Goal: Task Accomplishment & Management: Manage account settings

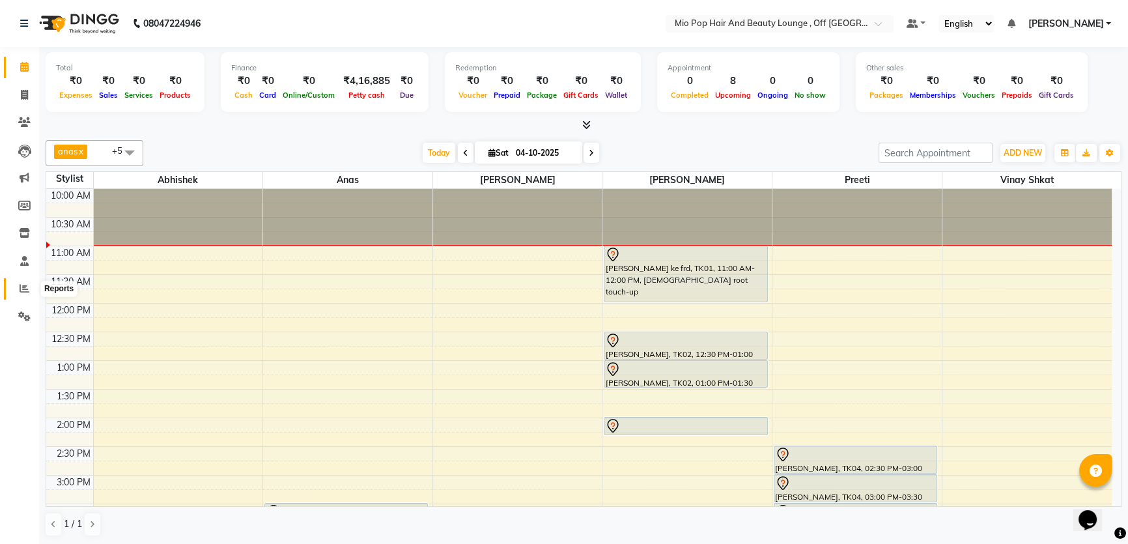
click at [16, 285] on span at bounding box center [24, 288] width 23 height 15
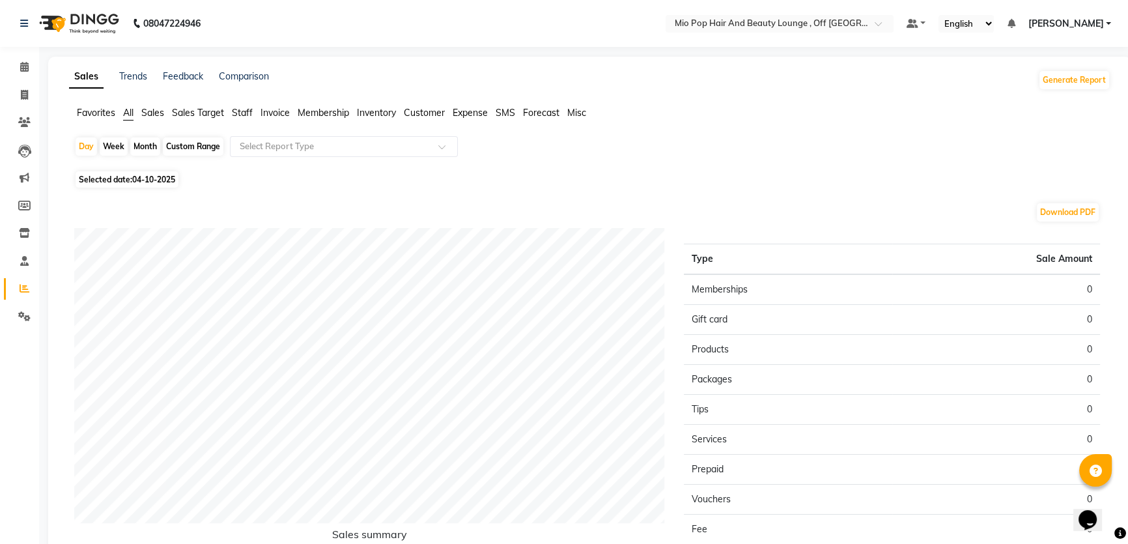
click at [137, 143] on div "Month" at bounding box center [145, 146] width 30 height 18
select select "10"
select select "2025"
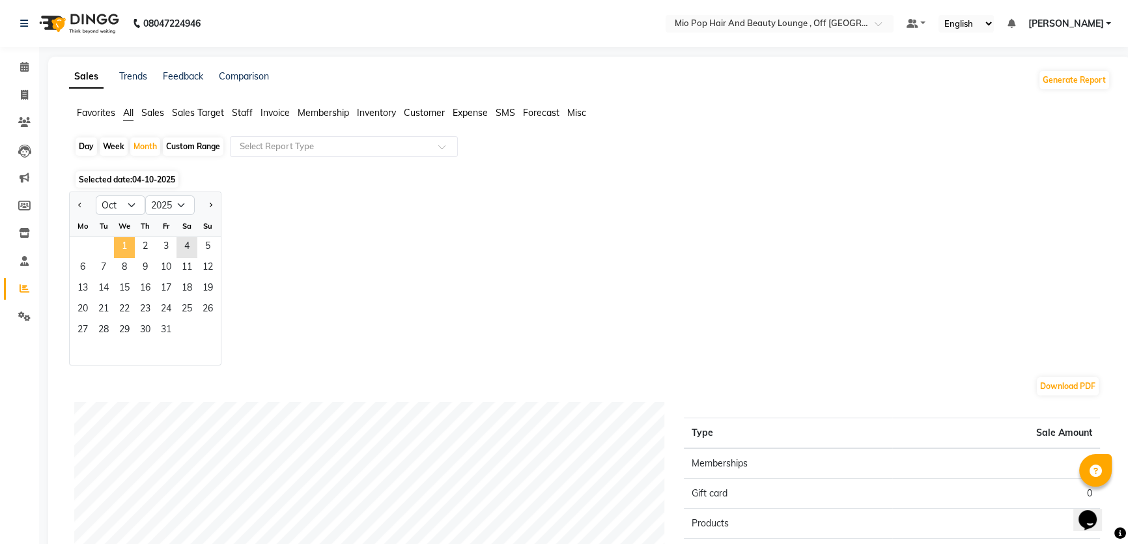
click at [126, 238] on span "1" at bounding box center [124, 247] width 21 height 21
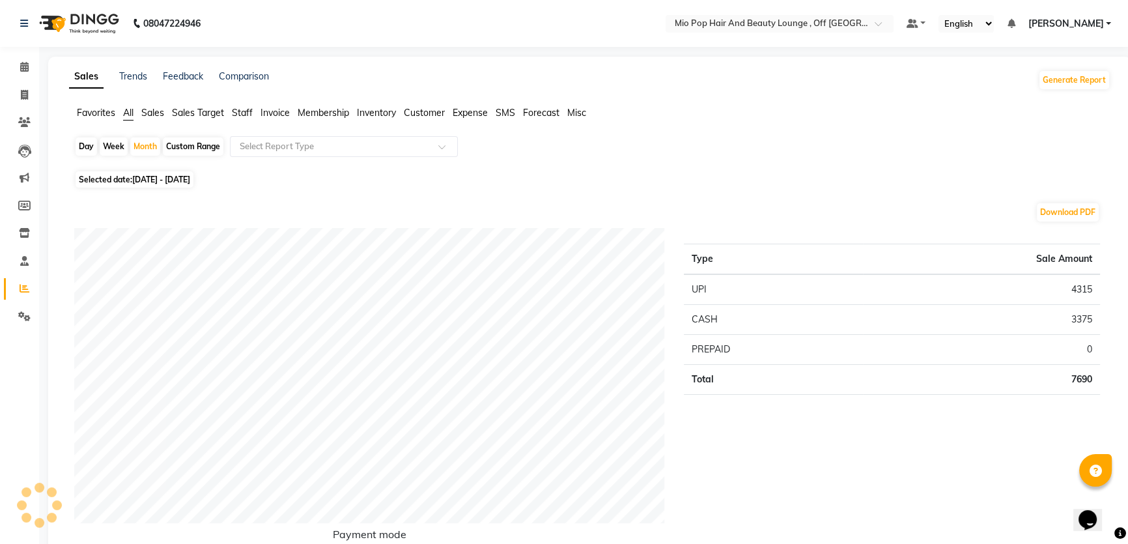
click at [23, 70] on icon at bounding box center [24, 67] width 8 height 10
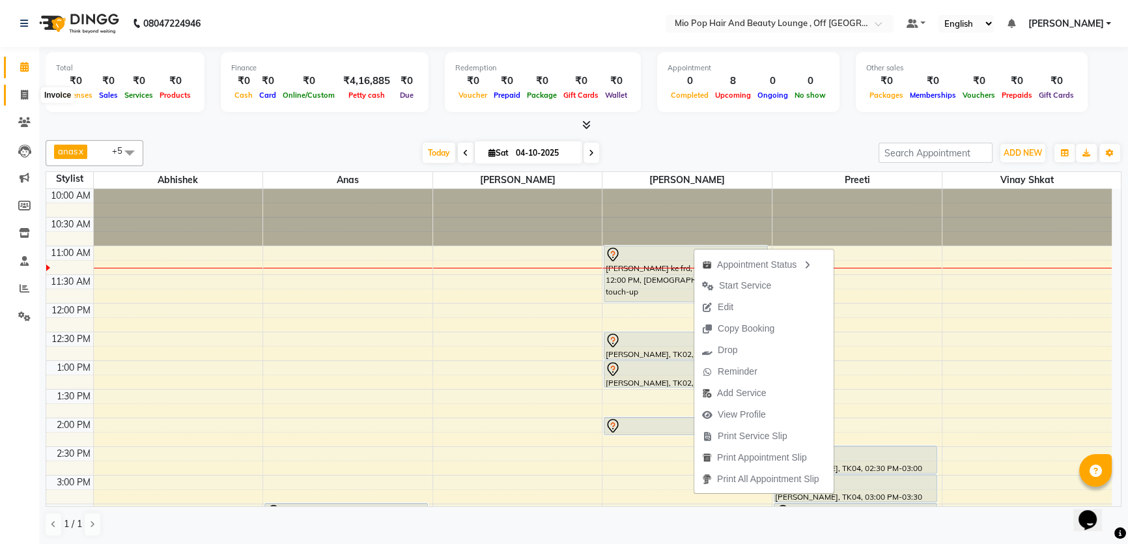
click at [19, 96] on span at bounding box center [24, 95] width 23 height 15
select select "6567"
select select "service"
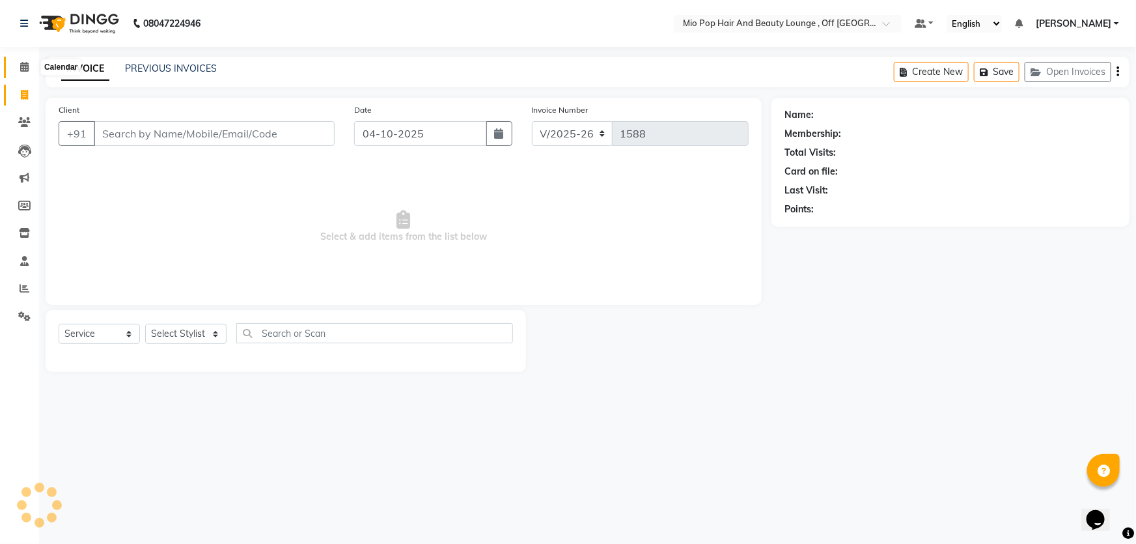
click at [23, 67] on icon at bounding box center [24, 67] width 8 height 10
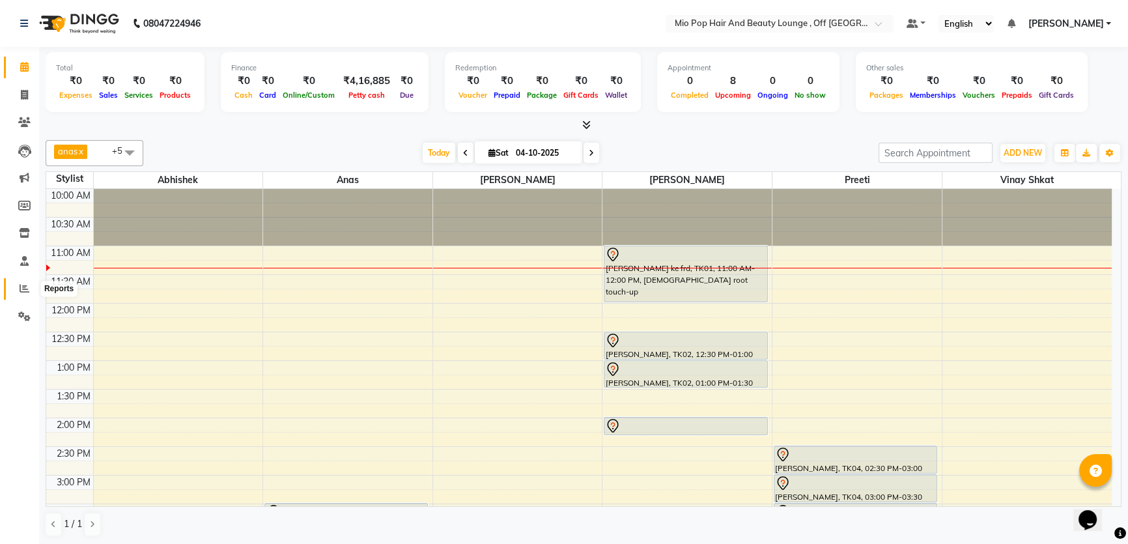
click at [20, 288] on icon at bounding box center [25, 288] width 10 height 10
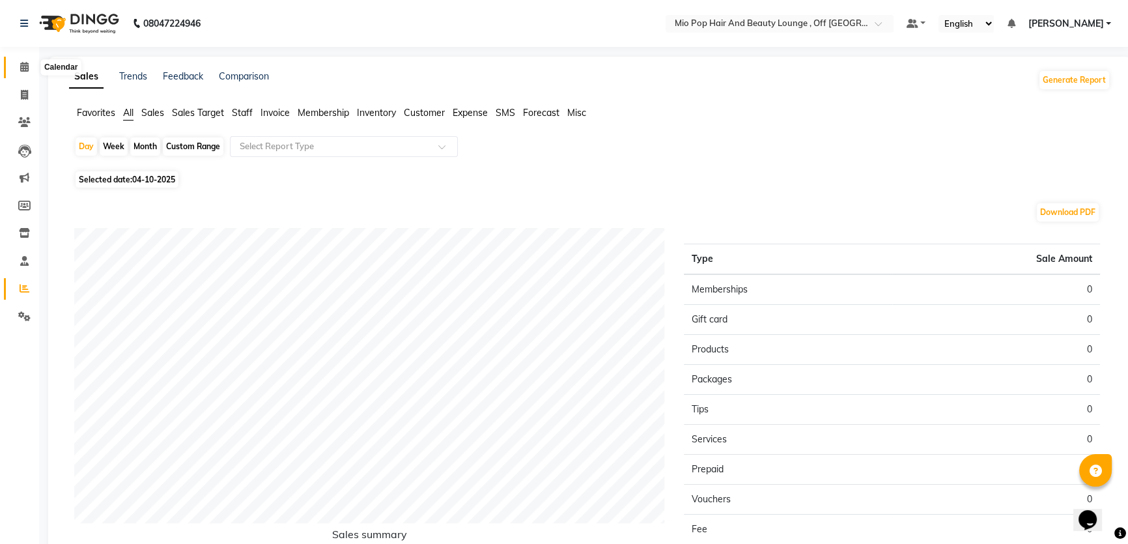
click at [25, 71] on icon at bounding box center [24, 67] width 8 height 10
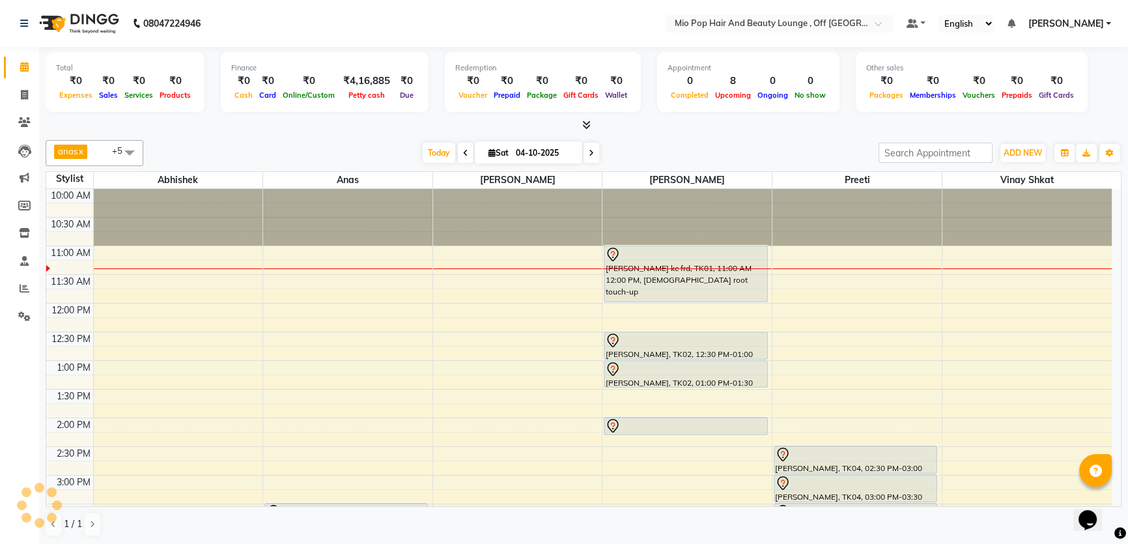
scroll to position [118, 0]
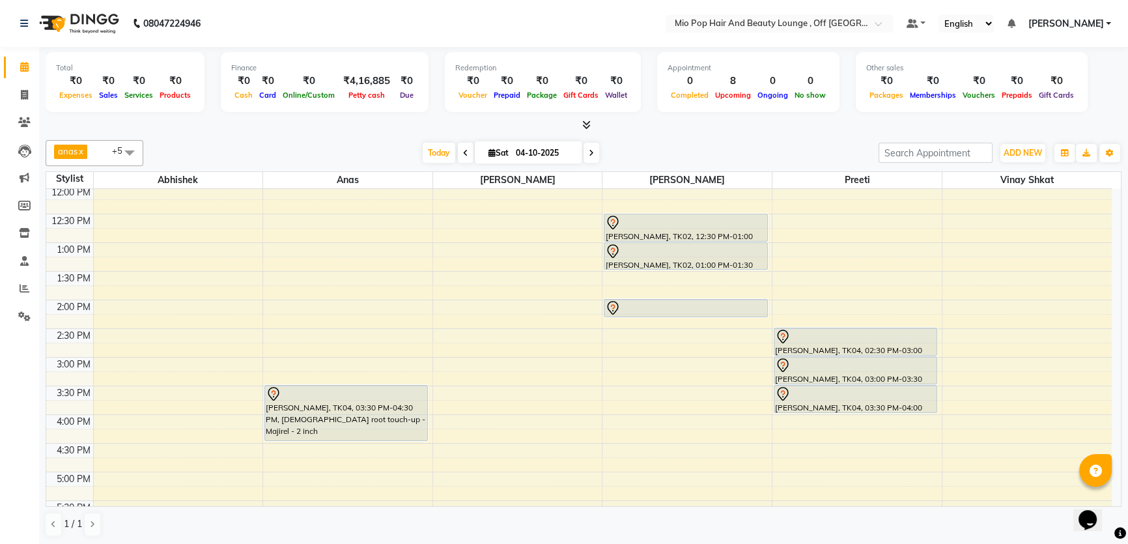
click at [589, 151] on icon at bounding box center [591, 153] width 5 height 8
type input "05-10-2025"
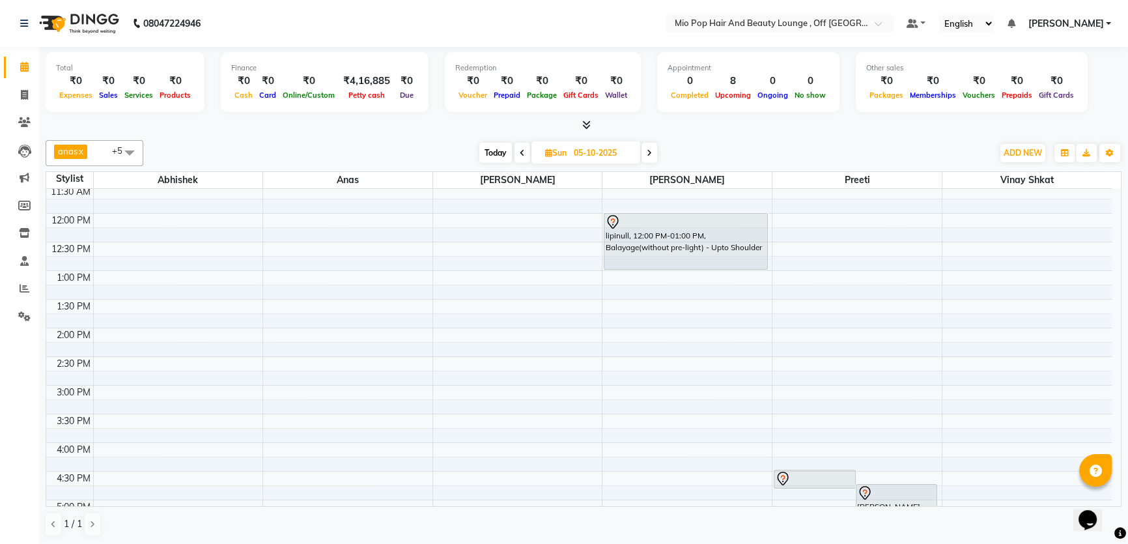
scroll to position [176, 0]
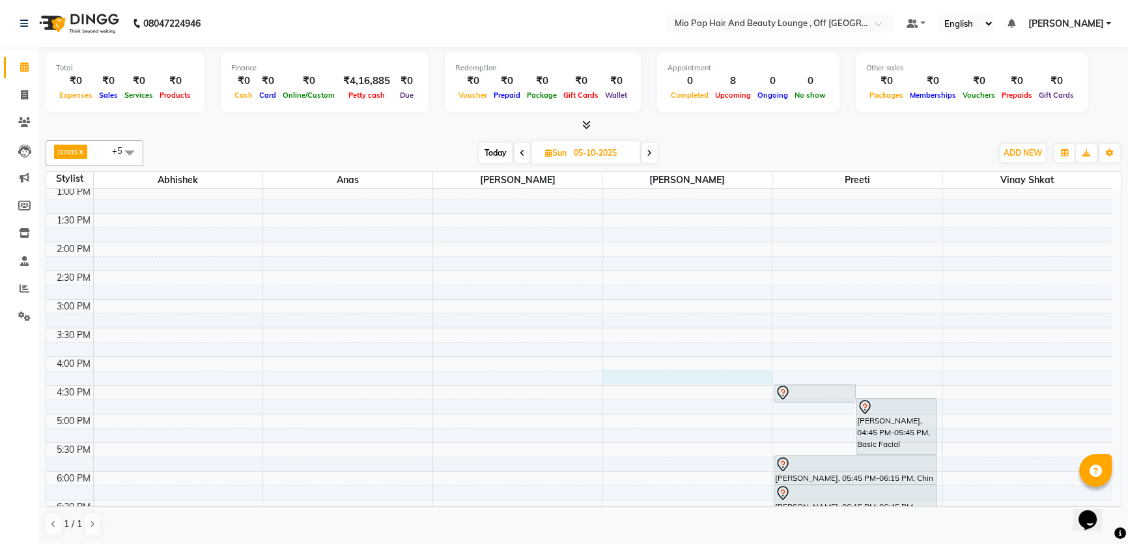
click at [628, 374] on div "10:00 AM 10:30 AM 11:00 AM 11:30 AM 12:00 PM 12:30 PM 1:00 PM 1:30 PM 2:00 PM 2…" at bounding box center [578, 356] width 1065 height 687
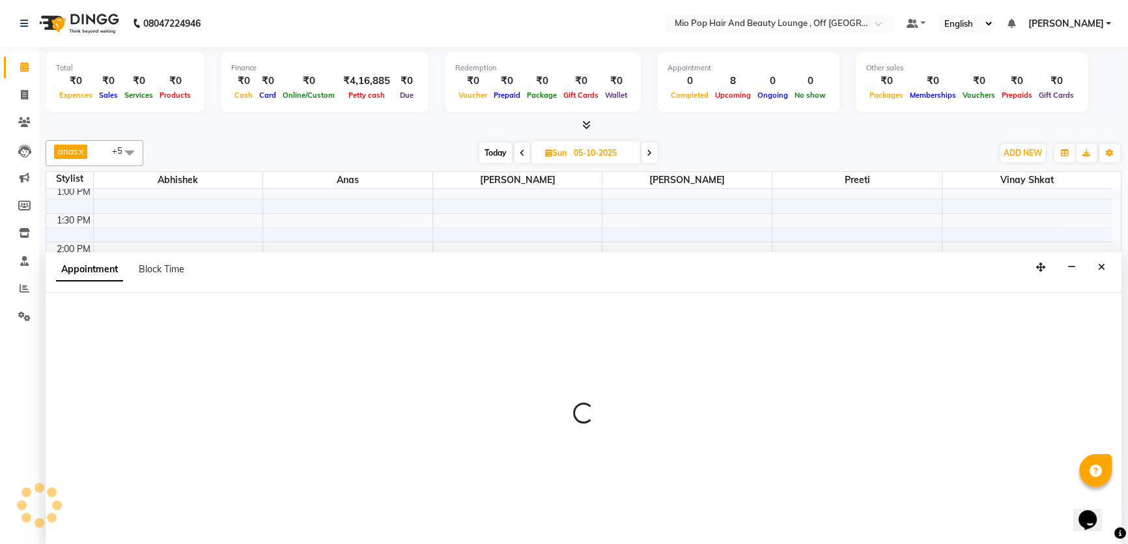
select select "55180"
select select "tentative"
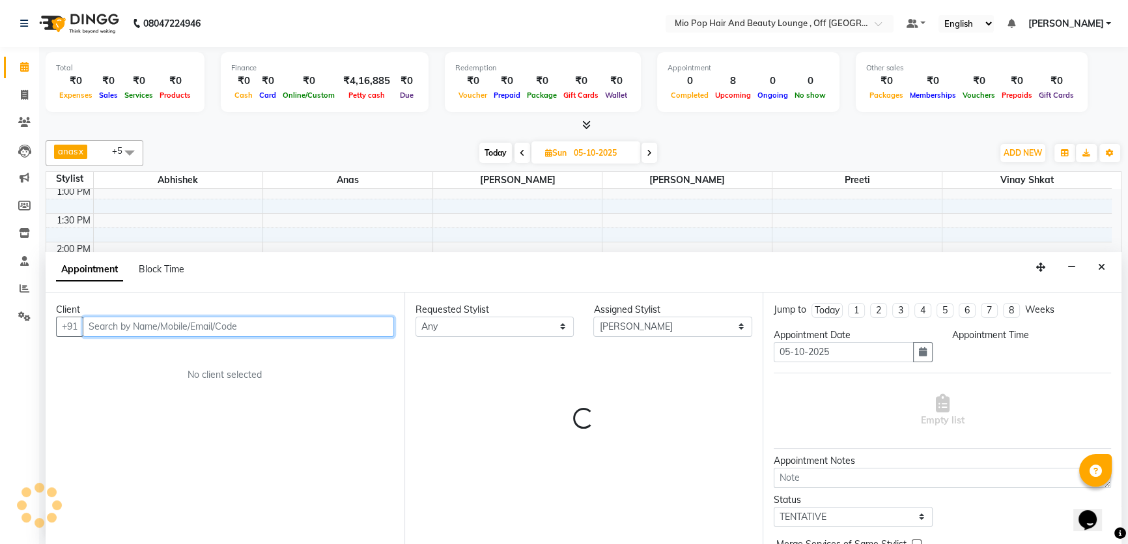
scroll to position [0, 0]
select select "975"
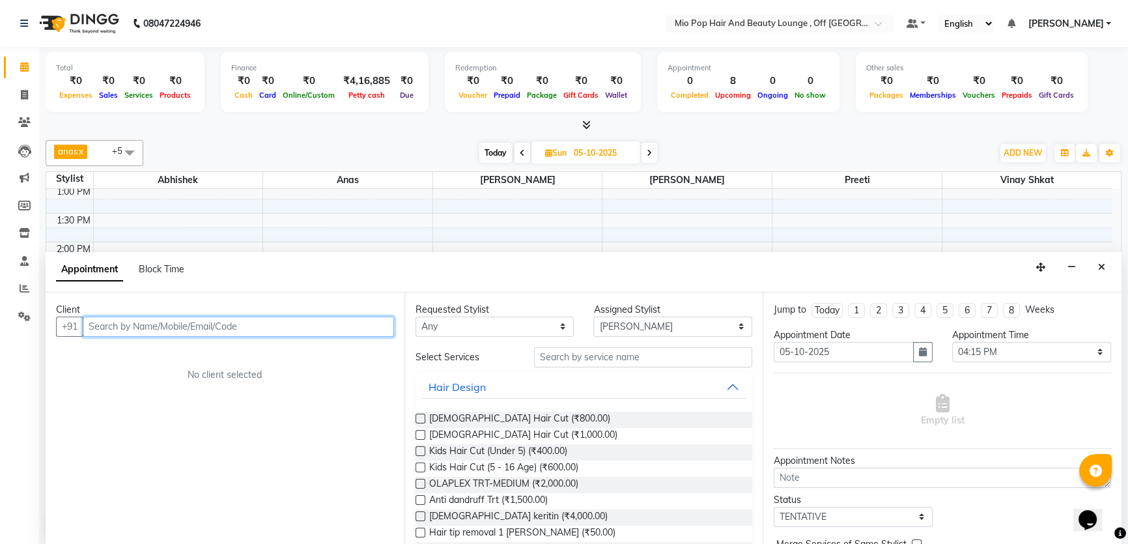
click at [199, 330] on input "text" at bounding box center [238, 326] width 311 height 20
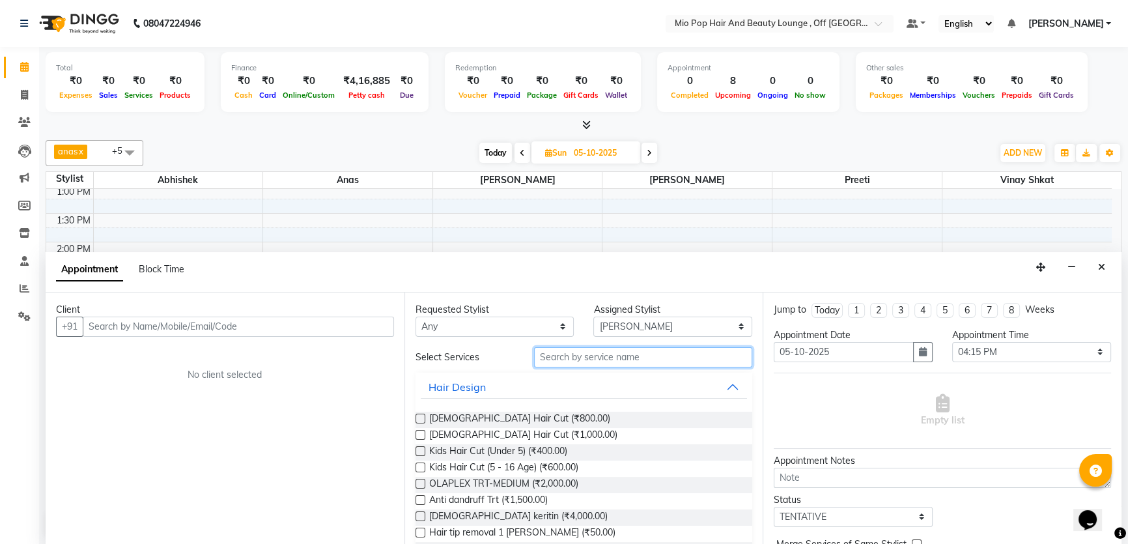
click at [578, 358] on input "text" at bounding box center [643, 357] width 218 height 20
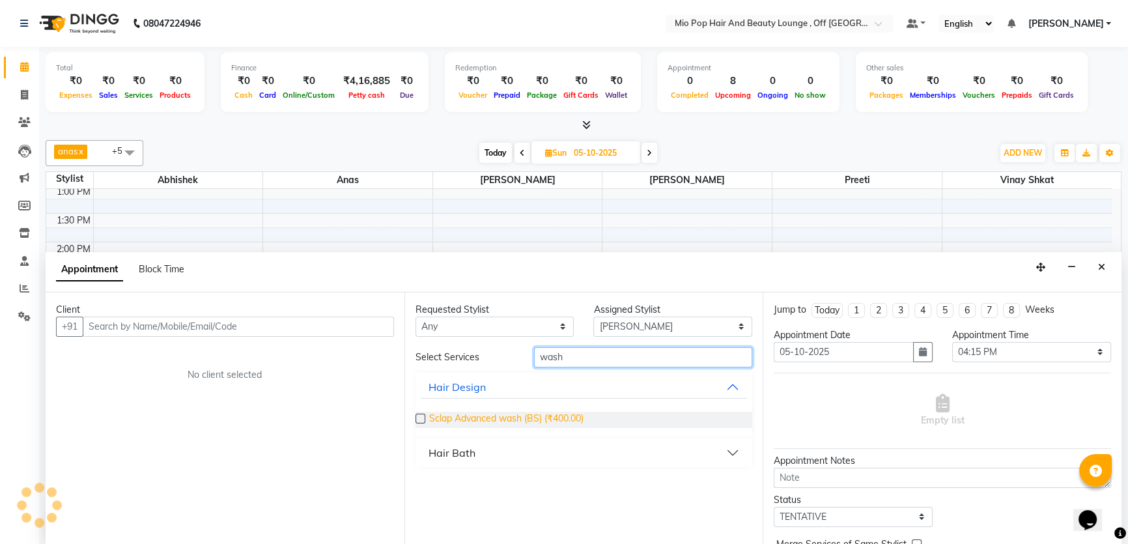
type input "wash"
click at [548, 415] on span "Sclap Advanced wash (BS) (₹400.00)" at bounding box center [506, 420] width 154 height 16
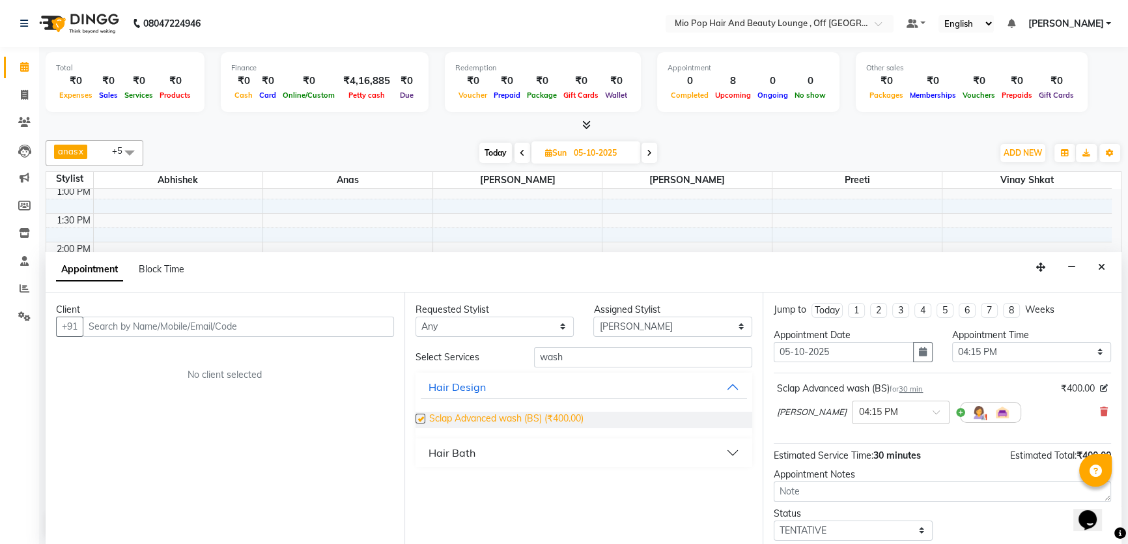
checkbox input "false"
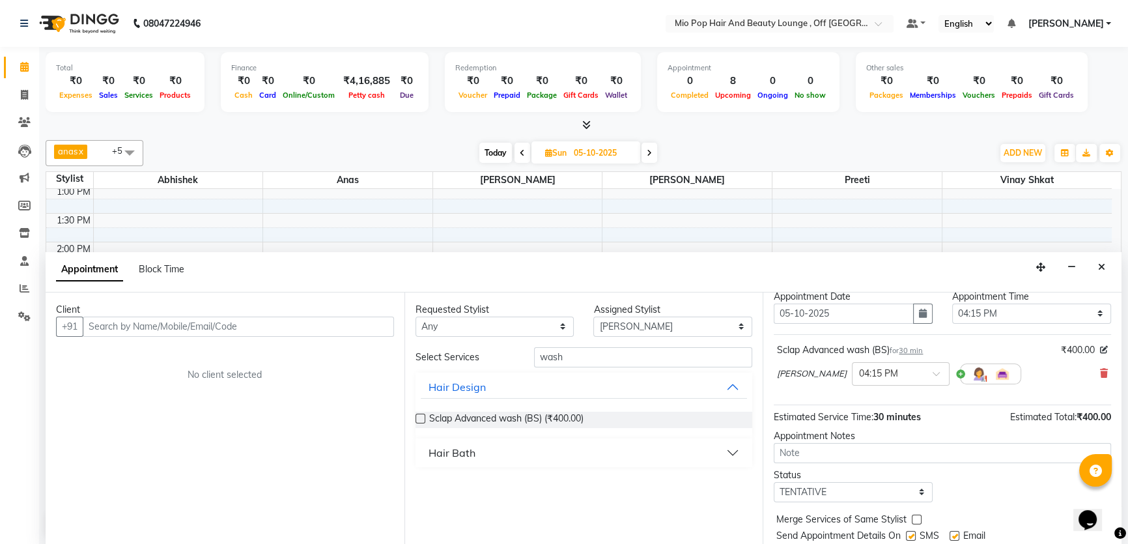
scroll to position [59, 0]
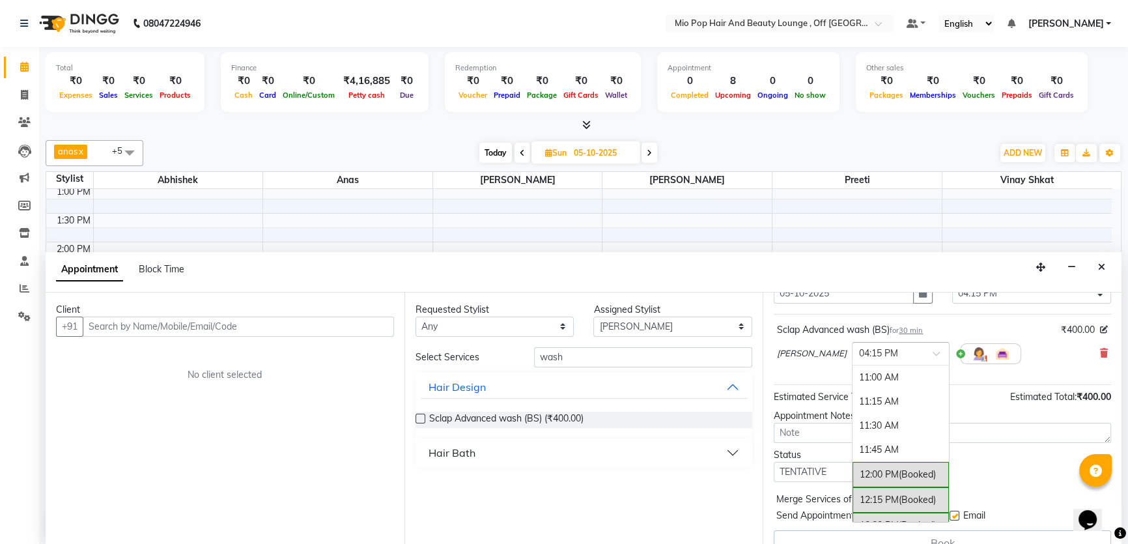
click at [875, 354] on input "text" at bounding box center [887, 353] width 57 height 14
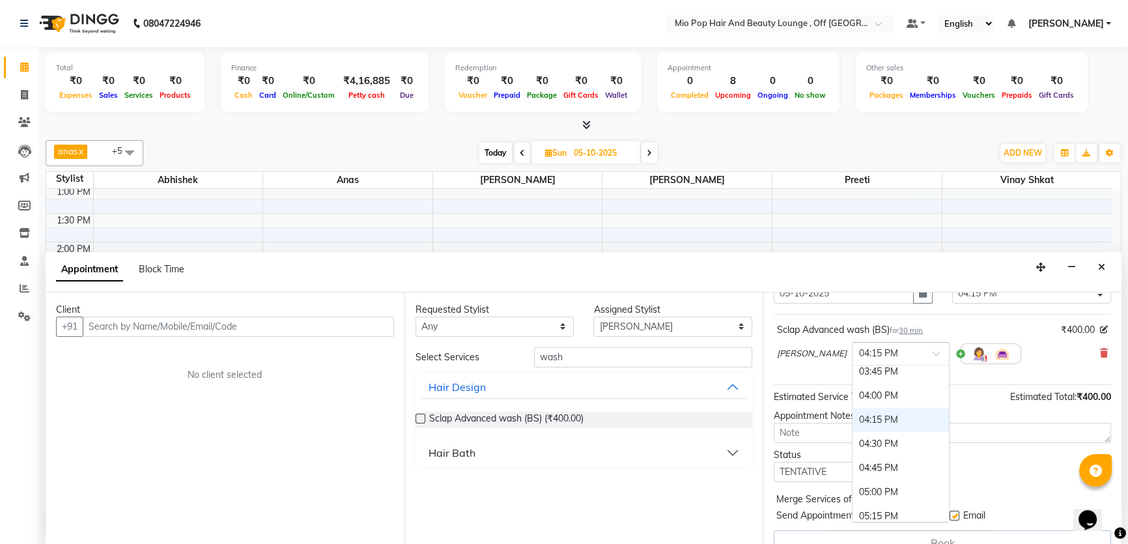
scroll to position [451, 0]
click at [865, 408] on div "04:00 PM" at bounding box center [900, 414] width 96 height 24
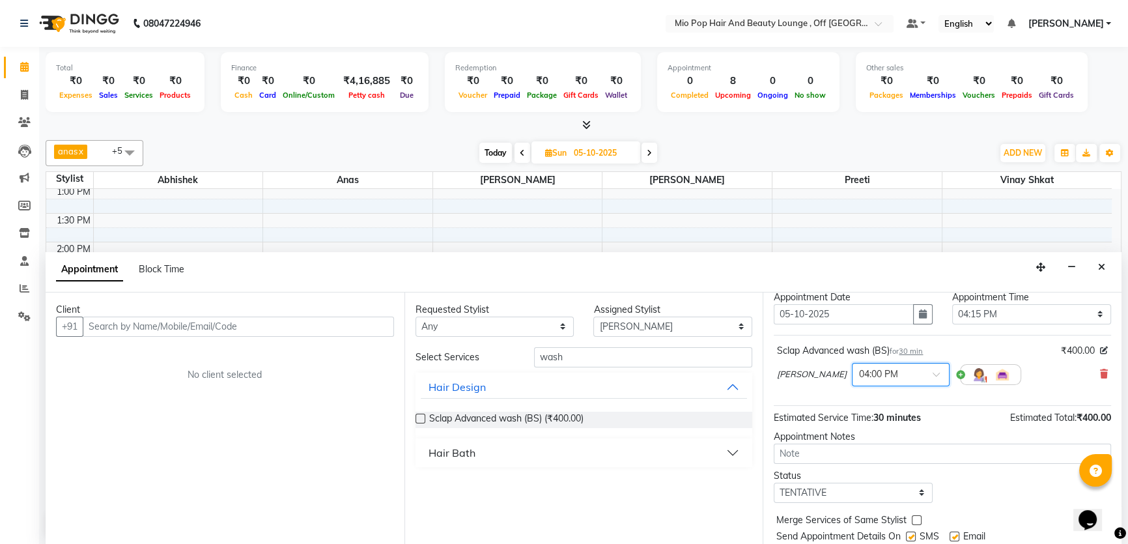
scroll to position [0, 0]
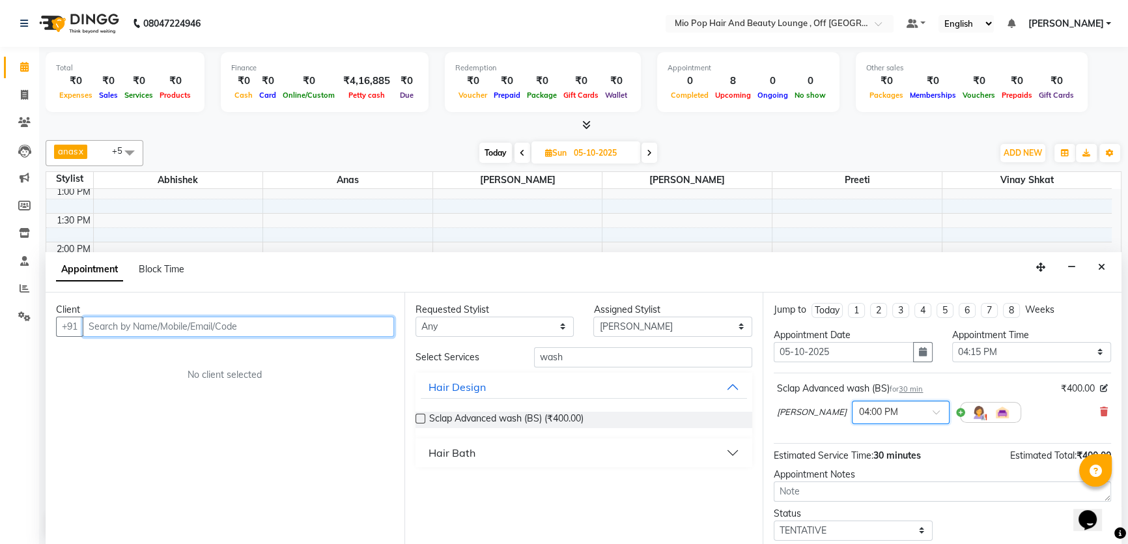
click at [169, 326] on input "text" at bounding box center [238, 326] width 311 height 20
type input "9"
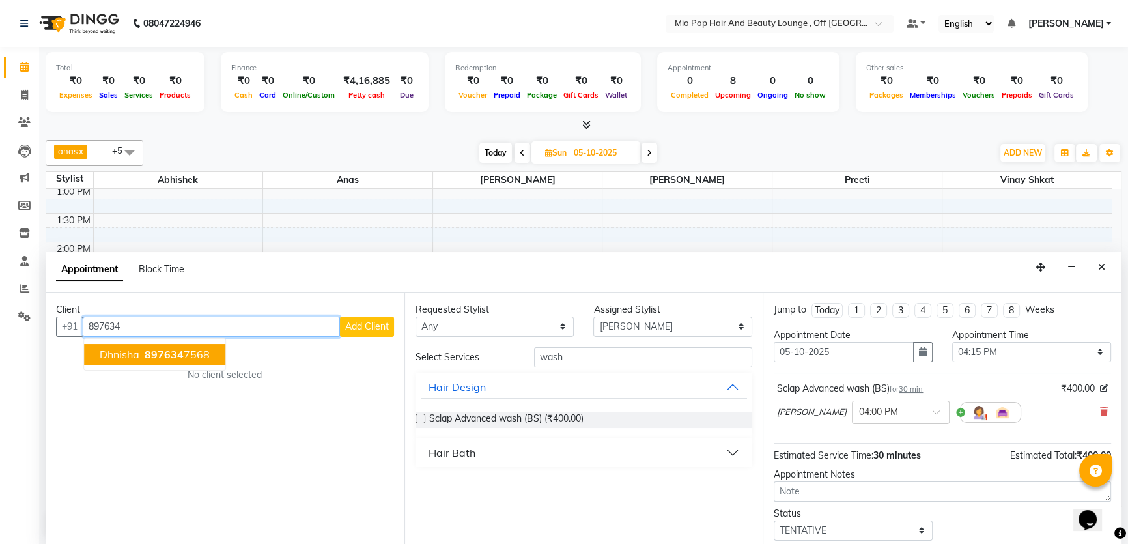
click at [129, 353] on span "dhnisha" at bounding box center [120, 354] width 40 height 13
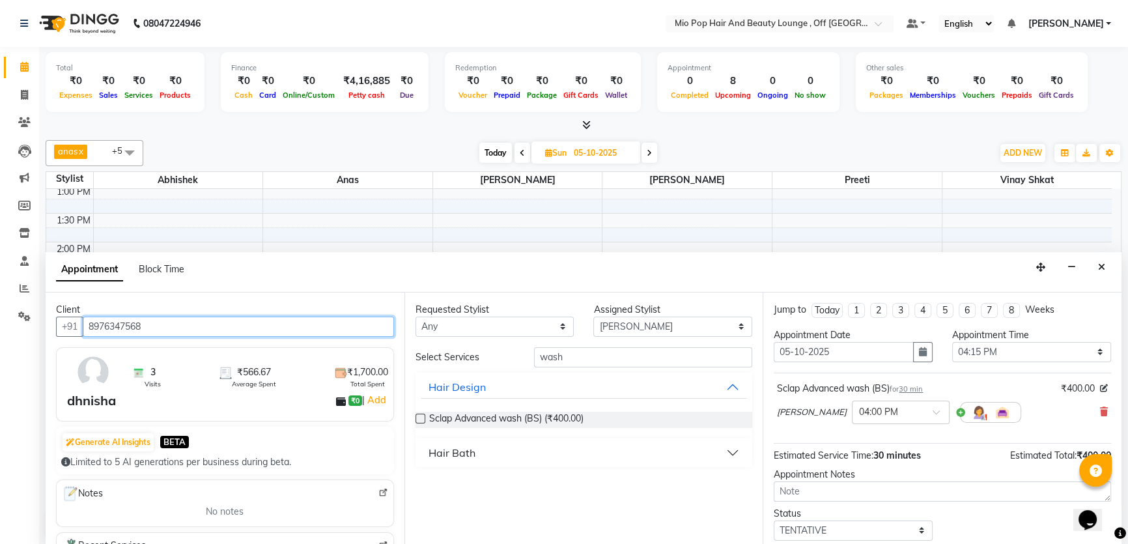
type input "8976347568"
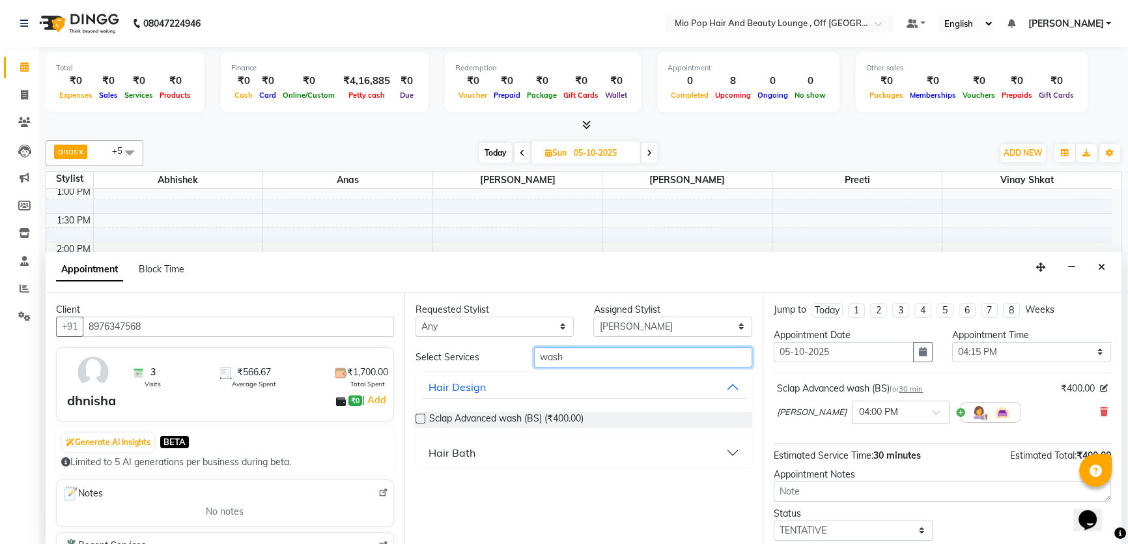
click at [630, 360] on input "wash" at bounding box center [643, 357] width 218 height 20
type input "w"
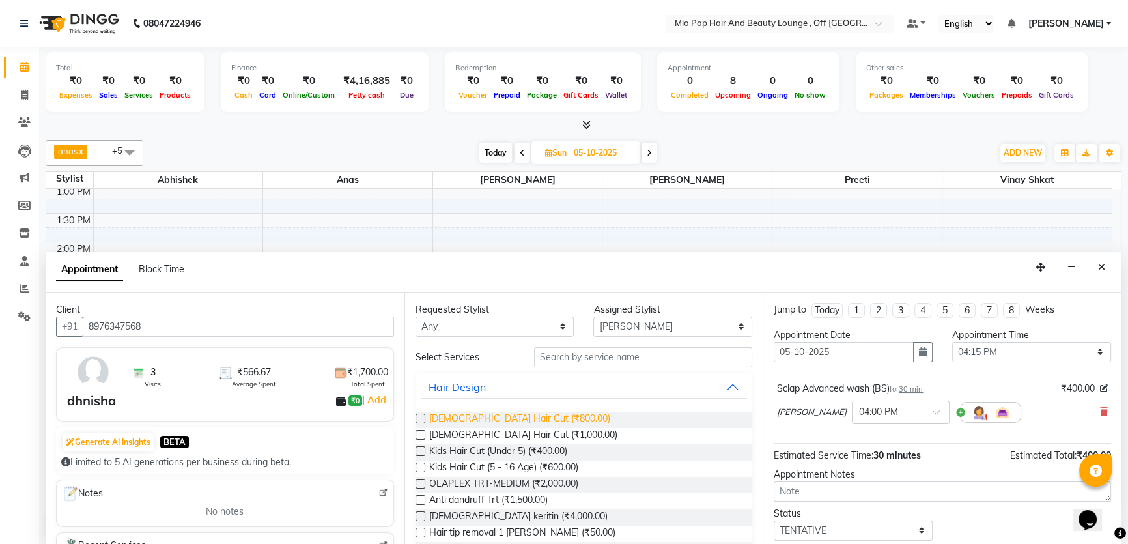
click at [461, 418] on span "Male Hair Cut (₹800.00)" at bounding box center [519, 420] width 181 height 16
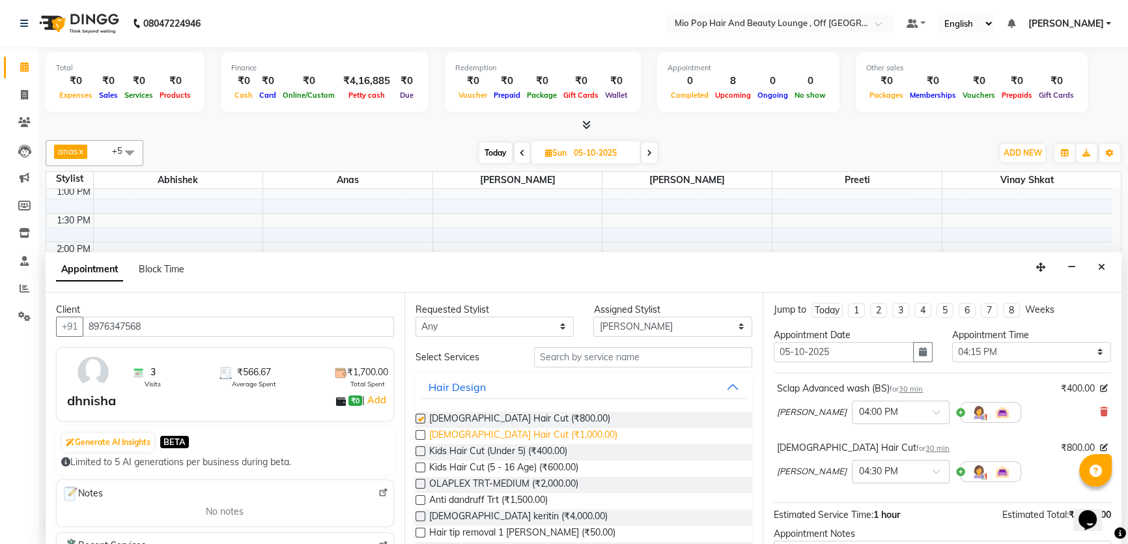
checkbox input "false"
click at [657, 314] on div "Assigned Stylist" at bounding box center [672, 310] width 159 height 14
click at [664, 325] on select "Select Abhishek anas Malcolm Fernandes Meera Kikani Mohd Haroon preeti vinay sh…" at bounding box center [672, 326] width 159 height 20
select select "62922"
click at [593, 316] on select "Select Abhishek anas Malcolm Fernandes Meera Kikani Mohd Haroon preeti vinay sh…" at bounding box center [672, 326] width 159 height 20
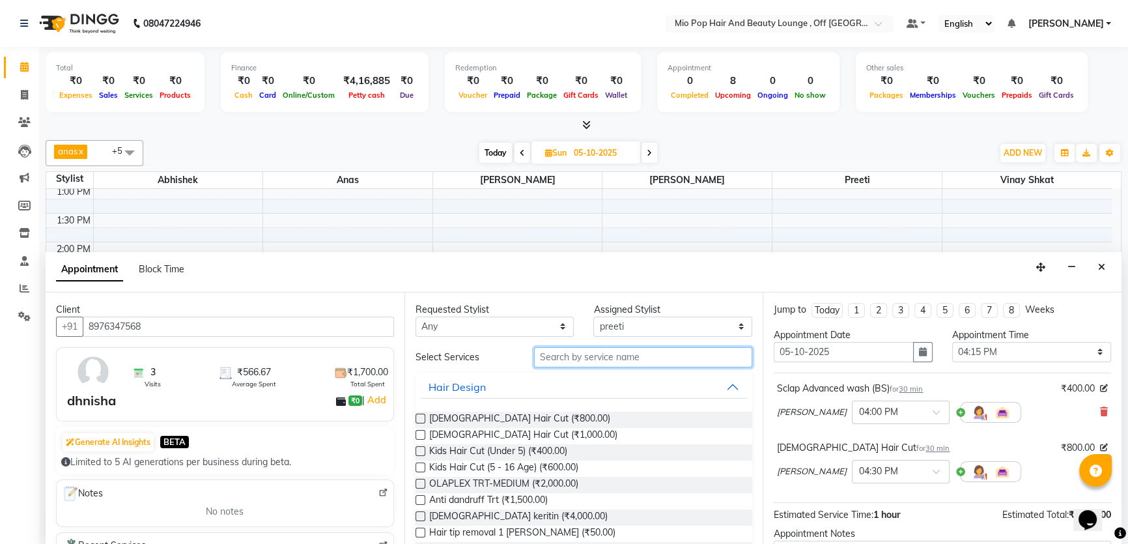
click at [629, 363] on input "text" at bounding box center [643, 357] width 218 height 20
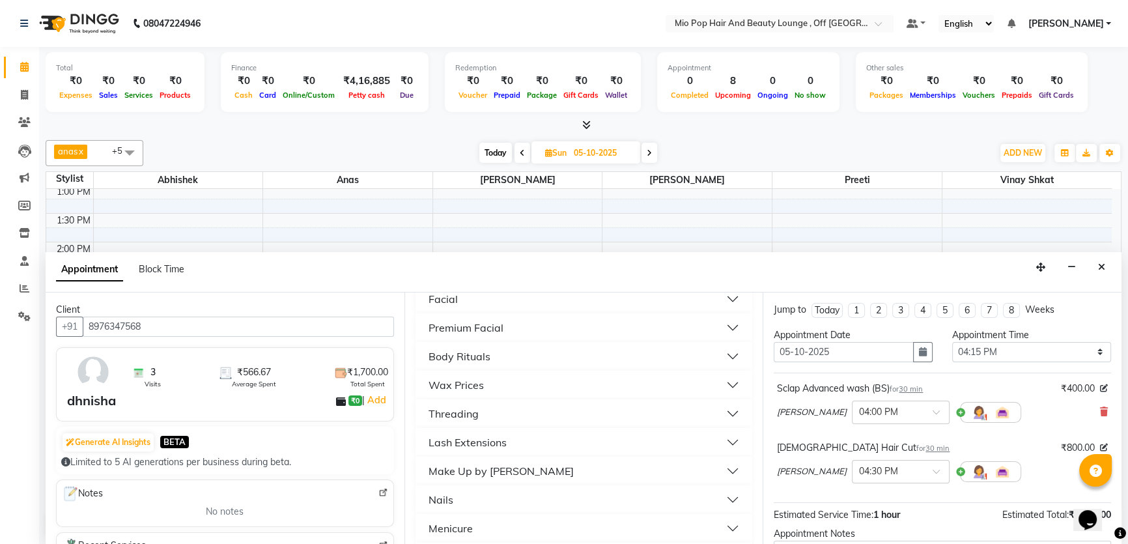
scroll to position [580, 0]
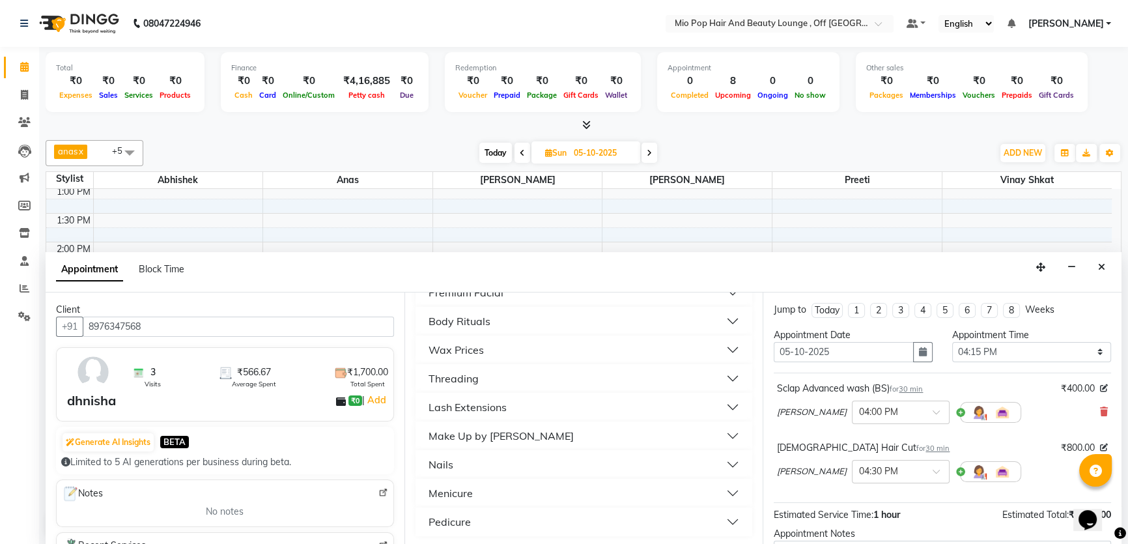
type input "p"
click at [438, 522] on div "Pedicure" at bounding box center [449, 522] width 42 height 16
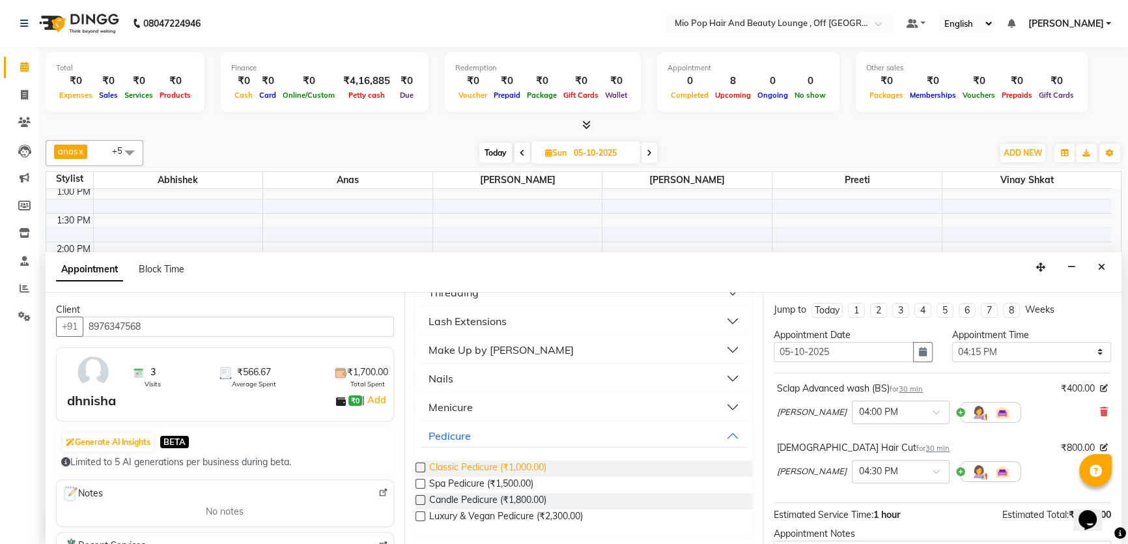
click at [462, 468] on span "Classic Pedicure (₹1,000.00)" at bounding box center [487, 468] width 117 height 16
checkbox input "false"
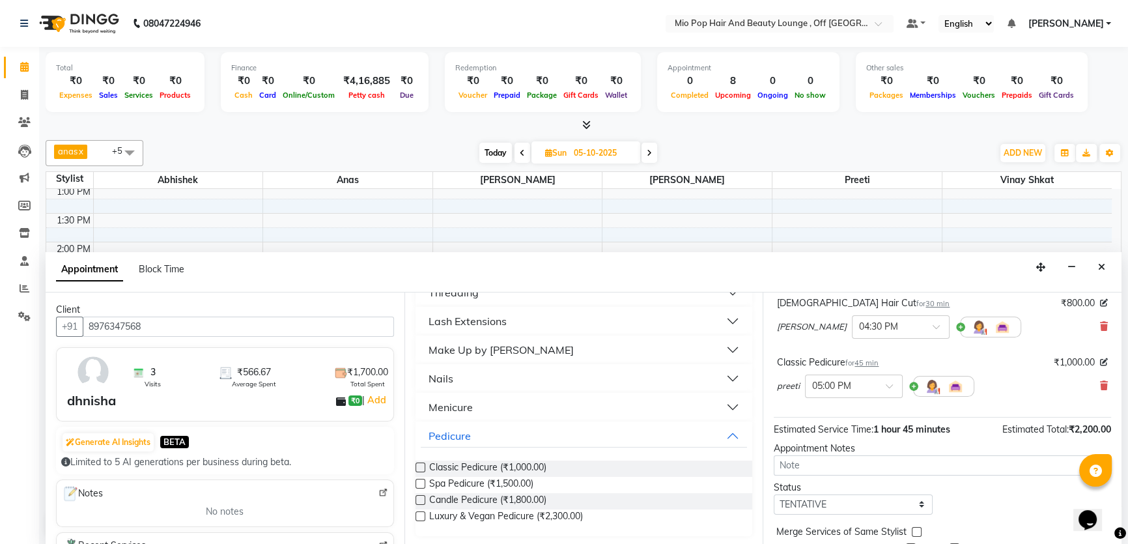
scroll to position [177, 0]
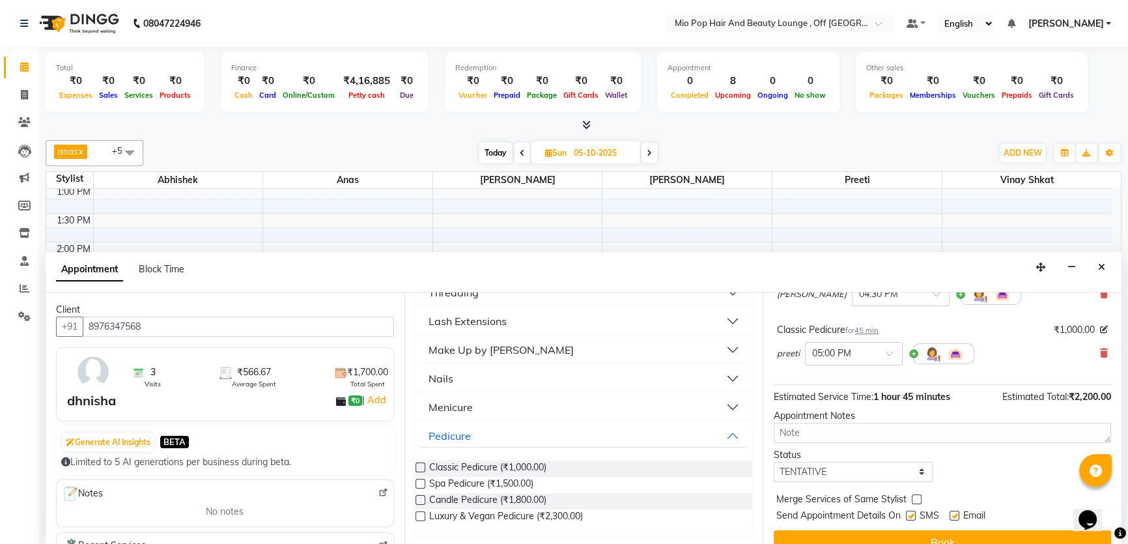
click at [849, 536] on button "Book" at bounding box center [942, 541] width 337 height 23
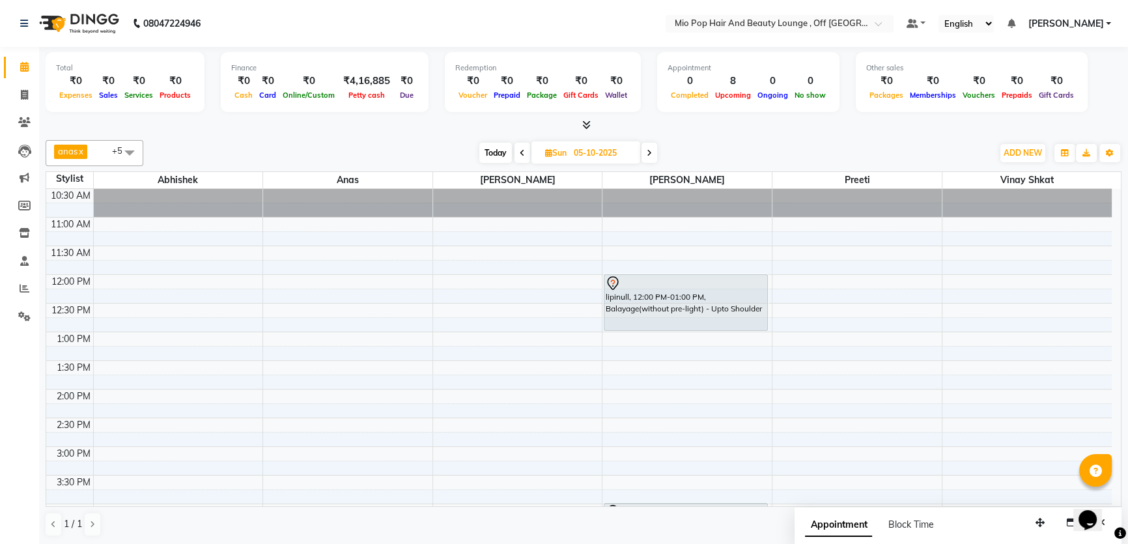
scroll to position [355, 0]
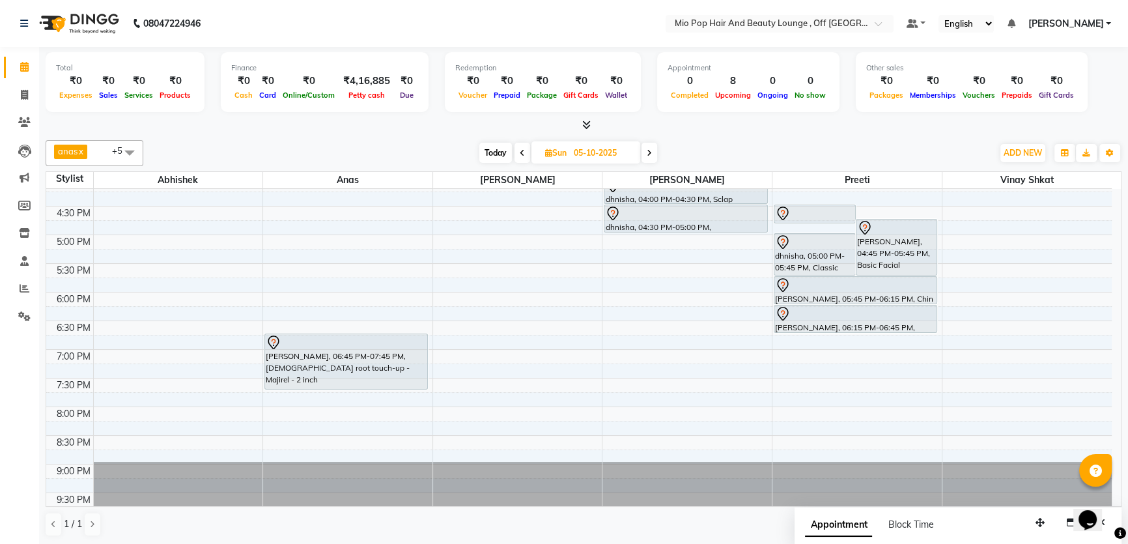
drag, startPoint x: 1069, startPoint y: 379, endPoint x: 404, endPoint y: 137, distance: 707.4
click at [404, 137] on div "anas x Malcolm Fernandes x preeti x Abhishek x vinay shkat x Mohd Haroon x +5 S…" at bounding box center [584, 338] width 1076 height 407
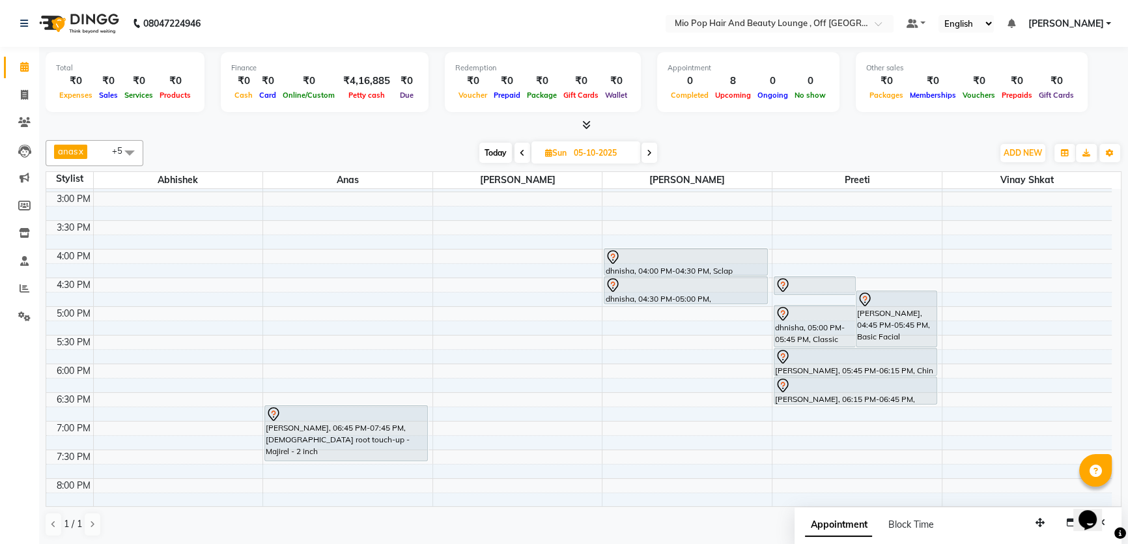
scroll to position [296, 0]
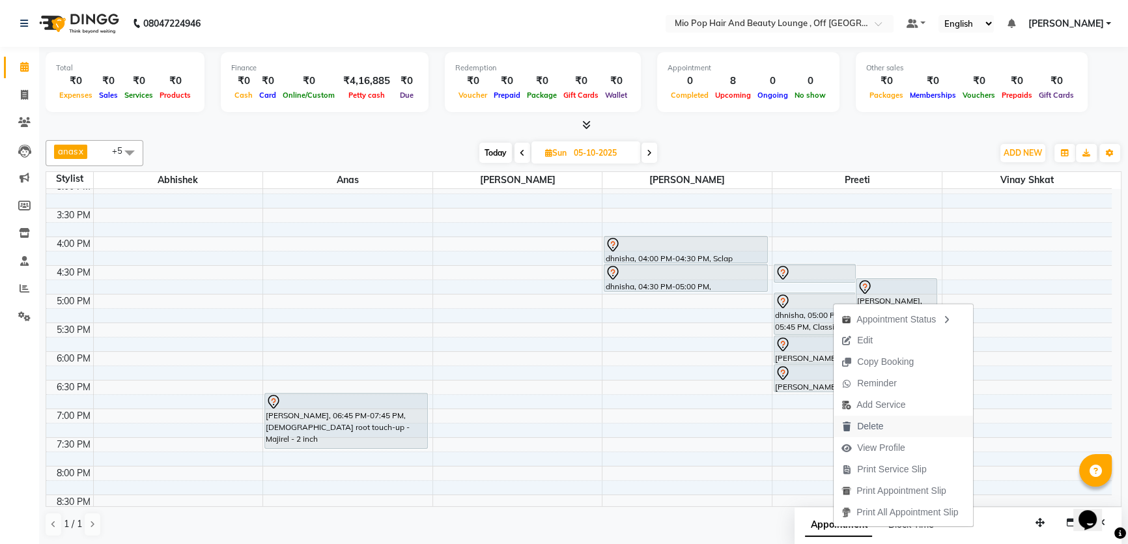
click at [879, 425] on span "Delete" at bounding box center [870, 426] width 26 height 14
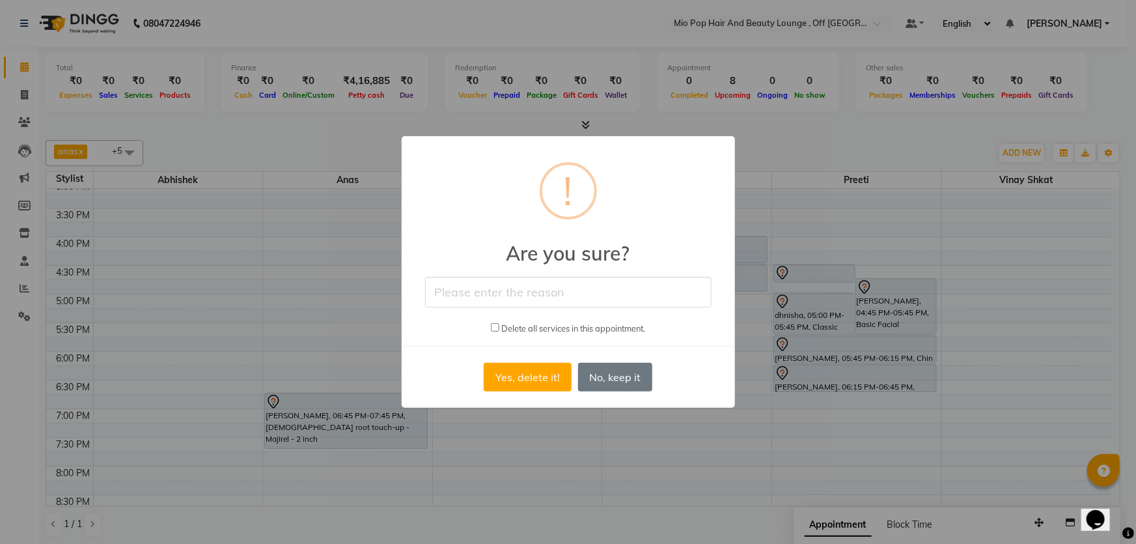
click at [535, 286] on input "text" at bounding box center [568, 292] width 287 height 31
click at [455, 457] on div "× ! Are you sure? Delete all services in this appointment. Yes, delete it! No N…" at bounding box center [568, 272] width 1136 height 544
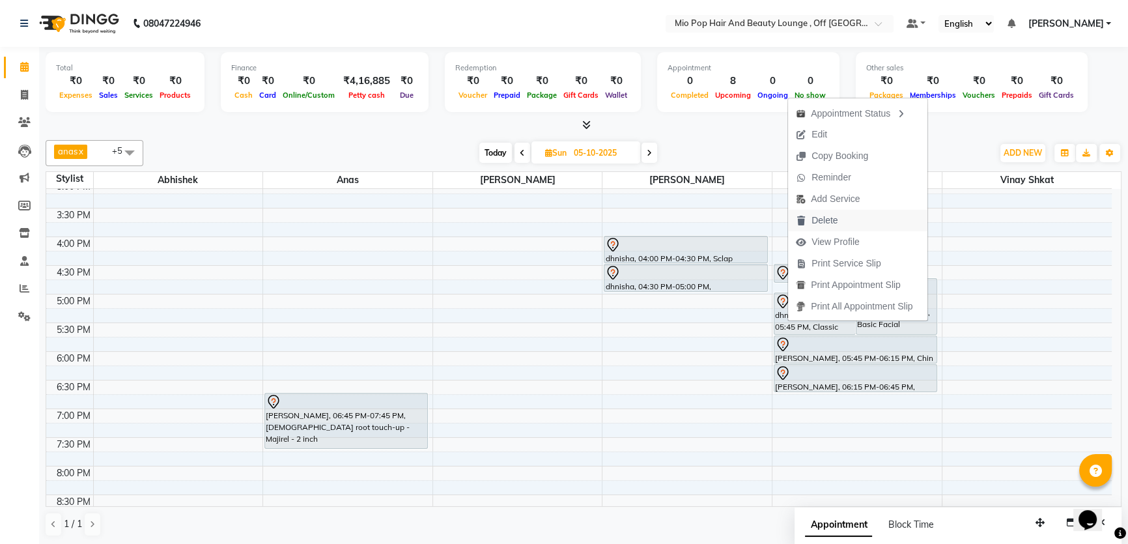
click at [835, 218] on span "Delete" at bounding box center [824, 221] width 26 height 14
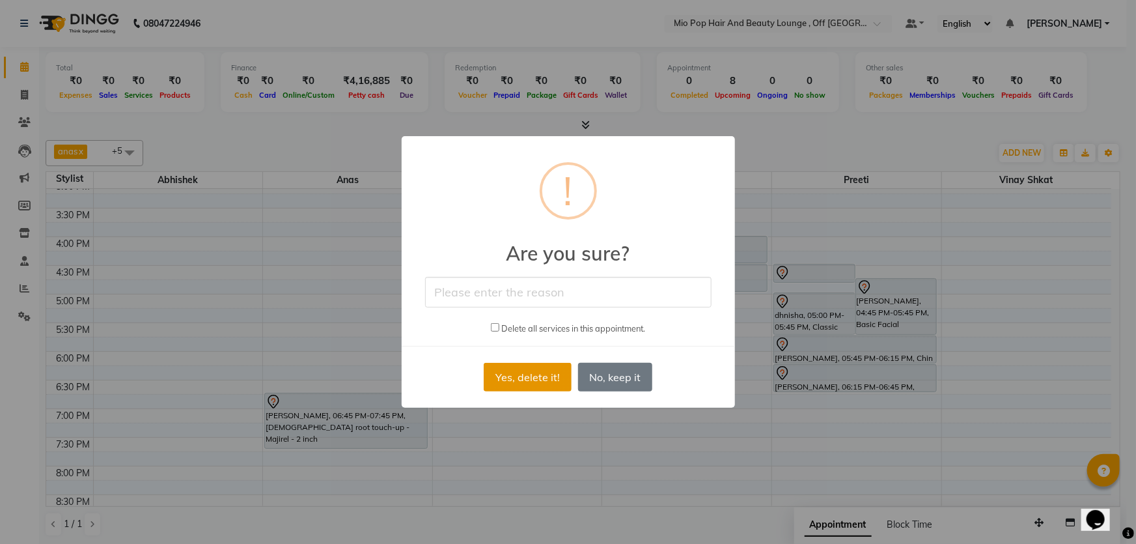
click at [527, 381] on button "Yes, delete it!" at bounding box center [527, 377] width 87 height 29
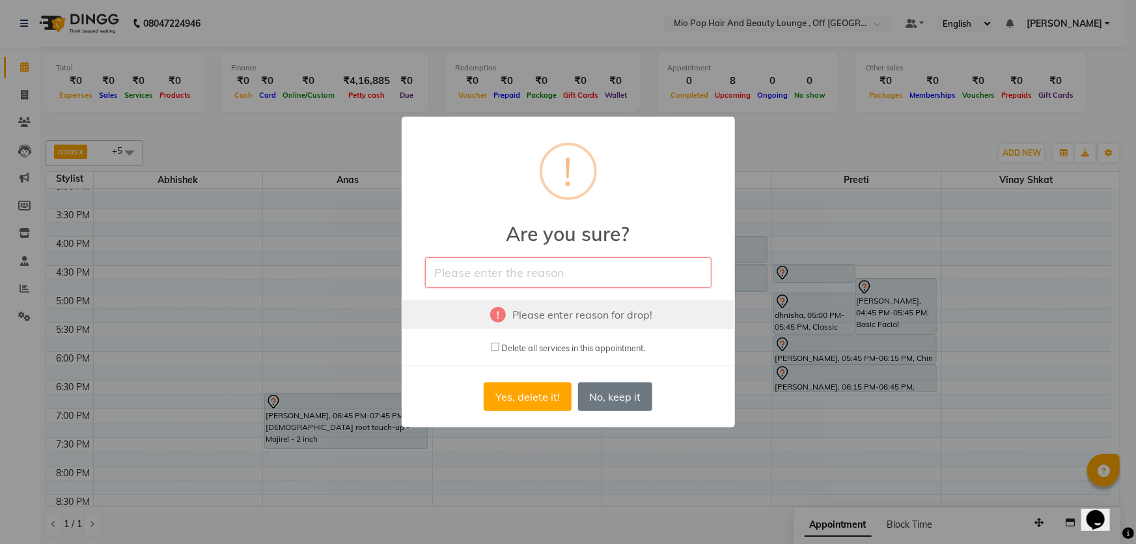
click at [544, 275] on input "text" at bounding box center [568, 272] width 287 height 31
type input "delete"
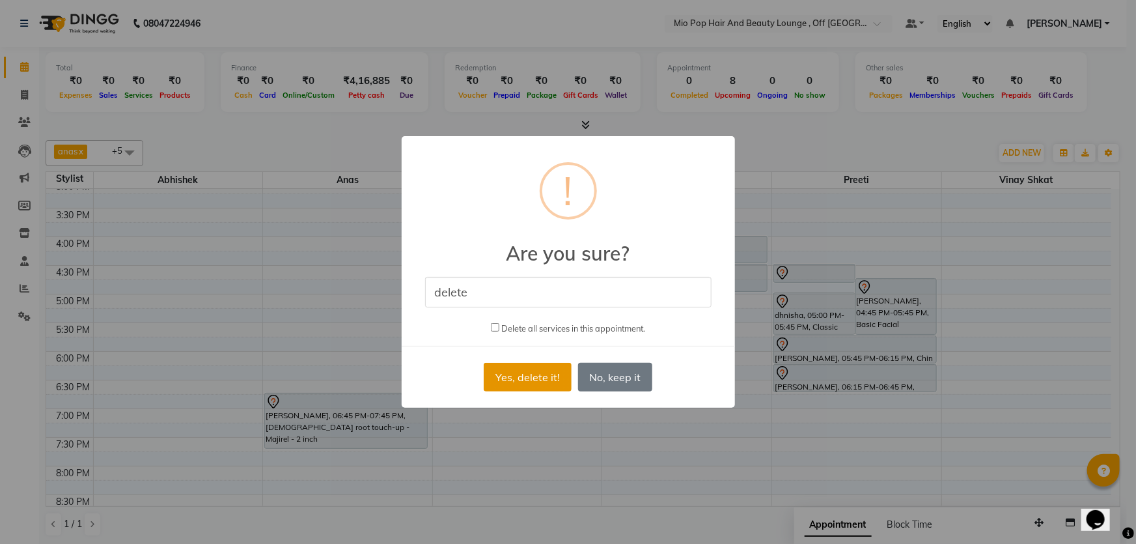
click at [505, 367] on button "Yes, delete it!" at bounding box center [527, 377] width 87 height 29
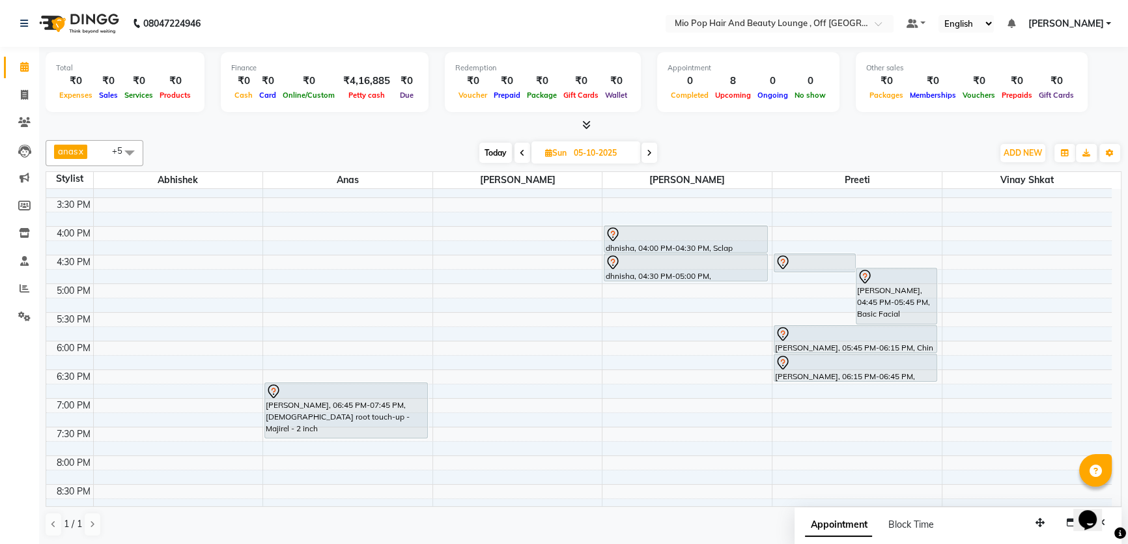
scroll to position [367, 0]
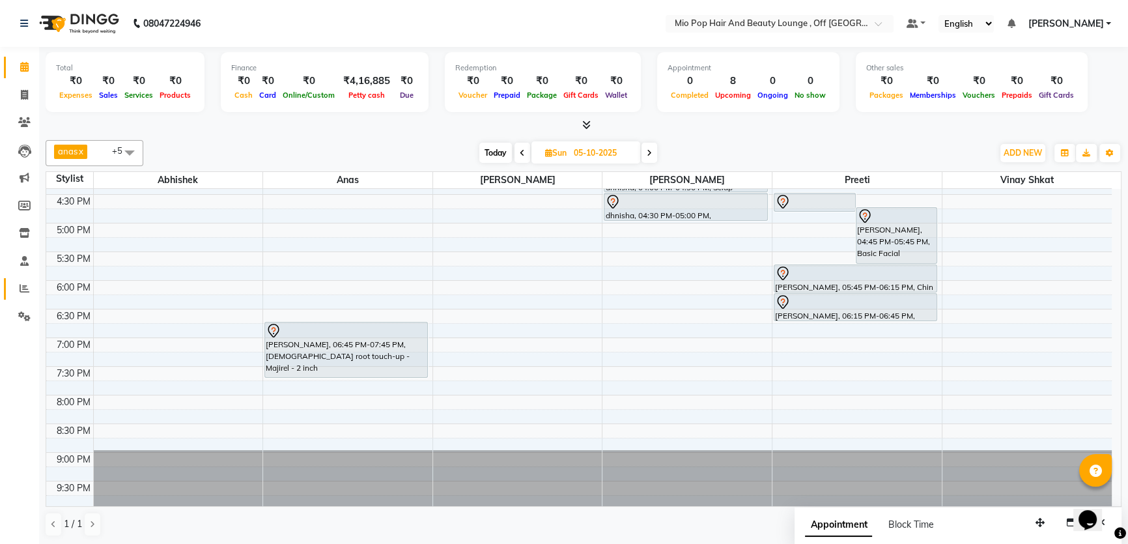
click at [20, 287] on icon at bounding box center [25, 288] width 10 height 10
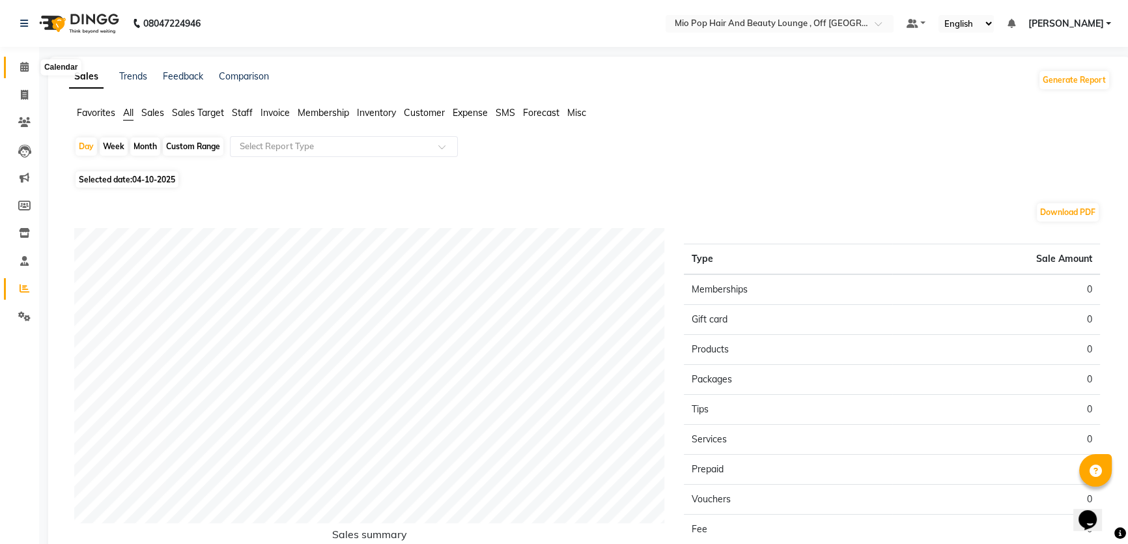
click at [16, 76] on link "Calendar" at bounding box center [19, 67] width 31 height 21
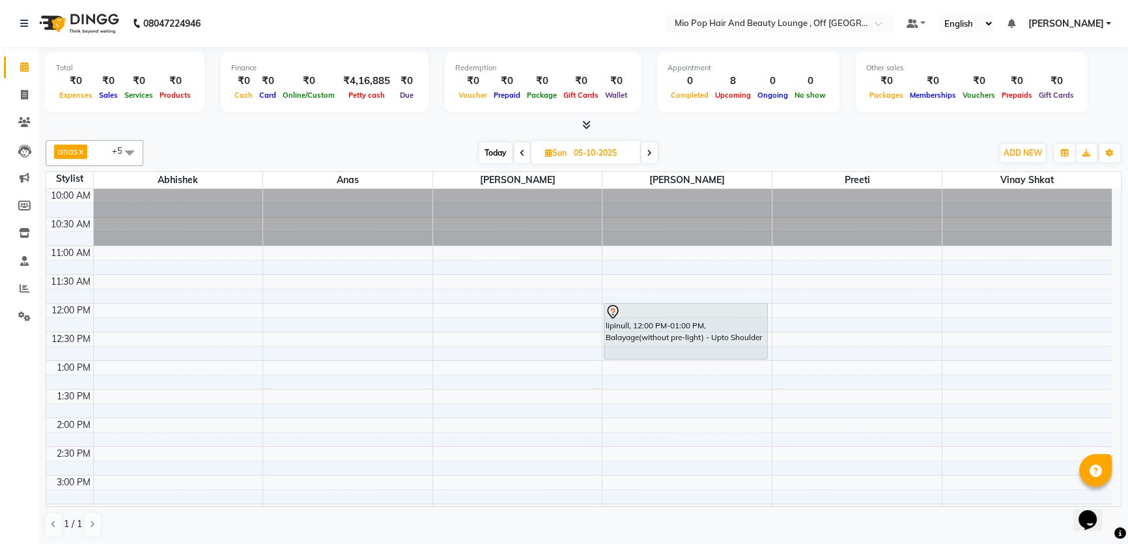
click at [516, 156] on span at bounding box center [522, 153] width 16 height 20
type input "04-10-2025"
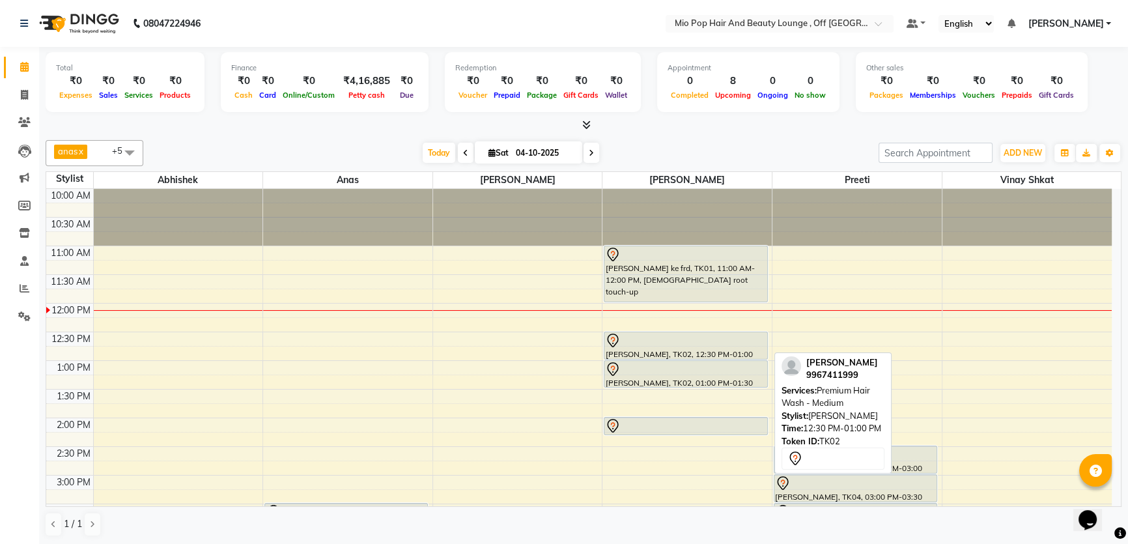
click at [987, 543] on html "08047224946 Select Location × Mio Pop Hair And Beauty Lounge , Off New Link Roa…" at bounding box center [564, 272] width 1128 height 544
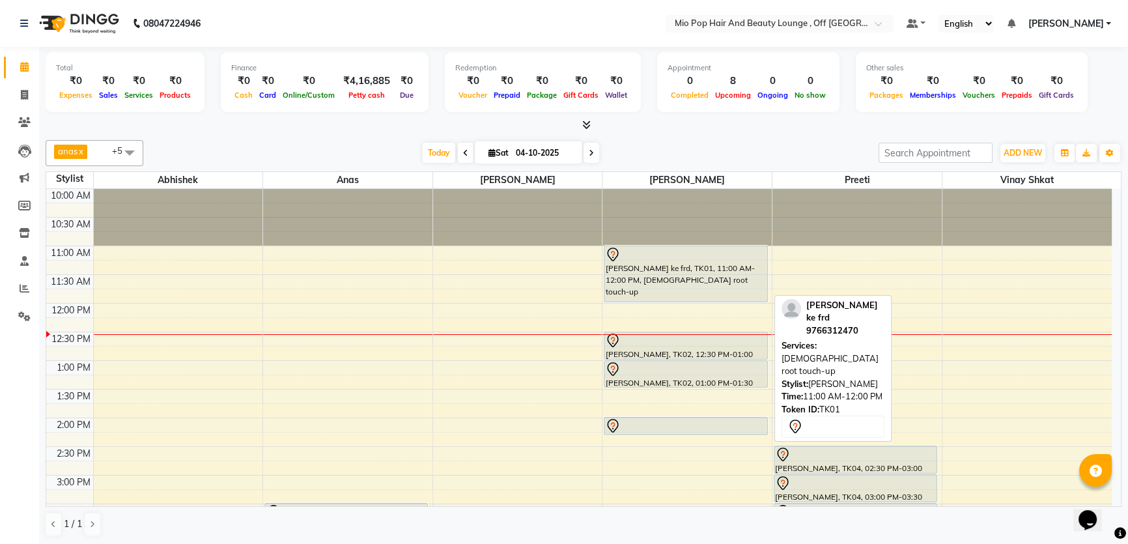
click at [638, 281] on div "dhruv ke frd, TK01, 11:00 AM-12:00 PM, Male root touch-up" at bounding box center [685, 273] width 162 height 55
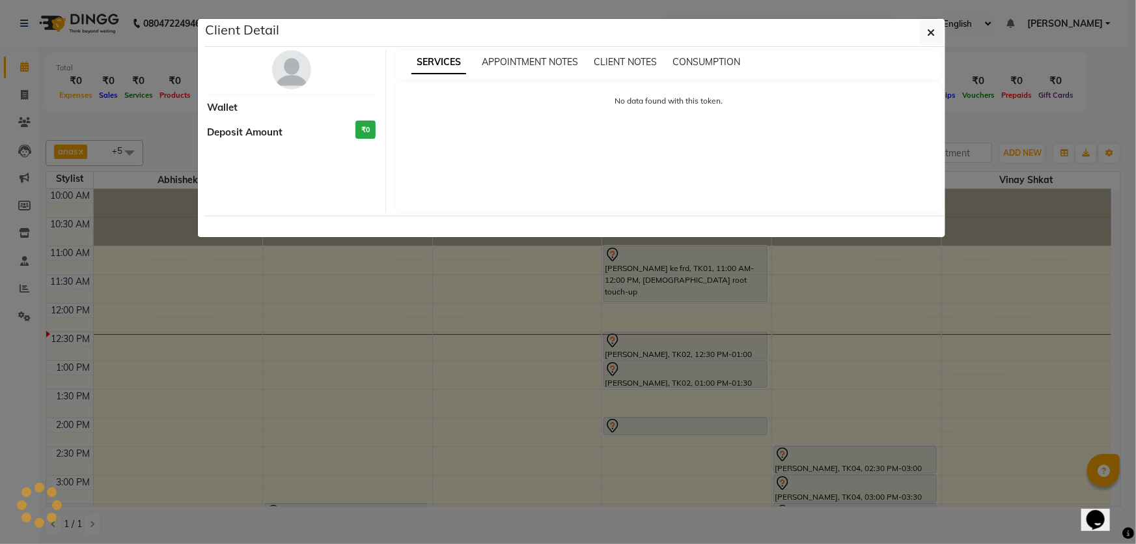
select select "7"
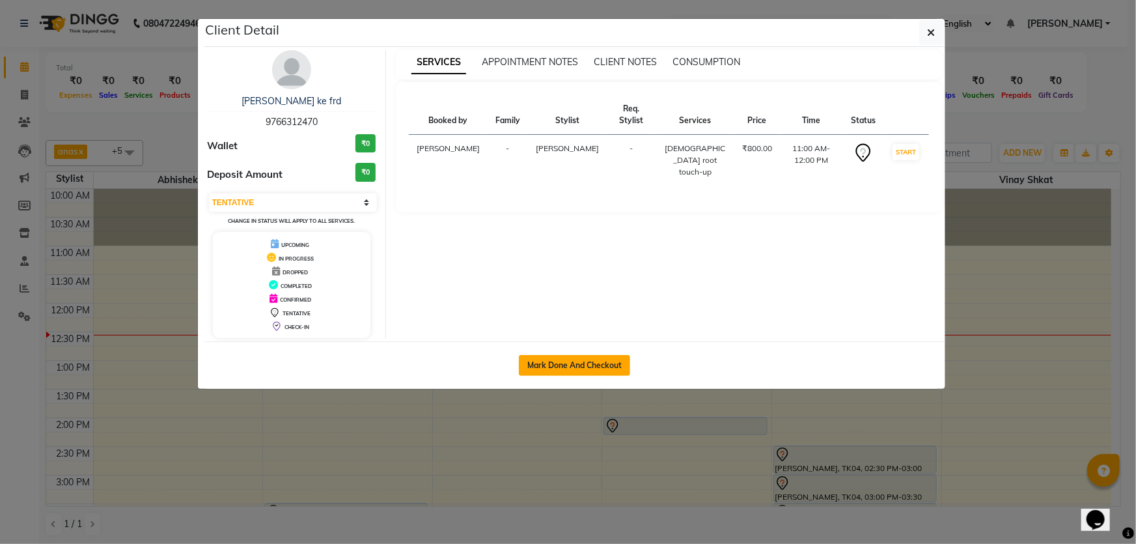
click at [559, 360] on button "Mark Done And Checkout" at bounding box center [574, 365] width 111 height 21
select select "6567"
select select "service"
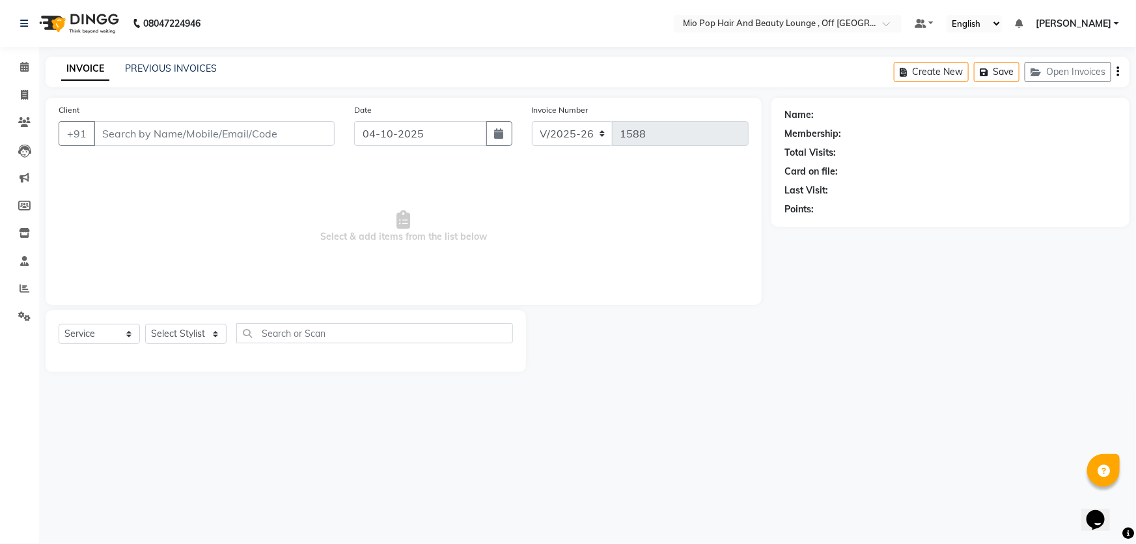
type input "9766312470"
select select "55180"
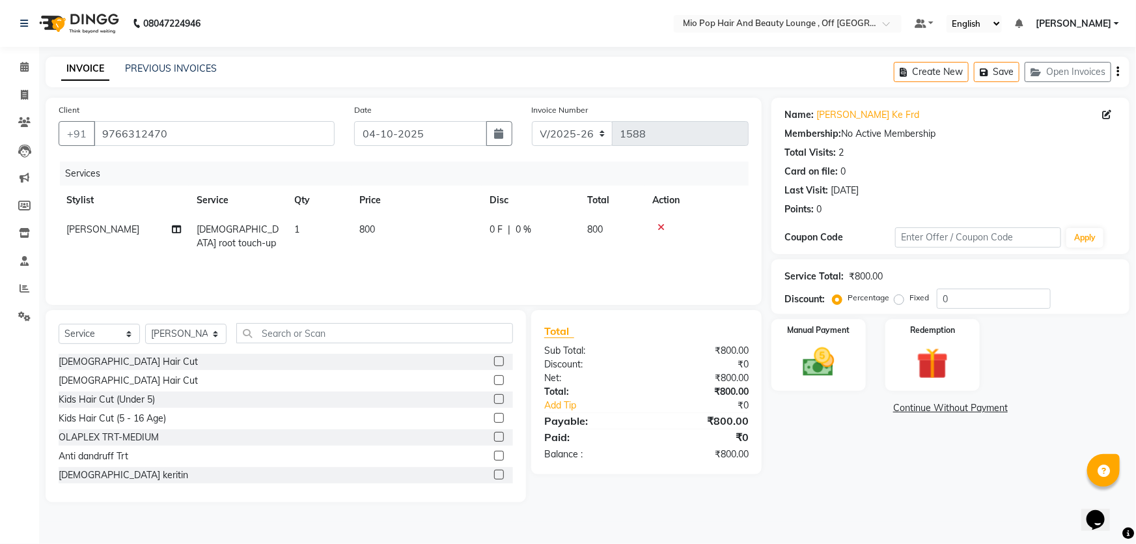
click at [593, 230] on span "800" at bounding box center [595, 229] width 16 height 12
select select "55180"
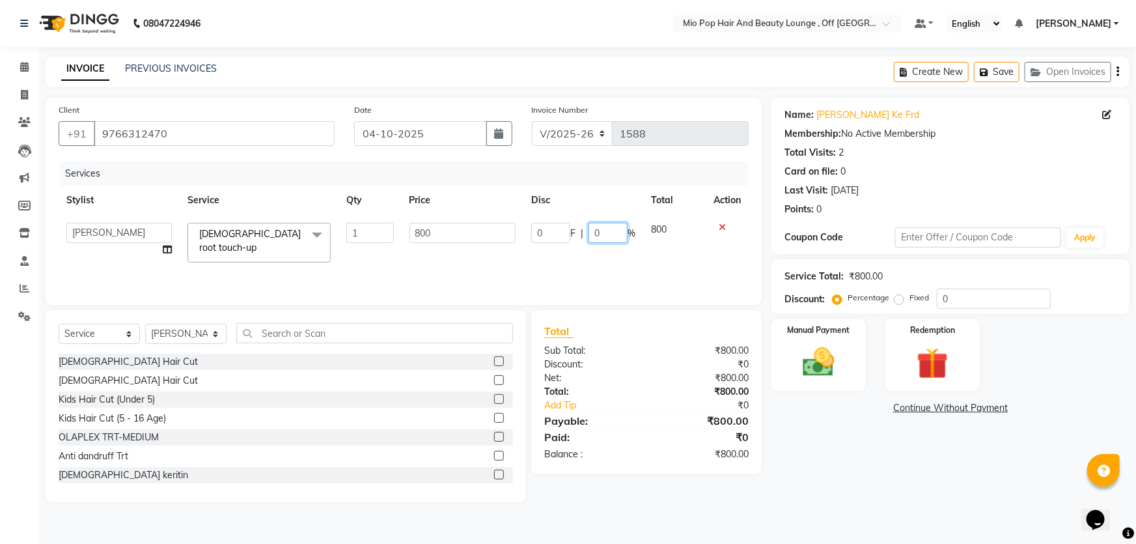
click at [605, 234] on input "0" at bounding box center [608, 233] width 39 height 20
type input "5"
type input "30"
click at [576, 260] on div "Services Stylist Service Qty Price Disc Total Action Abhishek anas Malcolm Fern…" at bounding box center [404, 226] width 690 height 130
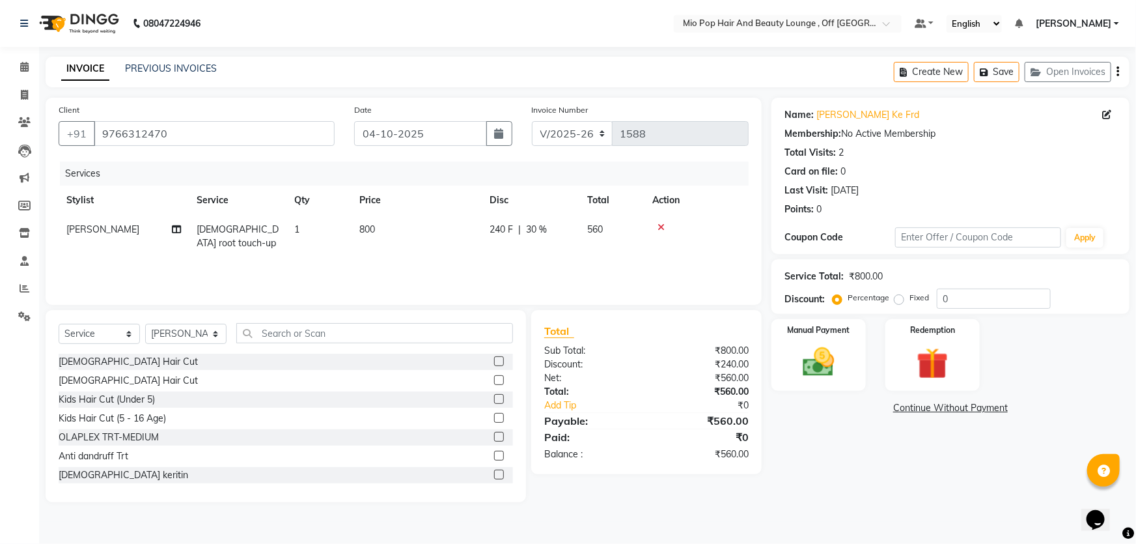
click at [578, 222] on td "240 F | 30 %" at bounding box center [531, 236] width 98 height 43
select select "55180"
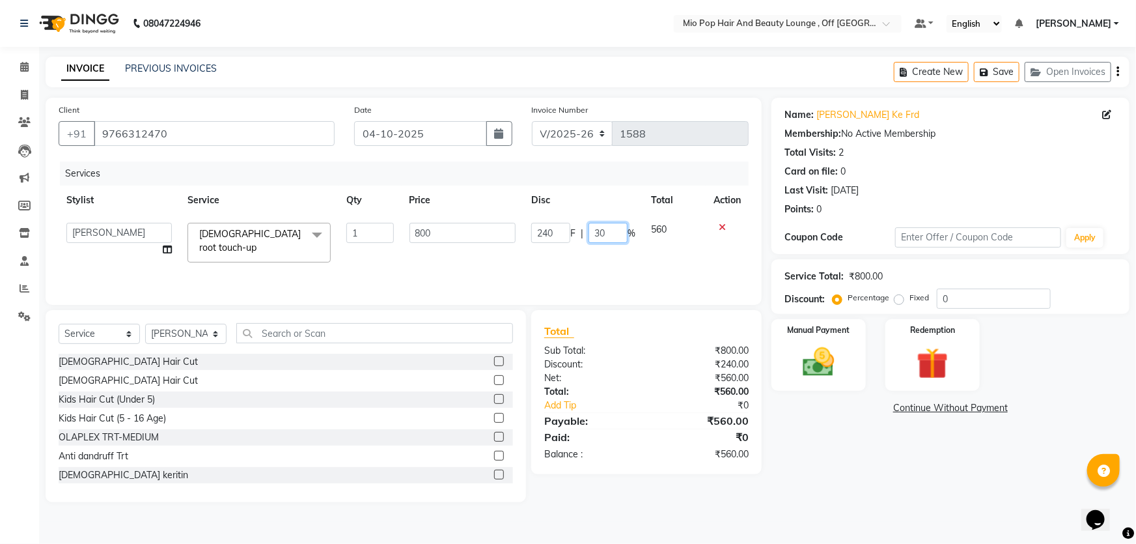
click at [609, 234] on input "30" at bounding box center [608, 233] width 39 height 20
type input "3"
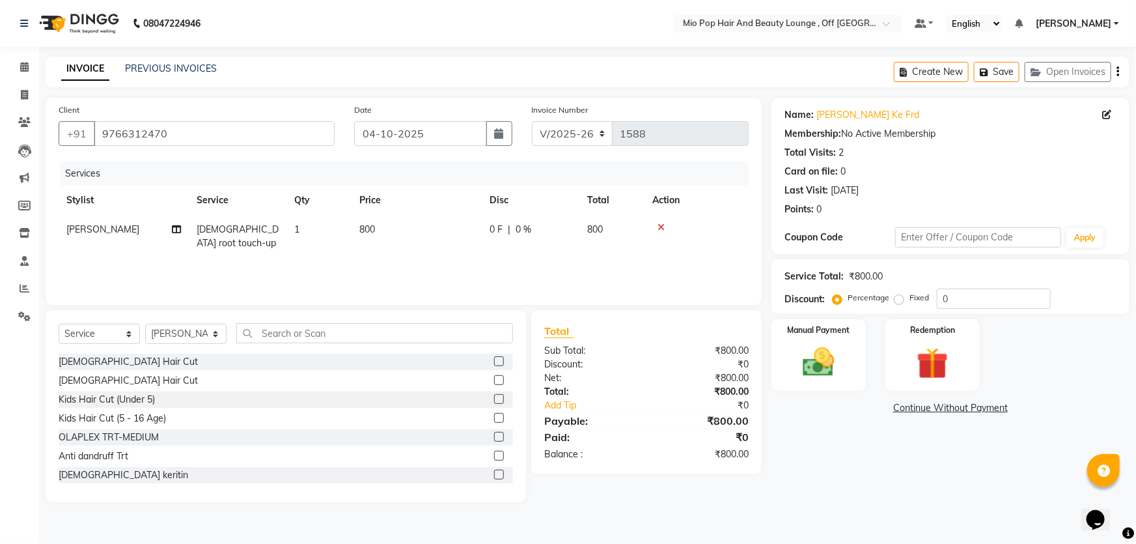
click at [299, 232] on span "1" at bounding box center [296, 229] width 5 height 12
select select "55180"
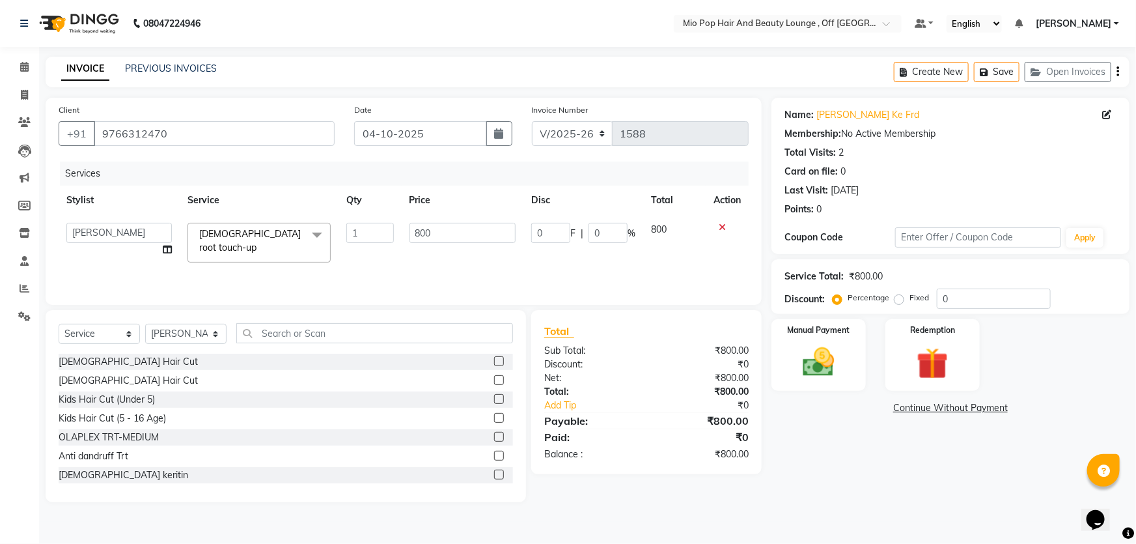
click at [318, 233] on span at bounding box center [317, 235] width 26 height 25
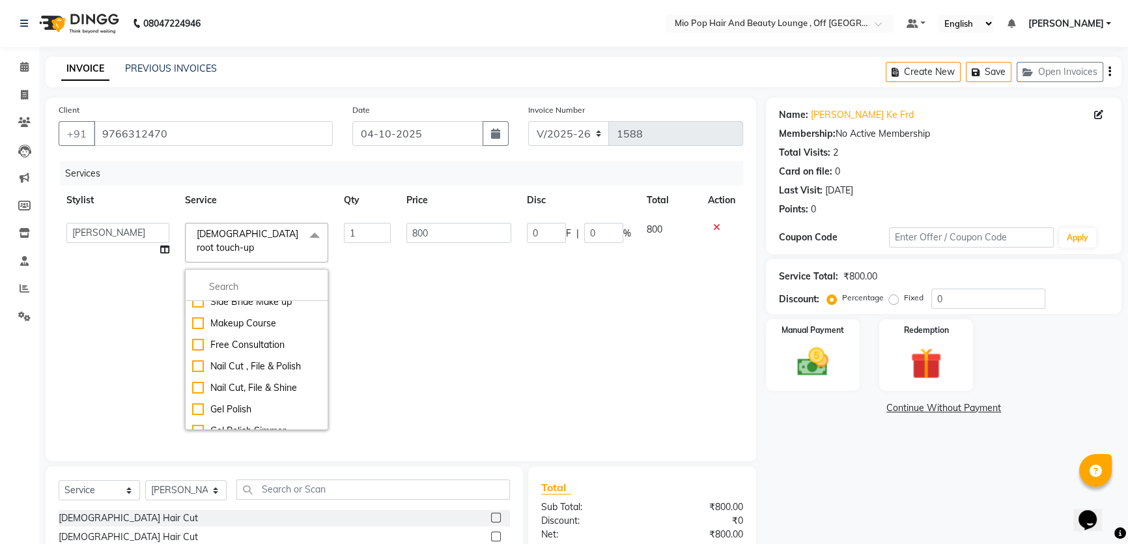
scroll to position [4132, 0]
click at [399, 373] on td "800" at bounding box center [459, 326] width 120 height 223
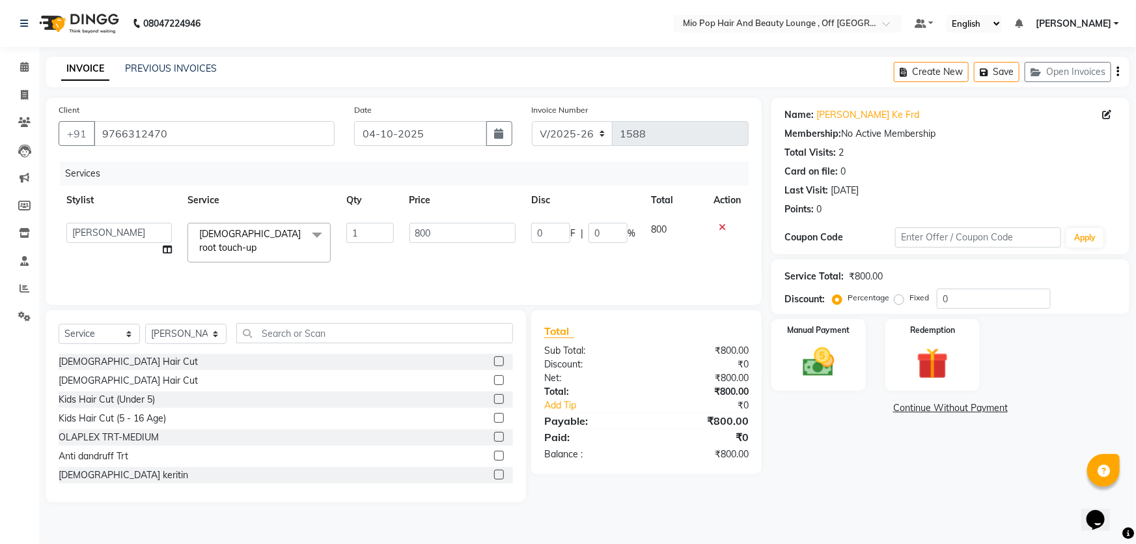
click at [715, 225] on div at bounding box center [727, 227] width 27 height 9
click at [719, 225] on icon at bounding box center [722, 227] width 7 height 9
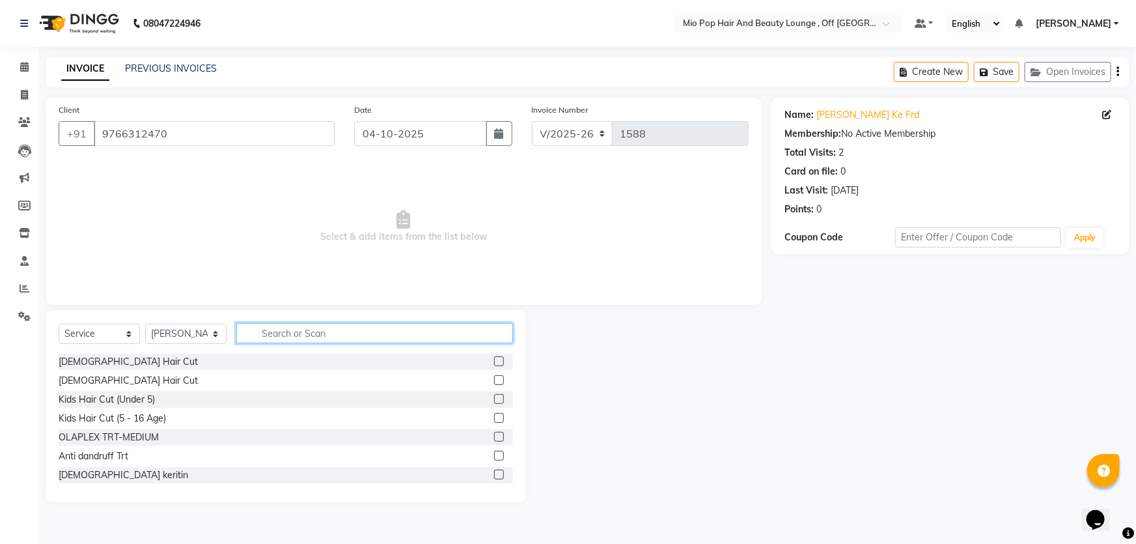
click at [329, 337] on input "text" at bounding box center [374, 333] width 277 height 20
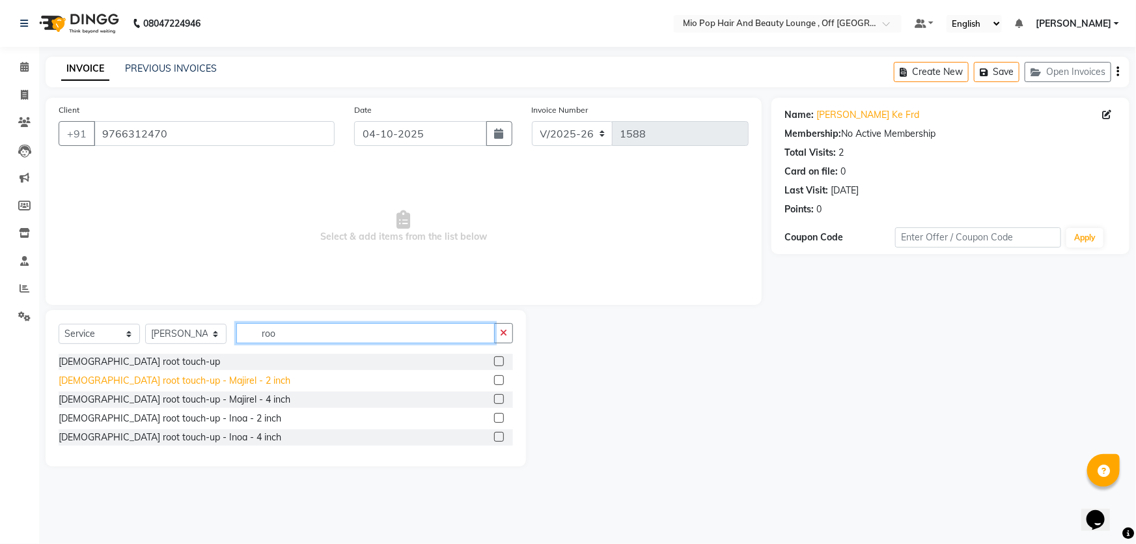
type input "roo"
click at [216, 384] on div "[DEMOGRAPHIC_DATA] root touch-up - Majirel - 2 inch" at bounding box center [175, 381] width 232 height 14
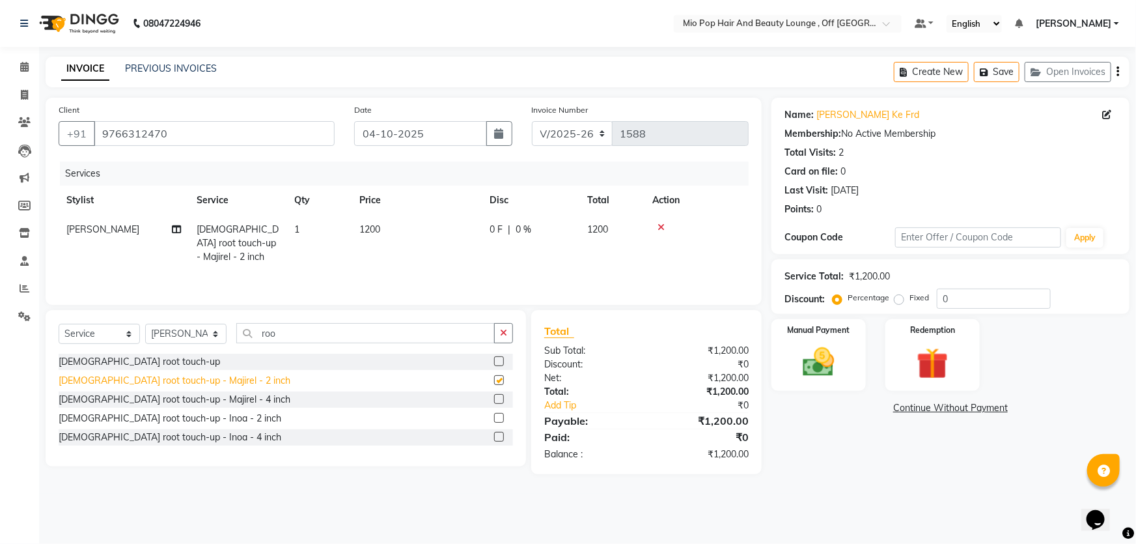
checkbox input "false"
click at [531, 226] on span "0 %" at bounding box center [524, 230] width 16 height 14
select select "55180"
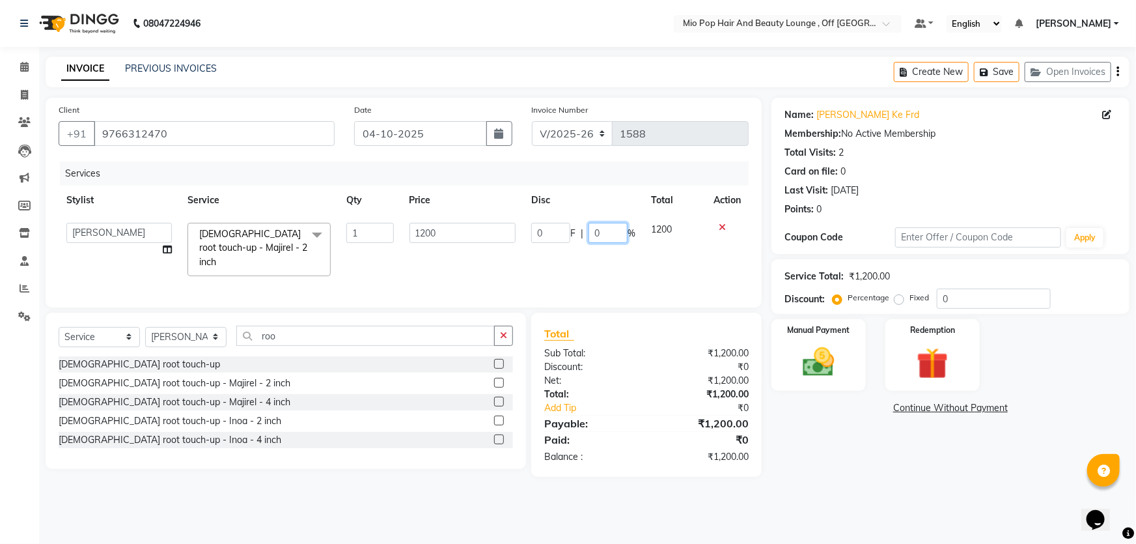
click at [615, 230] on input "0" at bounding box center [608, 233] width 39 height 20
type input "30"
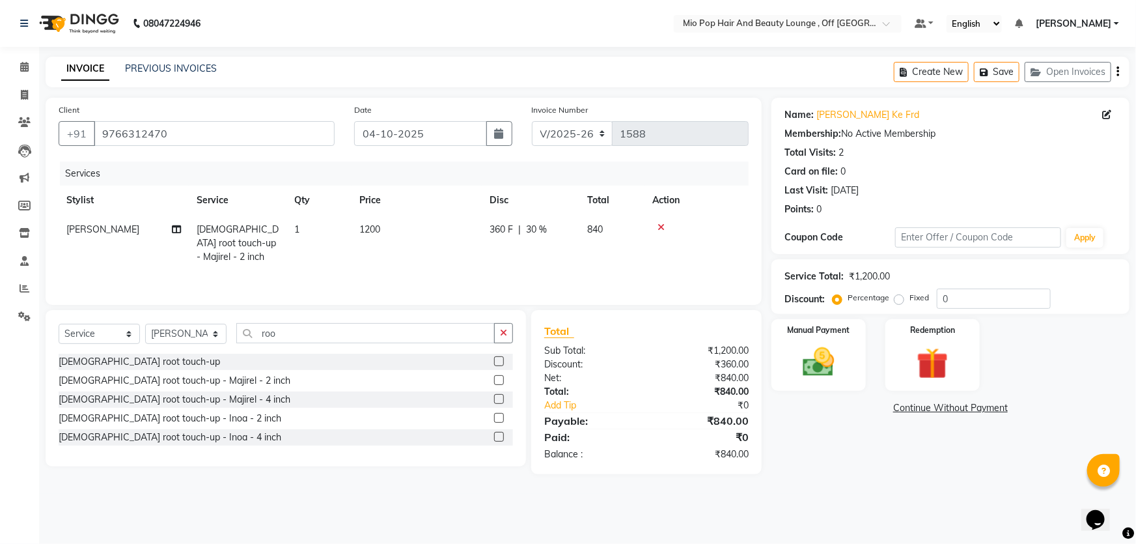
click at [626, 246] on tr "Mohd Haroon Female root touch-up - Majirel - 2 inch 1 1200 360 F | 30 % 840" at bounding box center [404, 243] width 690 height 57
drag, startPoint x: 821, startPoint y: 347, endPoint x: 829, endPoint y: 341, distance: 10.7
click at [822, 346] on img at bounding box center [819, 362] width 53 height 38
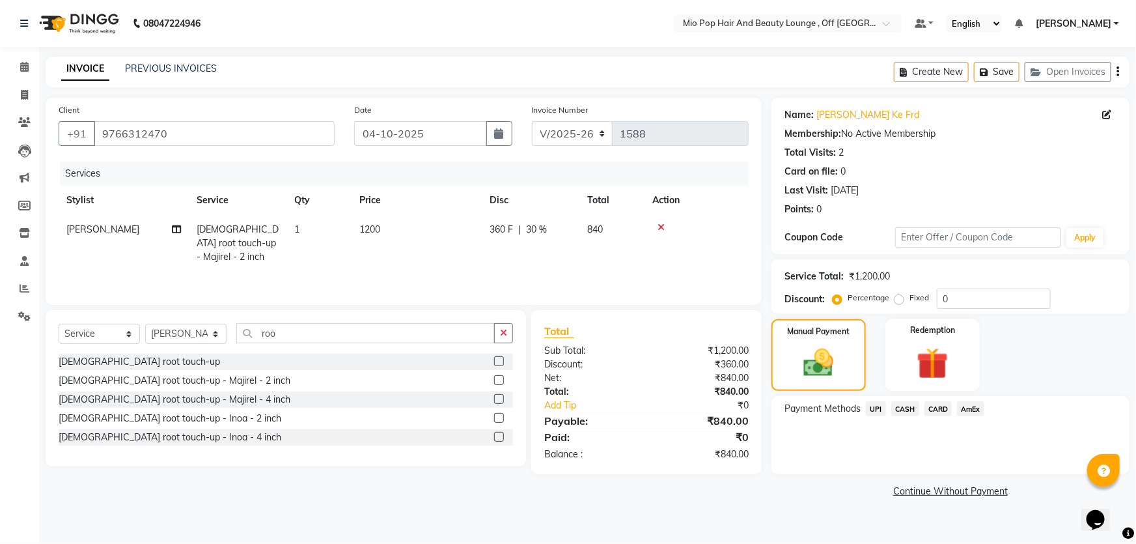
click at [875, 410] on span "UPI" at bounding box center [876, 408] width 20 height 15
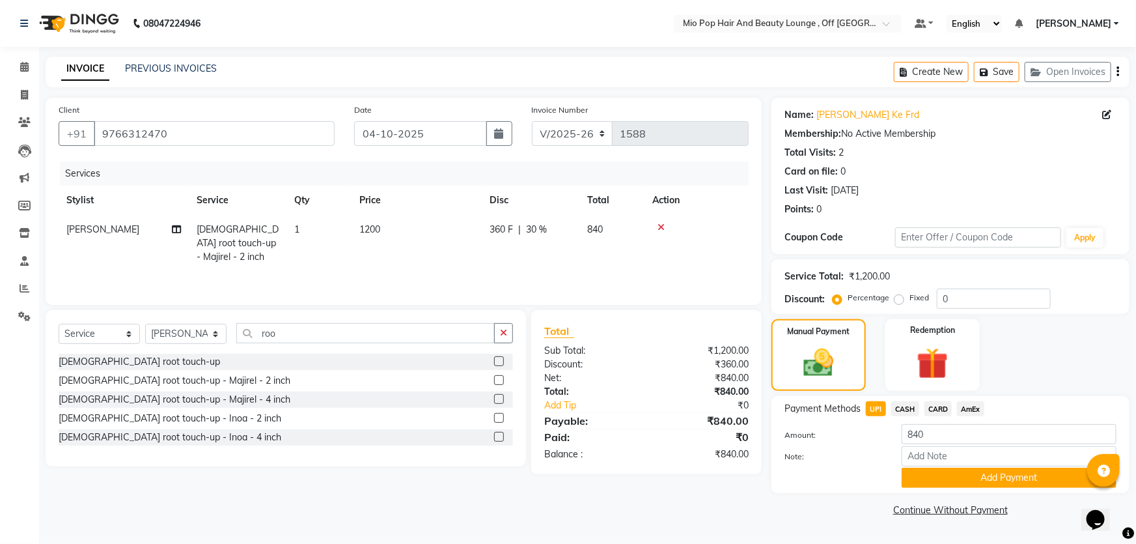
click at [906, 406] on span "CASH" at bounding box center [906, 408] width 28 height 15
click at [929, 472] on button "Add Payment" at bounding box center [1009, 478] width 215 height 20
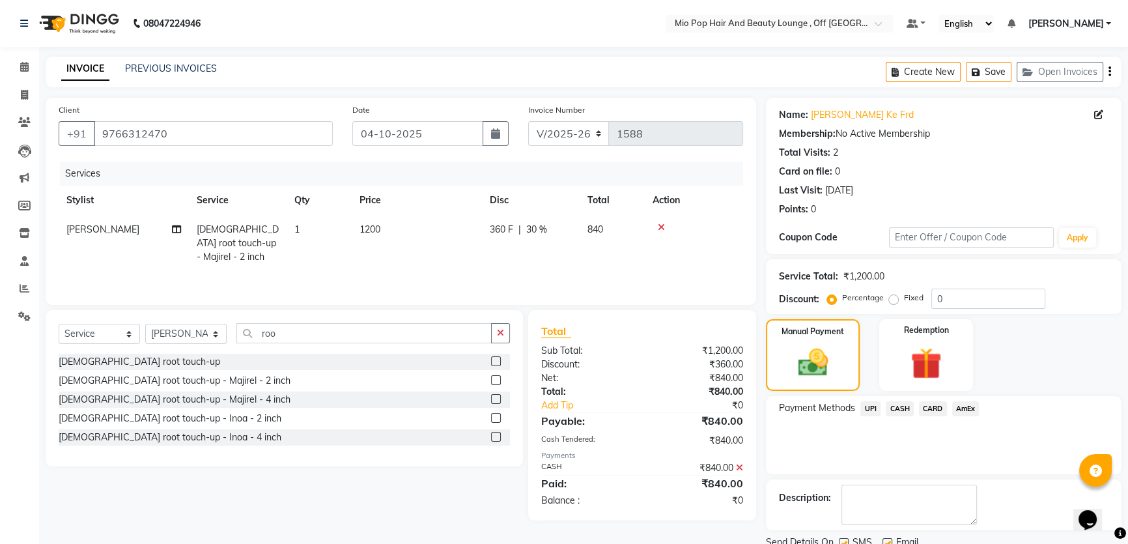
scroll to position [49, 0]
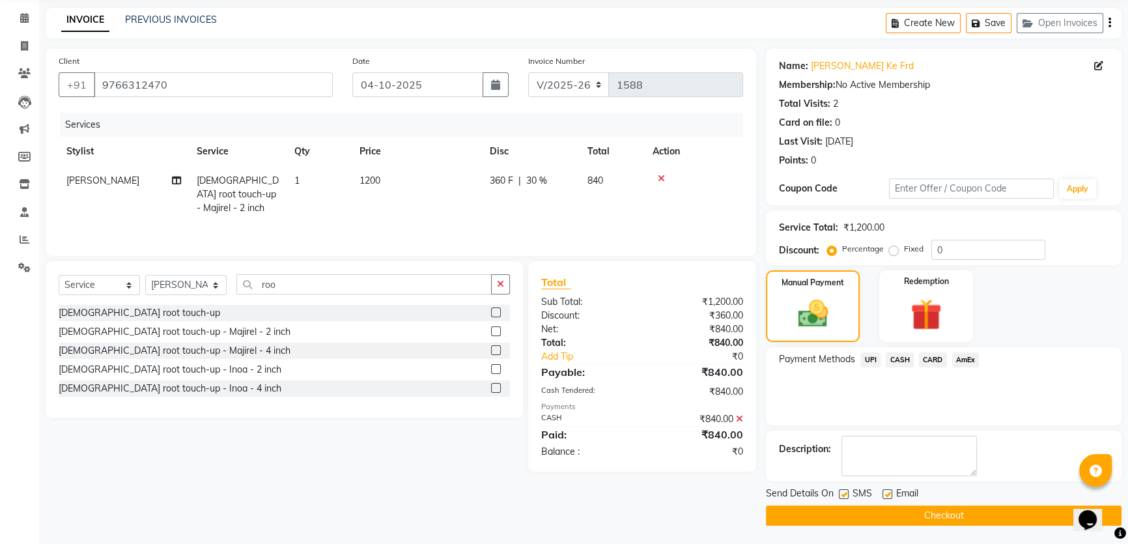
click at [922, 522] on button "Checkout" at bounding box center [944, 515] width 356 height 20
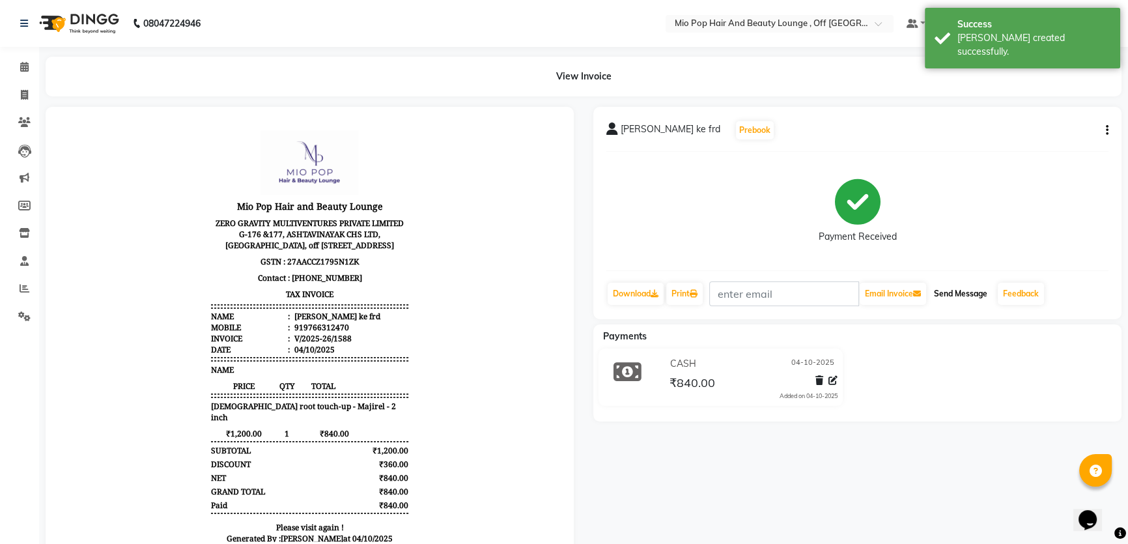
click at [946, 292] on button "Send Message" at bounding box center [961, 294] width 64 height 22
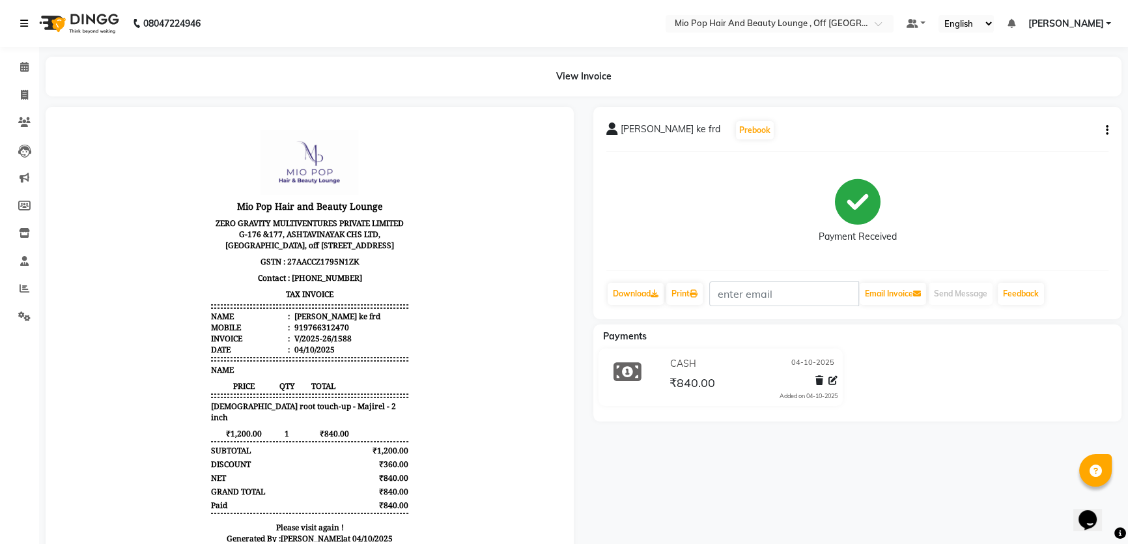
select select "service"
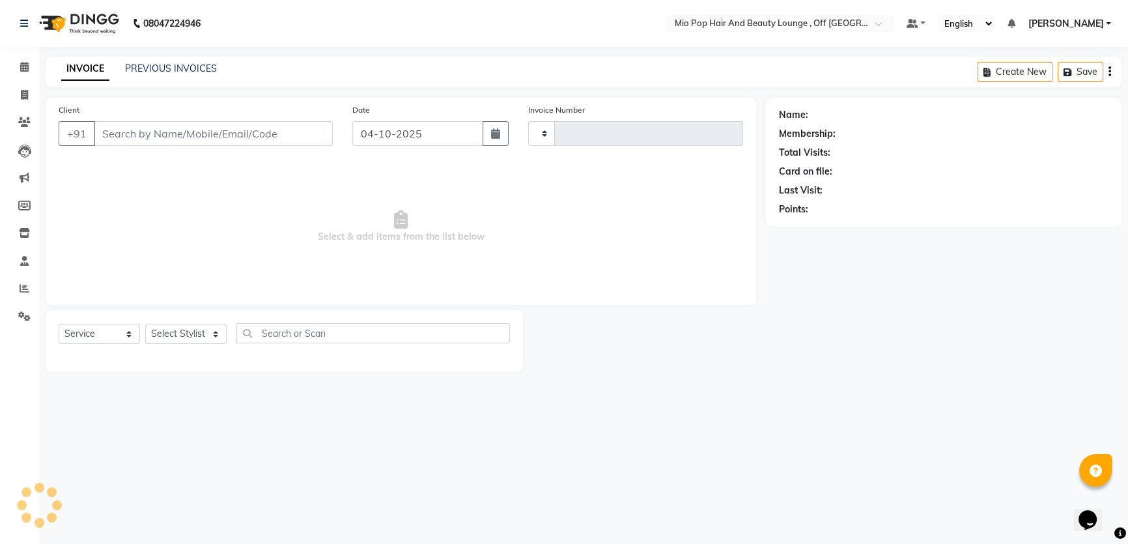
type input "1589"
select select "6567"
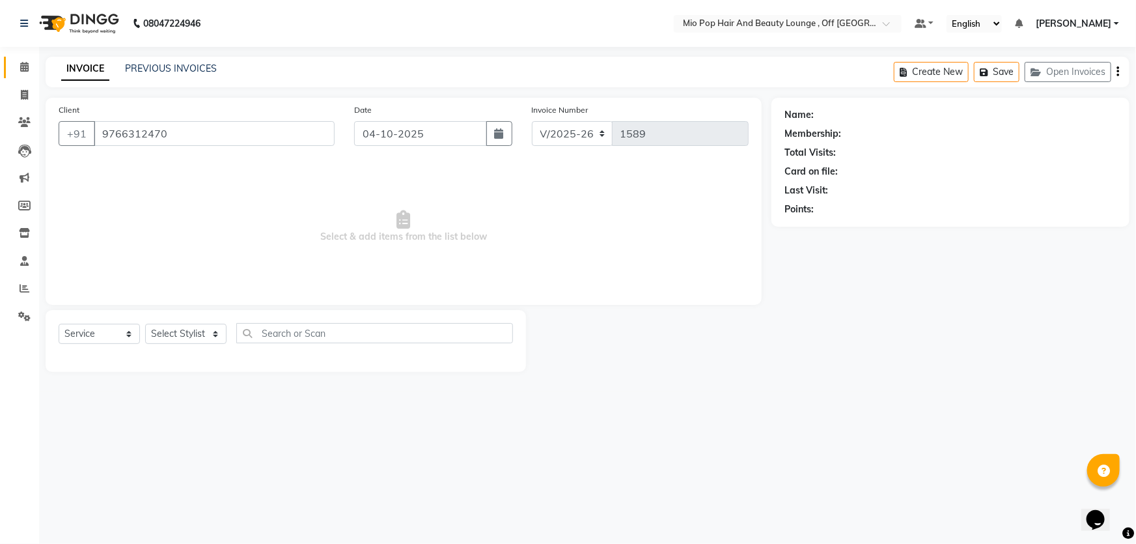
click at [22, 72] on span at bounding box center [24, 67] width 23 height 15
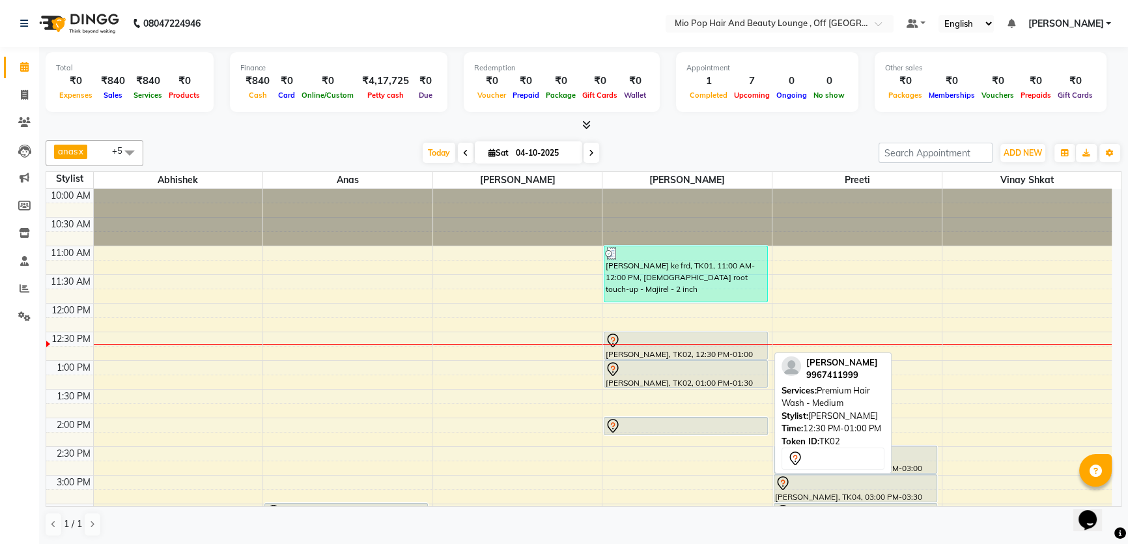
click at [647, 345] on div at bounding box center [685, 341] width 161 height 16
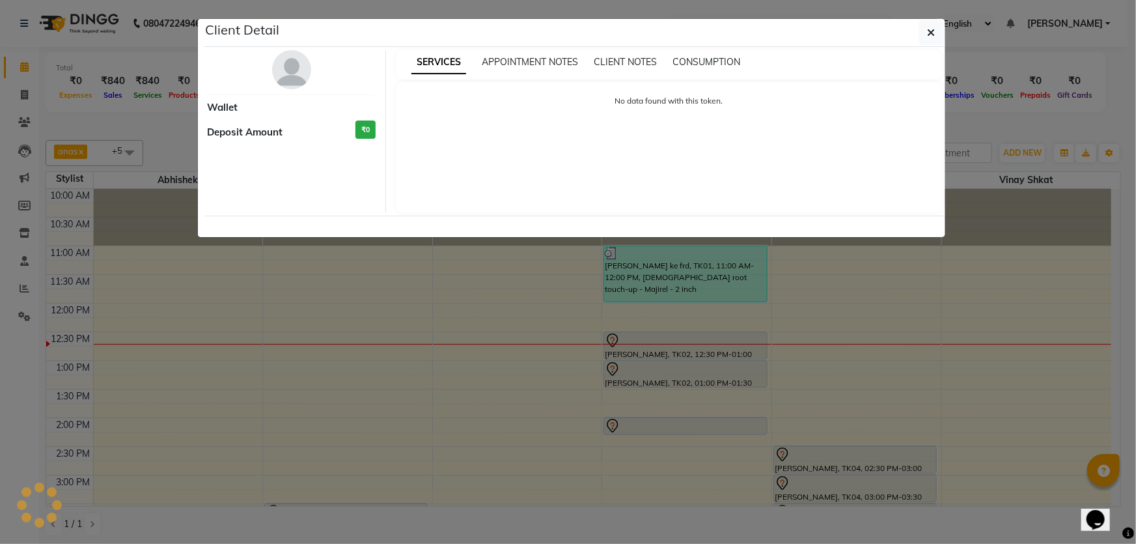
select select "7"
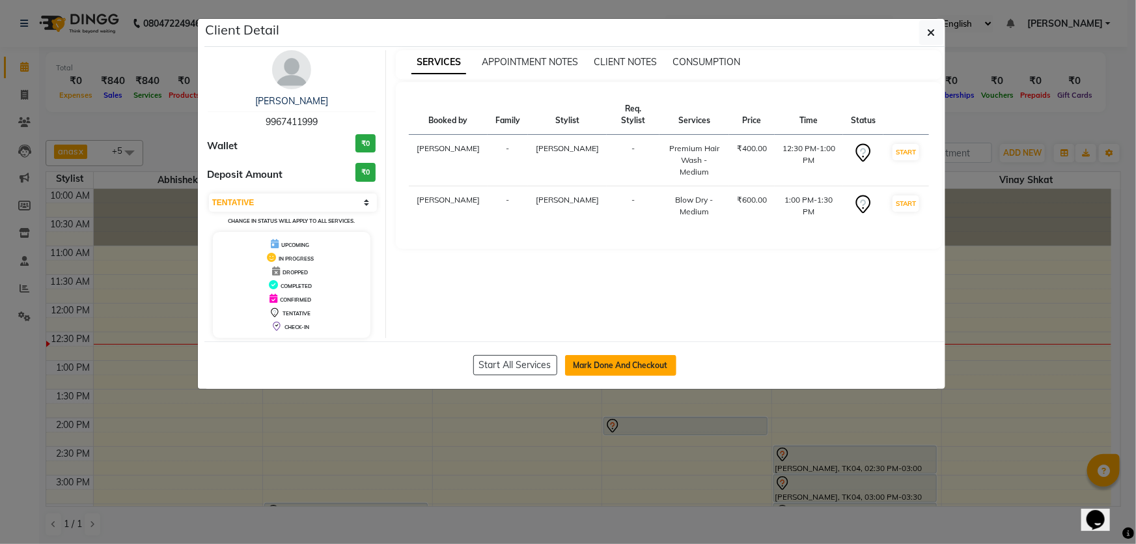
click at [605, 365] on button "Mark Done And Checkout" at bounding box center [620, 365] width 111 height 21
select select "6567"
select select "service"
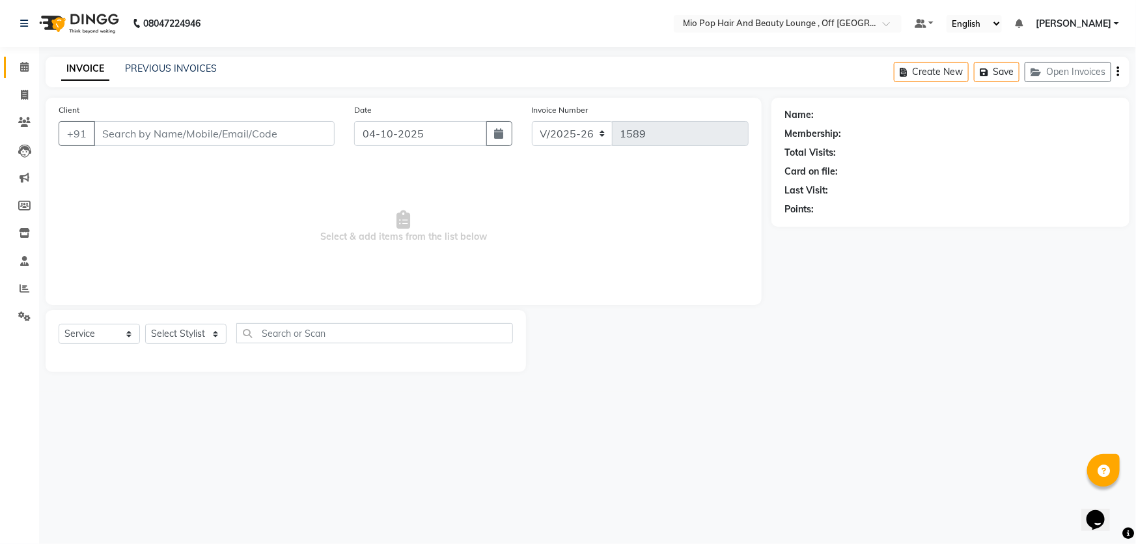
type input "9967411999"
select select "55180"
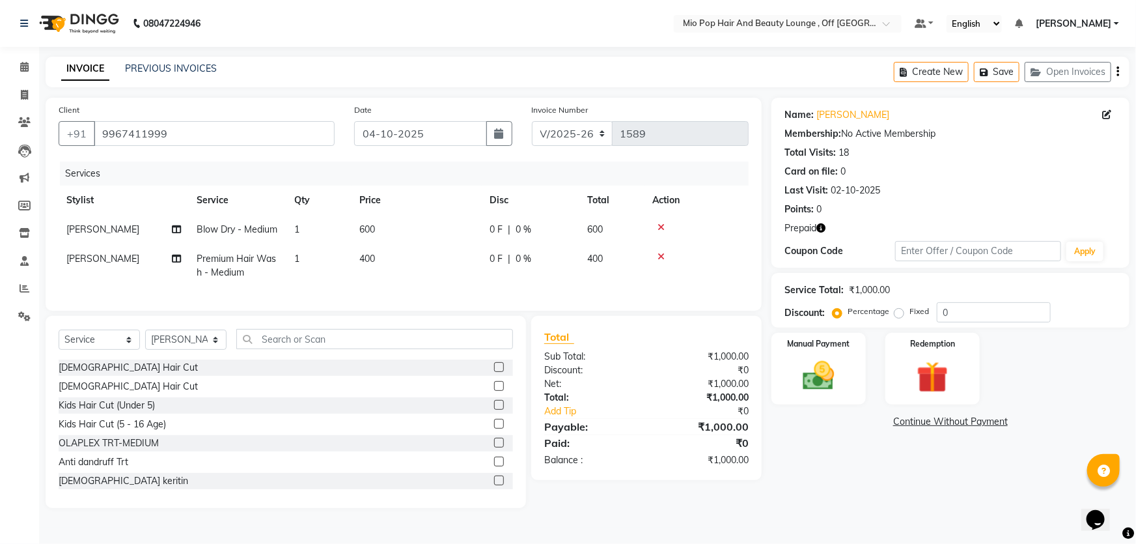
click at [521, 231] on span "0 %" at bounding box center [524, 230] width 16 height 14
select select "55180"
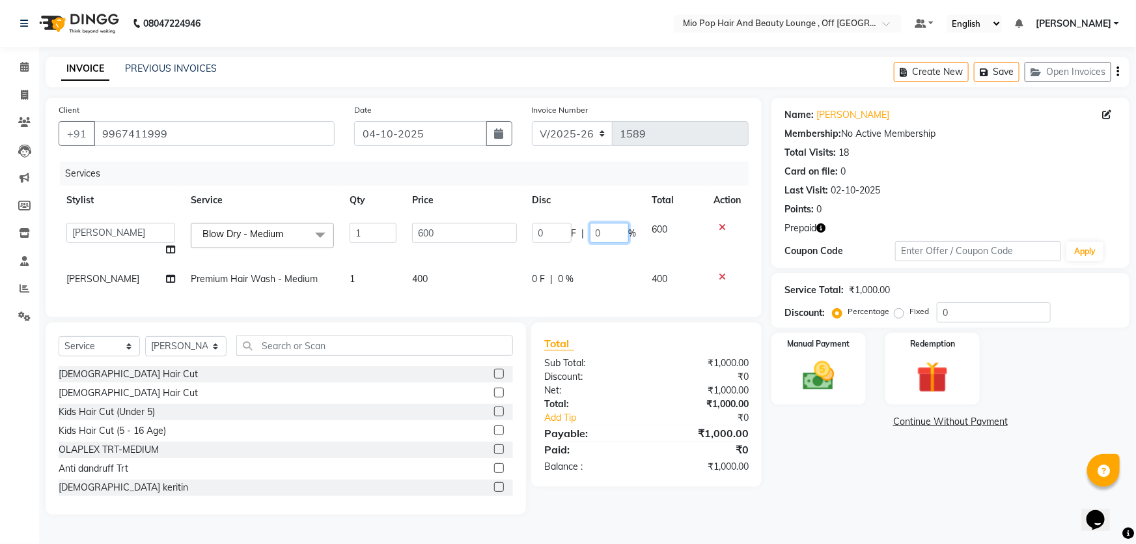
drag, startPoint x: 611, startPoint y: 234, endPoint x: 605, endPoint y: 236, distance: 6.8
click at [609, 236] on input "0" at bounding box center [609, 233] width 39 height 20
type input "2"
type input "50"
click at [498, 273] on tr "Mohd Haroon Premium Hair Wash - Medium 1 400 0 F | 0 % 400" at bounding box center [404, 278] width 690 height 29
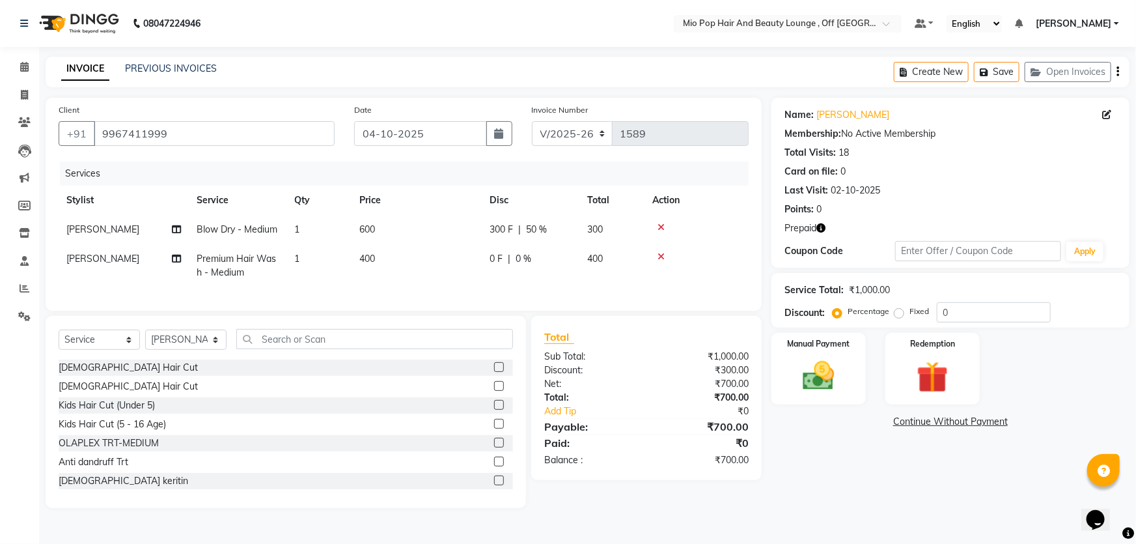
click at [520, 259] on span "0 %" at bounding box center [524, 259] width 16 height 14
select select "55180"
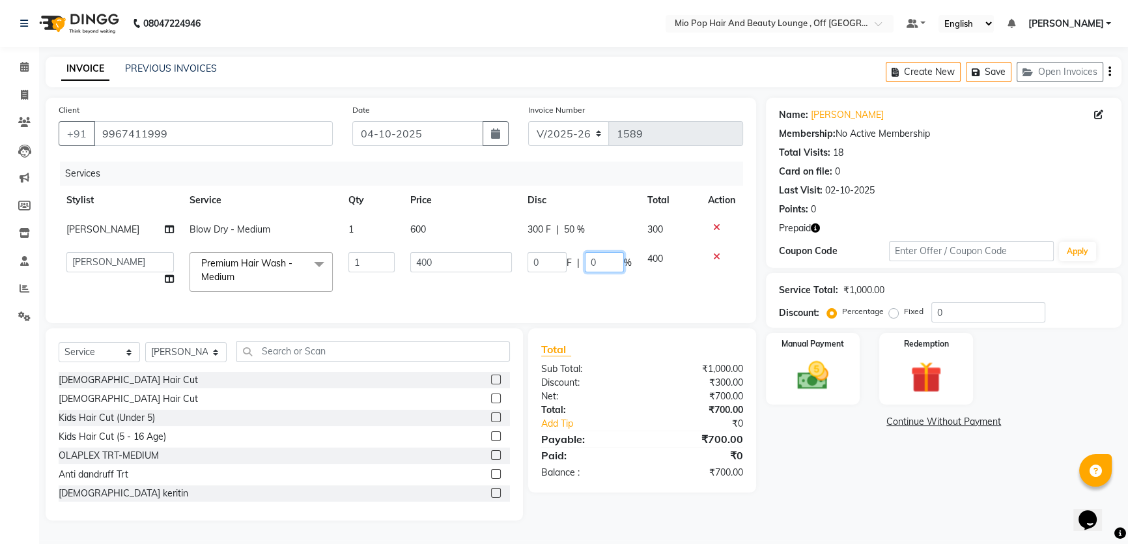
click at [604, 264] on input "0" at bounding box center [604, 262] width 39 height 20
type input "3"
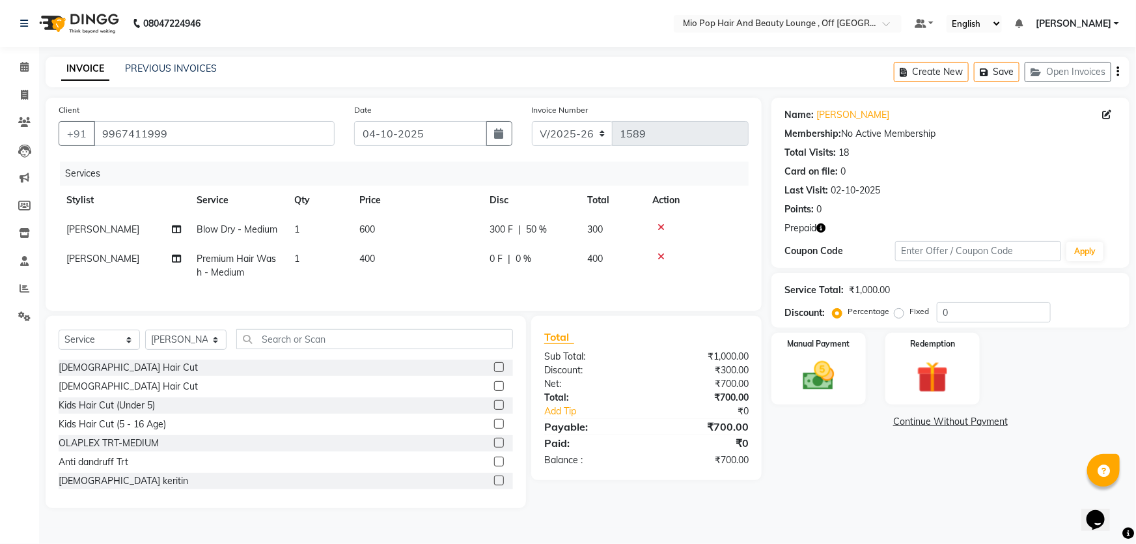
click at [247, 266] on td "Premium Hair Wash - Medium" at bounding box center [238, 265] width 98 height 43
select select "55180"
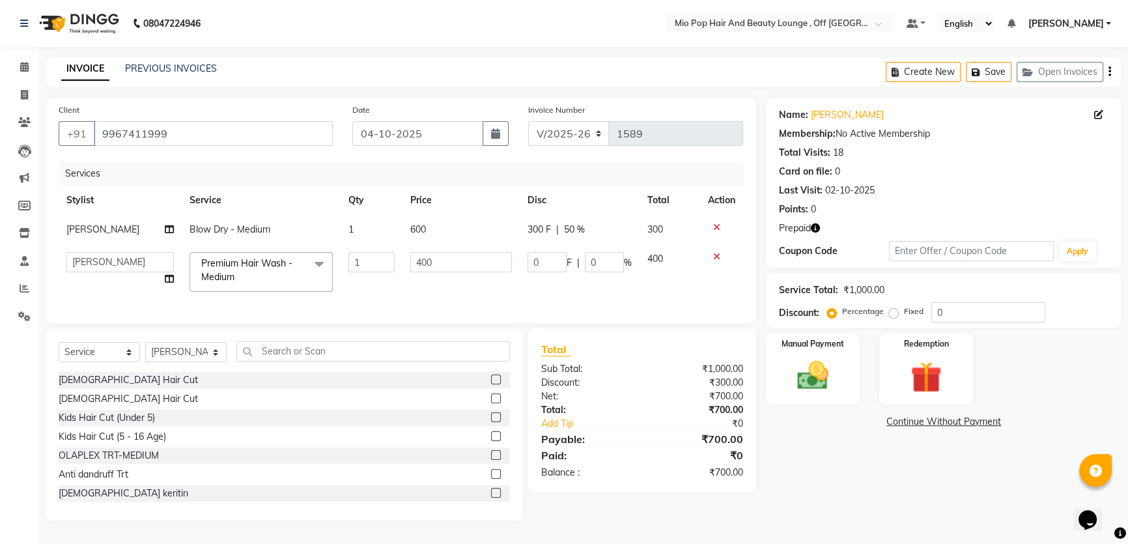
click at [316, 263] on span at bounding box center [319, 264] width 26 height 25
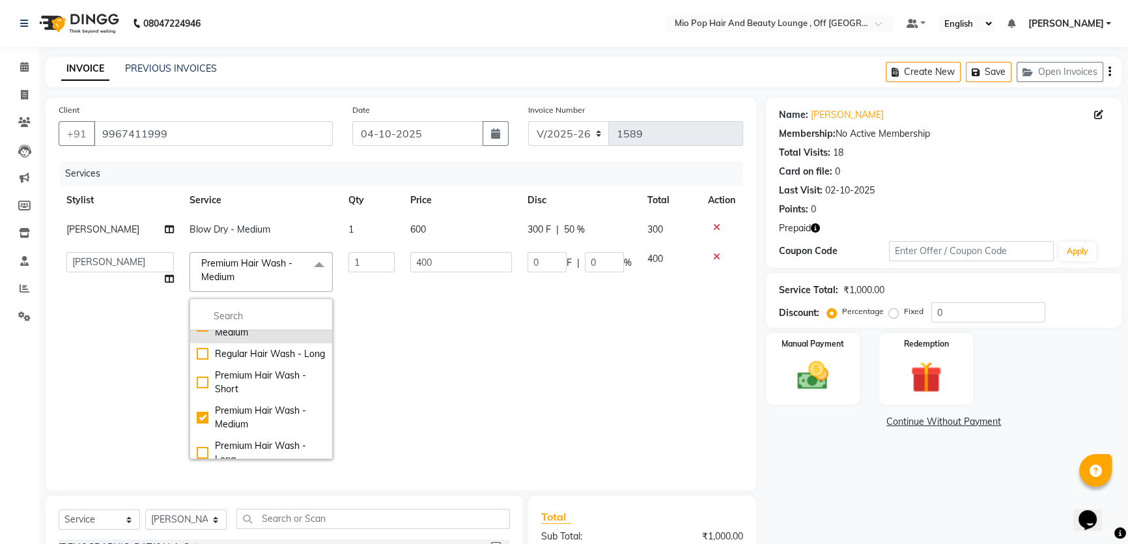
scroll to position [1006, 0]
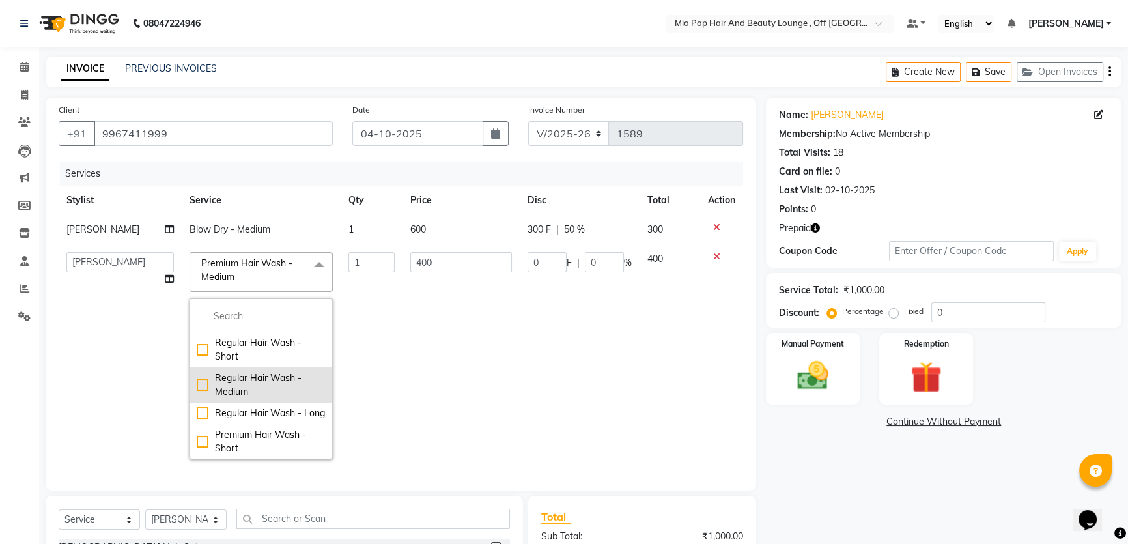
click at [292, 371] on div "Regular Hair Wash - Medium" at bounding box center [261, 384] width 129 height 27
checkbox input "true"
checkbox input "false"
type input "250"
click at [421, 337] on td "250" at bounding box center [460, 355] width 117 height 223
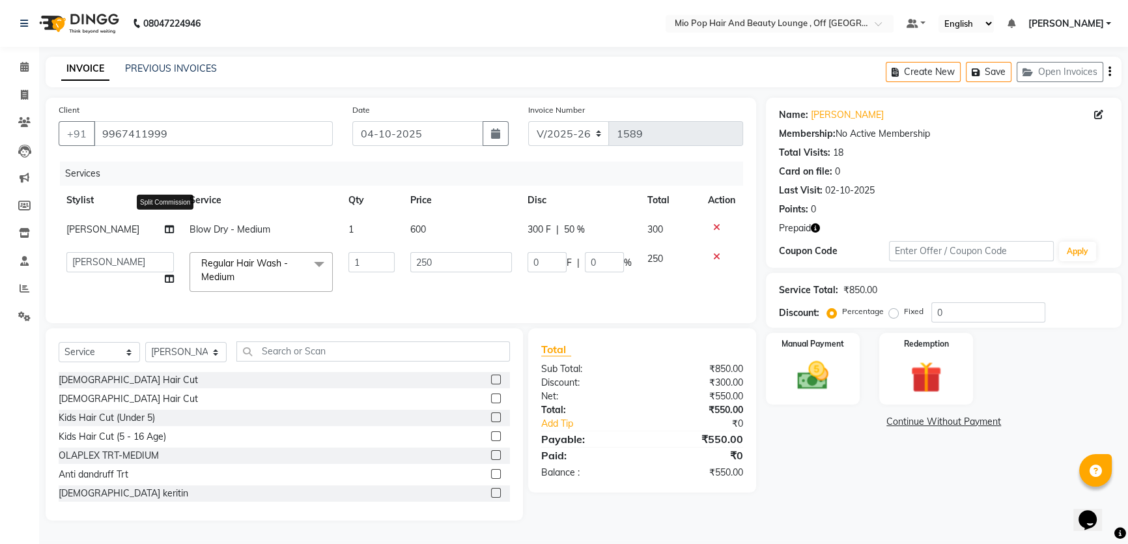
click at [165, 229] on icon at bounding box center [169, 229] width 9 height 9
select select "55180"
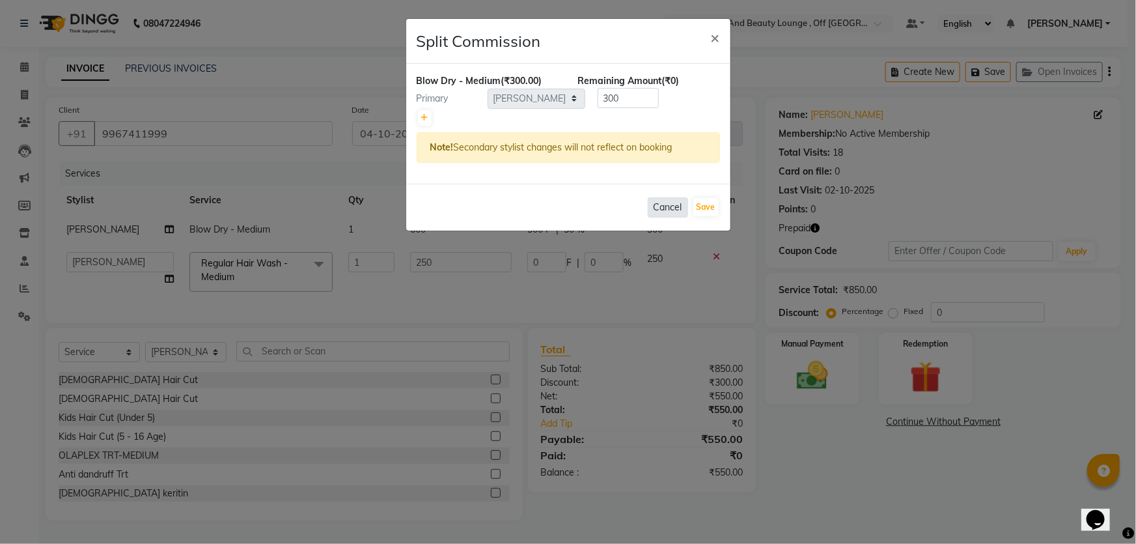
click at [657, 205] on button "Cancel" at bounding box center [668, 207] width 40 height 20
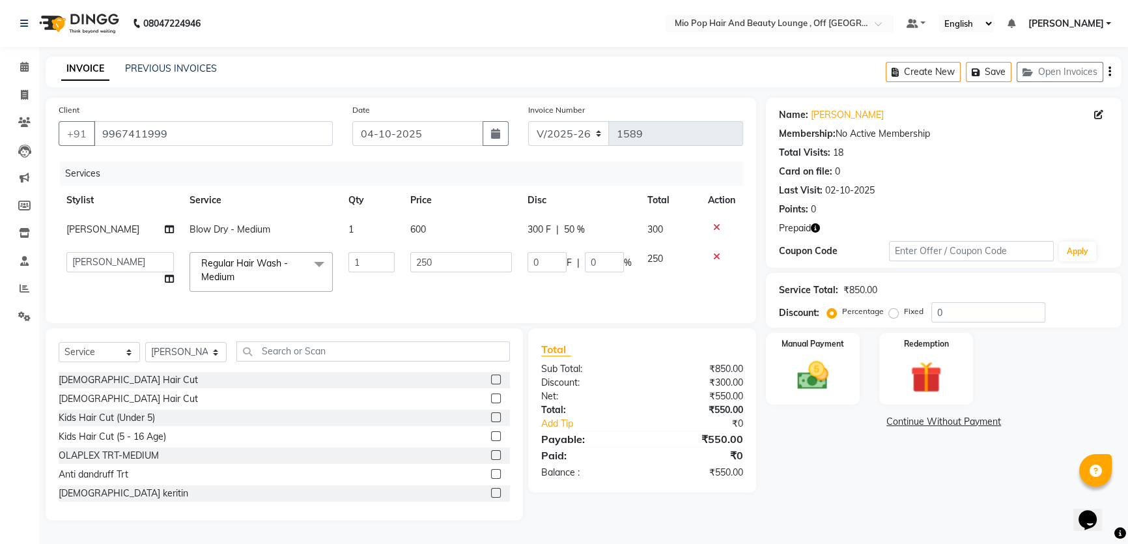
click at [100, 240] on td "[PERSON_NAME]" at bounding box center [120, 229] width 123 height 29
select select "55180"
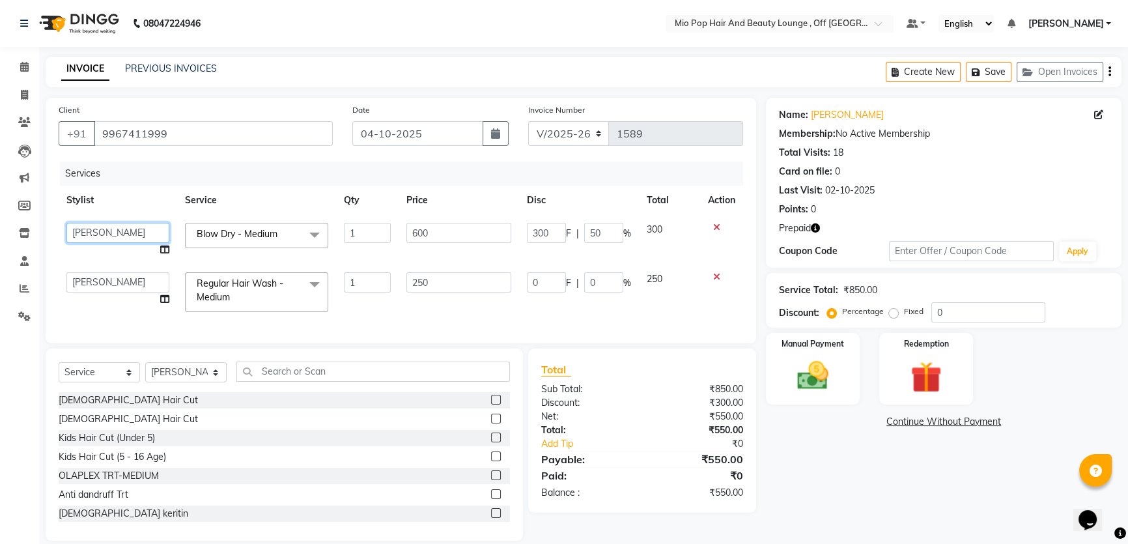
click at [104, 229] on select "Abhishek anas Malcolm Fernandes Meera Kikani Mohd Haroon preeti shambhavi gupta…" at bounding box center [117, 233] width 103 height 20
select select "93641"
click at [116, 284] on select "Abhishek anas Malcolm Fernandes Meera Kikani Mohd Haroon preeti shambhavi gupta…" at bounding box center [117, 282] width 103 height 20
select select "93641"
click at [164, 195] on th "Stylist" at bounding box center [118, 200] width 119 height 29
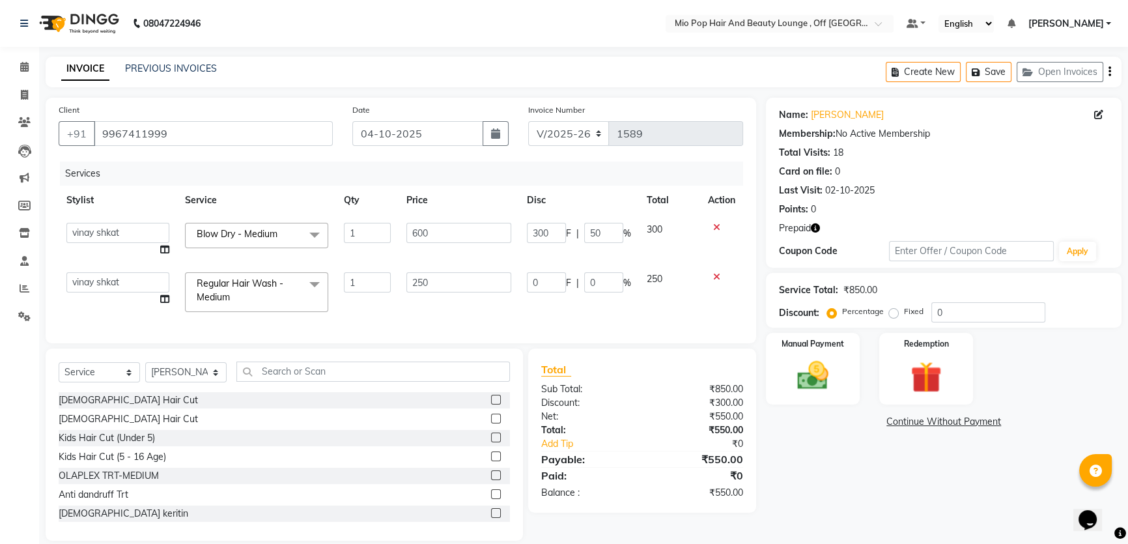
scroll to position [25, 0]
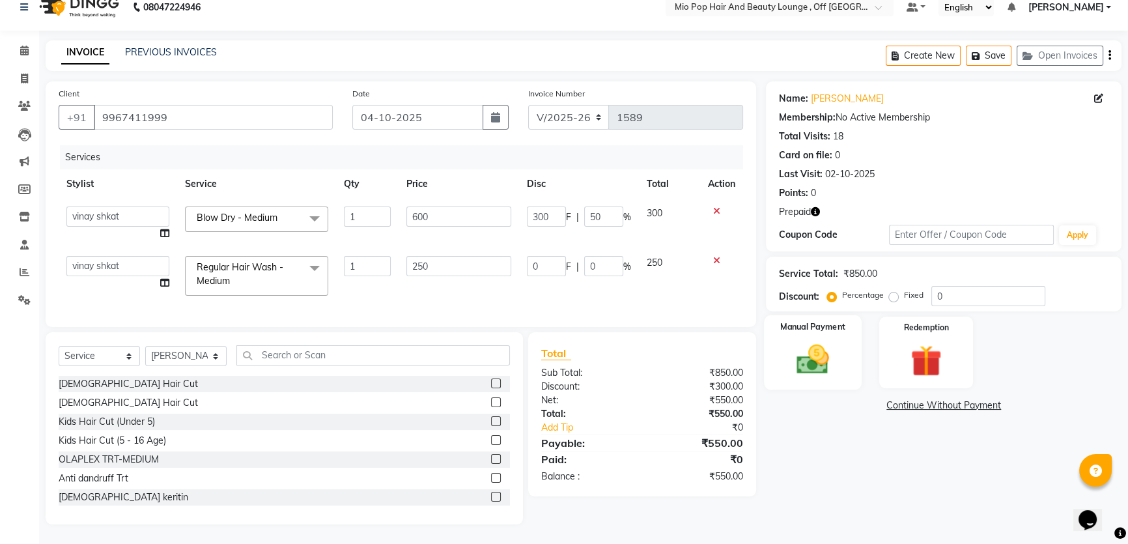
click at [808, 342] on img at bounding box center [813, 359] width 53 height 37
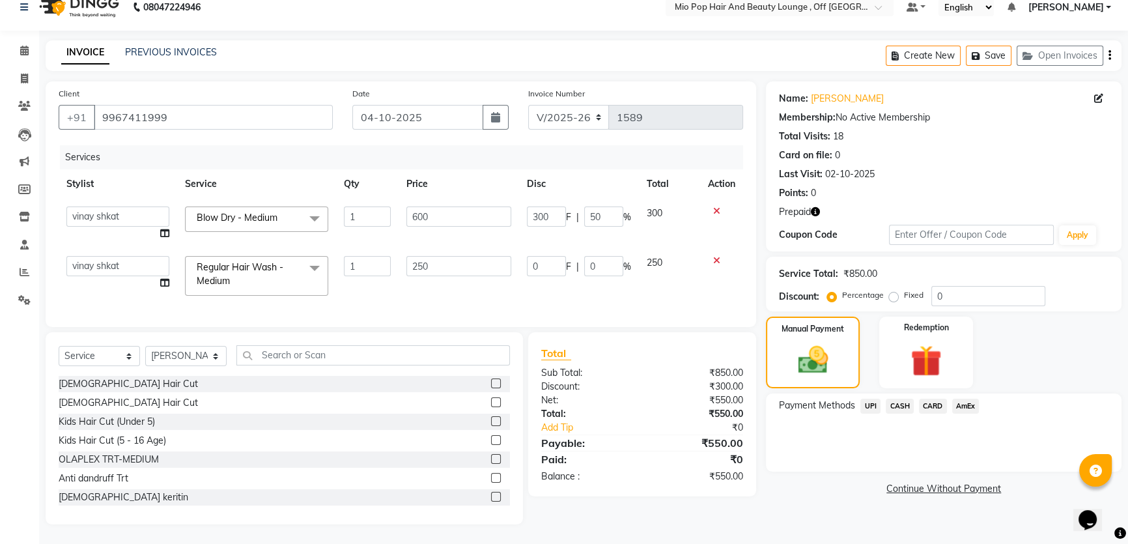
click at [869, 399] on span "UPI" at bounding box center [870, 406] width 20 height 15
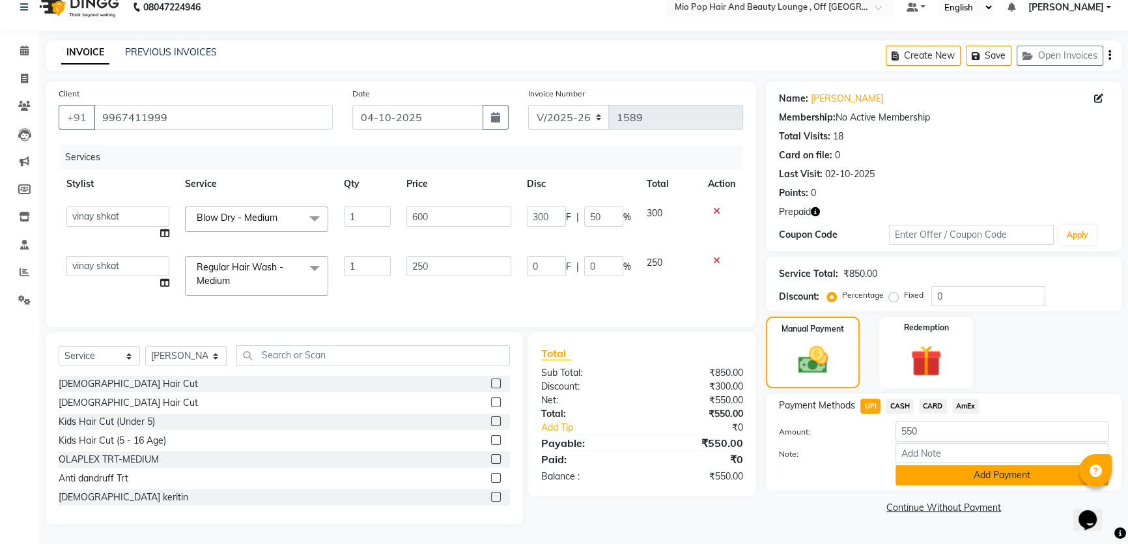
click at [901, 475] on button "Add Payment" at bounding box center [1001, 475] width 213 height 20
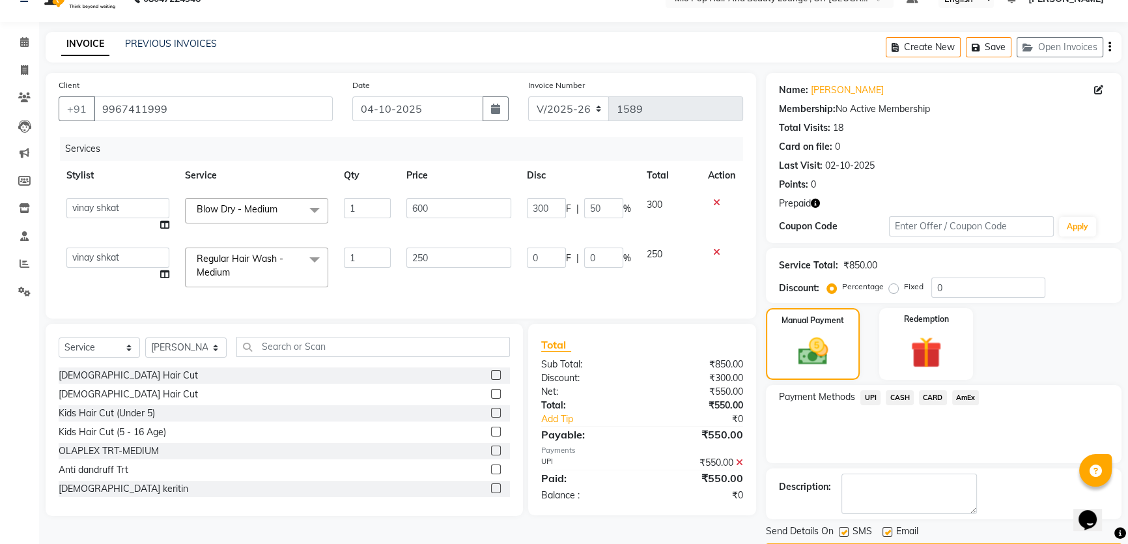
scroll to position [63, 0]
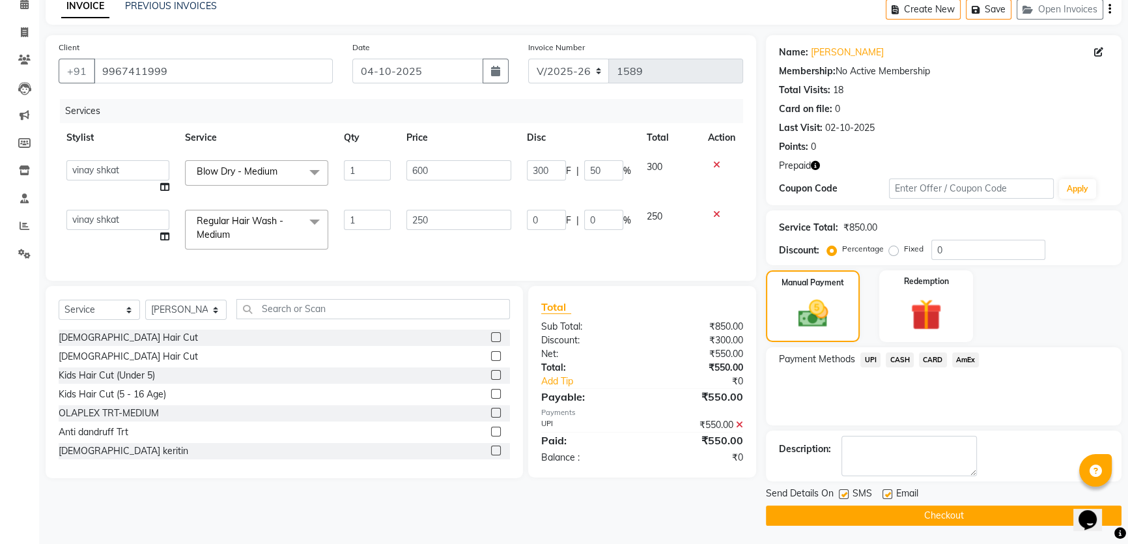
click at [953, 516] on button "Checkout" at bounding box center [944, 515] width 356 height 20
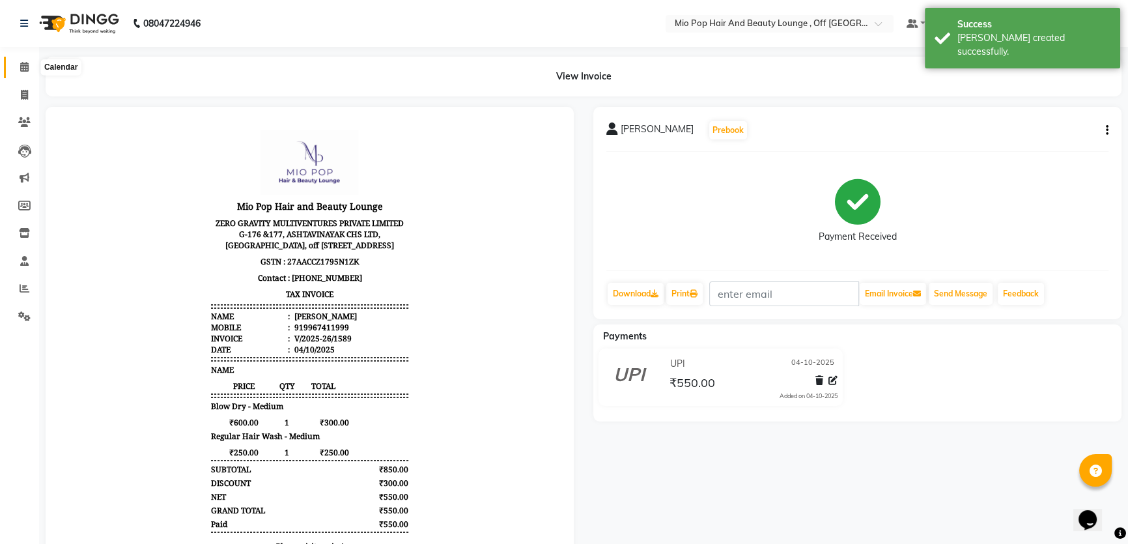
click at [31, 68] on span at bounding box center [24, 67] width 23 height 15
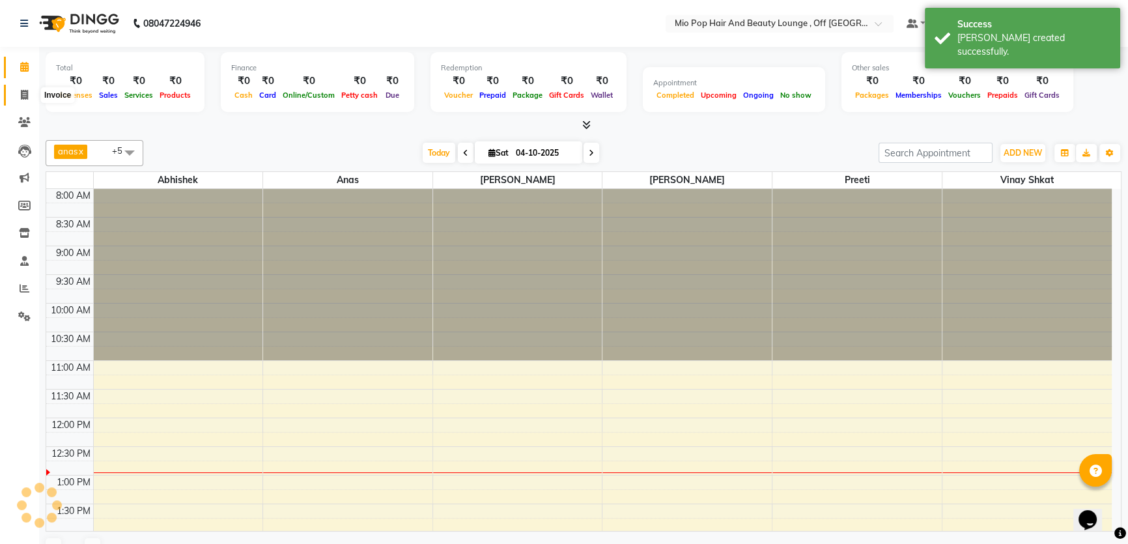
click at [25, 91] on icon at bounding box center [24, 95] width 7 height 10
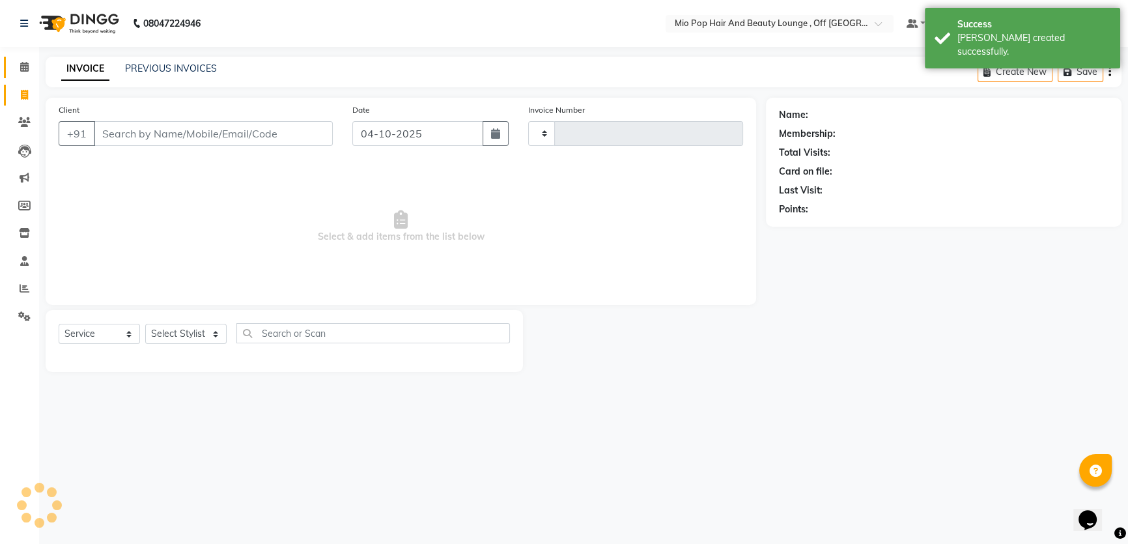
drag, startPoint x: 21, startPoint y: 55, endPoint x: 25, endPoint y: 69, distance: 14.2
click at [22, 62] on div "Calendar Invoice Clients Leads Marketing Members Inventory Staff Reports Settin…" at bounding box center [88, 280] width 176 height 487
click at [23, 64] on icon at bounding box center [24, 67] width 8 height 10
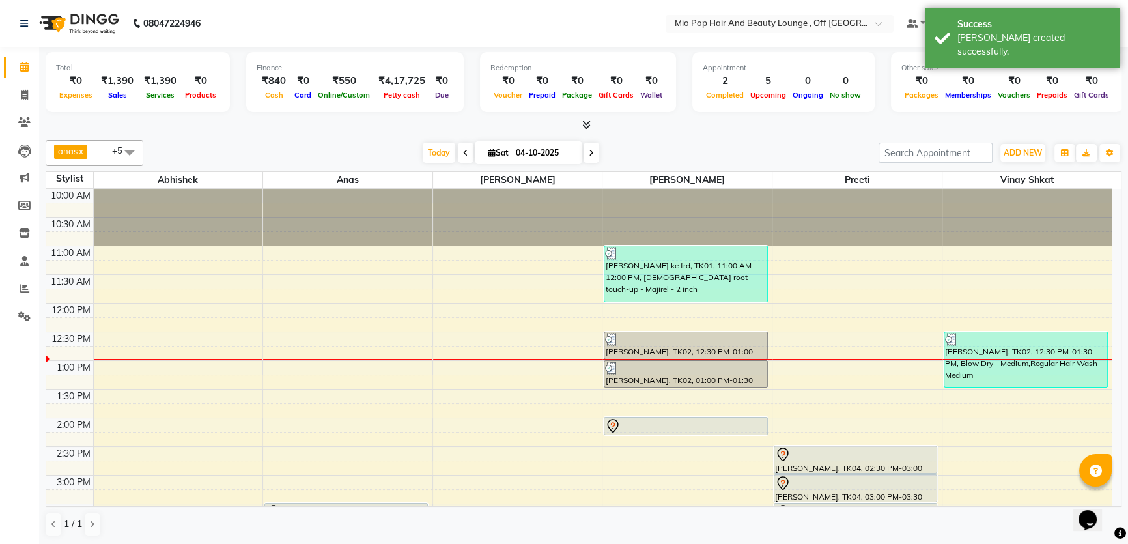
click at [589, 152] on icon at bounding box center [591, 153] width 5 height 8
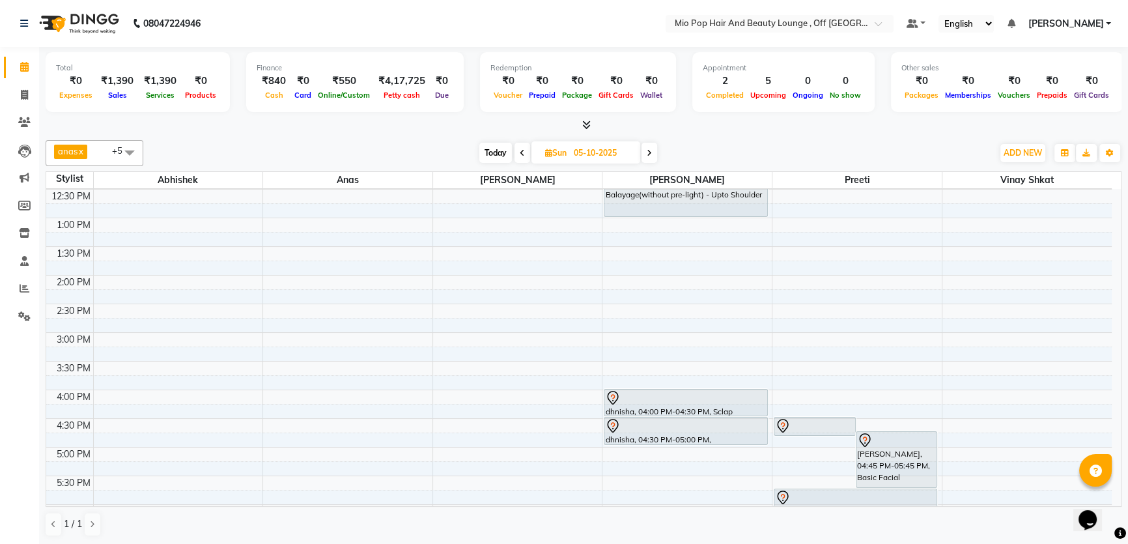
scroll to position [12, 0]
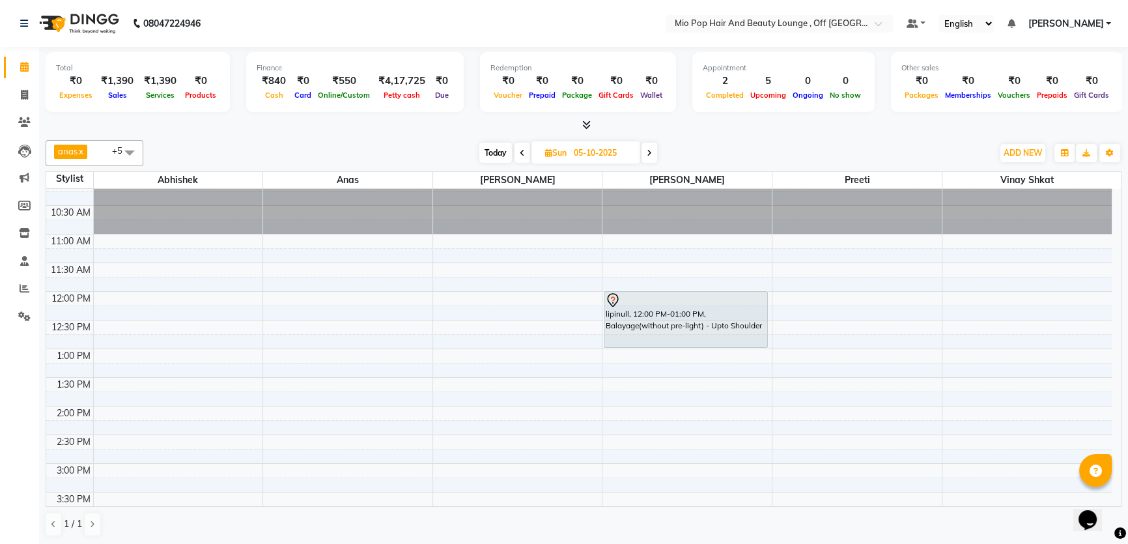
click at [517, 154] on span at bounding box center [522, 153] width 16 height 20
type input "04-10-2025"
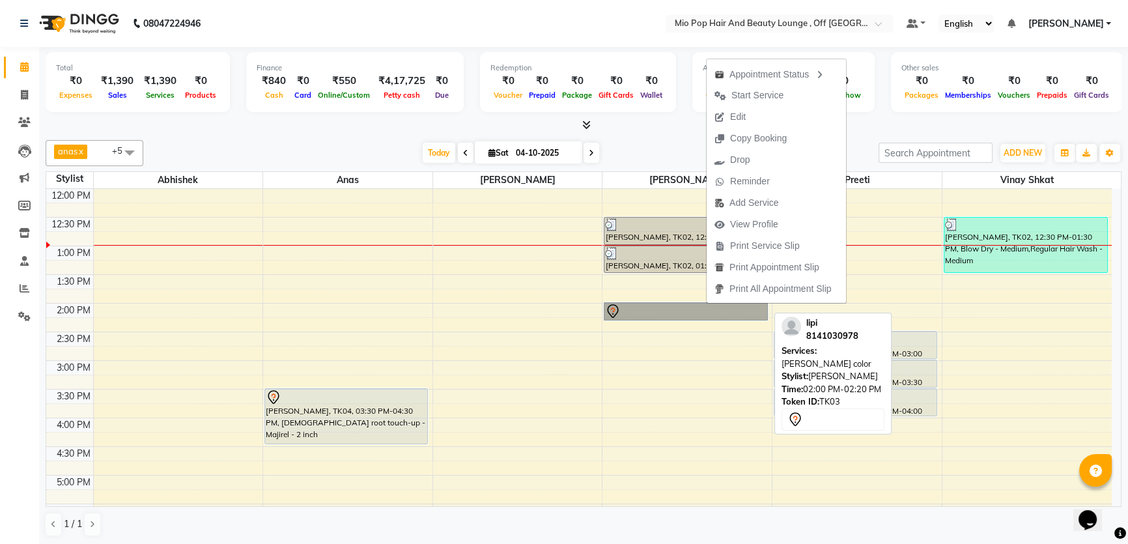
click at [696, 308] on link "lipi, TK03, 02:00 PM-02:20 PM, [PERSON_NAME] color" at bounding box center [685, 311] width 163 height 18
select select "7"
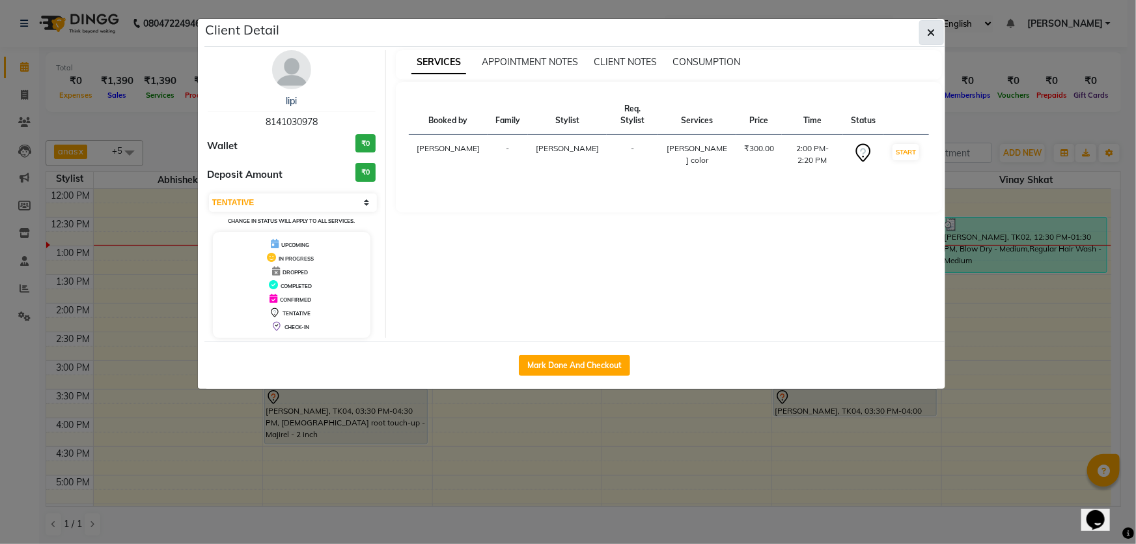
click at [934, 35] on icon "button" at bounding box center [932, 32] width 8 height 10
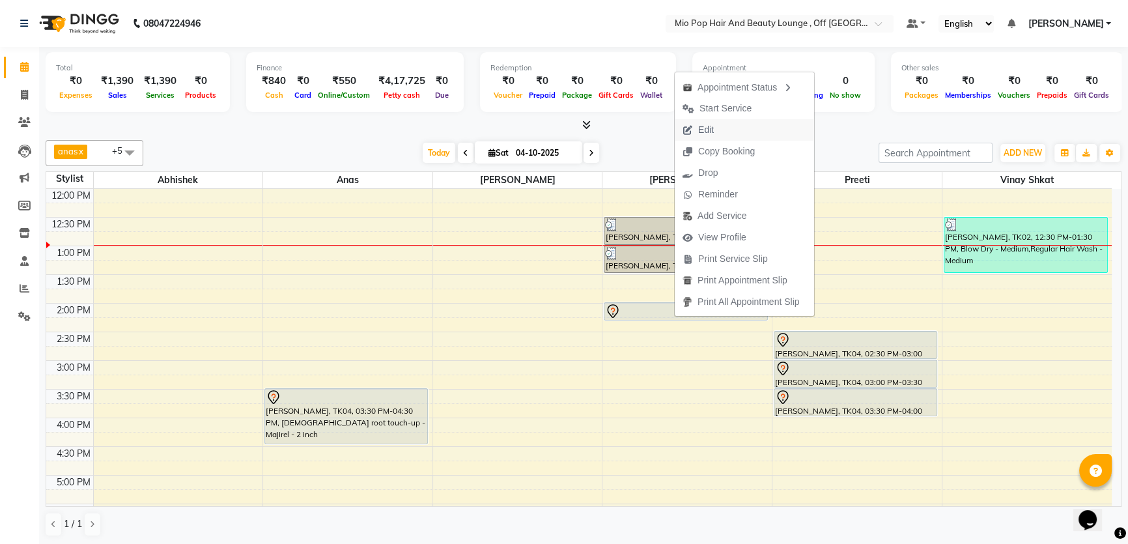
click at [705, 124] on span "Edit" at bounding box center [706, 130] width 16 height 14
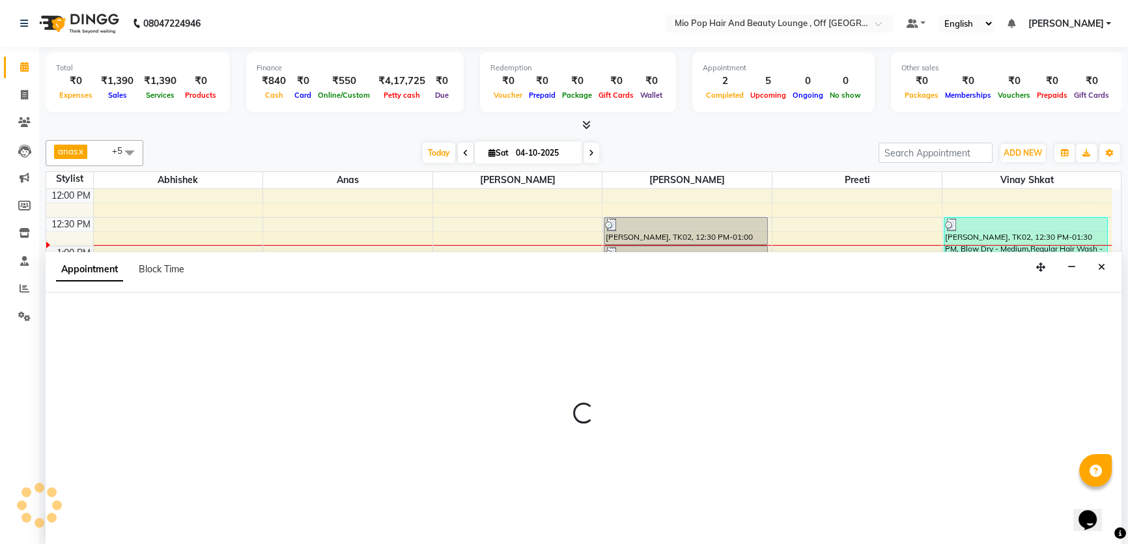
scroll to position [0, 0]
select select "tentative"
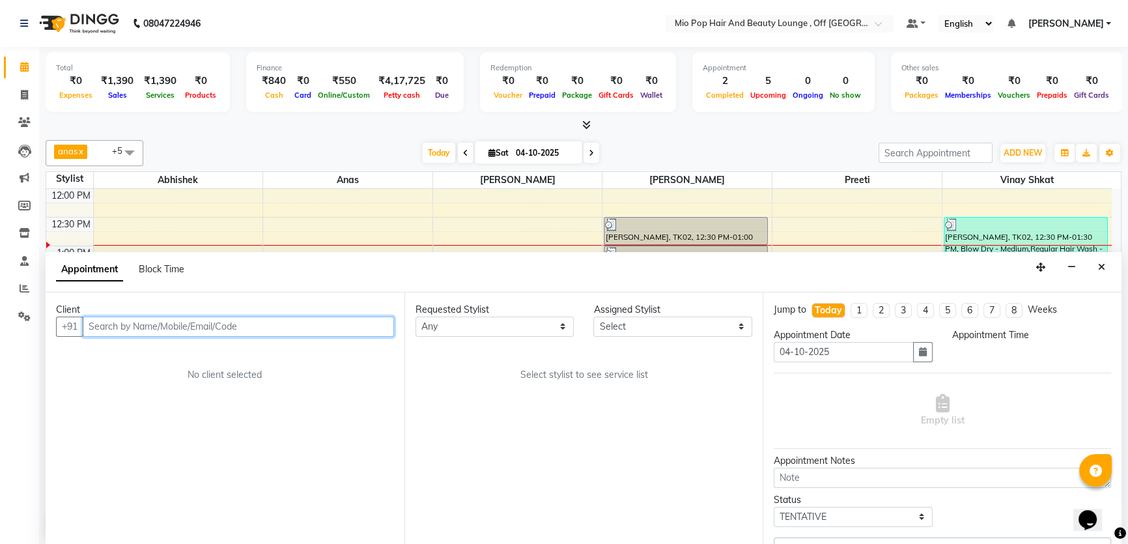
select select "840"
select select "55180"
select select "3272"
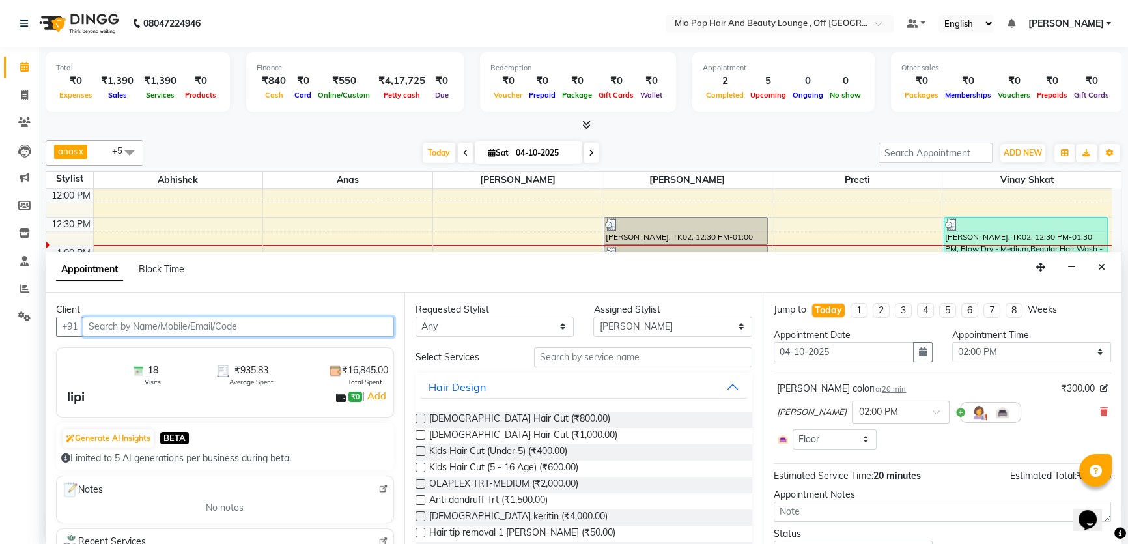
scroll to position [171, 0]
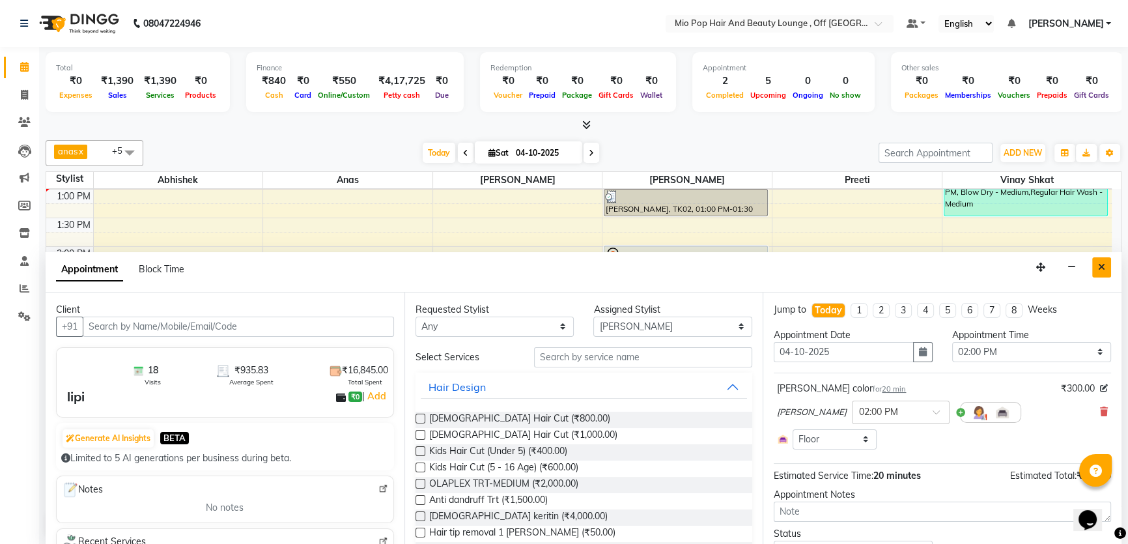
click at [1101, 267] on icon "Close" at bounding box center [1101, 266] width 7 height 9
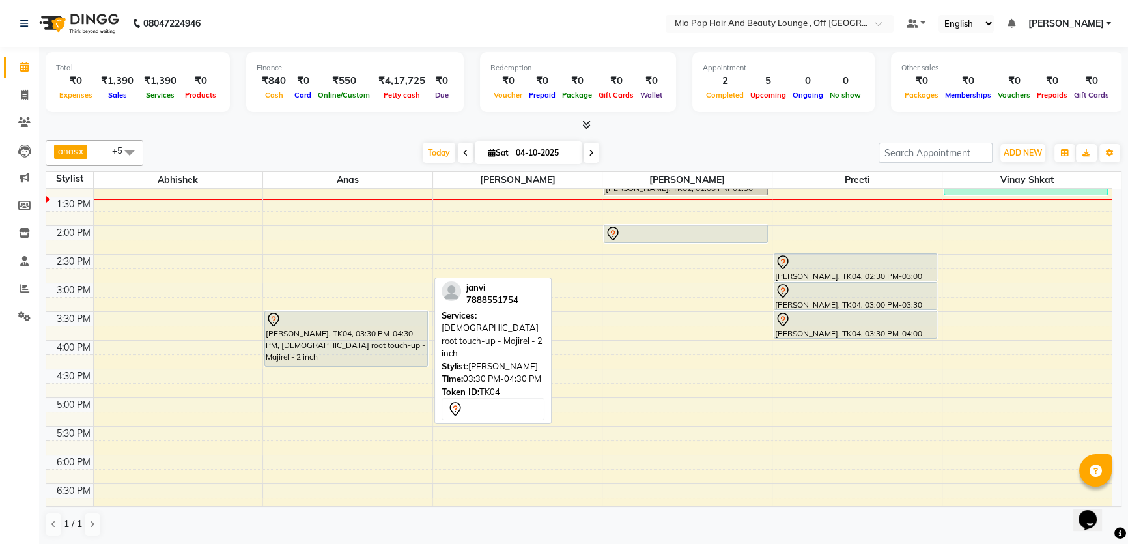
scroll to position [189, 0]
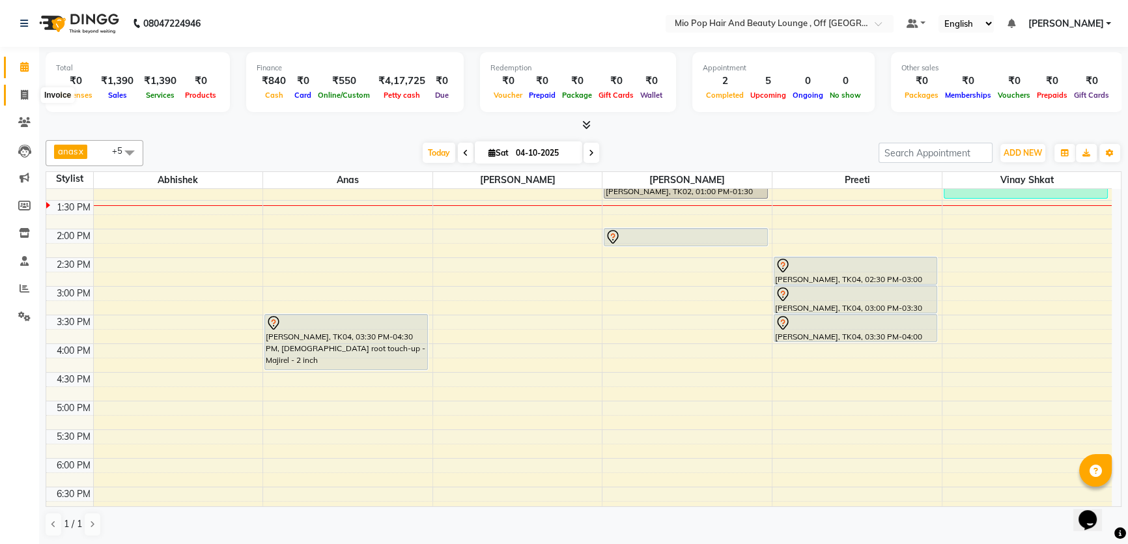
click at [24, 91] on icon at bounding box center [24, 95] width 7 height 10
select select "6567"
select select "service"
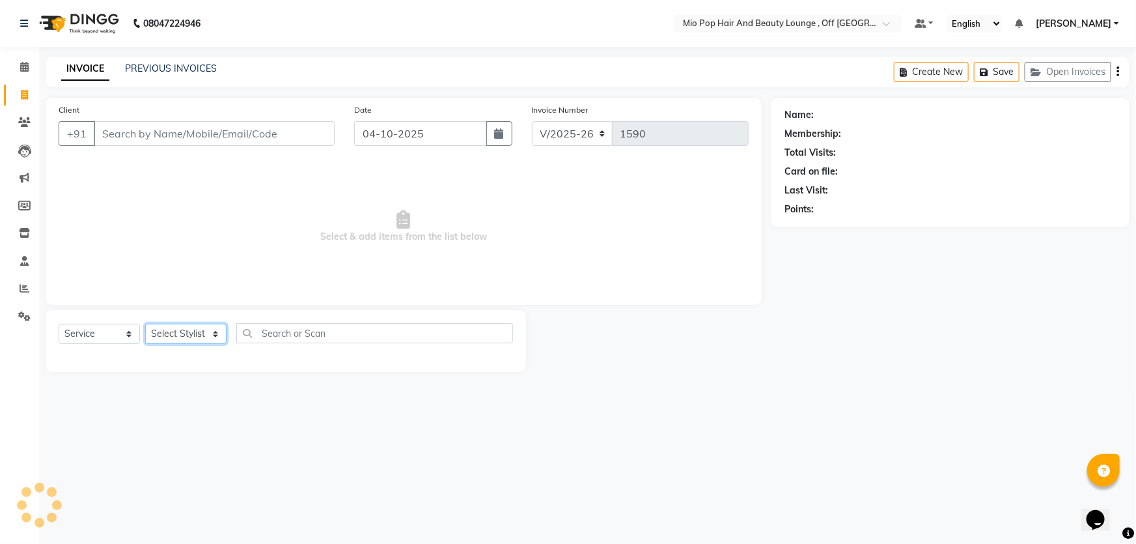
click at [199, 333] on select "Select Stylist" at bounding box center [185, 334] width 81 height 20
select select "62922"
click at [145, 324] on select "Select Stylist Abhishek anas [PERSON_NAME] [PERSON_NAME] [PERSON_NAME] preeti […" at bounding box center [185, 334] width 81 height 20
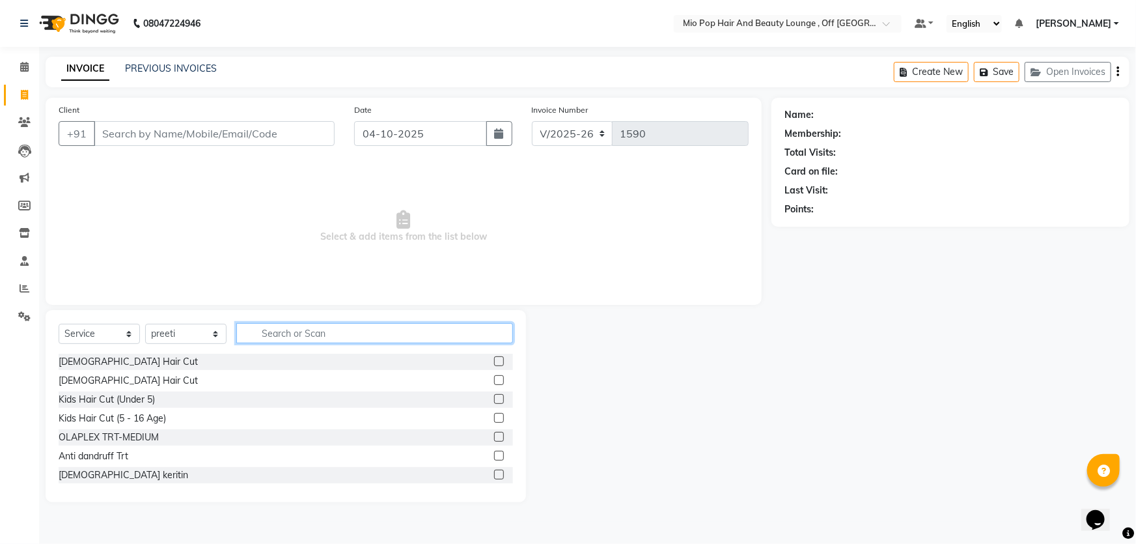
click at [318, 327] on input "text" at bounding box center [374, 333] width 277 height 20
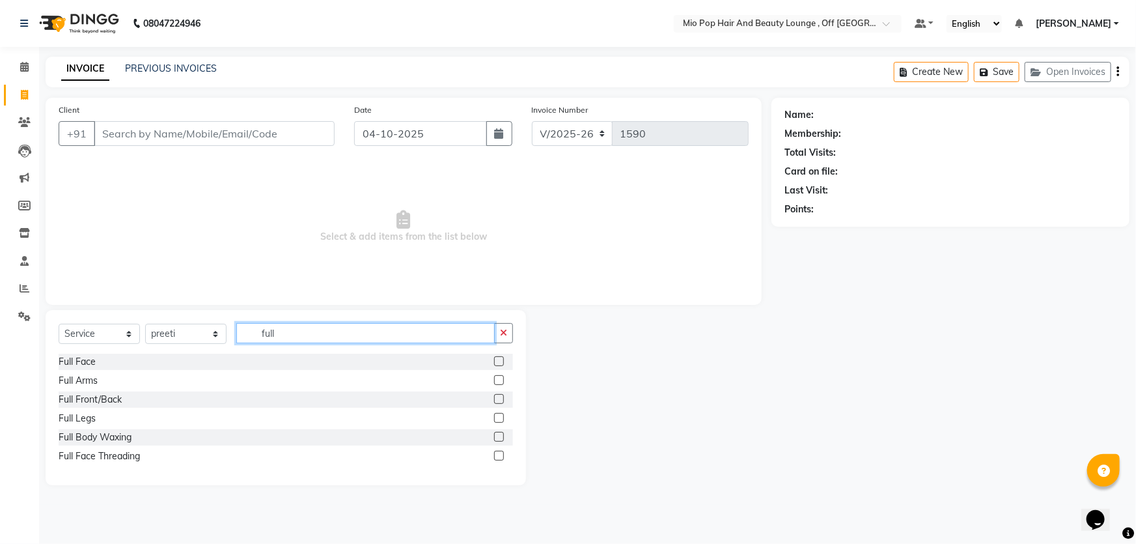
type input "full"
click at [499, 380] on label at bounding box center [499, 380] width 10 height 10
click at [499, 380] on input "checkbox" at bounding box center [498, 380] width 8 height 8
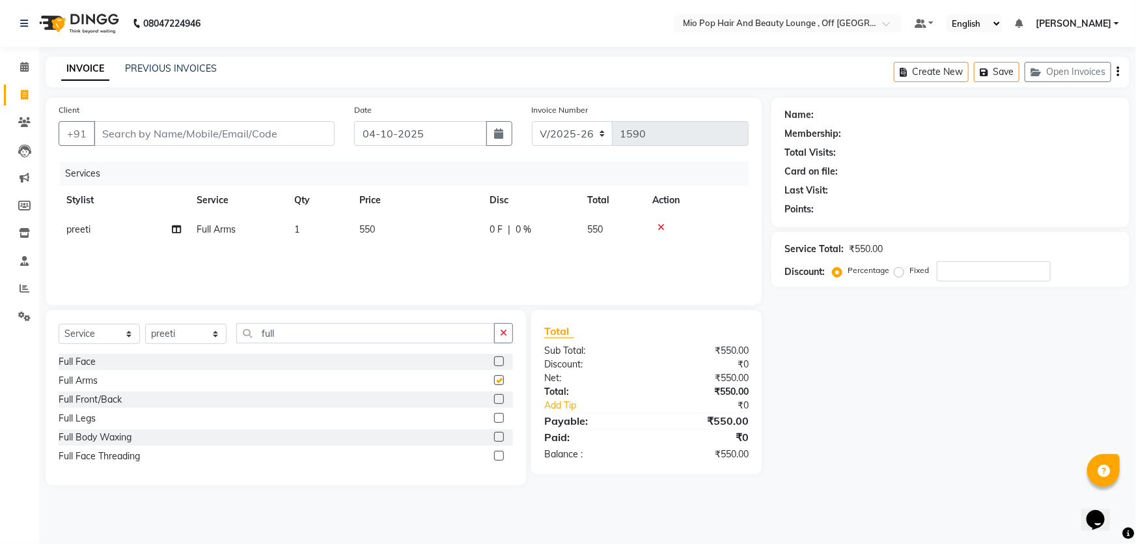
checkbox input "false"
click at [500, 415] on label at bounding box center [499, 418] width 10 height 10
click at [500, 415] on input "checkbox" at bounding box center [498, 418] width 8 height 8
checkbox input "false"
click at [403, 339] on input "full" at bounding box center [365, 333] width 259 height 20
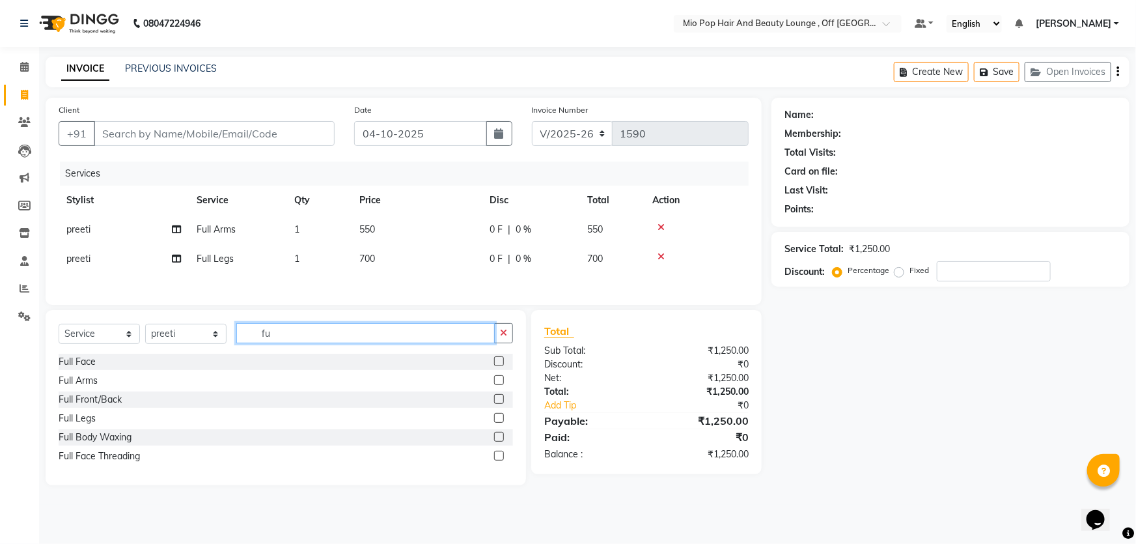
type input "f"
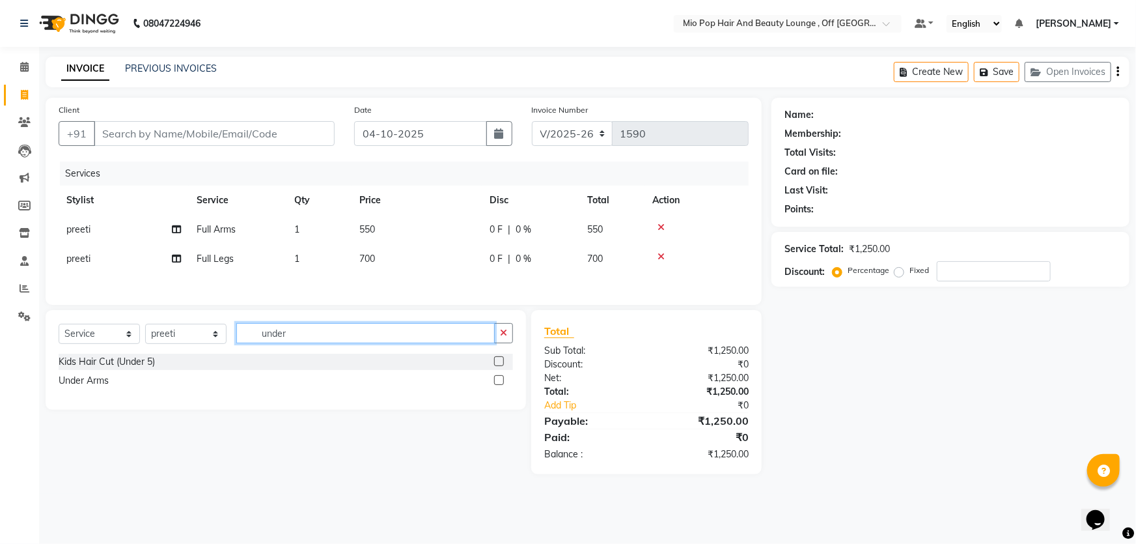
type input "under"
click at [501, 380] on label at bounding box center [499, 380] width 10 height 10
click at [501, 380] on input "checkbox" at bounding box center [498, 380] width 8 height 8
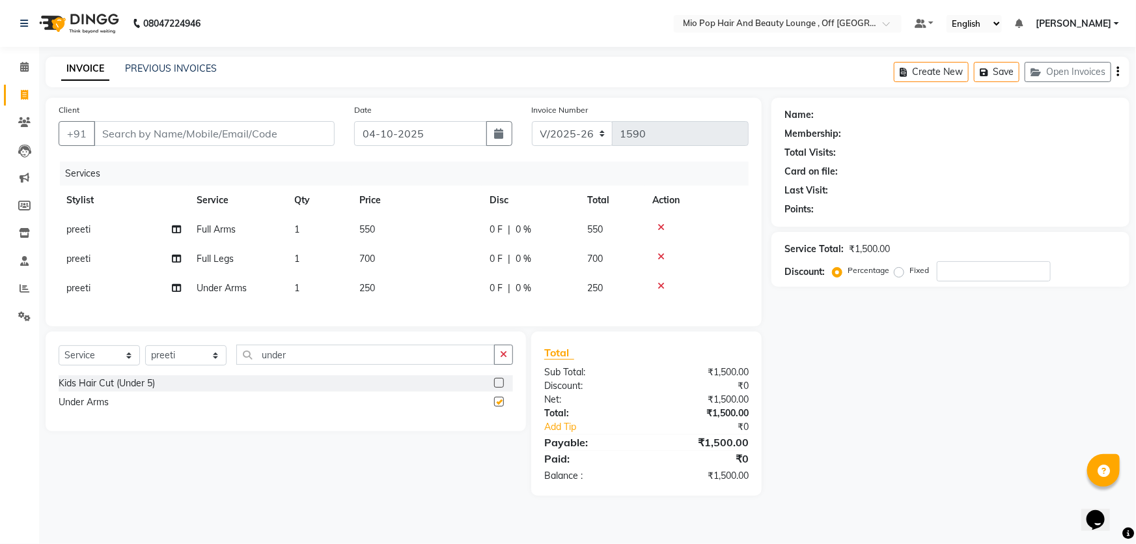
checkbox input "false"
click at [189, 130] on input "Client" at bounding box center [214, 133] width 241 height 25
type input "9"
type input "0"
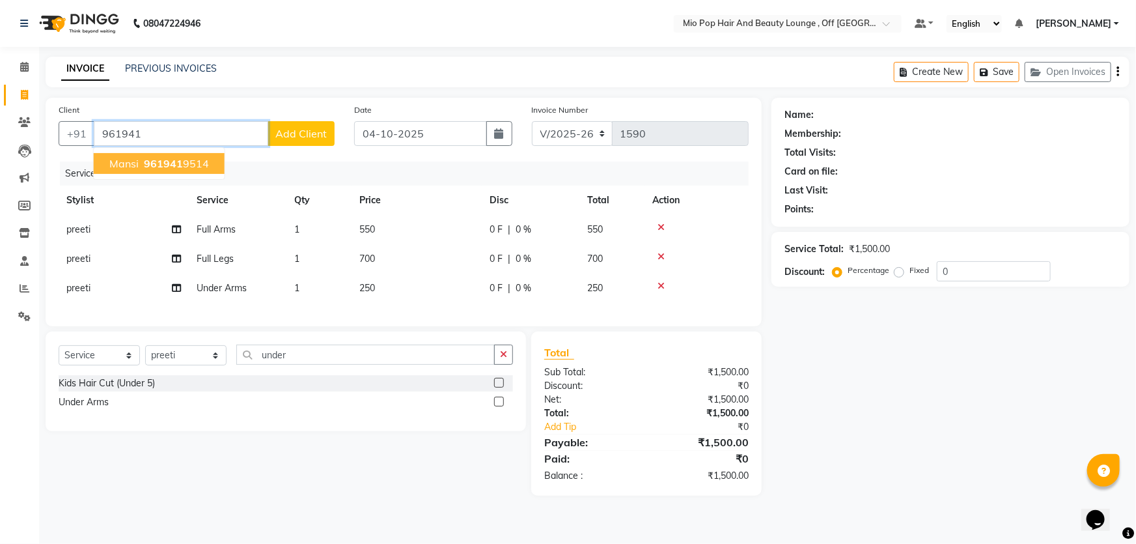
click at [187, 161] on ngb-highlight "961941 9514" at bounding box center [175, 163] width 68 height 13
type input "9619419514"
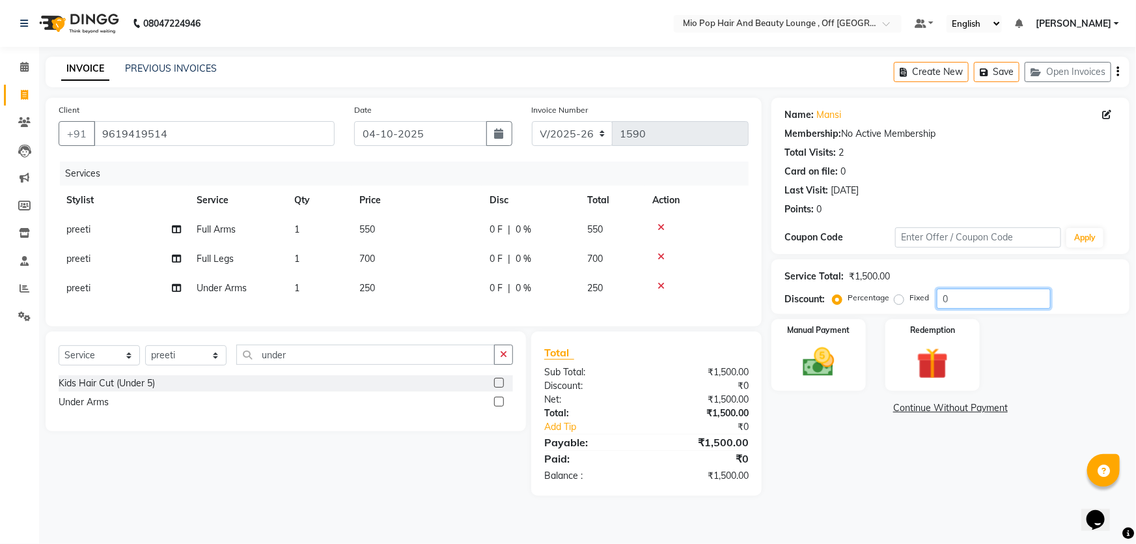
click at [959, 302] on input "0" at bounding box center [994, 298] width 114 height 20
type input "50"
click at [834, 363] on img at bounding box center [819, 362] width 53 height 38
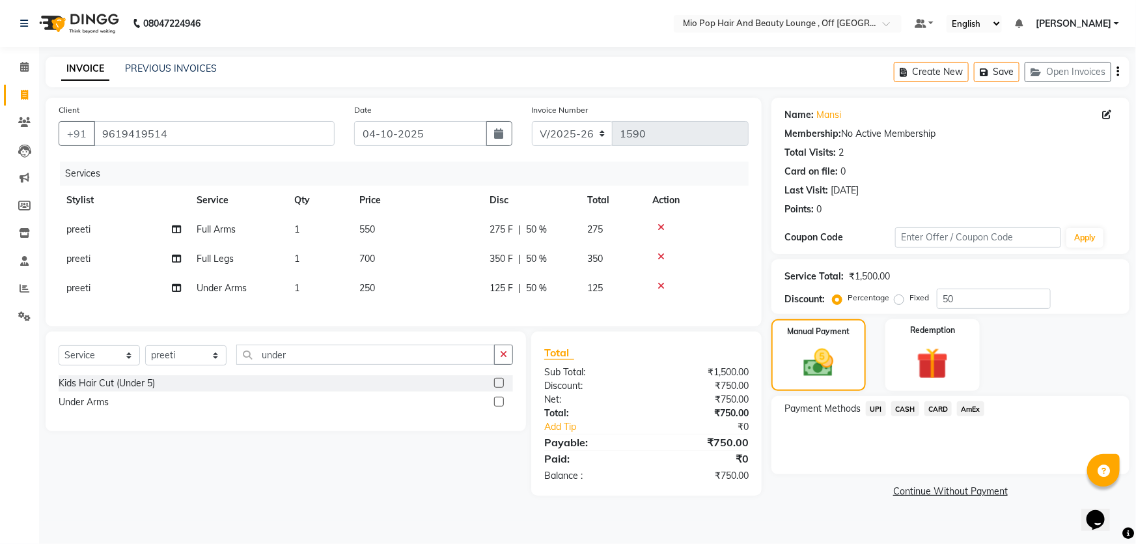
click at [875, 406] on span "UPI" at bounding box center [876, 408] width 20 height 15
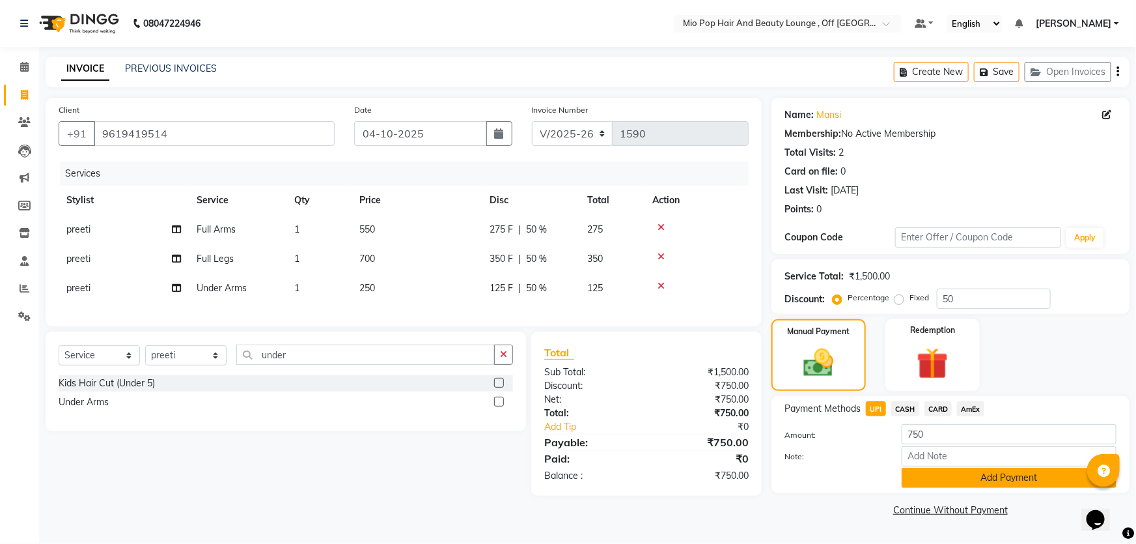
click at [938, 475] on button "Add Payment" at bounding box center [1009, 478] width 215 height 20
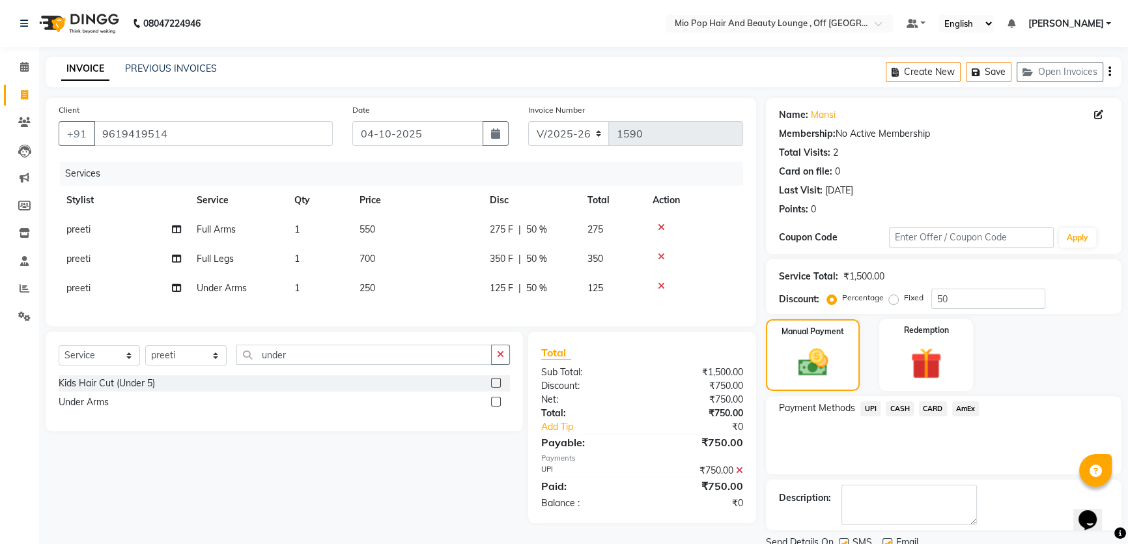
scroll to position [49, 0]
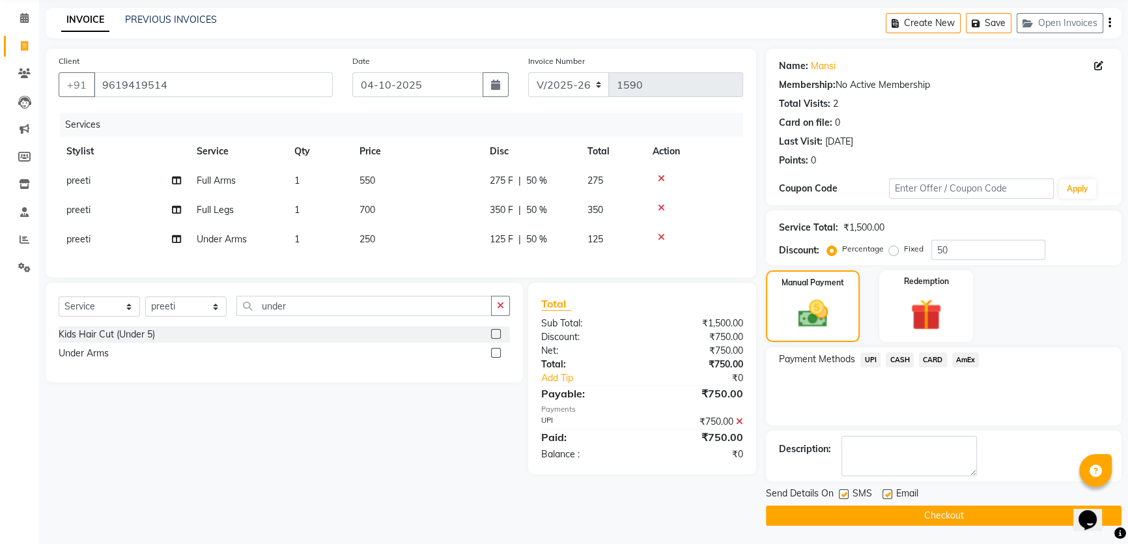
click at [887, 512] on button "Checkout" at bounding box center [944, 515] width 356 height 20
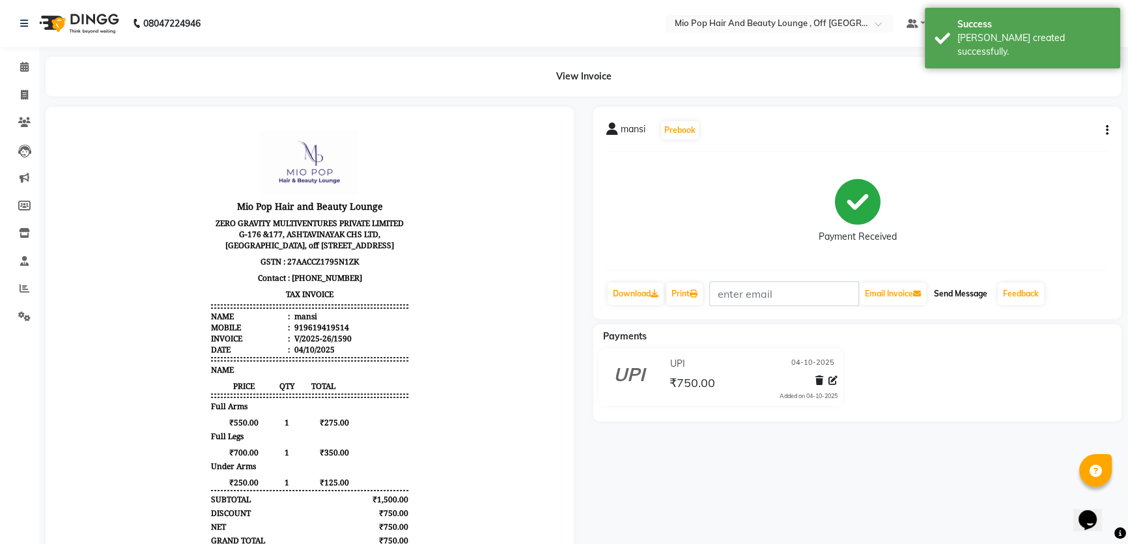
click at [951, 288] on button "Send Message" at bounding box center [961, 294] width 64 height 22
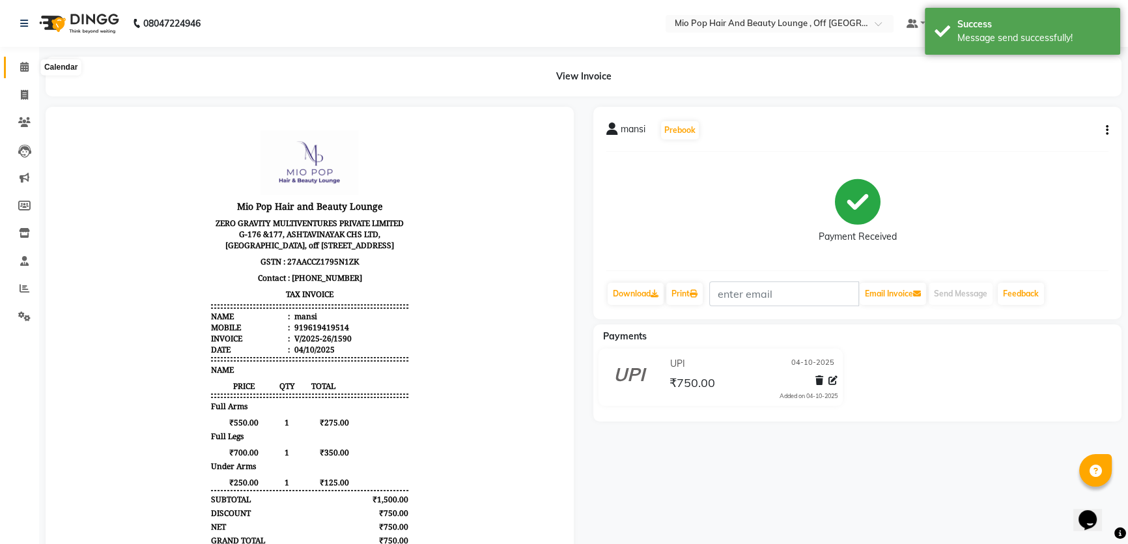
click at [20, 67] on icon at bounding box center [24, 67] width 8 height 10
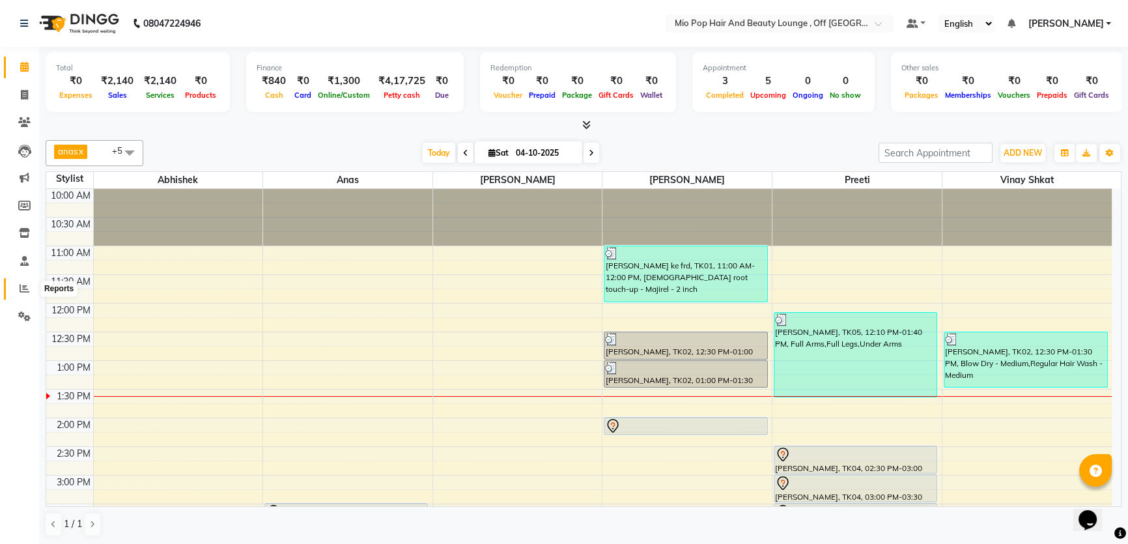
click at [22, 286] on icon at bounding box center [25, 288] width 10 height 10
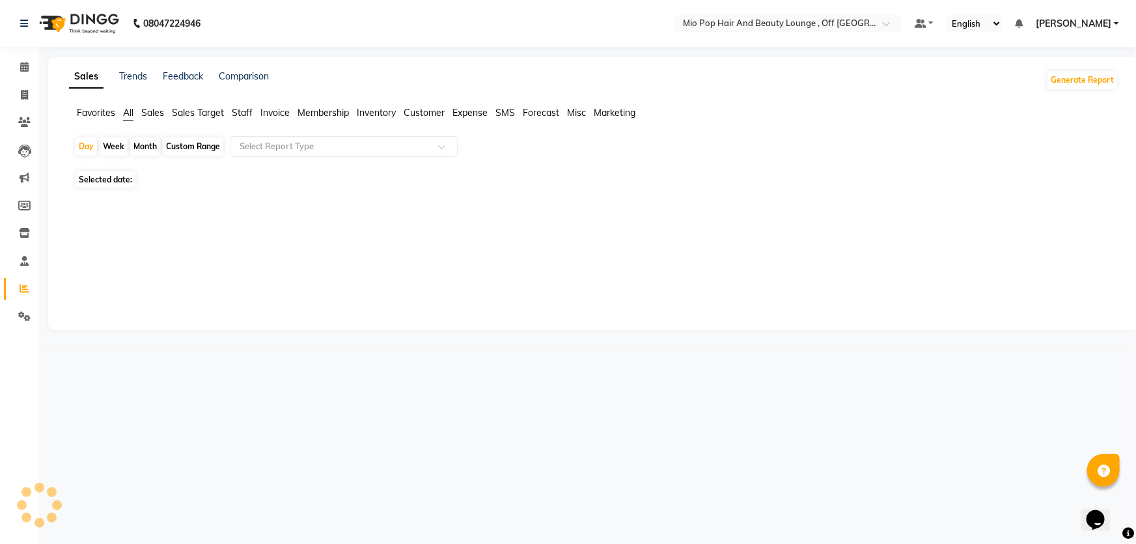
click at [240, 109] on span "Staff" at bounding box center [242, 113] width 21 height 12
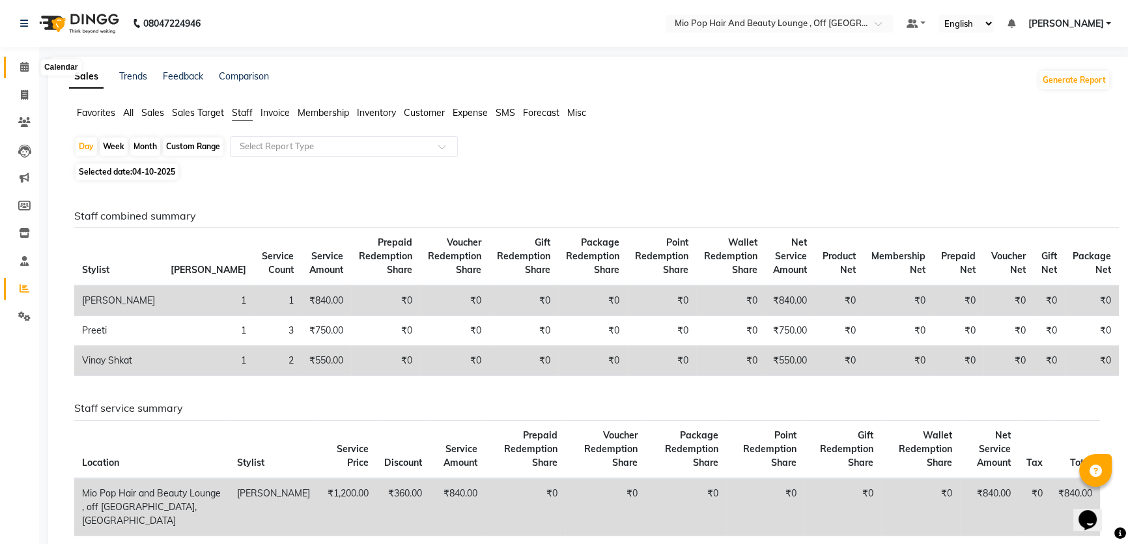
click at [26, 66] on icon at bounding box center [24, 67] width 8 height 10
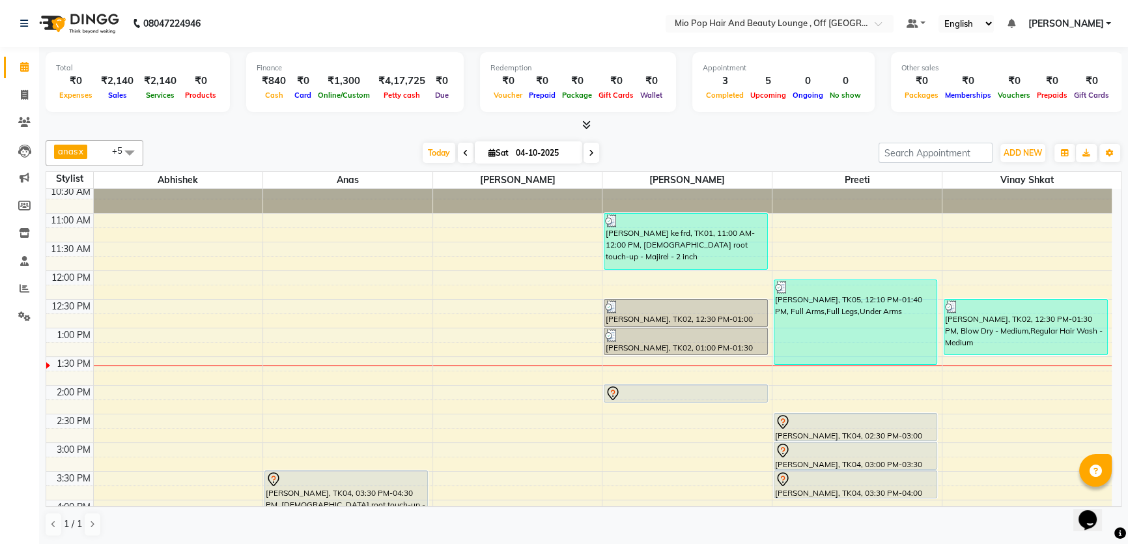
scroll to position [59, 0]
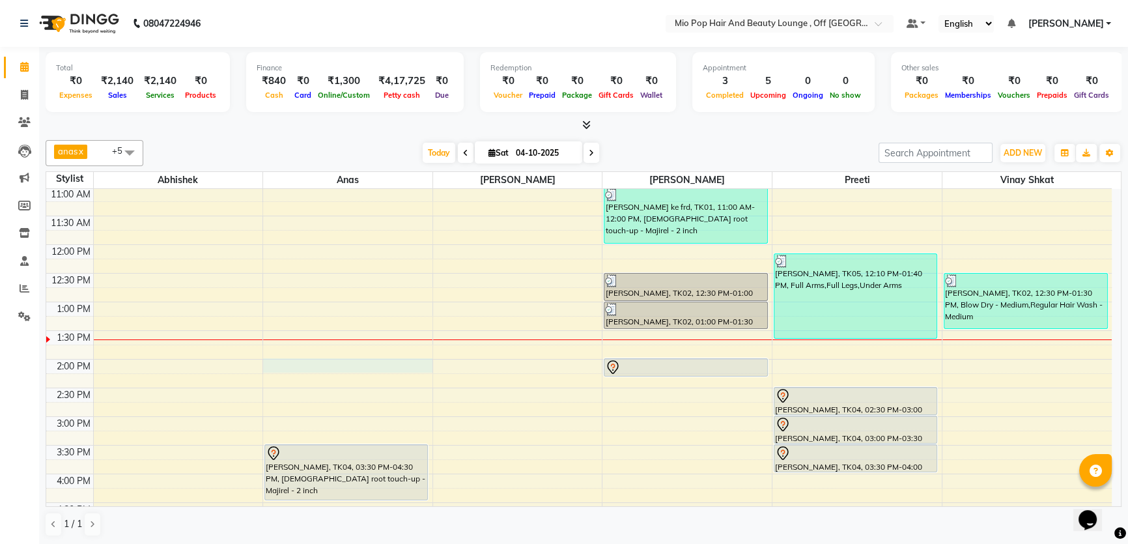
click at [291, 361] on div "10:00 AM 10:30 AM 11:00 AM 11:30 AM 12:00 PM 12:30 PM 1:00 PM 1:30 PM 2:00 PM 2…" at bounding box center [578, 473] width 1065 height 687
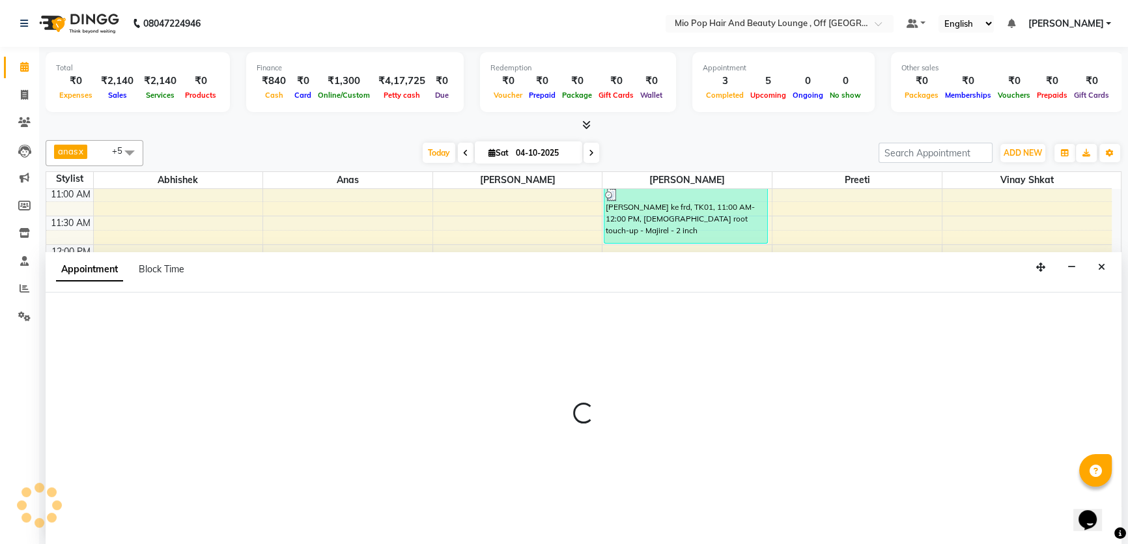
select select "70076"
select select "tentative"
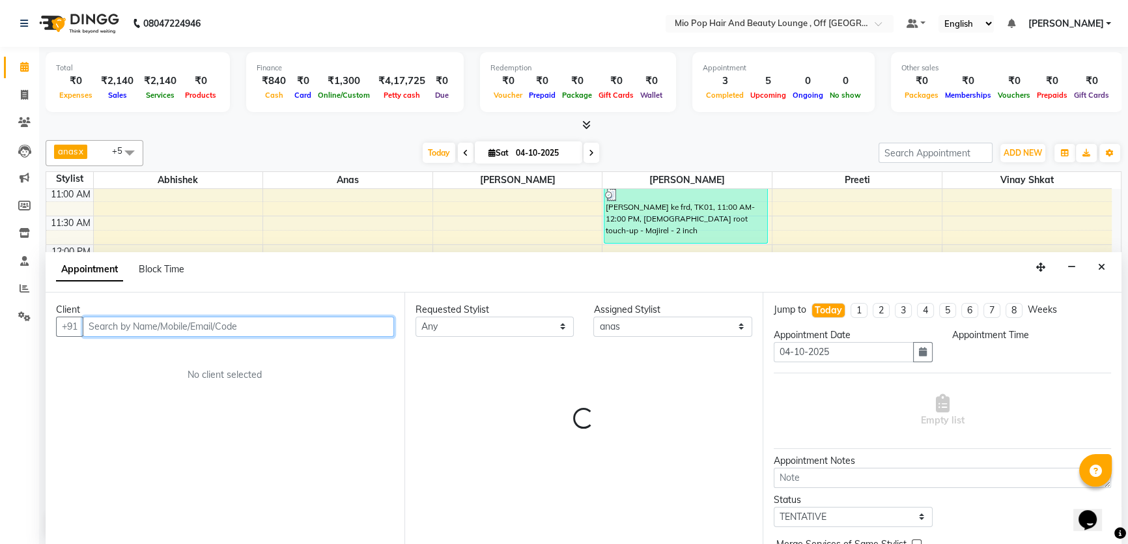
select select "840"
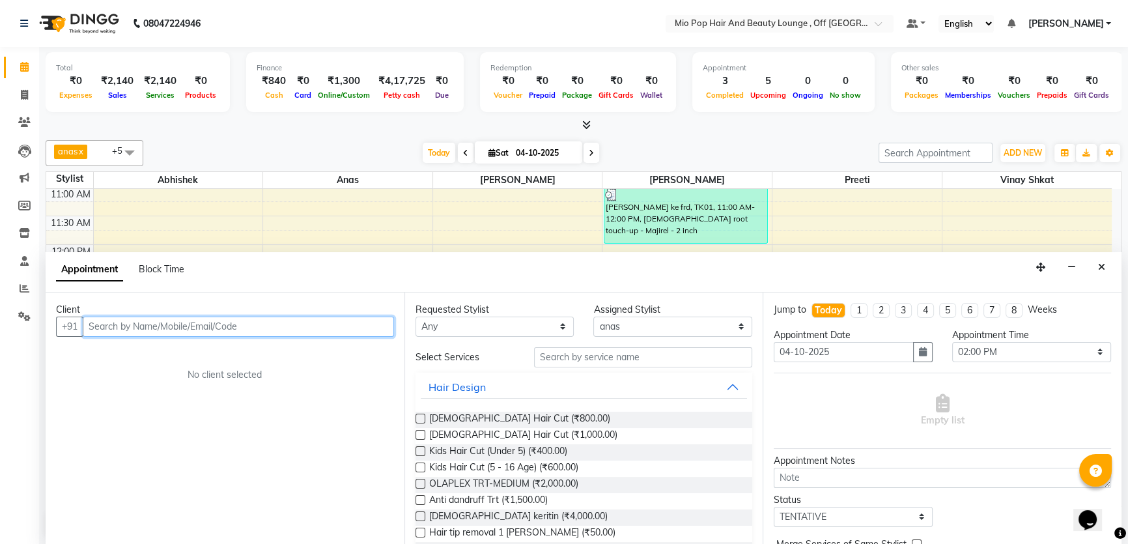
scroll to position [0, 0]
click at [1099, 267] on icon "Close" at bounding box center [1101, 266] width 7 height 9
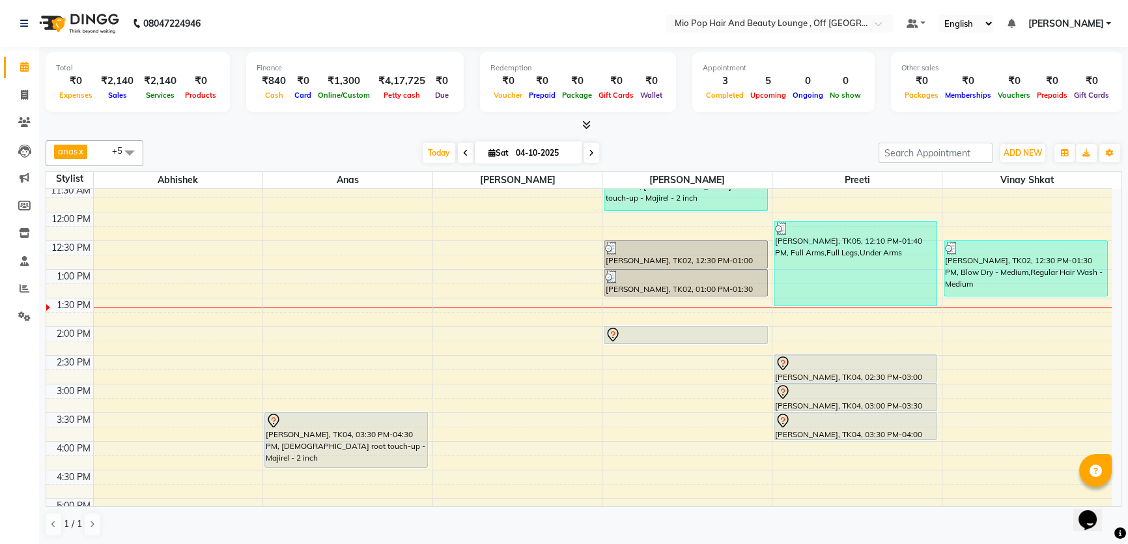
scroll to position [118, 0]
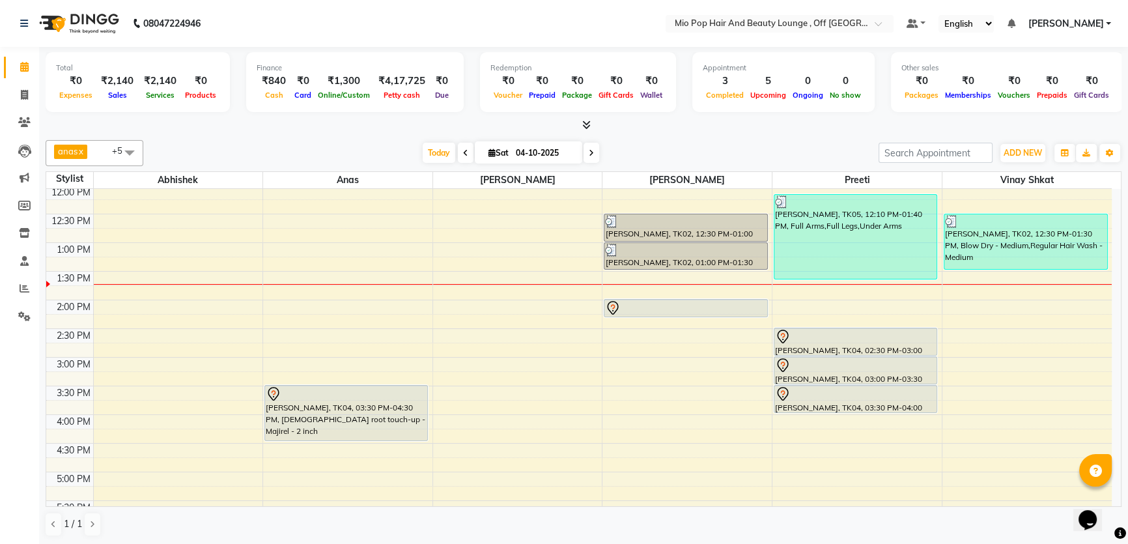
click at [602, 449] on div "10:00 AM 10:30 AM 11:00 AM 11:30 AM 12:00 PM 12:30 PM 1:00 PM 1:30 PM 2:00 PM 2…" at bounding box center [578, 414] width 1065 height 687
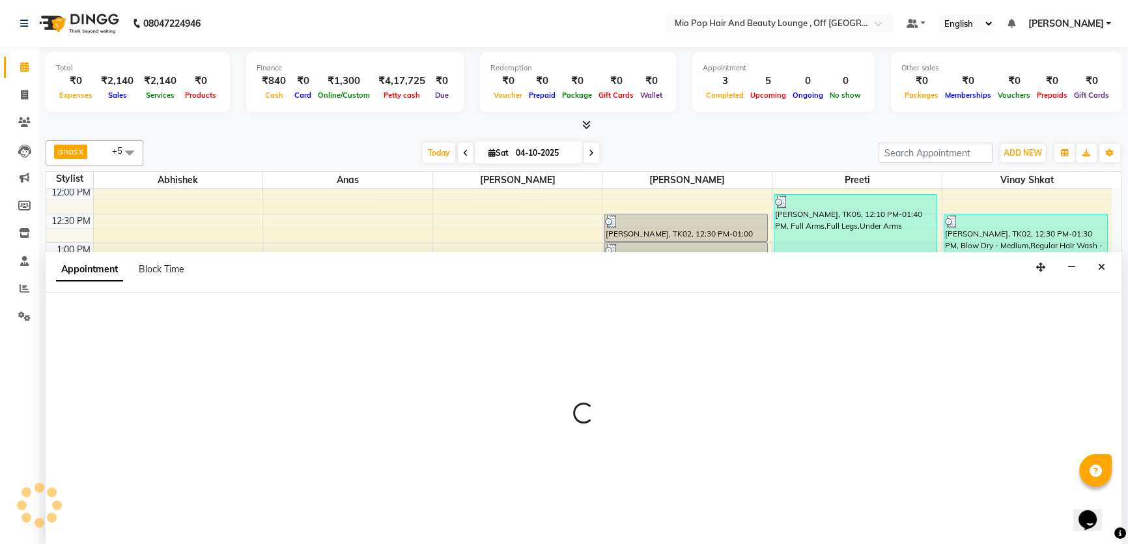
select select "55180"
select select "990"
select select "tentative"
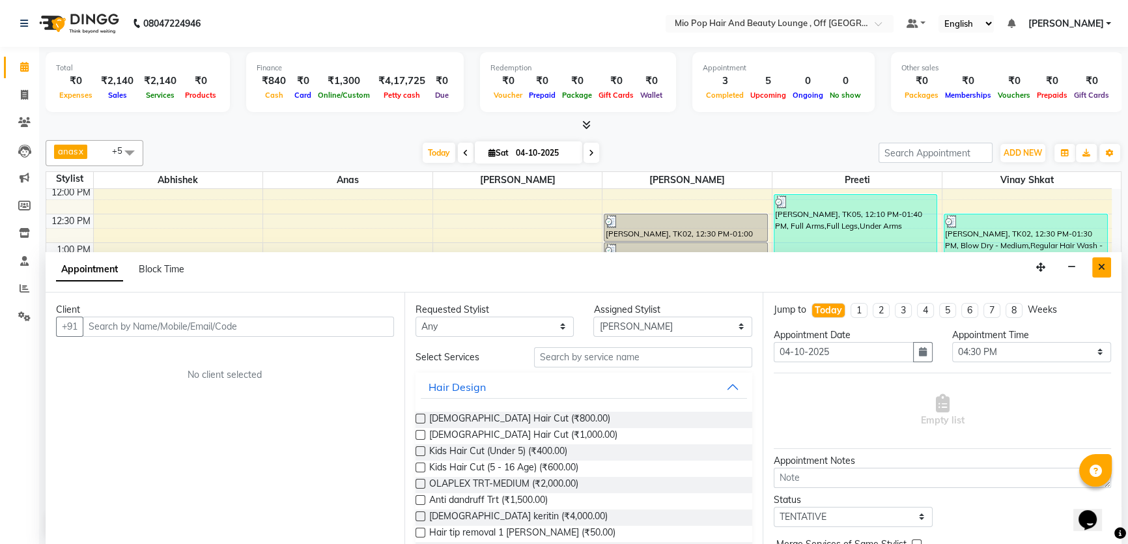
click at [1101, 267] on icon "Close" at bounding box center [1101, 266] width 7 height 9
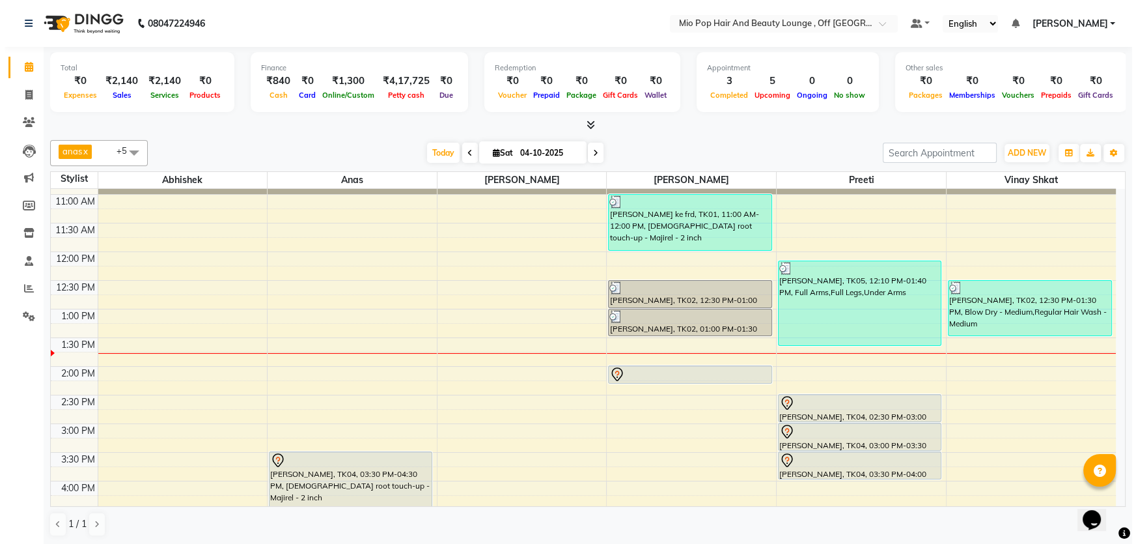
scroll to position [0, 0]
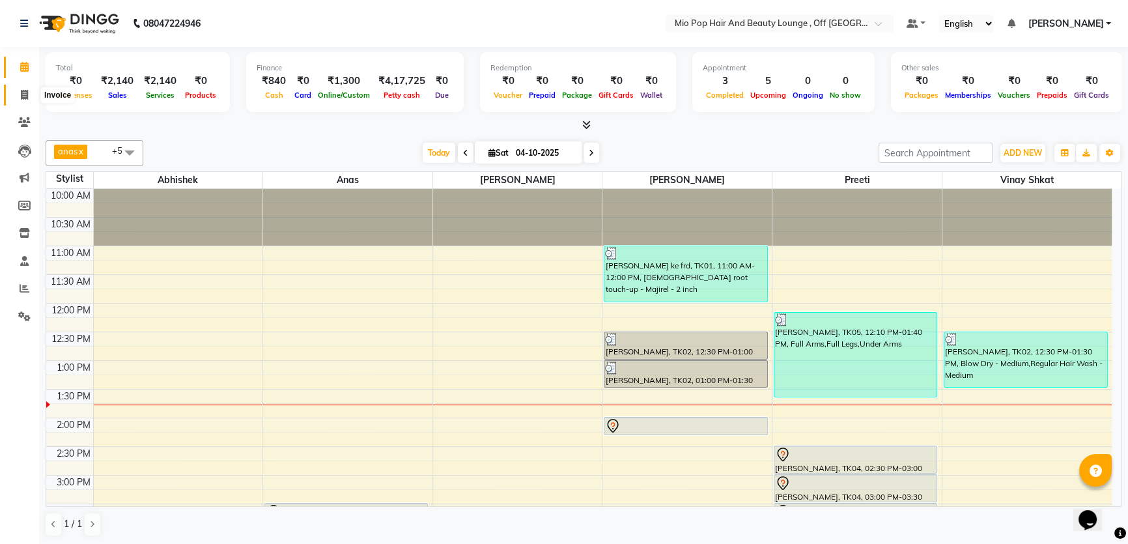
click at [25, 90] on icon at bounding box center [24, 95] width 7 height 10
select select "6567"
select select "service"
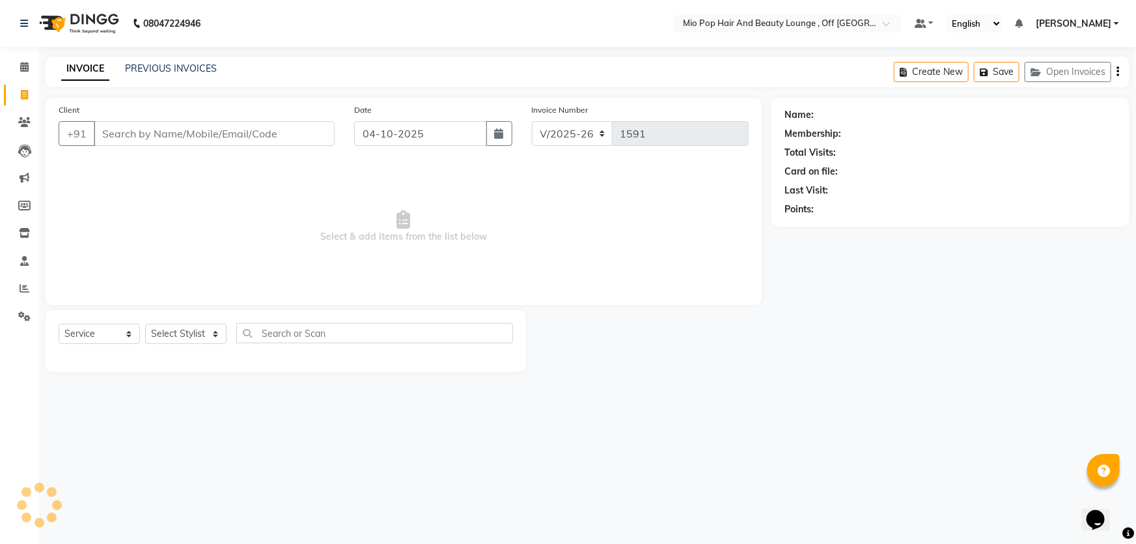
click at [162, 124] on input "Client" at bounding box center [214, 133] width 241 height 25
click at [161, 130] on input "Client" at bounding box center [214, 133] width 241 height 25
type input "6"
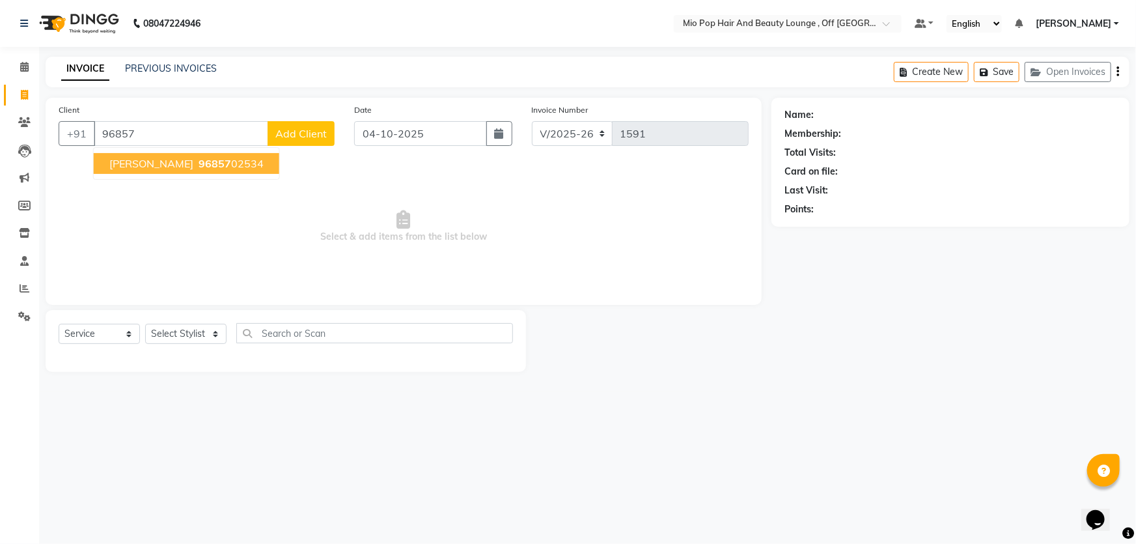
click at [196, 160] on ngb-highlight "96857 02534" at bounding box center [230, 163] width 68 height 13
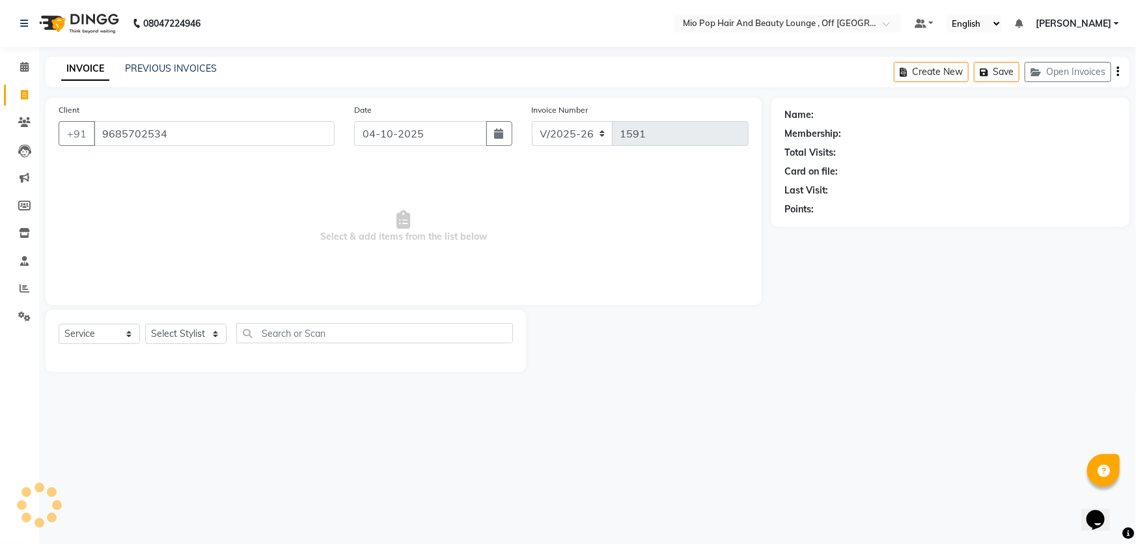
type input "9685702534"
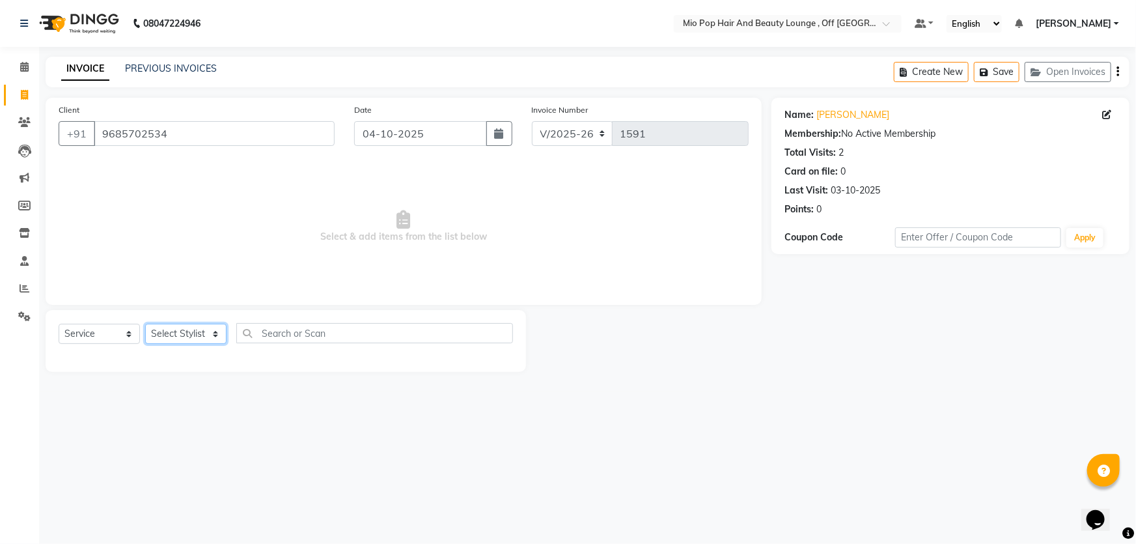
click at [204, 331] on select "Select Stylist Abhishek anas [PERSON_NAME] [PERSON_NAME] [PERSON_NAME] preeti […" at bounding box center [185, 334] width 81 height 20
select select "62922"
click at [145, 324] on select "Select Stylist Abhishek anas [PERSON_NAME] [PERSON_NAME] [PERSON_NAME] preeti […" at bounding box center [185, 334] width 81 height 20
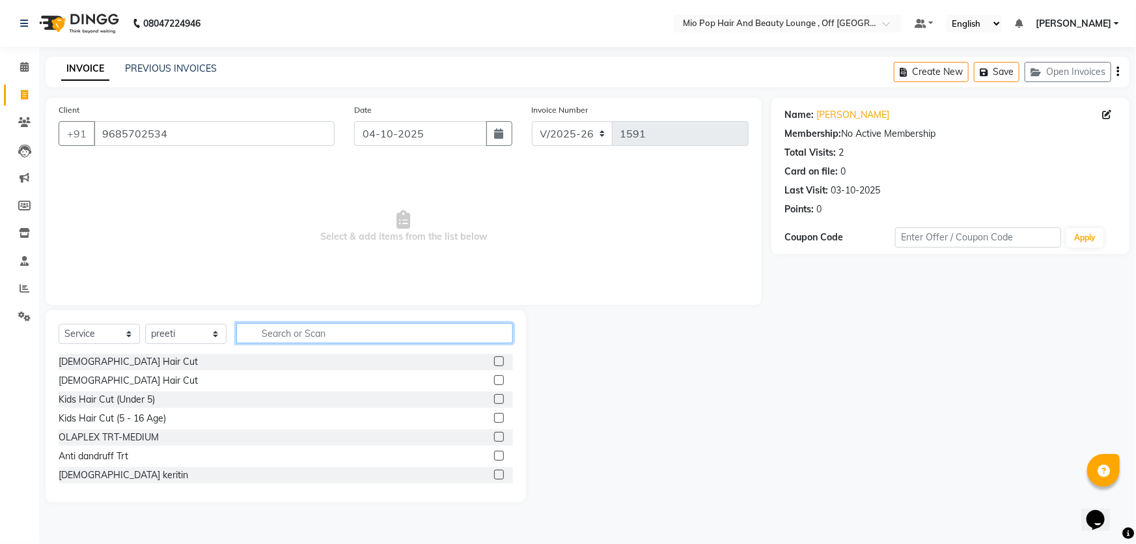
click at [297, 330] on input "text" at bounding box center [374, 333] width 277 height 20
type input "cut"
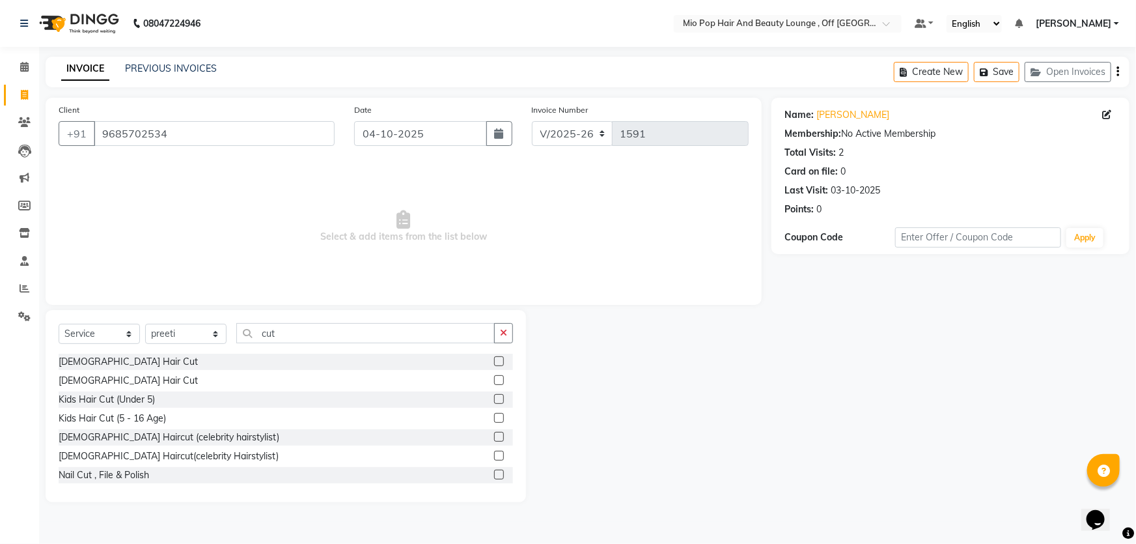
click at [171, 475] on div "Nail Cut , File & Polish" at bounding box center [286, 475] width 455 height 16
click at [494, 473] on label at bounding box center [499, 475] width 10 height 10
click at [494, 473] on input "checkbox" at bounding box center [498, 475] width 8 height 8
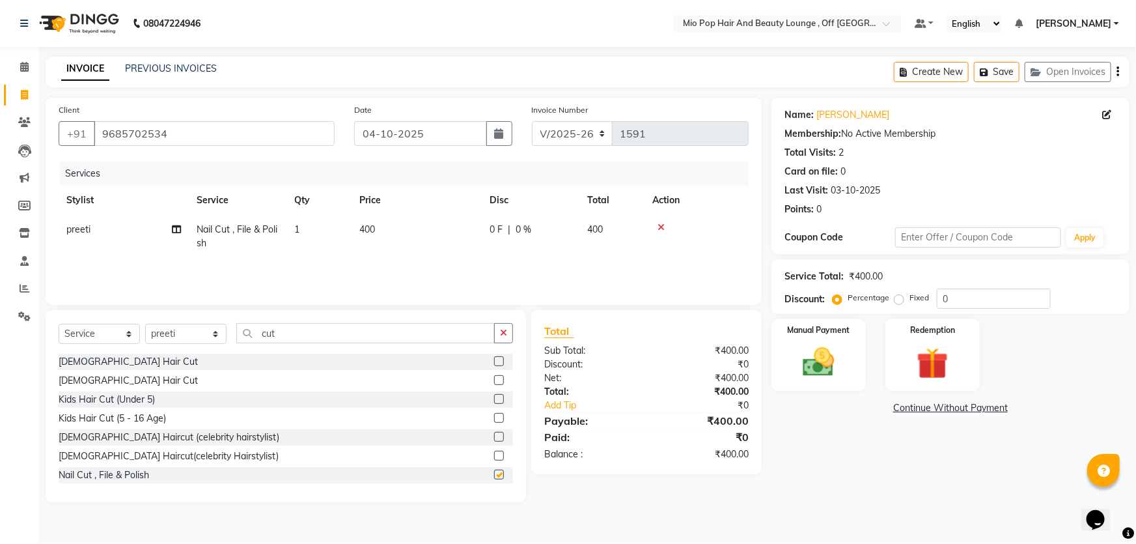
checkbox input "false"
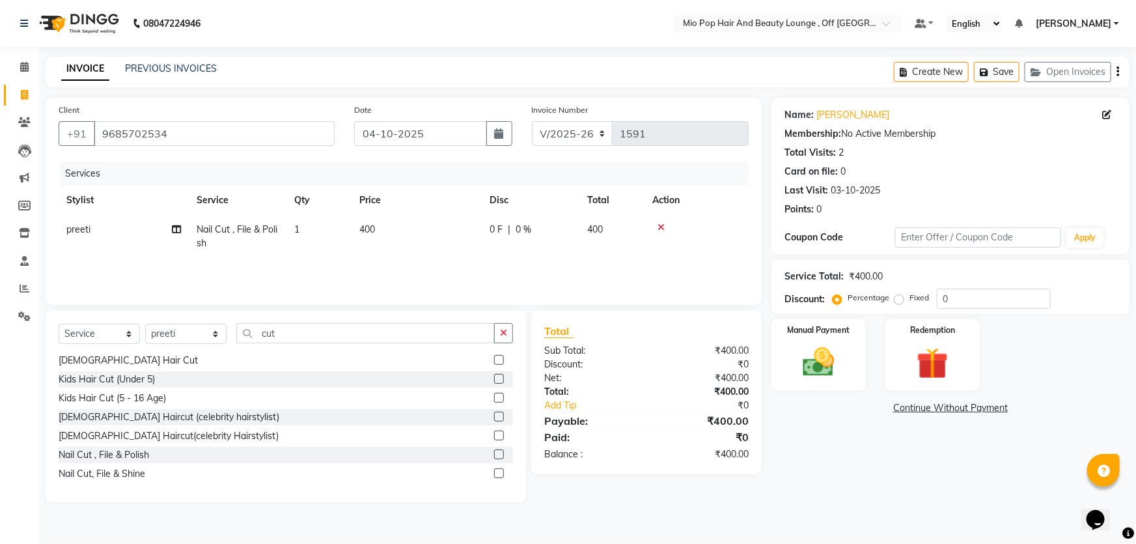
click at [494, 470] on label at bounding box center [499, 473] width 10 height 10
click at [494, 470] on input "checkbox" at bounding box center [498, 474] width 8 height 8
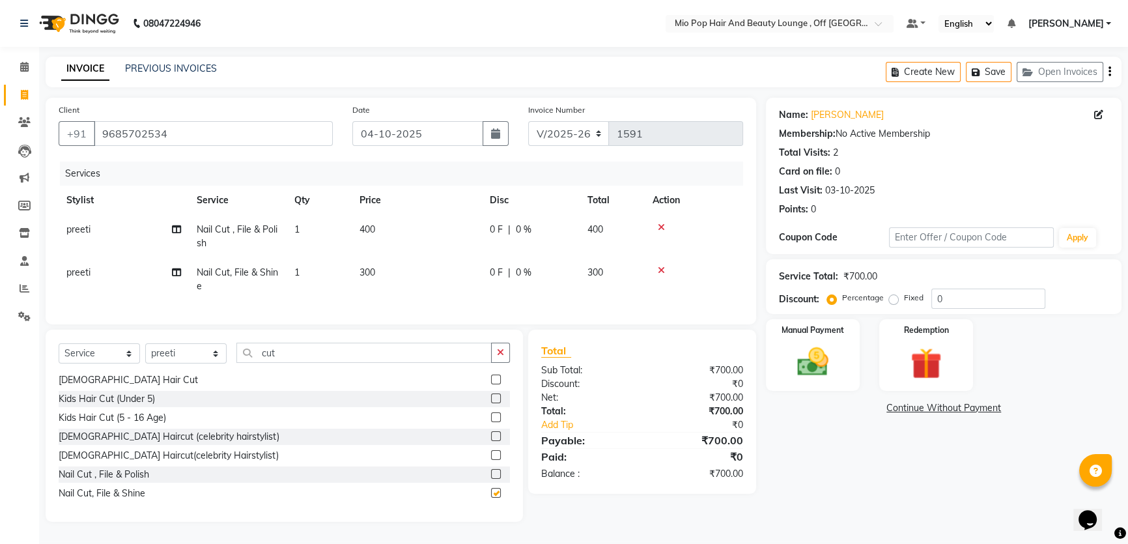
checkbox input "false"
click at [662, 226] on icon at bounding box center [661, 227] width 7 height 9
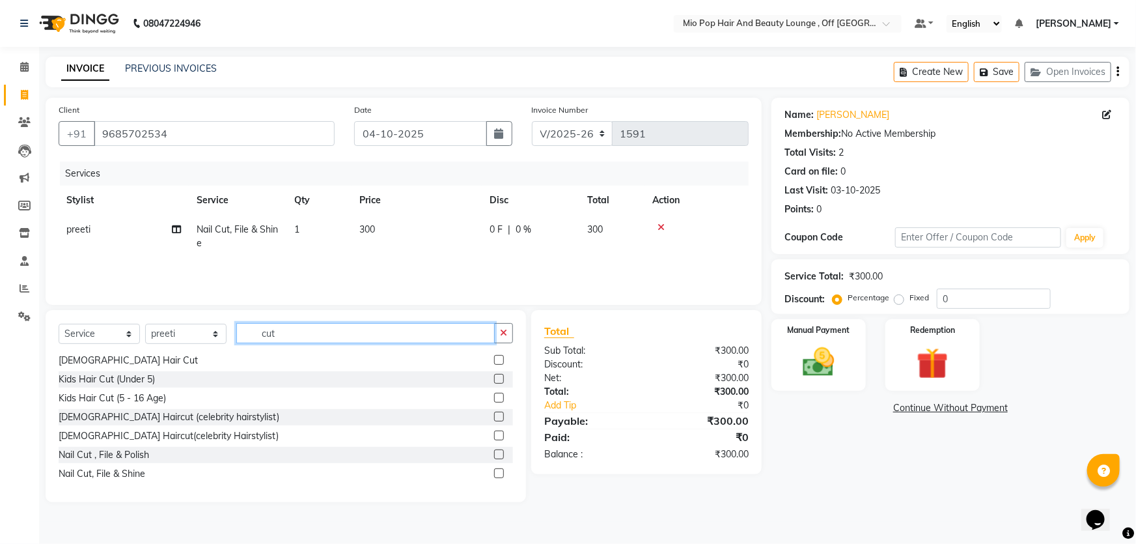
click at [292, 329] on input "cut" at bounding box center [365, 333] width 259 height 20
type input "c"
type input "l"
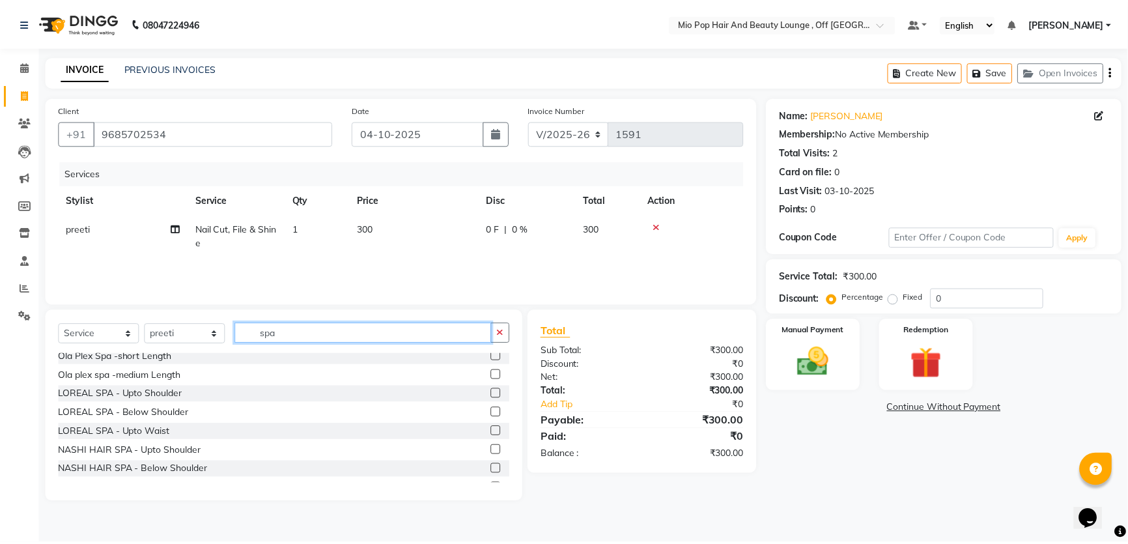
scroll to position [0, 0]
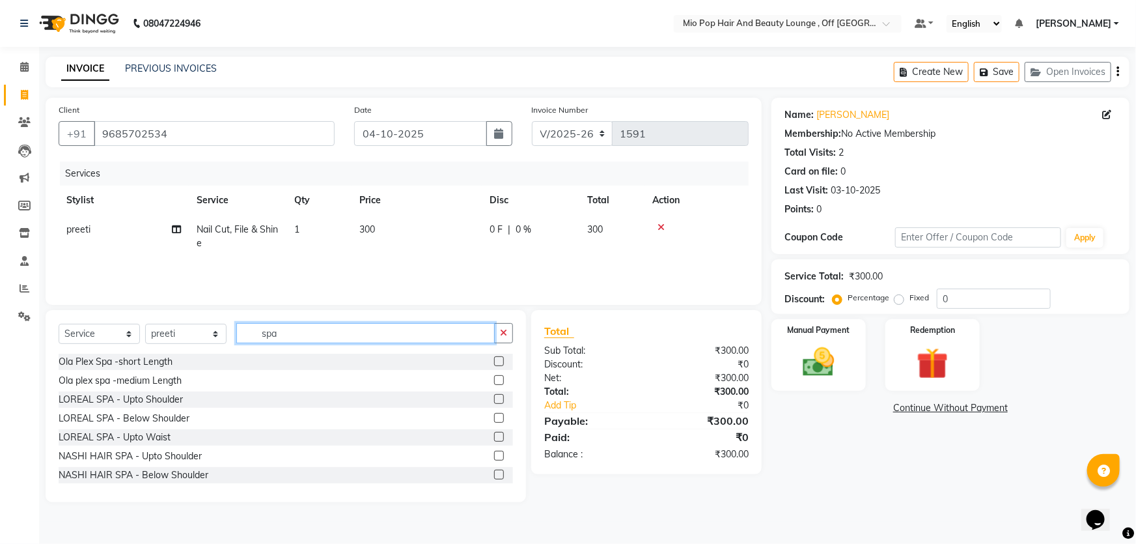
type input "spa"
click at [494, 397] on label at bounding box center [499, 399] width 10 height 10
click at [494, 397] on input "checkbox" at bounding box center [498, 399] width 8 height 8
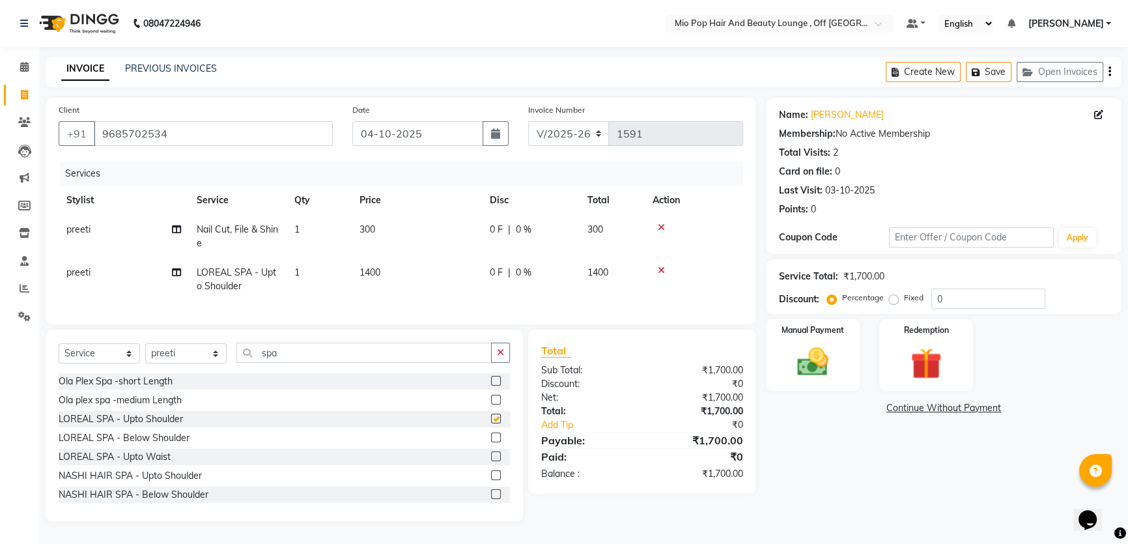
checkbox input "false"
click at [340, 362] on input "spa" at bounding box center [363, 353] width 255 height 20
type input "s"
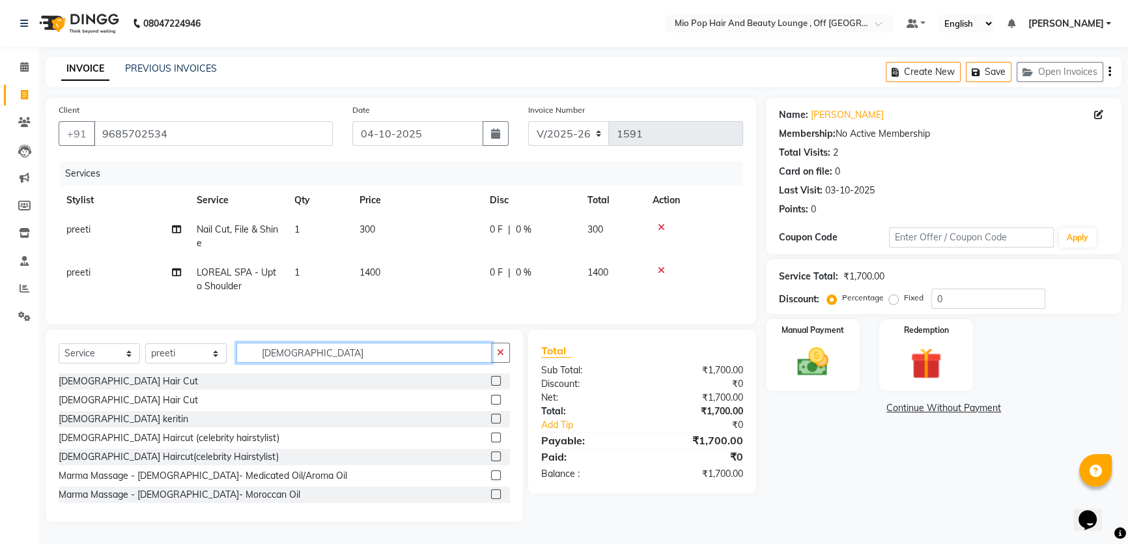
type input "male"
click at [491, 386] on label at bounding box center [496, 381] width 10 height 10
click at [491, 386] on input "checkbox" at bounding box center [495, 381] width 8 height 8
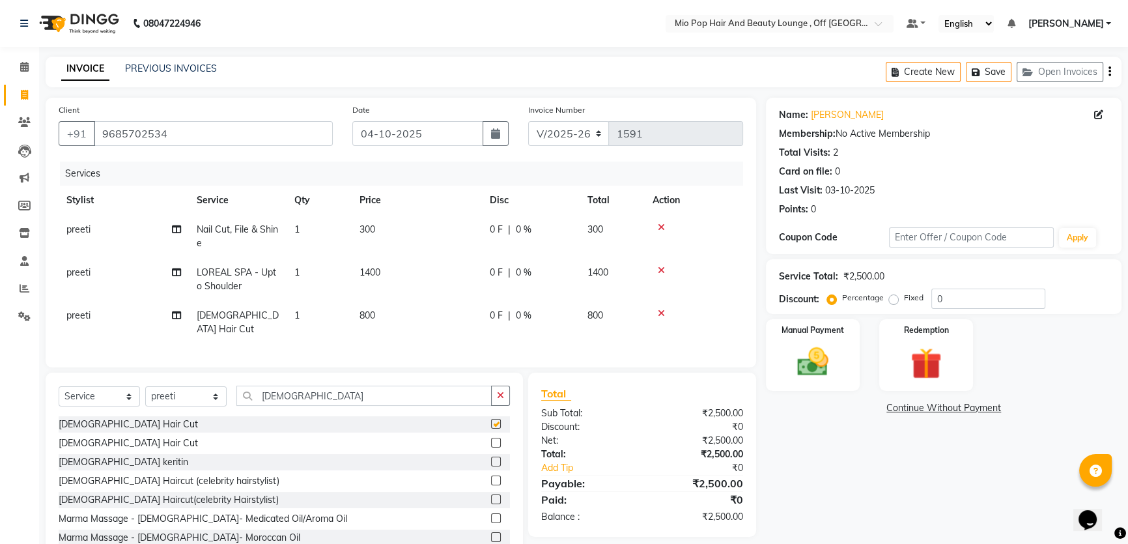
checkbox input "false"
click at [953, 295] on input "0" at bounding box center [988, 298] width 114 height 20
type input "50"
click at [833, 464] on div "Name: Kishika Membership: No Active Membership Total Visits: 2 Card on file: 0 …" at bounding box center [948, 331] width 365 height 467
click at [544, 229] on span "50 %" at bounding box center [536, 230] width 21 height 14
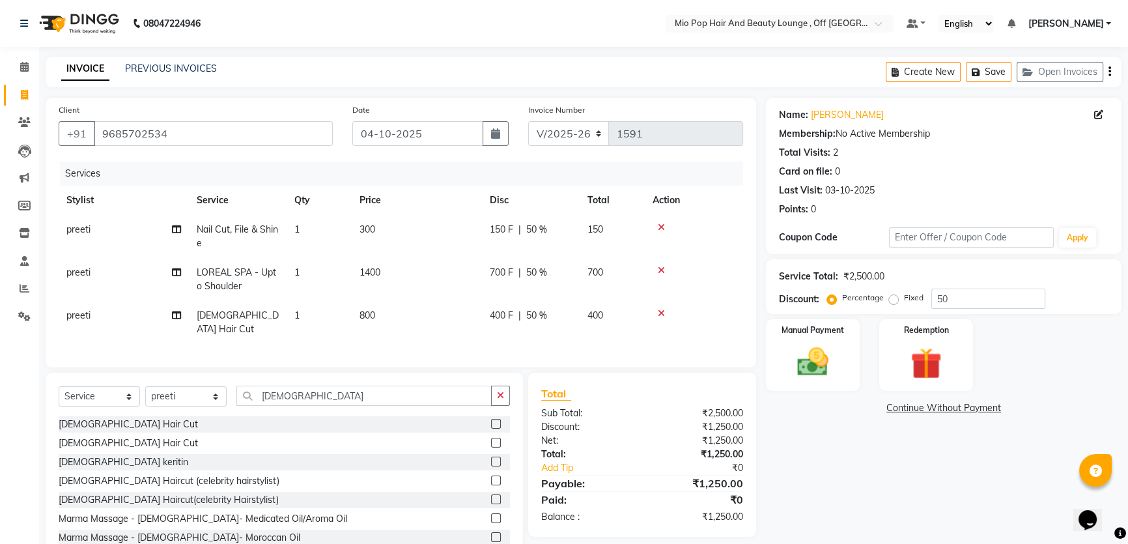
select select "62922"
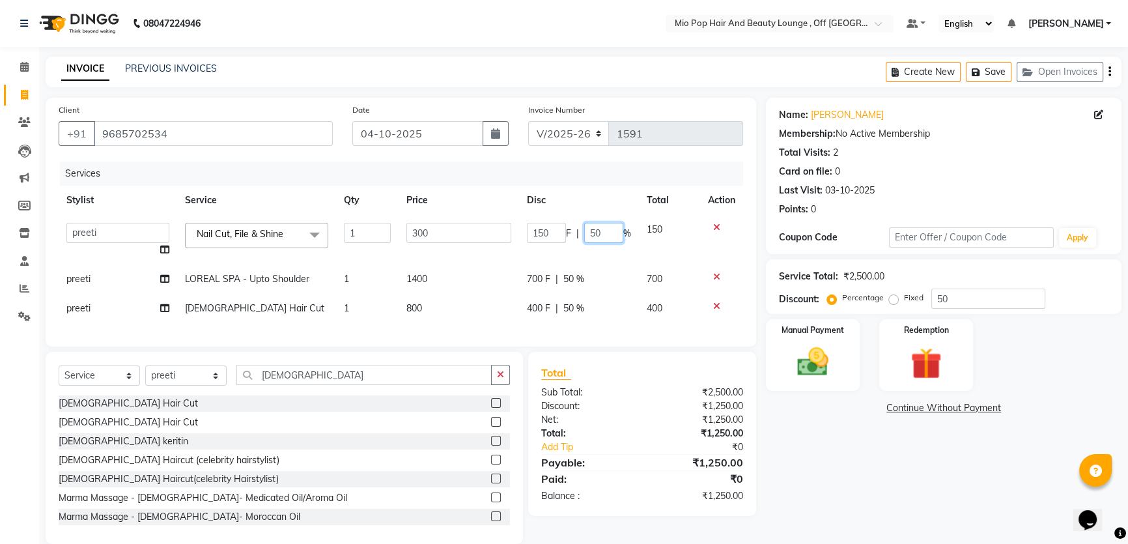
click at [606, 233] on input "50" at bounding box center [603, 233] width 39 height 20
type input "5"
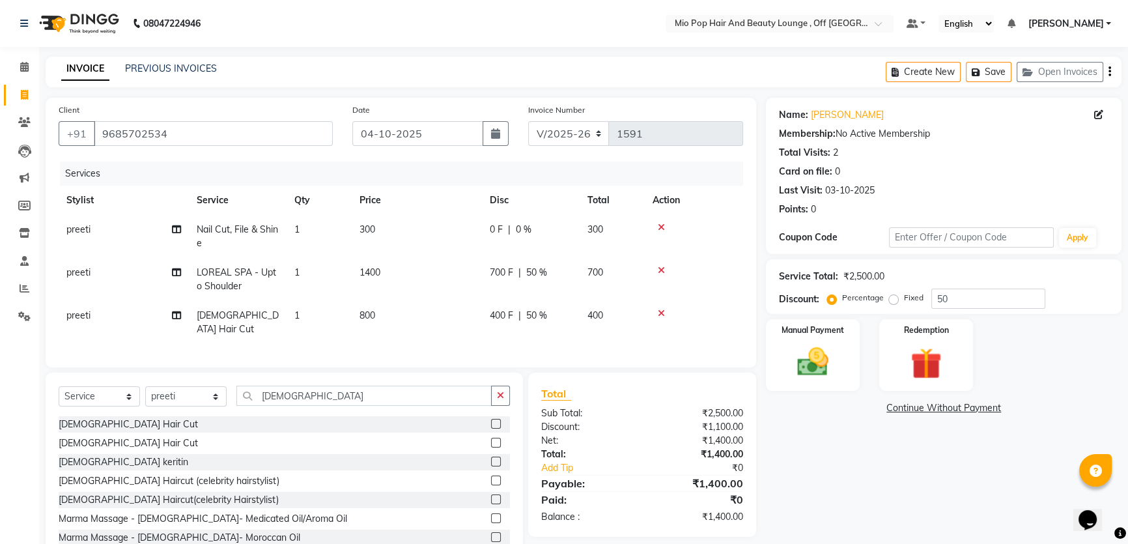
click at [467, 228] on td "300" at bounding box center [417, 236] width 130 height 43
select select "62922"
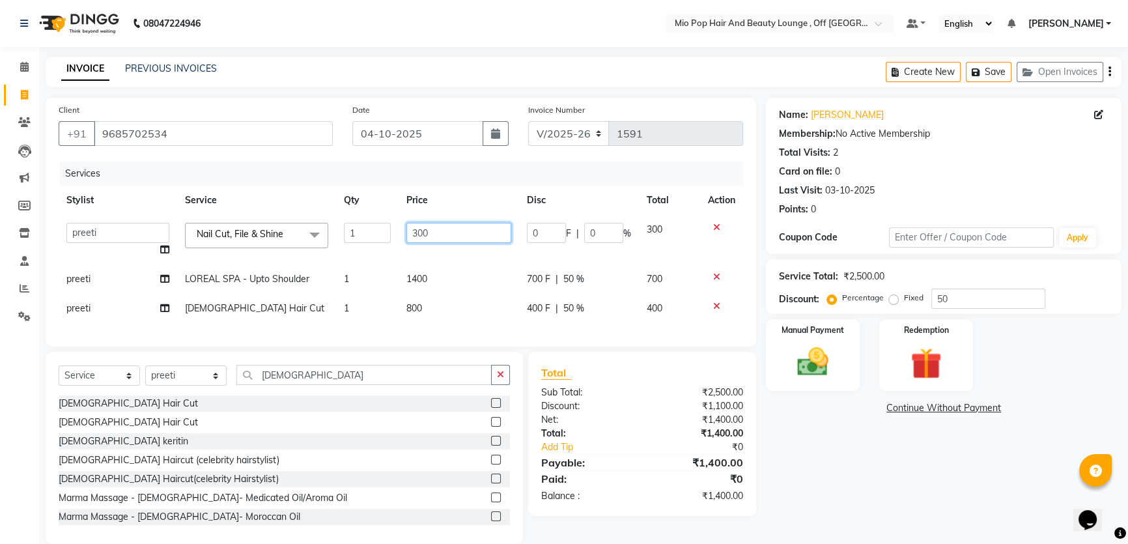
click at [420, 232] on input "300" at bounding box center [458, 233] width 105 height 20
type input "200"
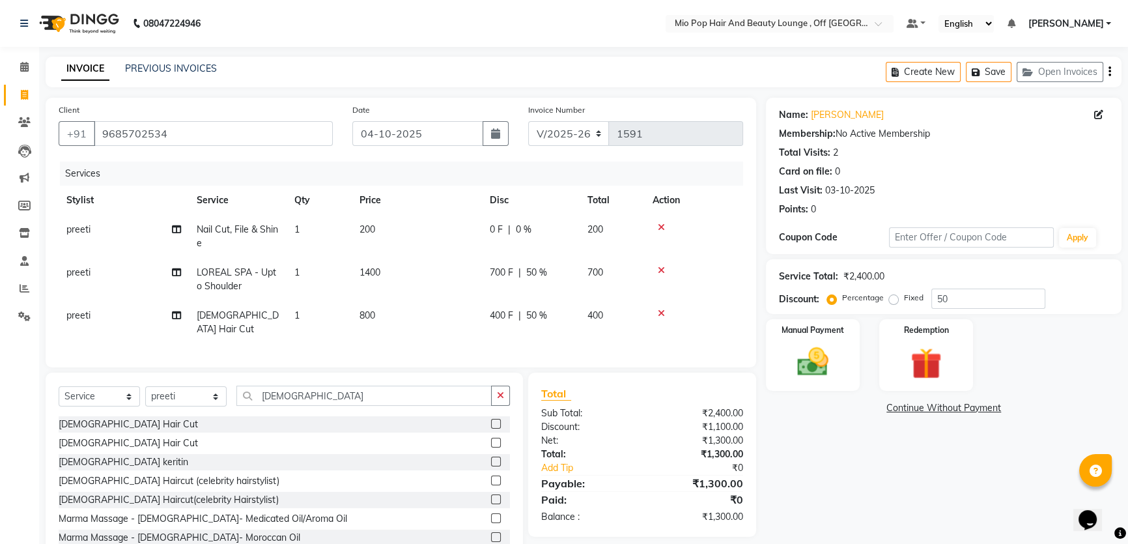
click at [867, 462] on div "Name: Kishika Membership: No Active Membership Total Visits: 2 Card on file: 0 …" at bounding box center [948, 331] width 365 height 467
click at [660, 311] on icon at bounding box center [661, 313] width 7 height 9
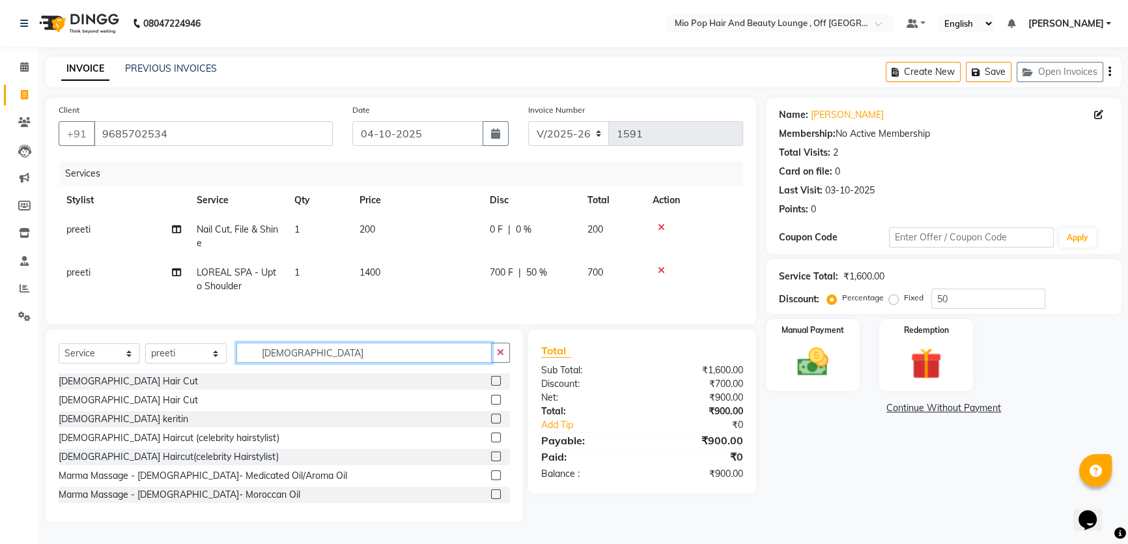
click at [356, 363] on input "male" at bounding box center [363, 353] width 255 height 20
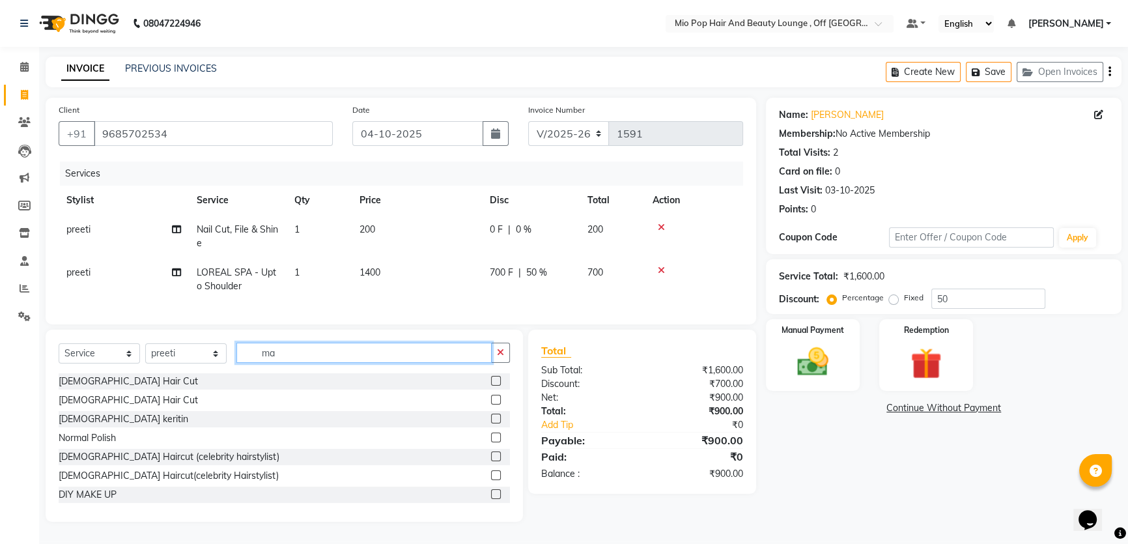
type input "m"
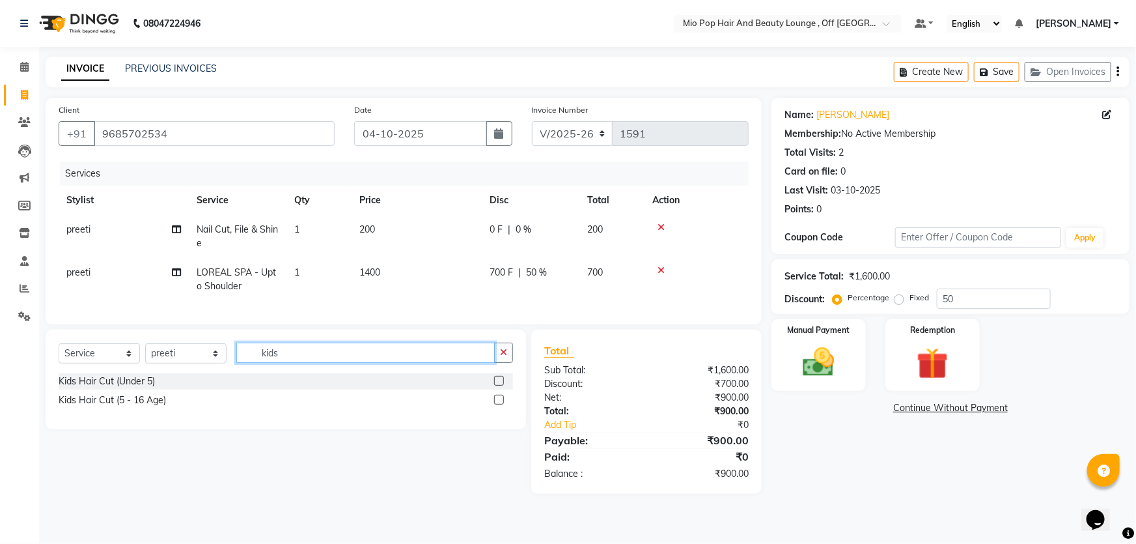
type input "kids"
click at [497, 404] on label at bounding box center [499, 400] width 10 height 10
click at [497, 404] on input "checkbox" at bounding box center [498, 400] width 8 height 8
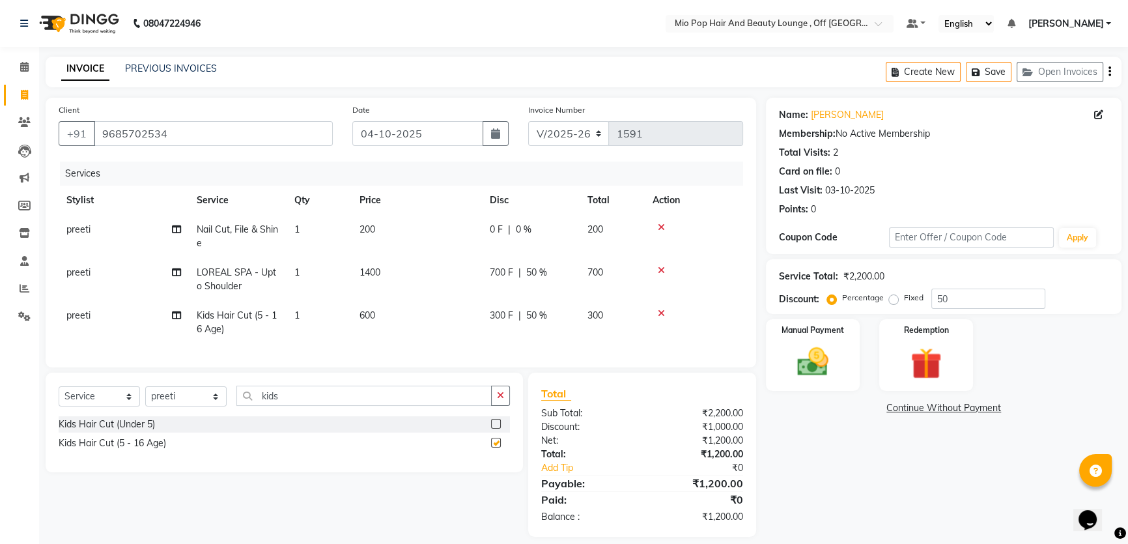
checkbox input "false"
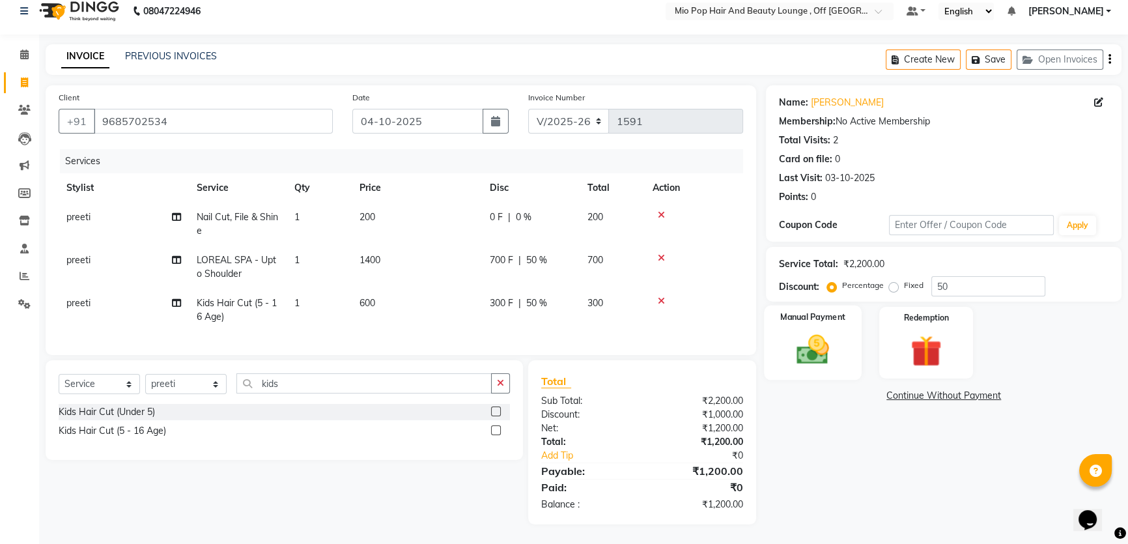
click at [829, 331] on img at bounding box center [813, 349] width 53 height 37
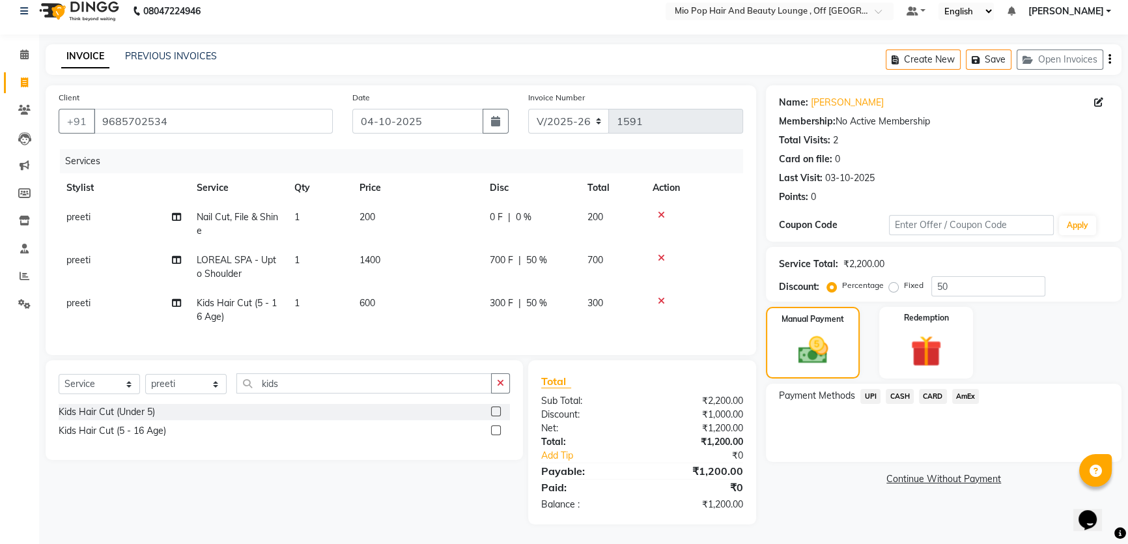
click at [899, 389] on span "CASH" at bounding box center [900, 396] width 28 height 15
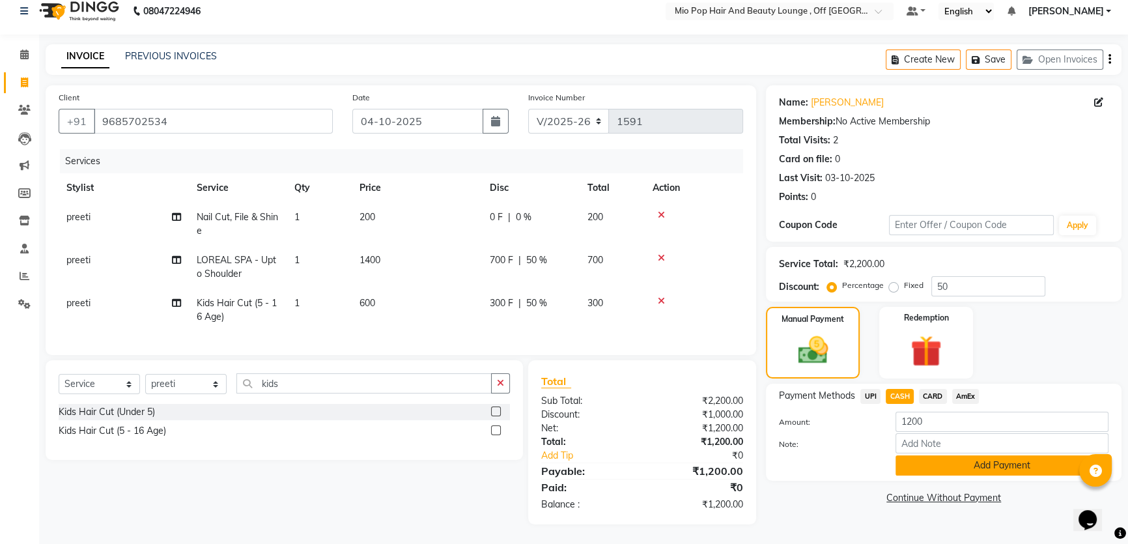
click at [943, 455] on button "Add Payment" at bounding box center [1001, 465] width 213 height 20
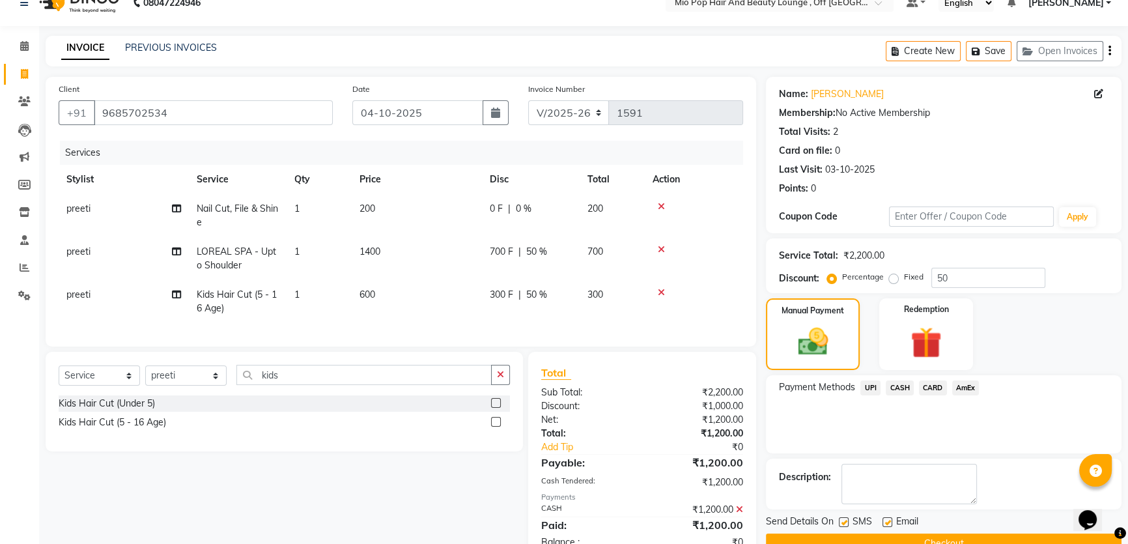
scroll to position [67, 0]
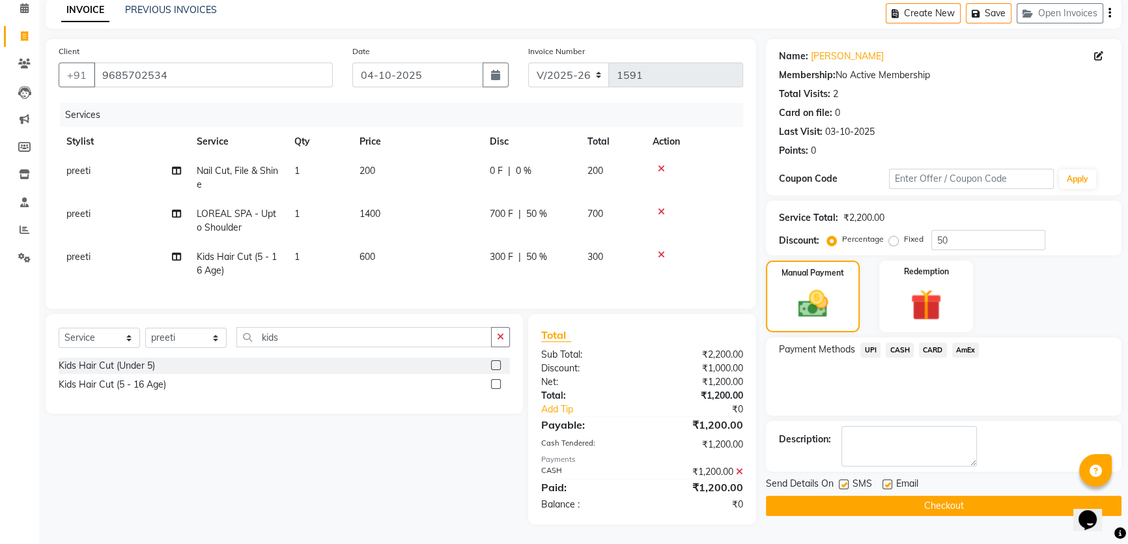
click at [940, 496] on button "Checkout" at bounding box center [944, 506] width 356 height 20
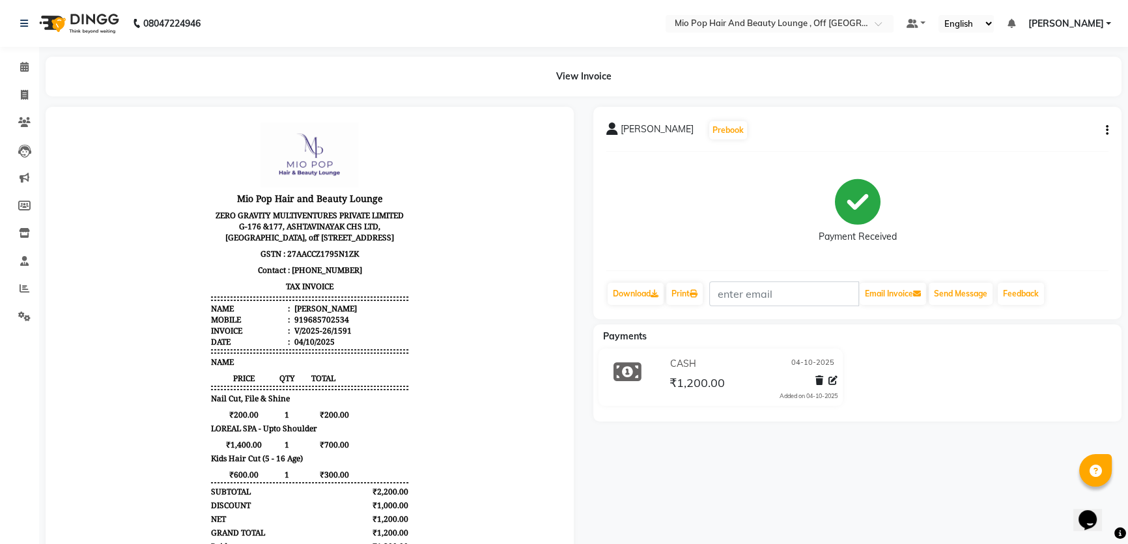
scroll to position [10, 0]
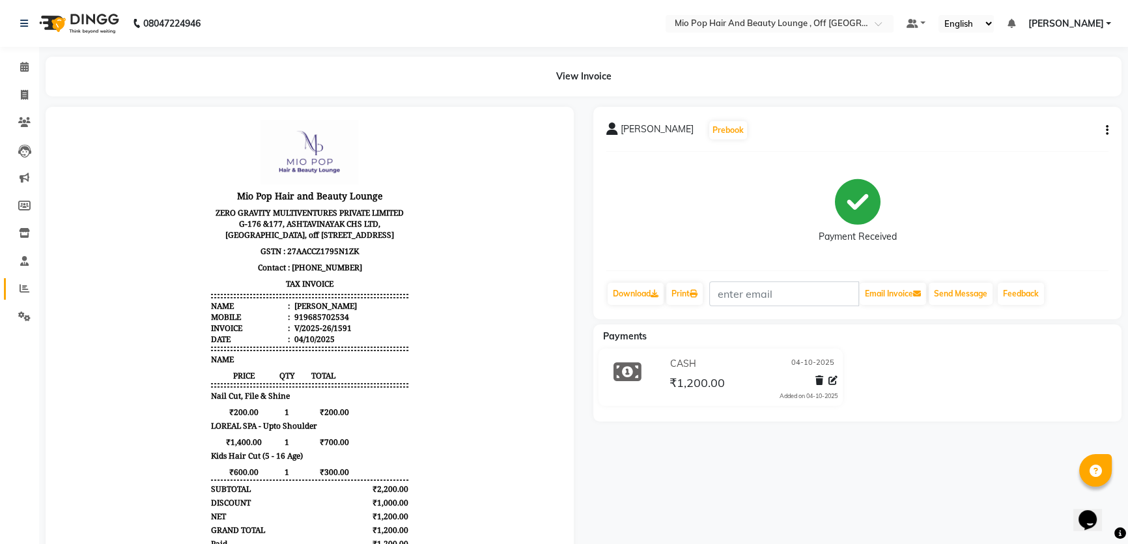
click at [25, 280] on link "Reports" at bounding box center [19, 288] width 31 height 21
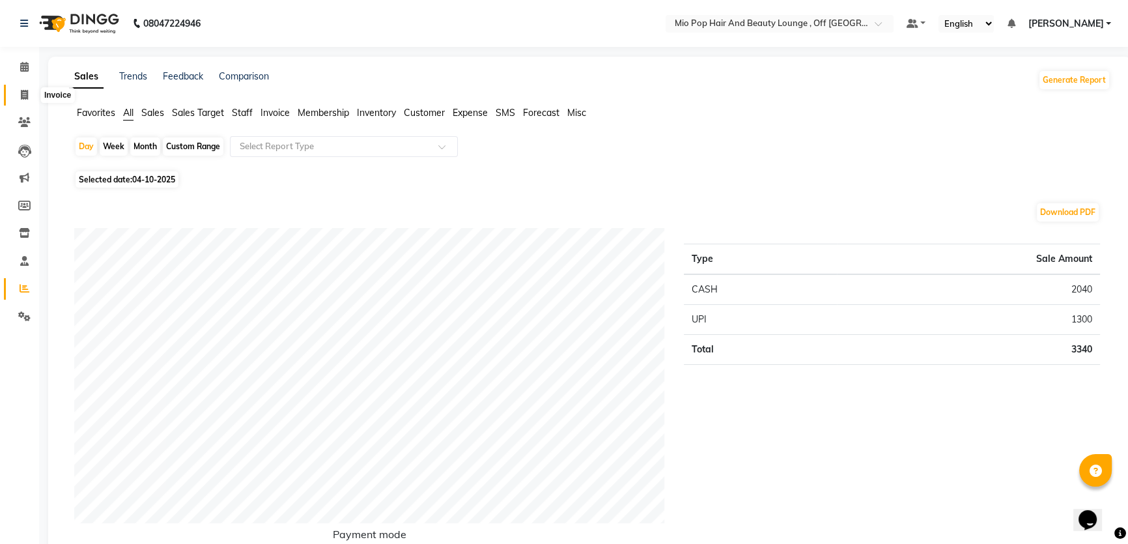
click at [24, 90] on icon at bounding box center [24, 95] width 7 height 10
select select "6567"
select select "service"
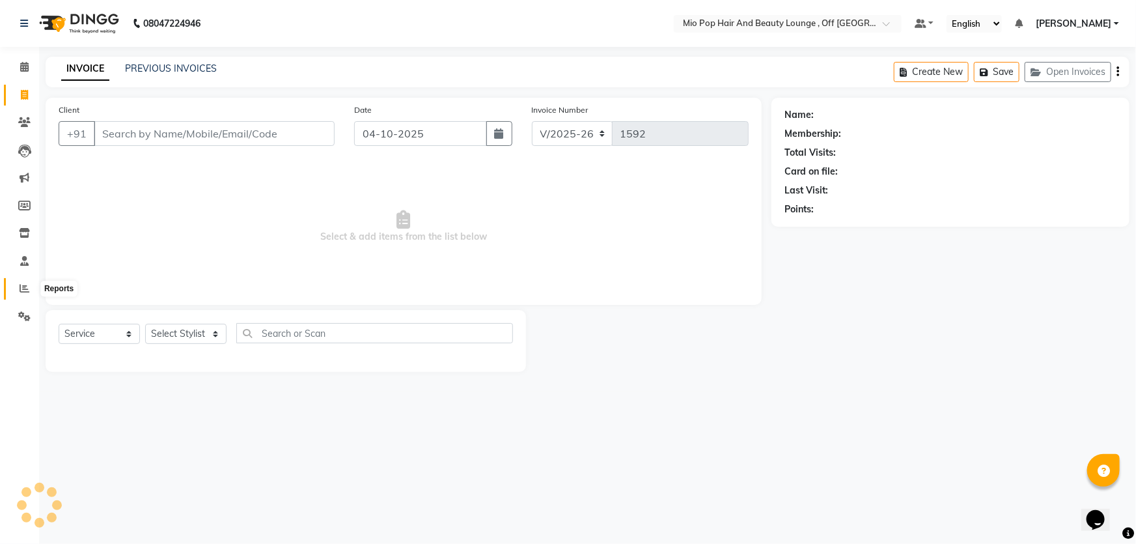
click at [13, 287] on span at bounding box center [24, 288] width 23 height 15
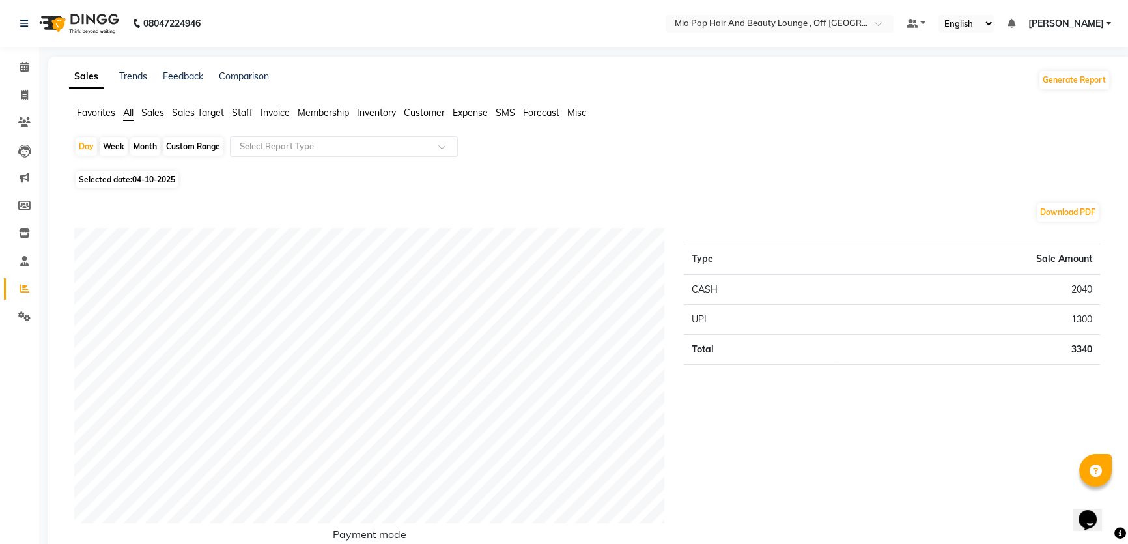
click at [821, 142] on div "Day Week Month Custom Range Select Report Type" at bounding box center [589, 151] width 1031 height 31
click at [246, 107] on span "Staff" at bounding box center [242, 113] width 21 height 12
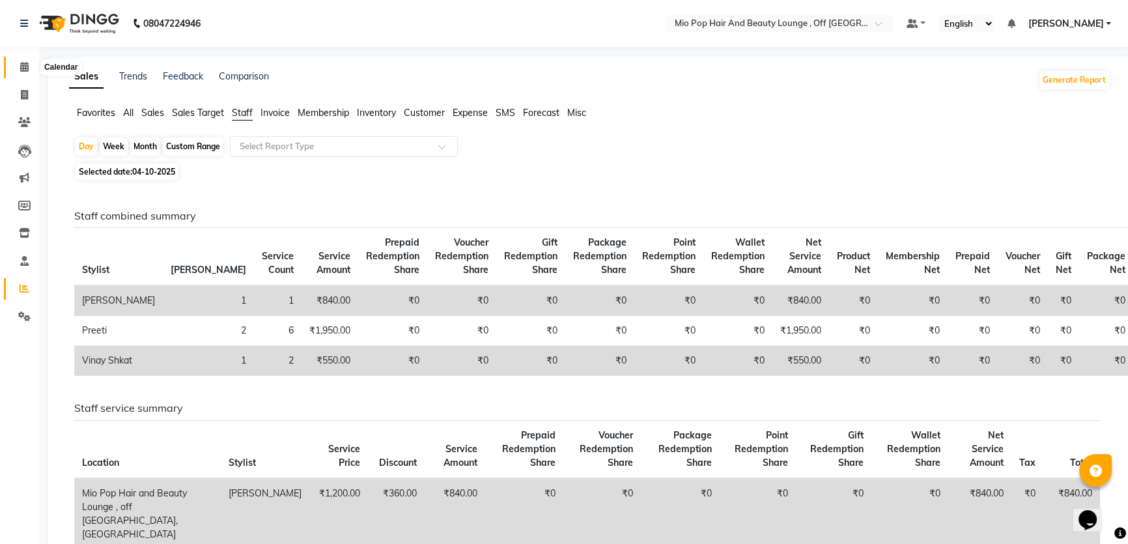
click at [23, 64] on icon at bounding box center [24, 67] width 8 height 10
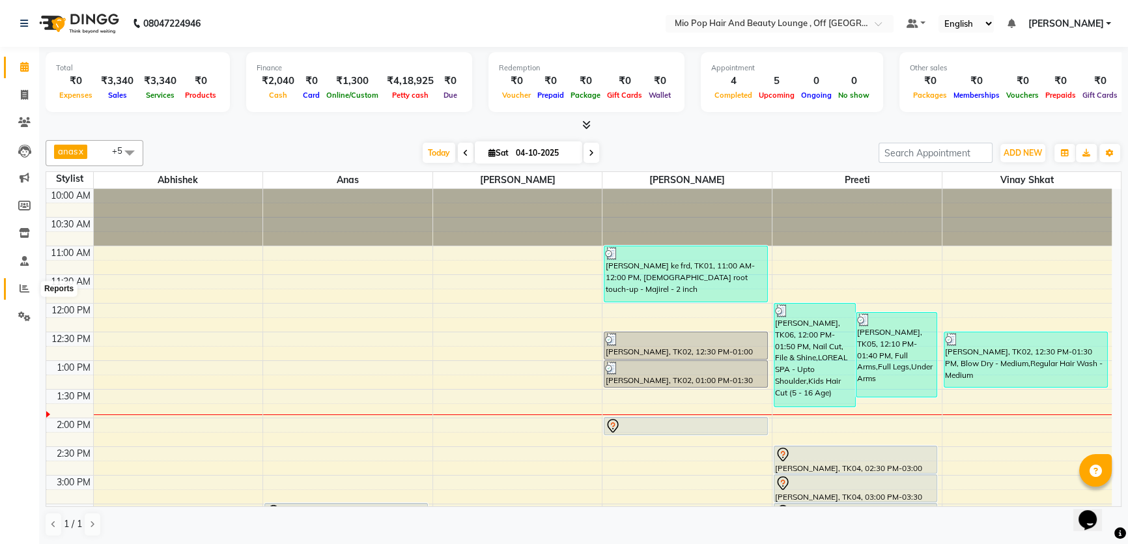
click at [23, 284] on icon at bounding box center [25, 288] width 10 height 10
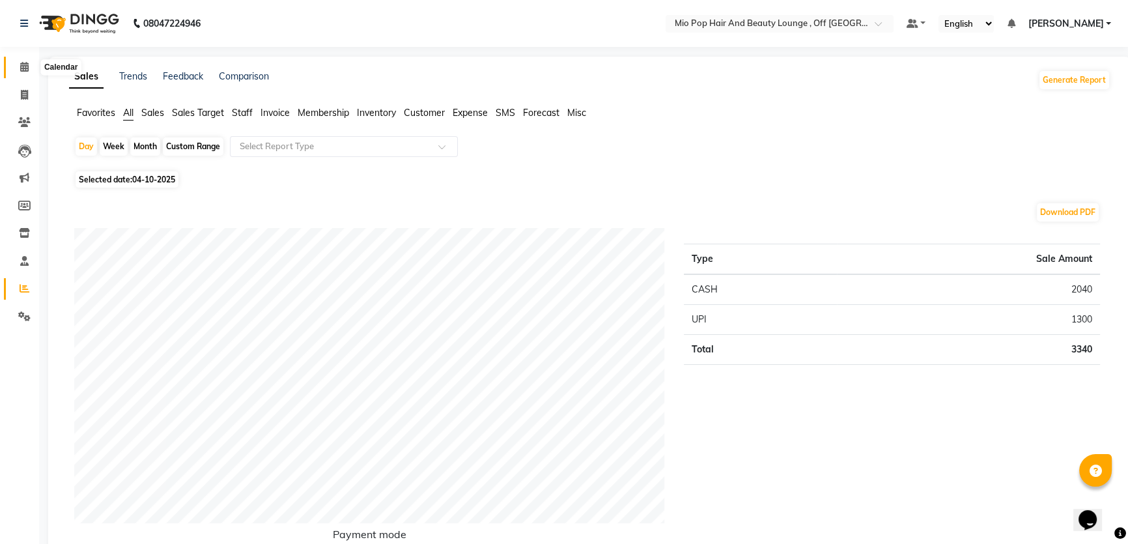
click at [23, 66] on icon at bounding box center [24, 67] width 8 height 10
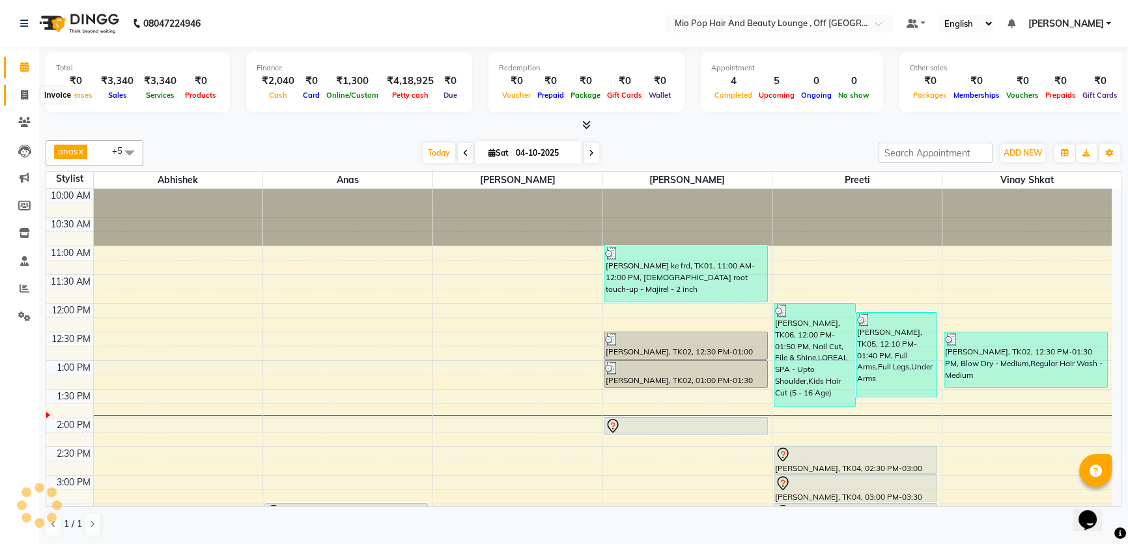
click at [25, 92] on icon at bounding box center [24, 95] width 7 height 10
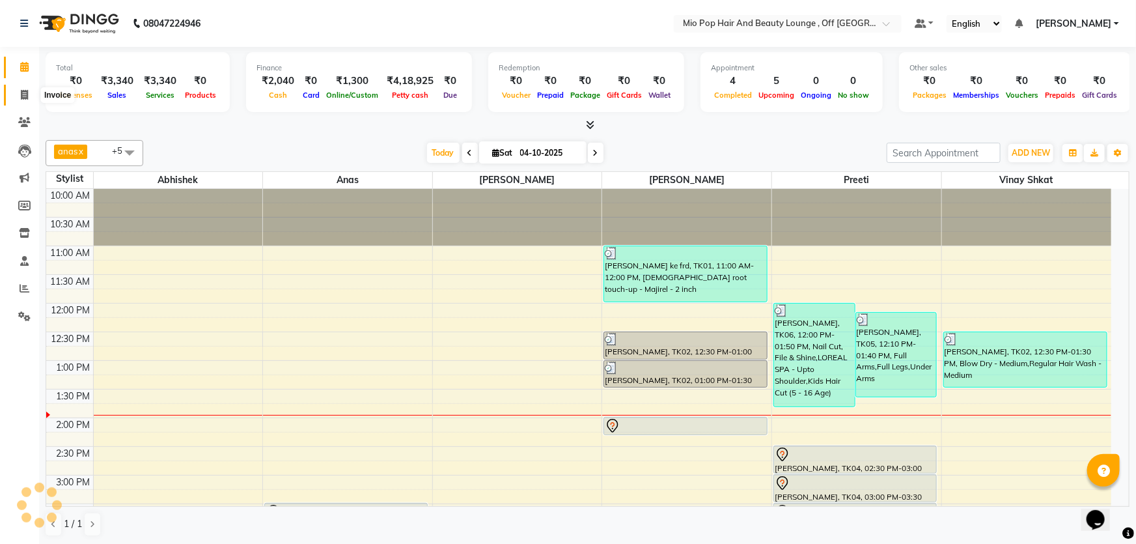
select select "service"
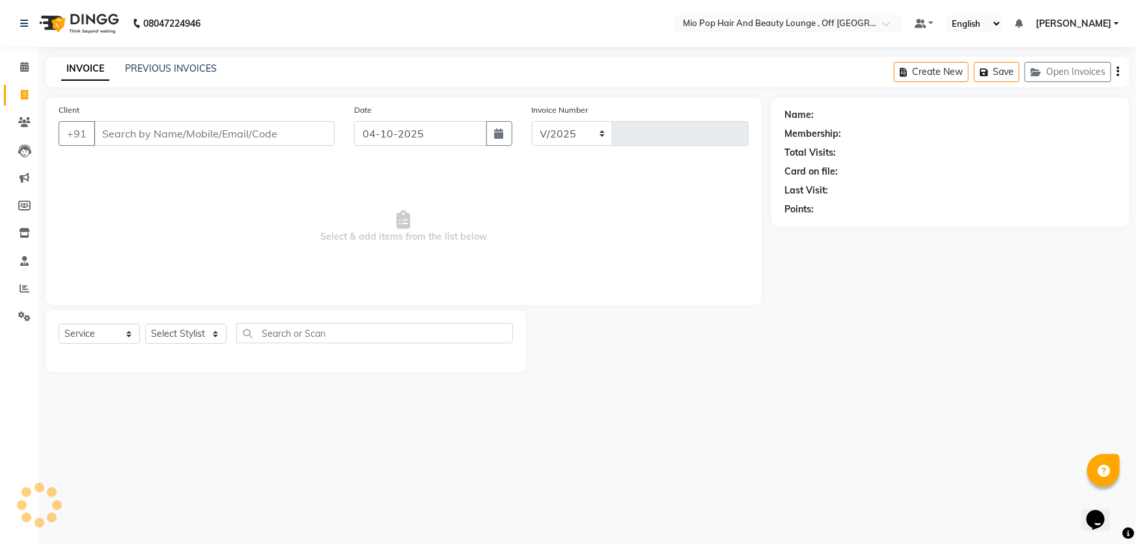
select select "6567"
type input "1592"
click at [169, 62] on div "PREVIOUS INVOICES" at bounding box center [171, 69] width 92 height 14
click at [169, 66] on link "PREVIOUS INVOICES" at bounding box center [171, 69] width 92 height 12
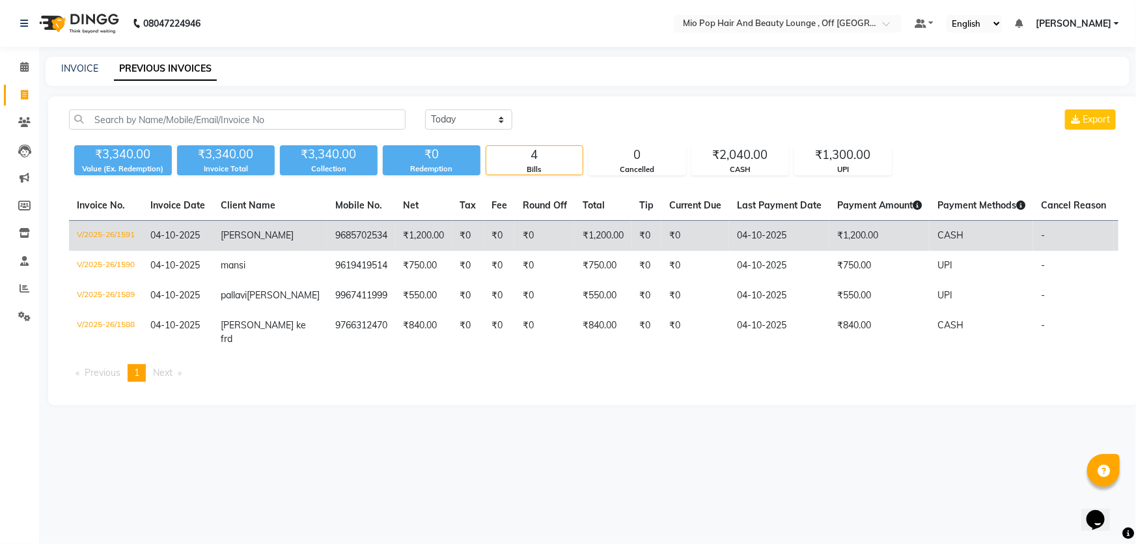
click at [247, 237] on span "[PERSON_NAME]" at bounding box center [257, 235] width 73 height 12
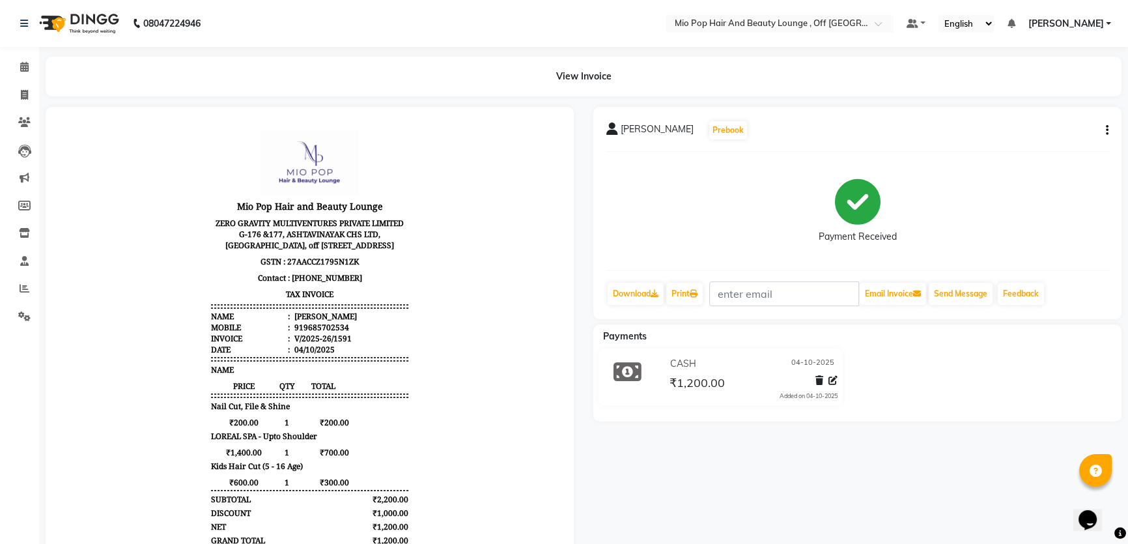
click at [1104, 133] on button "button" at bounding box center [1105, 131] width 8 height 14
click at [1037, 130] on div "Edit Item Staff" at bounding box center [1041, 130] width 89 height 16
select select
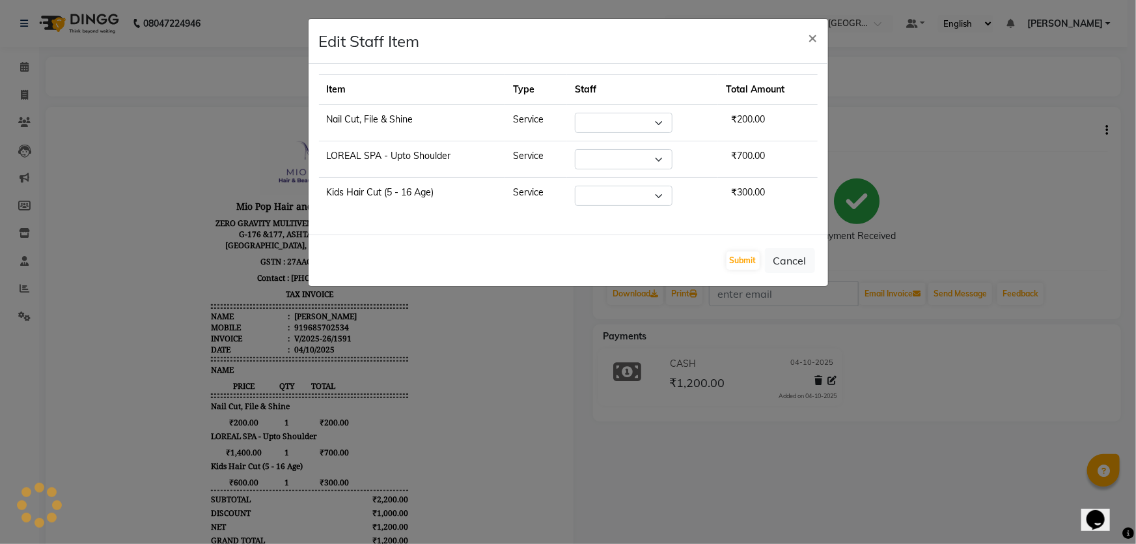
select select "62922"
click at [589, 156] on select "Select Abhishek anas Malcolm Fernandes Meera Kikani Mohd Haroon preeti shambhav…" at bounding box center [624, 159] width 98 height 20
select select "70076"
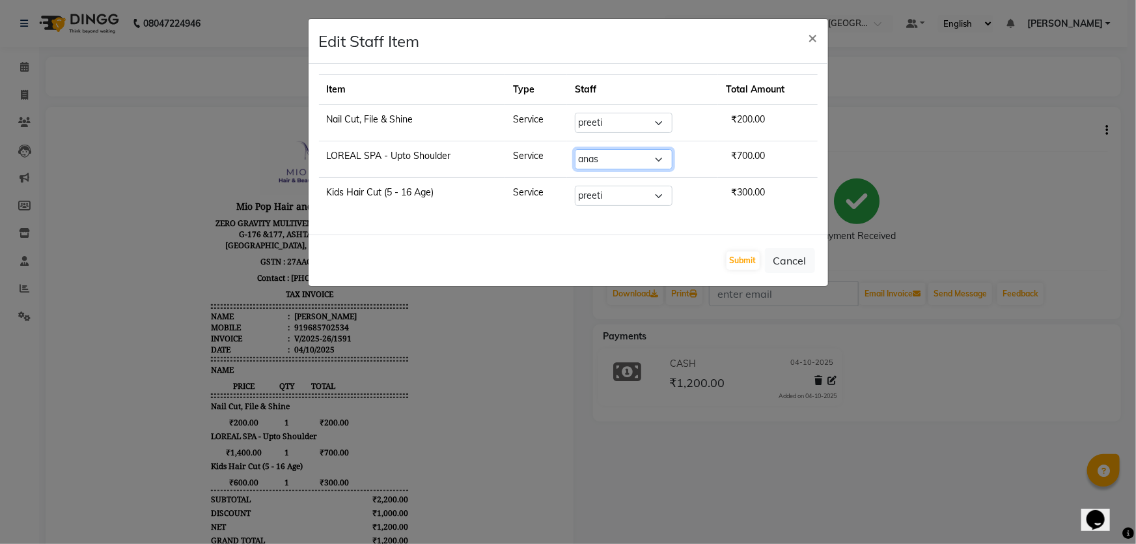
click at [575, 149] on select "Select Abhishek anas Malcolm Fernandes Meera Kikani Mohd Haroon preeti shambhav…" at bounding box center [624, 159] width 98 height 20
click at [614, 191] on select "Select Abhishek anas Malcolm Fernandes Meera Kikani Mohd Haroon preeti shambhav…" at bounding box center [624, 196] width 98 height 20
select select "70076"
click at [575, 186] on select "Select Abhishek anas Malcolm Fernandes Meera Kikani Mohd Haroon preeti shambhav…" at bounding box center [624, 196] width 98 height 20
click at [750, 257] on button "Submit" at bounding box center [743, 260] width 33 height 18
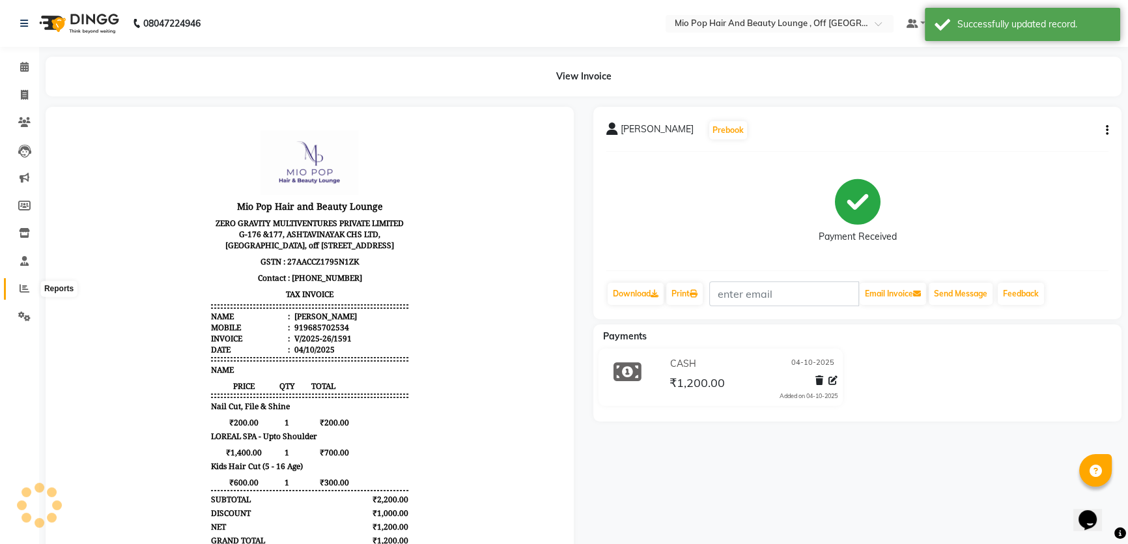
click at [22, 285] on icon at bounding box center [25, 288] width 10 height 10
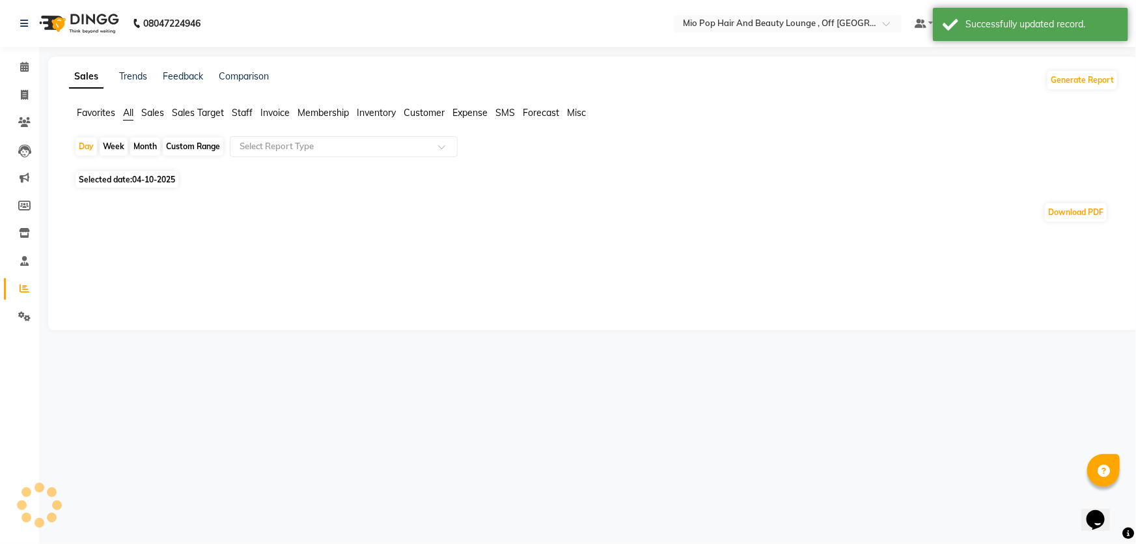
click at [253, 110] on ul "Favorites All Sales Sales Target Staff Invoice Membership Inventory Customer Ex…" at bounding box center [594, 113] width 1050 height 14
click at [247, 111] on span "Staff" at bounding box center [242, 113] width 21 height 12
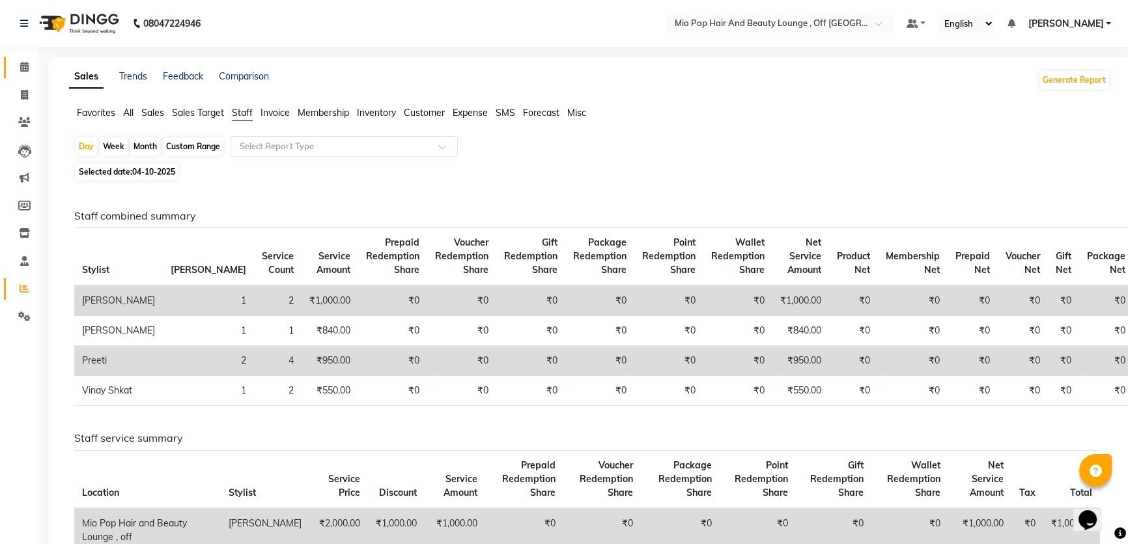
click at [23, 62] on icon at bounding box center [24, 67] width 8 height 10
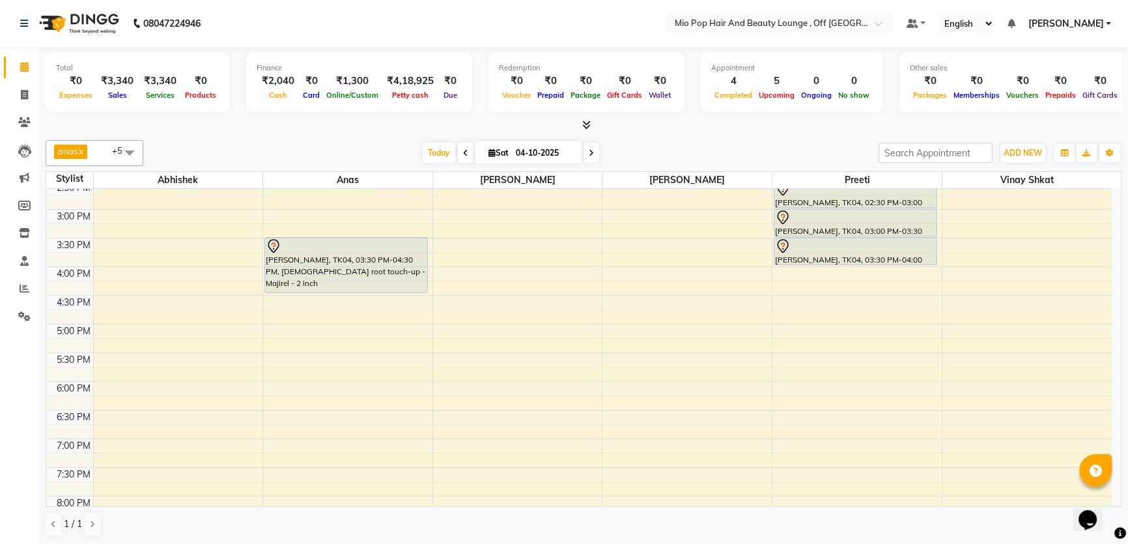
scroll to position [236, 0]
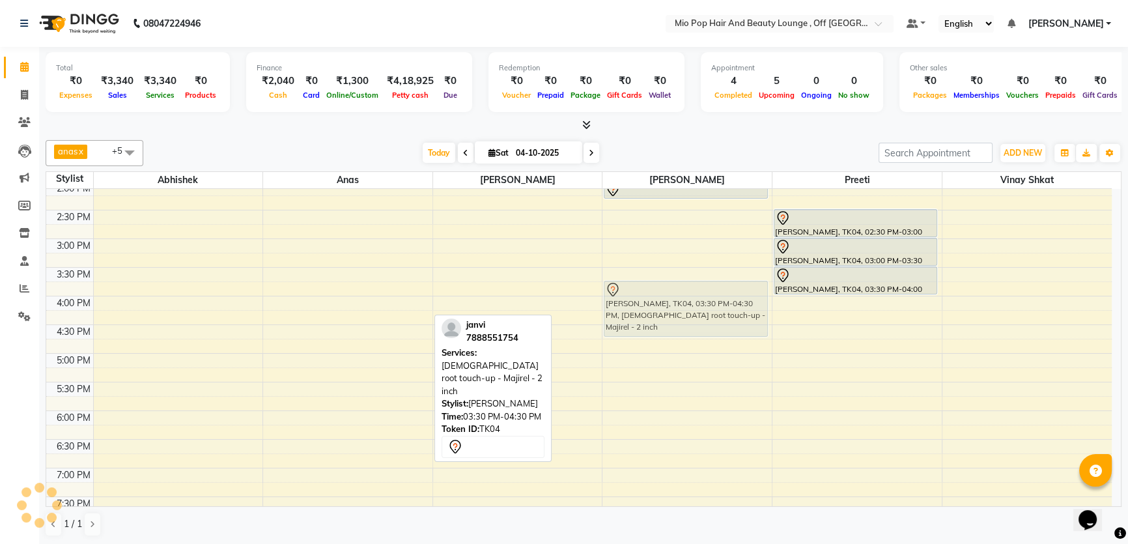
drag, startPoint x: 365, startPoint y: 275, endPoint x: 669, endPoint y: 292, distance: 303.9
click at [669, 292] on tr "kishika, TK06, 12:20 PM-01:20 PM, Kids Hair Cut (5 - 16 Age),LOREAL SPA - Upto …" at bounding box center [578, 295] width 1065 height 687
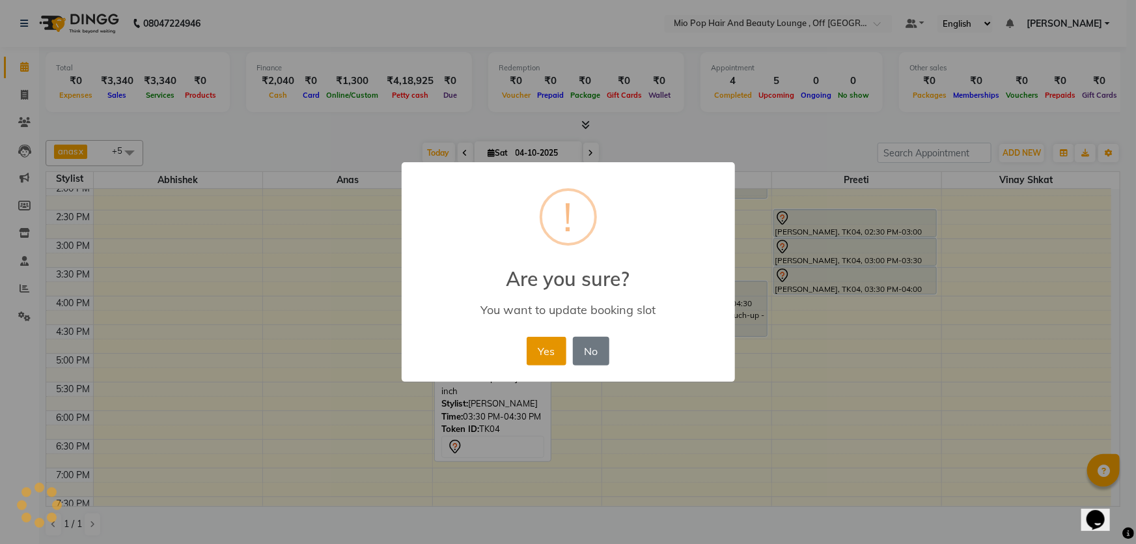
click at [547, 348] on button "Yes" at bounding box center [547, 351] width 40 height 29
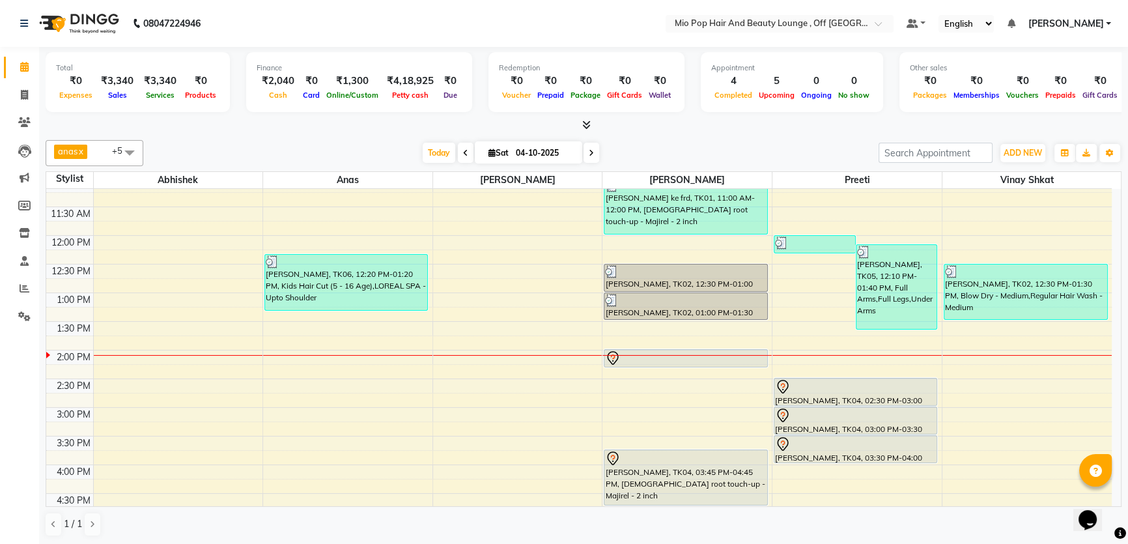
scroll to position [0, 0]
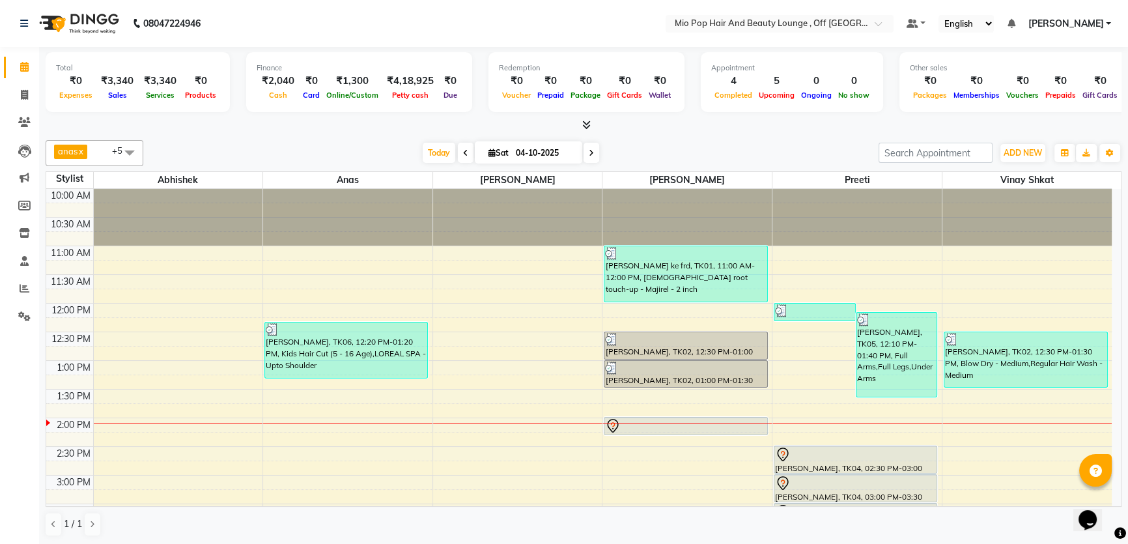
click at [589, 149] on icon at bounding box center [591, 153] width 5 height 8
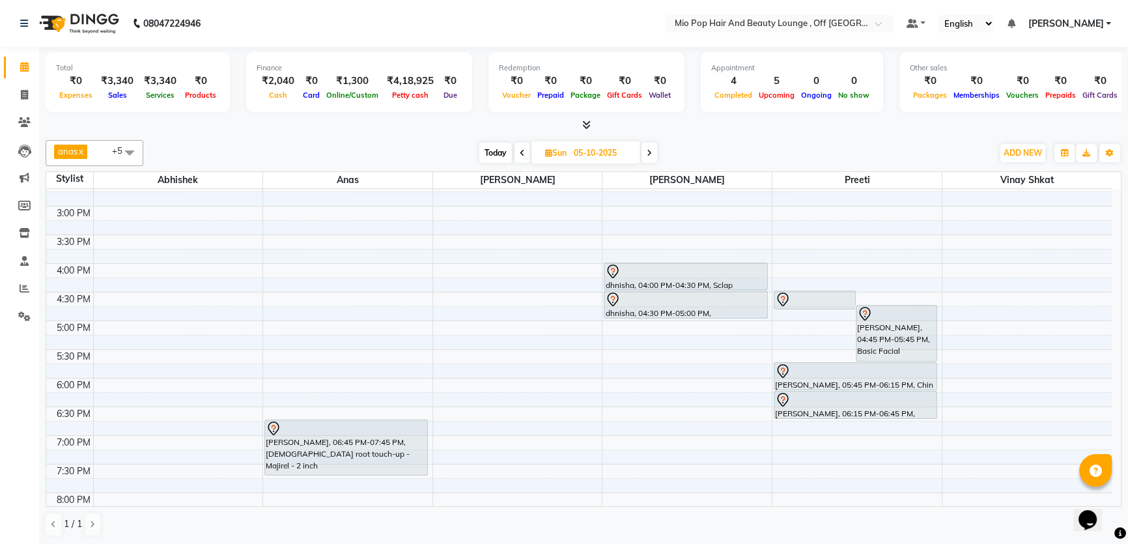
scroll to position [296, 0]
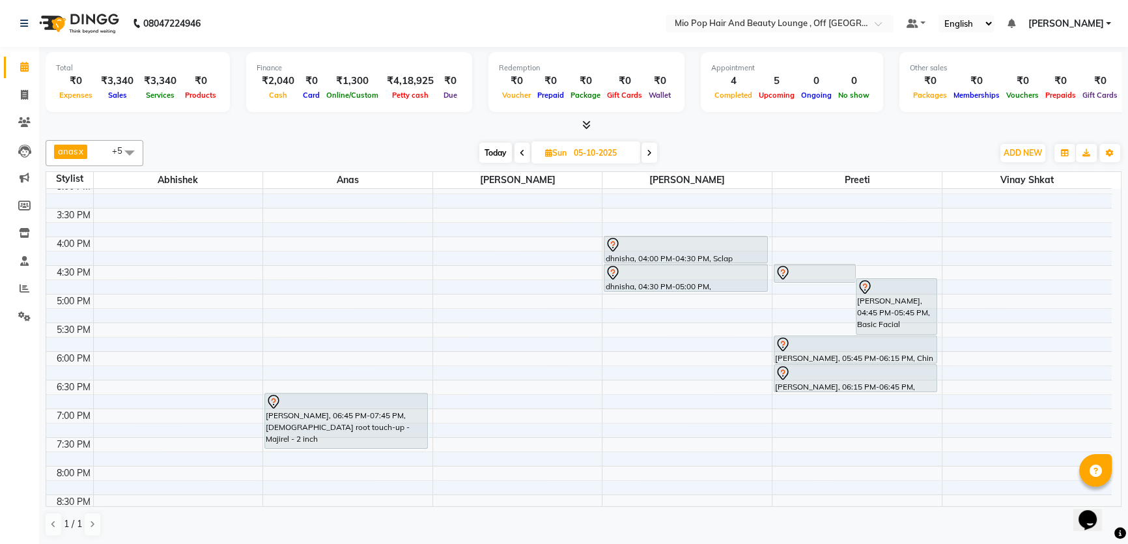
click at [518, 148] on span at bounding box center [522, 153] width 16 height 20
type input "04-10-2025"
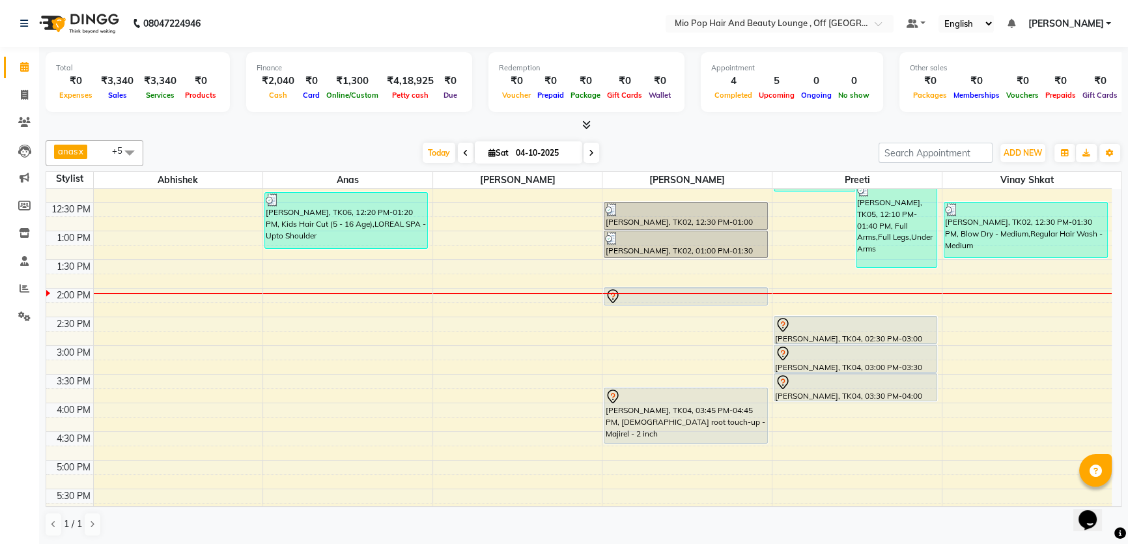
scroll to position [130, 0]
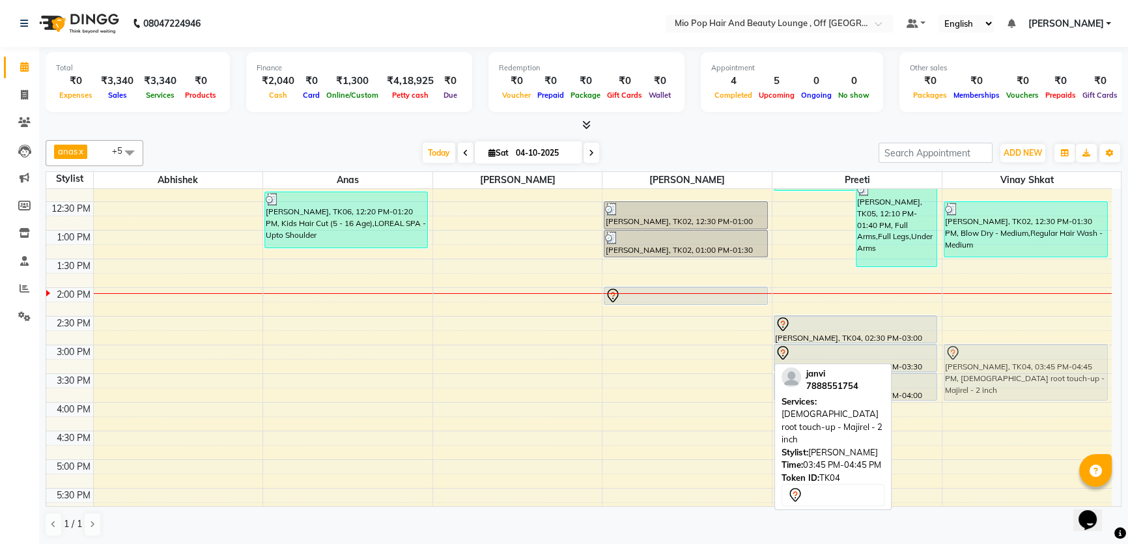
drag, startPoint x: 664, startPoint y: 412, endPoint x: 977, endPoint y: 363, distance: 317.8
click at [977, 363] on tr "kishika, TK06, 12:20 PM-01:20 PM, Kids Hair Cut (5 - 16 Age),LOREAL SPA - Upto …" at bounding box center [578, 402] width 1065 height 687
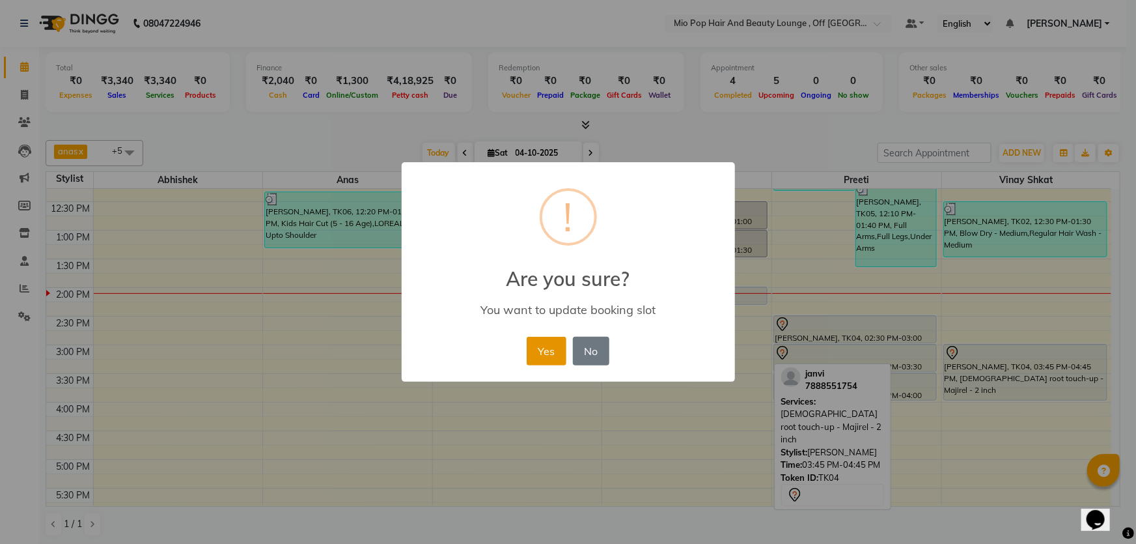
click at [542, 350] on button "Yes" at bounding box center [547, 351] width 40 height 29
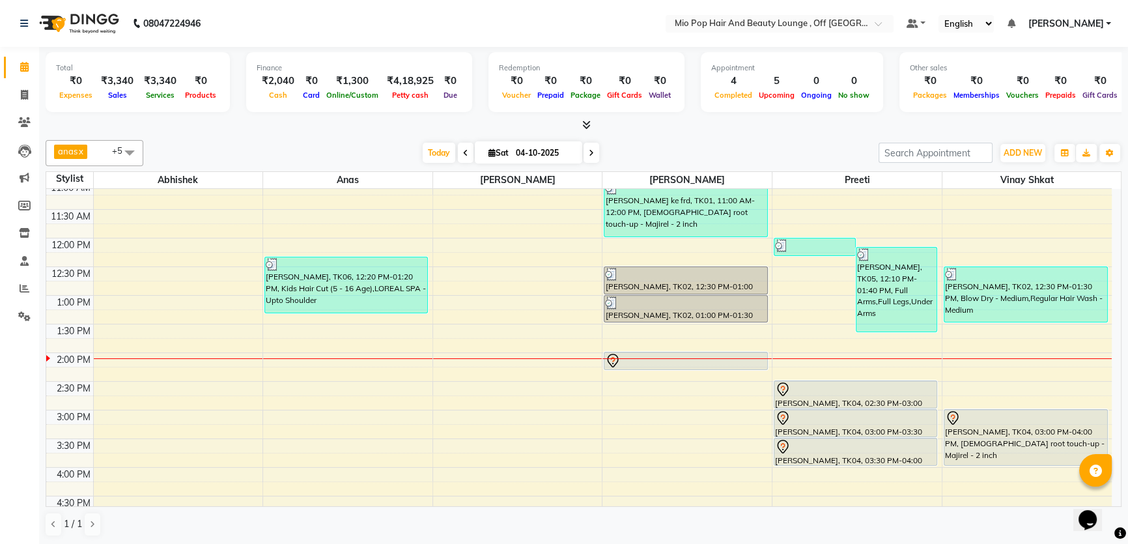
scroll to position [59, 0]
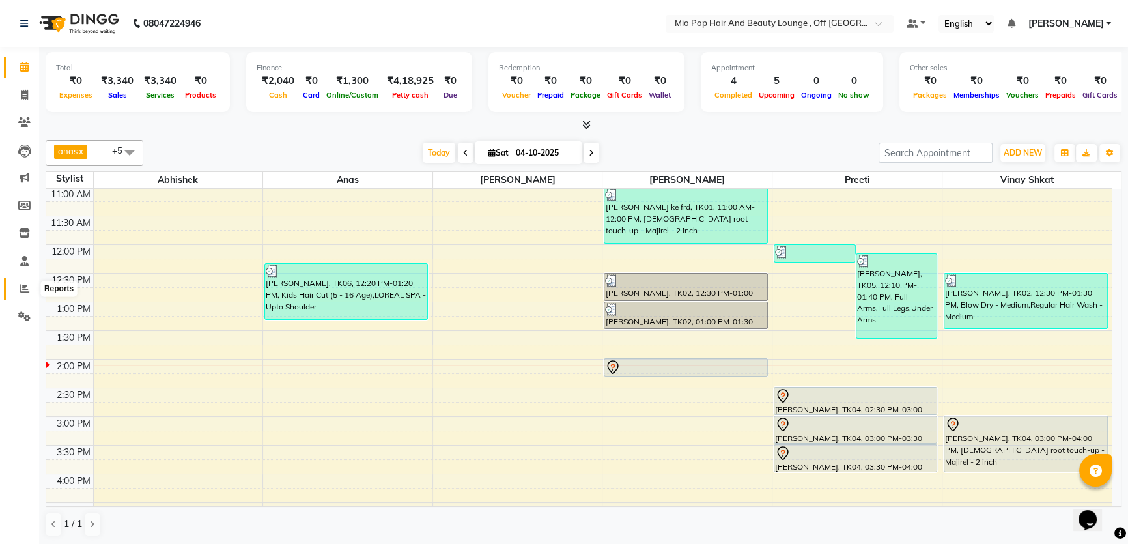
click at [22, 283] on icon at bounding box center [25, 288] width 10 height 10
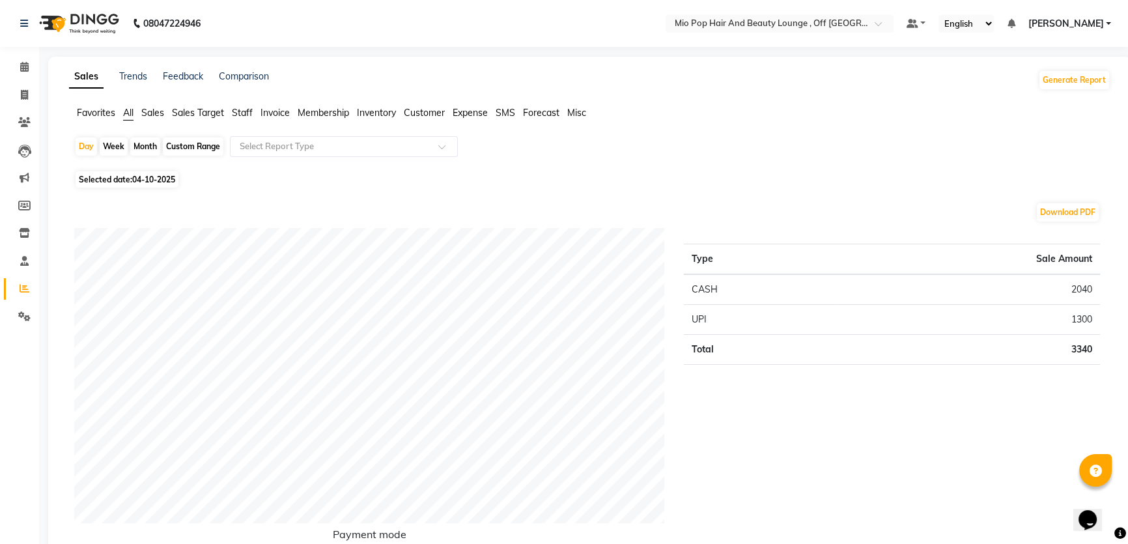
click at [240, 111] on span "Staff" at bounding box center [242, 113] width 21 height 12
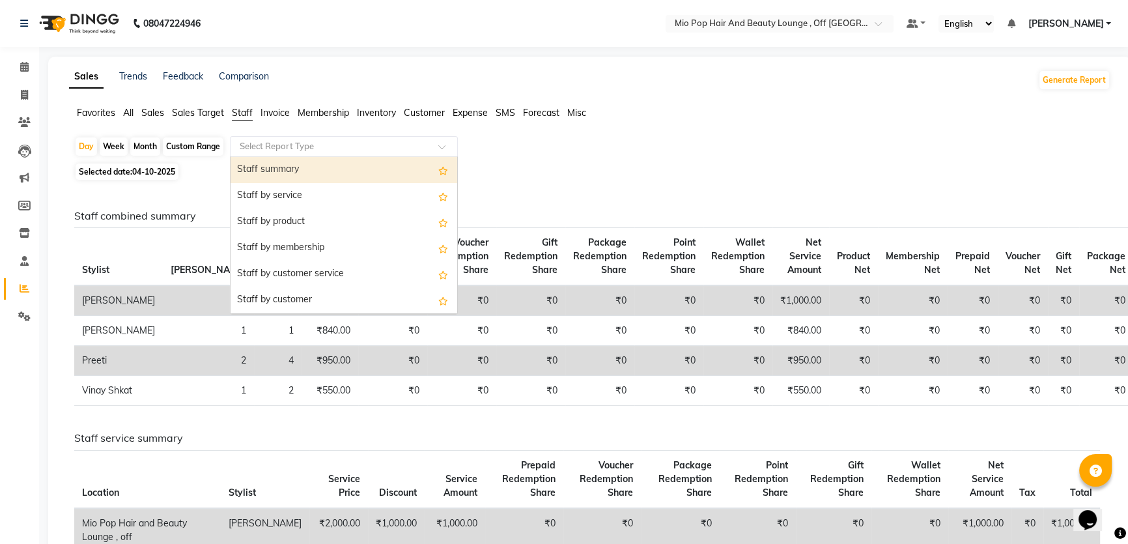
click at [330, 145] on input "text" at bounding box center [331, 146] width 188 height 13
click at [323, 174] on div "Staff summary" at bounding box center [344, 170] width 227 height 26
select select "full_report"
select select "csv"
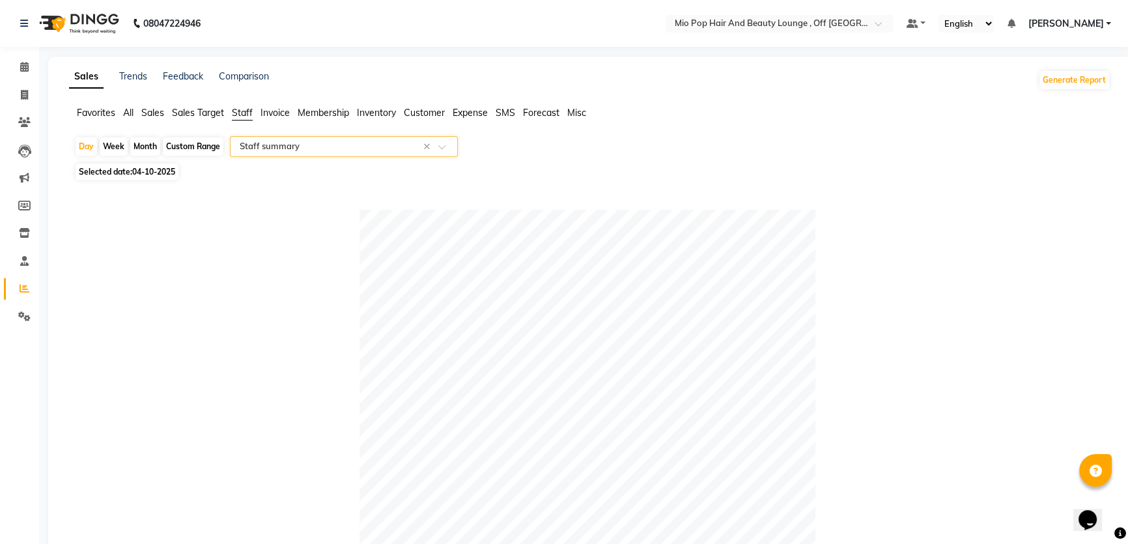
click at [311, 150] on input "text" at bounding box center [331, 146] width 188 height 13
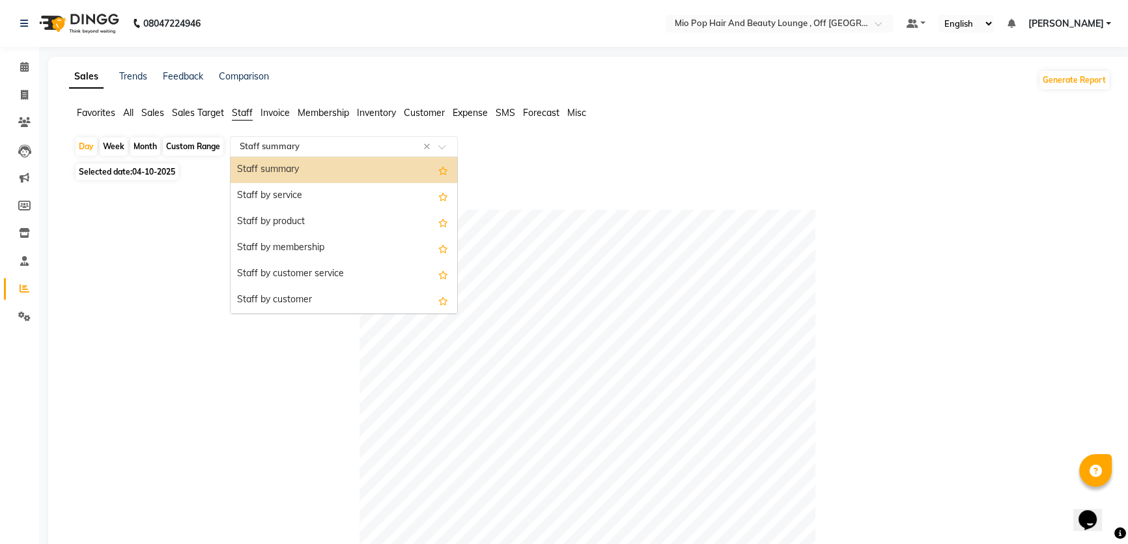
drag, startPoint x: 257, startPoint y: 170, endPoint x: 154, endPoint y: 132, distance: 110.2
click at [245, 162] on div "Staff summary" at bounding box center [344, 170] width 227 height 26
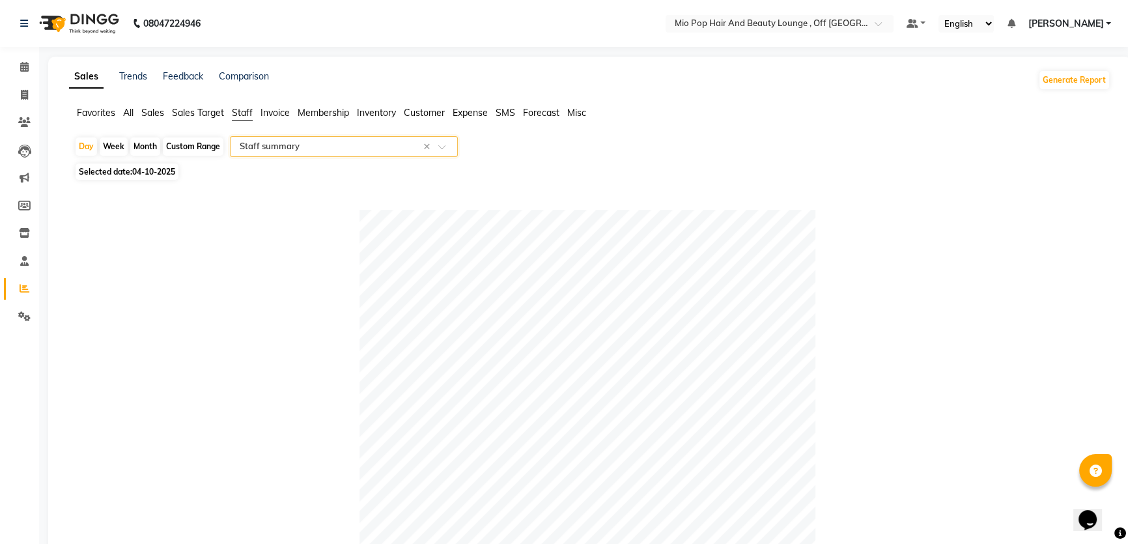
click at [188, 148] on div "Custom Range" at bounding box center [193, 146] width 61 height 18
select select "10"
select select "2025"
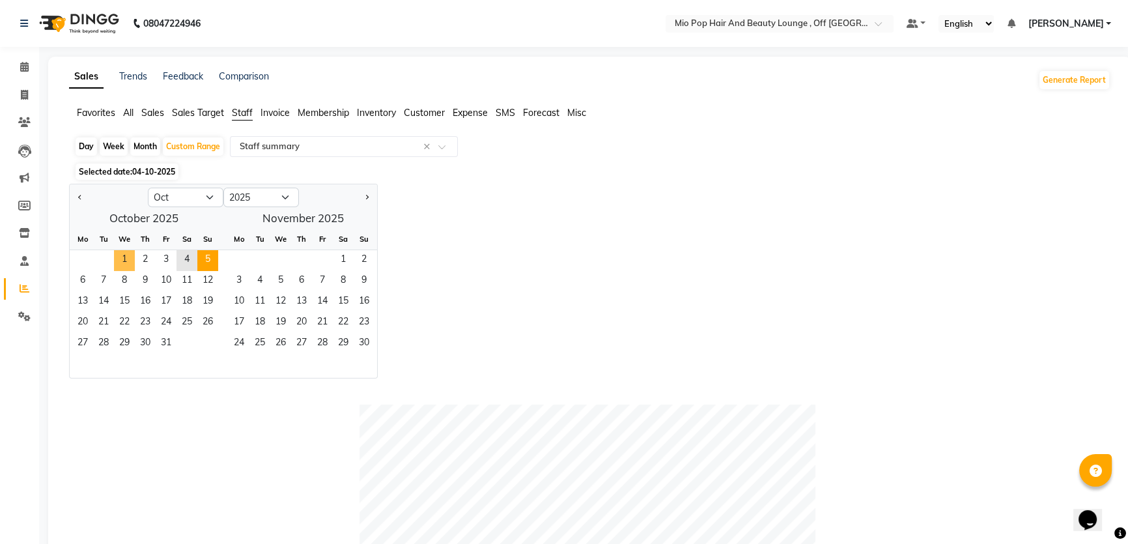
drag, startPoint x: 127, startPoint y: 255, endPoint x: 200, endPoint y: 250, distance: 73.1
click at [128, 254] on span "1" at bounding box center [124, 260] width 21 height 21
click at [189, 250] on span "4" at bounding box center [186, 260] width 21 height 21
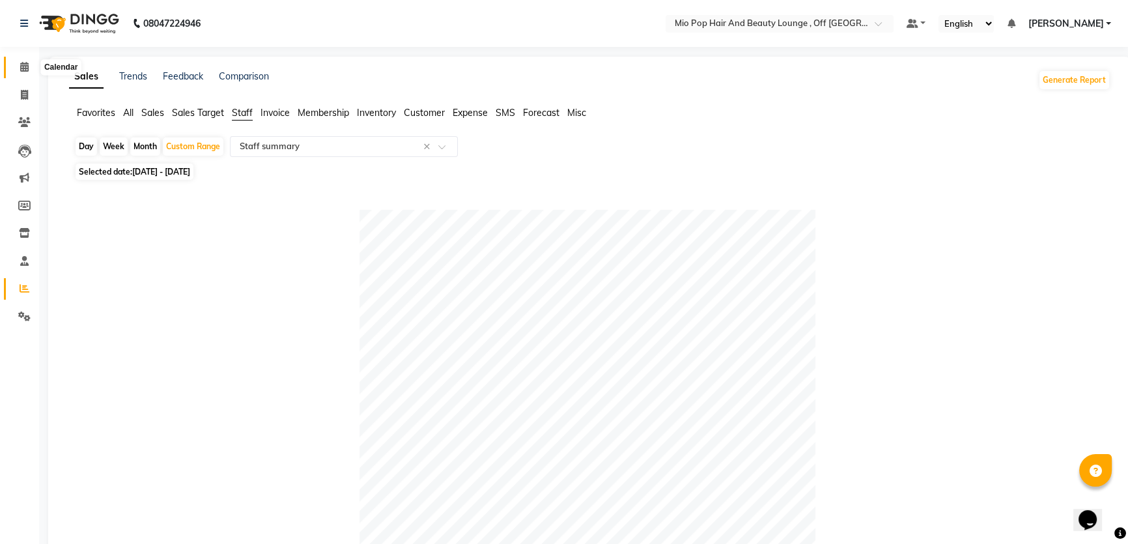
click at [20, 63] on icon at bounding box center [24, 67] width 8 height 10
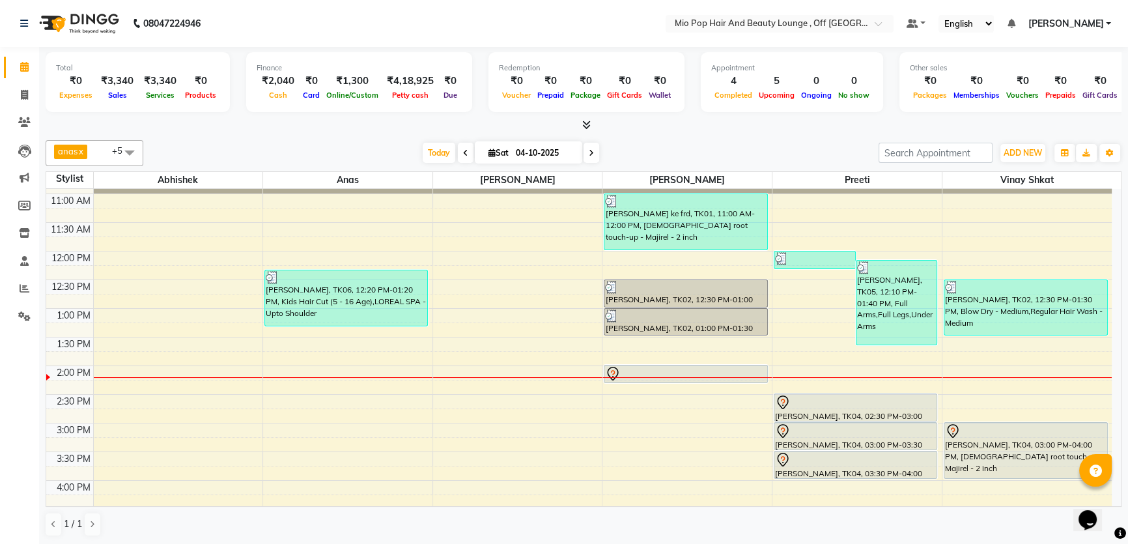
scroll to position [177, 0]
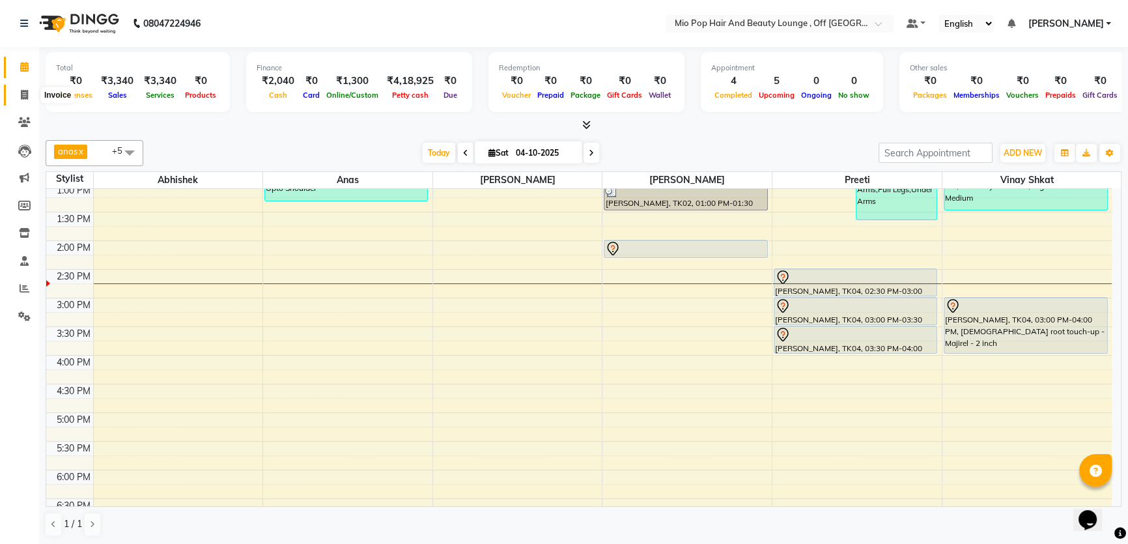
click at [23, 92] on icon at bounding box center [24, 95] width 7 height 10
select select "service"
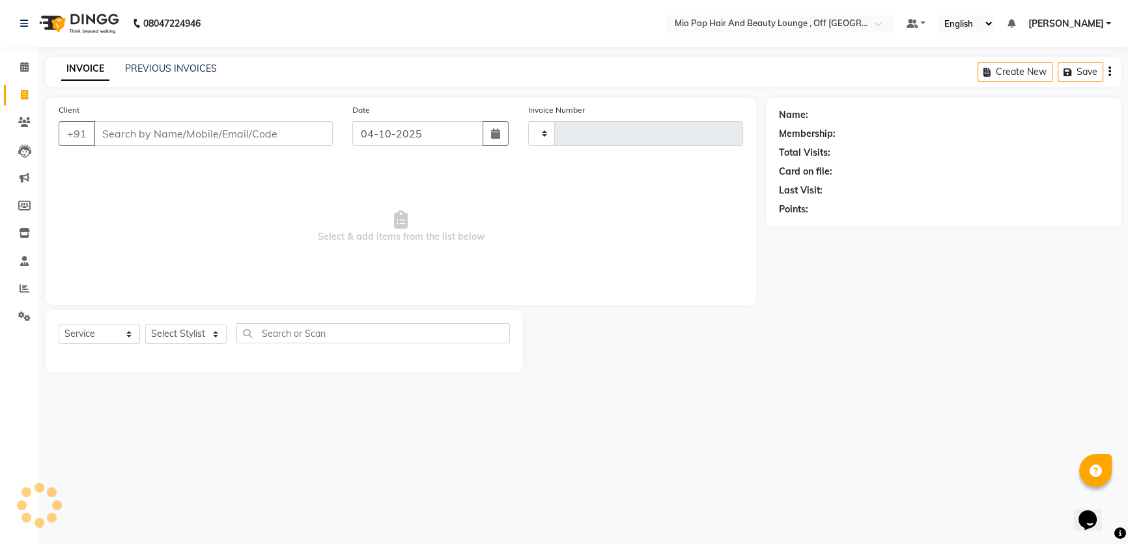
type input "1592"
select select "6567"
click at [233, 136] on input "Client" at bounding box center [214, 133] width 241 height 25
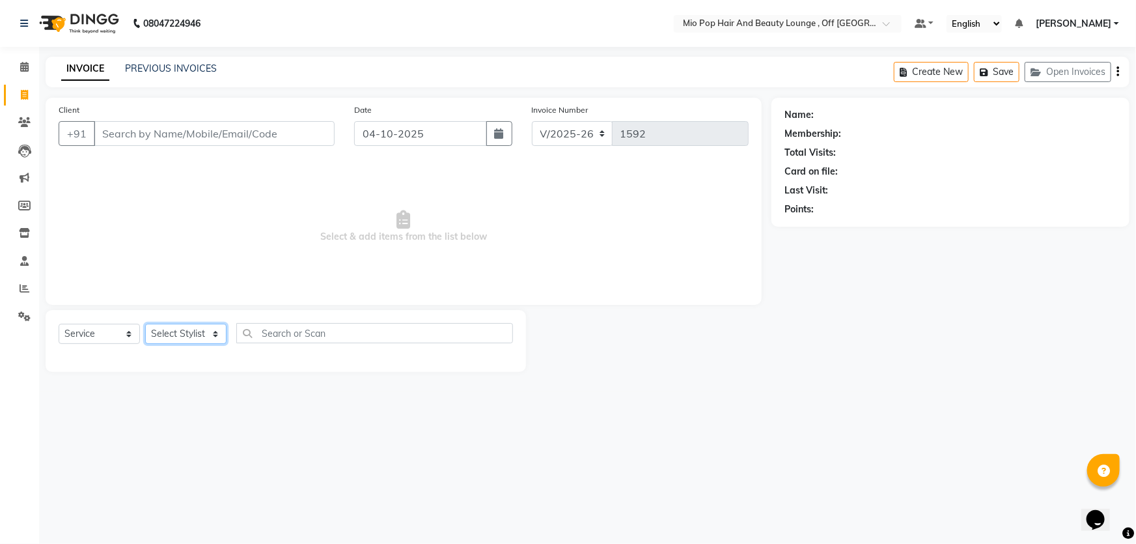
click at [189, 331] on select "Select Stylist" at bounding box center [185, 334] width 81 height 20
select select "62922"
click at [145, 324] on select "Select Stylist Abhishek anas Malcolm Fernandes Meera Kikani Mohd Haroon preeti …" at bounding box center [185, 334] width 81 height 20
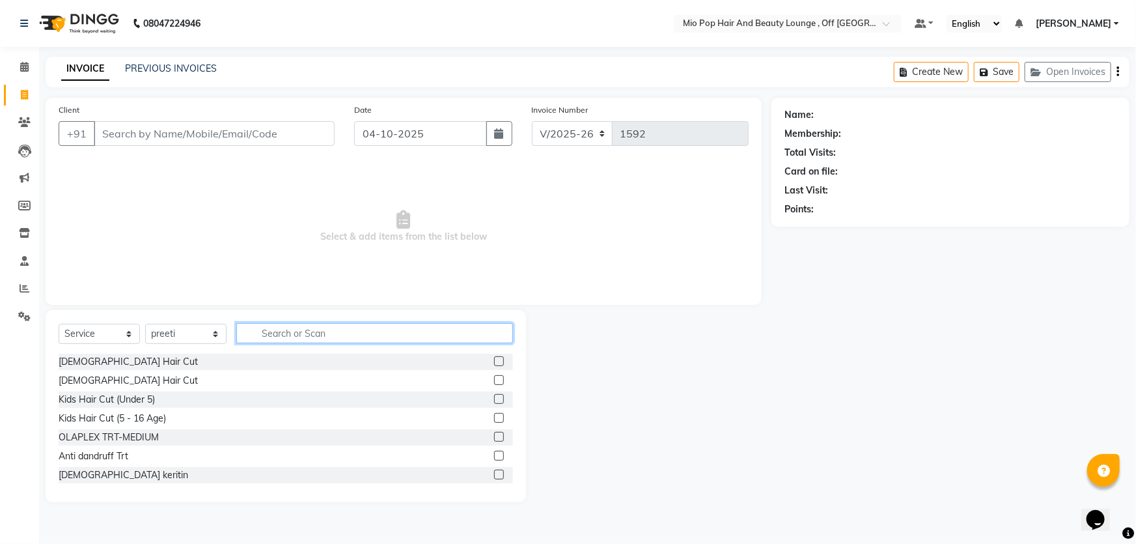
click at [298, 327] on input "text" at bounding box center [374, 333] width 277 height 20
type input "re"
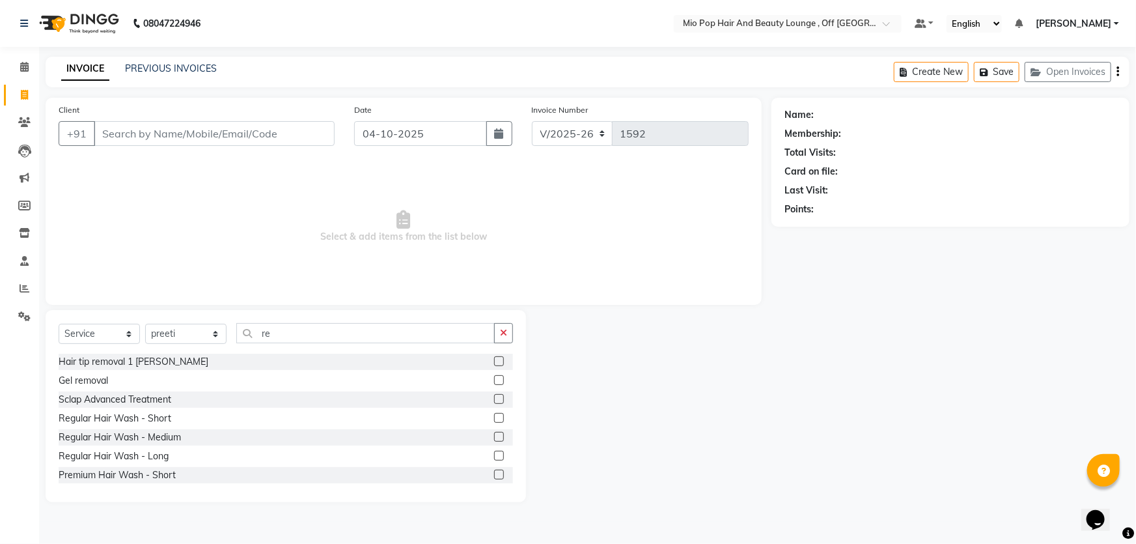
click at [494, 453] on label at bounding box center [499, 456] width 10 height 10
click at [494, 453] on input "checkbox" at bounding box center [498, 456] width 8 height 8
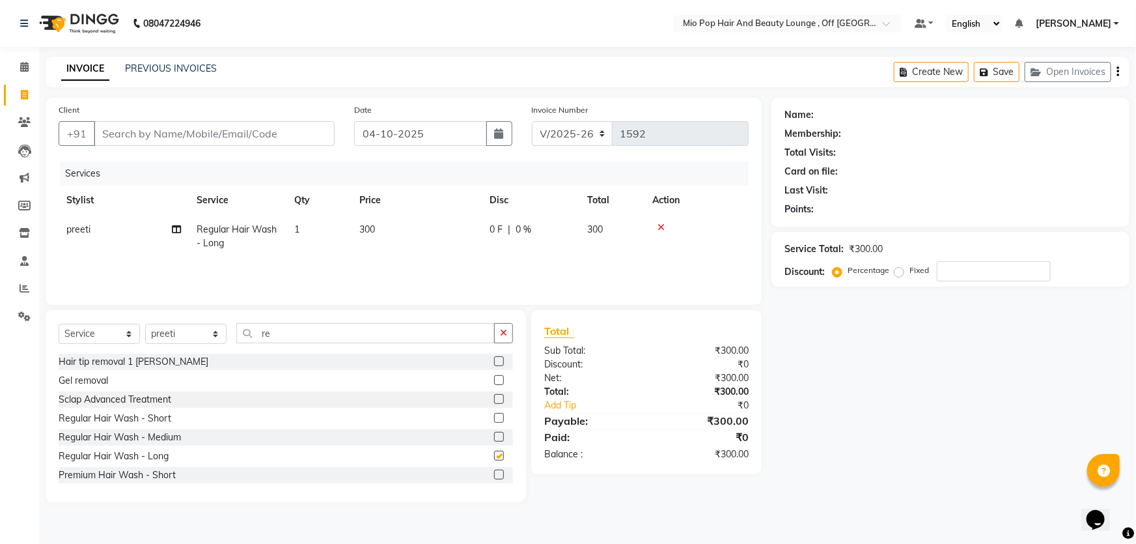
checkbox input "false"
click at [367, 230] on span "300" at bounding box center [367, 229] width 16 height 12
select select "62922"
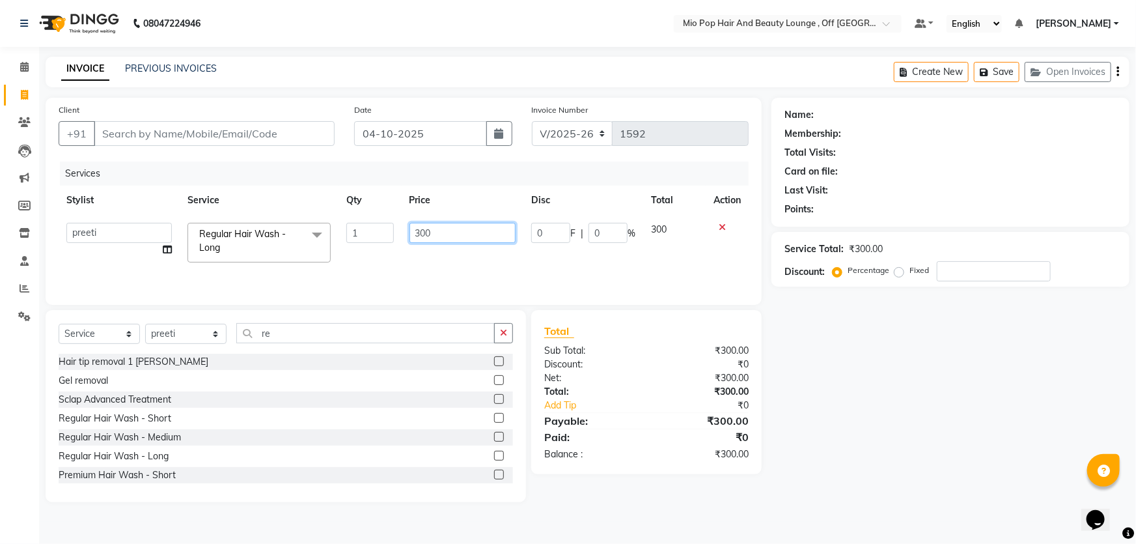
click at [421, 232] on input "300" at bounding box center [463, 233] width 107 height 20
type input "400"
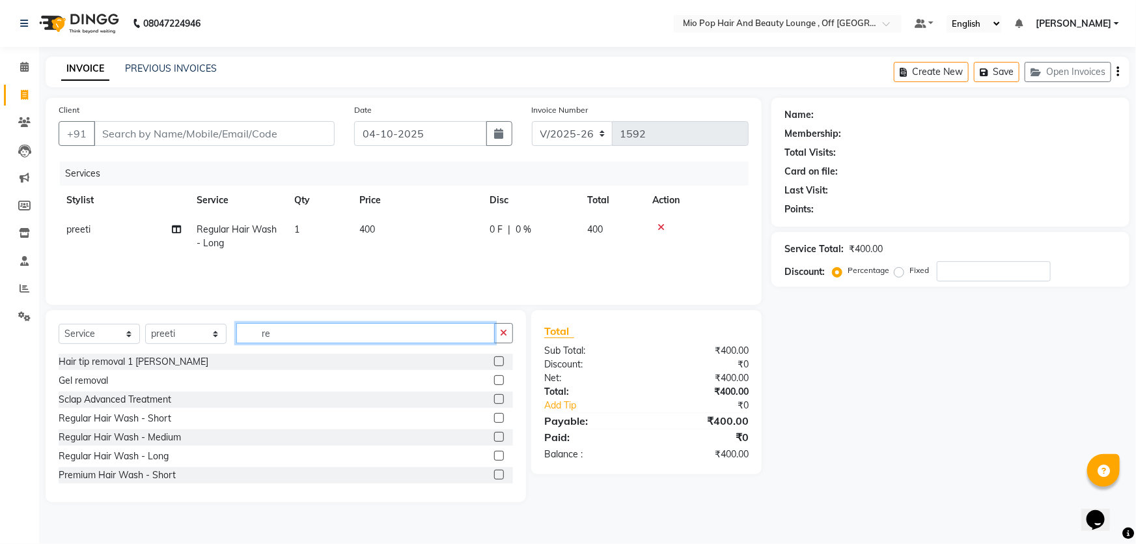
click at [309, 328] on input "re" at bounding box center [365, 333] width 259 height 20
type input "r"
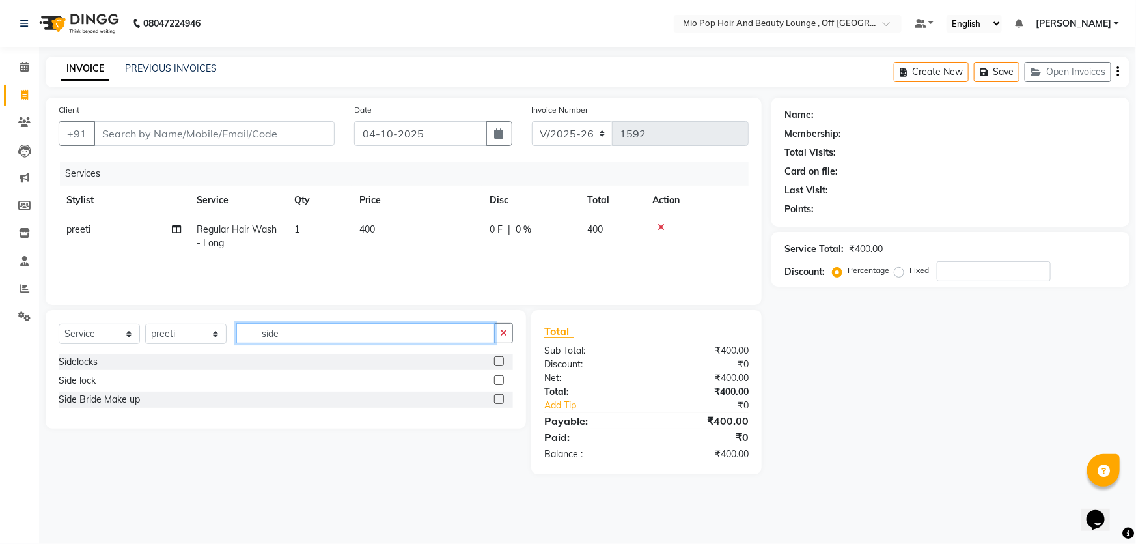
type input "side"
click at [496, 361] on label at bounding box center [499, 361] width 10 height 10
click at [496, 361] on input "checkbox" at bounding box center [498, 362] width 8 height 8
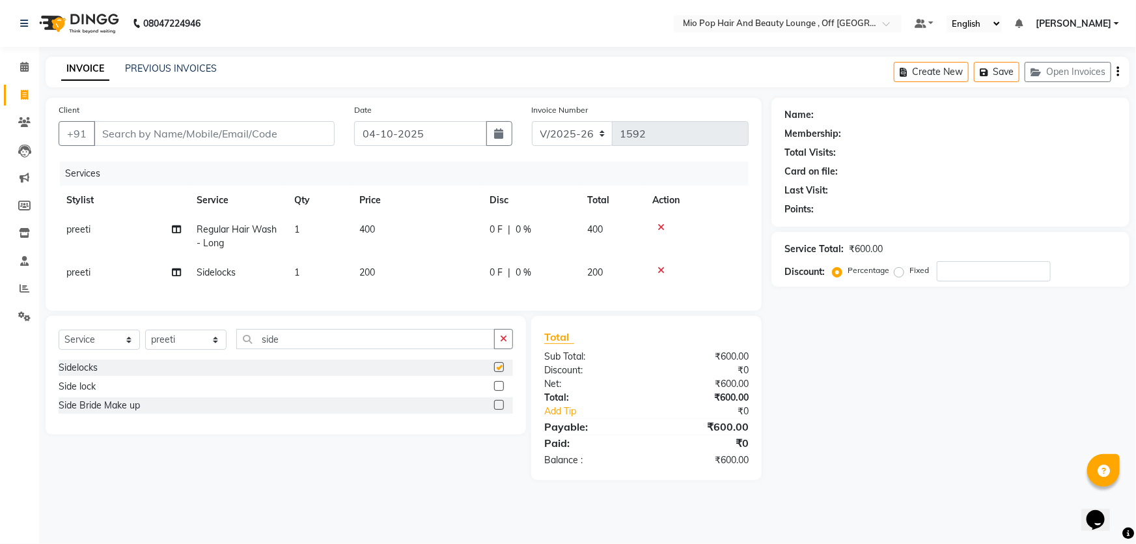
checkbox input "false"
click at [497, 391] on label at bounding box center [499, 386] width 10 height 10
click at [497, 391] on input "checkbox" at bounding box center [498, 386] width 8 height 8
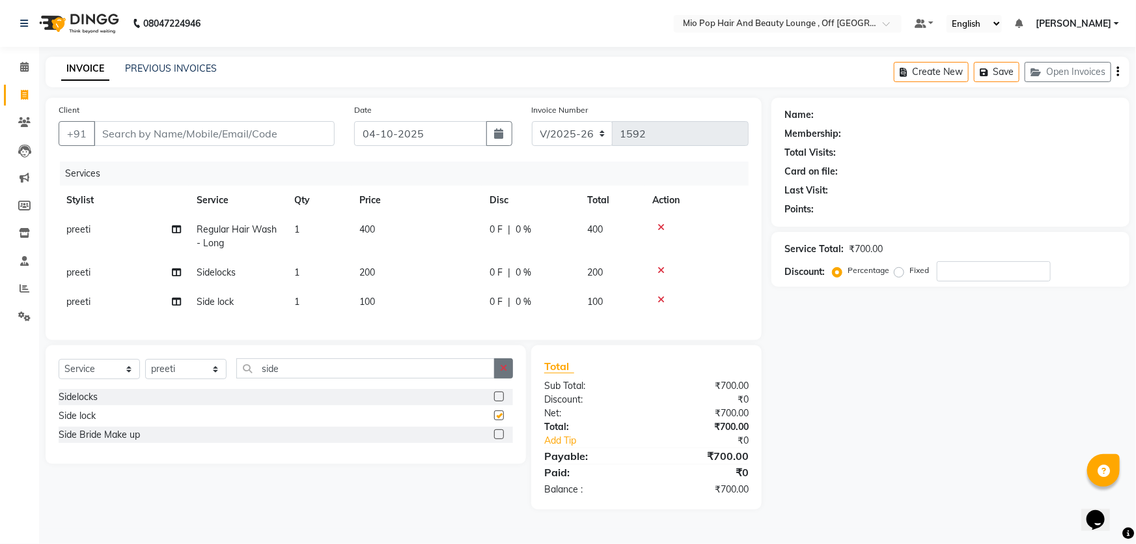
checkbox input "false"
click at [661, 300] on icon at bounding box center [661, 299] width 7 height 9
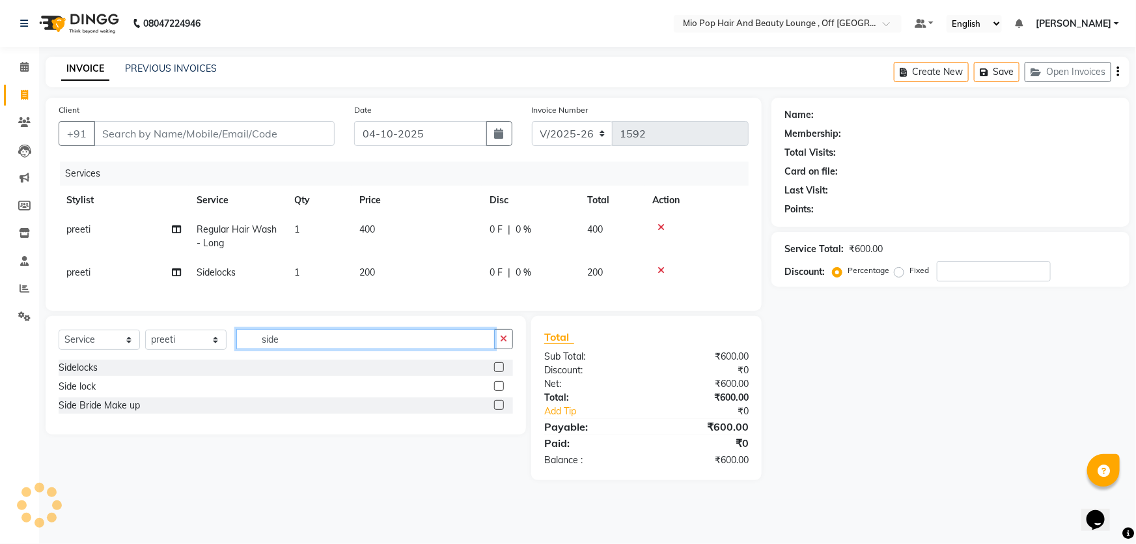
click at [320, 349] on input "side" at bounding box center [365, 339] width 259 height 20
type input "s"
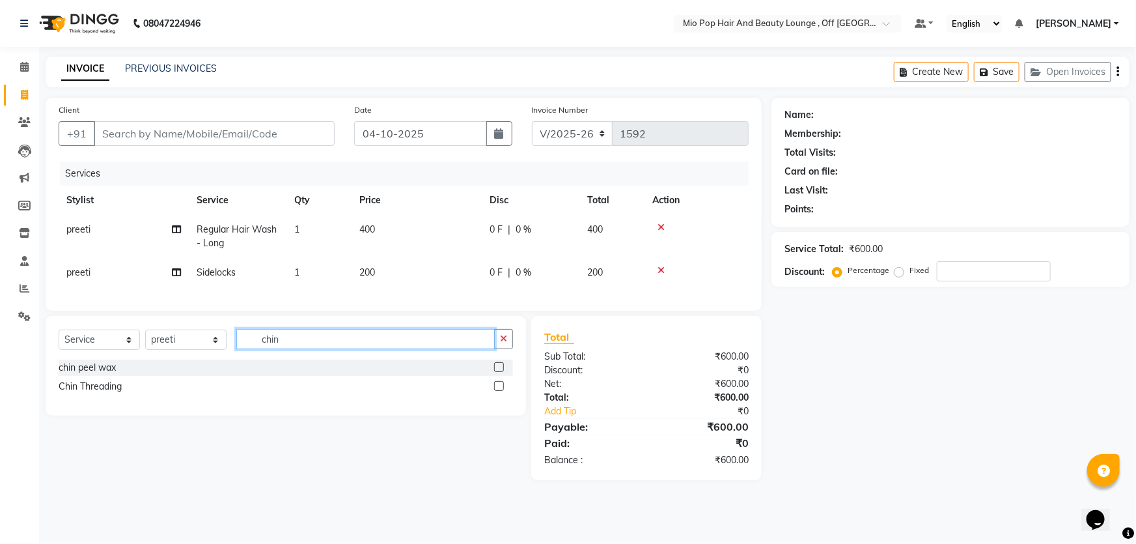
type input "chin"
click at [501, 372] on label at bounding box center [499, 367] width 10 height 10
click at [501, 372] on input "checkbox" at bounding box center [498, 367] width 8 height 8
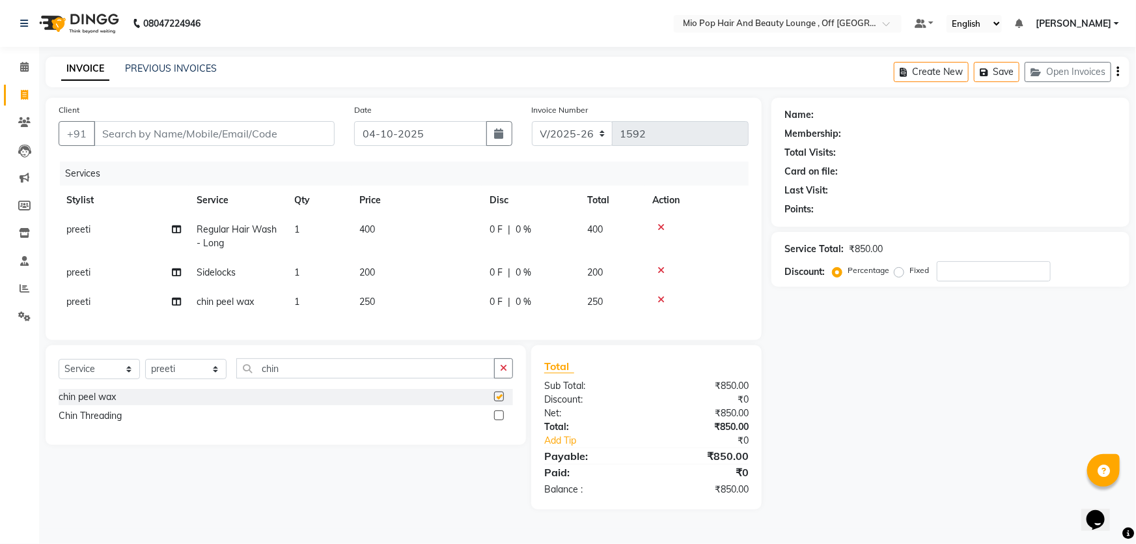
checkbox input "false"
click at [294, 135] on input "Client" at bounding box center [214, 133] width 241 height 25
type input "9"
type input "0"
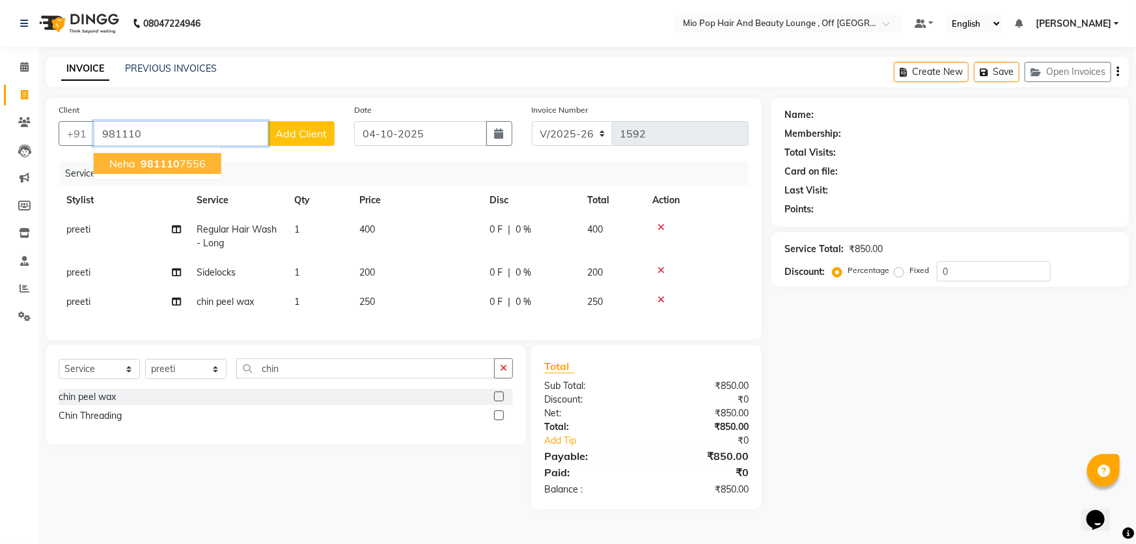
click at [206, 161] on button "Neha 981110 7556" at bounding box center [158, 163] width 128 height 21
type input "9811107556"
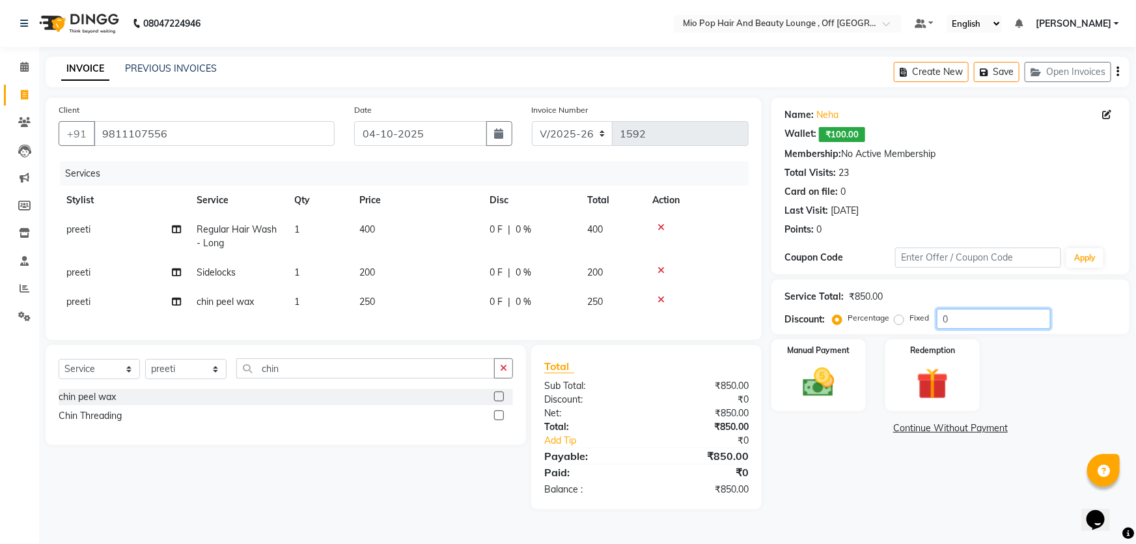
click at [970, 318] on input "0" at bounding box center [994, 319] width 114 height 20
type input "50"
click at [535, 228] on span "50 %" at bounding box center [536, 230] width 21 height 14
select select "62922"
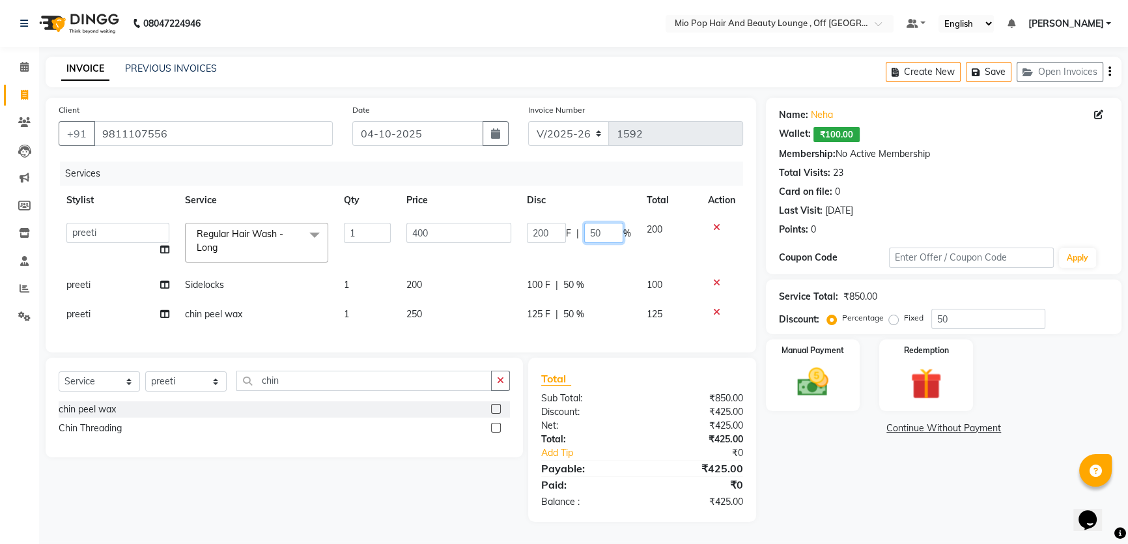
click at [606, 231] on input "50" at bounding box center [603, 233] width 39 height 20
type input "5"
click at [808, 475] on div "Name: Neha Wallet: ₹100.00 Membership: No Active Membership Total Visits: 23 Ca…" at bounding box center [956, 310] width 368 height 424
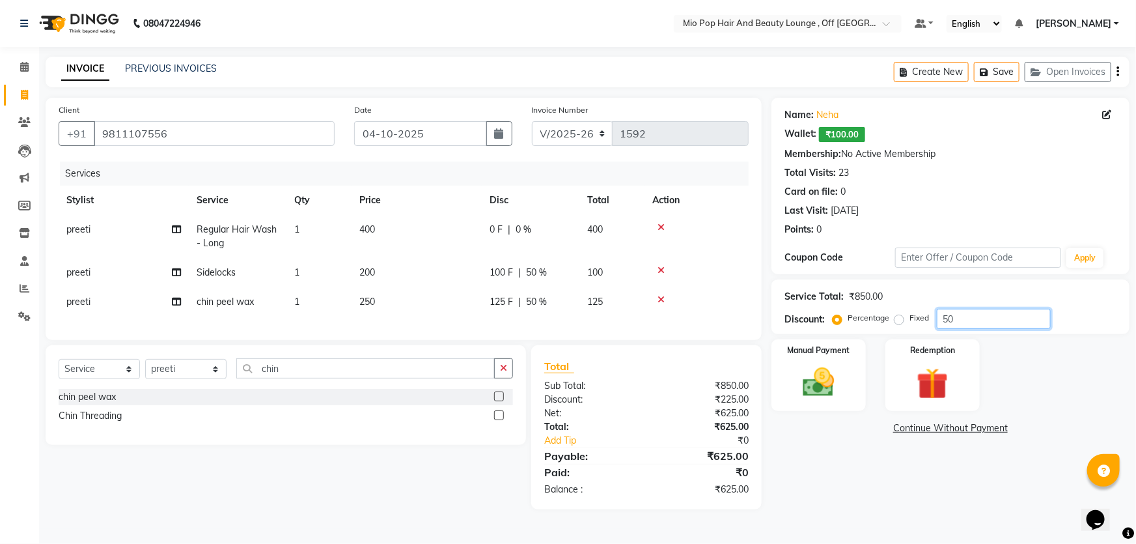
click at [948, 318] on input "50" at bounding box center [994, 319] width 114 height 20
type input "30"
click at [831, 376] on img at bounding box center [819, 382] width 53 height 38
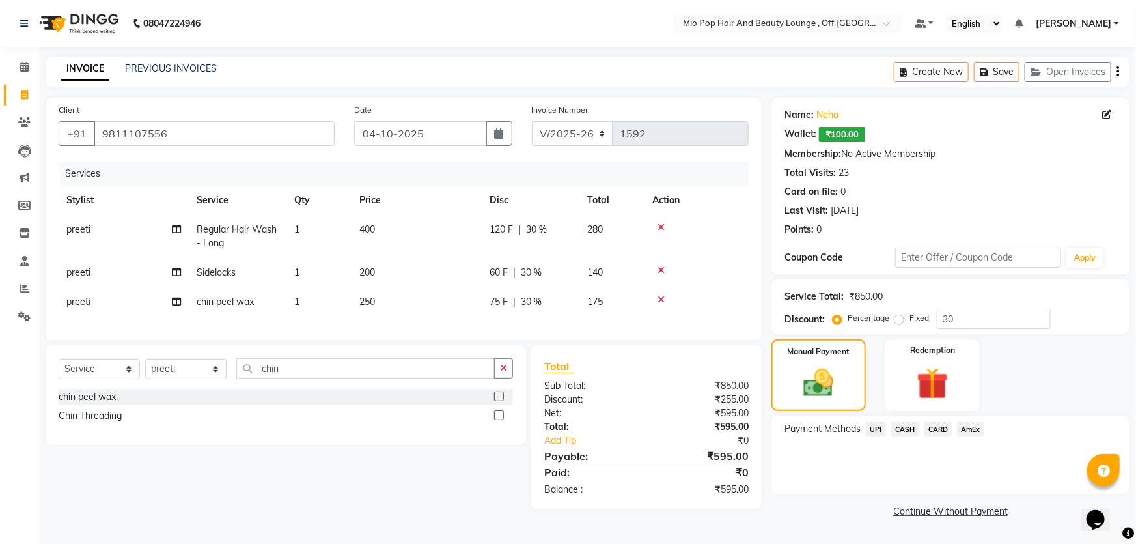
click at [901, 428] on span "CASH" at bounding box center [906, 428] width 28 height 15
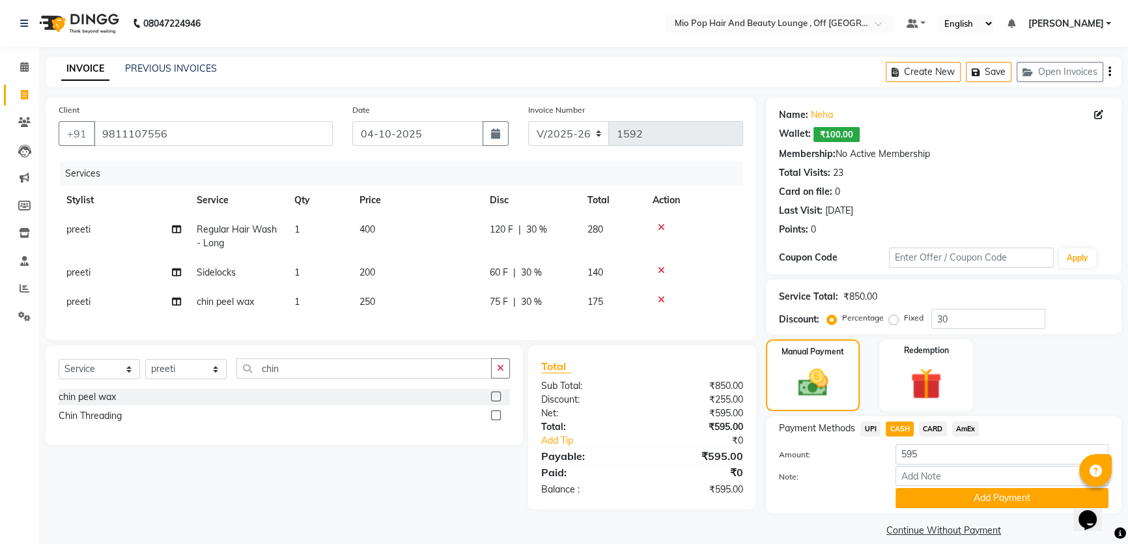
click at [572, 227] on td "120 F | 30 %" at bounding box center [531, 236] width 98 height 43
select select "62922"
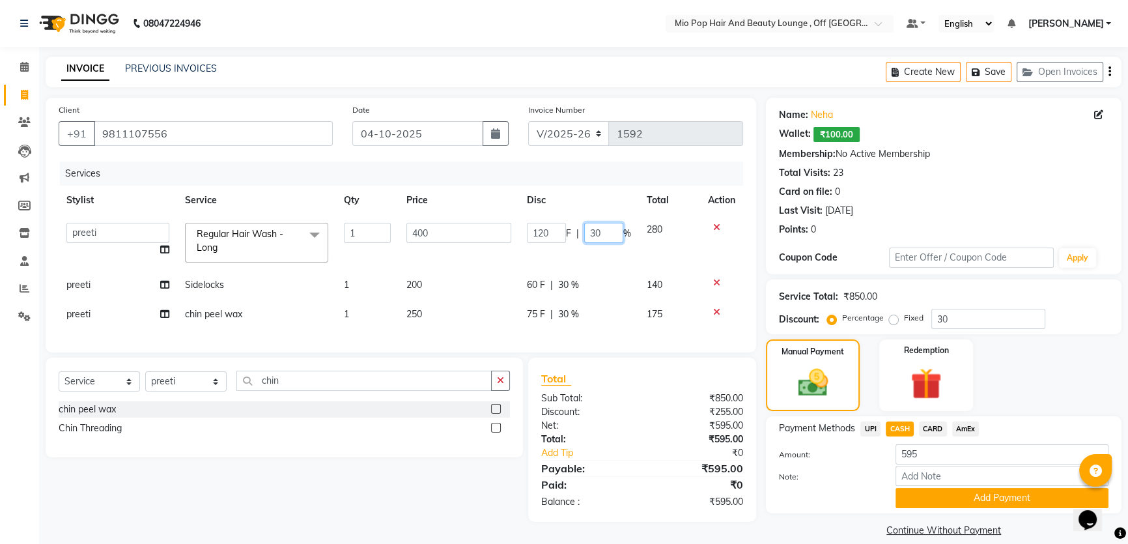
click at [612, 233] on input "30" at bounding box center [603, 233] width 39 height 20
type input "3"
click at [1074, 361] on div "Manual Payment Redemption" at bounding box center [943, 375] width 375 height 72
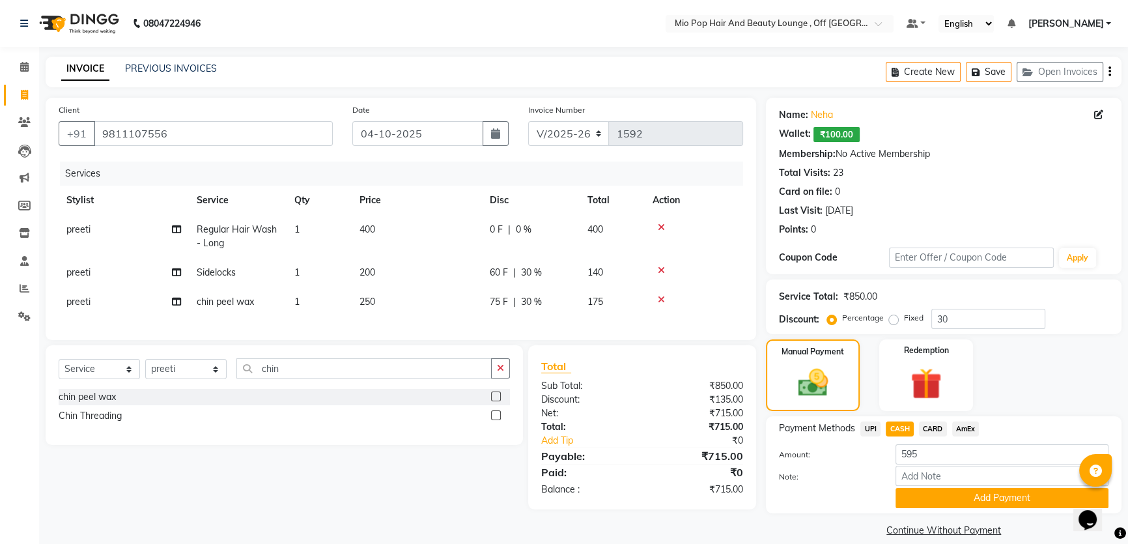
click at [433, 486] on div "Select Service Product Membership Package Voucher Prepaid Gift Card Select Styl…" at bounding box center [279, 427] width 487 height 164
click at [1080, 366] on div "Manual Payment Redemption" at bounding box center [943, 375] width 375 height 72
click at [905, 363] on div "Redemption" at bounding box center [926, 375] width 98 height 74
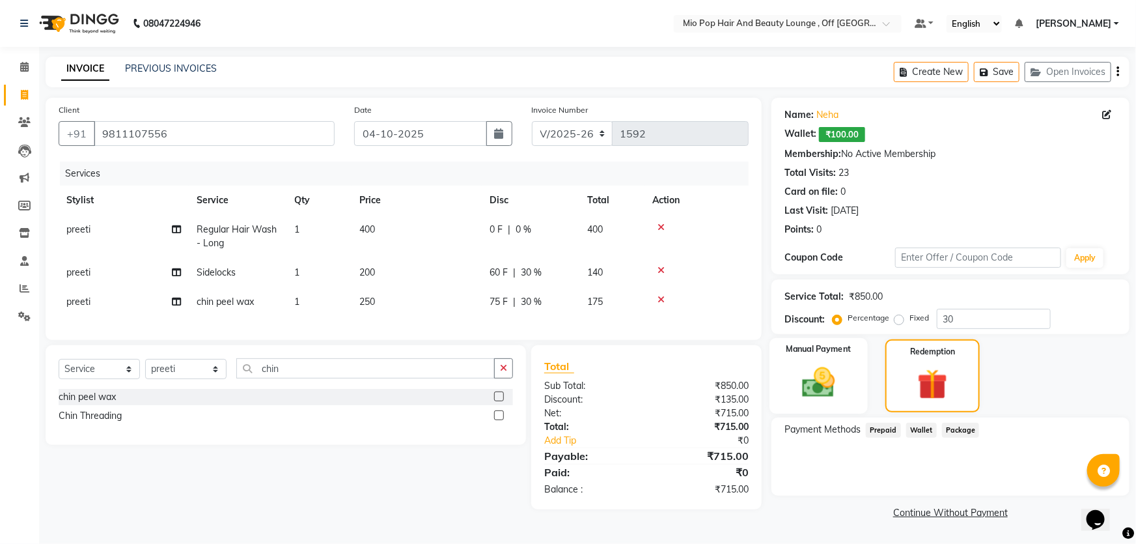
click at [815, 372] on img at bounding box center [819, 382] width 53 height 38
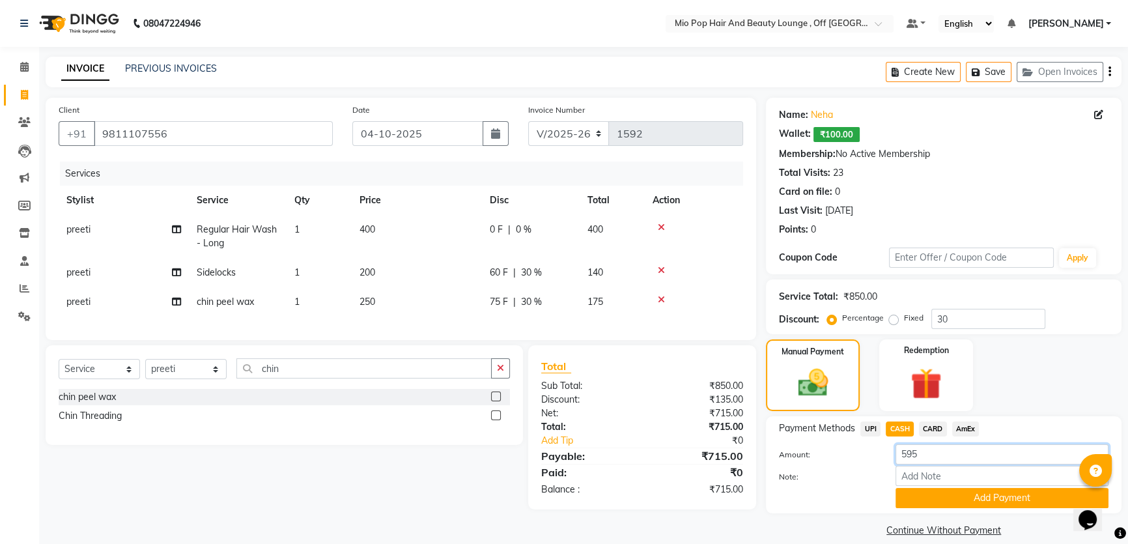
click at [936, 454] on input "595" at bounding box center [1001, 454] width 213 height 20
type input "5"
type input "600"
click at [956, 489] on button "Add Payment" at bounding box center [1001, 498] width 213 height 20
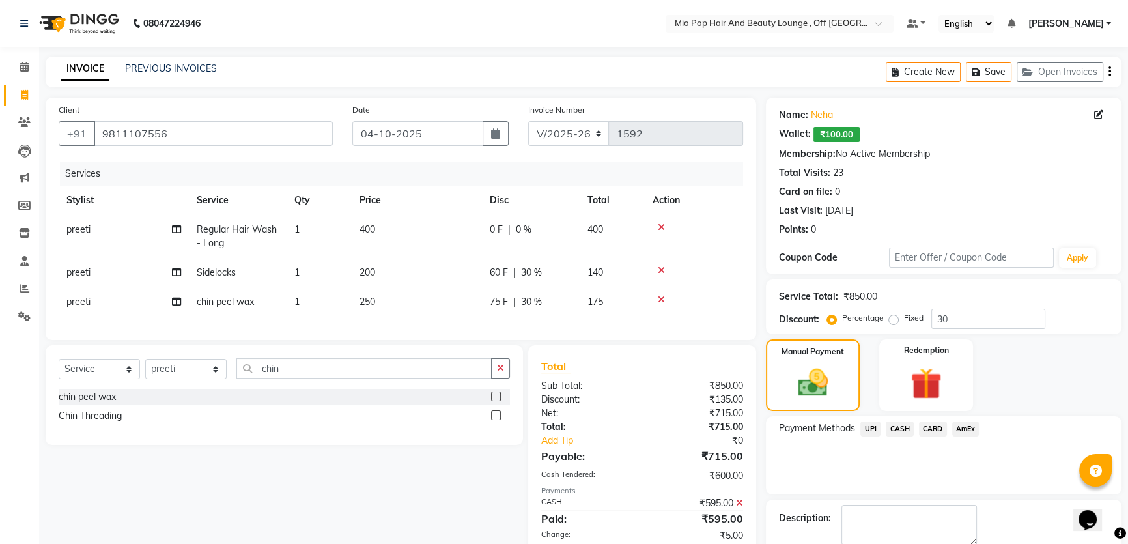
scroll to position [69, 0]
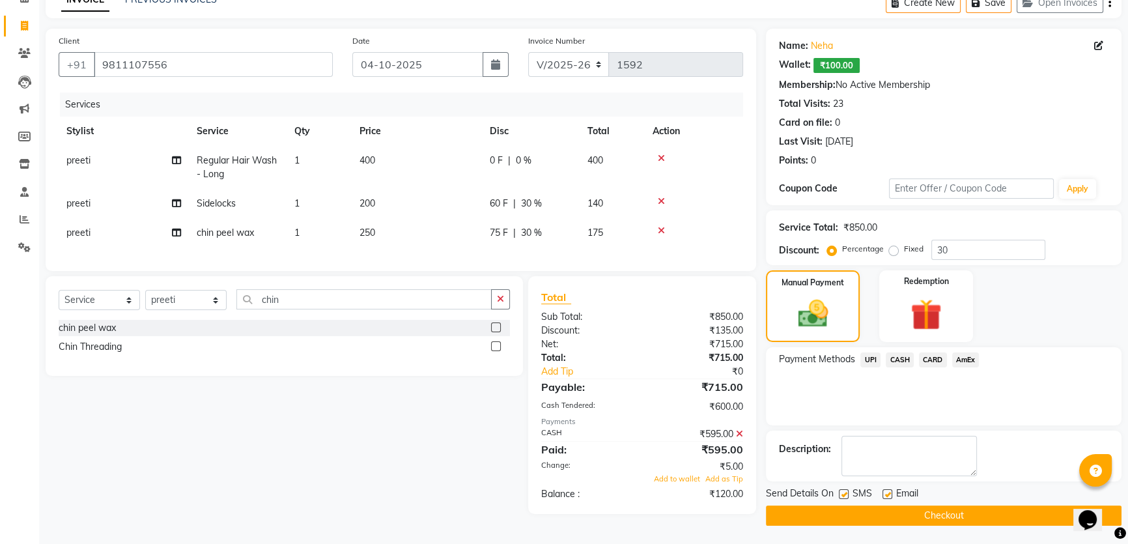
click at [1038, 294] on div "Manual Payment Redemption" at bounding box center [943, 306] width 375 height 72
click at [925, 322] on img at bounding box center [926, 314] width 53 height 40
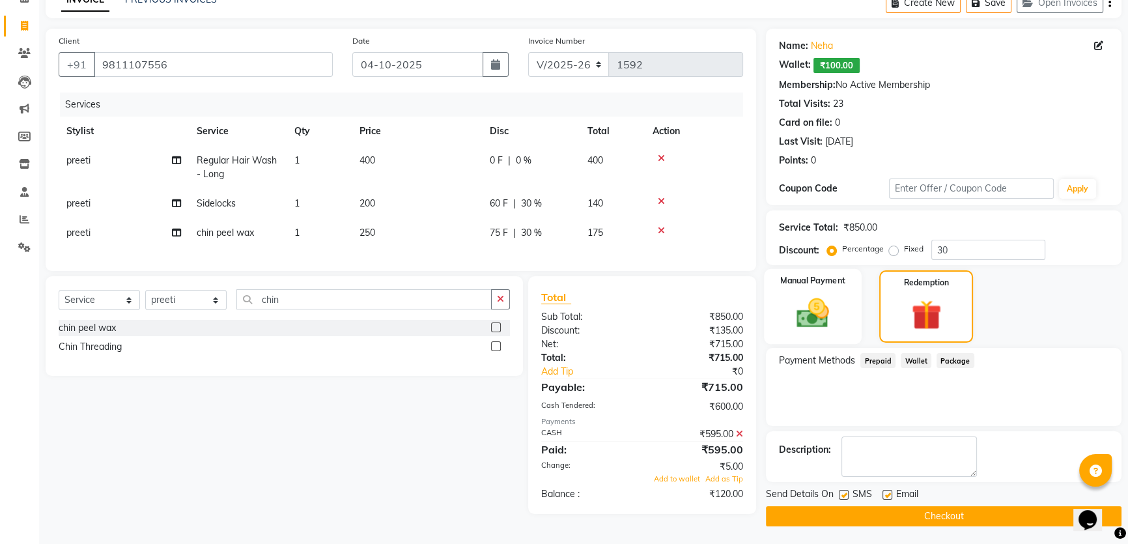
click at [821, 325] on img at bounding box center [813, 312] width 53 height 37
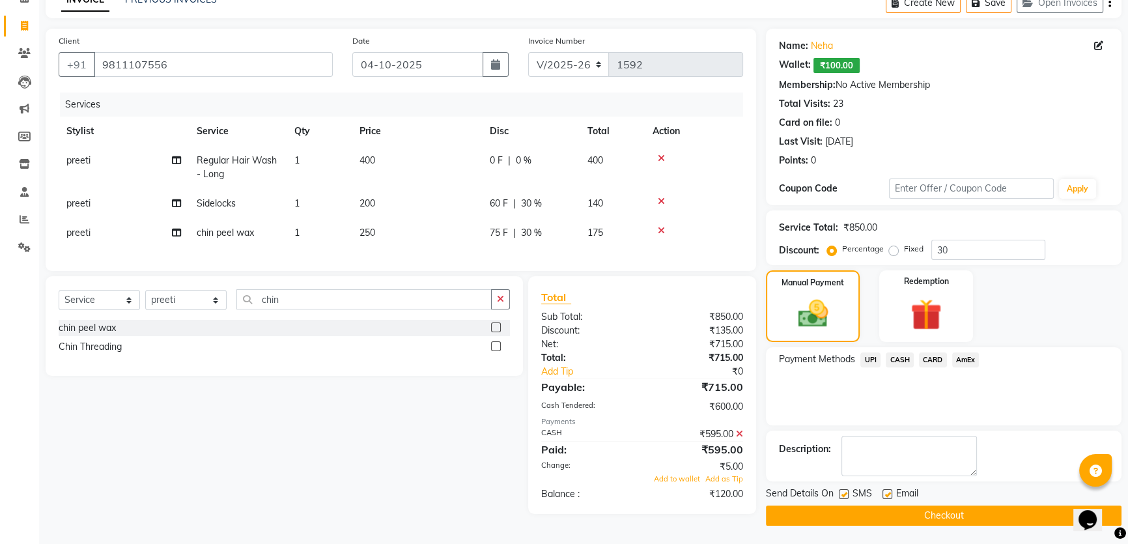
click at [659, 158] on icon at bounding box center [661, 158] width 7 height 9
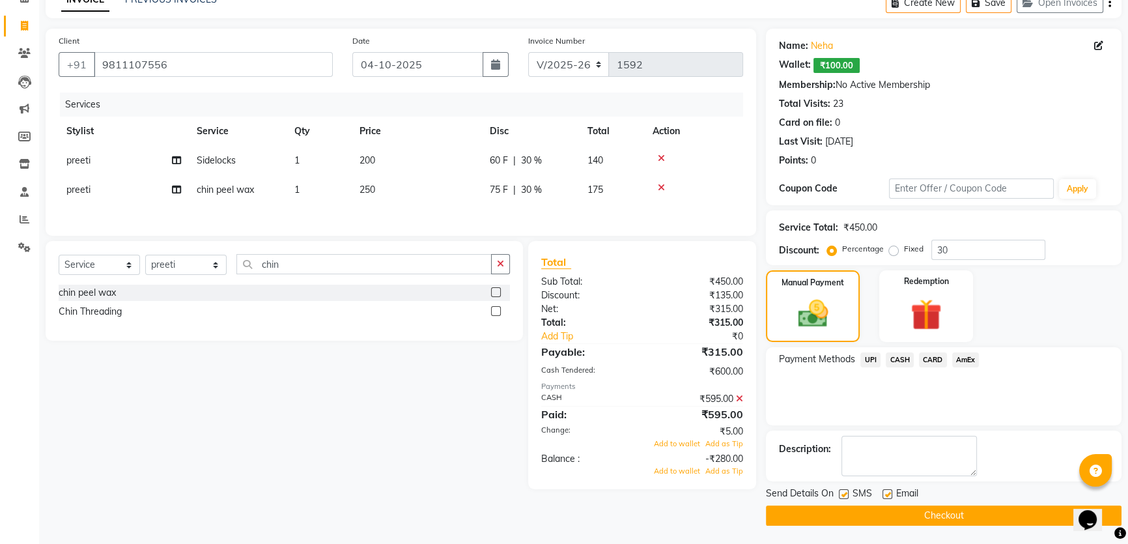
drag, startPoint x: 659, startPoint y: 188, endPoint x: 662, endPoint y: 175, distance: 13.3
click at [659, 186] on icon at bounding box center [661, 187] width 7 height 9
click at [661, 154] on icon at bounding box center [661, 158] width 7 height 9
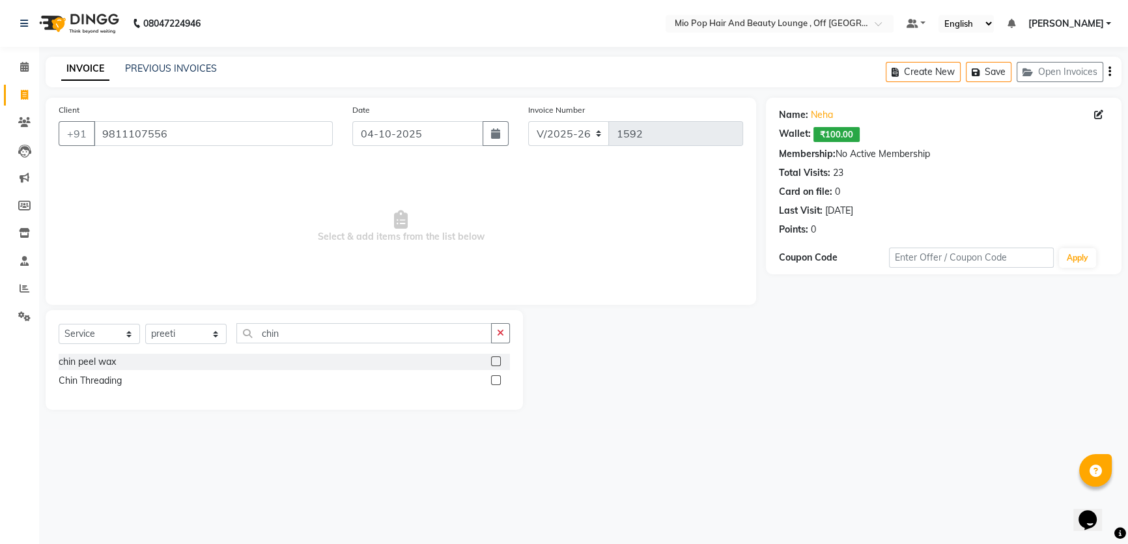
scroll to position [0, 0]
click at [305, 336] on input "chin" at bounding box center [365, 333] width 259 height 20
click at [500, 361] on label at bounding box center [499, 361] width 10 height 10
click at [500, 361] on input "checkbox" at bounding box center [498, 362] width 8 height 8
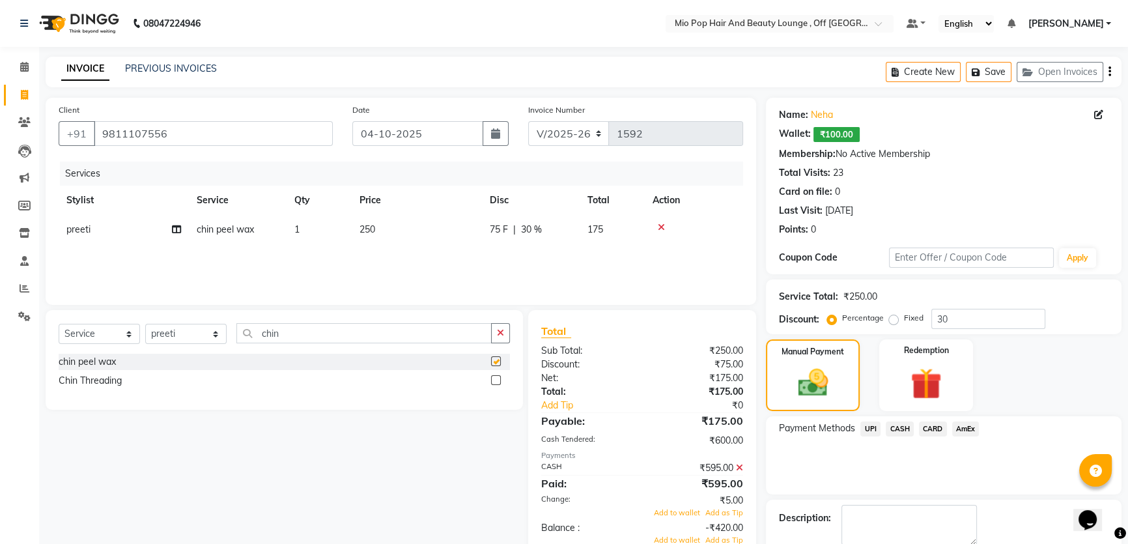
checkbox input "false"
click at [404, 334] on input "chin" at bounding box center [363, 333] width 255 height 20
type input "c"
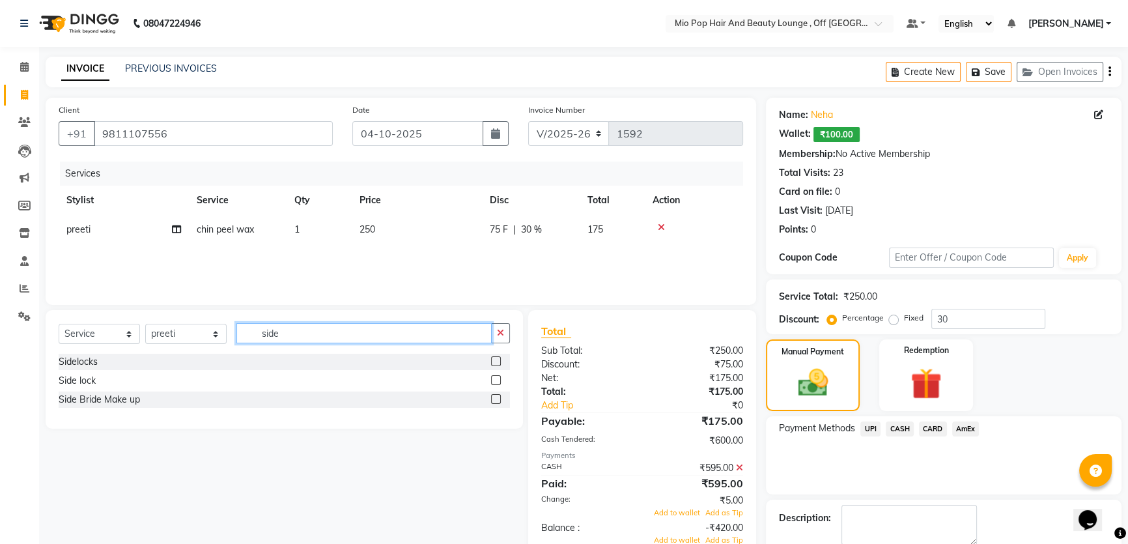
type input "side"
click at [495, 358] on label at bounding box center [496, 361] width 10 height 10
click at [495, 358] on input "checkbox" at bounding box center [495, 362] width 8 height 8
checkbox input "false"
click at [369, 340] on input "side" at bounding box center [363, 333] width 255 height 20
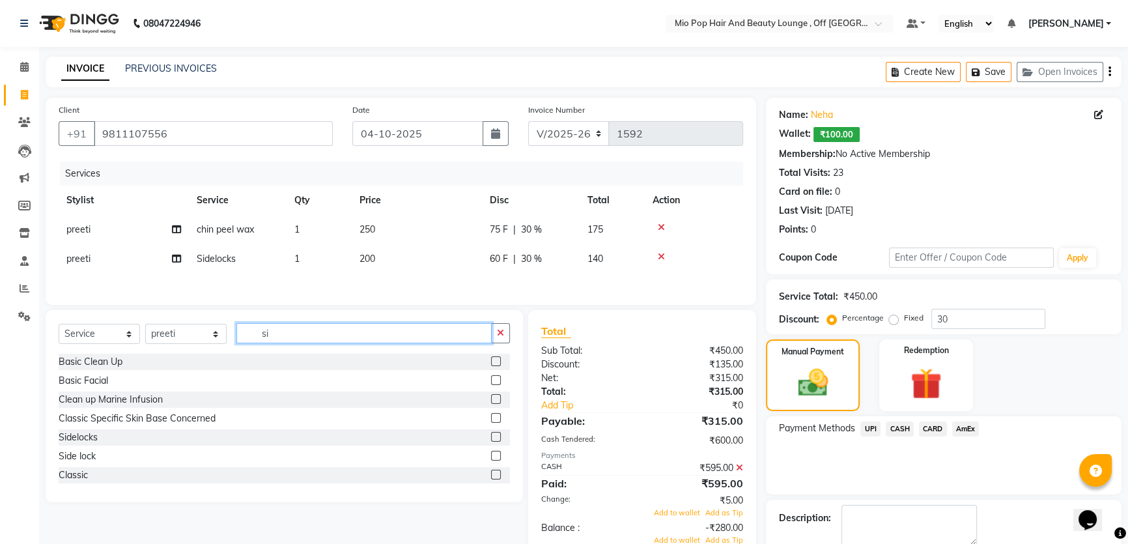
type input "s"
type input "re"
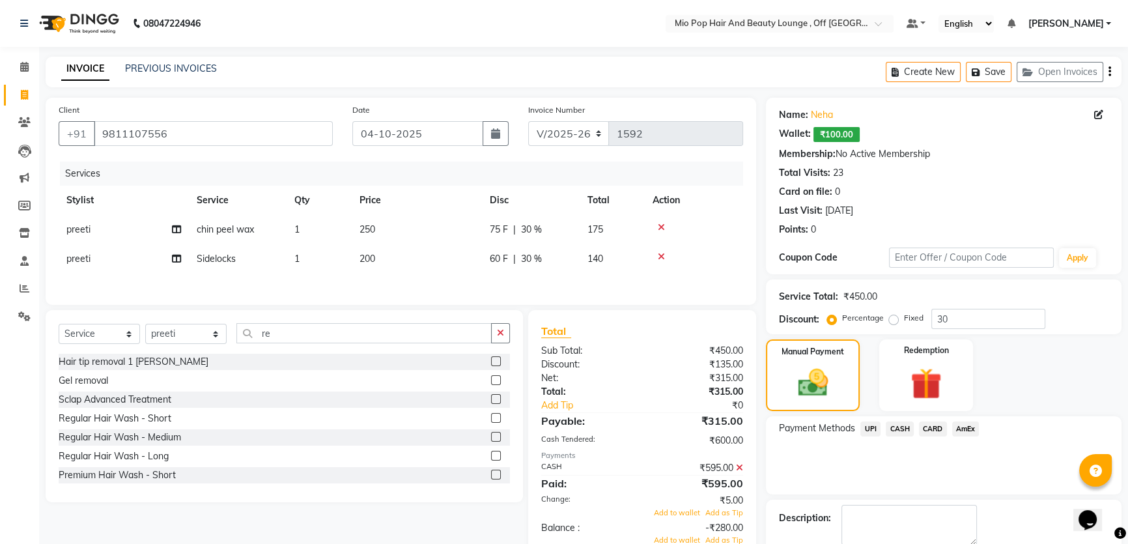
click at [491, 455] on label at bounding box center [496, 456] width 10 height 10
click at [491, 455] on input "checkbox" at bounding box center [495, 456] width 8 height 8
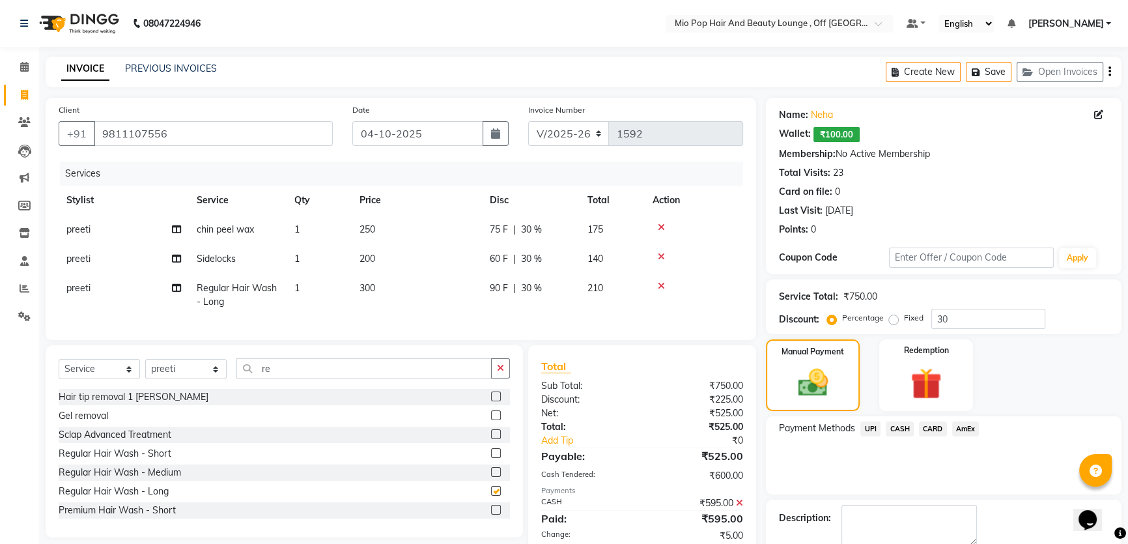
checkbox input "false"
click at [364, 287] on span "300" at bounding box center [367, 288] width 16 height 12
select select "62922"
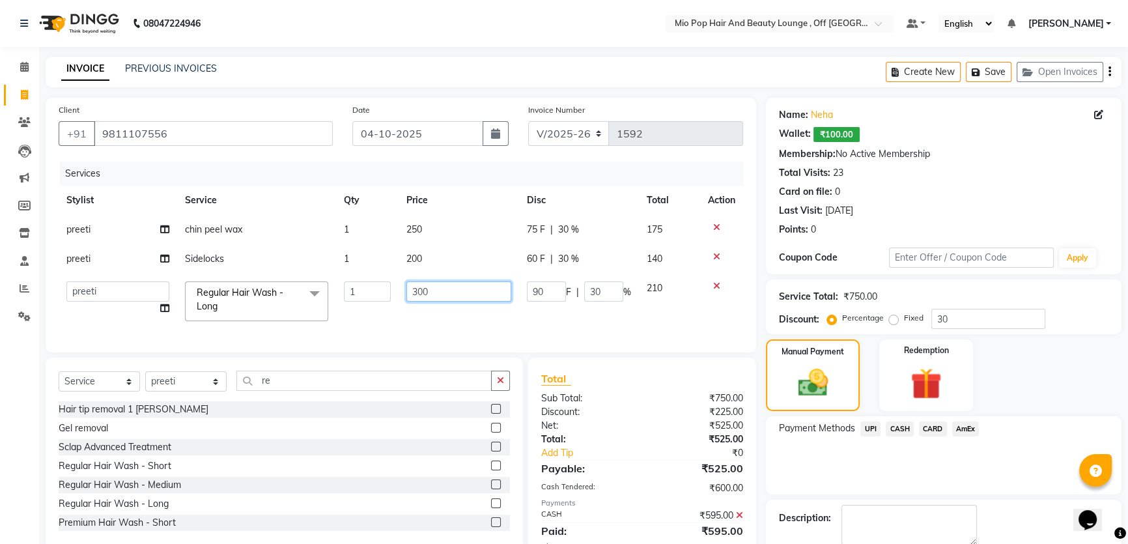
click at [417, 290] on input "300" at bounding box center [458, 291] width 105 height 20
type input "400"
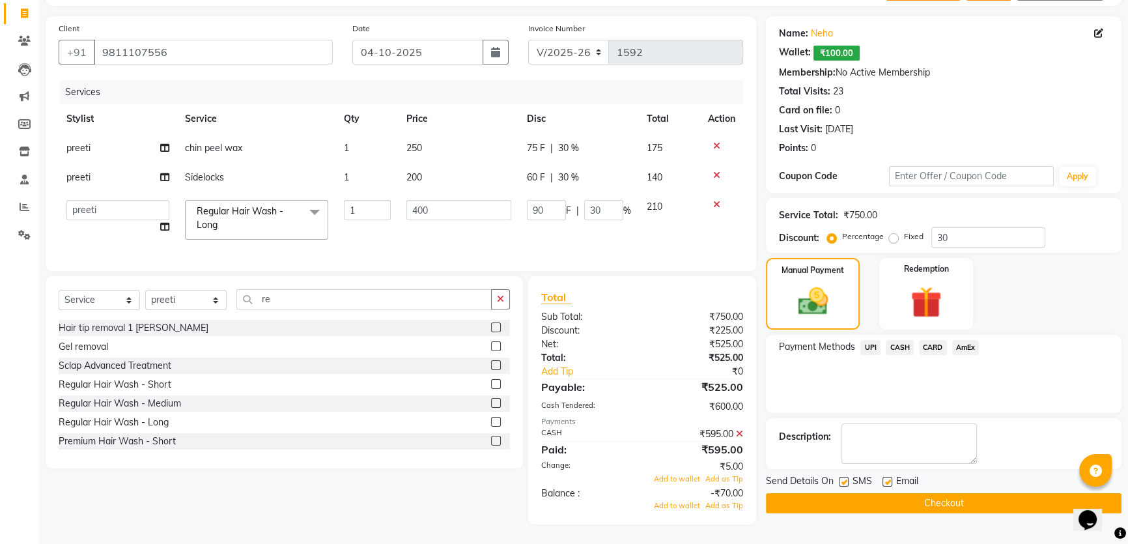
scroll to position [69, 0]
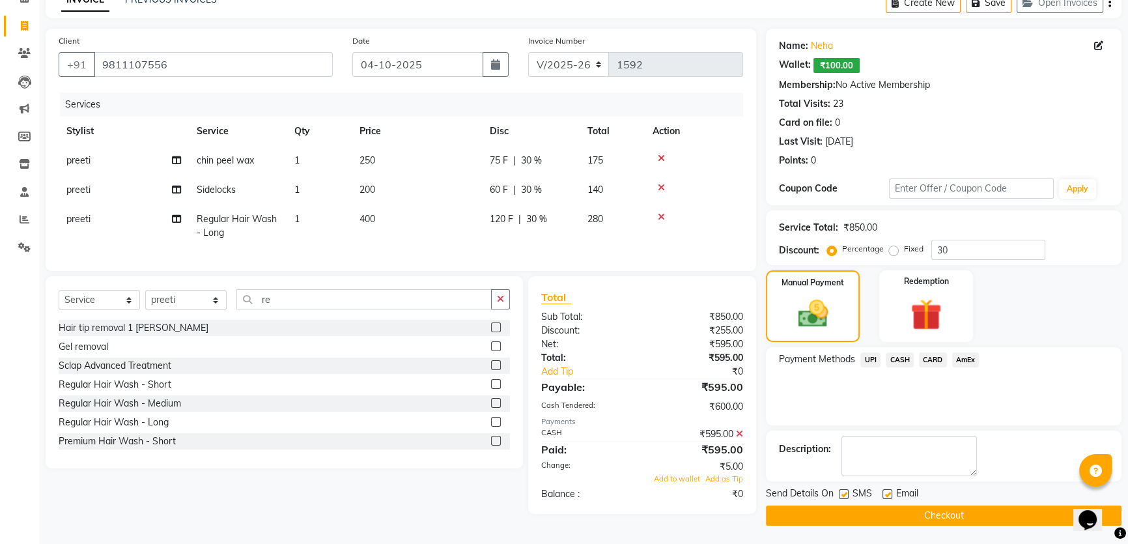
click at [559, 137] on table "Stylist Service Qty Price Disc Total Action preeti chin peel wax 1 250 75 F | 3…" at bounding box center [401, 182] width 684 height 131
click at [581, 216] on td "280" at bounding box center [612, 225] width 65 height 43
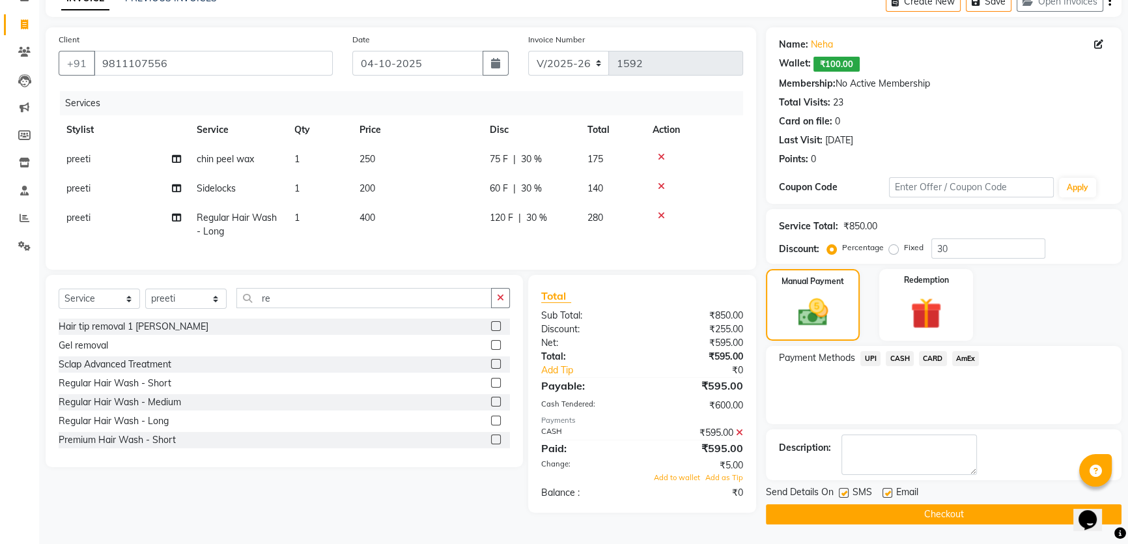
select select "62922"
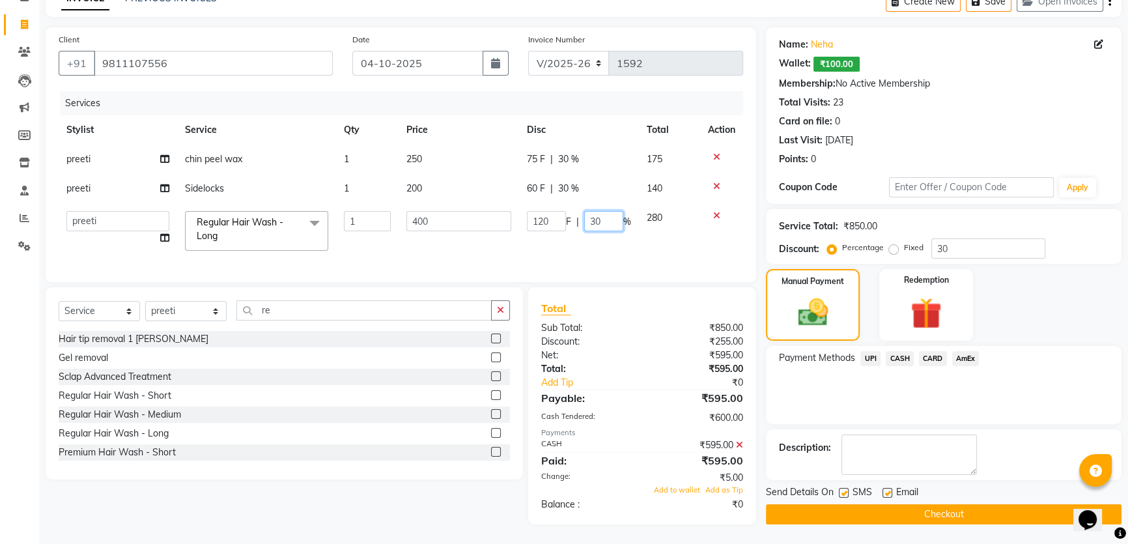
click at [597, 211] on input "30" at bounding box center [603, 221] width 39 height 20
click at [606, 211] on input "30" at bounding box center [603, 221] width 39 height 20
type input "3"
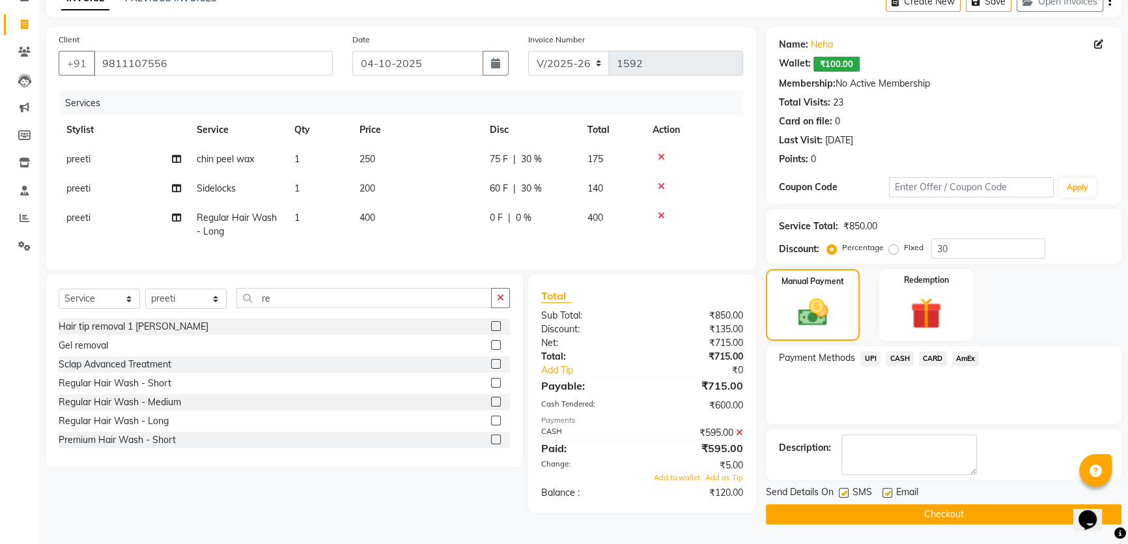
scroll to position [69, 0]
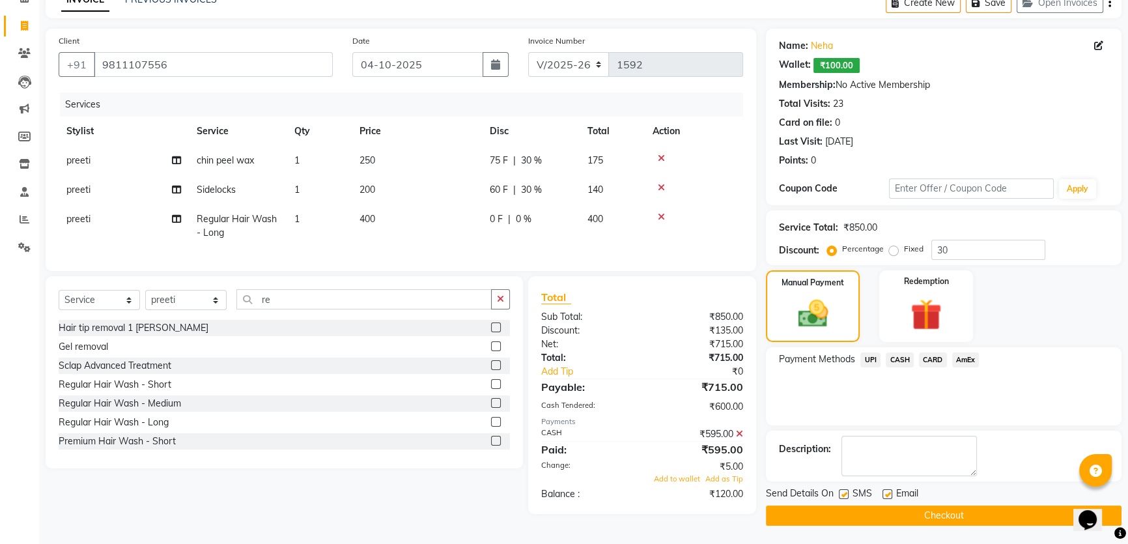
click at [991, 78] on div "Membership: No Active Membership" at bounding box center [944, 85] width 330 height 14
click at [893, 354] on span "CASH" at bounding box center [900, 359] width 28 height 15
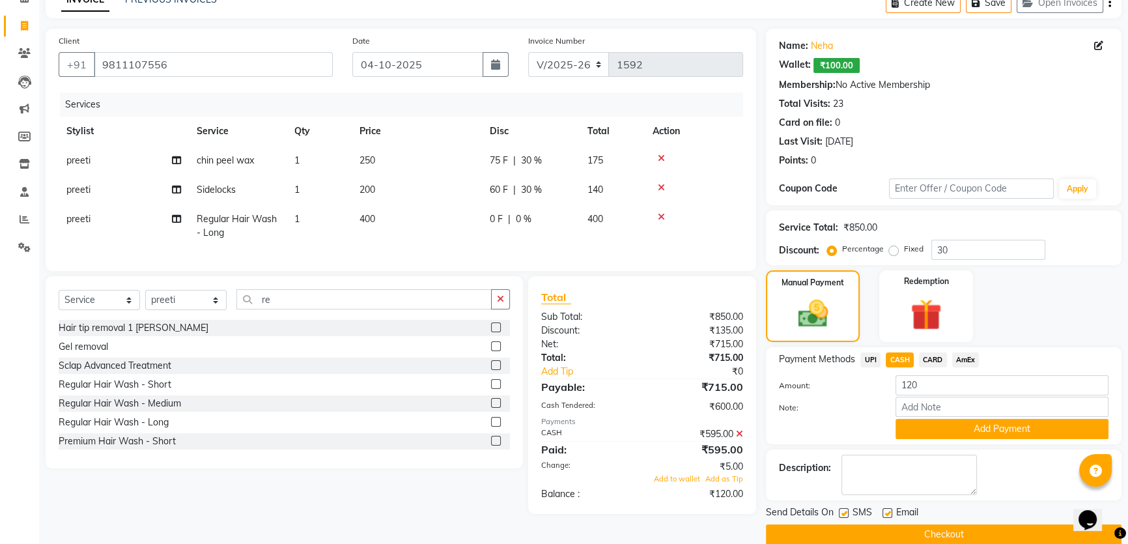
scroll to position [79, 0]
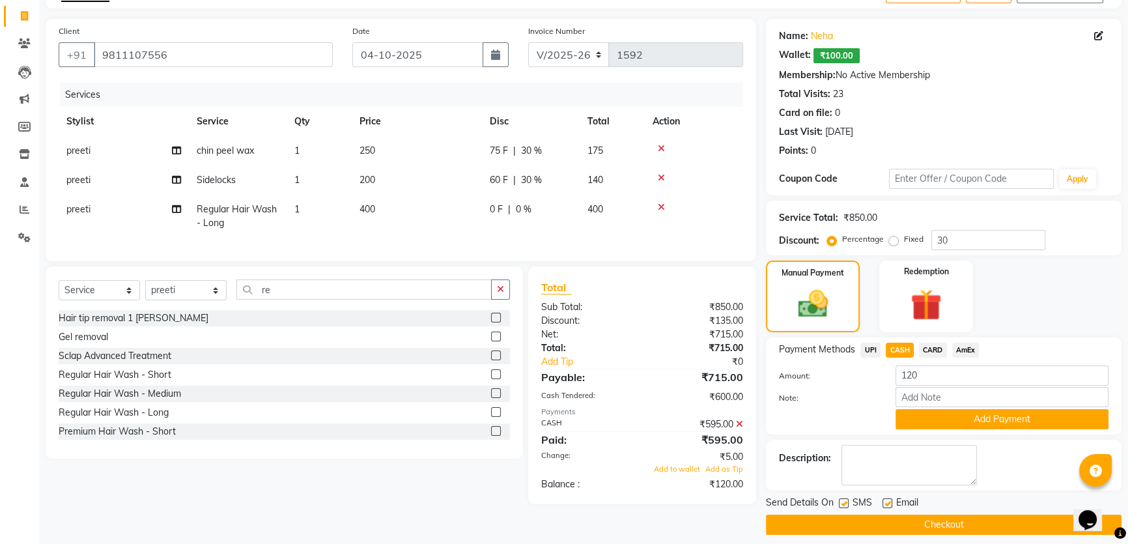
click at [866, 345] on span "UPI" at bounding box center [870, 350] width 20 height 15
click at [905, 345] on span "CASH" at bounding box center [900, 350] width 28 height 15
click at [561, 148] on div "75 F | 30 %" at bounding box center [531, 151] width 82 height 14
select select "62922"
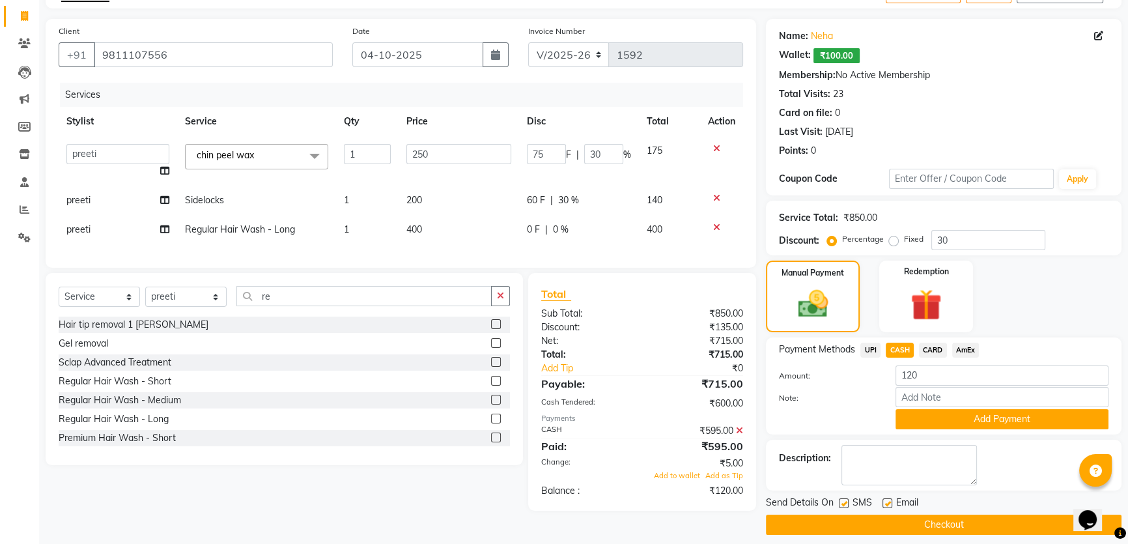
click at [983, 106] on div "Card on file: 0" at bounding box center [944, 113] width 330 height 14
click at [1073, 273] on div "Manual Payment Redemption" at bounding box center [943, 296] width 375 height 72
click at [354, 300] on input "re" at bounding box center [363, 296] width 255 height 20
type input "r"
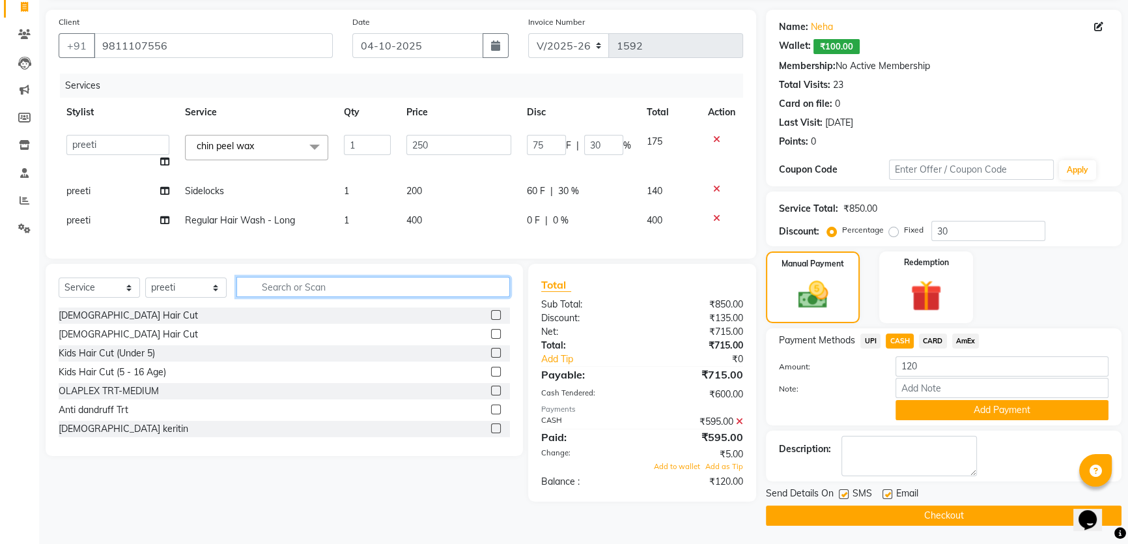
scroll to position [0, 0]
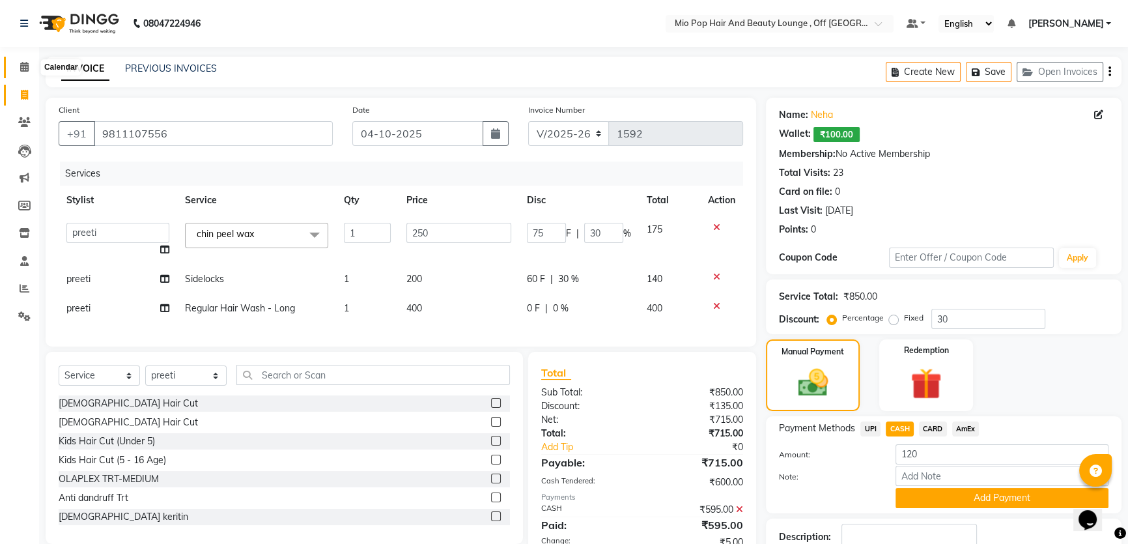
click at [21, 63] on icon at bounding box center [24, 67] width 8 height 10
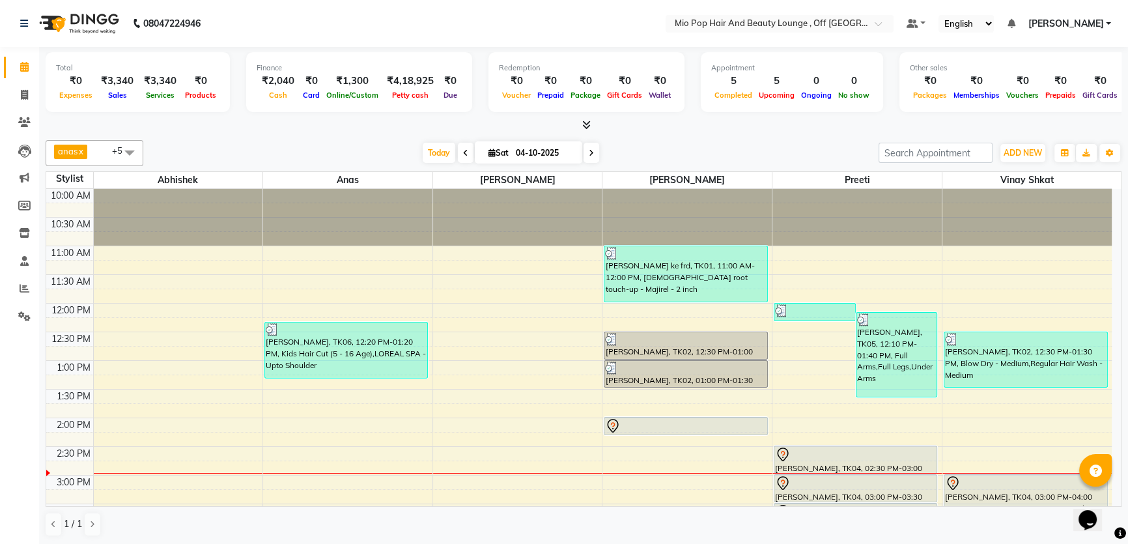
click at [590, 151] on icon at bounding box center [591, 153] width 5 height 8
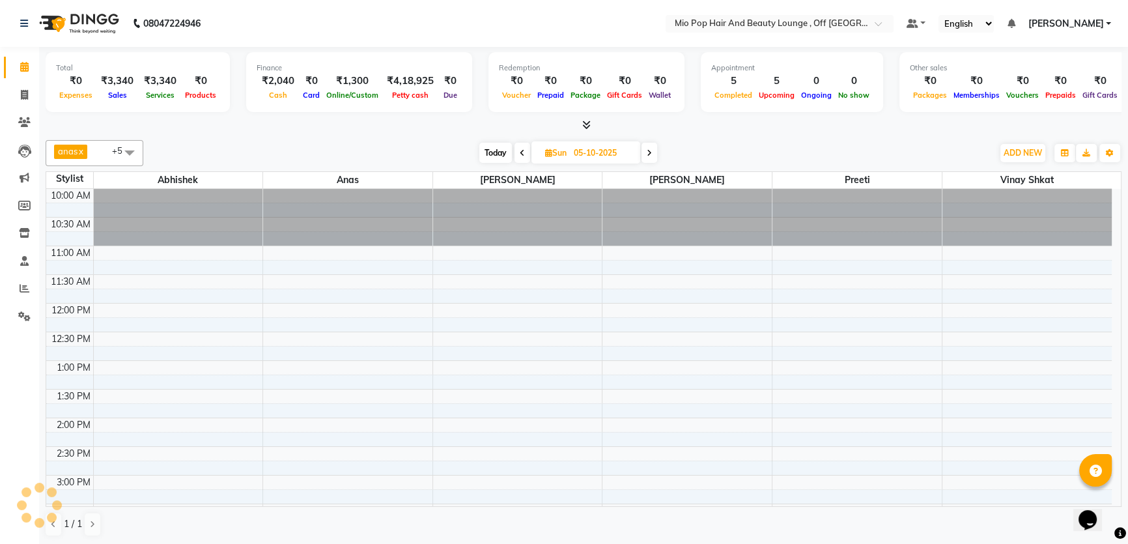
scroll to position [229, 0]
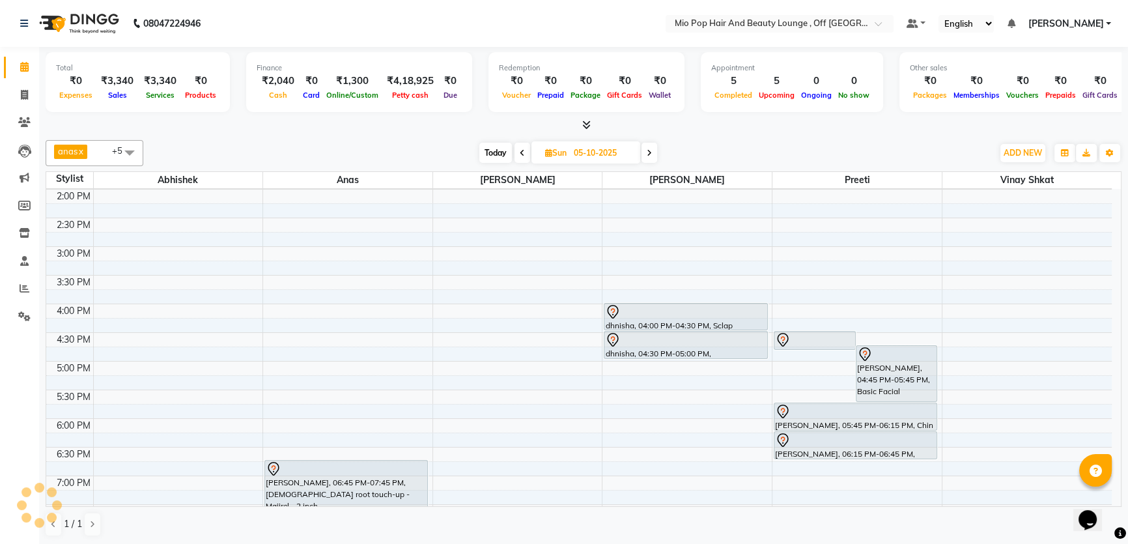
click at [651, 154] on icon at bounding box center [649, 153] width 5 height 8
type input "06-10-2025"
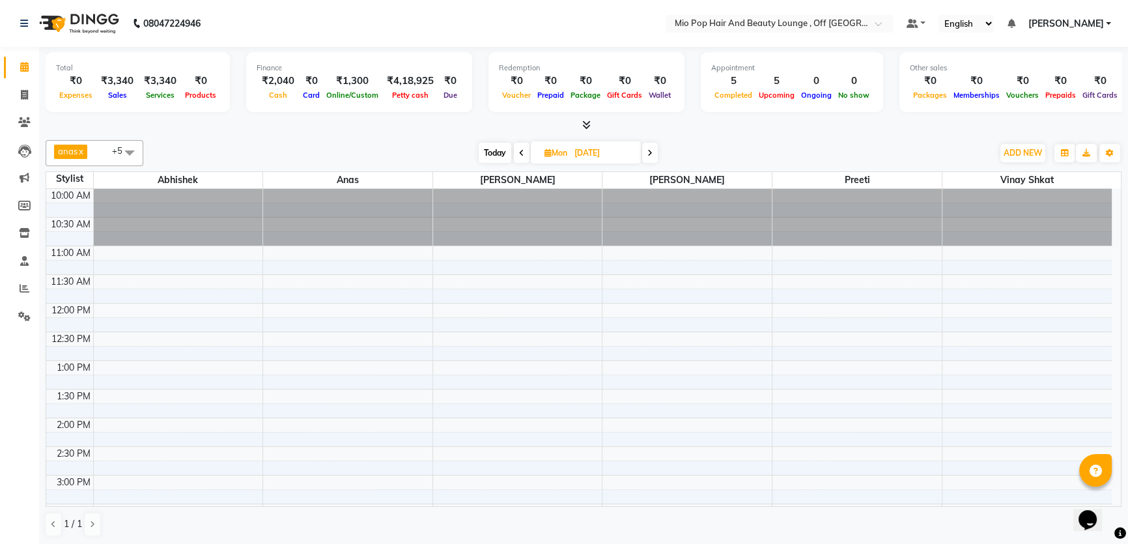
scroll to position [0, 0]
click at [318, 252] on div "10:00 AM 10:30 AM 11:00 AM 11:30 AM 12:00 PM 12:30 PM 1:00 PM 1:30 PM 2:00 PM 2…" at bounding box center [578, 532] width 1065 height 687
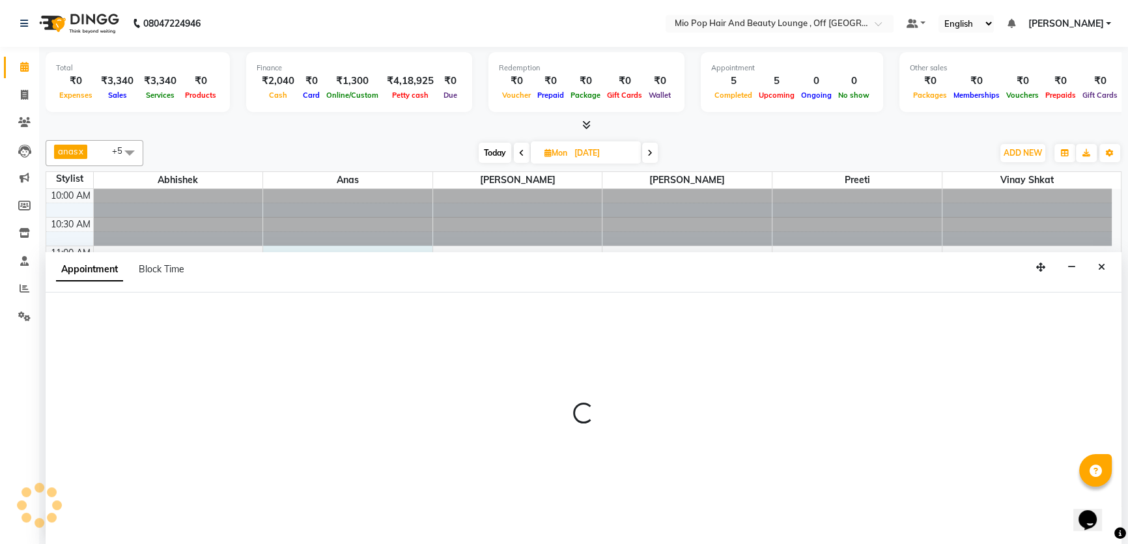
select select "70076"
select select "tentative"
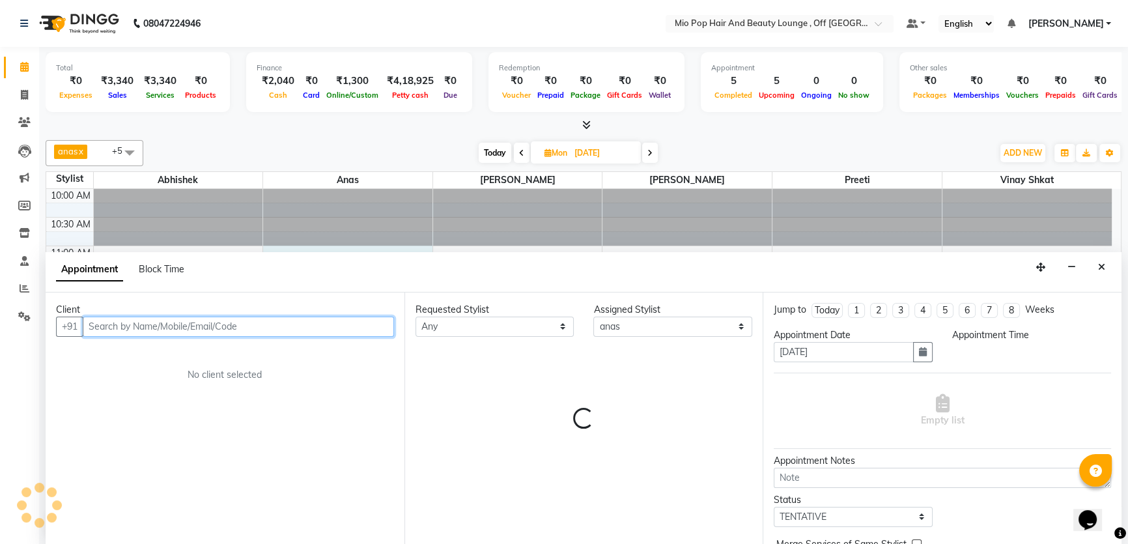
select select "660"
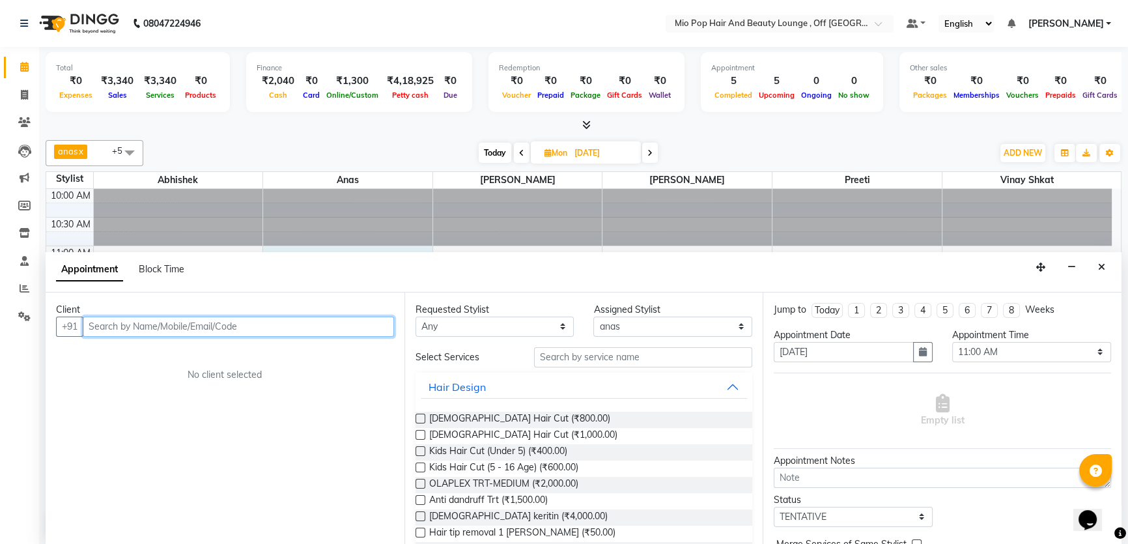
click at [255, 323] on input "text" at bounding box center [238, 326] width 311 height 20
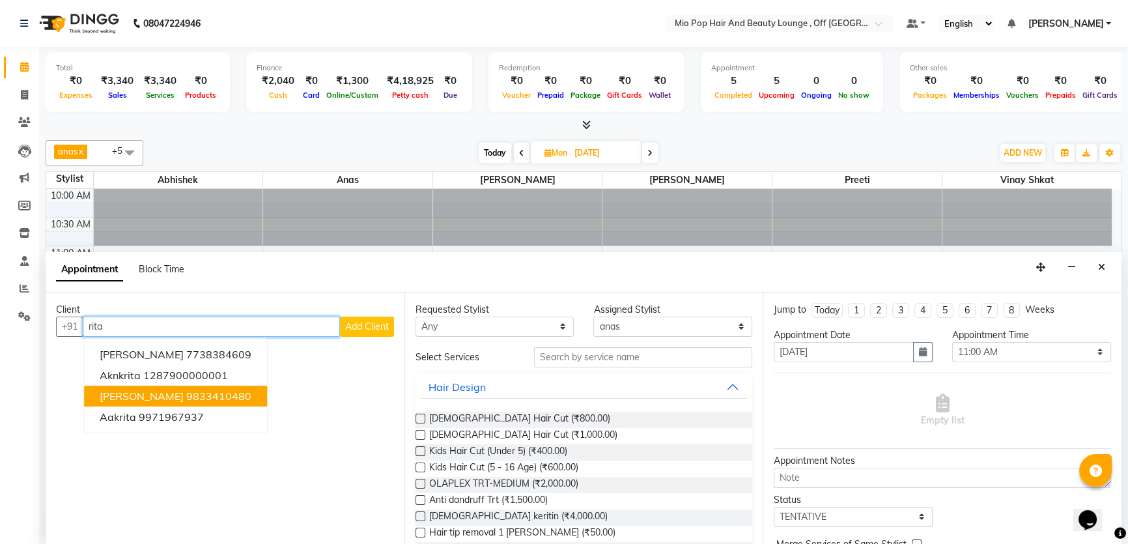
click at [212, 391] on ngb-highlight "9833410480" at bounding box center [218, 395] width 65 height 13
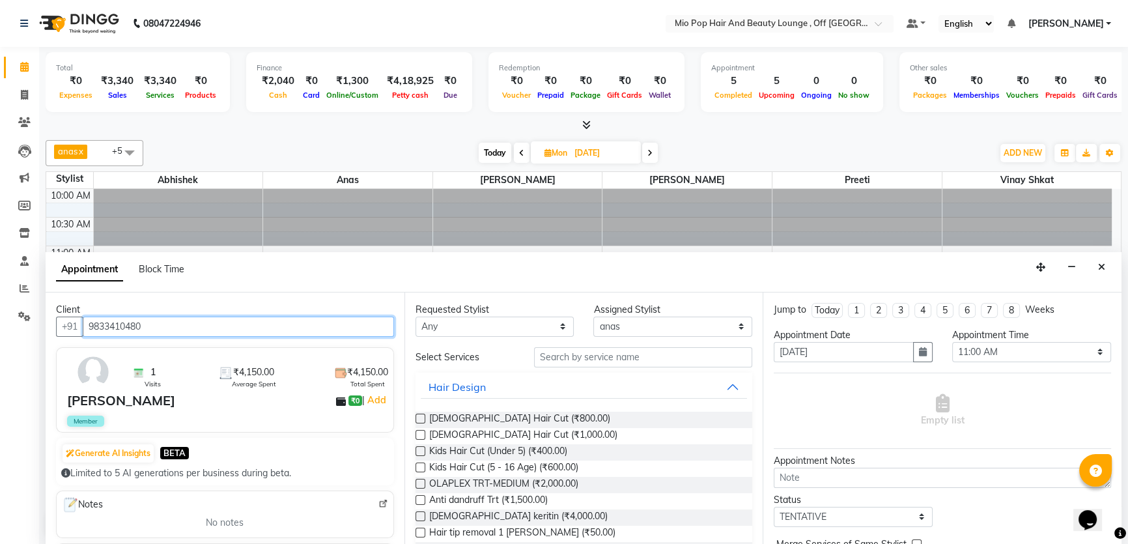
type input "9833410480"
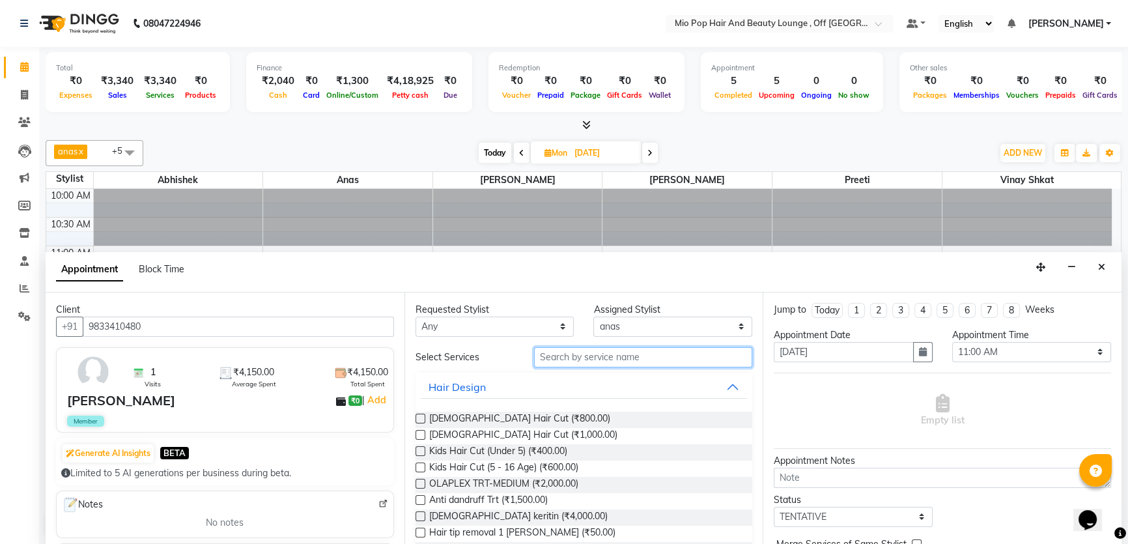
click at [597, 358] on input "text" at bounding box center [643, 357] width 218 height 20
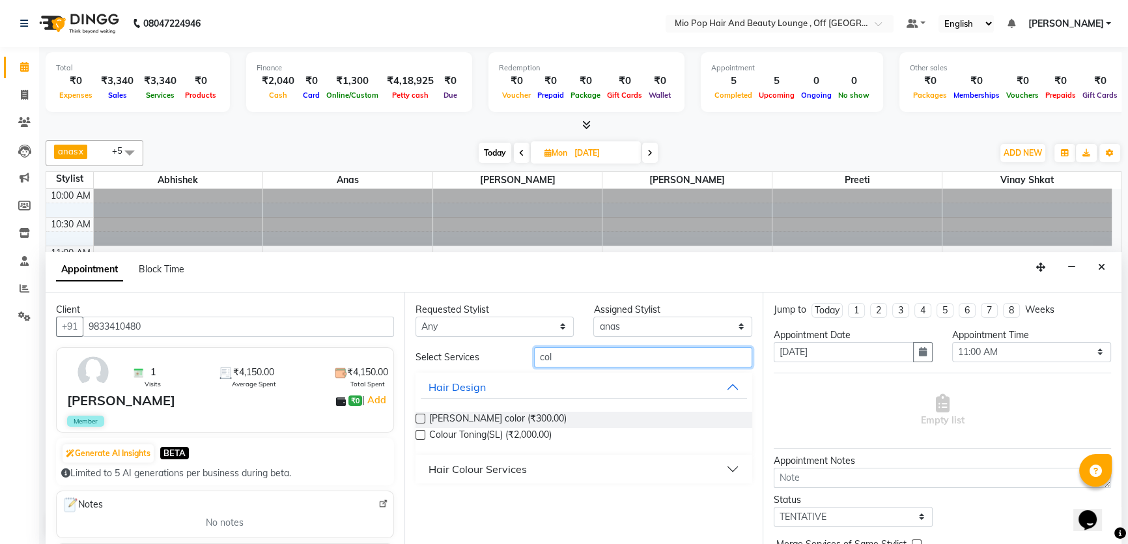
type input "col"
click at [479, 471] on div "Hair Colour Services" at bounding box center [477, 469] width 98 height 16
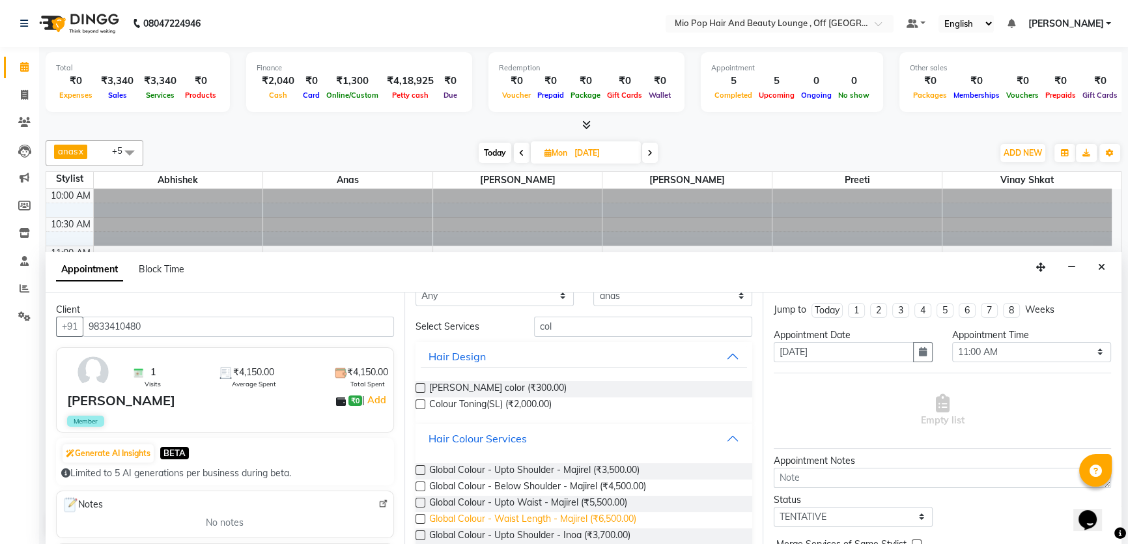
scroll to position [59, 0]
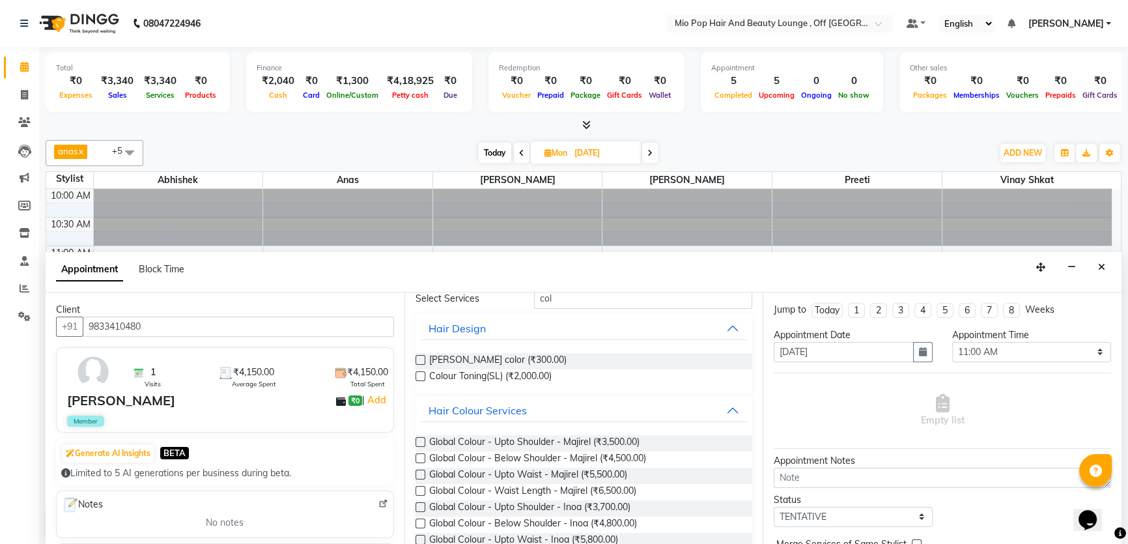
click at [420, 455] on label at bounding box center [420, 458] width 10 height 10
click at [420, 455] on input "checkbox" at bounding box center [419, 459] width 8 height 8
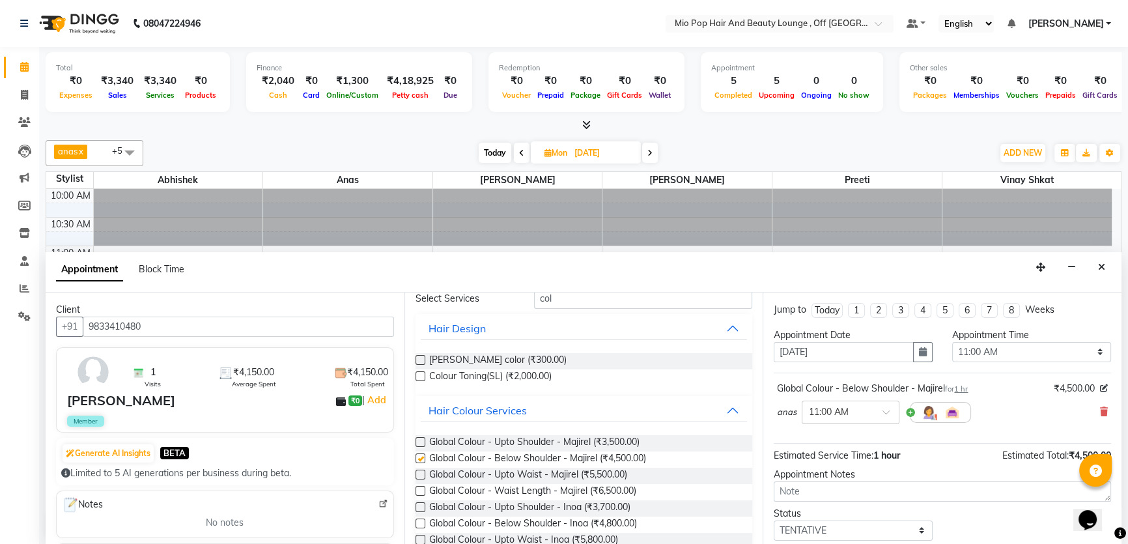
checkbox input "false"
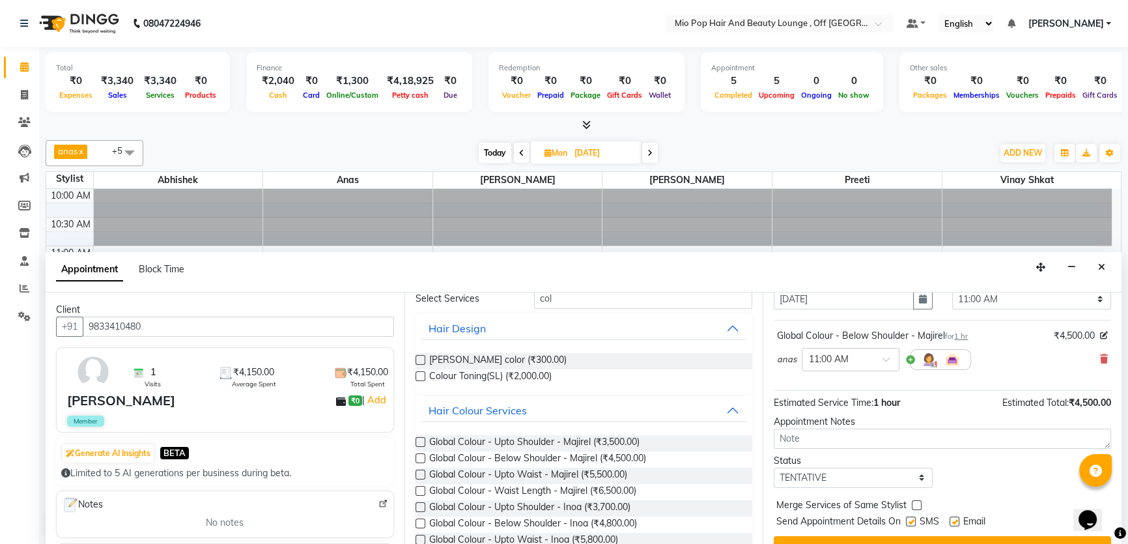
scroll to position [77, 0]
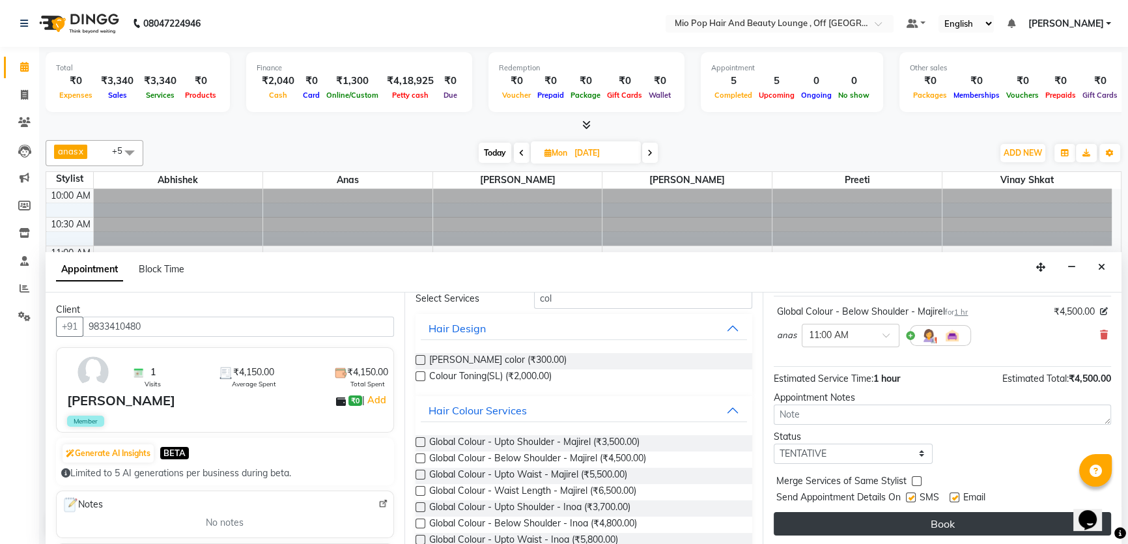
click at [934, 525] on button "Book" at bounding box center [942, 523] width 337 height 23
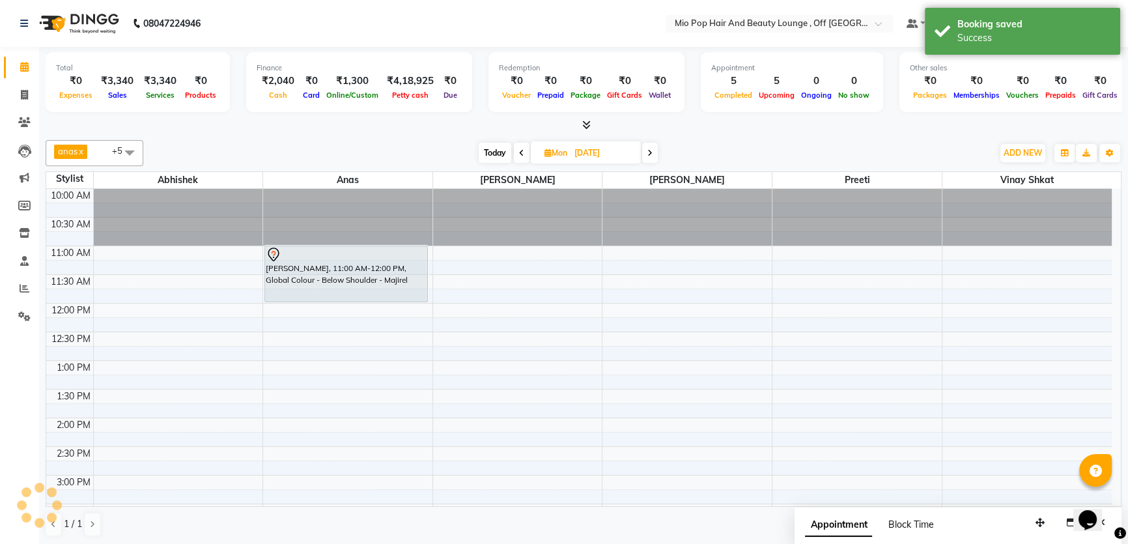
scroll to position [0, 0]
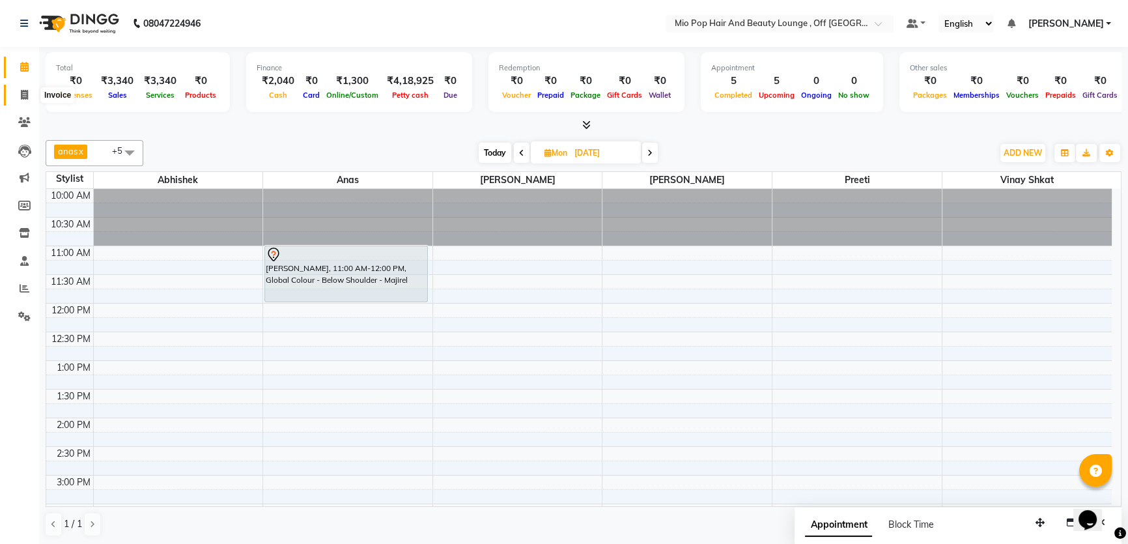
click at [21, 91] on icon at bounding box center [24, 95] width 7 height 10
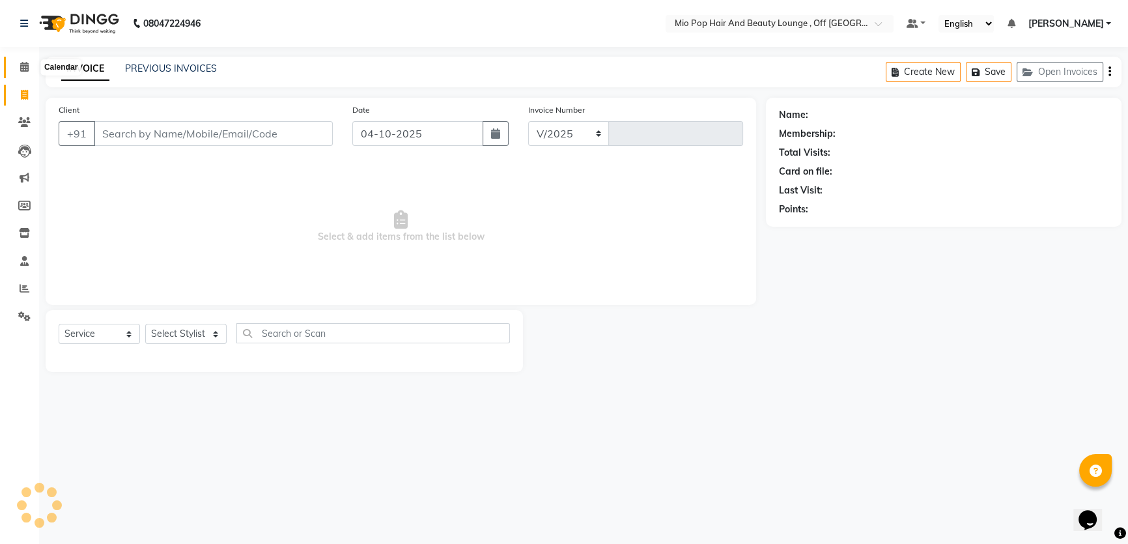
click at [23, 64] on icon at bounding box center [24, 67] width 8 height 10
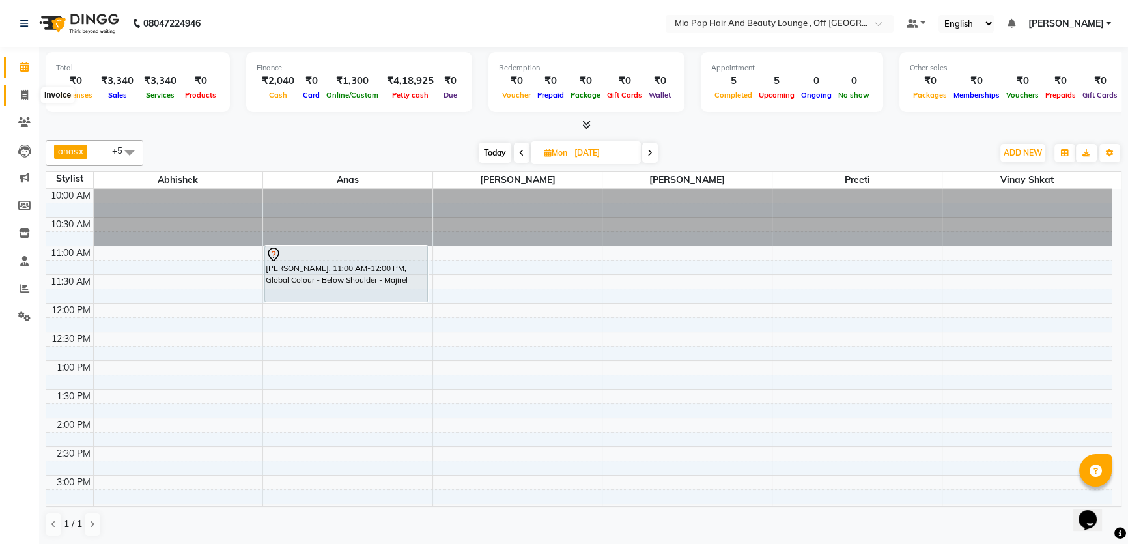
click at [25, 96] on icon at bounding box center [24, 95] width 7 height 10
select select "service"
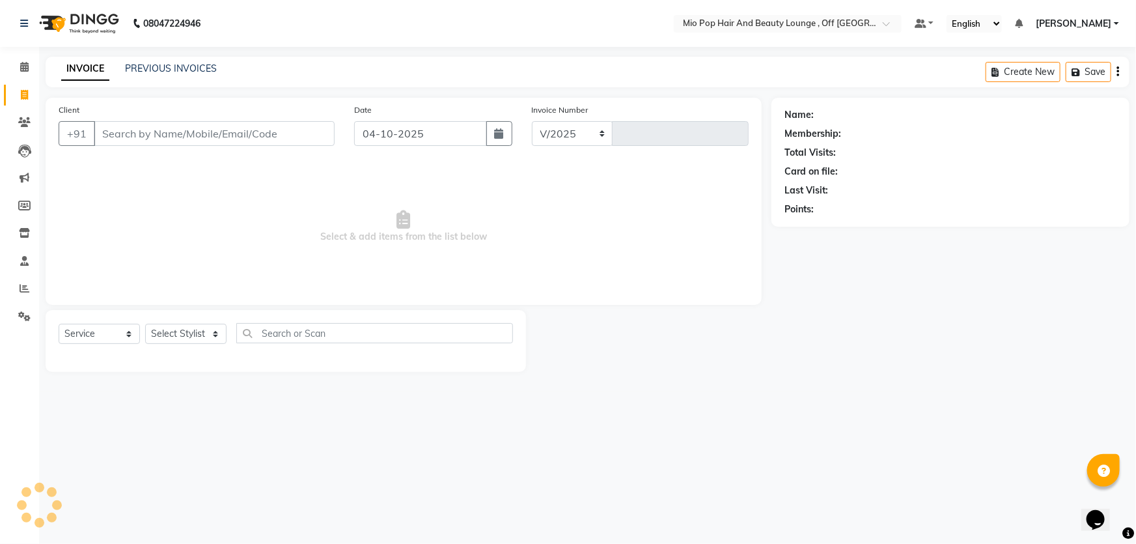
select select "6567"
type input "1592"
click at [175, 70] on link "PREVIOUS INVOICES" at bounding box center [171, 69] width 92 height 12
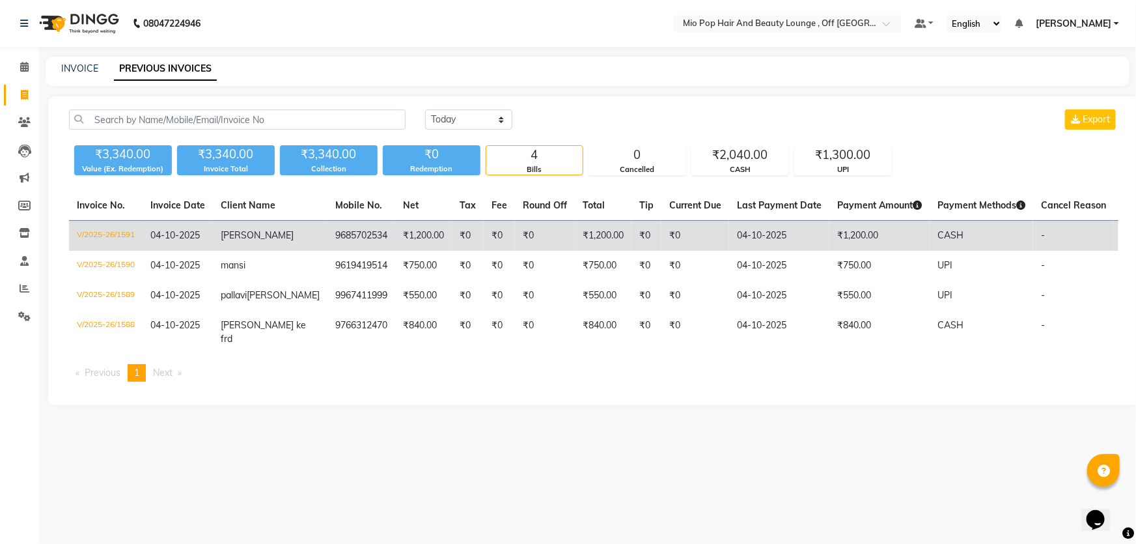
click at [579, 242] on td "₹1,200.00" at bounding box center [603, 236] width 57 height 31
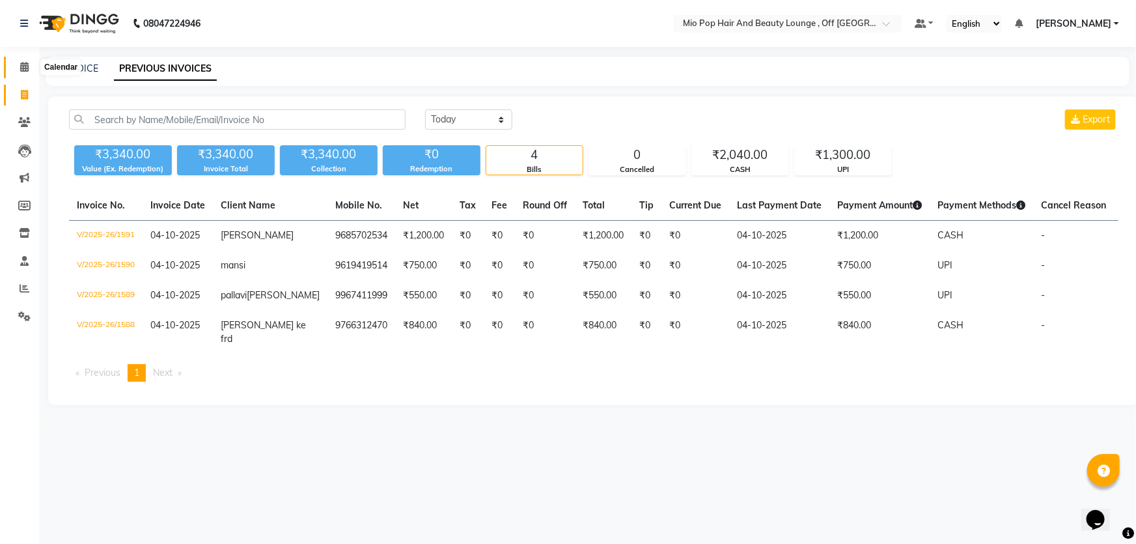
click at [25, 70] on icon at bounding box center [24, 67] width 8 height 10
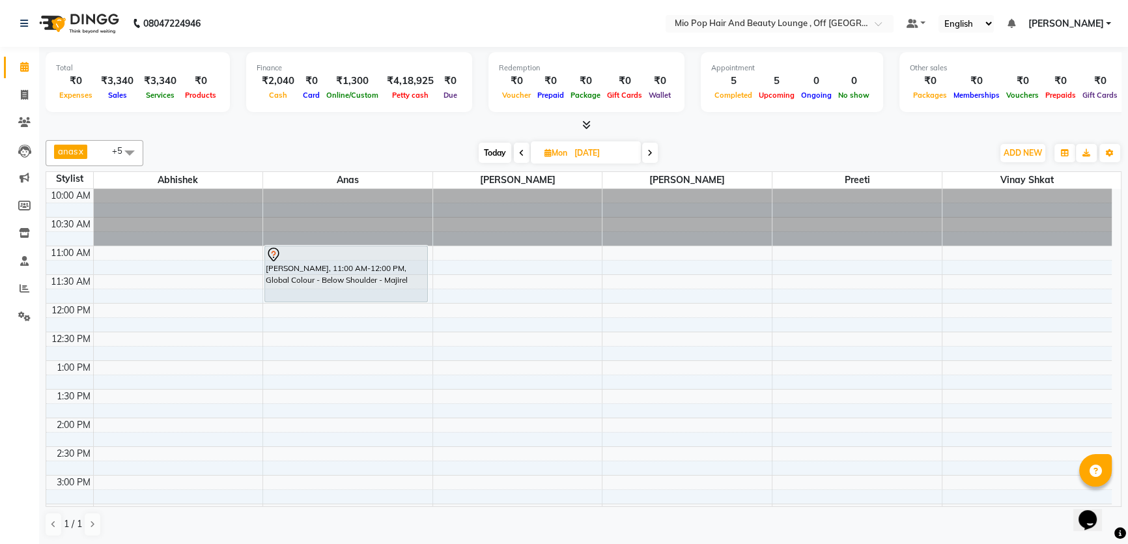
click at [521, 153] on icon at bounding box center [521, 153] width 5 height 8
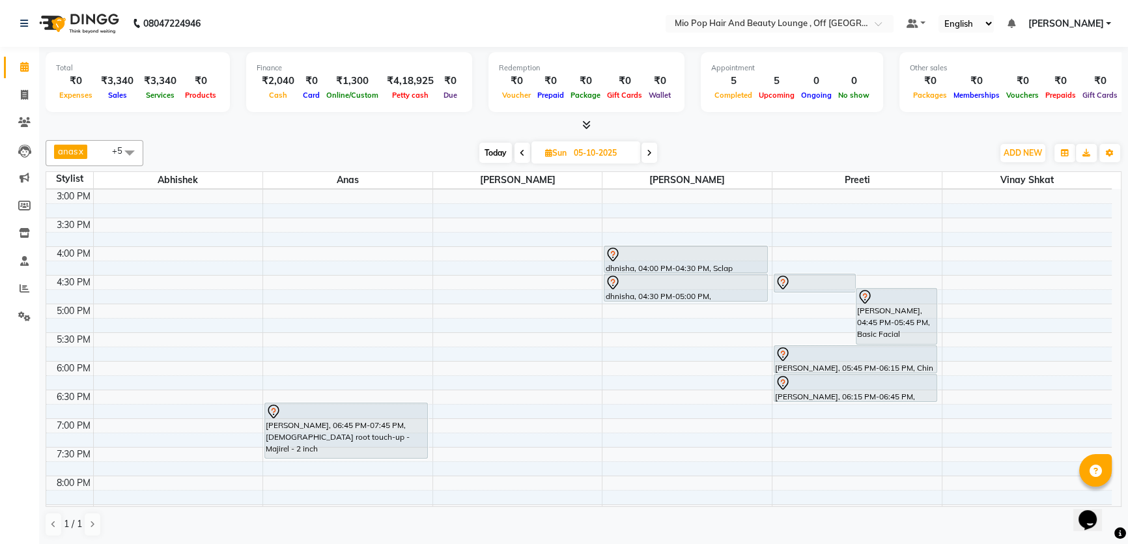
click at [521, 153] on icon at bounding box center [522, 153] width 5 height 8
type input "04-10-2025"
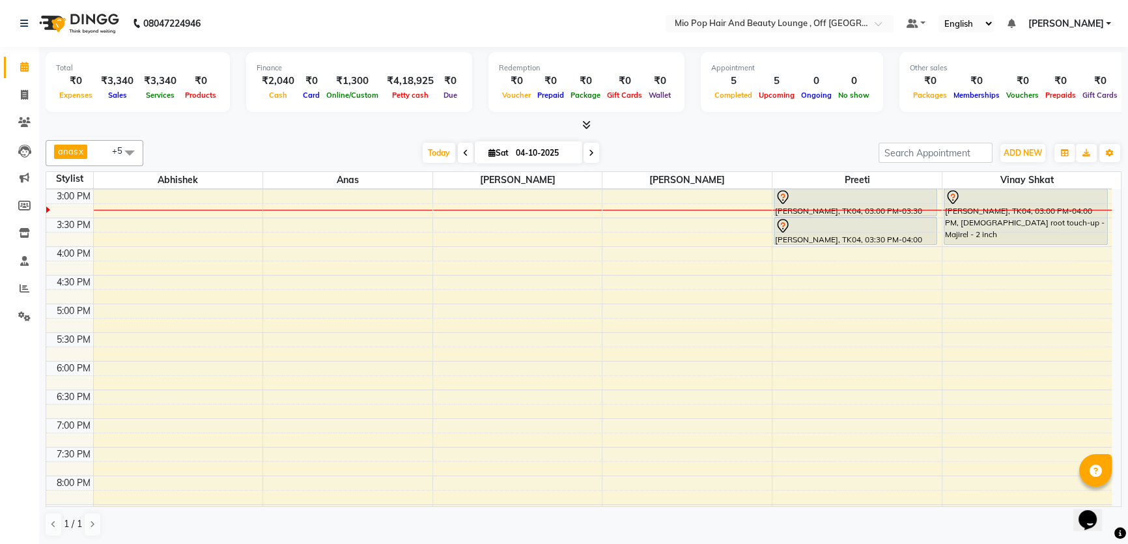
scroll to position [367, 0]
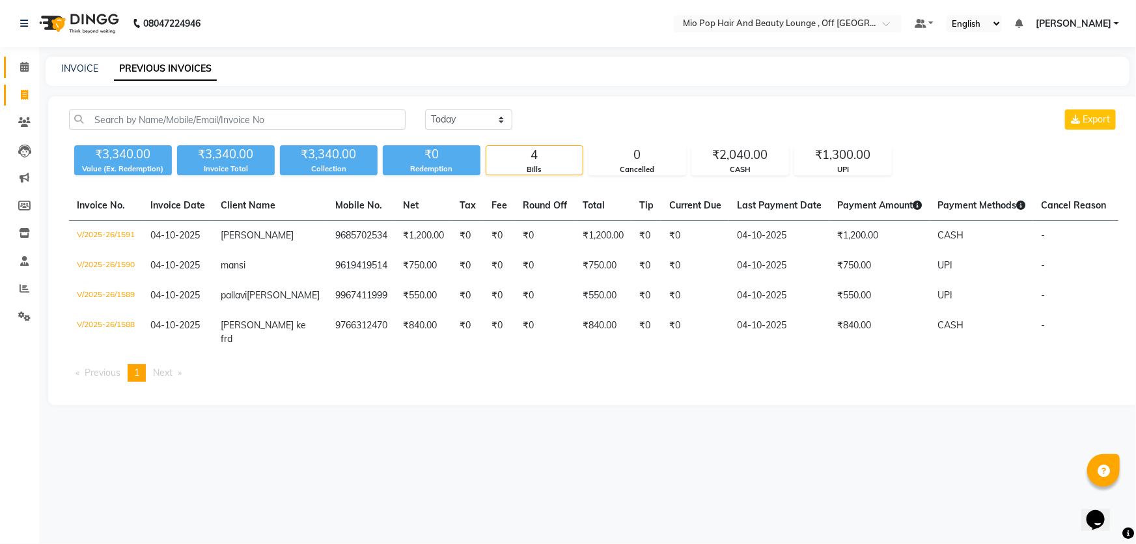
click at [23, 61] on span at bounding box center [24, 67] width 23 height 15
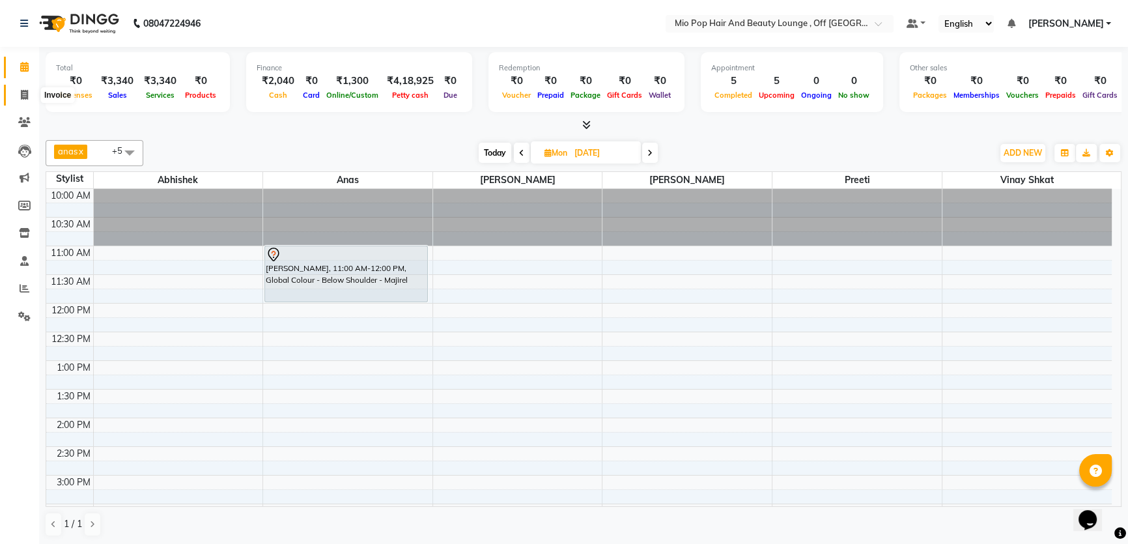
click at [21, 92] on icon at bounding box center [24, 95] width 7 height 10
select select "service"
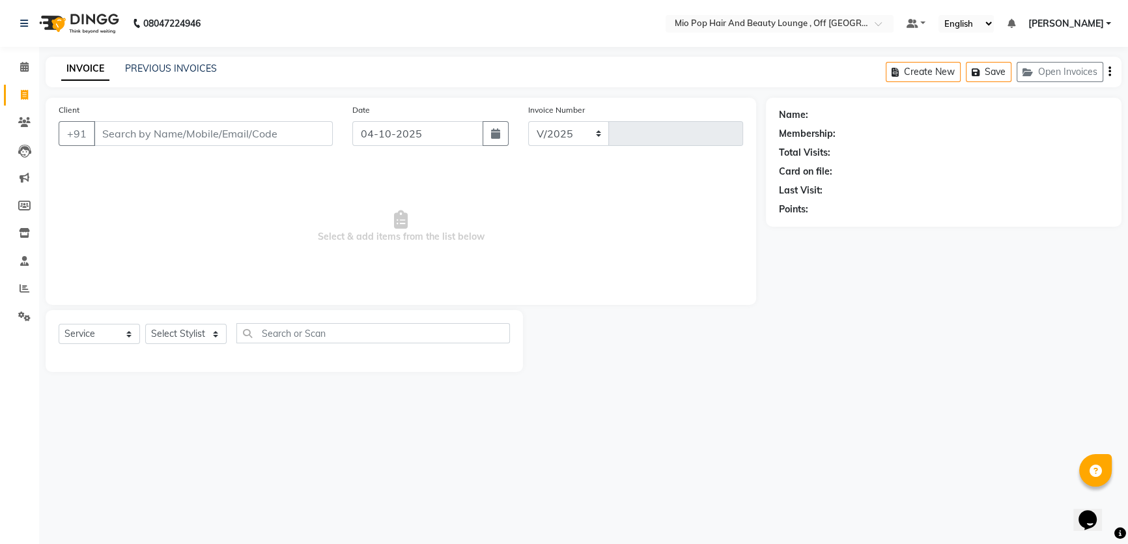
select select "6567"
type input "1592"
click at [181, 335] on select "Select Stylist" at bounding box center [185, 334] width 81 height 20
click at [242, 125] on input "Client" at bounding box center [214, 133] width 241 height 25
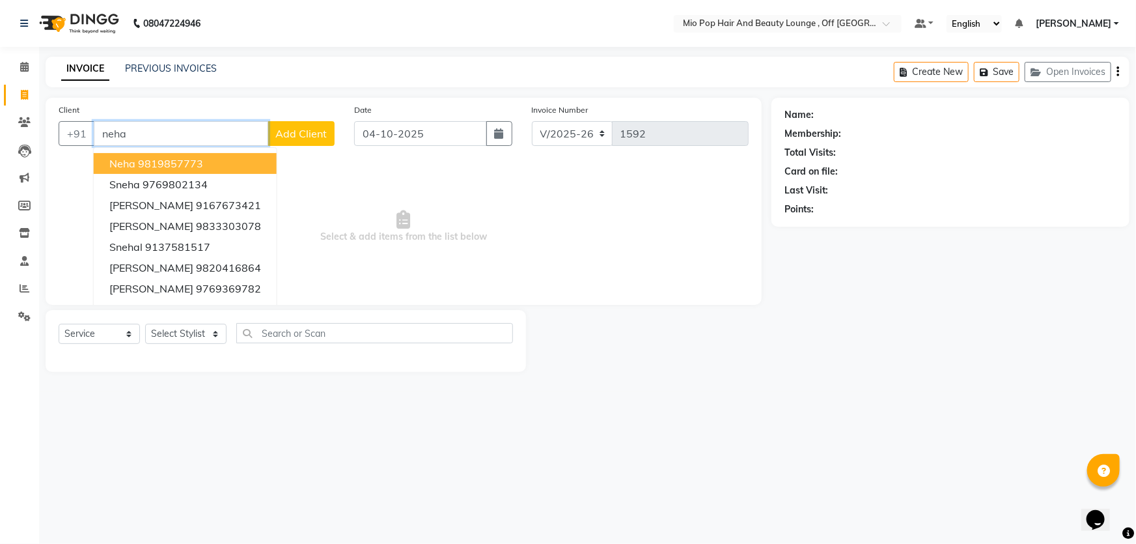
click at [160, 128] on input "neha" at bounding box center [181, 133] width 175 height 25
click at [181, 129] on input "neha" at bounding box center [181, 133] width 175 height 25
type input "n"
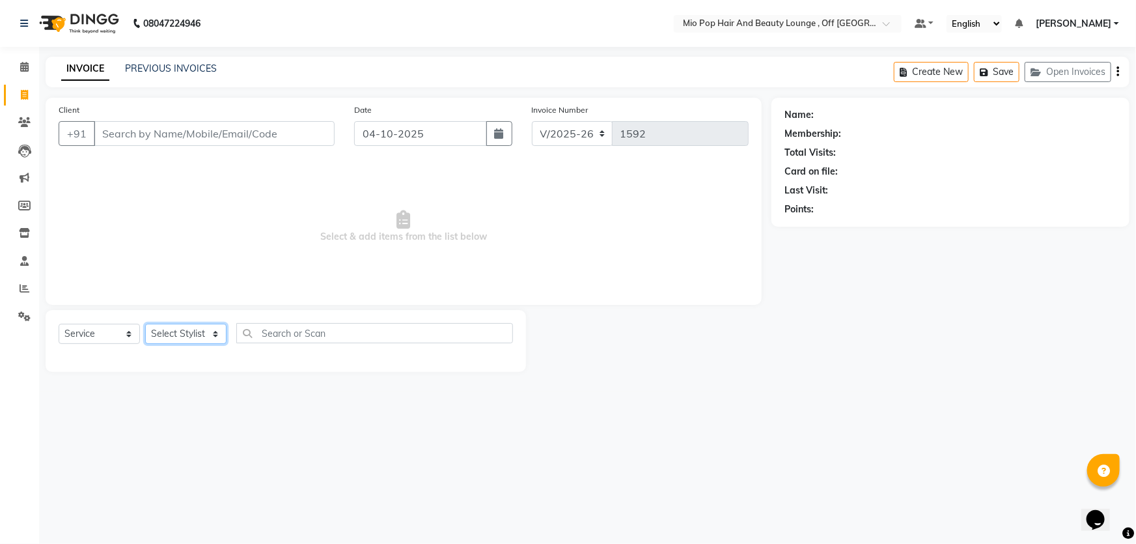
click at [203, 330] on select "Select Stylist Abhishek anas [PERSON_NAME] [PERSON_NAME] [PERSON_NAME] preeti […" at bounding box center [185, 334] width 81 height 20
select select "62922"
click at [145, 324] on select "Select Stylist Abhishek anas [PERSON_NAME] [PERSON_NAME] [PERSON_NAME] preeti […" at bounding box center [185, 334] width 81 height 20
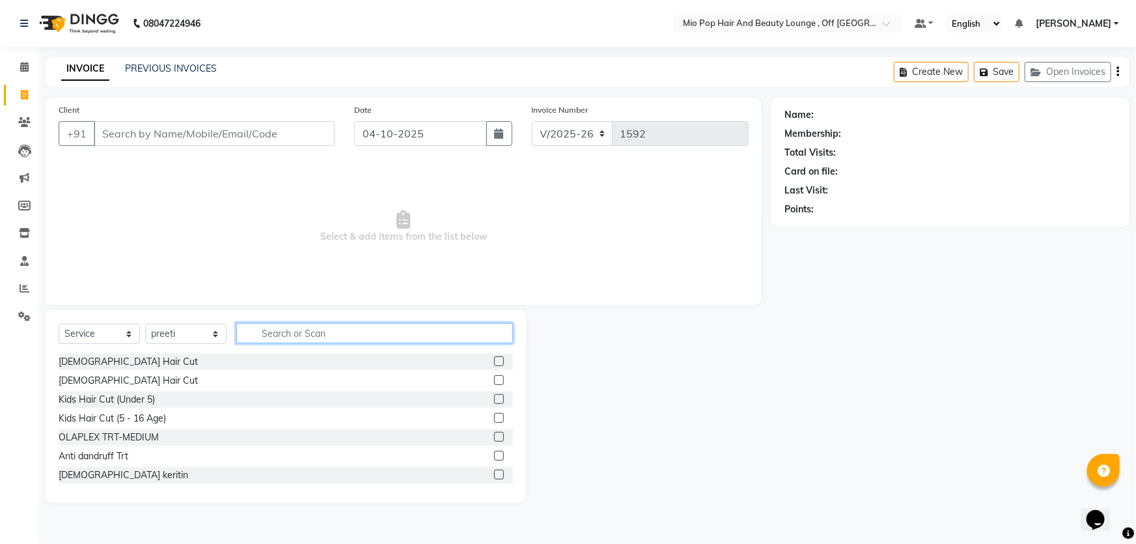
click at [277, 331] on input "text" at bounding box center [374, 333] width 277 height 20
type input "re"
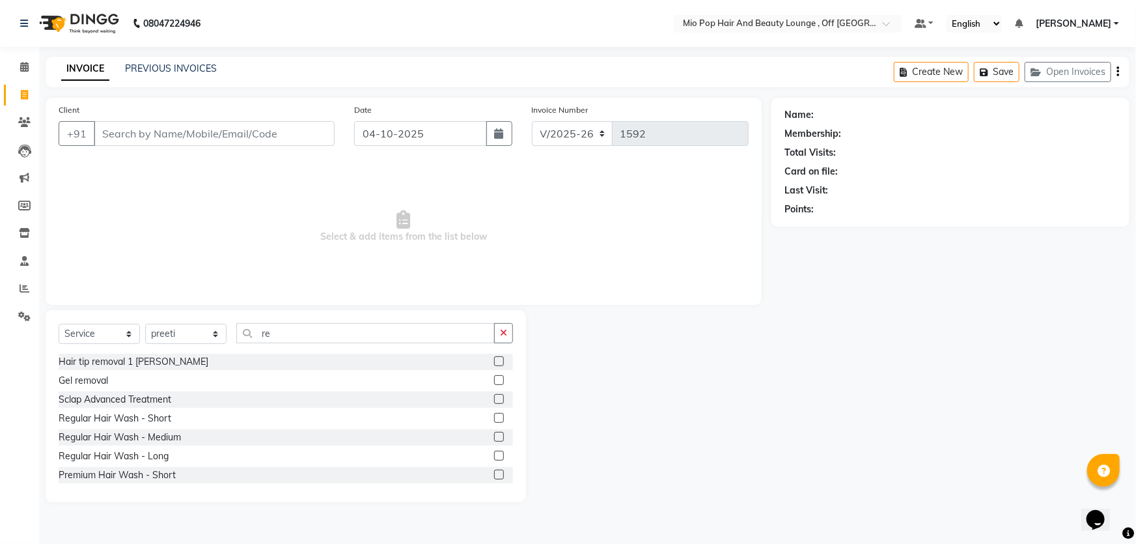
click at [494, 452] on label at bounding box center [499, 456] width 10 height 10
click at [494, 452] on input "checkbox" at bounding box center [498, 456] width 8 height 8
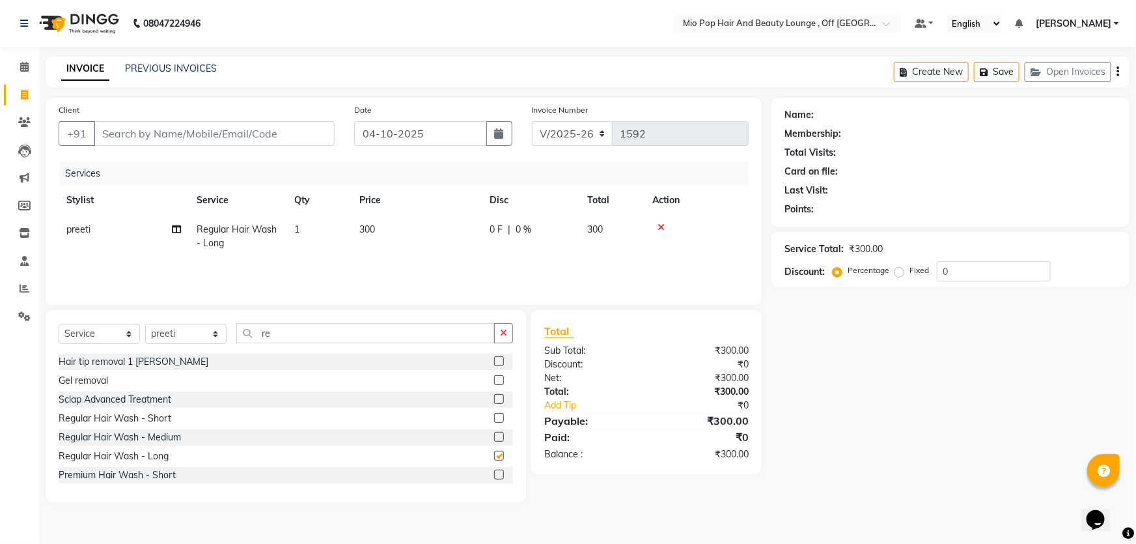
checkbox input "false"
click at [371, 226] on span "300" at bounding box center [367, 229] width 16 height 12
select select "62922"
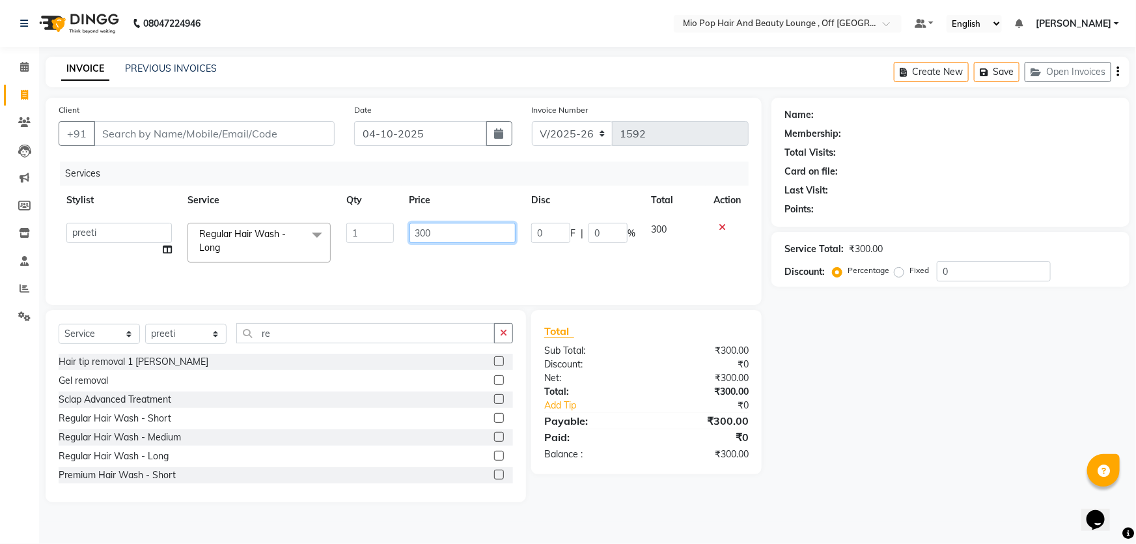
click at [422, 234] on input "300" at bounding box center [463, 233] width 107 height 20
type input "400"
click at [300, 332] on input "re" at bounding box center [365, 333] width 259 height 20
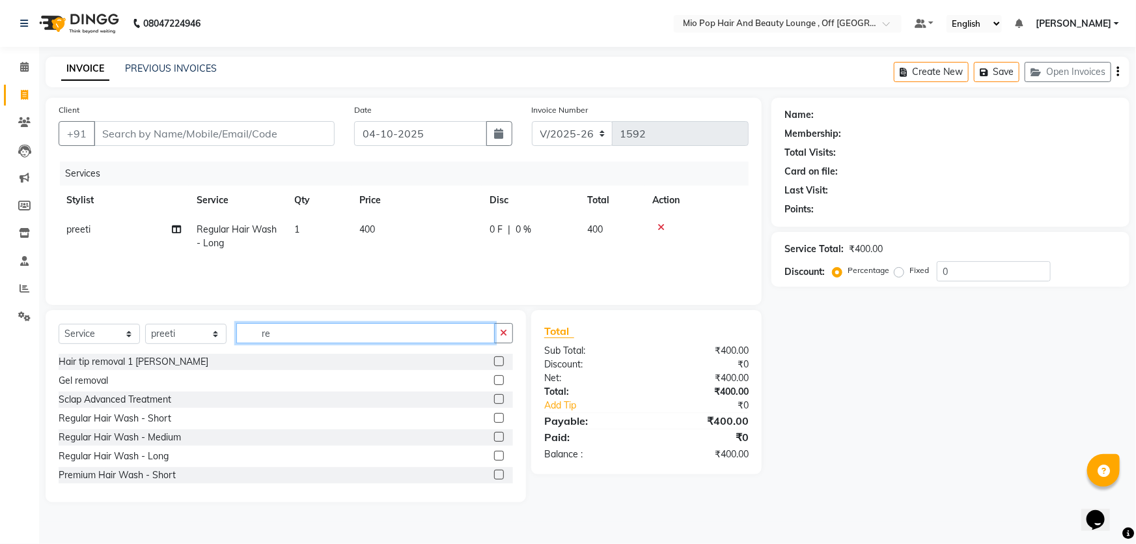
type input "r"
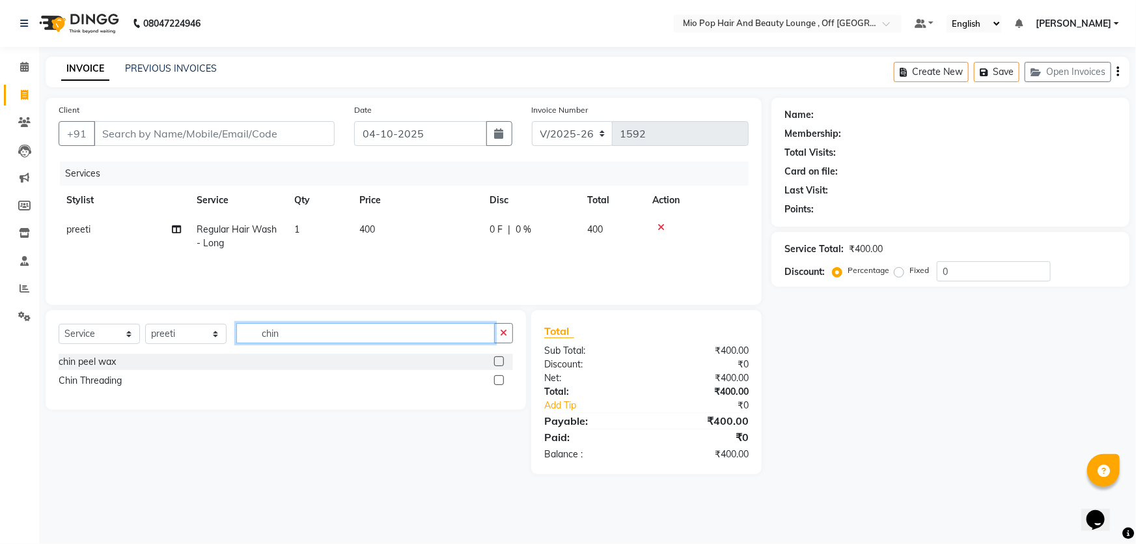
type input "chin"
click at [501, 355] on div at bounding box center [503, 362] width 19 height 16
click at [501, 361] on label at bounding box center [499, 361] width 10 height 10
click at [501, 361] on input "checkbox" at bounding box center [498, 362] width 8 height 8
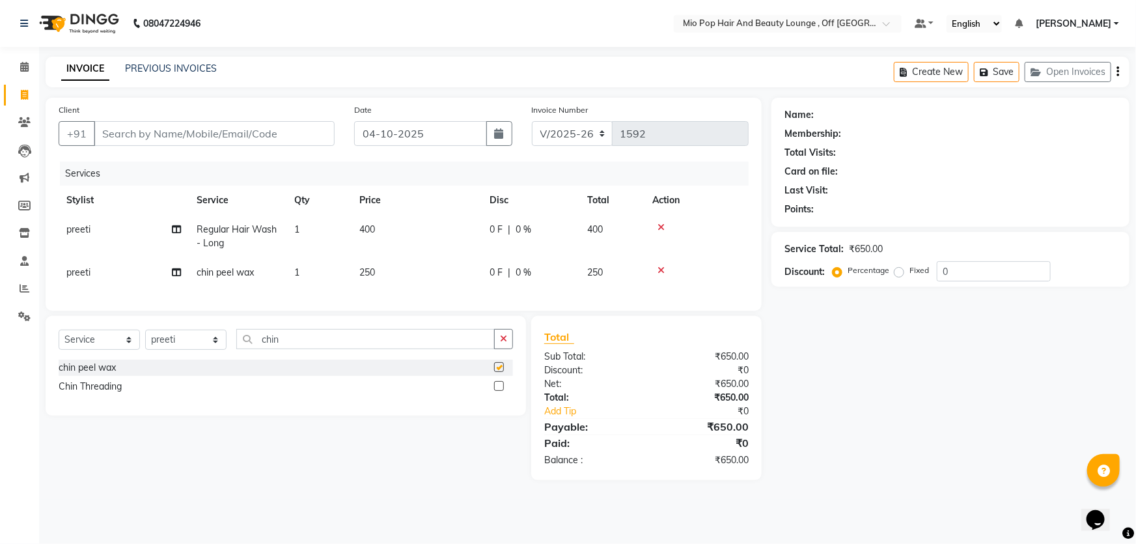
checkbox input "false"
click at [391, 349] on input "chin" at bounding box center [365, 339] width 259 height 20
type input "c"
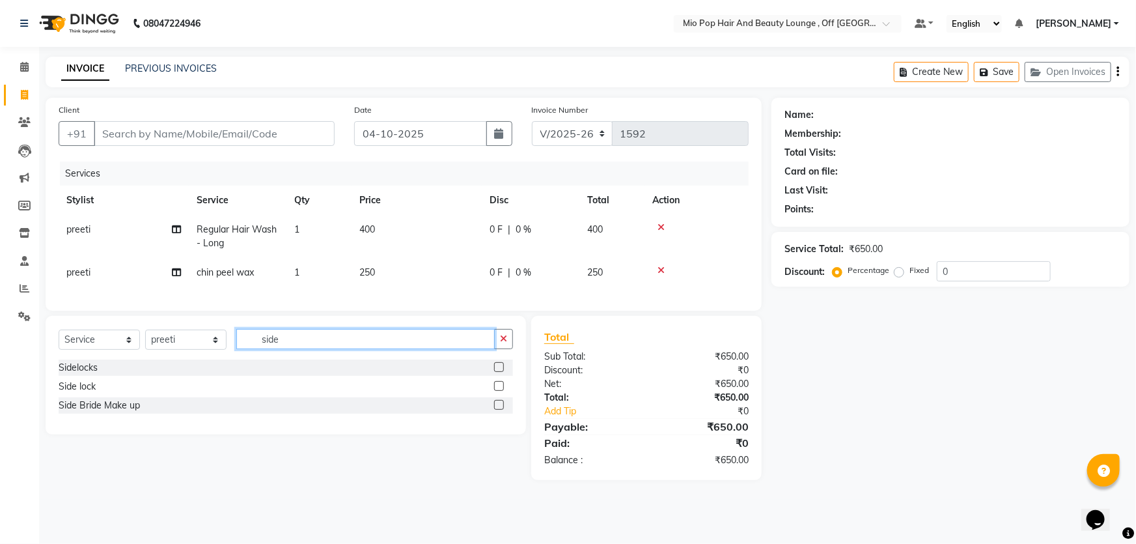
type input "side"
click at [499, 372] on label at bounding box center [499, 367] width 10 height 10
click at [499, 372] on input "checkbox" at bounding box center [498, 367] width 8 height 8
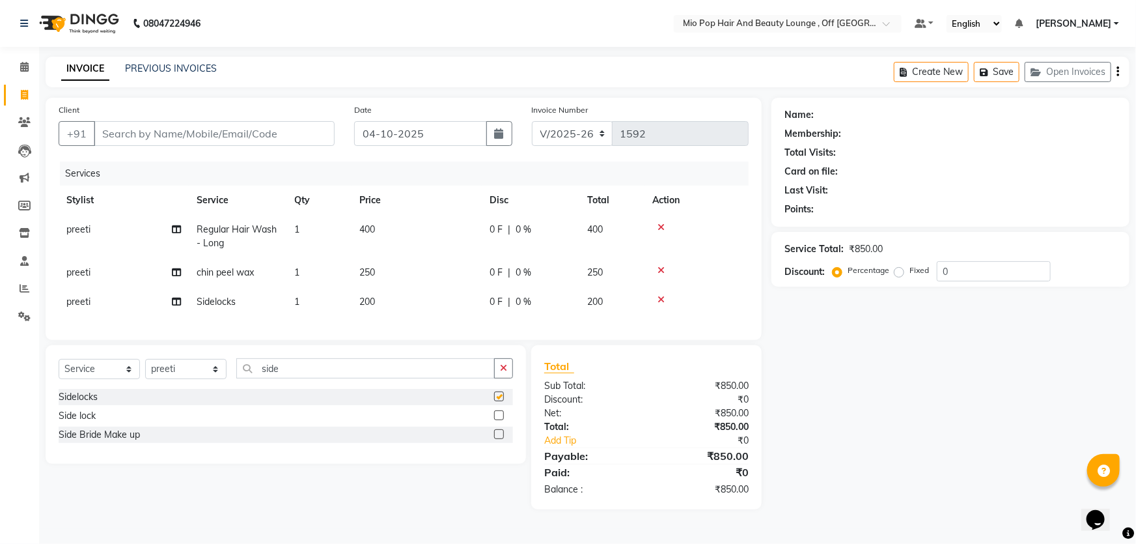
checkbox input "false"
click at [276, 136] on input "Client" at bounding box center [214, 133] width 241 height 25
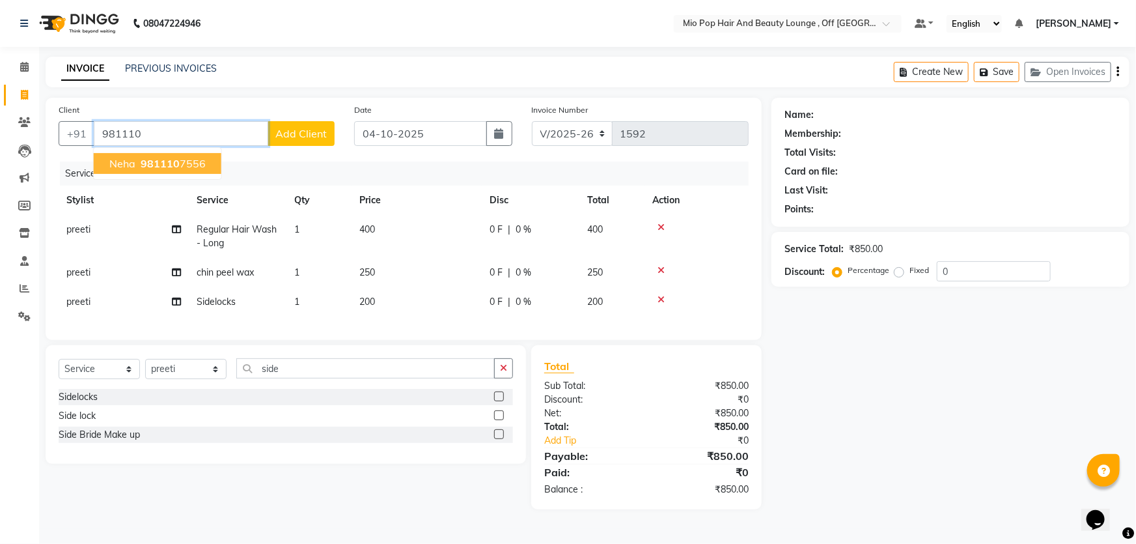
click at [186, 158] on ngb-highlight "981110 7556" at bounding box center [172, 163] width 68 height 13
type input "9811107556"
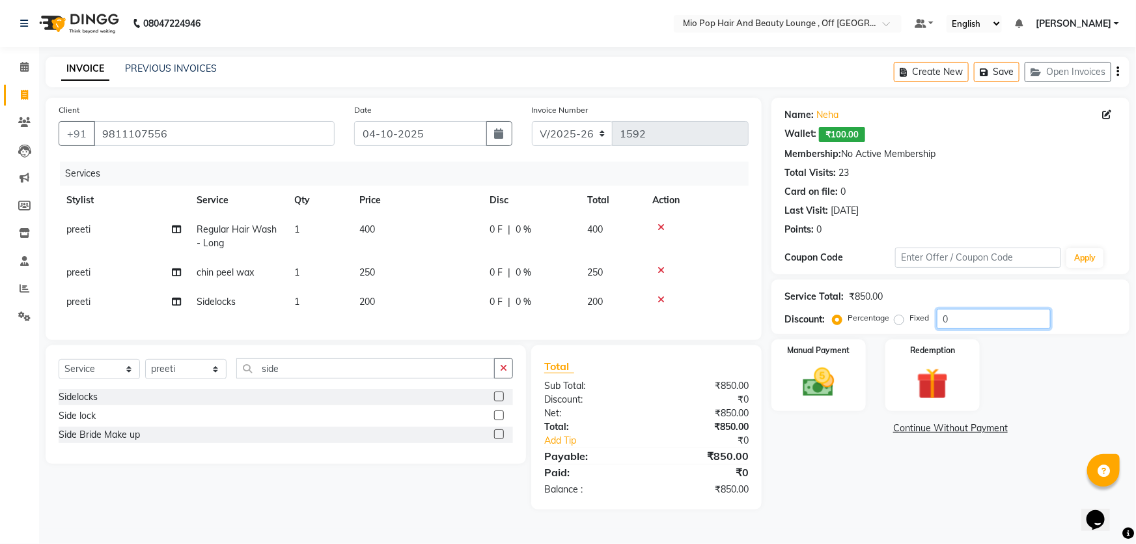
click at [987, 320] on input "0" at bounding box center [994, 319] width 114 height 20
type input "30"
click at [506, 249] on td "120 F | 30 %" at bounding box center [531, 236] width 98 height 43
select select "62922"
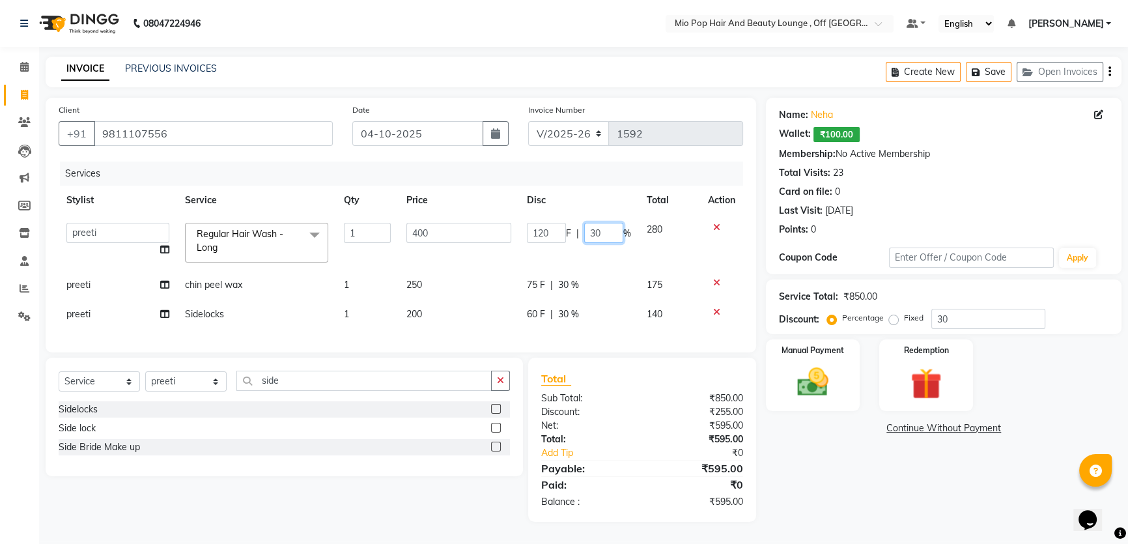
click at [608, 231] on input "30" at bounding box center [603, 233] width 39 height 20
type input "3"
type input "5"
type input "30"
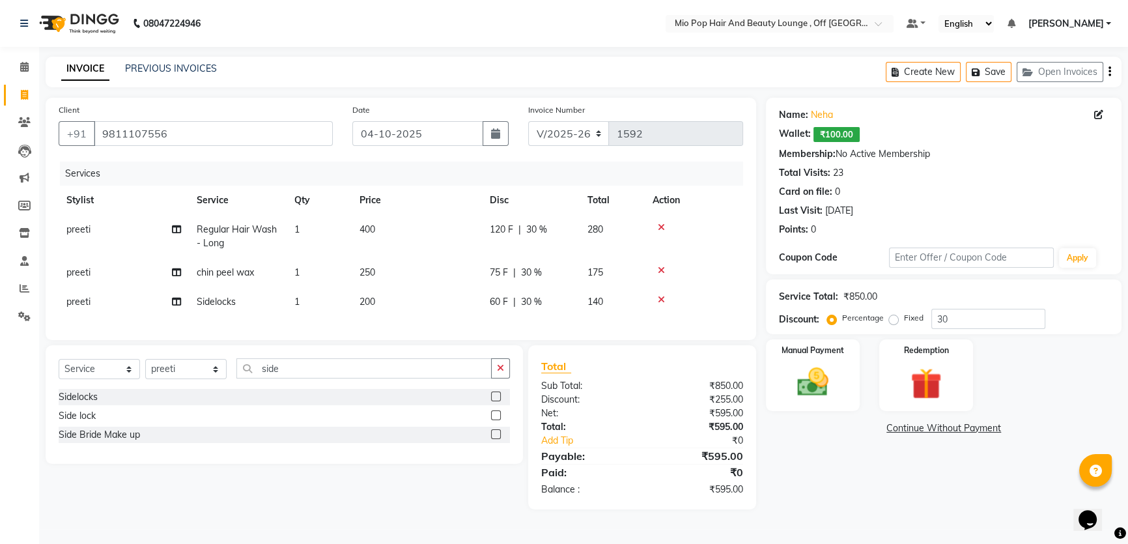
click at [626, 257] on tr "preeti Regular Hair Wash - Long 1 400 120 F | 30 % 280" at bounding box center [401, 236] width 684 height 43
click at [535, 231] on span "30 %" at bounding box center [536, 230] width 21 height 14
select select "62922"
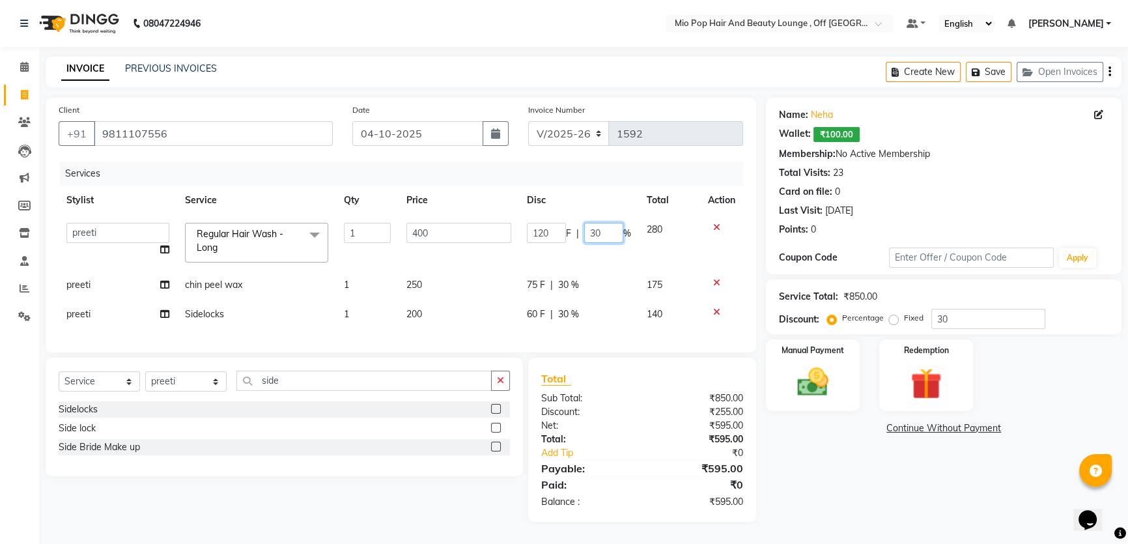
click at [612, 234] on input "30" at bounding box center [603, 233] width 39 height 20
type input "3"
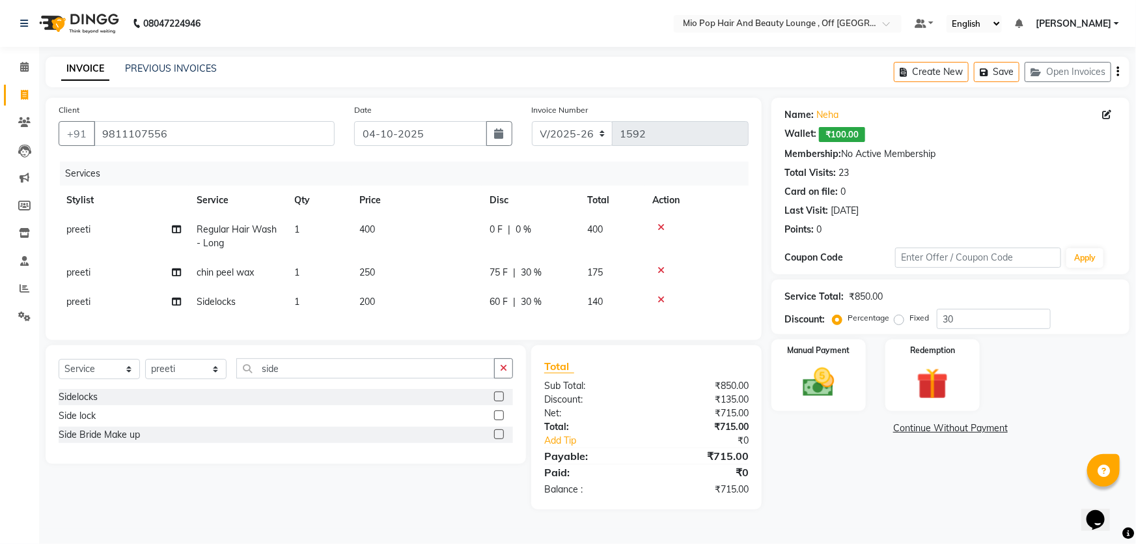
click at [585, 261] on tbody "preeti Regular Hair Wash - Long 1 400 0 F | 0 % 400 preeti chin peel wax 1 250 …" at bounding box center [404, 266] width 690 height 102
select select "6567"
select select "service"
select select "62922"
click at [25, 62] on icon at bounding box center [24, 67] width 8 height 10
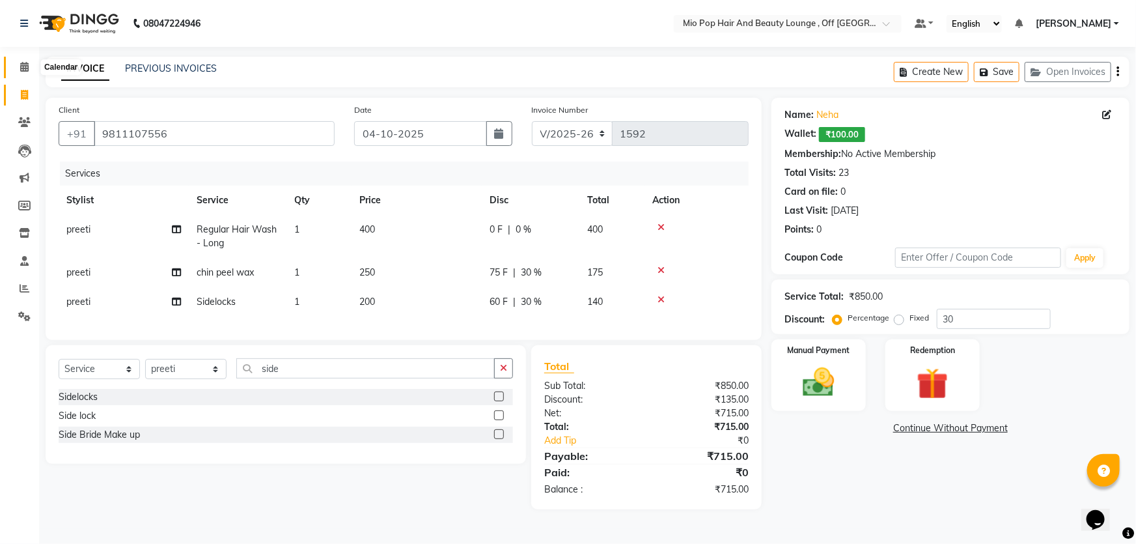
click at [16, 68] on span at bounding box center [24, 67] width 23 height 15
click at [20, 64] on icon at bounding box center [24, 67] width 8 height 10
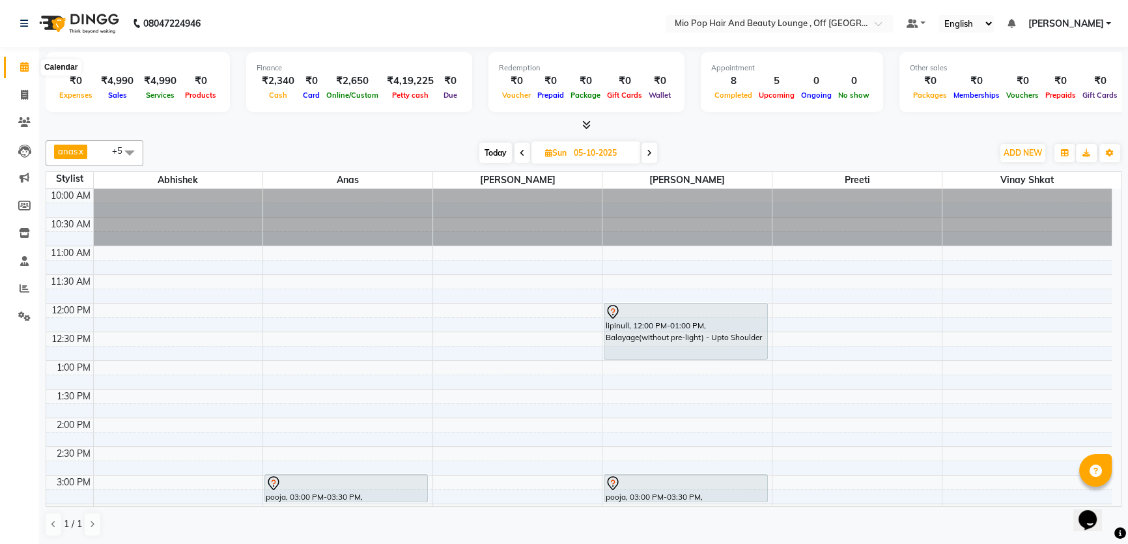
click at [23, 68] on icon at bounding box center [24, 67] width 8 height 10
click at [21, 285] on icon at bounding box center [25, 288] width 10 height 10
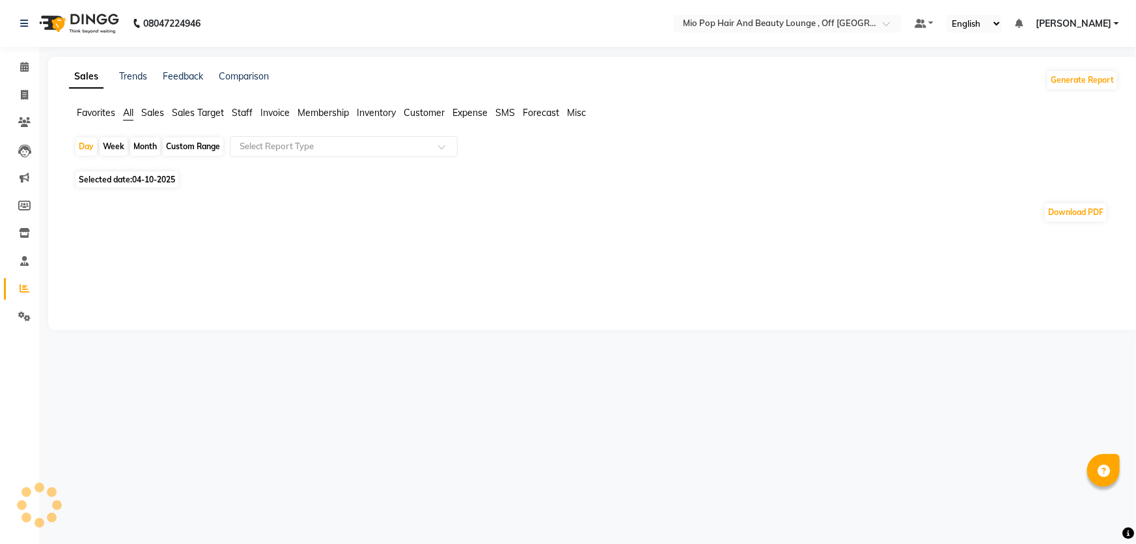
click at [241, 110] on span "Staff" at bounding box center [242, 113] width 21 height 12
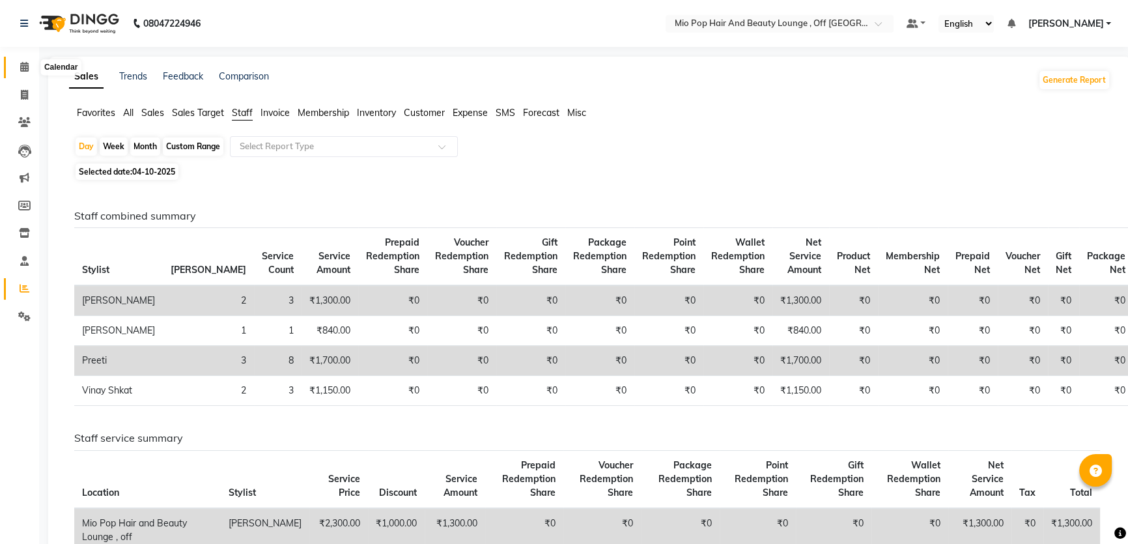
click at [23, 64] on icon at bounding box center [24, 67] width 8 height 10
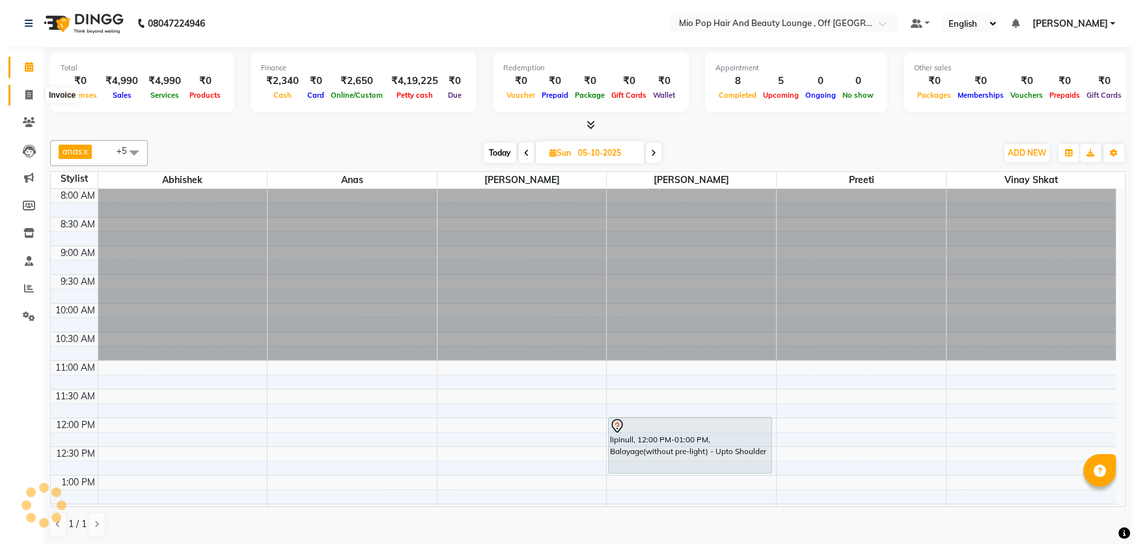
scroll to position [342, 0]
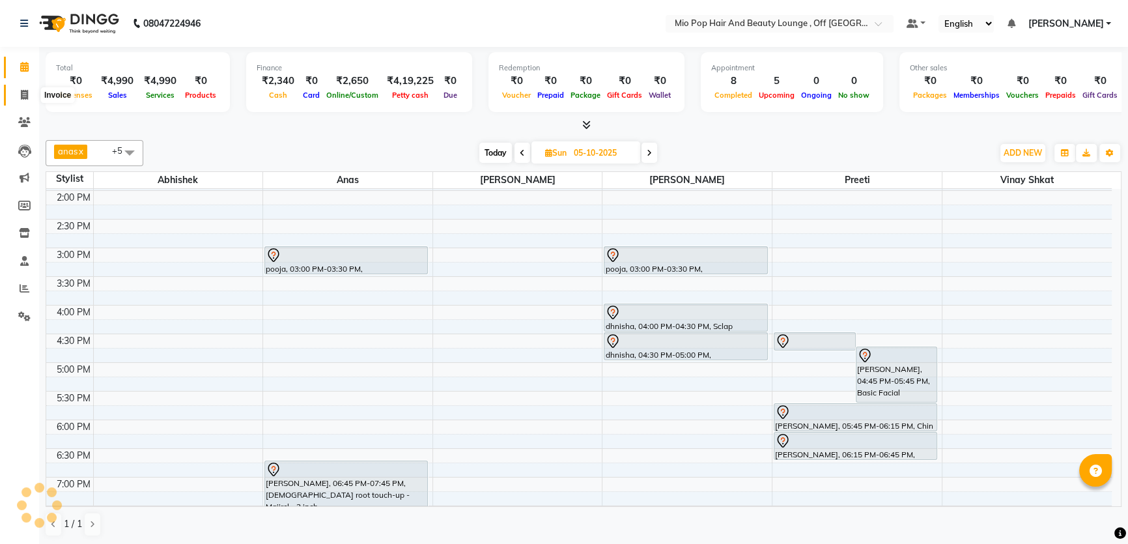
click at [26, 91] on icon at bounding box center [24, 95] width 7 height 10
select select "service"
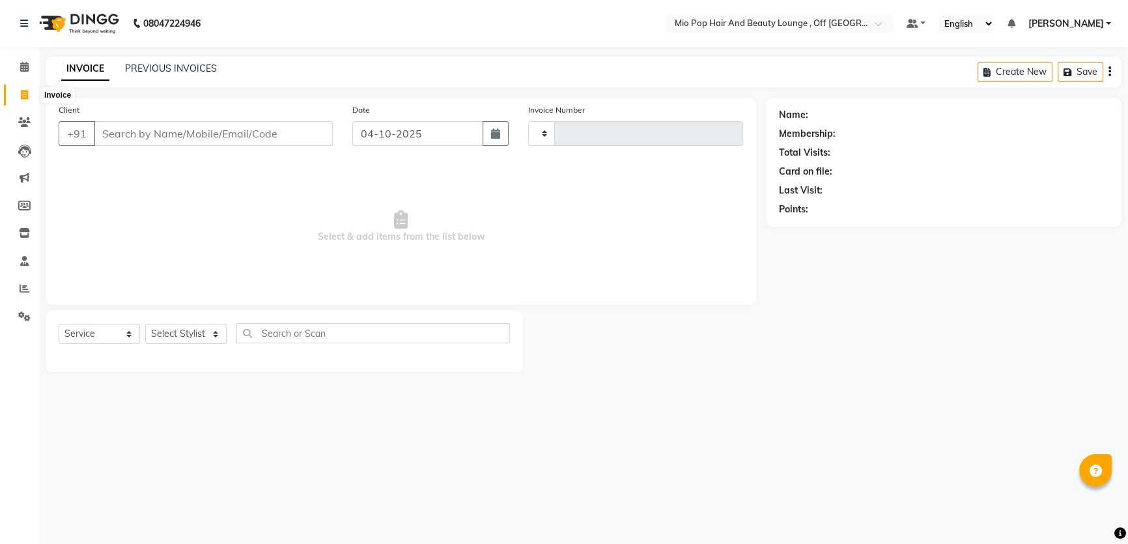
type input "1594"
select select "6567"
click at [205, 64] on link "PREVIOUS INVOICES" at bounding box center [171, 69] width 92 height 12
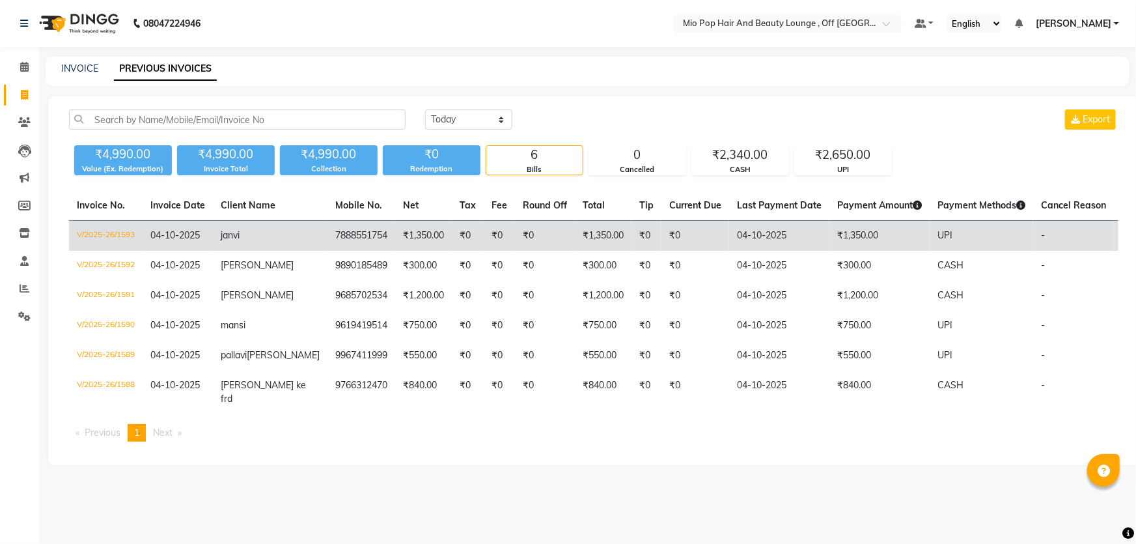
click at [328, 237] on td "7888551754" at bounding box center [362, 236] width 68 height 31
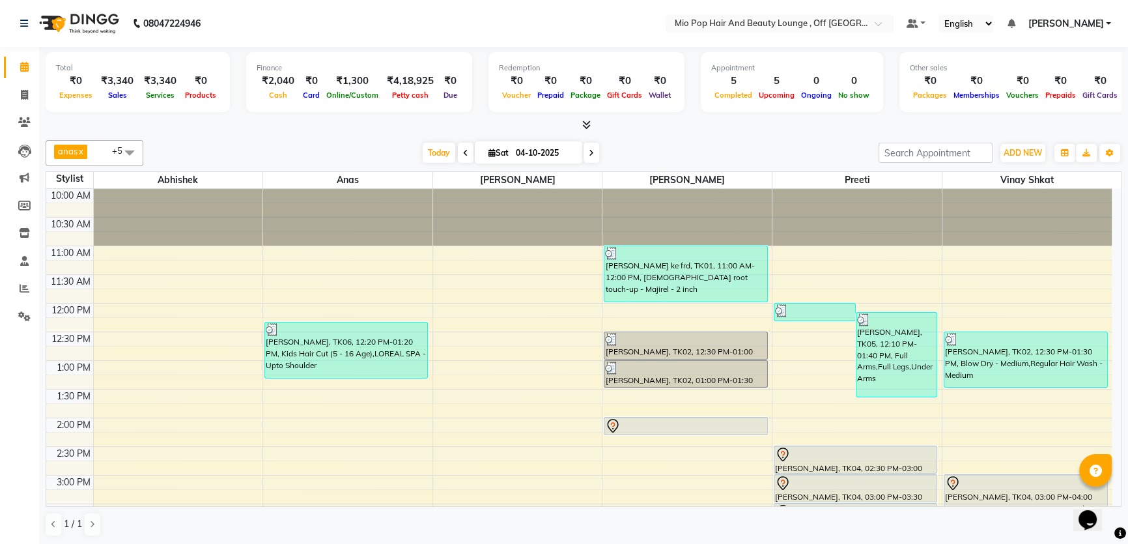
scroll to position [367, 0]
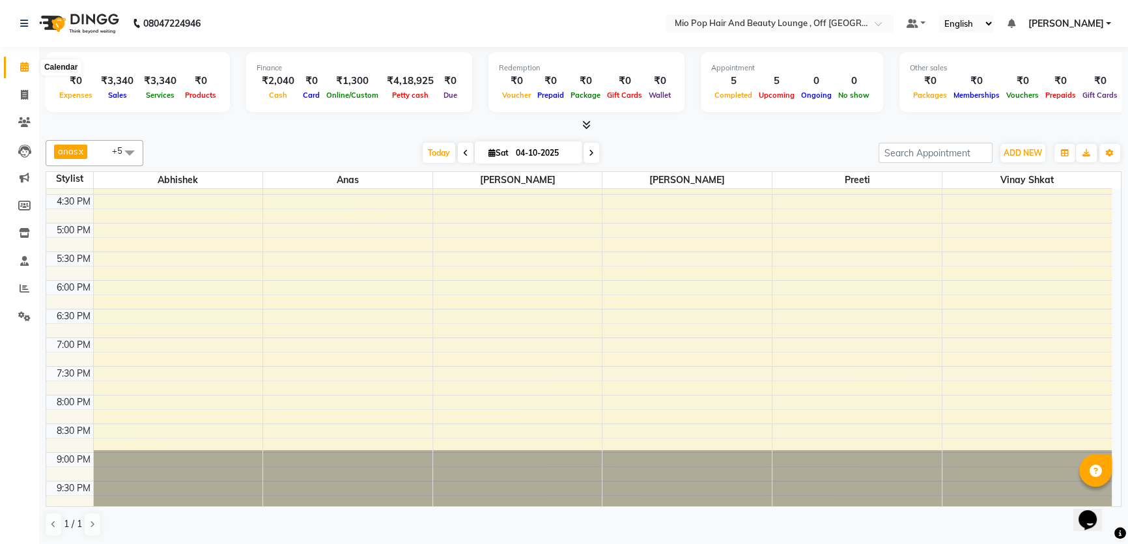
click at [20, 69] on icon at bounding box center [24, 67] width 8 height 10
click at [1030, 155] on span "ADD NEW" at bounding box center [1023, 153] width 38 height 10
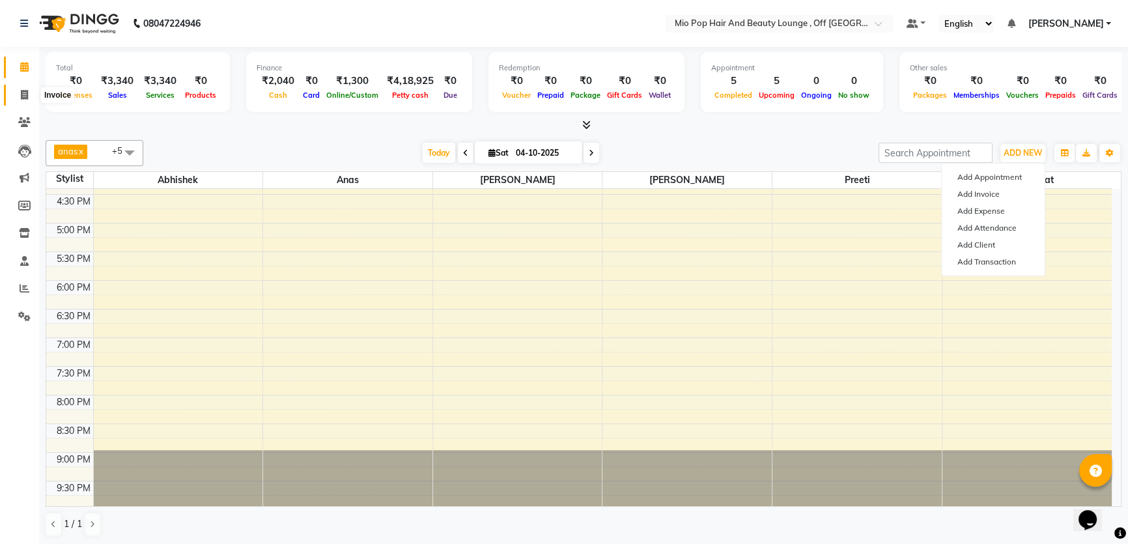
click at [29, 88] on span at bounding box center [24, 95] width 23 height 15
select select "service"
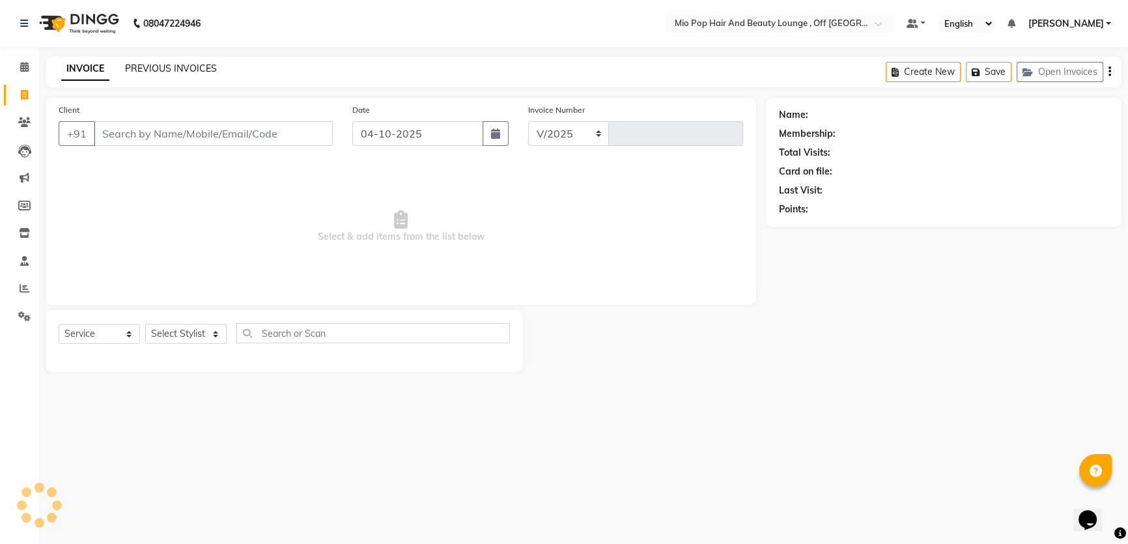
select select "6567"
type input "1592"
click at [129, 130] on input "Client" at bounding box center [214, 133] width 241 height 25
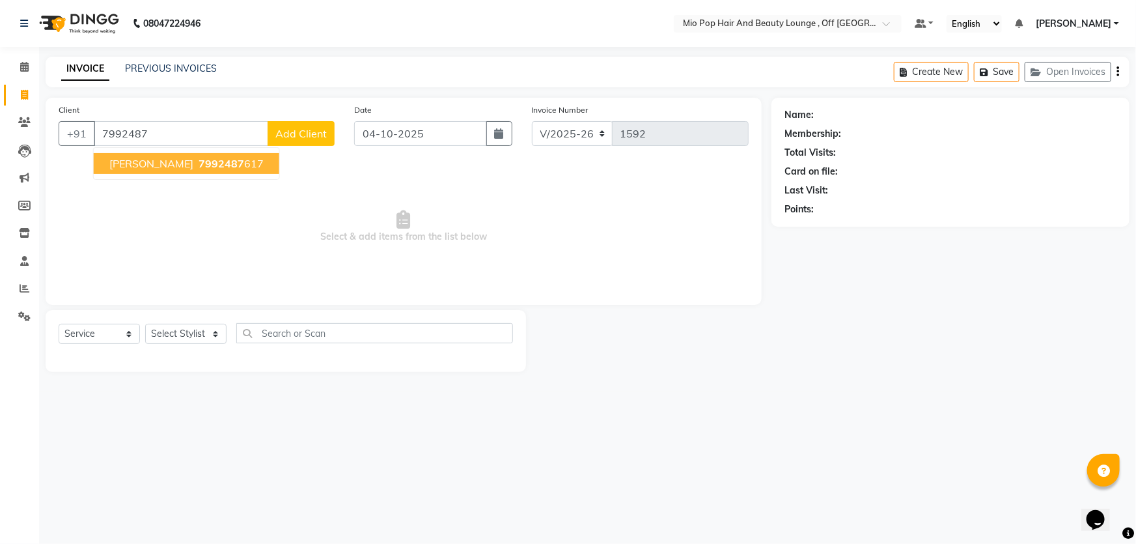
click at [157, 161] on span "[PERSON_NAME]" at bounding box center [151, 163] width 84 height 13
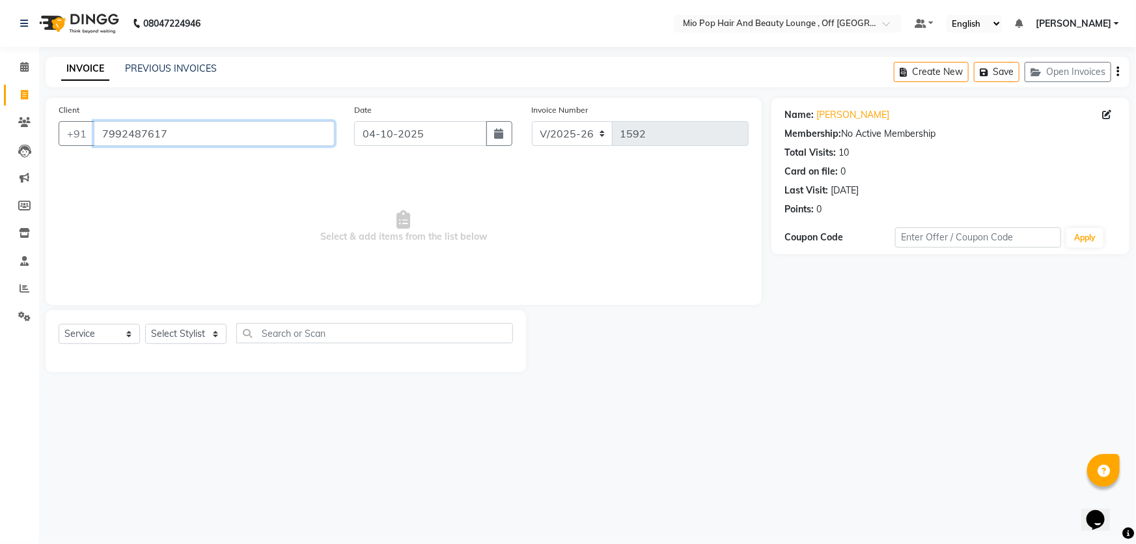
click at [182, 130] on input "7992487617" at bounding box center [214, 133] width 241 height 25
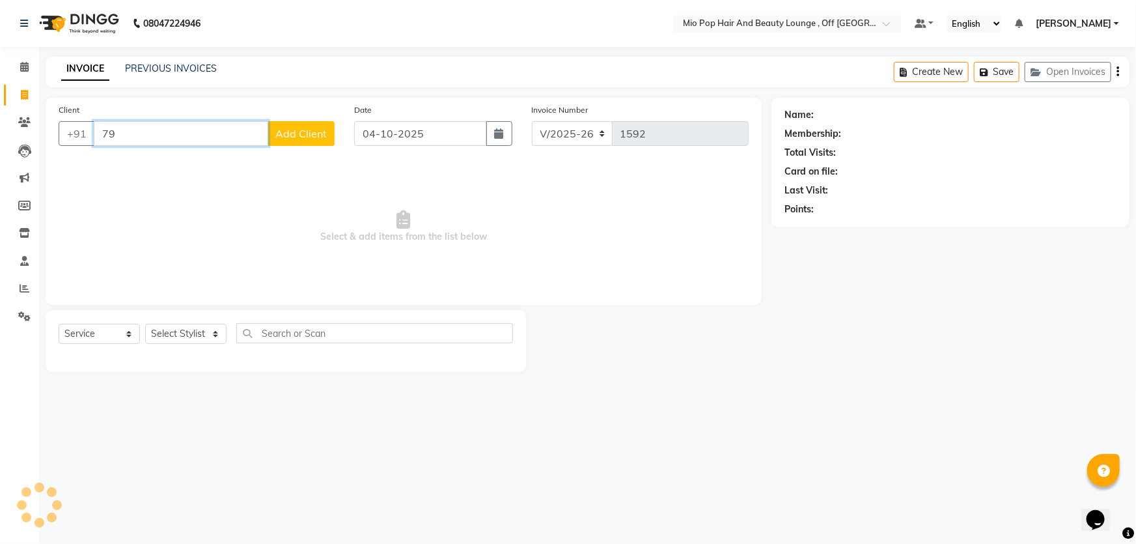
type input "7"
type input "9852559678"
click at [300, 131] on span "Add Client" at bounding box center [300, 133] width 51 height 13
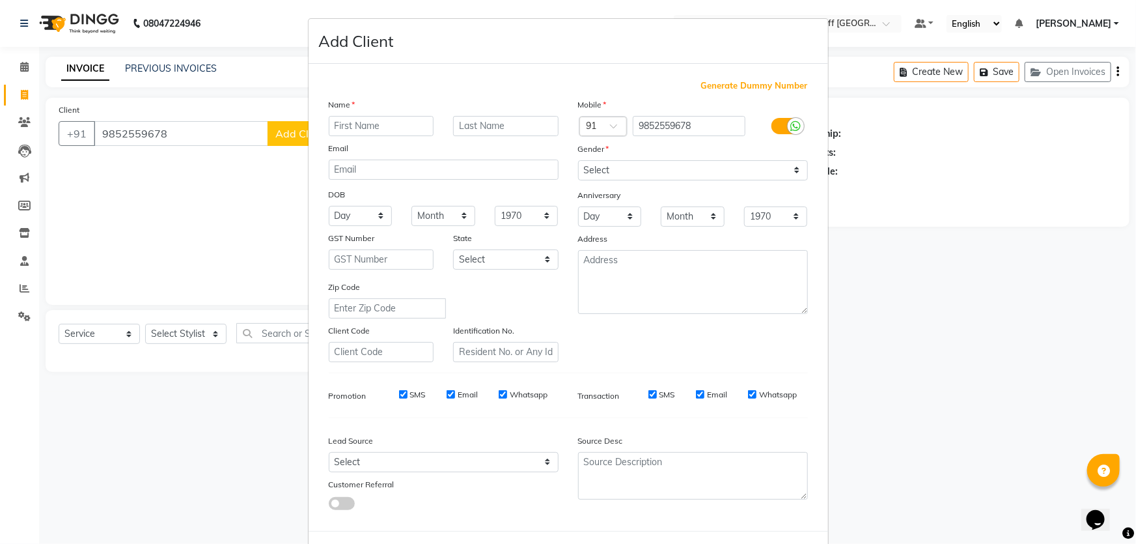
click at [363, 124] on input "text" at bounding box center [381, 126] width 105 height 20
type input "sivani"
click at [633, 163] on select "Select [DEMOGRAPHIC_DATA] [DEMOGRAPHIC_DATA] Other Prefer Not To Say" at bounding box center [693, 170] width 230 height 20
select select "[DEMOGRAPHIC_DATA]"
click at [578, 160] on select "Select [DEMOGRAPHIC_DATA] [DEMOGRAPHIC_DATA] Other Prefer Not To Say" at bounding box center [693, 170] width 230 height 20
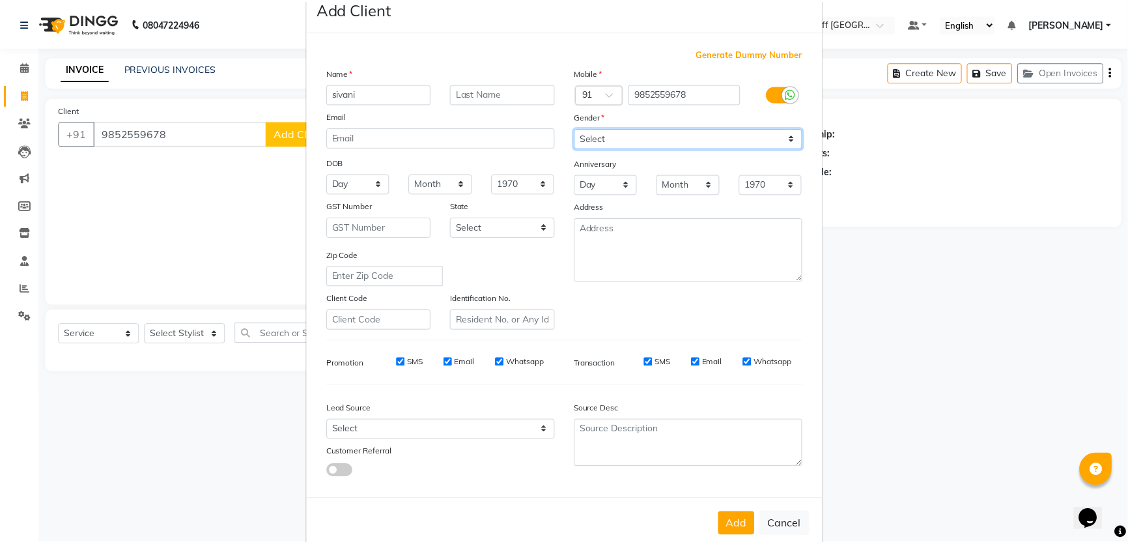
scroll to position [61, 0]
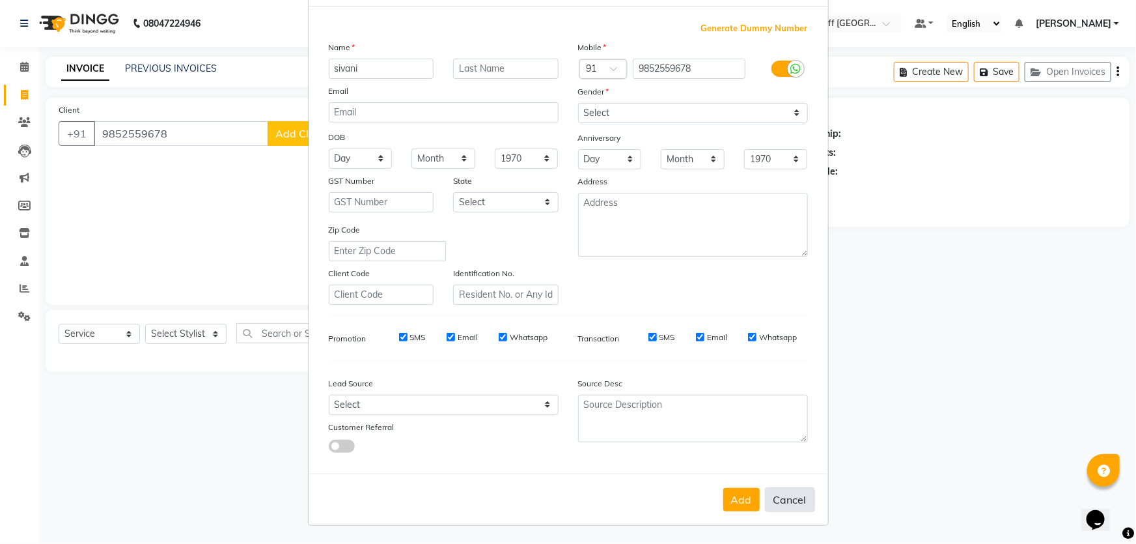
click at [786, 511] on button "Cancel" at bounding box center [790, 499] width 50 height 25
select select
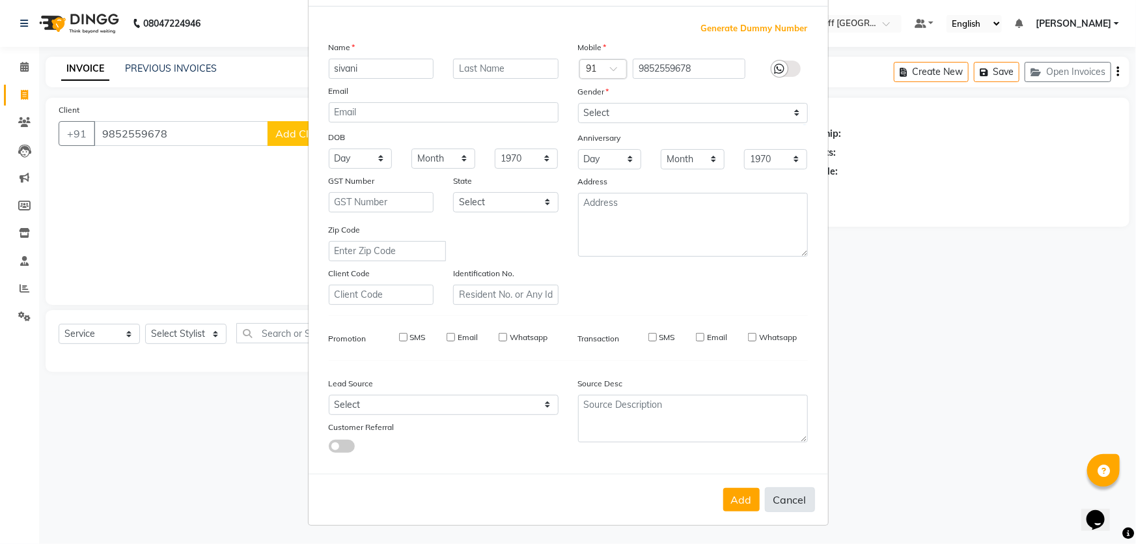
select select
checkbox input "false"
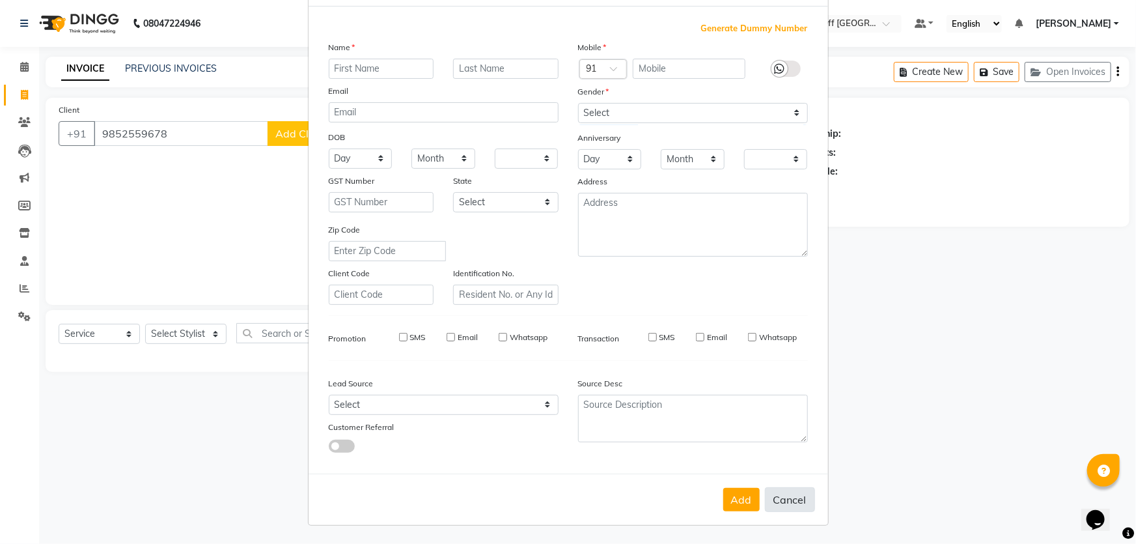
checkbox input "false"
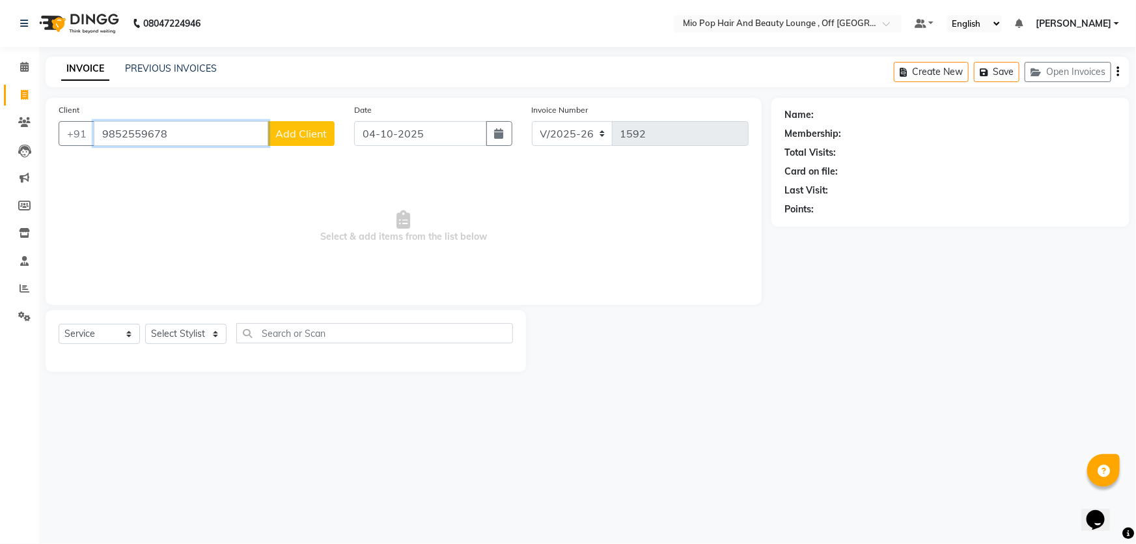
click at [212, 137] on input "9852559678" at bounding box center [181, 133] width 175 height 25
type input "9"
click at [199, 162] on span "799248" at bounding box center [218, 163] width 39 height 13
type input "7992487617"
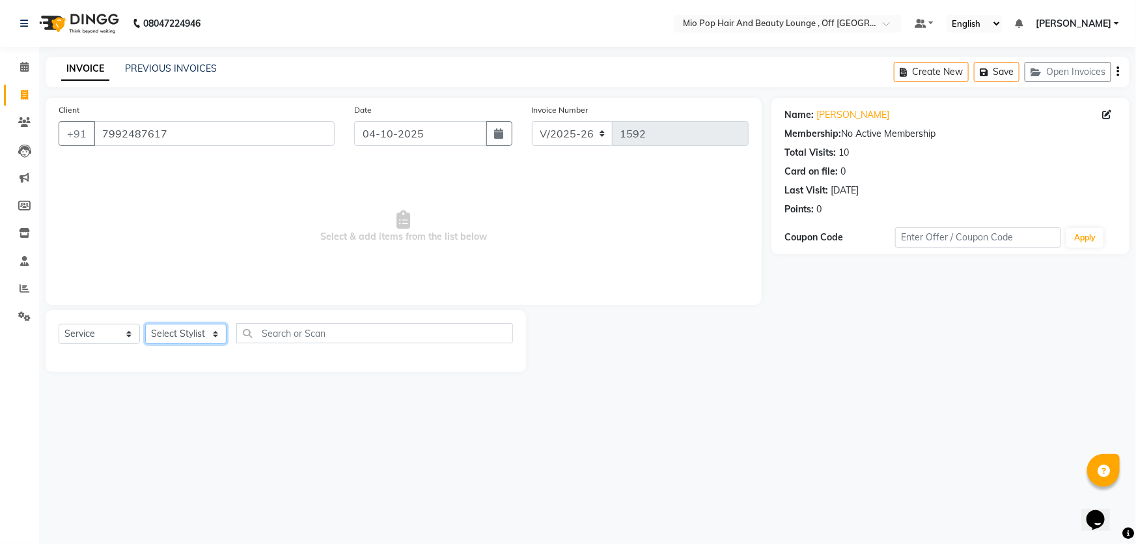
click at [174, 334] on select "Select Stylist Abhishek anas [PERSON_NAME] [PERSON_NAME] [PERSON_NAME] preeti […" at bounding box center [185, 334] width 81 height 20
select select "55180"
click at [145, 324] on select "Select Stylist Abhishek anas [PERSON_NAME] [PERSON_NAME] [PERSON_NAME] preeti […" at bounding box center [185, 334] width 81 height 20
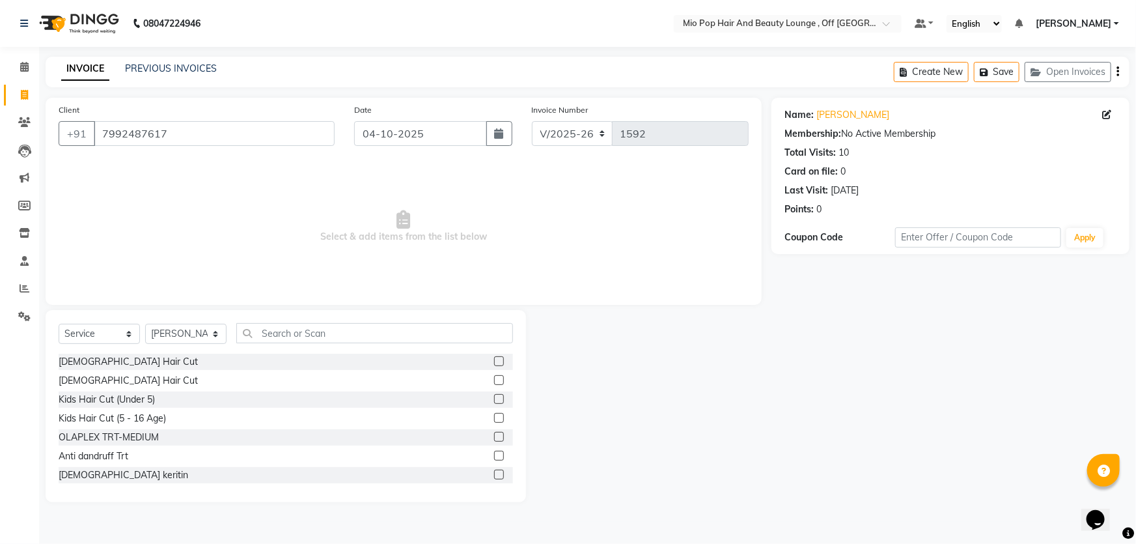
click at [494, 436] on label at bounding box center [499, 437] width 10 height 10
click at [494, 436] on input "checkbox" at bounding box center [498, 437] width 8 height 8
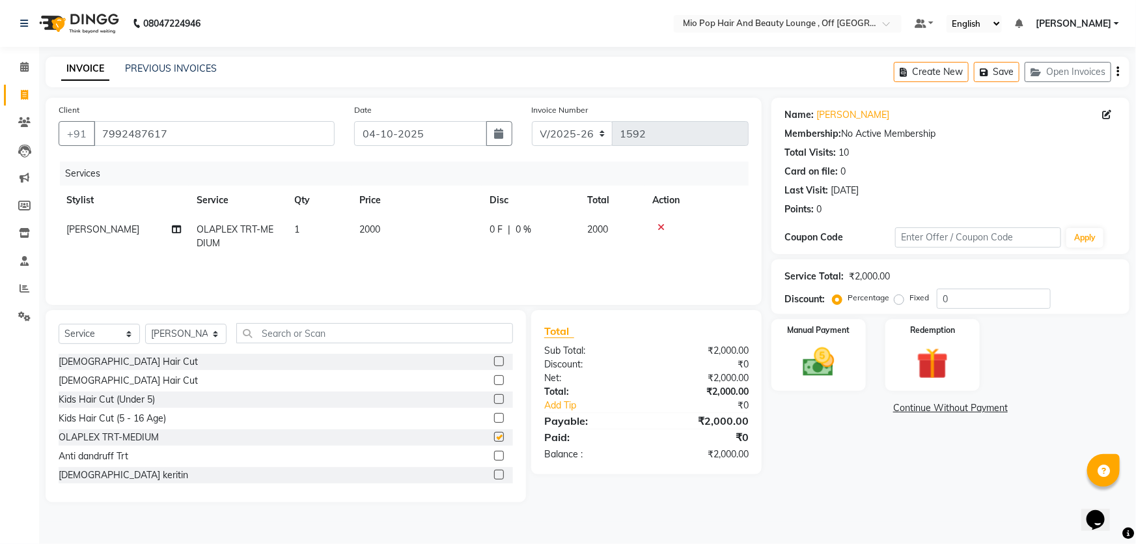
checkbox input "false"
click at [974, 304] on input "0" at bounding box center [994, 298] width 114 height 20
type input "50"
click at [541, 229] on span "50 %" at bounding box center [541, 230] width 21 height 14
select select "55180"
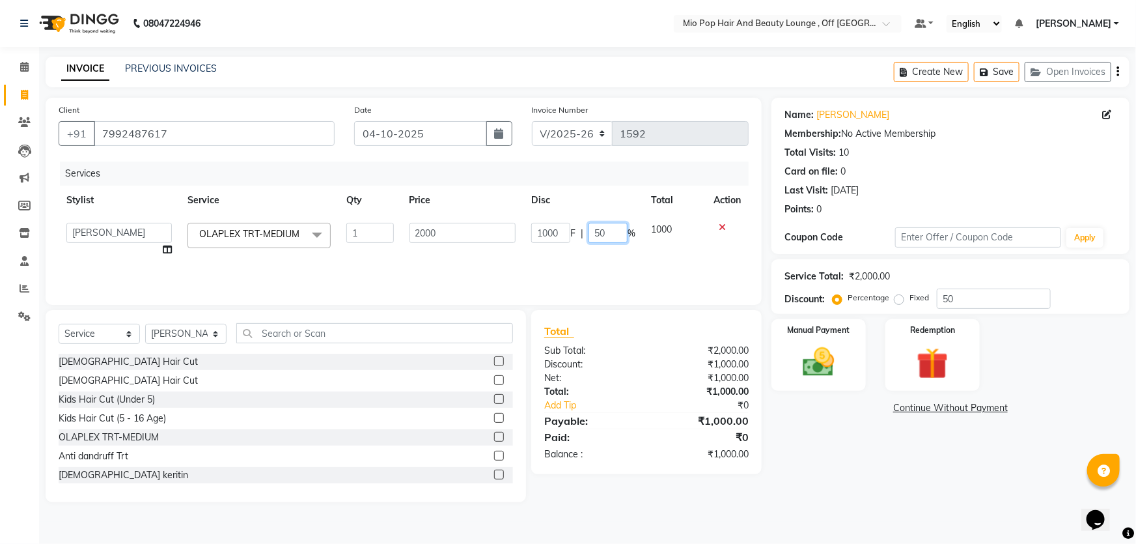
click at [616, 234] on input "50" at bounding box center [608, 233] width 39 height 20
type input "5"
type input "30"
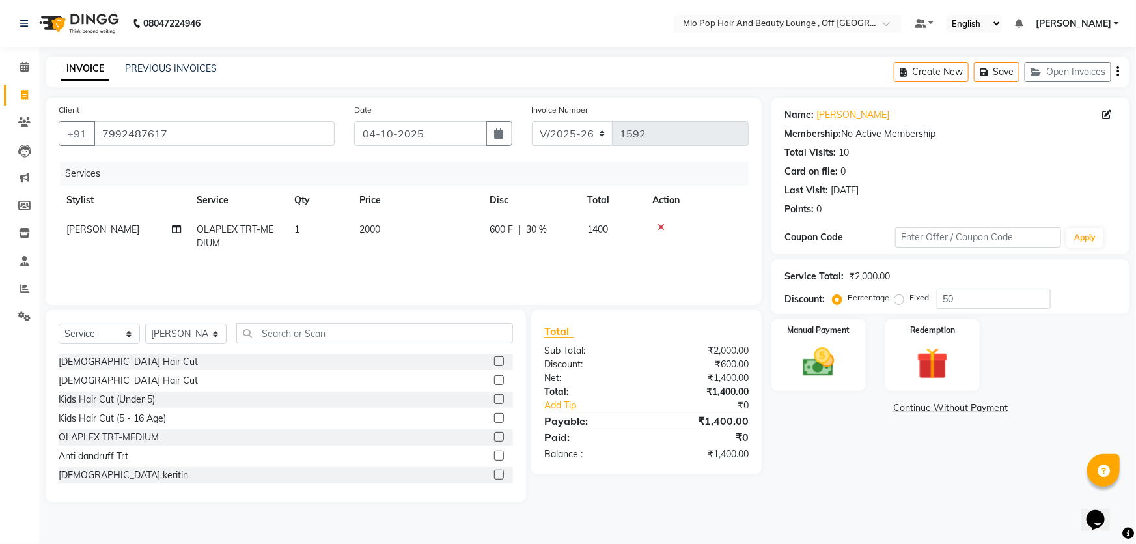
click at [624, 272] on div "Services Stylist Service Qty Price Disc Total Action [PERSON_NAME] OLAPLEX TRT-…" at bounding box center [404, 226] width 690 height 130
click at [494, 397] on label at bounding box center [499, 399] width 10 height 10
click at [494, 397] on input "checkbox" at bounding box center [498, 399] width 8 height 8
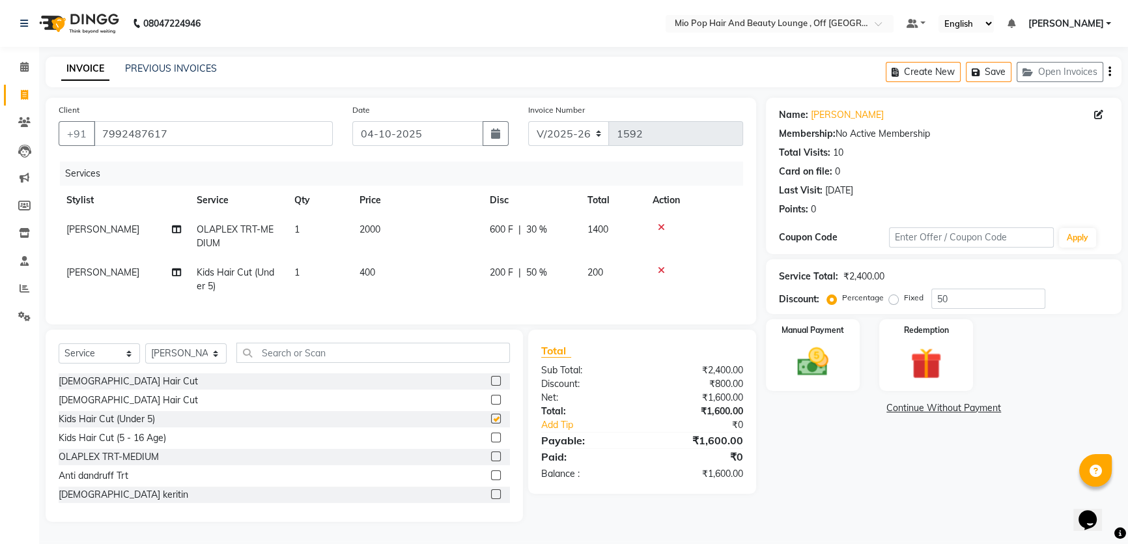
checkbox input "false"
click at [537, 227] on span "30 %" at bounding box center [536, 230] width 21 height 14
select select "55180"
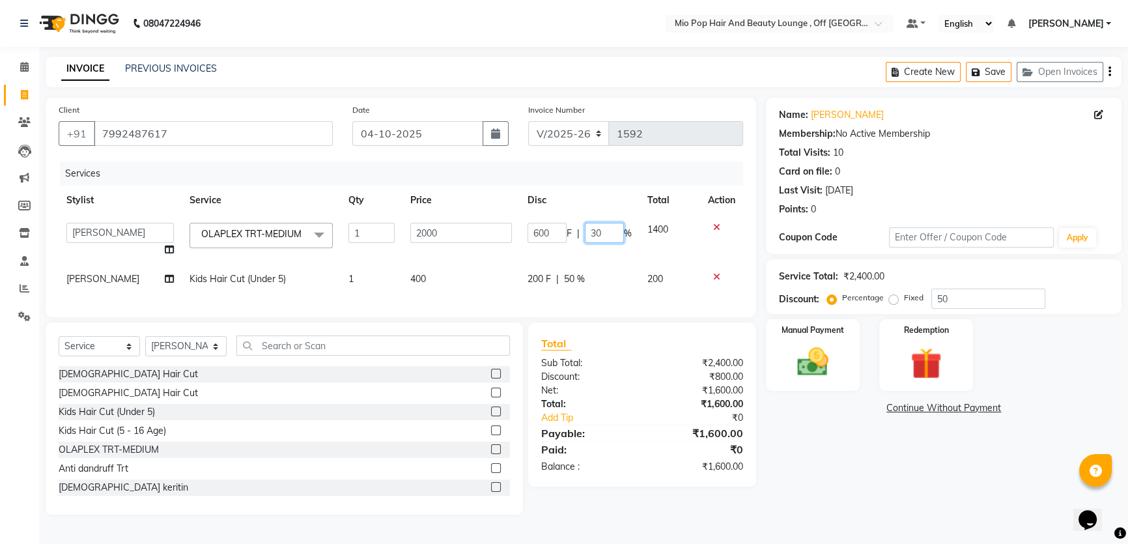
click at [608, 234] on input "30" at bounding box center [604, 233] width 39 height 20
type input "3"
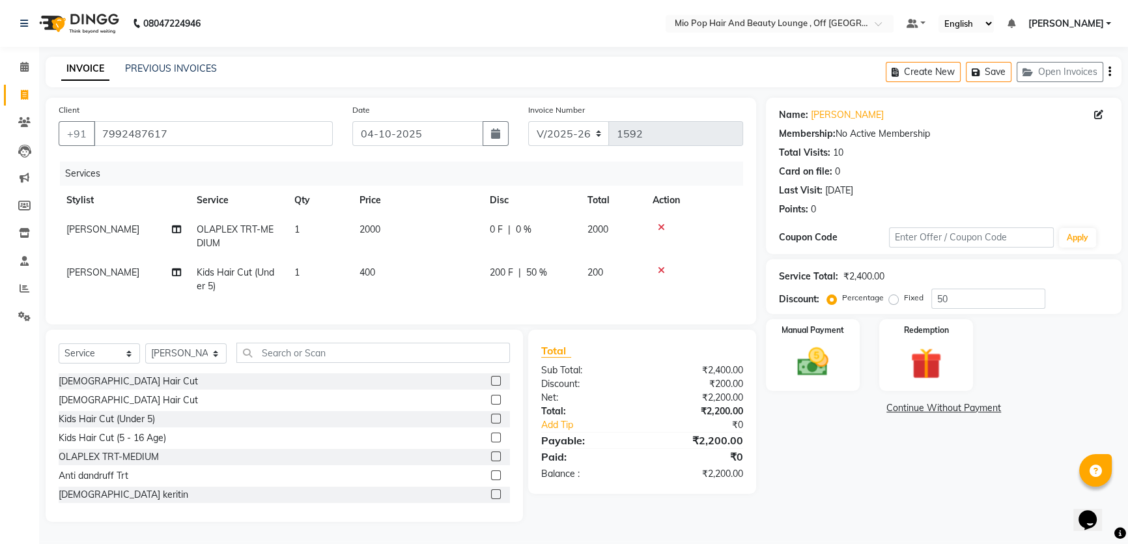
click at [592, 254] on tr "[PERSON_NAME] OLAPLEX TRT-MEDIUM 1 2000 0 F | 0 % 2000" at bounding box center [401, 236] width 684 height 43
click at [541, 232] on div "0 F | 0 %" at bounding box center [531, 230] width 82 height 14
select select "55180"
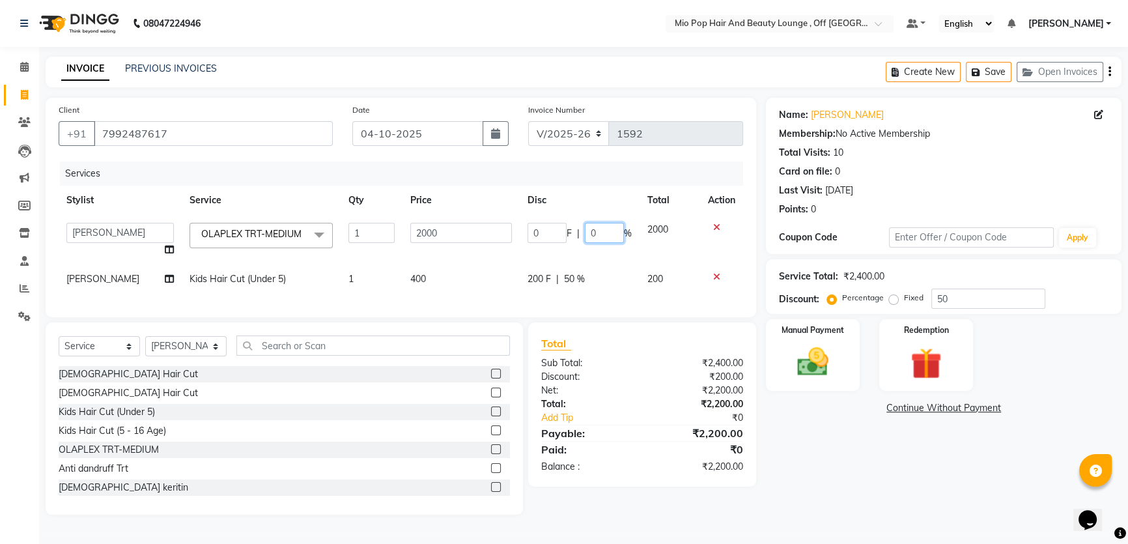
click at [609, 229] on input "0" at bounding box center [604, 233] width 39 height 20
click at [960, 299] on input "50" at bounding box center [988, 298] width 114 height 20
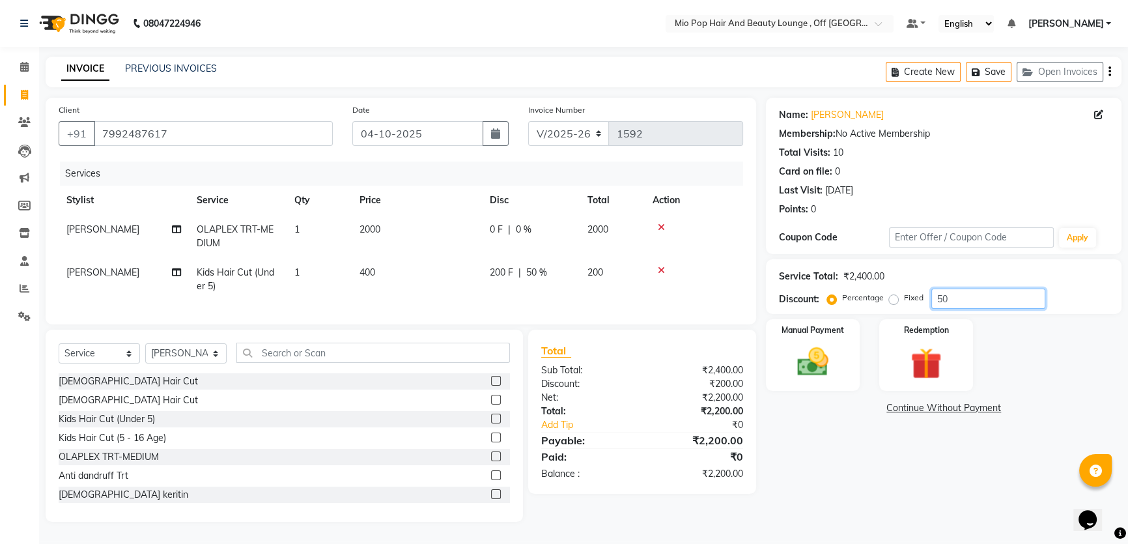
type input "5"
click at [524, 293] on td "0 F | 0 %" at bounding box center [531, 279] width 98 height 43
select select "55180"
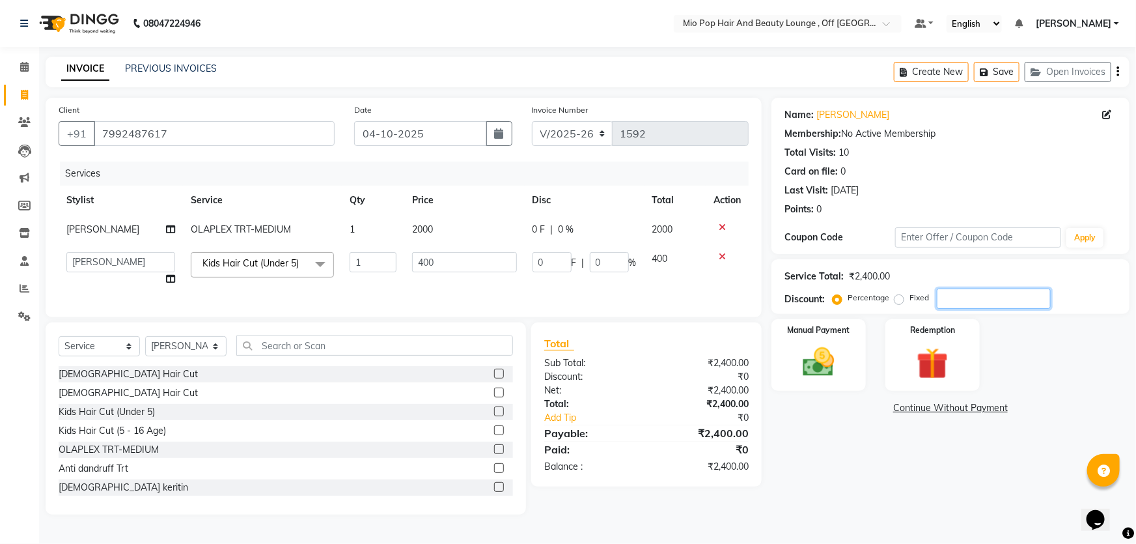
click at [977, 297] on input "number" at bounding box center [994, 298] width 114 height 20
type input "5"
type input "20"
type input "5"
type input "50"
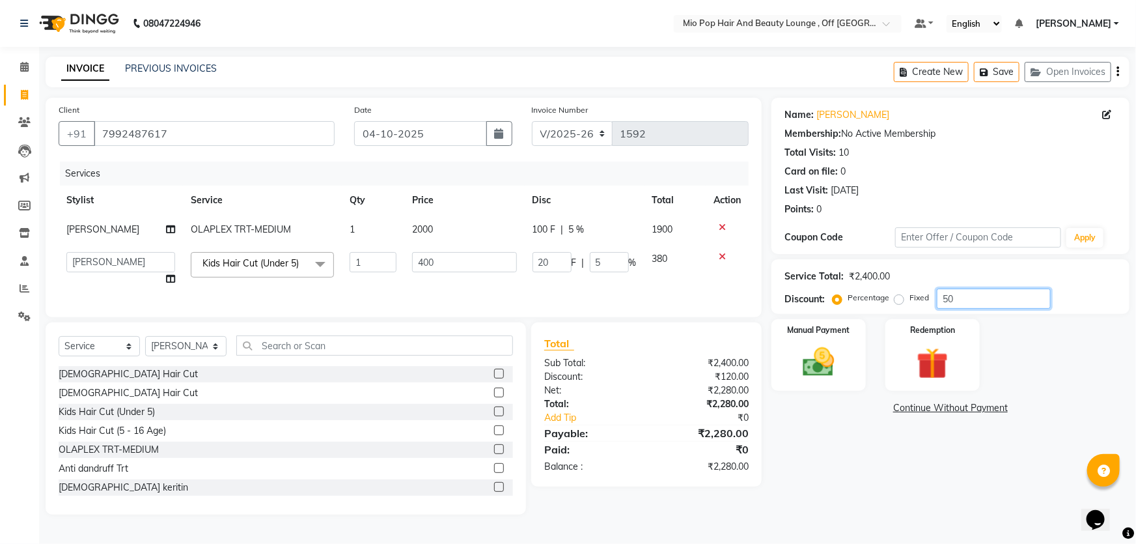
type input "200"
type input "50"
click at [595, 293] on div "Services Stylist Service Qty Price Disc Total Action [PERSON_NAME] OLAPLEX TRT-…" at bounding box center [404, 232] width 690 height 143
click at [595, 290] on td "200 F | 50 %" at bounding box center [585, 268] width 120 height 49
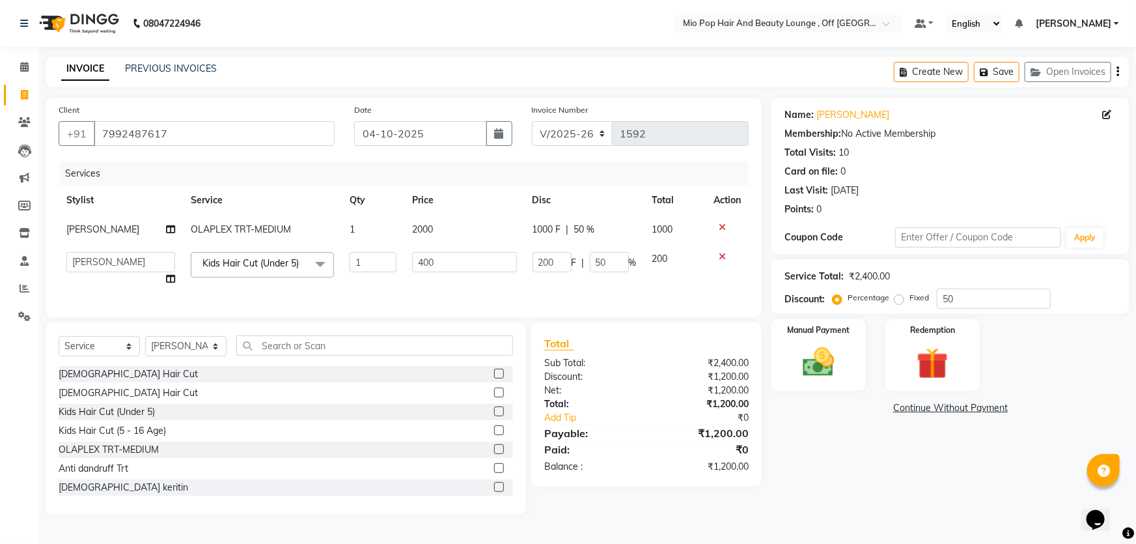
click at [575, 234] on span "50 %" at bounding box center [584, 230] width 21 height 14
select select "55180"
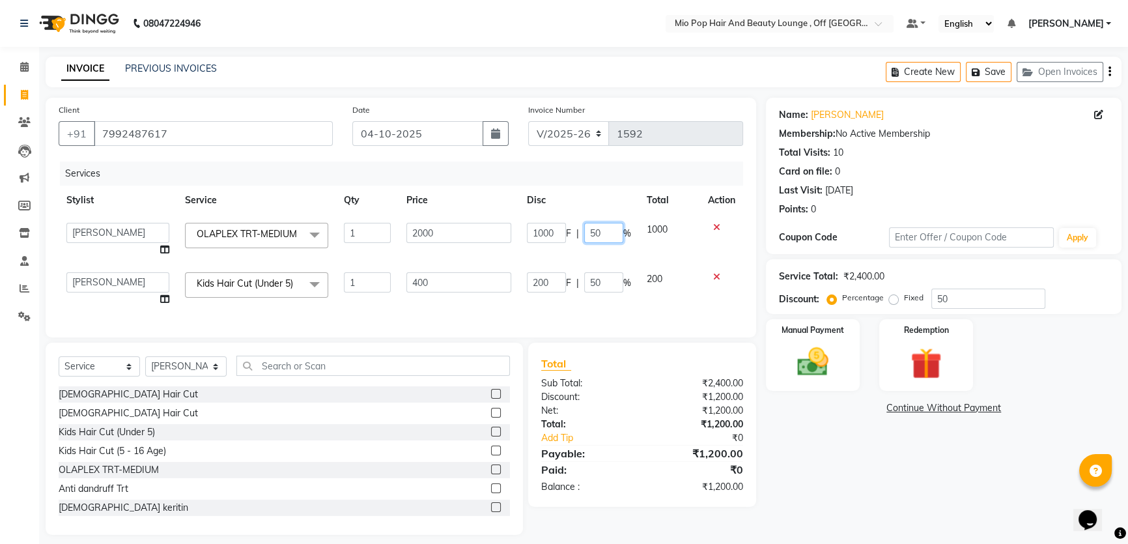
click at [595, 234] on input "50" at bounding box center [603, 233] width 39 height 20
type input "30"
click at [630, 246] on tbody "Abhishek anas [PERSON_NAME] [PERSON_NAME] [PERSON_NAME] preeti [PERSON_NAME] [P…" at bounding box center [404, 264] width 690 height 99
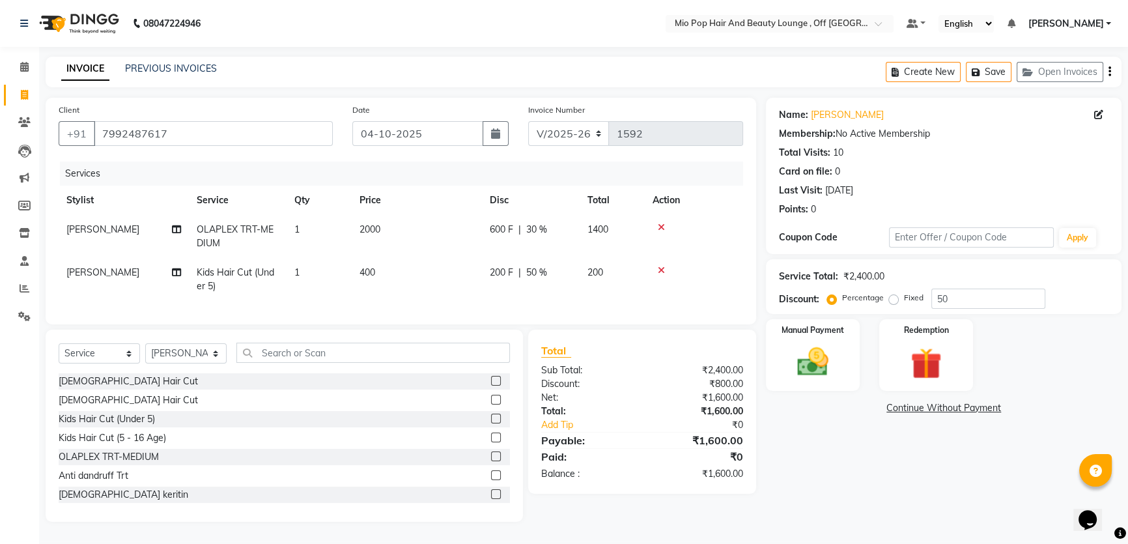
click at [672, 285] on tr "[PERSON_NAME] Kids Hair Cut (Under 5) 1 400 200 F | 50 % 200" at bounding box center [401, 279] width 684 height 43
click at [959, 298] on input "50" at bounding box center [988, 298] width 114 height 20
click at [535, 231] on span "30 %" at bounding box center [536, 230] width 21 height 14
select select "55180"
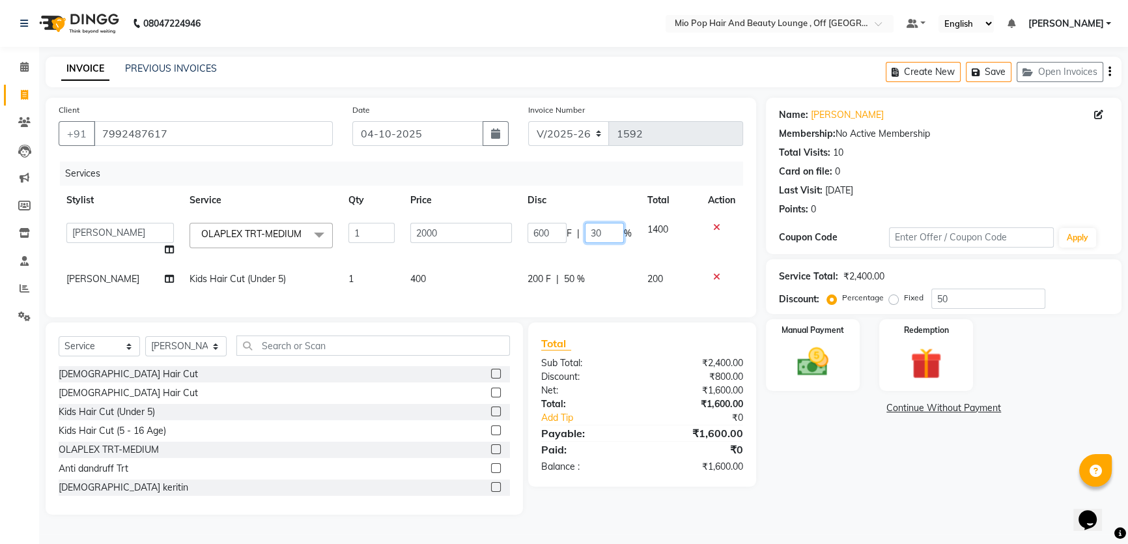
click at [599, 235] on input "30" at bounding box center [604, 233] width 39 height 20
click at [821, 378] on img at bounding box center [813, 361] width 53 height 37
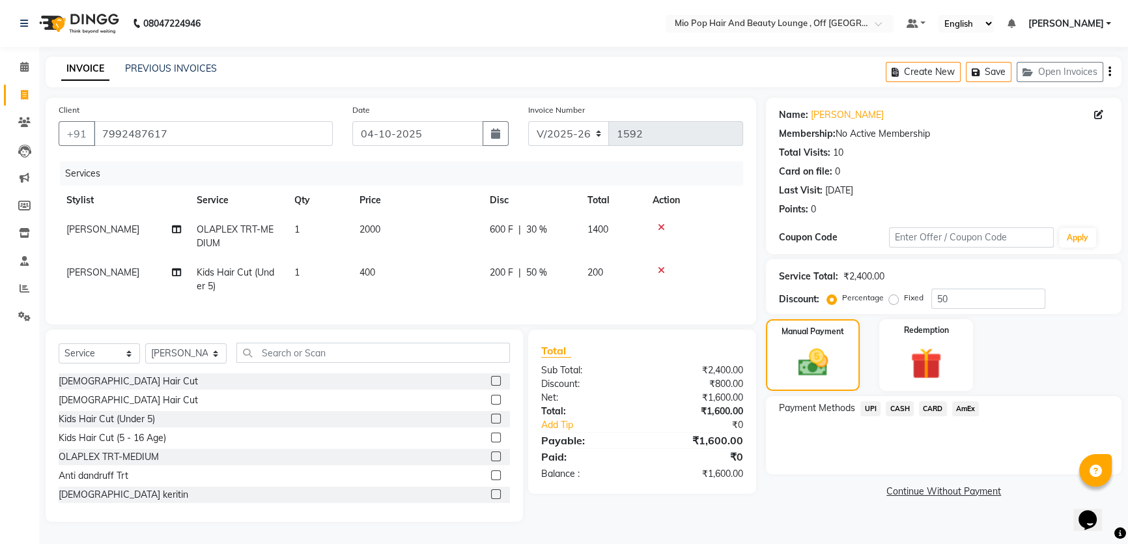
click at [900, 410] on span "CASH" at bounding box center [900, 408] width 28 height 15
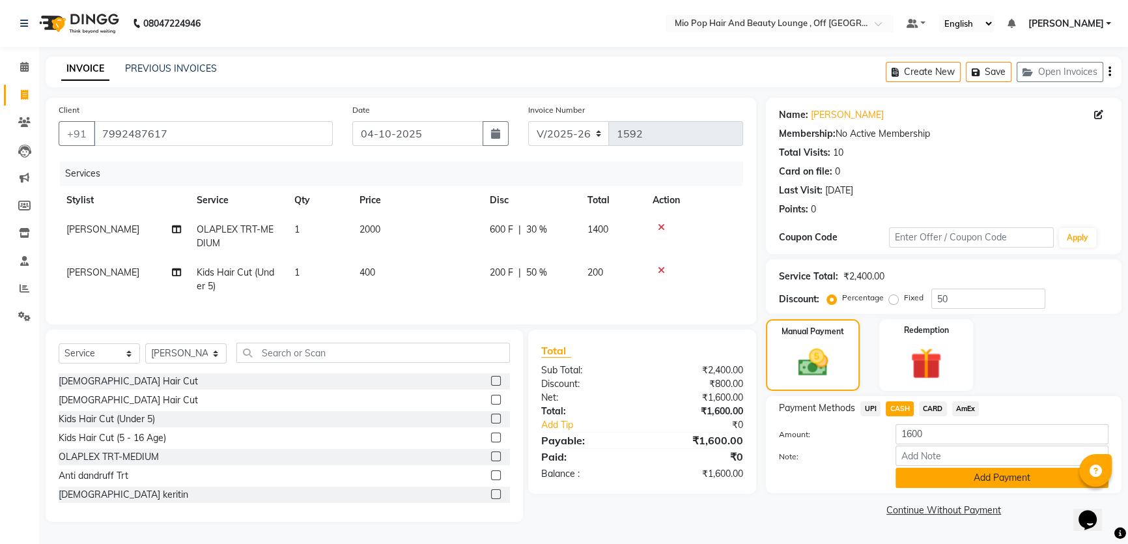
click at [977, 476] on button "Add Payment" at bounding box center [1001, 478] width 213 height 20
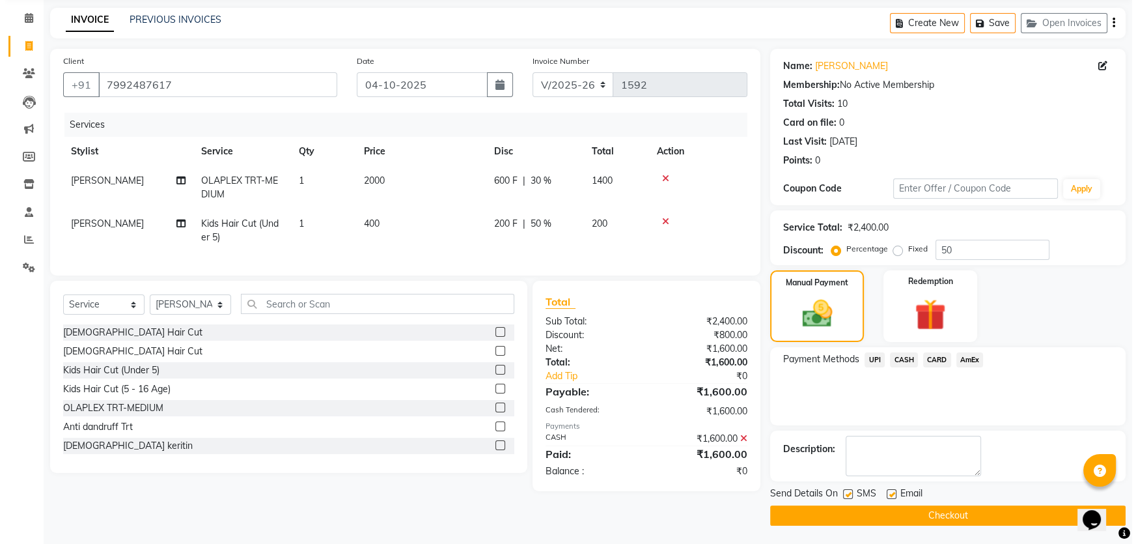
scroll to position [0, 0]
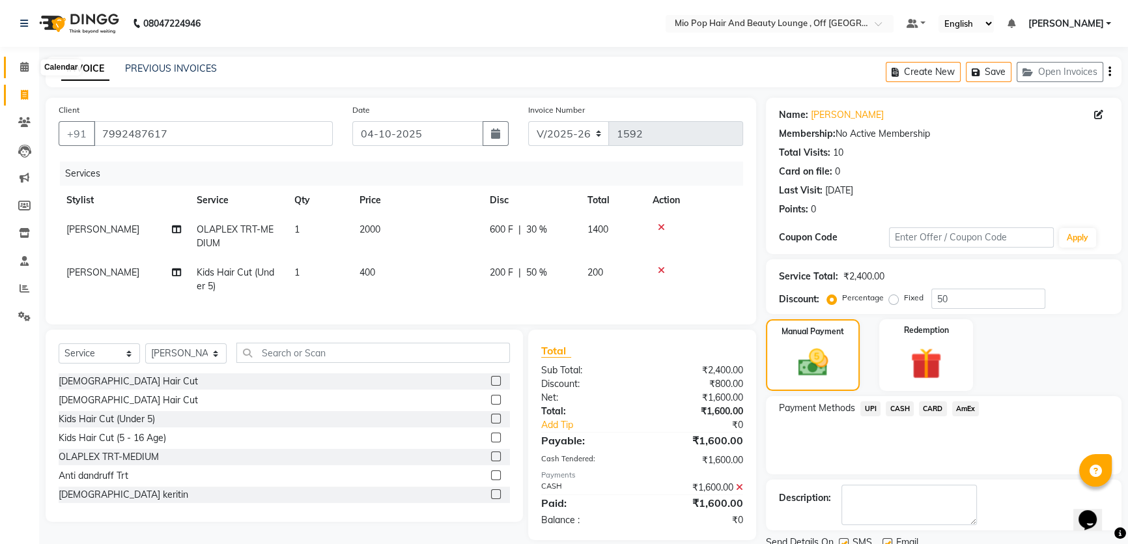
click at [27, 61] on span at bounding box center [24, 67] width 23 height 15
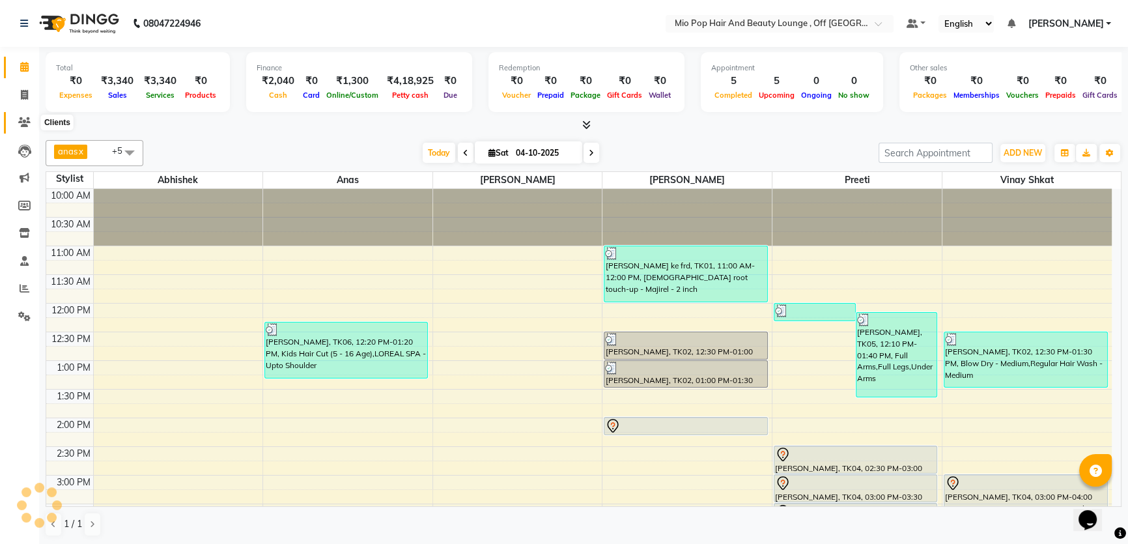
click at [20, 121] on icon at bounding box center [24, 122] width 12 height 10
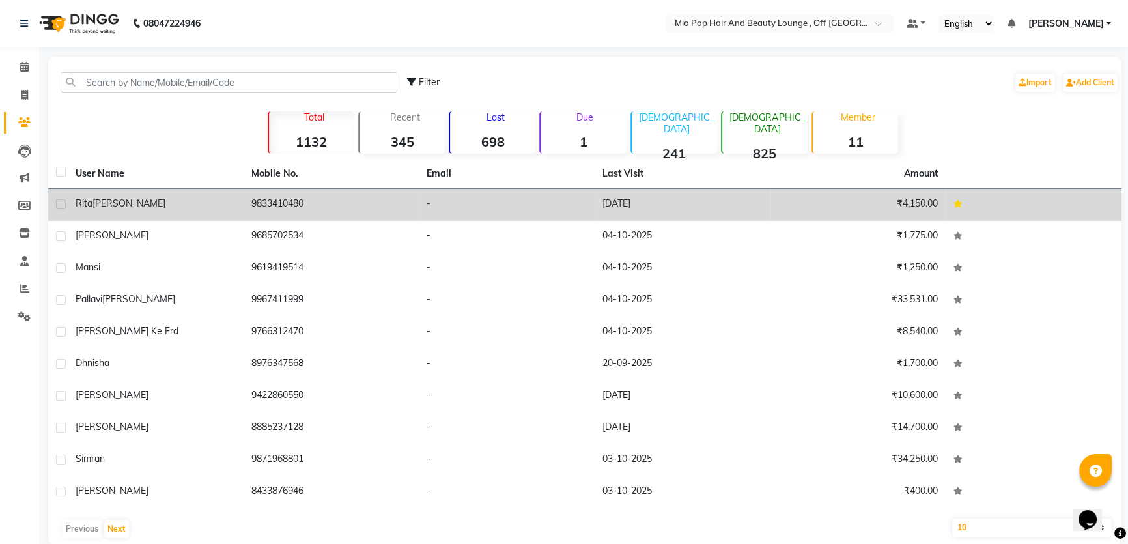
click at [299, 206] on td "9833410480" at bounding box center [332, 205] width 176 height 32
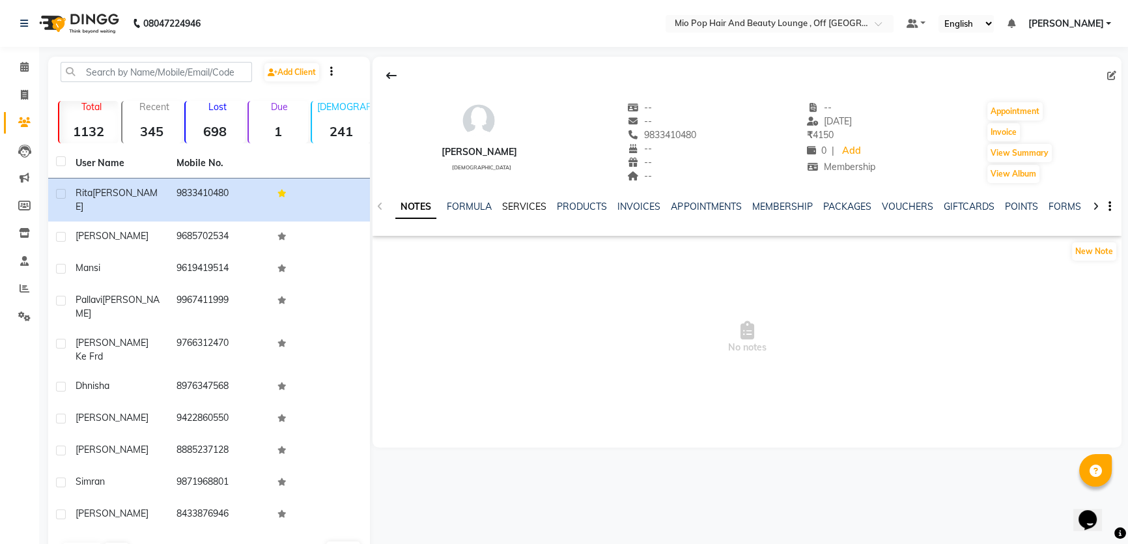
click at [516, 207] on link "SERVICES" at bounding box center [524, 207] width 44 height 12
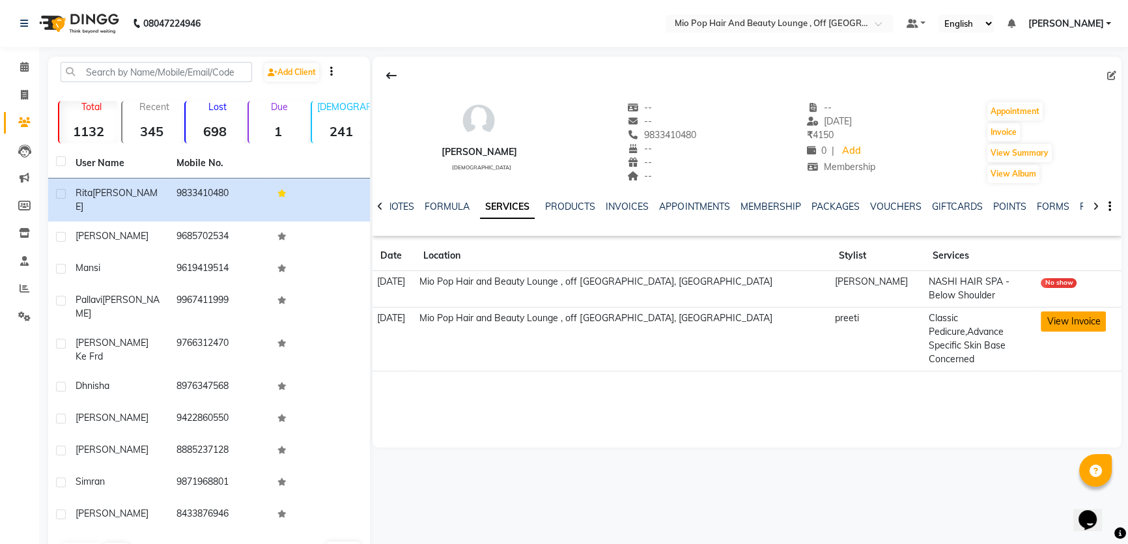
click at [1061, 322] on button "View Invoice" at bounding box center [1073, 321] width 65 height 20
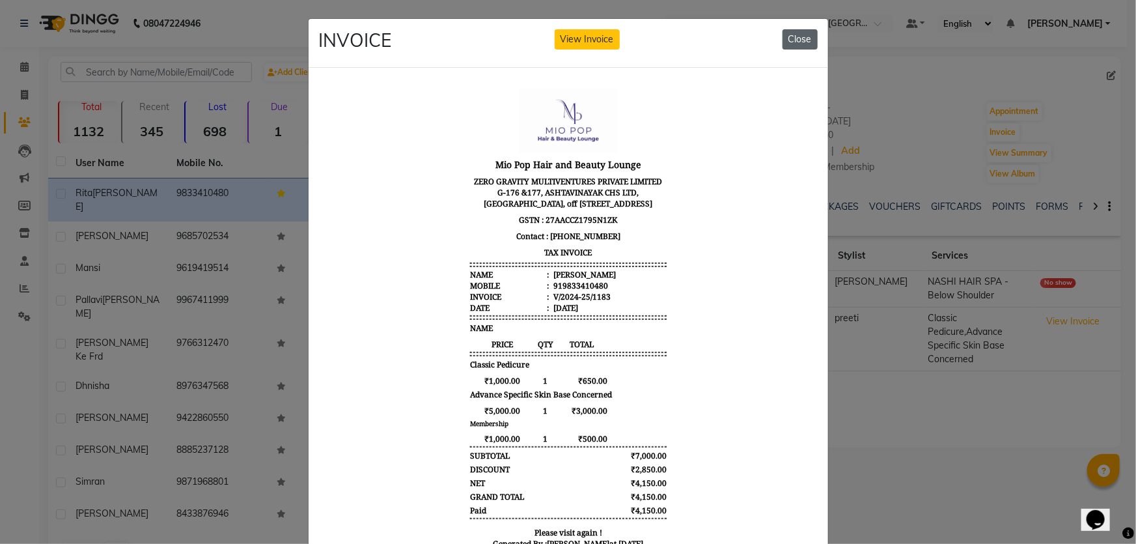
click at [787, 43] on button "Close" at bounding box center [800, 39] width 35 height 20
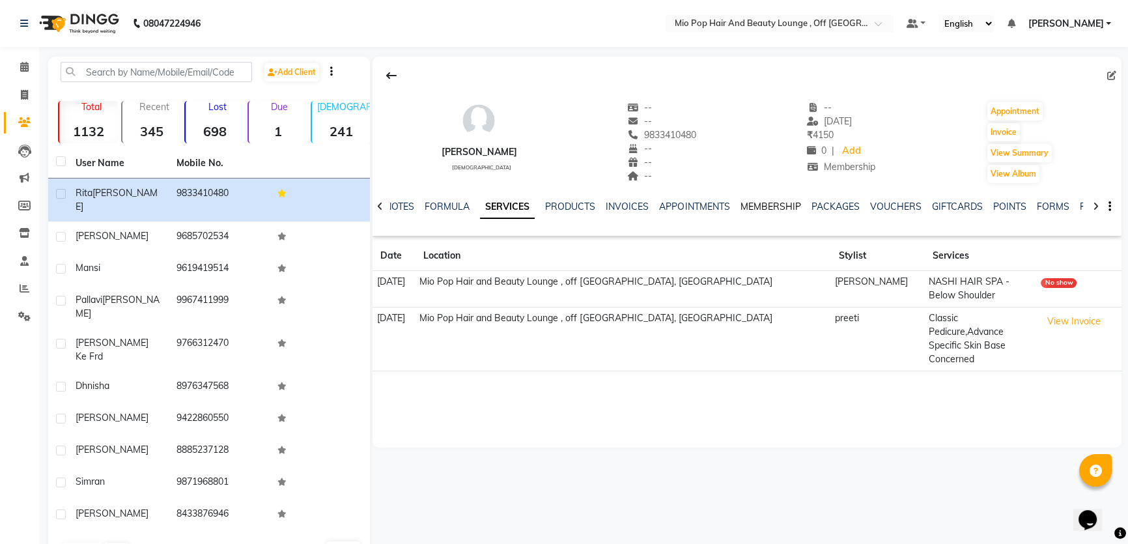
click at [768, 201] on link "MEMBERSHIP" at bounding box center [770, 207] width 61 height 12
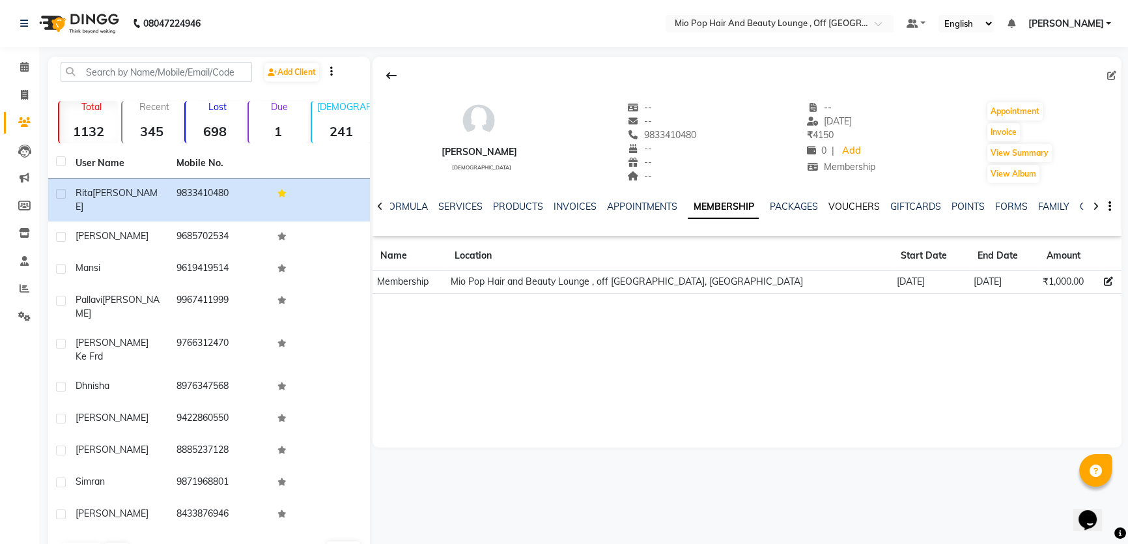
click at [831, 205] on link "VOUCHERS" at bounding box center [853, 207] width 51 height 12
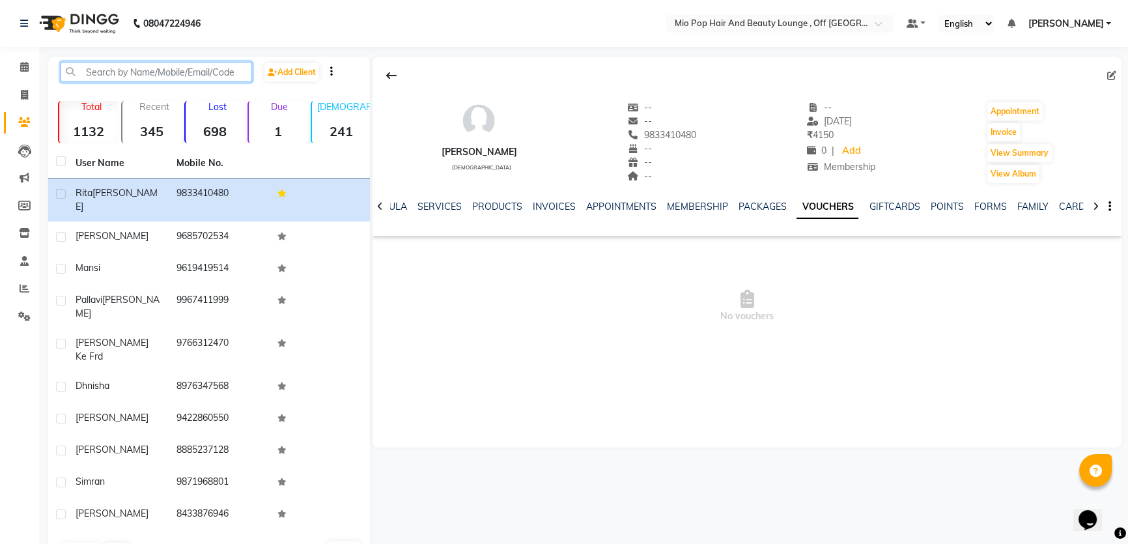
click at [127, 71] on input "text" at bounding box center [156, 72] width 191 height 20
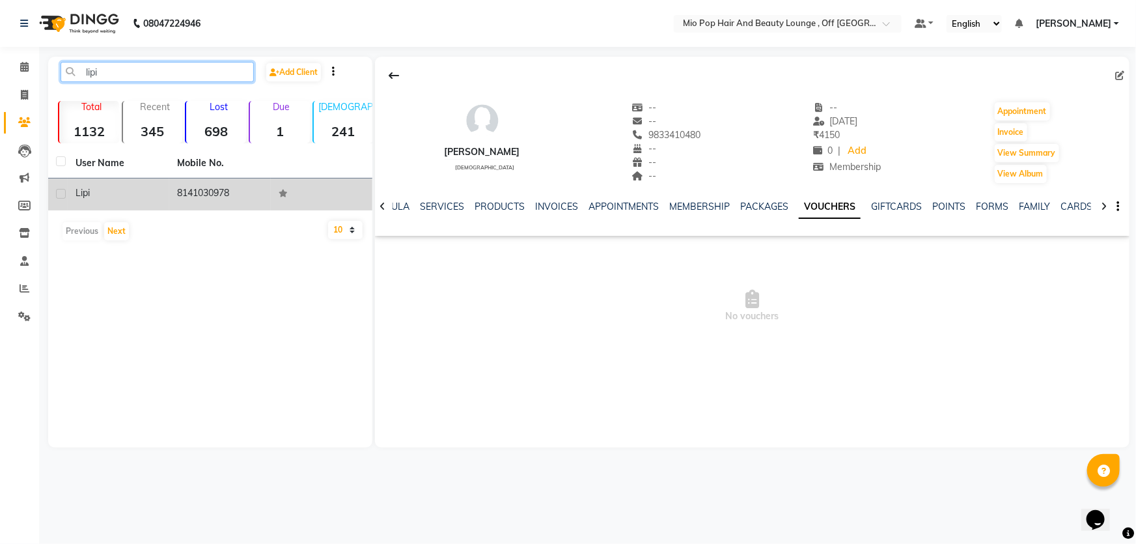
type input "lipi"
drag, startPoint x: 155, startPoint y: 183, endPoint x: 162, endPoint y: 183, distance: 7.2
click at [158, 183] on td "lipi" at bounding box center [119, 194] width 102 height 32
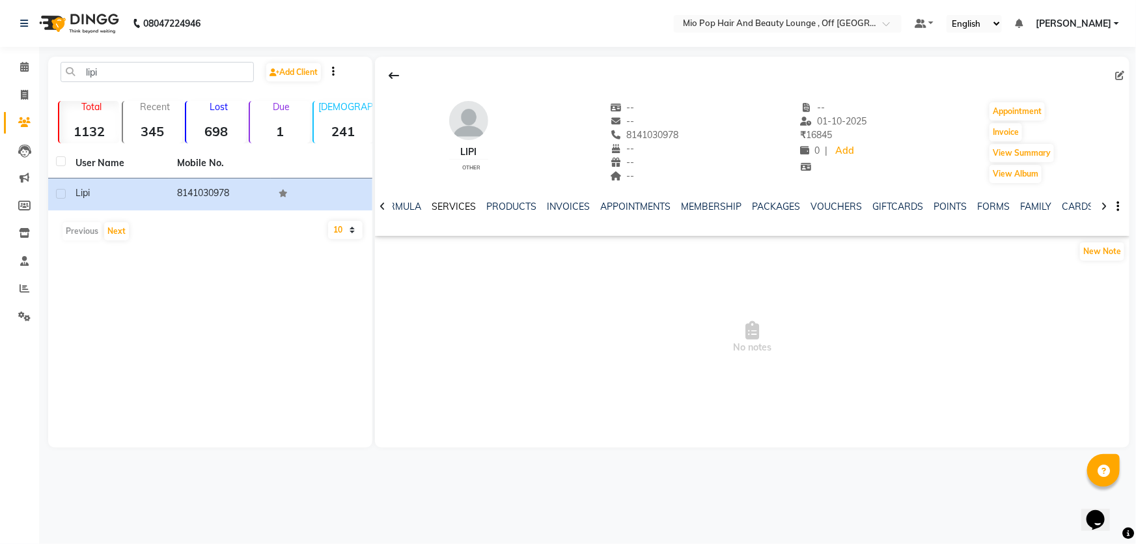
click at [468, 206] on link "SERVICES" at bounding box center [454, 207] width 44 height 12
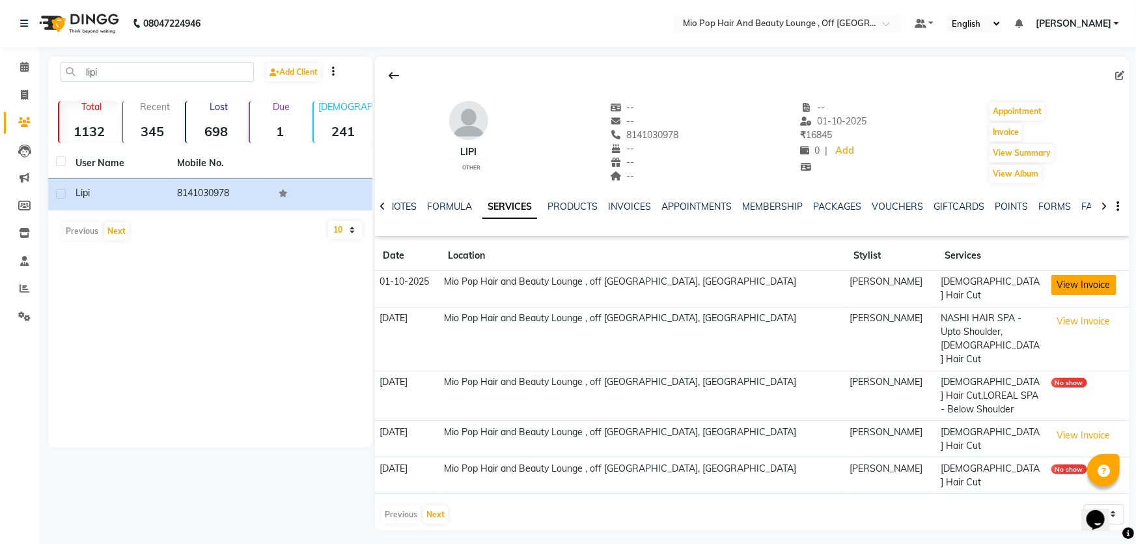
click at [1067, 288] on button "View Invoice" at bounding box center [1084, 285] width 65 height 20
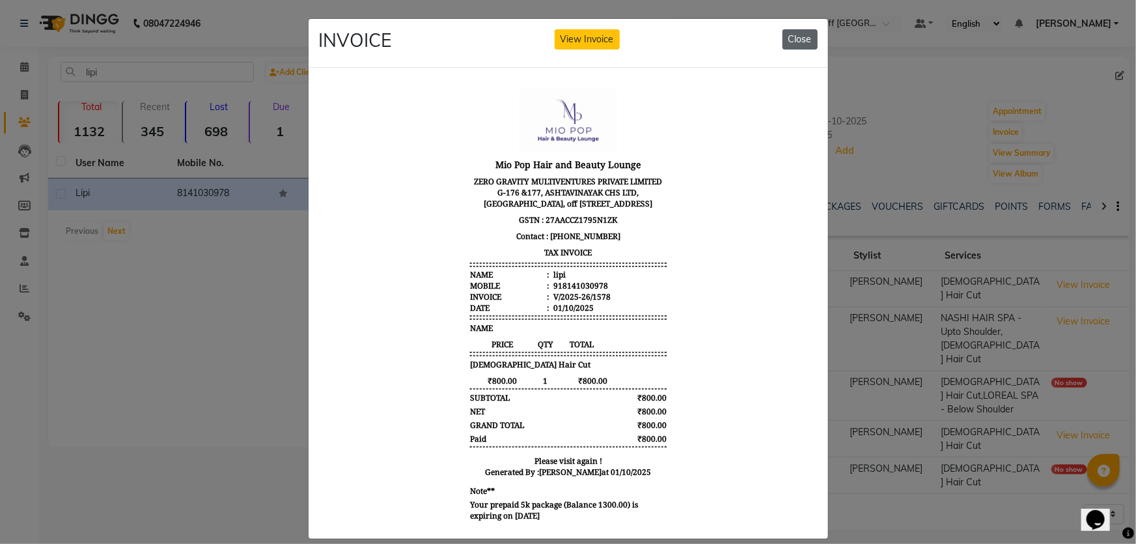
click at [802, 35] on button "Close" at bounding box center [800, 39] width 35 height 20
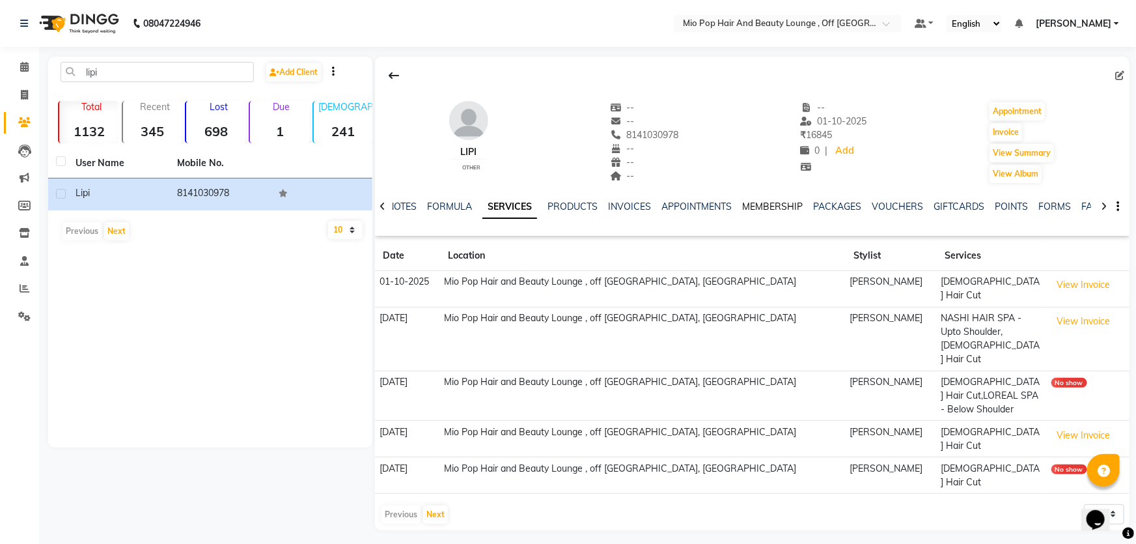
click at [786, 208] on link "MEMBERSHIP" at bounding box center [772, 207] width 61 height 12
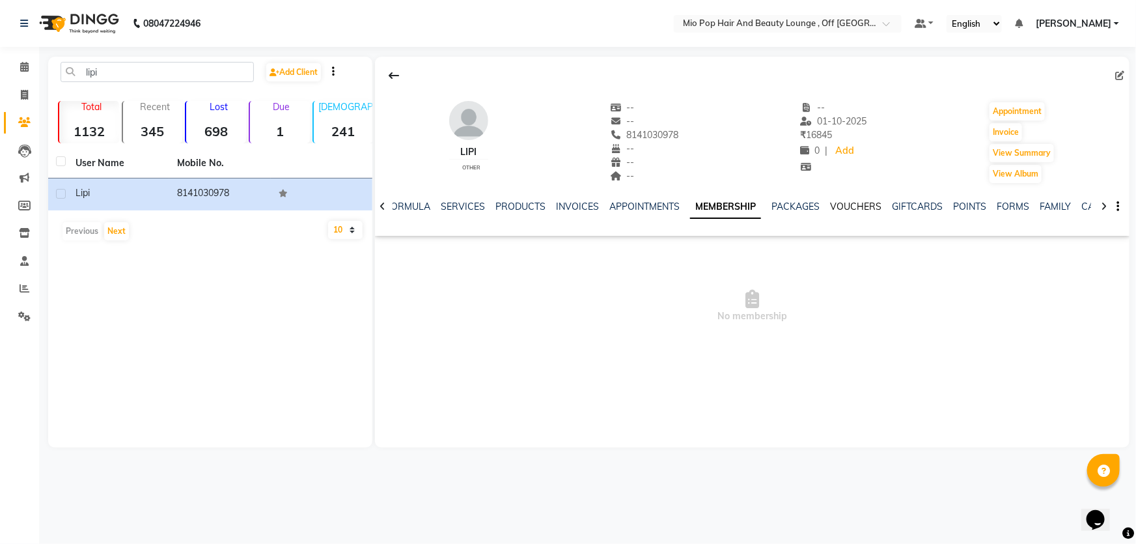
click at [860, 207] on link "VOUCHERS" at bounding box center [855, 207] width 51 height 12
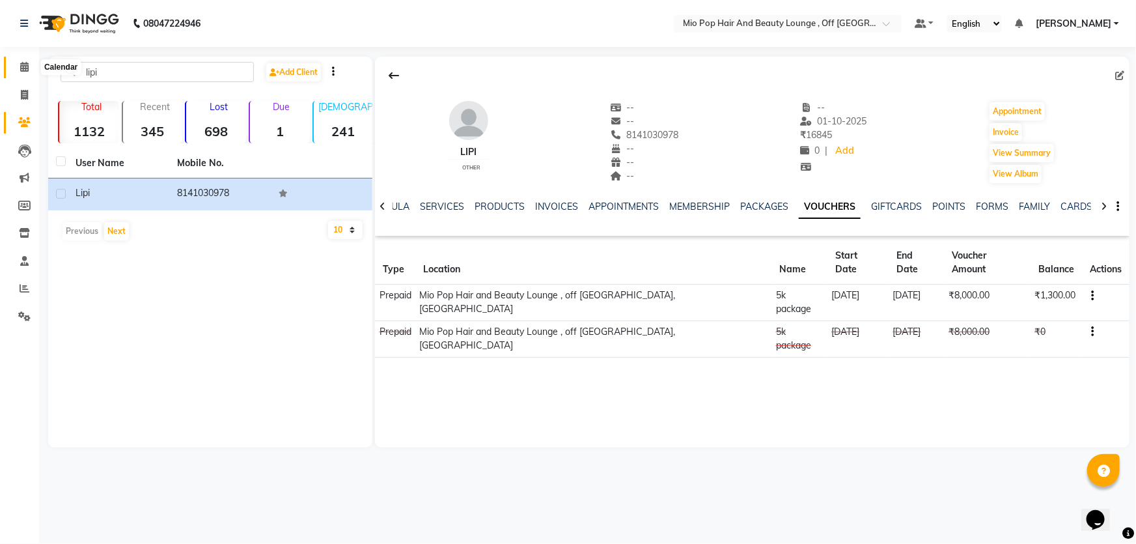
click at [18, 73] on span at bounding box center [24, 67] width 23 height 15
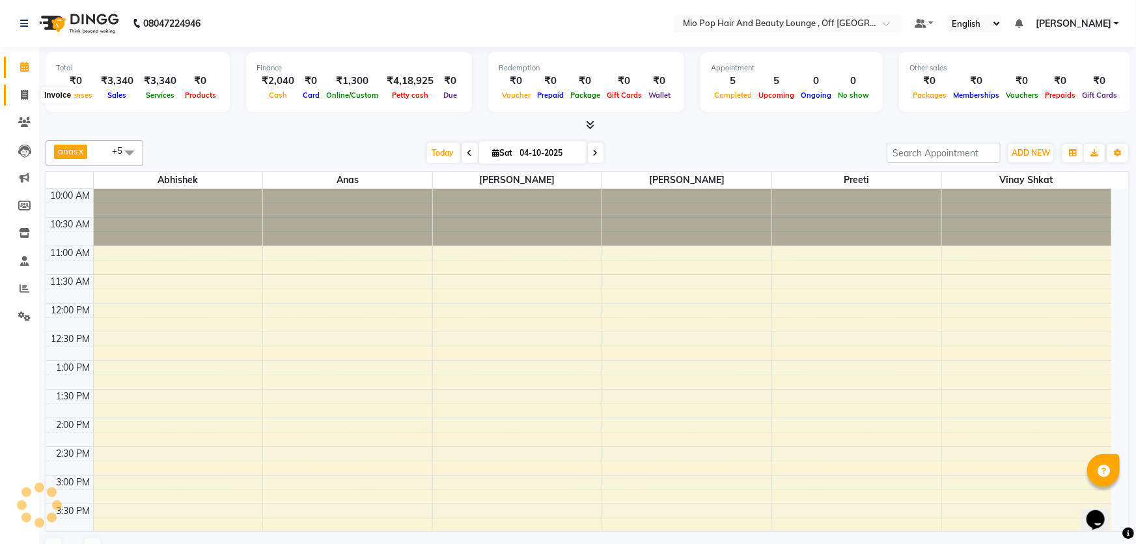
click at [25, 94] on icon at bounding box center [24, 95] width 7 height 10
select select "service"
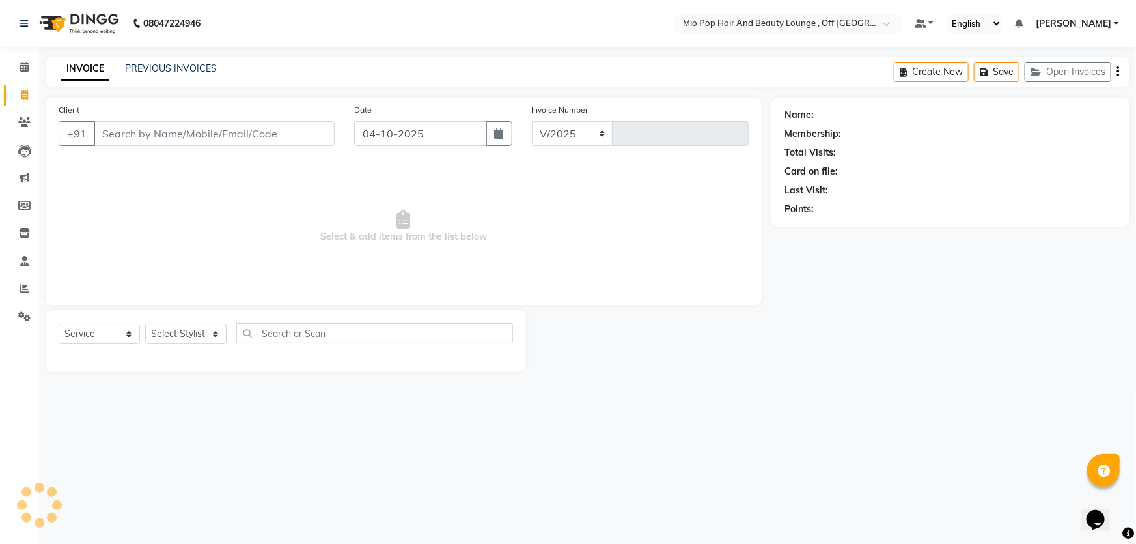
select select "6567"
type input "1592"
click at [162, 126] on input "Client" at bounding box center [214, 133] width 241 height 25
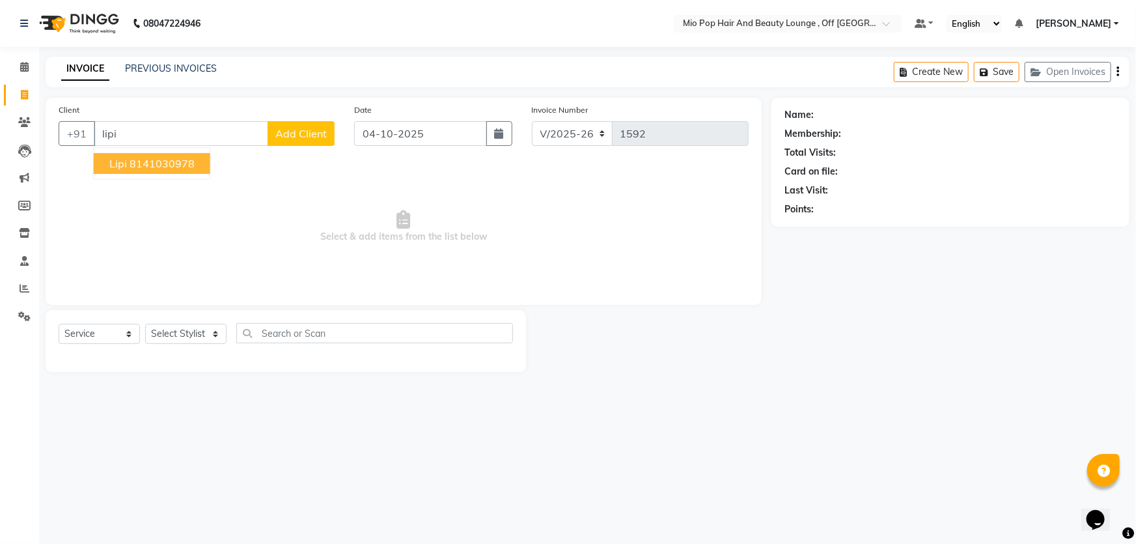
click at [163, 160] on ngb-highlight "8141030978" at bounding box center [162, 163] width 65 height 13
type input "8141030978"
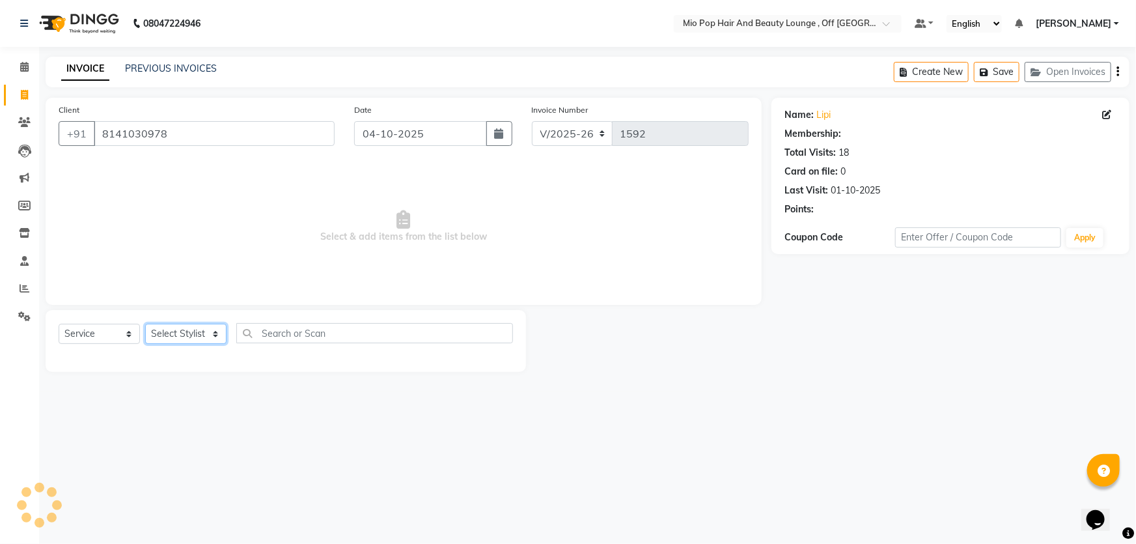
click at [197, 330] on select "Select Stylist Abhishek anas [PERSON_NAME] [PERSON_NAME] [PERSON_NAME] preeti […" at bounding box center [185, 334] width 81 height 20
select select "57649"
click at [145, 324] on select "Select Stylist Abhishek anas [PERSON_NAME] [PERSON_NAME] [PERSON_NAME] preeti […" at bounding box center [185, 334] width 81 height 20
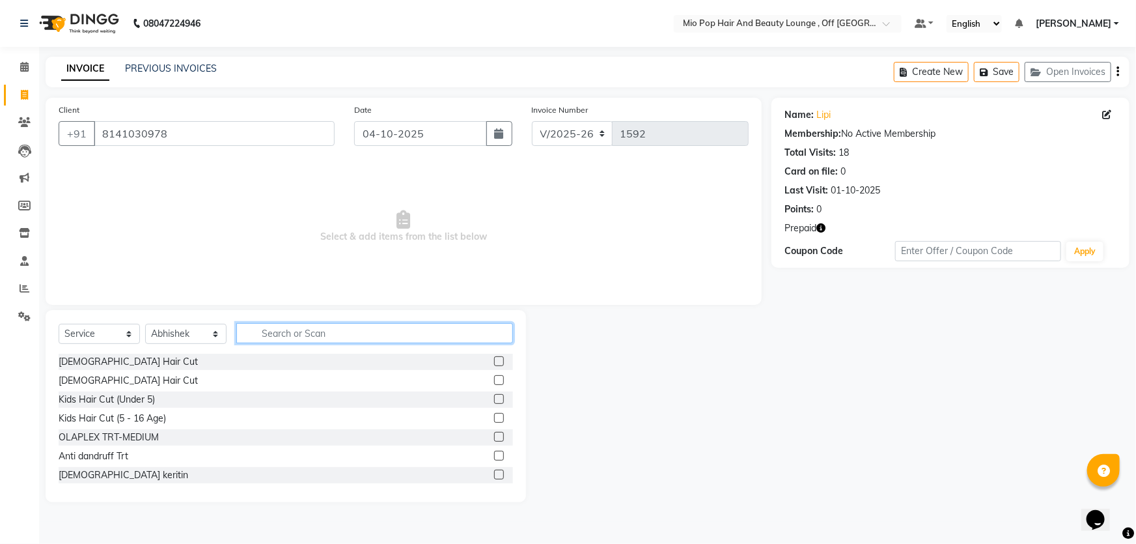
click at [274, 330] on input "text" at bounding box center [374, 333] width 277 height 20
click at [483, 363] on div "[DEMOGRAPHIC_DATA] Hair Cut" at bounding box center [286, 362] width 455 height 16
click at [494, 361] on label at bounding box center [499, 361] width 10 height 10
click at [494, 361] on input "checkbox" at bounding box center [498, 362] width 8 height 8
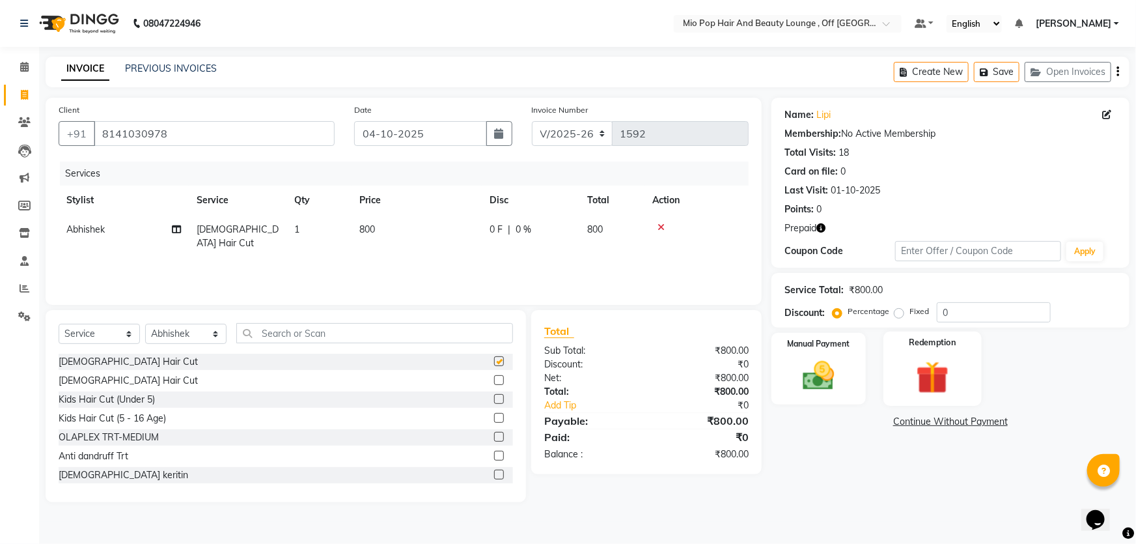
checkbox input "false"
click at [936, 363] on img at bounding box center [932, 377] width 53 height 41
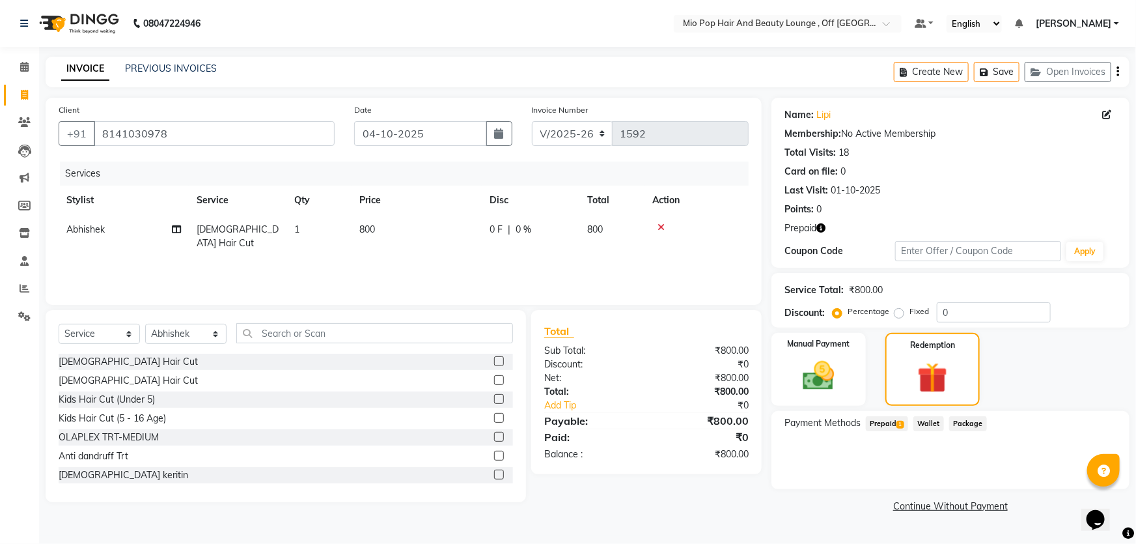
click at [934, 425] on span "Wallet" at bounding box center [929, 423] width 31 height 15
click at [968, 425] on span "Package" at bounding box center [968, 423] width 38 height 15
click at [896, 423] on span "Prepaid 1" at bounding box center [887, 423] width 42 height 15
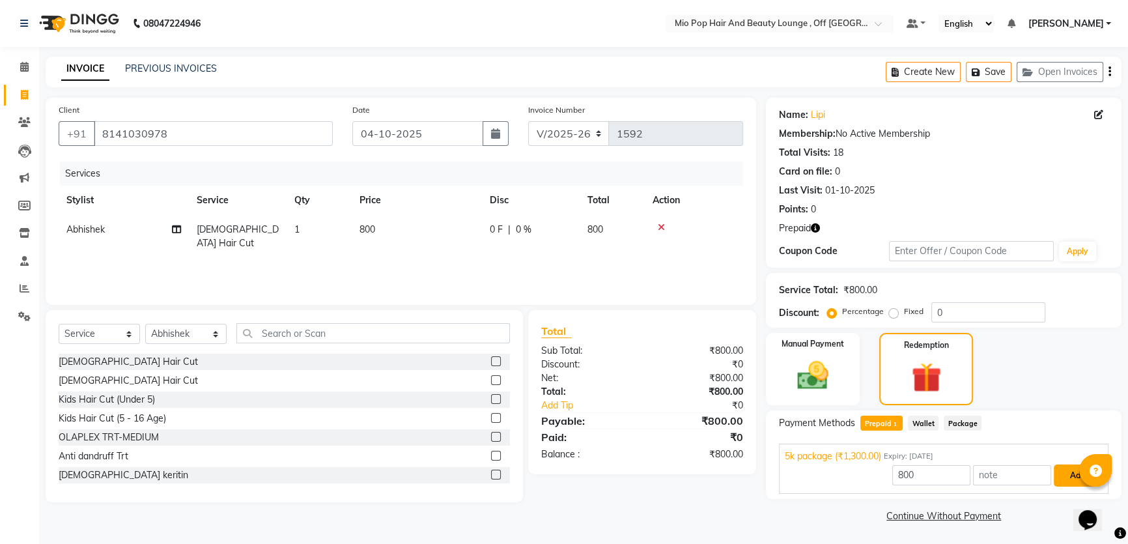
click at [1058, 475] on button "Add" at bounding box center [1078, 475] width 48 height 22
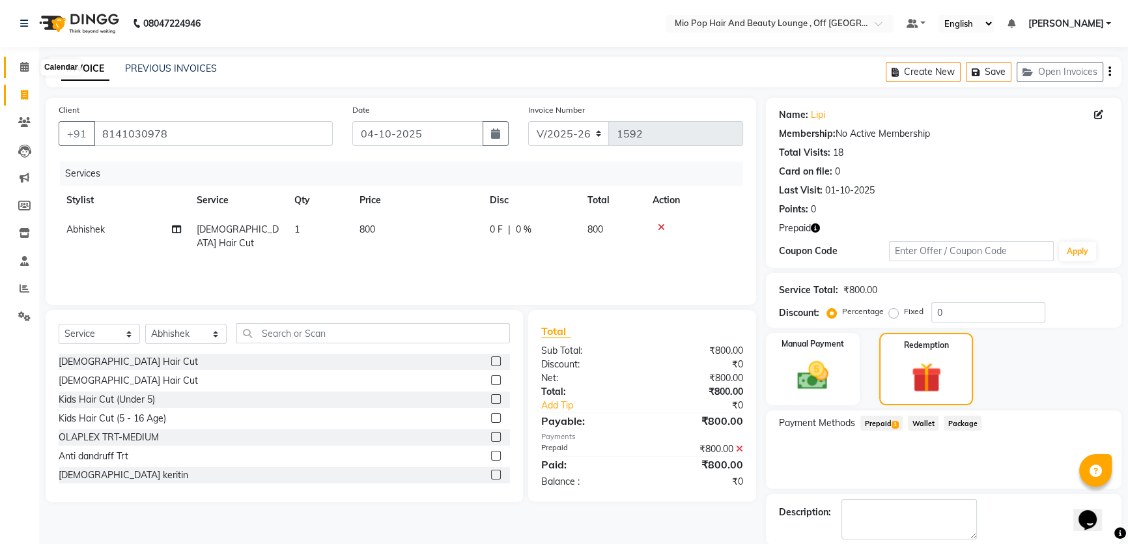
click at [32, 67] on span at bounding box center [24, 67] width 23 height 15
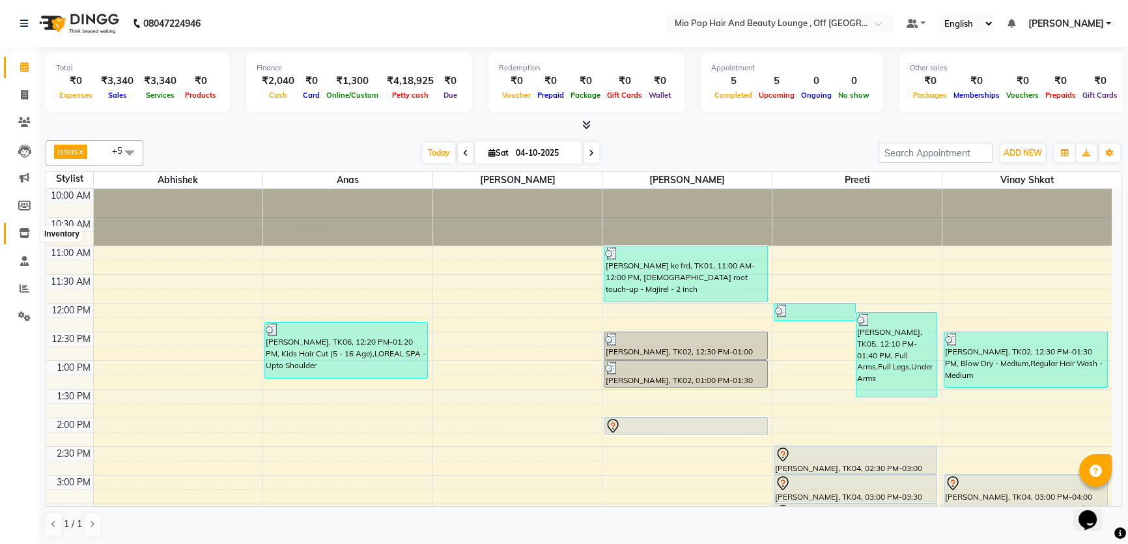
click at [27, 231] on icon at bounding box center [24, 233] width 11 height 10
select select
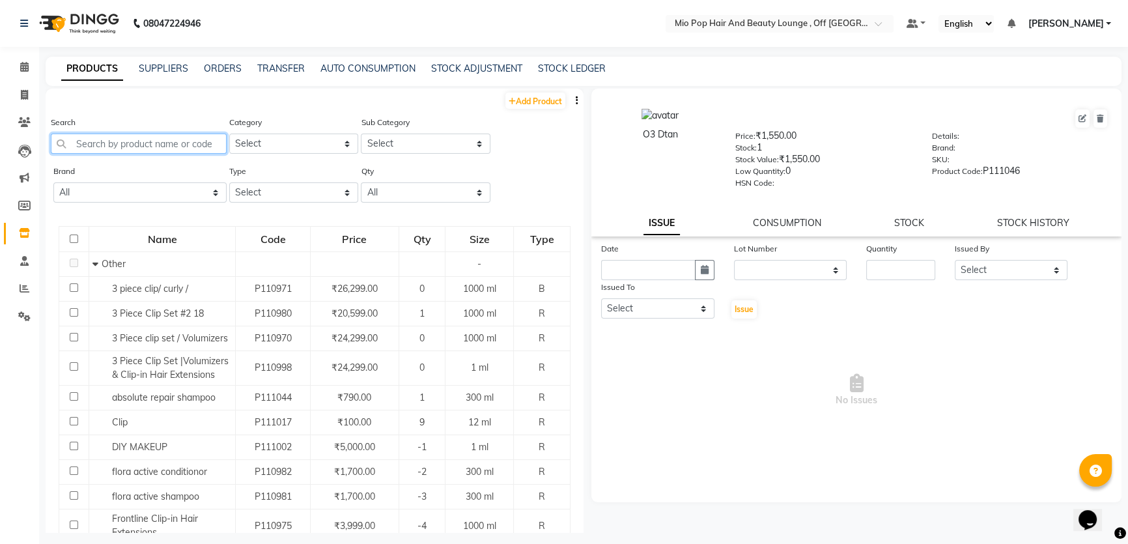
click at [153, 145] on input "text" at bounding box center [139, 143] width 176 height 20
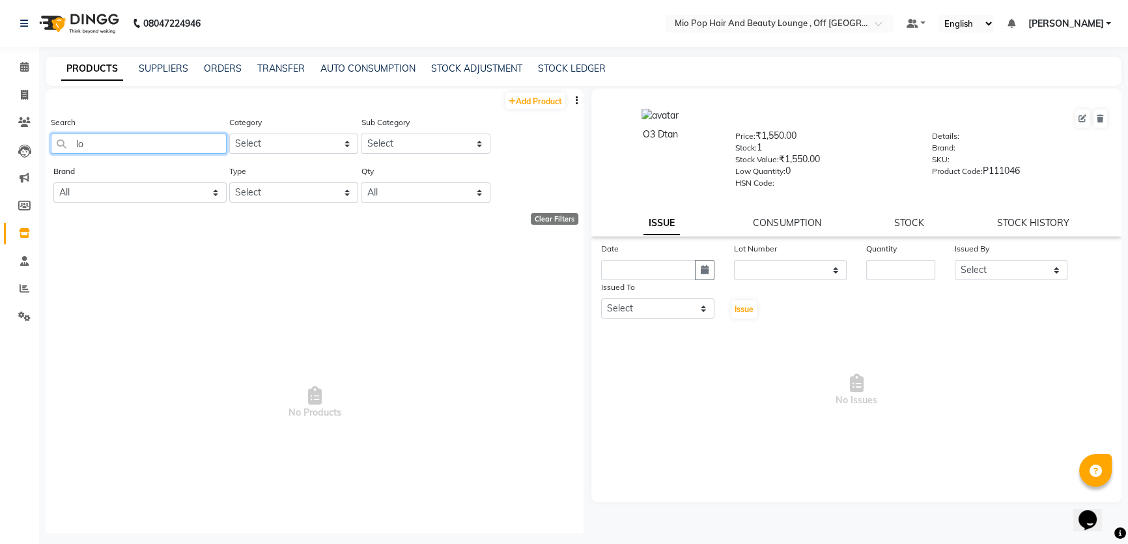
type input "l"
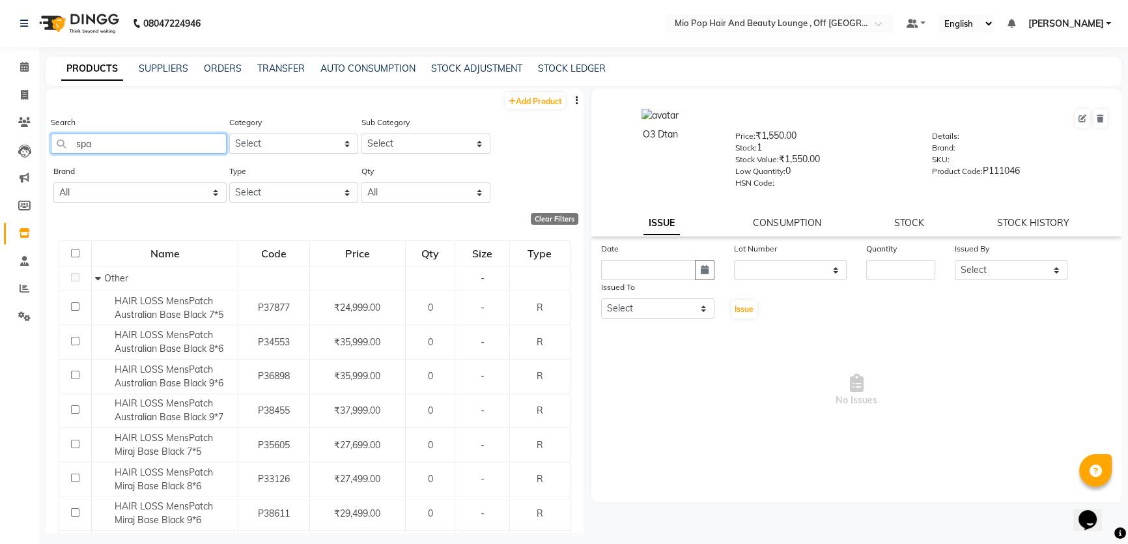
click at [113, 141] on input "spa" at bounding box center [139, 143] width 176 height 20
click at [75, 142] on input "spa" at bounding box center [139, 143] width 176 height 20
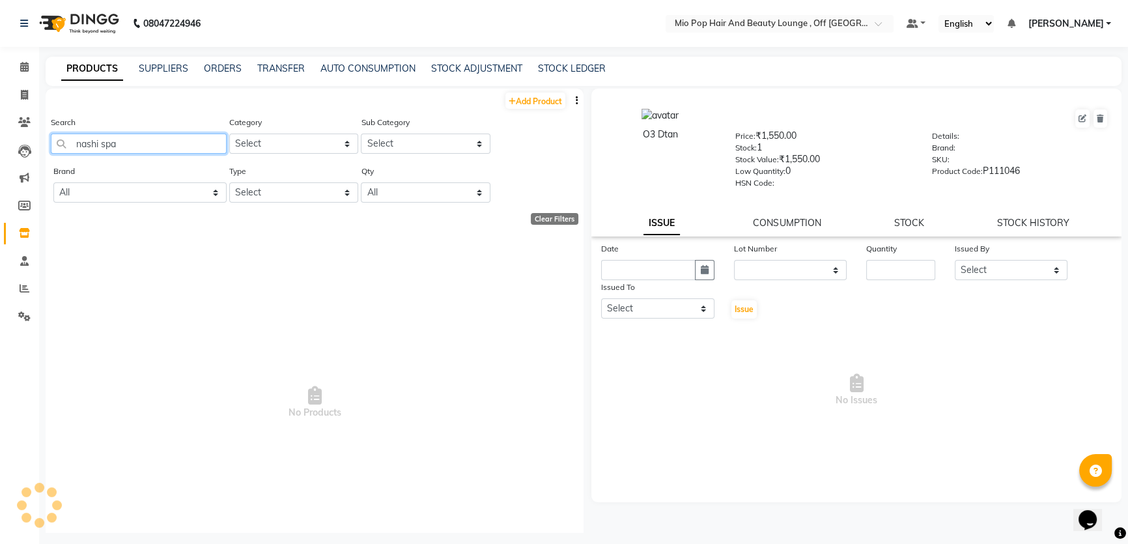
click at [140, 149] on input "nashi spa" at bounding box center [139, 143] width 176 height 20
type input "n"
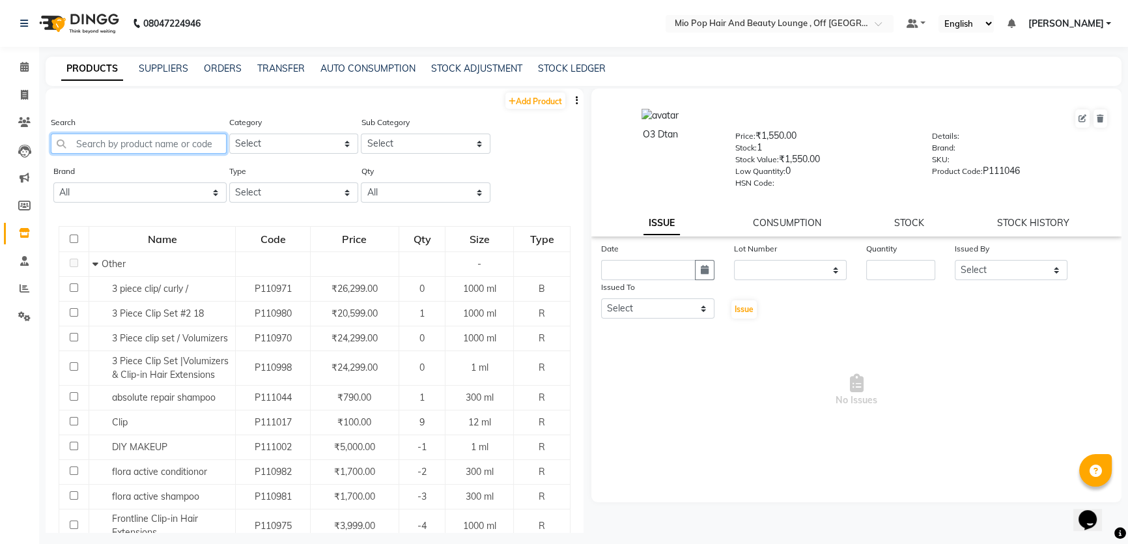
type input "f"
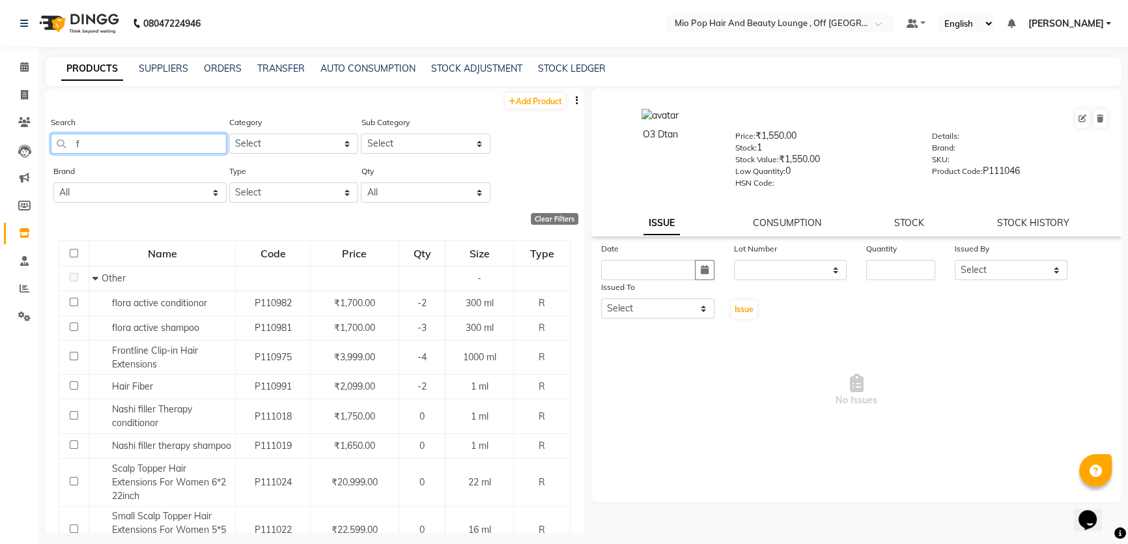
click at [105, 143] on input "f" at bounding box center [139, 143] width 176 height 20
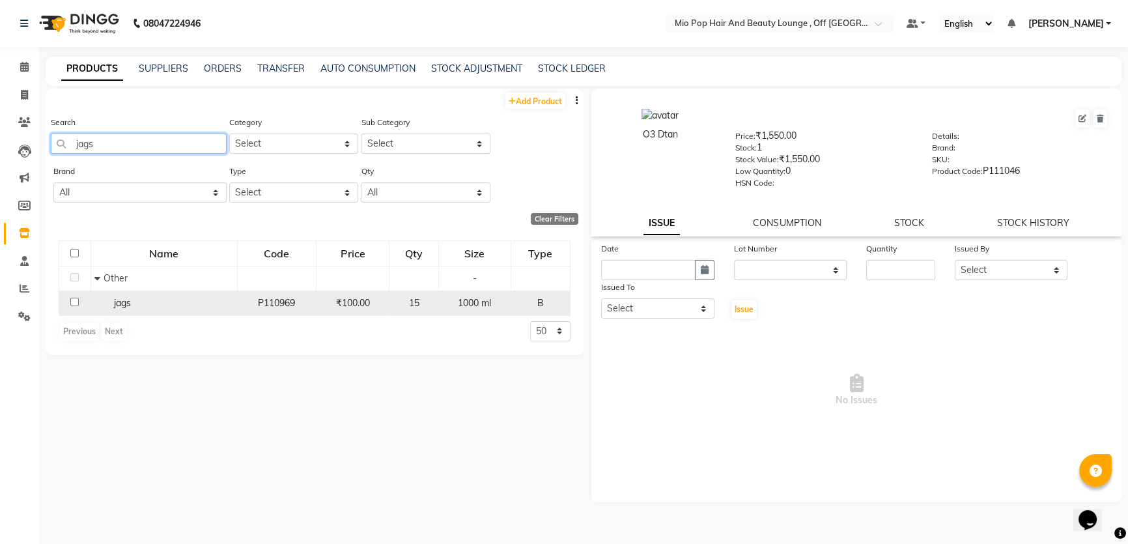
type input "jags"
click at [365, 304] on span "₹100.00" at bounding box center [353, 303] width 34 height 12
select select
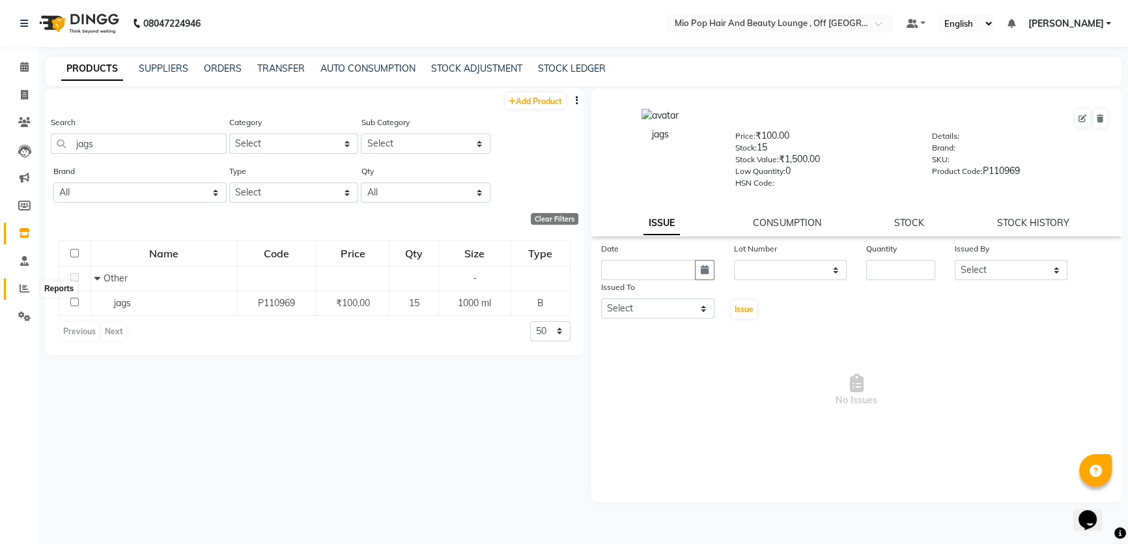
click at [28, 288] on icon at bounding box center [25, 288] width 10 height 10
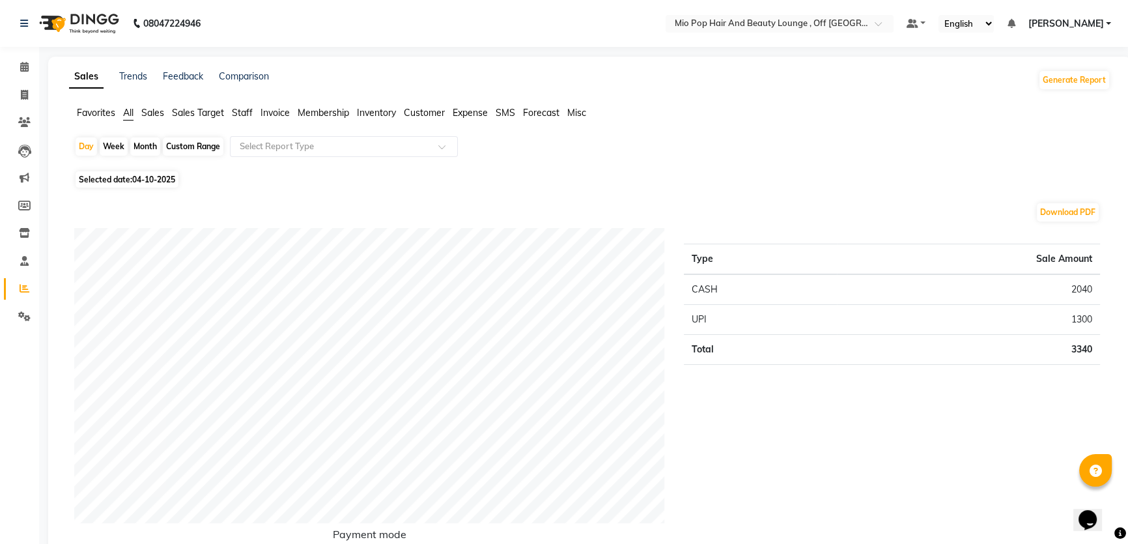
click at [247, 114] on span "Staff" at bounding box center [242, 113] width 21 height 12
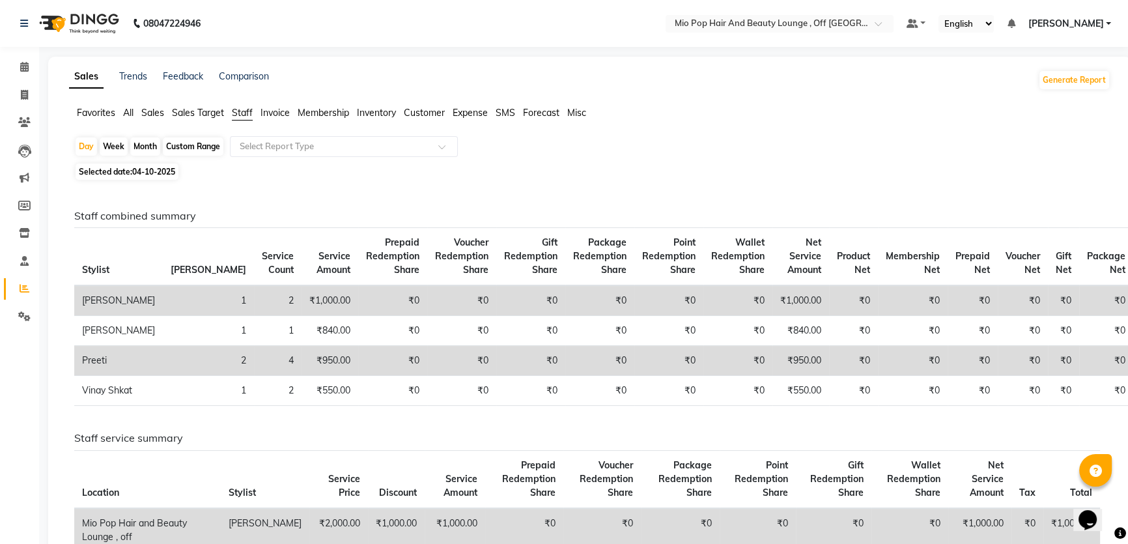
click at [203, 148] on div "Custom Range" at bounding box center [193, 146] width 61 height 18
select select "10"
select select "2025"
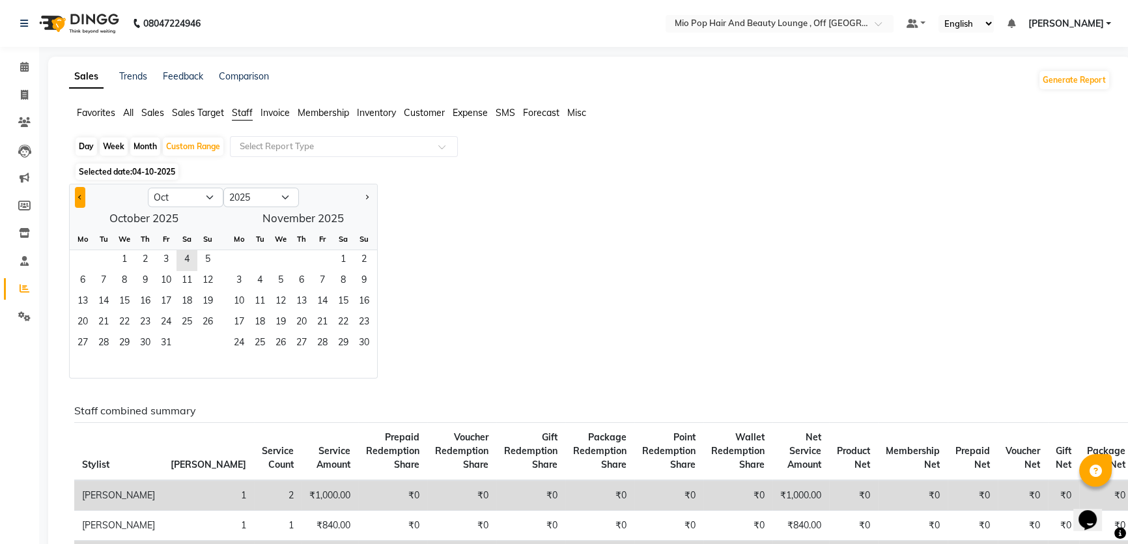
click at [79, 195] on span "Previous month" at bounding box center [80, 197] width 5 height 5
select select "9"
click at [78, 260] on span "1" at bounding box center [82, 260] width 21 height 21
click at [173, 145] on div "Custom Range" at bounding box center [193, 146] width 61 height 18
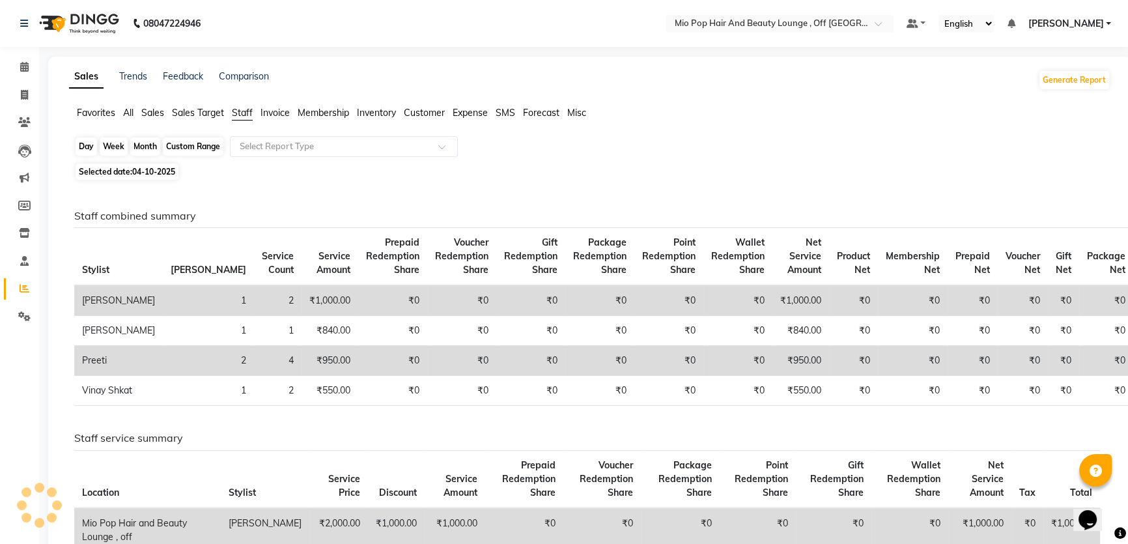
click at [179, 149] on div "Custom Range" at bounding box center [193, 146] width 61 height 18
select select "9"
select select "2025"
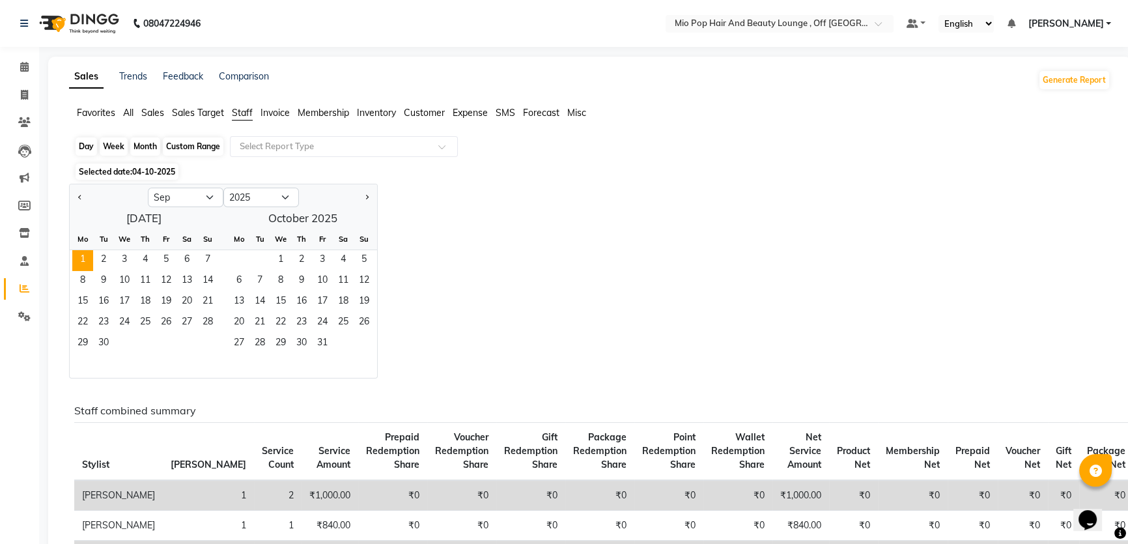
click at [199, 145] on div "Custom Range" at bounding box center [193, 146] width 61 height 18
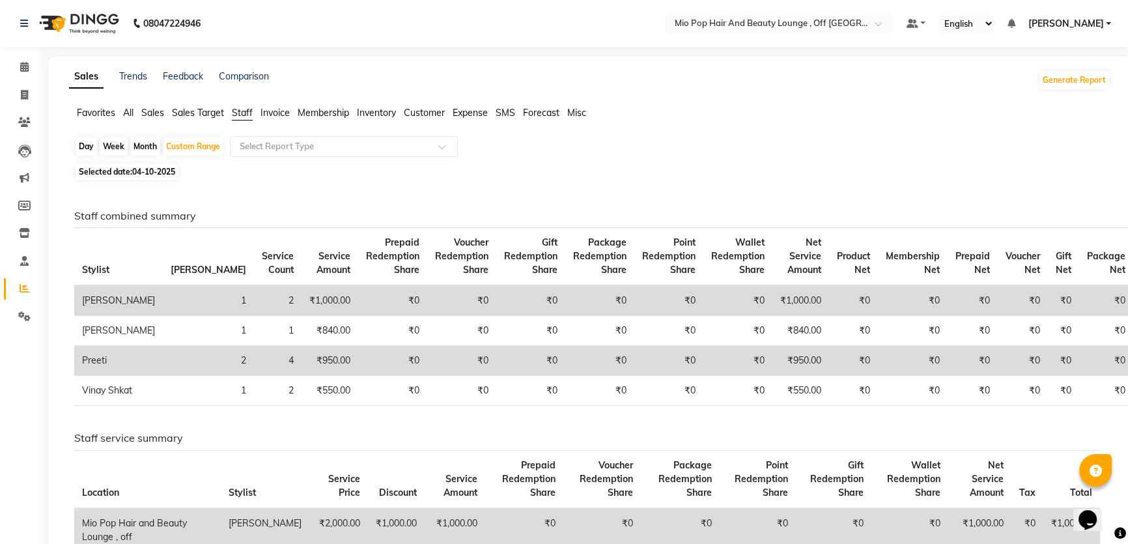
click at [82, 148] on div "Day" at bounding box center [86, 146] width 21 height 18
select select "9"
select select "2025"
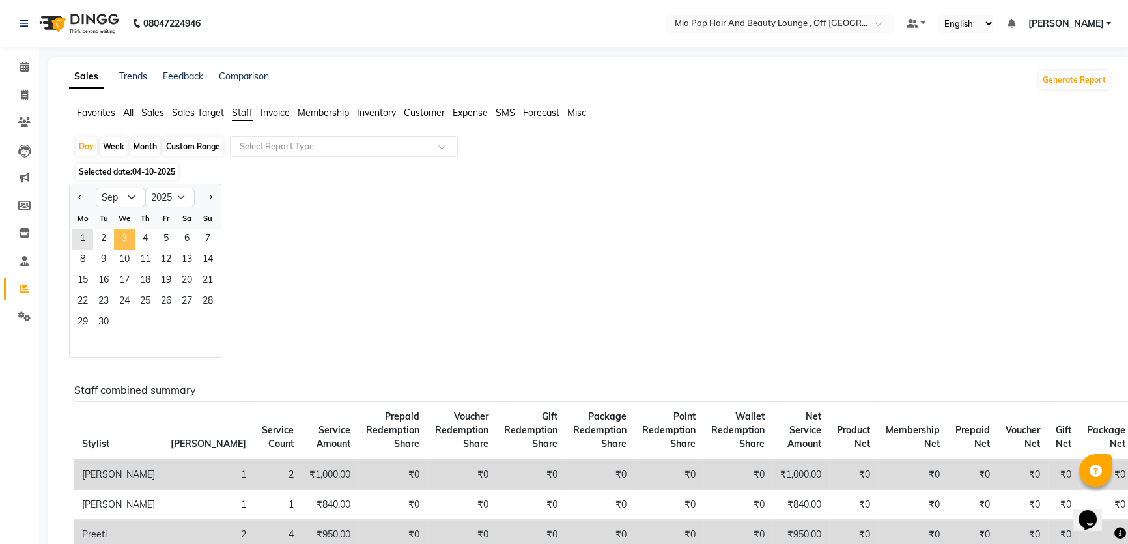
click at [117, 232] on span "3" at bounding box center [124, 239] width 21 height 21
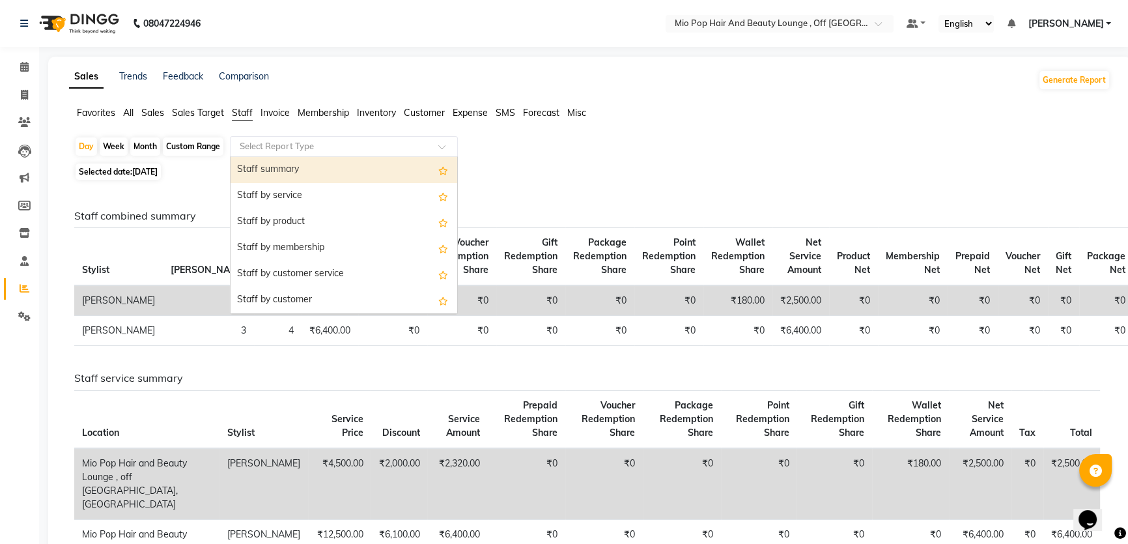
click at [327, 149] on input "text" at bounding box center [331, 146] width 188 height 13
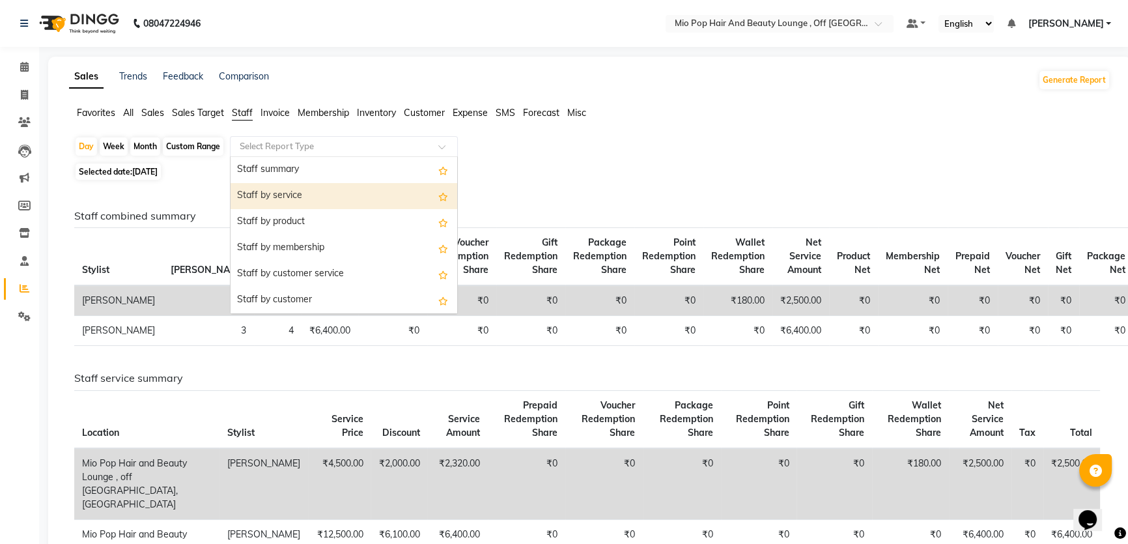
click at [318, 186] on div "Staff by service" at bounding box center [344, 196] width 227 height 26
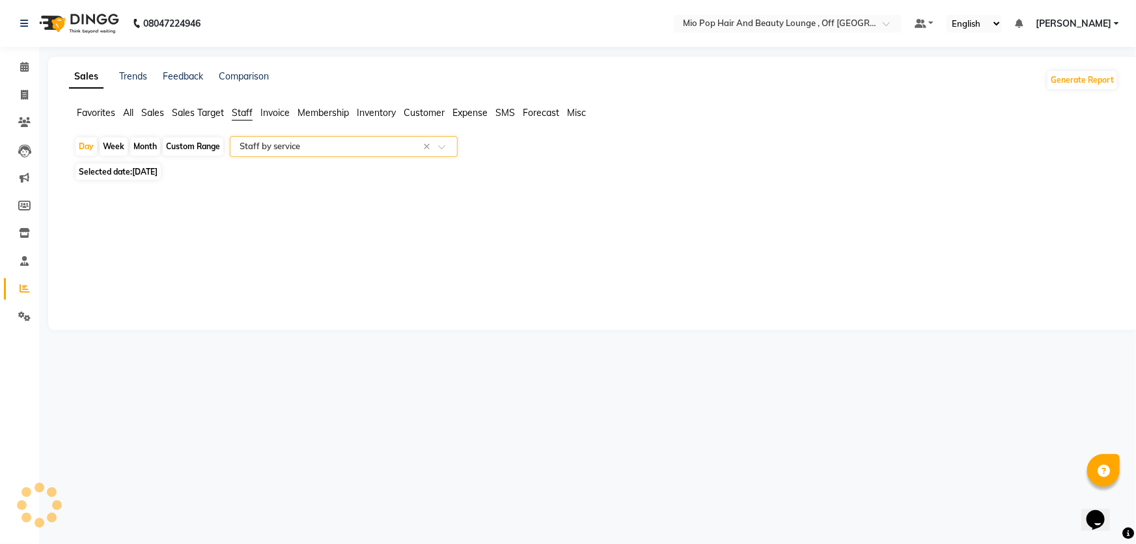
select select "full_report"
select select "csv"
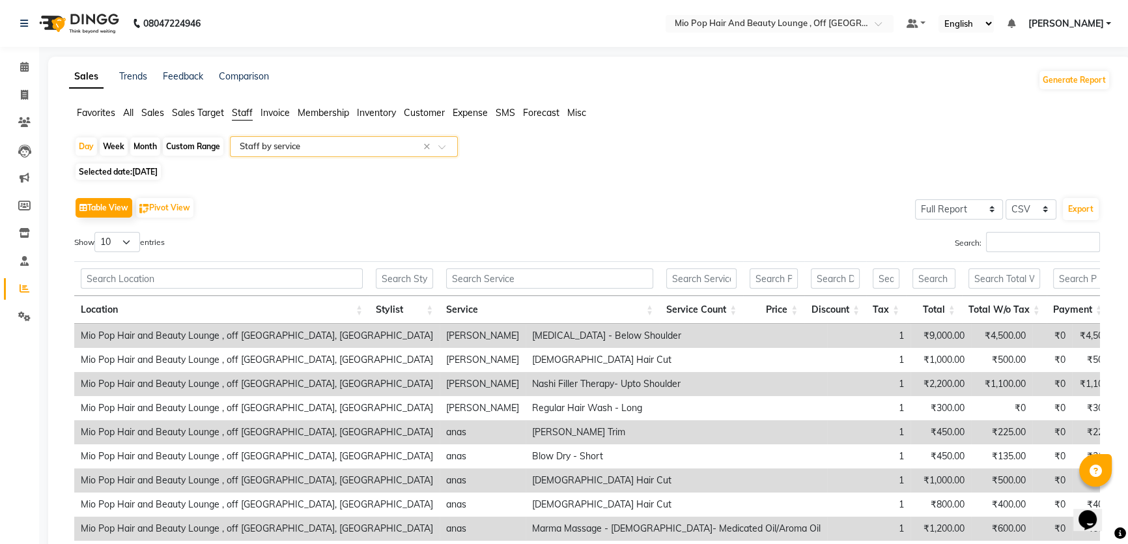
click at [175, 147] on div "Custom Range" at bounding box center [193, 146] width 61 height 18
select select "9"
select select "2025"
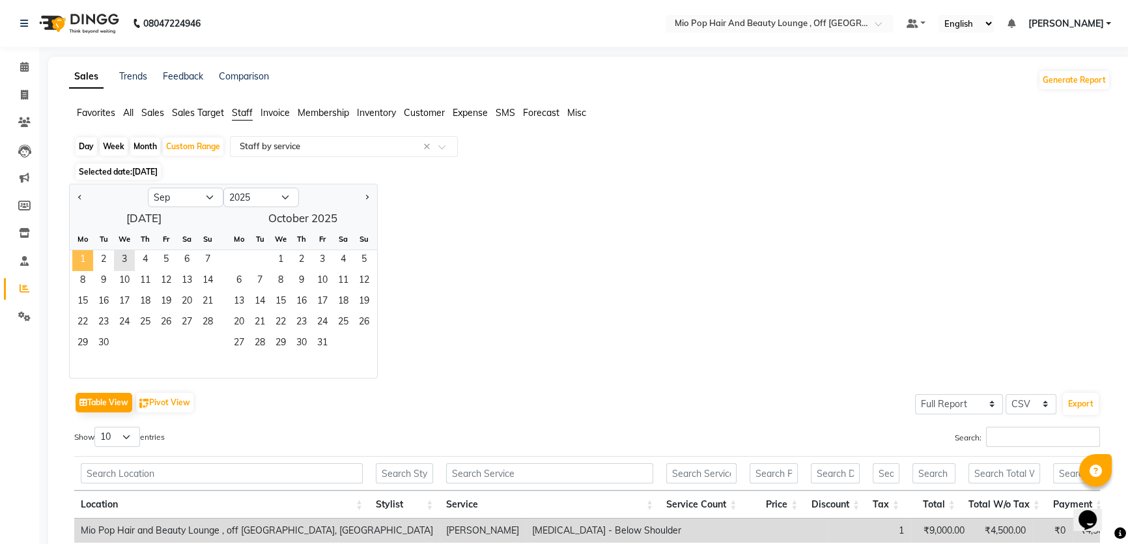
click at [76, 262] on span "1" at bounding box center [82, 260] width 21 height 21
click at [94, 343] on span "30" at bounding box center [103, 343] width 21 height 21
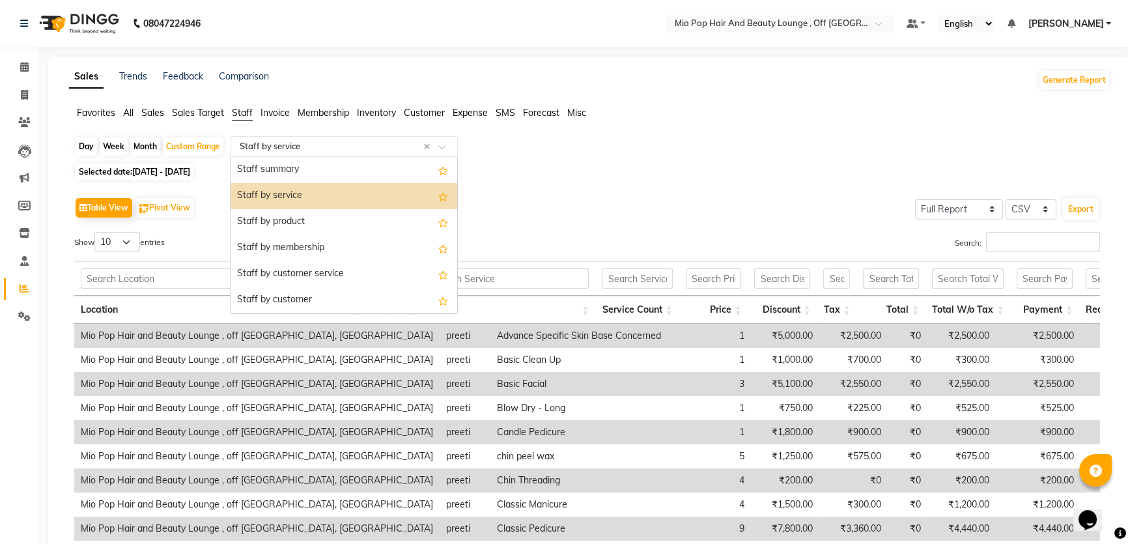
click at [277, 143] on input "text" at bounding box center [331, 146] width 188 height 13
click at [285, 167] on div "Staff summary" at bounding box center [344, 170] width 227 height 26
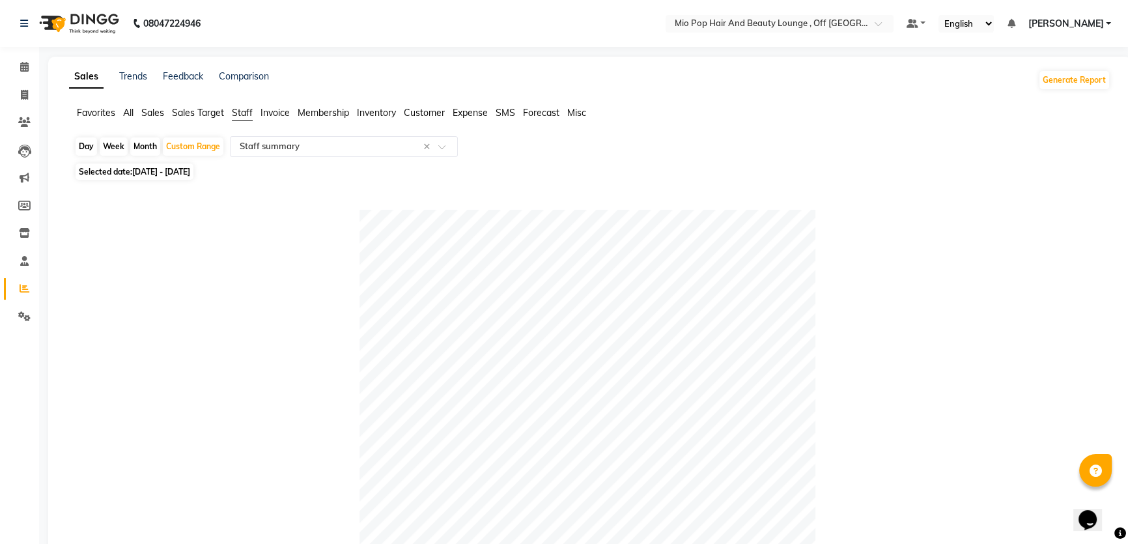
click at [148, 113] on span "Sales" at bounding box center [152, 113] width 23 height 12
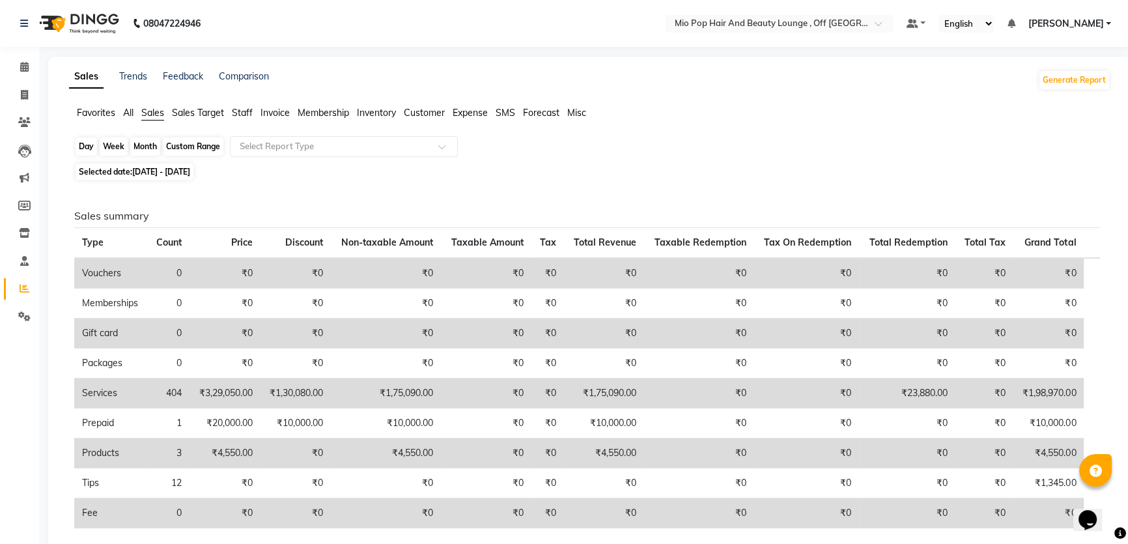
click at [178, 143] on div "Custom Range" at bounding box center [193, 146] width 61 height 18
select select "9"
select select "2025"
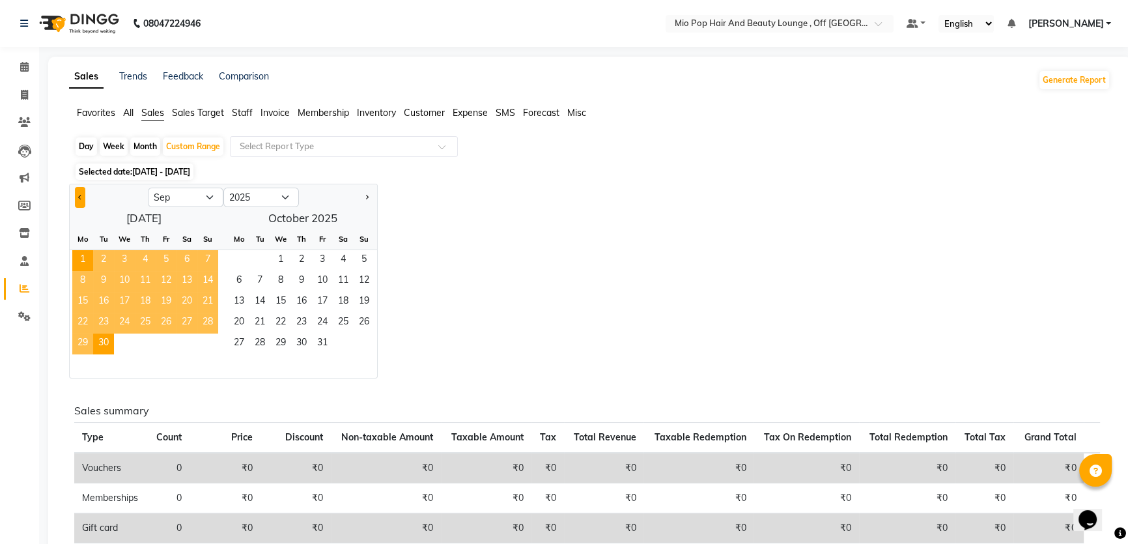
click at [81, 195] on span "Previous month" at bounding box center [80, 197] width 5 height 5
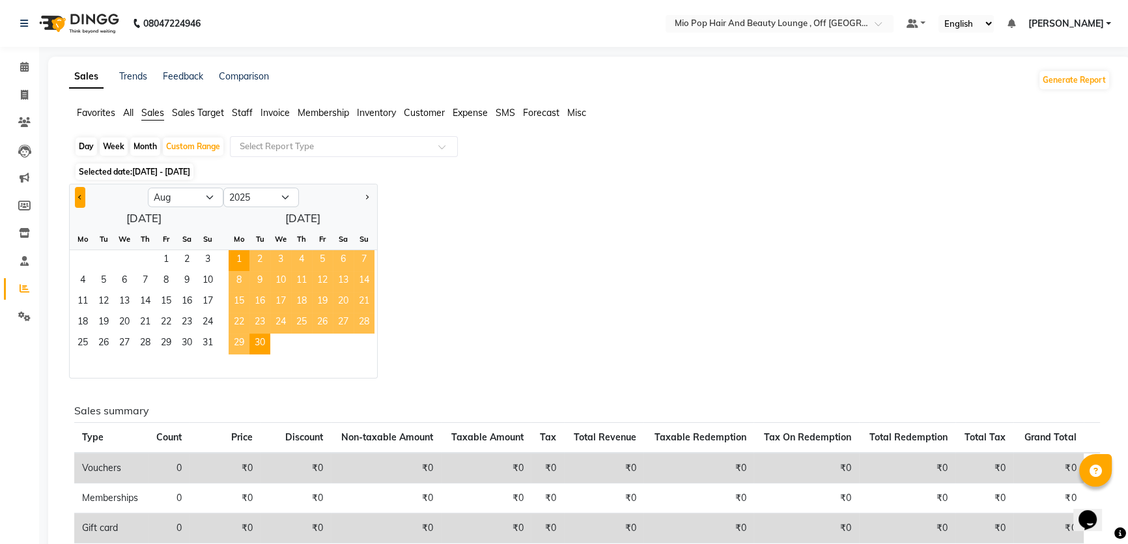
click at [79, 193] on button "Previous month" at bounding box center [80, 197] width 10 height 21
select select "6"
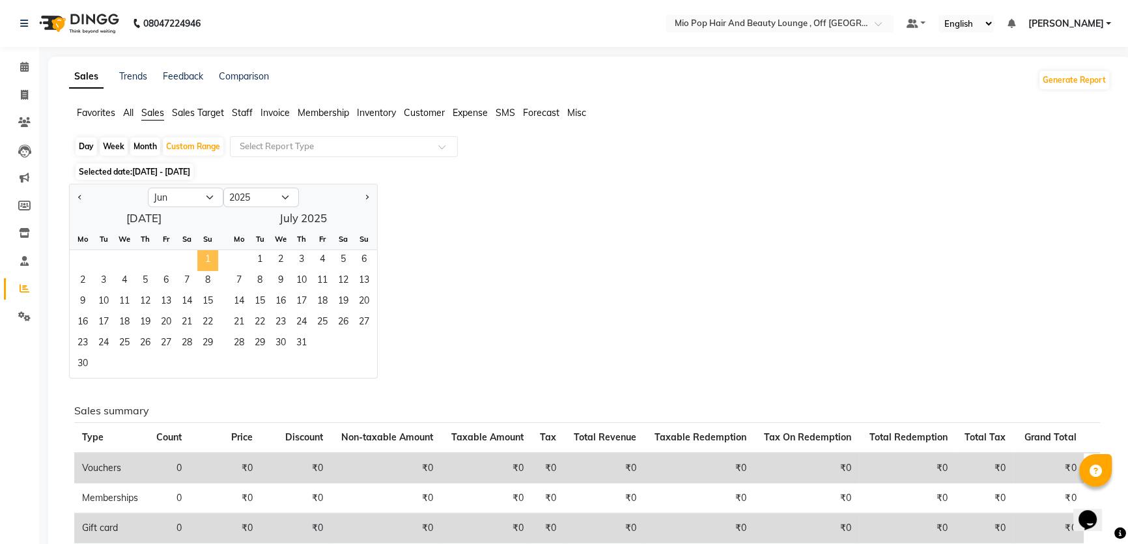
click at [204, 260] on span "1" at bounding box center [207, 260] width 21 height 21
click at [307, 341] on span "31" at bounding box center [301, 343] width 21 height 21
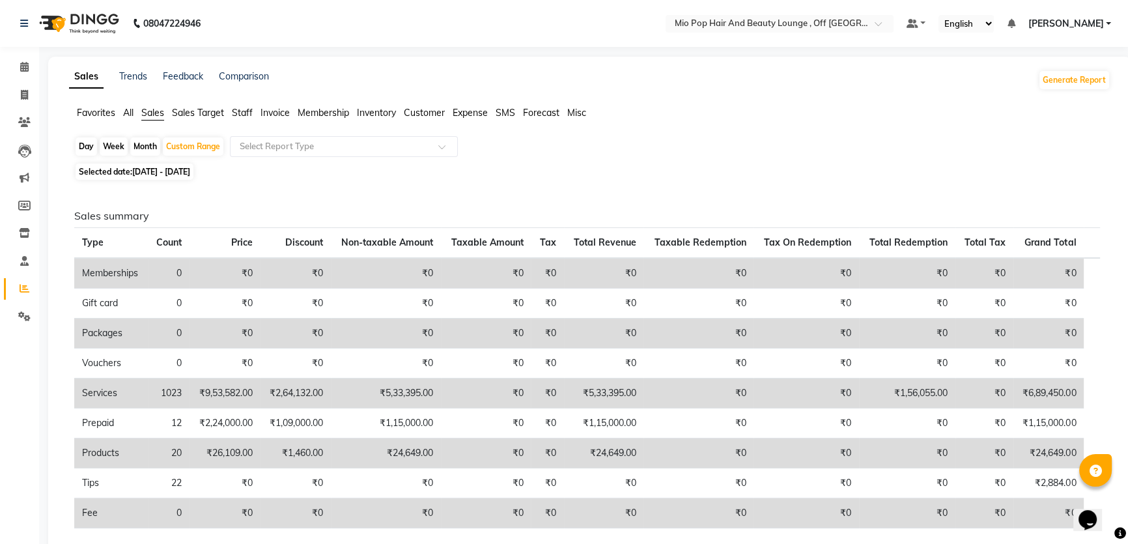
click at [129, 109] on span "All" at bounding box center [128, 113] width 10 height 12
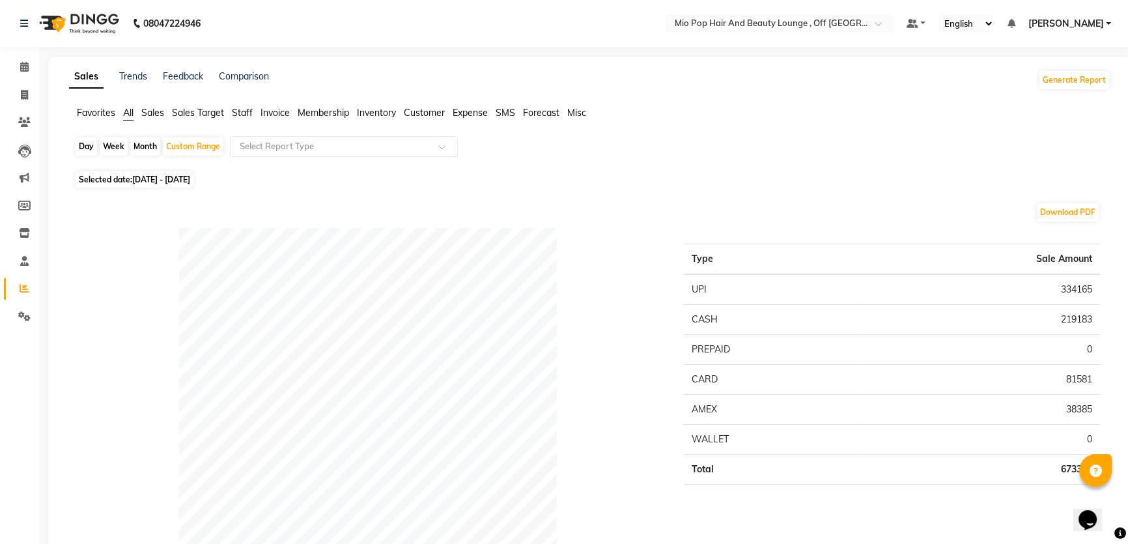
click at [244, 109] on span "Staff" at bounding box center [242, 113] width 21 height 12
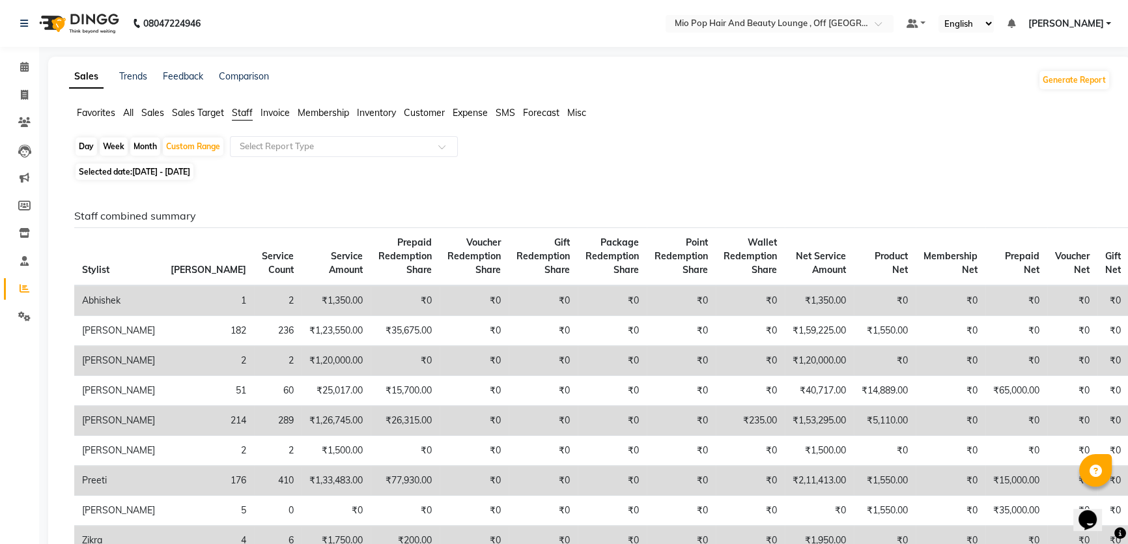
click at [155, 113] on span "Sales" at bounding box center [152, 113] width 23 height 12
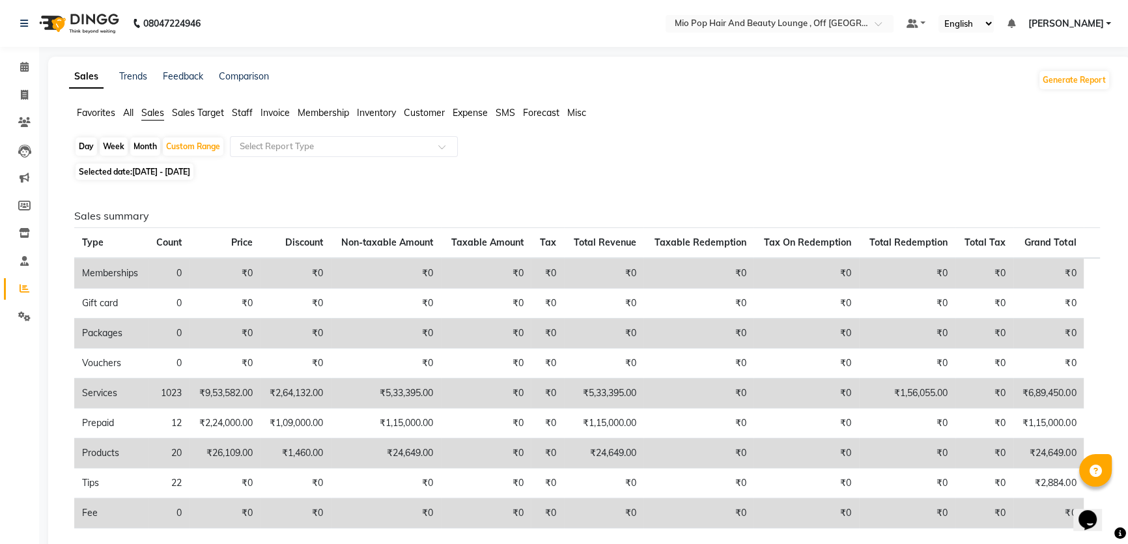
click at [239, 110] on span "Staff" at bounding box center [242, 113] width 21 height 12
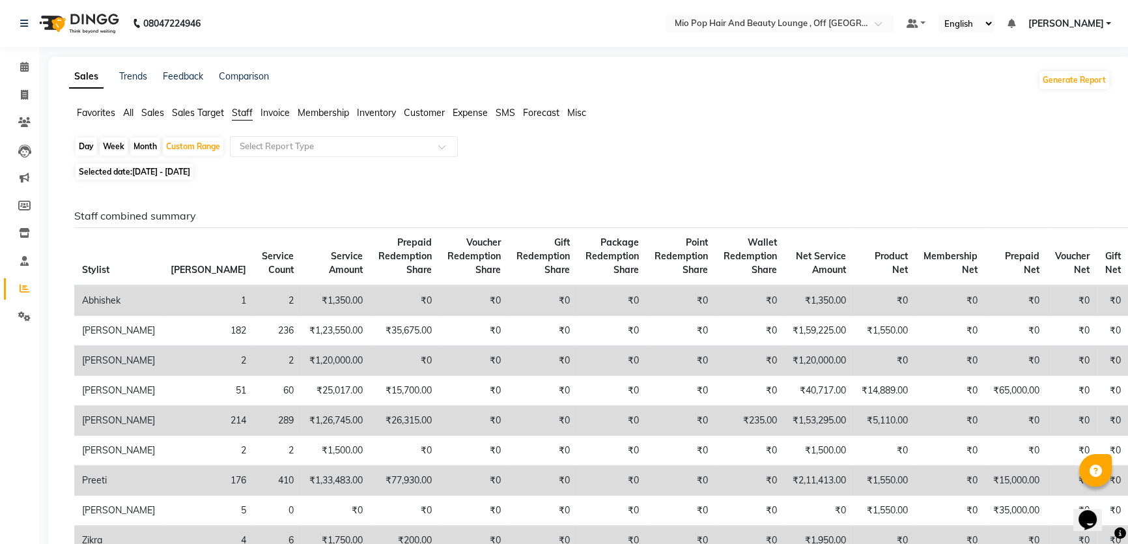
click at [475, 111] on span "Expense" at bounding box center [470, 113] width 35 height 12
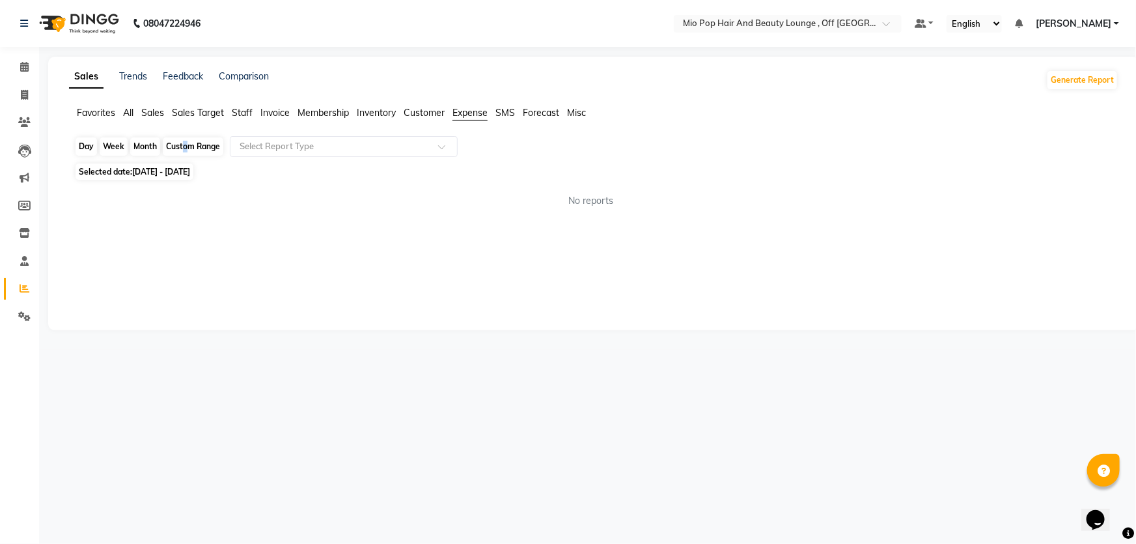
click at [182, 146] on div "Custom Range" at bounding box center [193, 146] width 61 height 18
select select "6"
select select "2025"
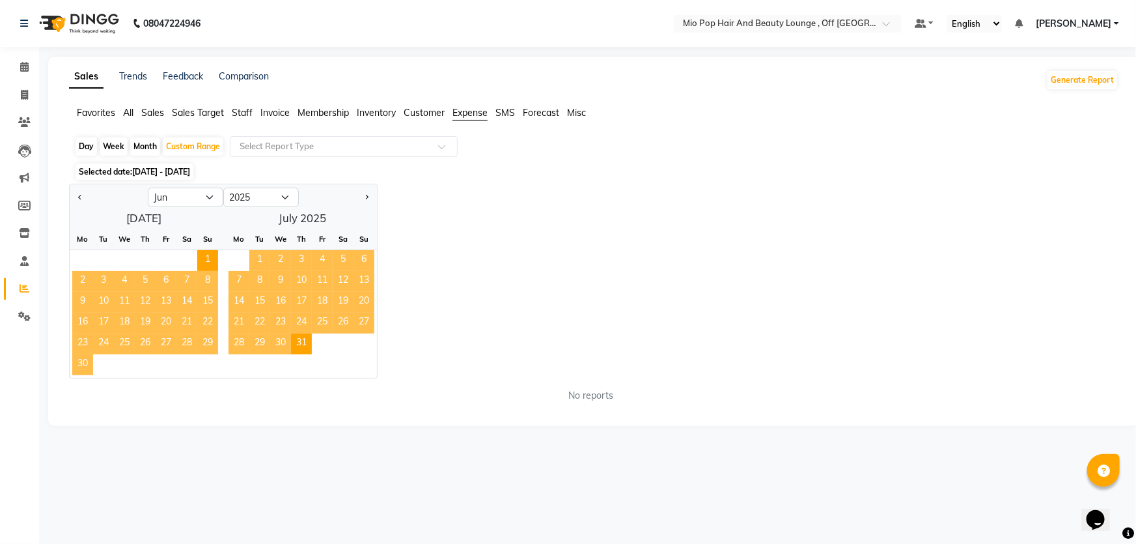
drag, startPoint x: 606, startPoint y: 225, endPoint x: 582, endPoint y: 227, distance: 24.2
click at [606, 225] on div "Jan Feb Mar Apr May Jun [DATE] Aug Sep Oct Nov [DATE] 2016 2017 2018 2019 2020 …" at bounding box center [594, 281] width 1050 height 195
click at [180, 143] on div "Custom Range" at bounding box center [193, 146] width 61 height 18
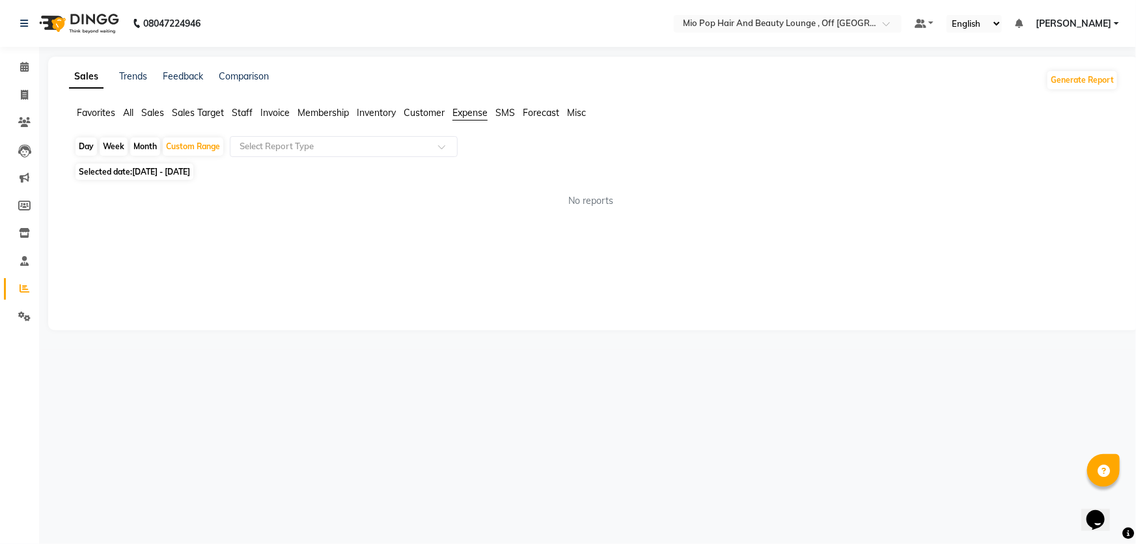
click at [139, 141] on div "Month" at bounding box center [145, 146] width 30 height 18
select select "6"
select select "2025"
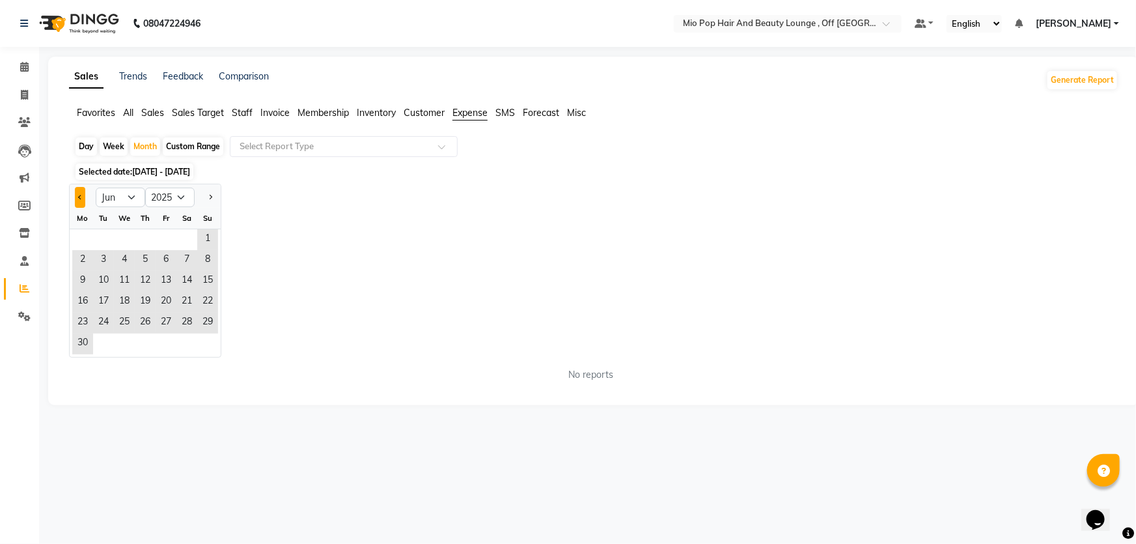
click at [78, 196] on span "Previous month" at bounding box center [80, 197] width 5 height 5
select select "5"
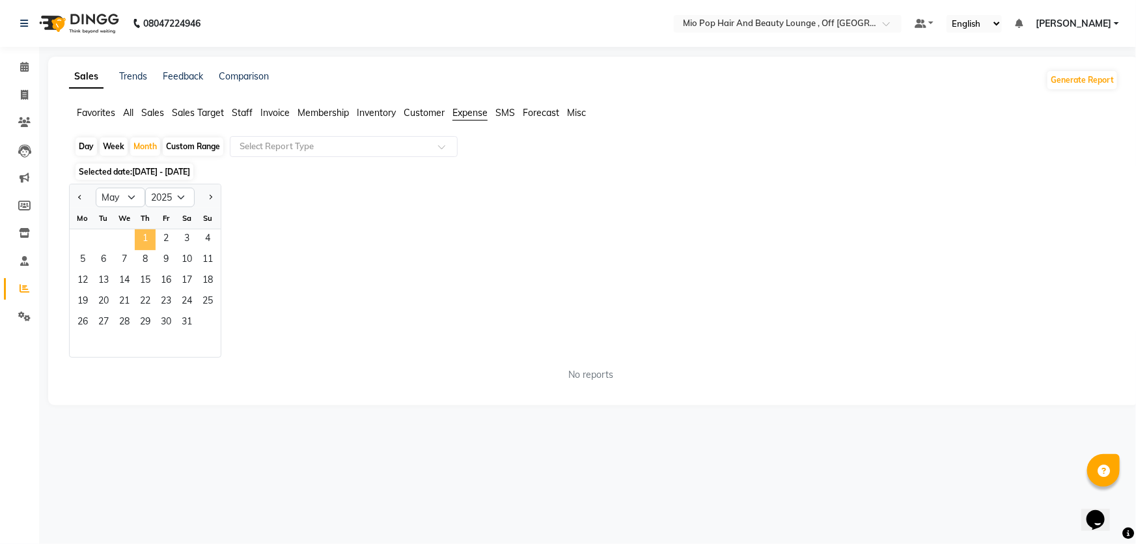
click at [149, 229] on span "1" at bounding box center [145, 239] width 21 height 21
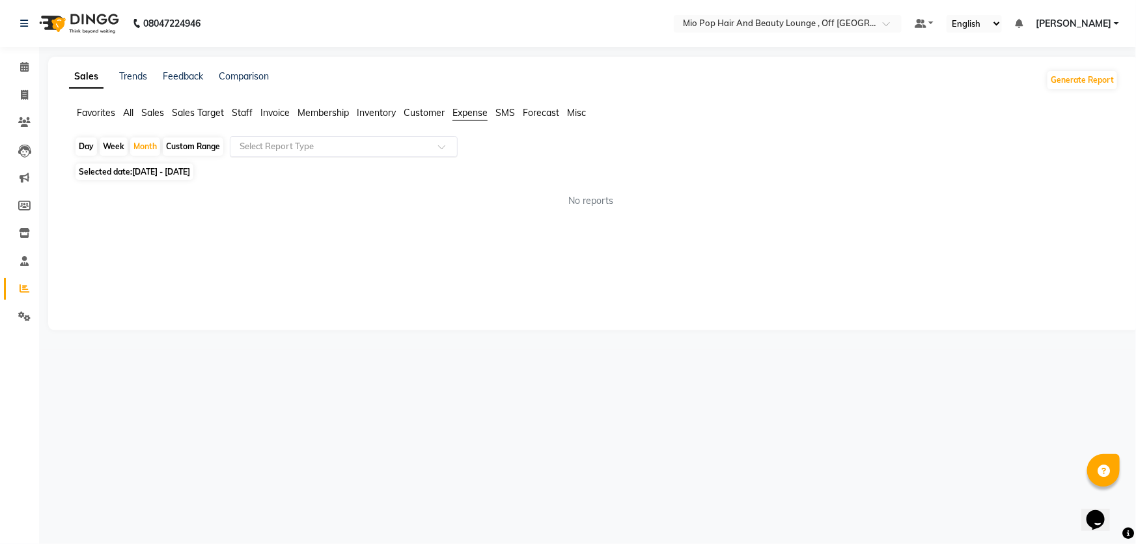
click at [373, 140] on input "text" at bounding box center [331, 146] width 188 height 13
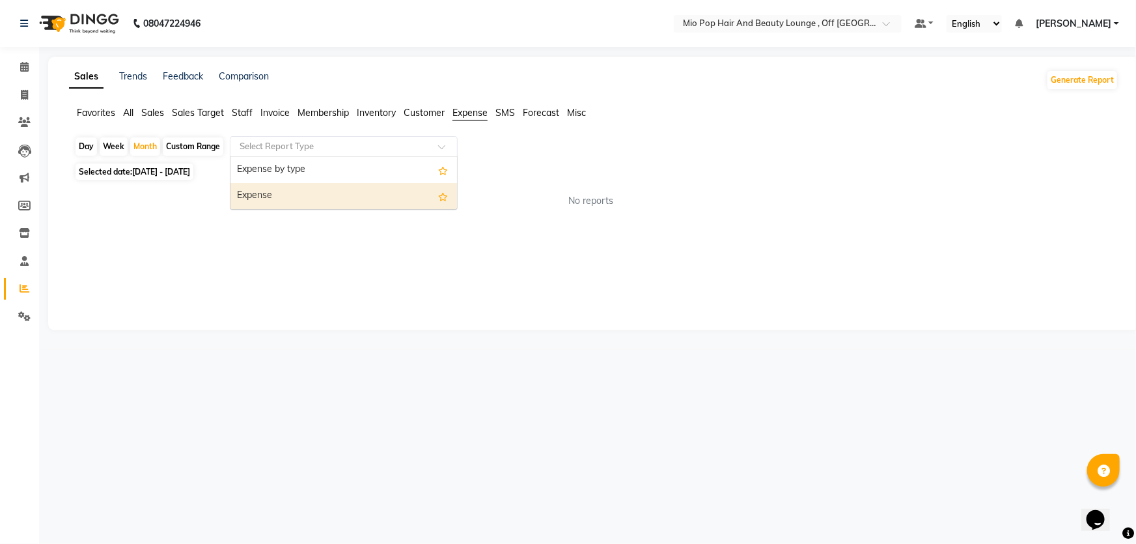
click at [321, 195] on div "Expense" at bounding box center [344, 196] width 227 height 26
select select "full_report"
select select "csv"
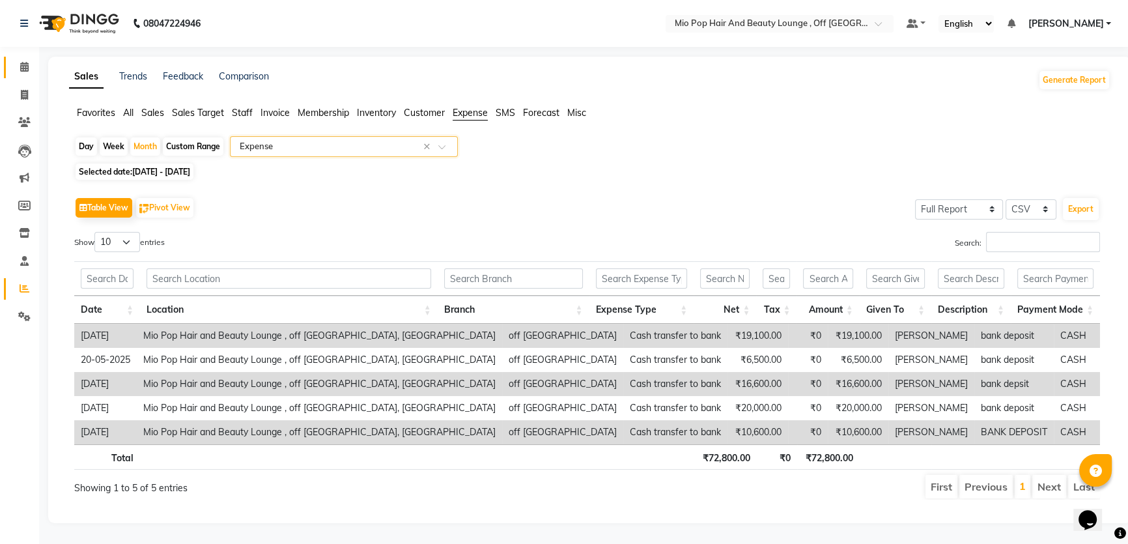
click at [22, 59] on link "Calendar" at bounding box center [19, 67] width 31 height 21
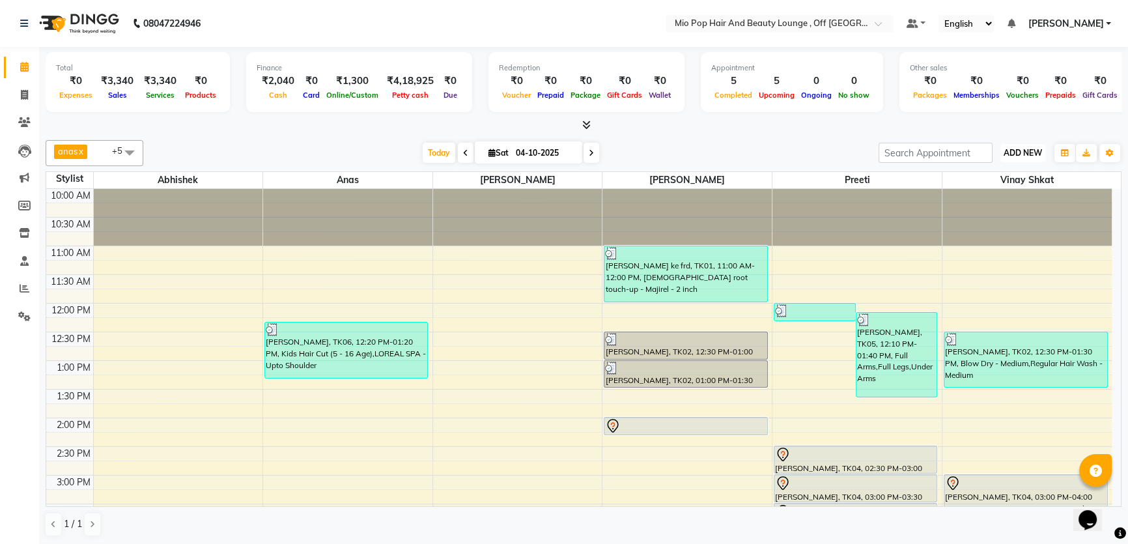
click at [1021, 154] on span "ADD NEW" at bounding box center [1023, 153] width 38 height 10
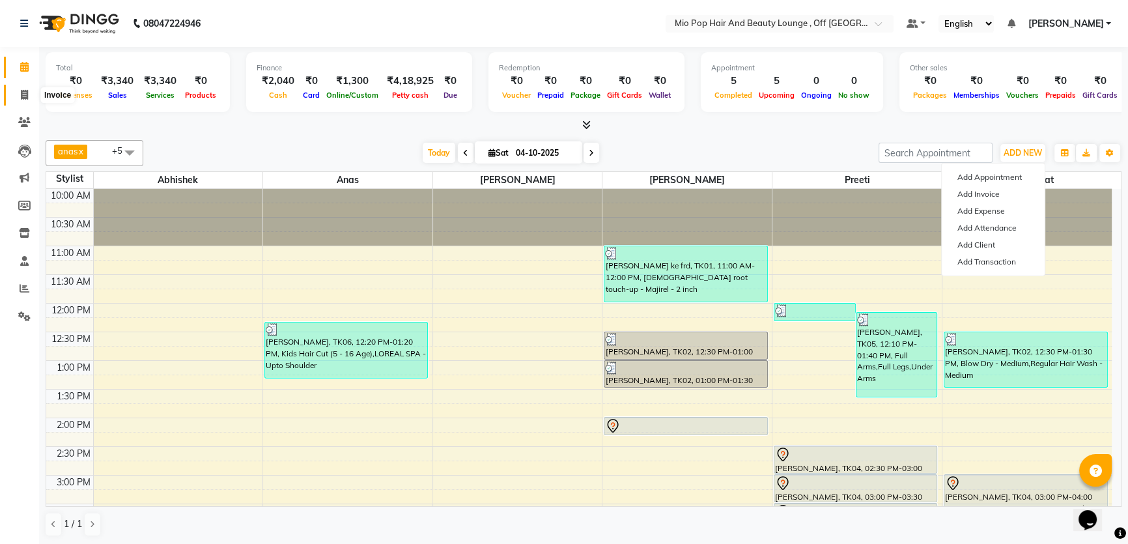
click at [21, 90] on icon at bounding box center [24, 95] width 7 height 10
select select "6567"
select select "service"
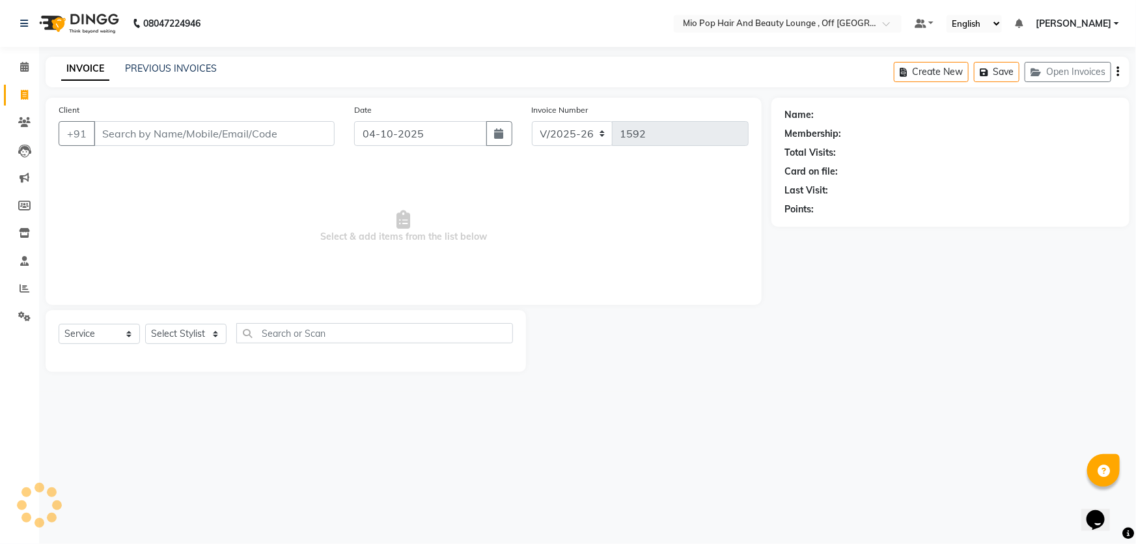
click at [145, 133] on input "Client" at bounding box center [214, 133] width 241 height 25
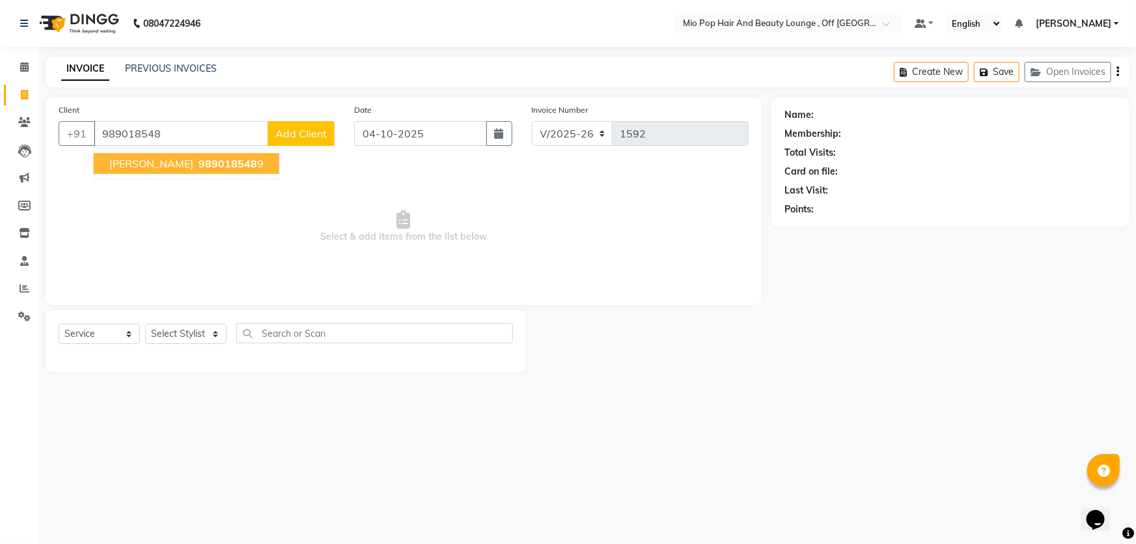
click at [199, 163] on span "989018548" at bounding box center [228, 163] width 59 height 13
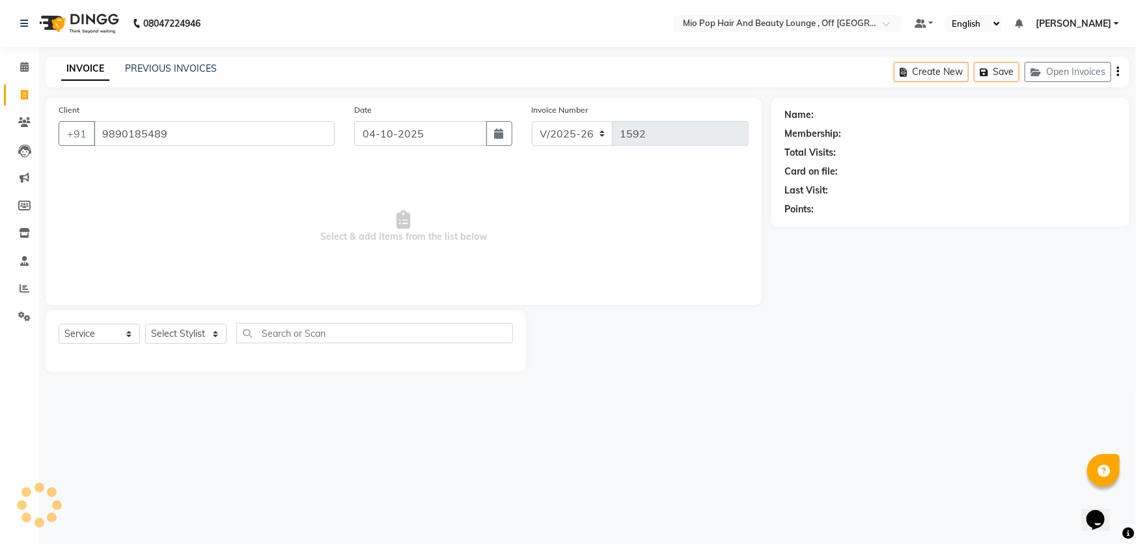
type input "9890185489"
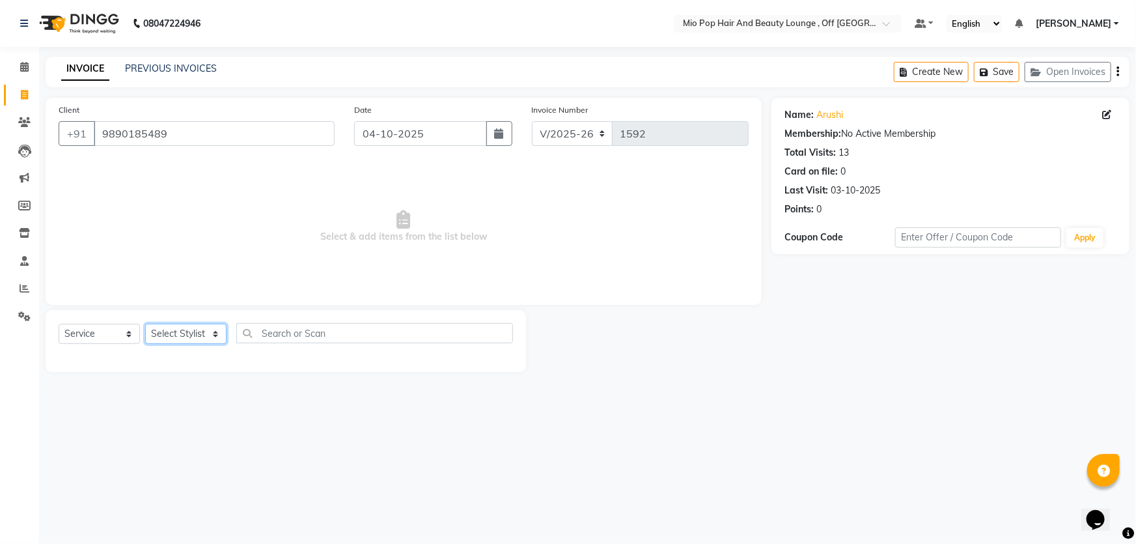
click at [176, 343] on select "Select Stylist Abhishek anas [PERSON_NAME] [PERSON_NAME] [PERSON_NAME] preeti […" at bounding box center [185, 334] width 81 height 20
select select "70076"
click at [145, 324] on select "Select Stylist Abhishek anas [PERSON_NAME] [PERSON_NAME] [PERSON_NAME] preeti […" at bounding box center [185, 334] width 81 height 20
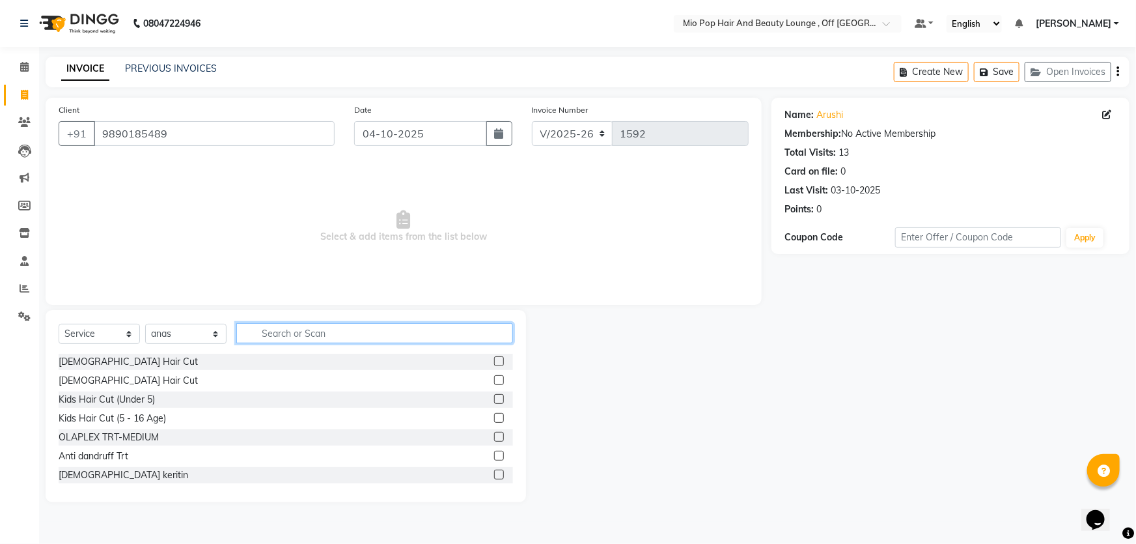
click at [283, 330] on input "text" at bounding box center [374, 333] width 277 height 20
click at [301, 331] on input "text" at bounding box center [374, 333] width 277 height 20
type input "wash"
click at [494, 417] on label at bounding box center [499, 418] width 10 height 10
click at [494, 417] on input "checkbox" at bounding box center [498, 418] width 8 height 8
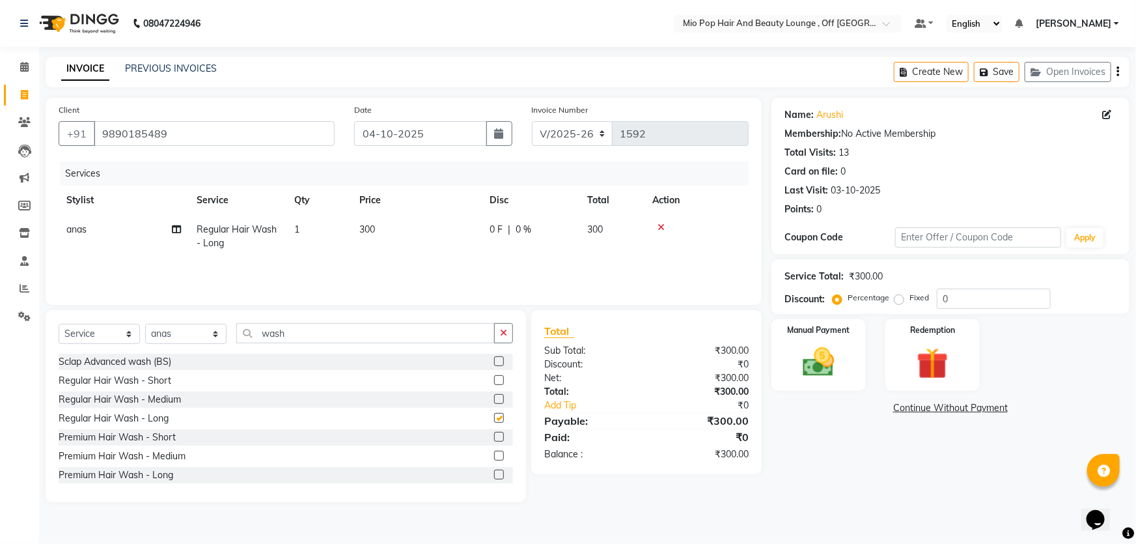
checkbox input "false"
click at [832, 373] on img at bounding box center [819, 362] width 53 height 38
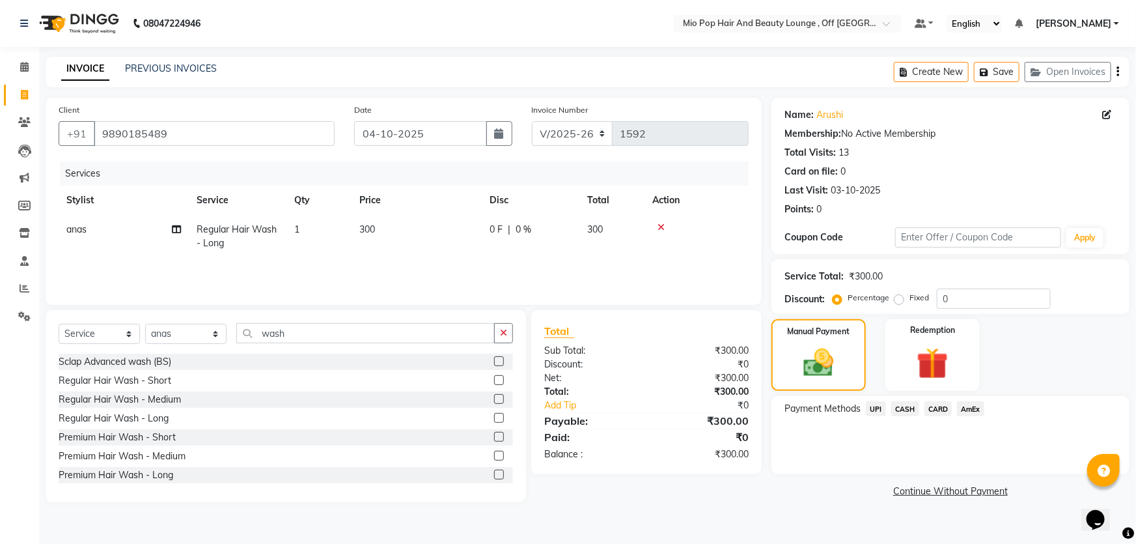
click at [908, 408] on span "CASH" at bounding box center [906, 408] width 28 height 15
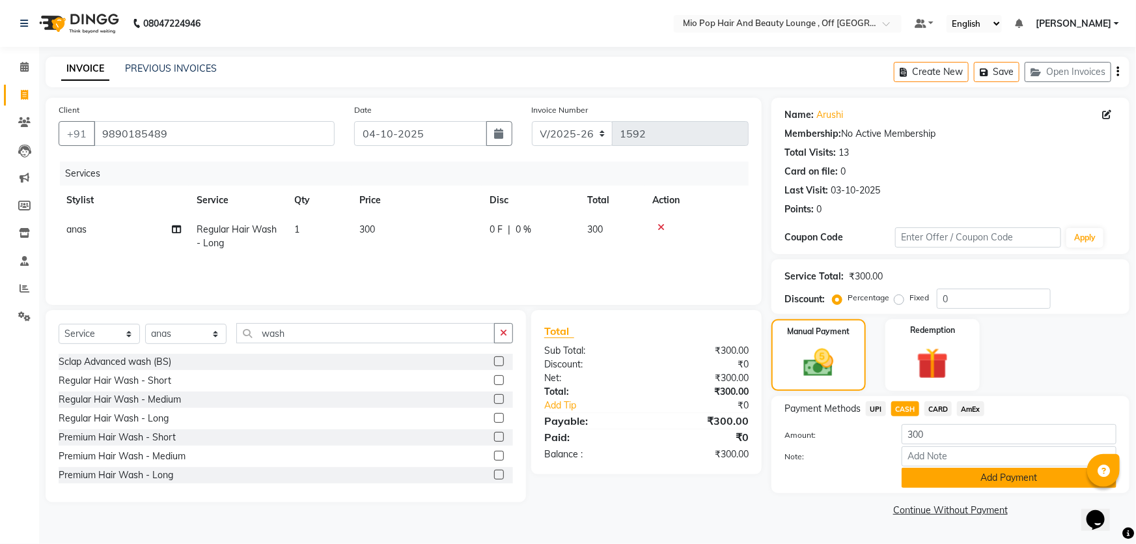
click at [942, 482] on button "Add Payment" at bounding box center [1009, 478] width 215 height 20
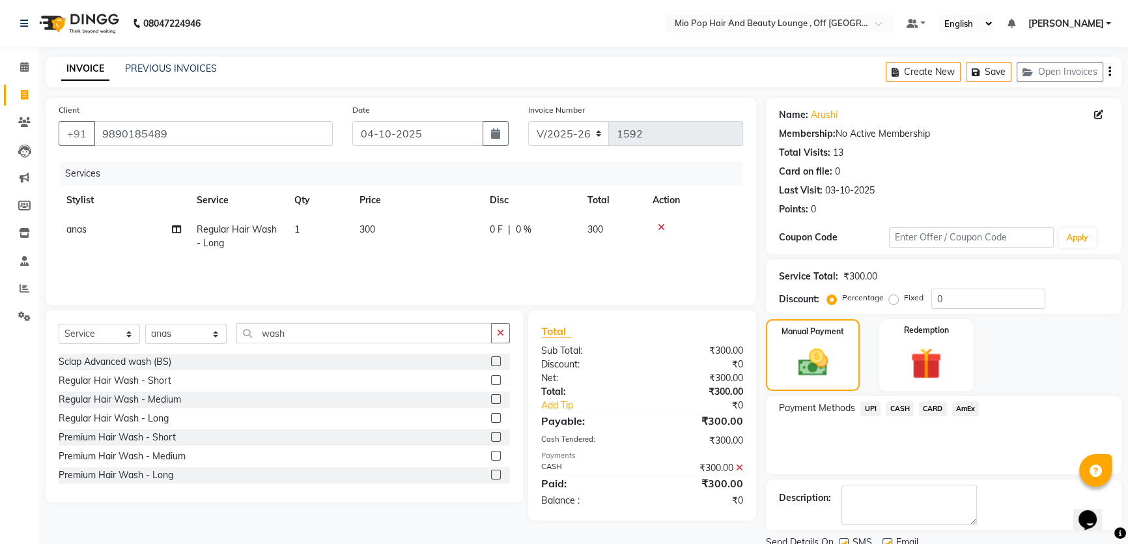
scroll to position [49, 0]
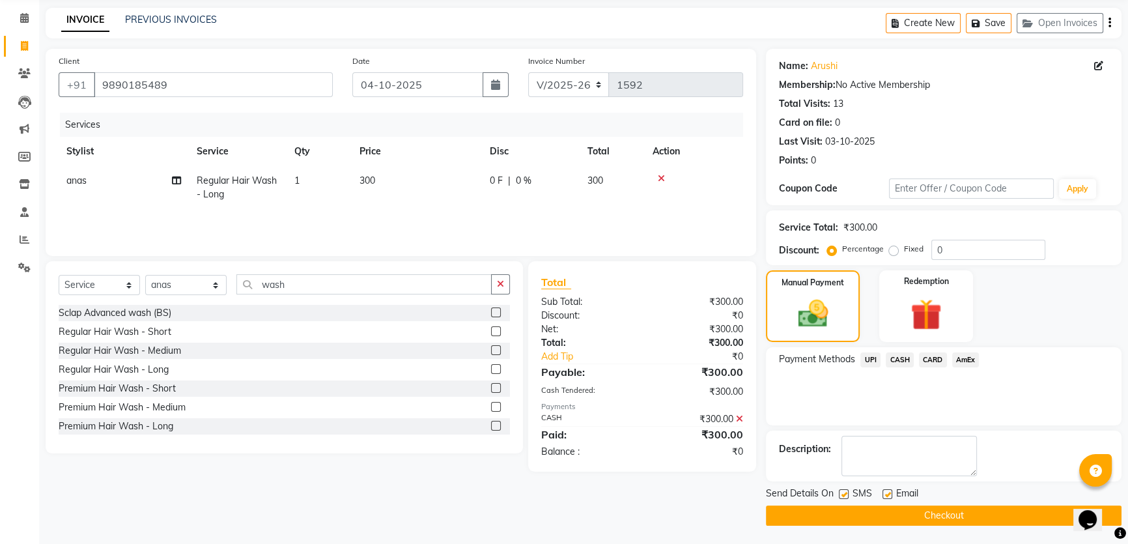
click at [933, 520] on button "Checkout" at bounding box center [944, 515] width 356 height 20
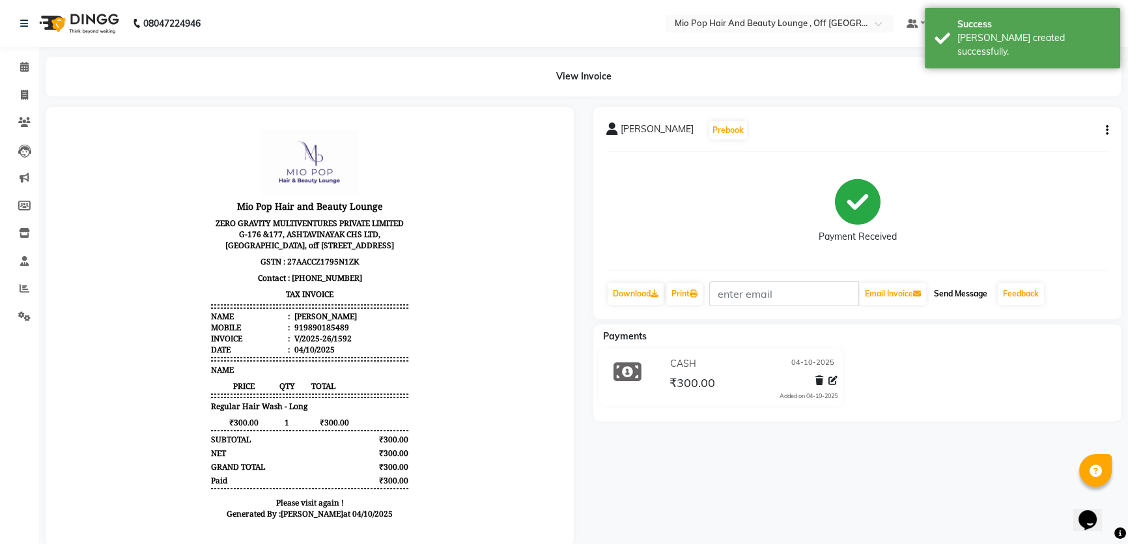
click at [951, 299] on button "Send Message" at bounding box center [961, 294] width 64 height 22
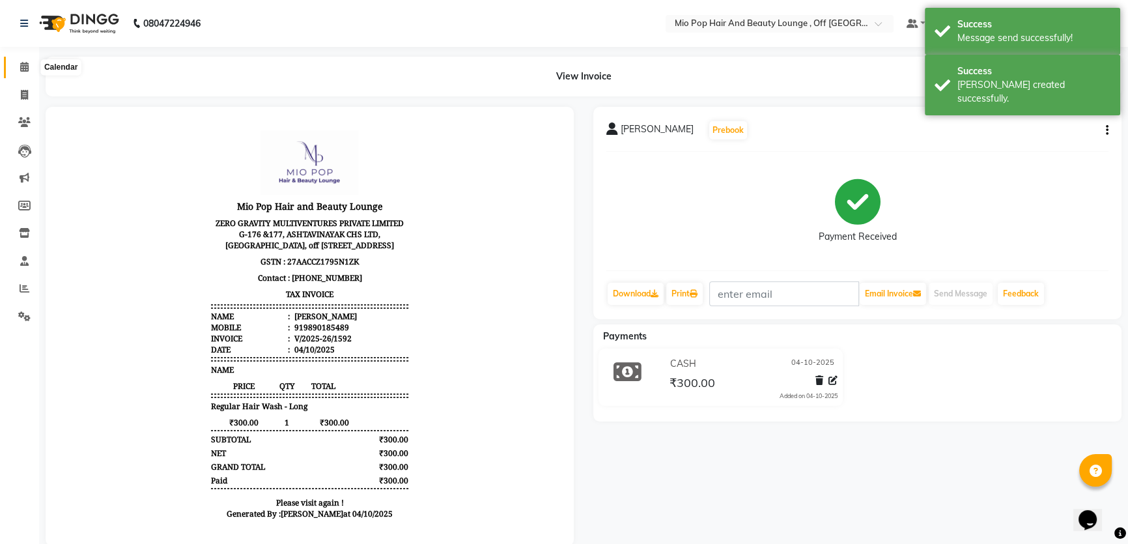
click at [27, 66] on icon at bounding box center [24, 67] width 8 height 10
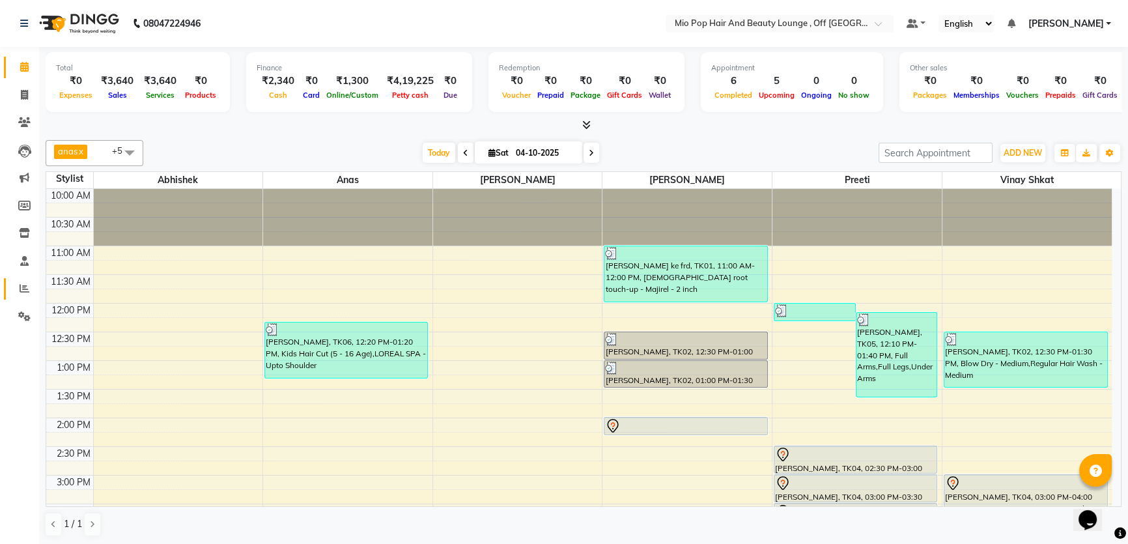
click at [20, 287] on icon at bounding box center [25, 288] width 10 height 10
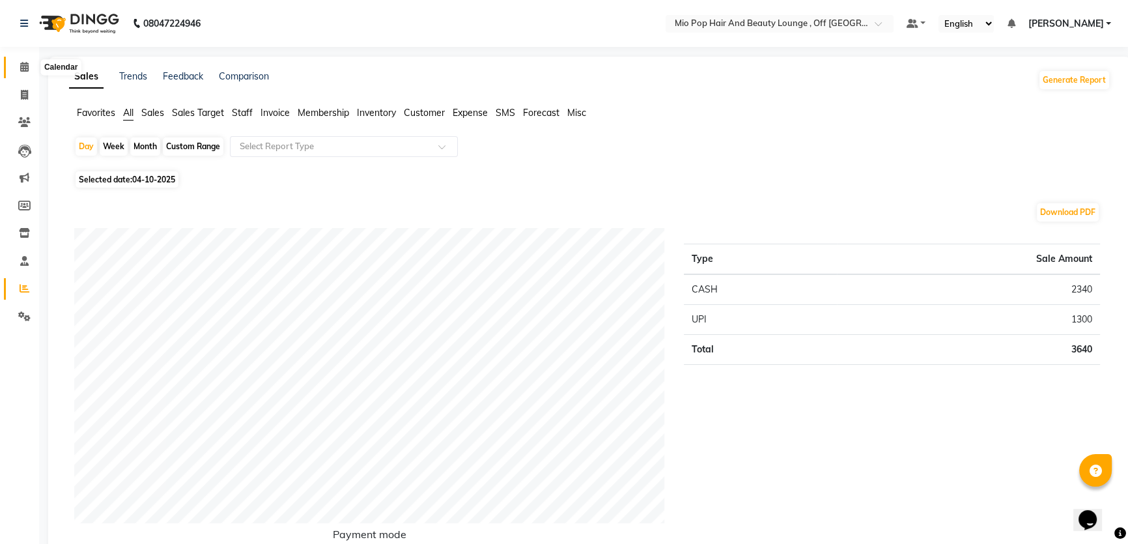
click at [17, 65] on span at bounding box center [24, 67] width 23 height 15
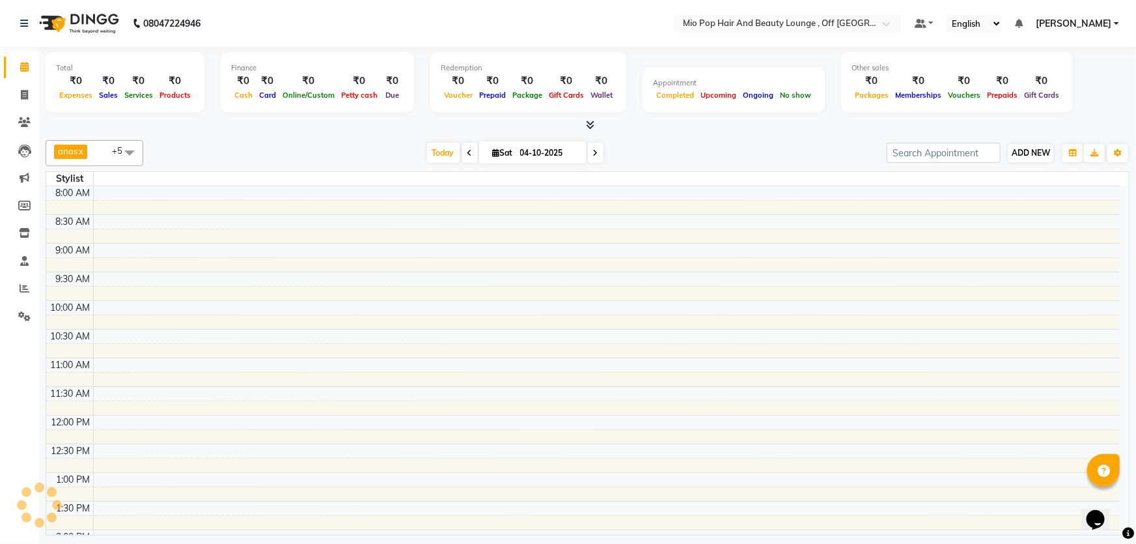
click at [1046, 149] on div "ADD NEW Toggle Dropdown Add Appointment Add Invoice Add Expense Add Attendance …" at bounding box center [1008, 153] width 243 height 21
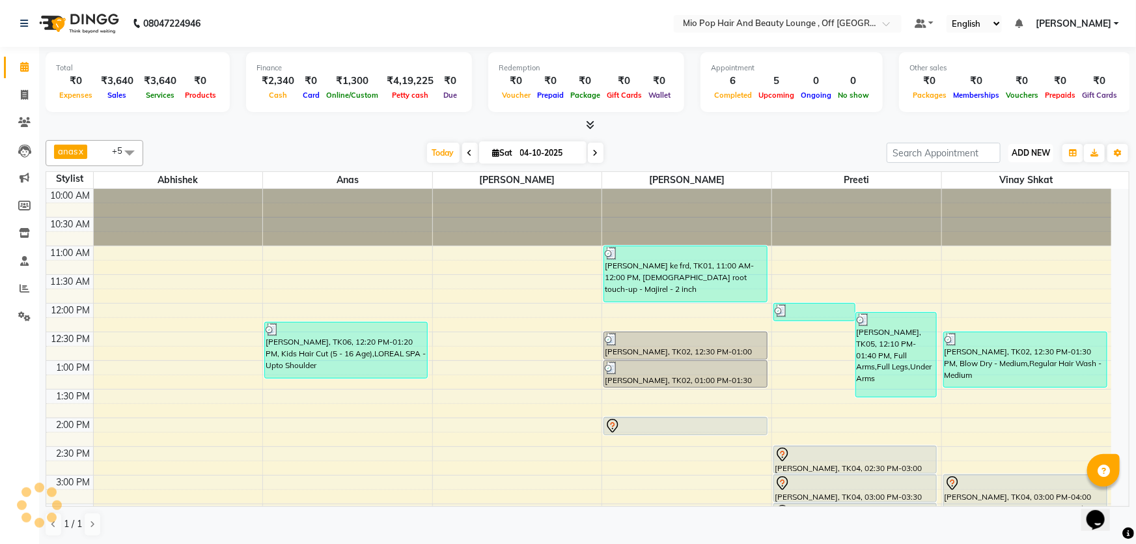
click at [1026, 150] on span "ADD NEW" at bounding box center [1031, 153] width 38 height 10
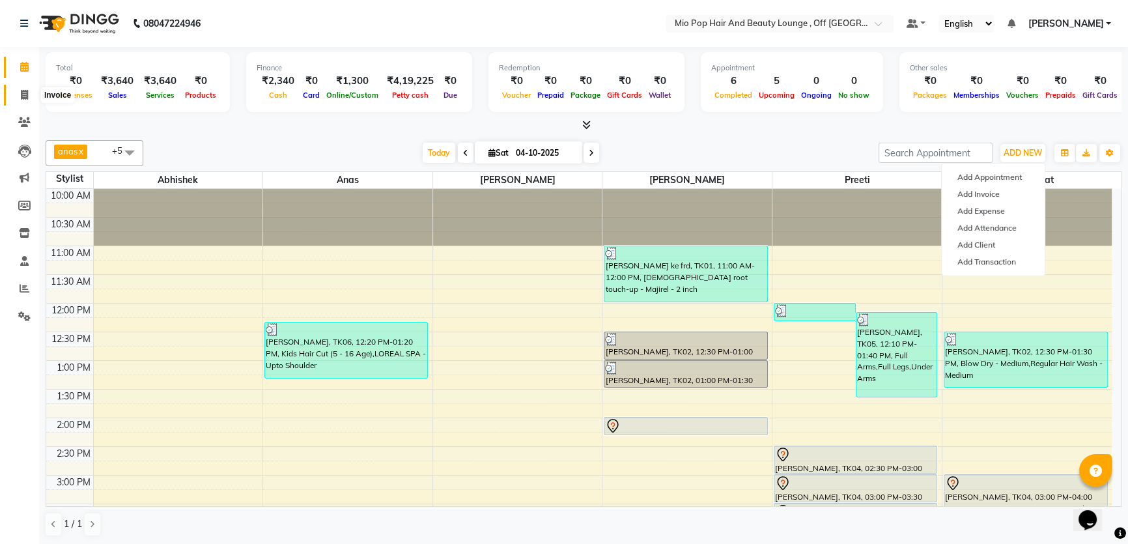
click at [19, 92] on span at bounding box center [24, 95] width 23 height 15
select select "6567"
select select "service"
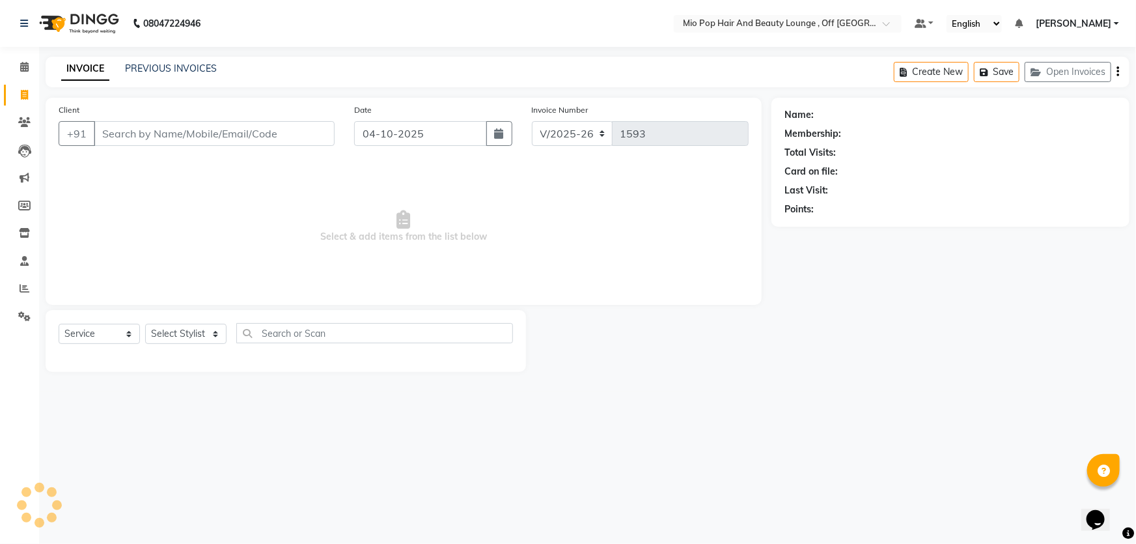
click at [108, 130] on input "Client" at bounding box center [214, 133] width 241 height 25
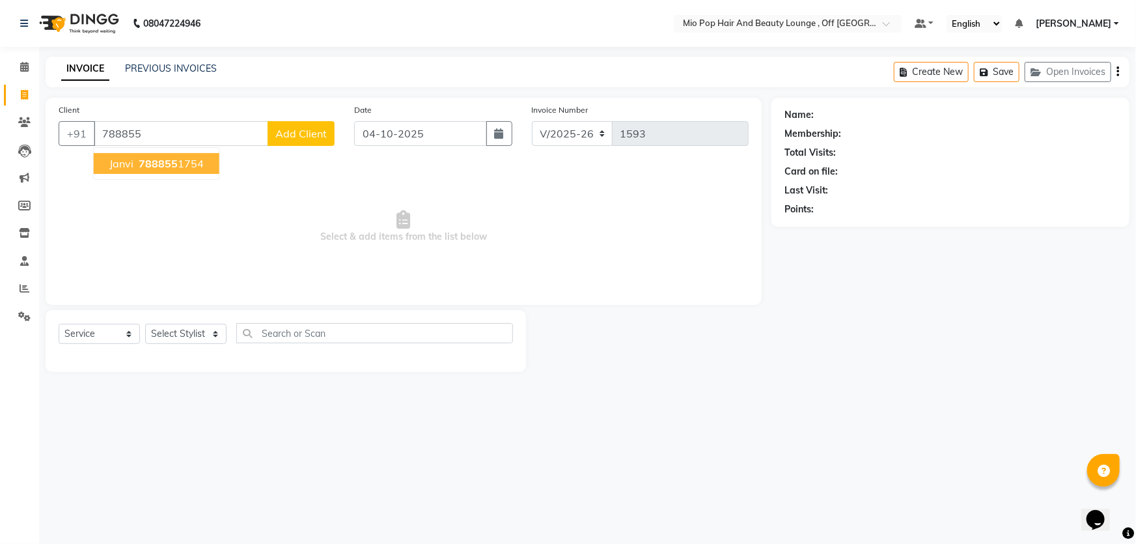
click at [145, 169] on button "[PERSON_NAME] 788855 1754" at bounding box center [157, 163] width 126 height 21
type input "7888551754"
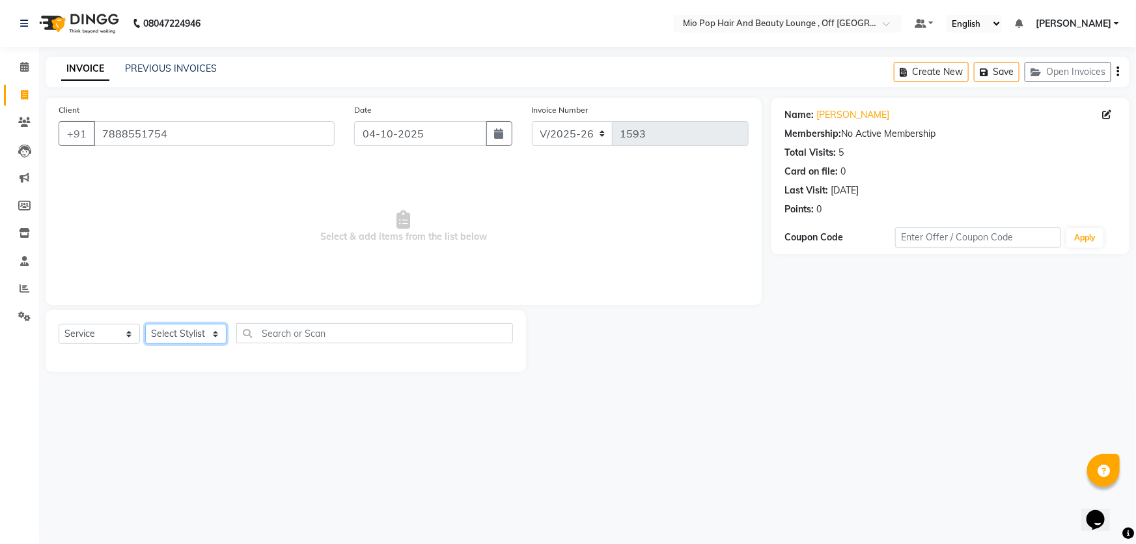
click at [171, 334] on select "Select Stylist Abhishek anas [PERSON_NAME] [PERSON_NAME] [PERSON_NAME] preeti […" at bounding box center [185, 334] width 81 height 20
select select "62922"
click at [145, 324] on select "Select Stylist Abhishek anas [PERSON_NAME] [PERSON_NAME] [PERSON_NAME] preeti […" at bounding box center [185, 334] width 81 height 20
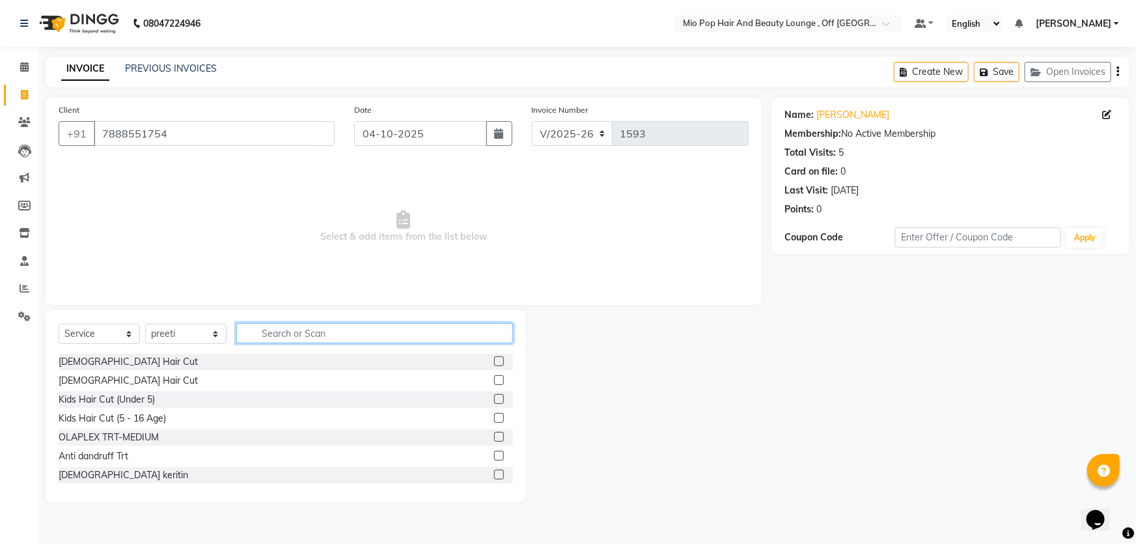
click at [286, 333] on input "text" at bounding box center [374, 333] width 277 height 20
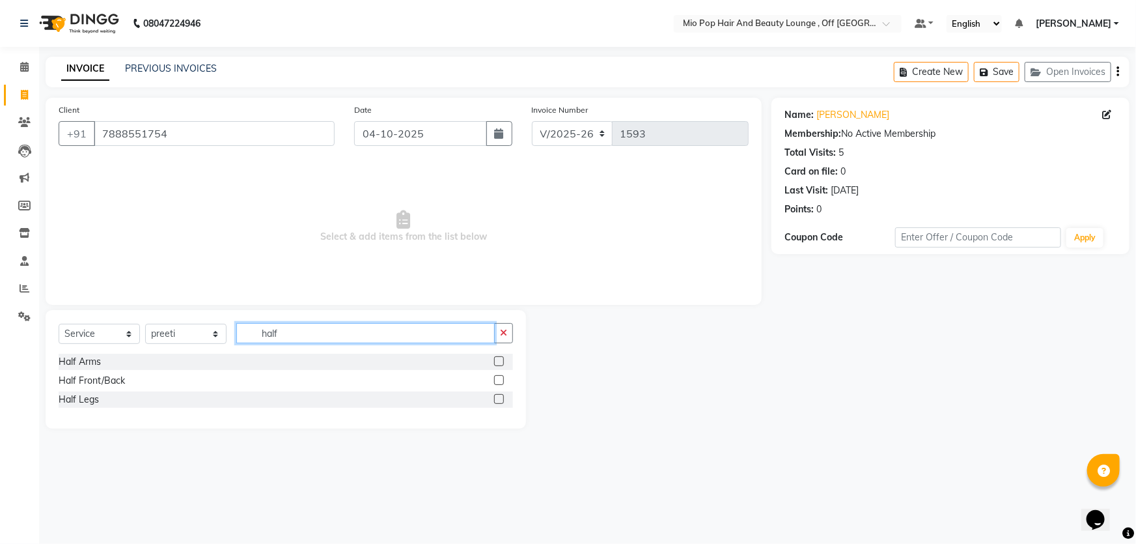
type input "half"
click at [496, 402] on label at bounding box center [499, 399] width 10 height 10
click at [496, 402] on input "checkbox" at bounding box center [498, 399] width 8 height 8
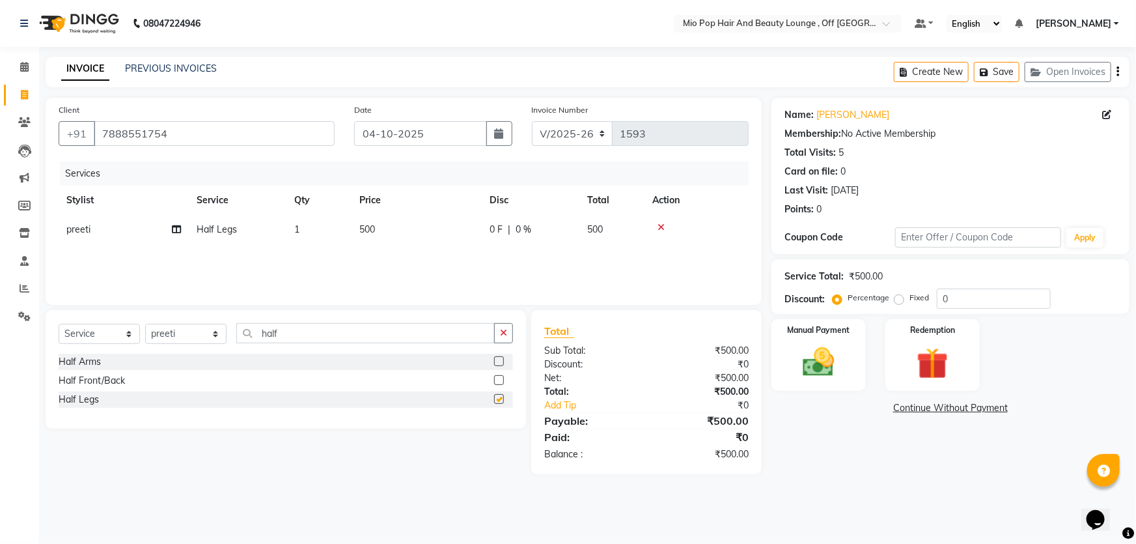
checkbox input "false"
click at [295, 333] on input "half" at bounding box center [365, 333] width 259 height 20
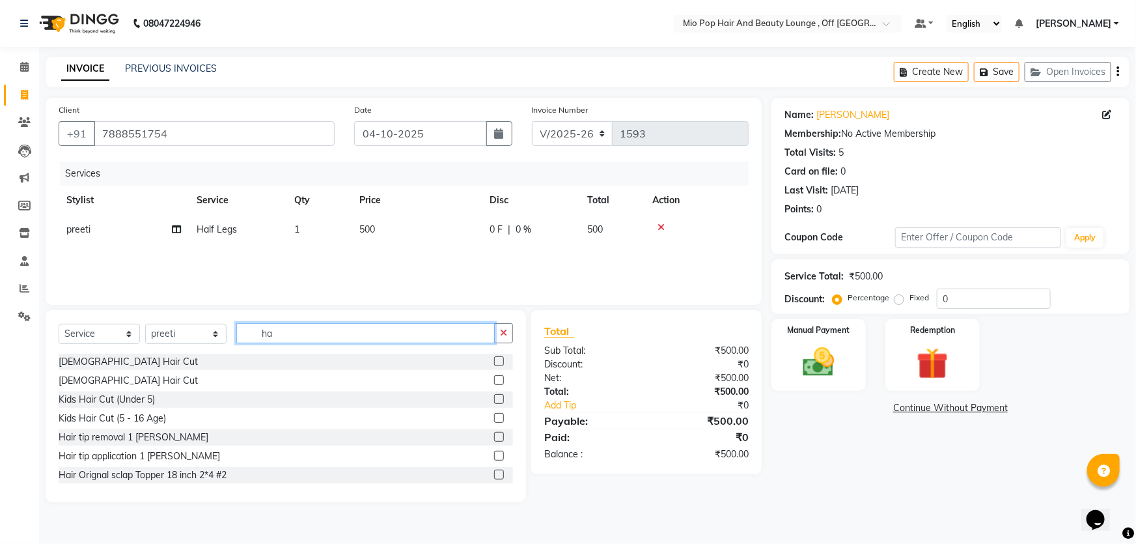
type input "h"
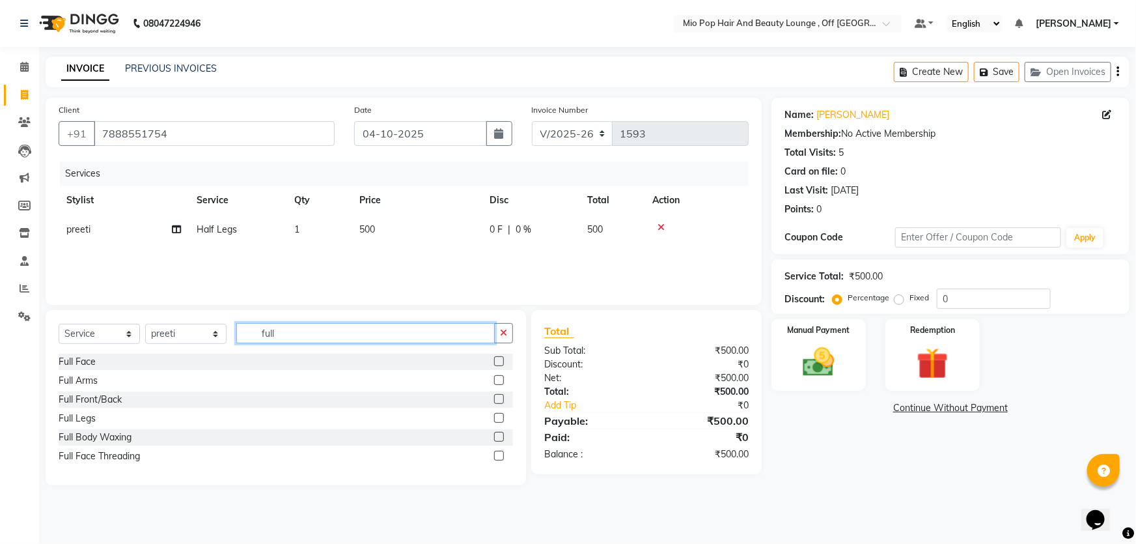
type input "full"
drag, startPoint x: 502, startPoint y: 382, endPoint x: 496, endPoint y: 379, distance: 7.3
click at [502, 382] on label at bounding box center [499, 380] width 10 height 10
click at [502, 382] on input "checkbox" at bounding box center [498, 380] width 8 height 8
checkbox input "false"
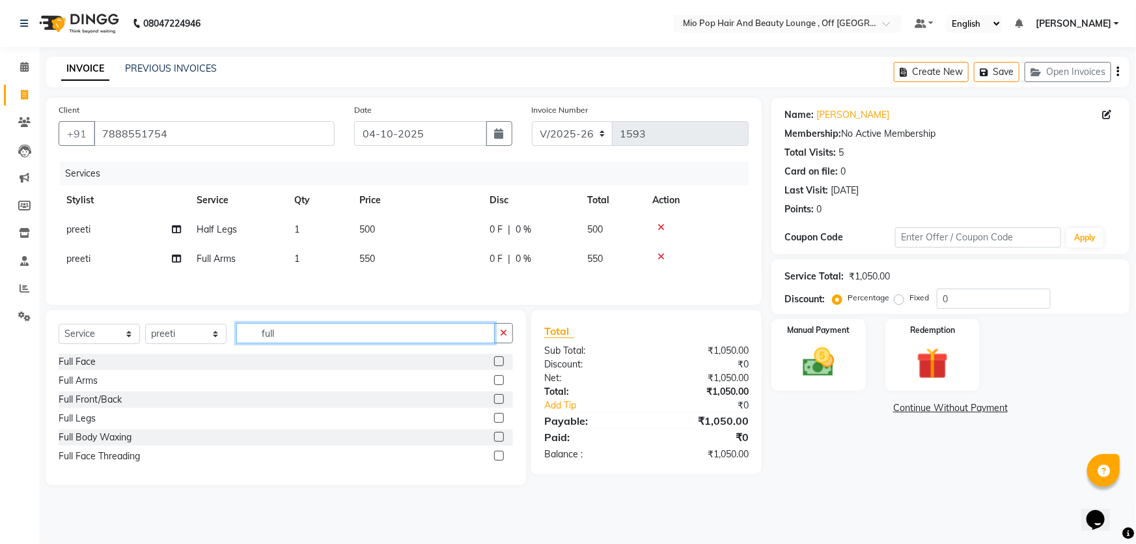
click at [364, 336] on input "full" at bounding box center [365, 333] width 259 height 20
type input "f"
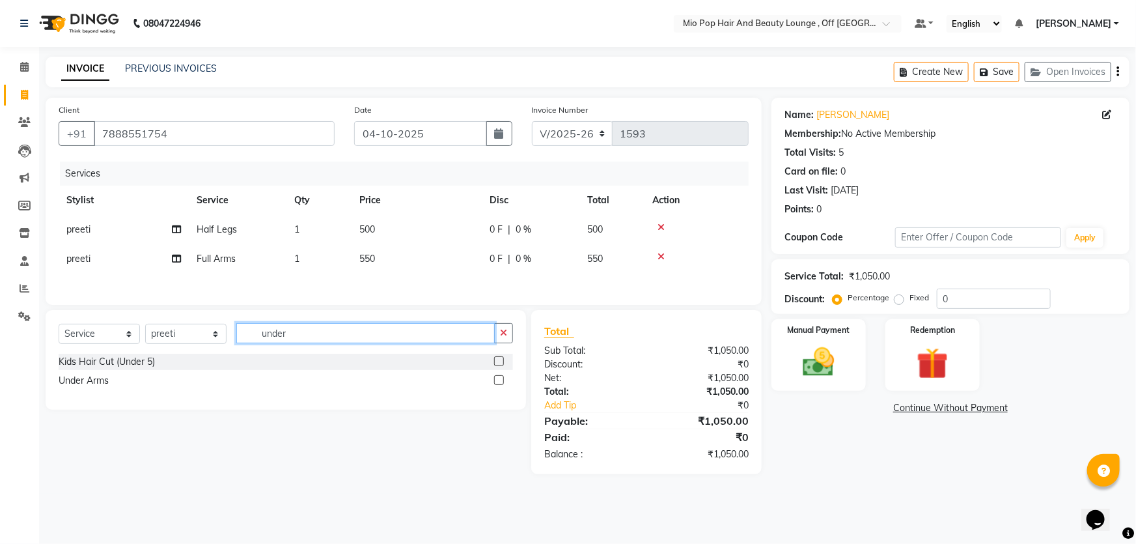
type input "under"
click at [502, 381] on label at bounding box center [499, 380] width 10 height 10
click at [502, 381] on input "checkbox" at bounding box center [498, 380] width 8 height 8
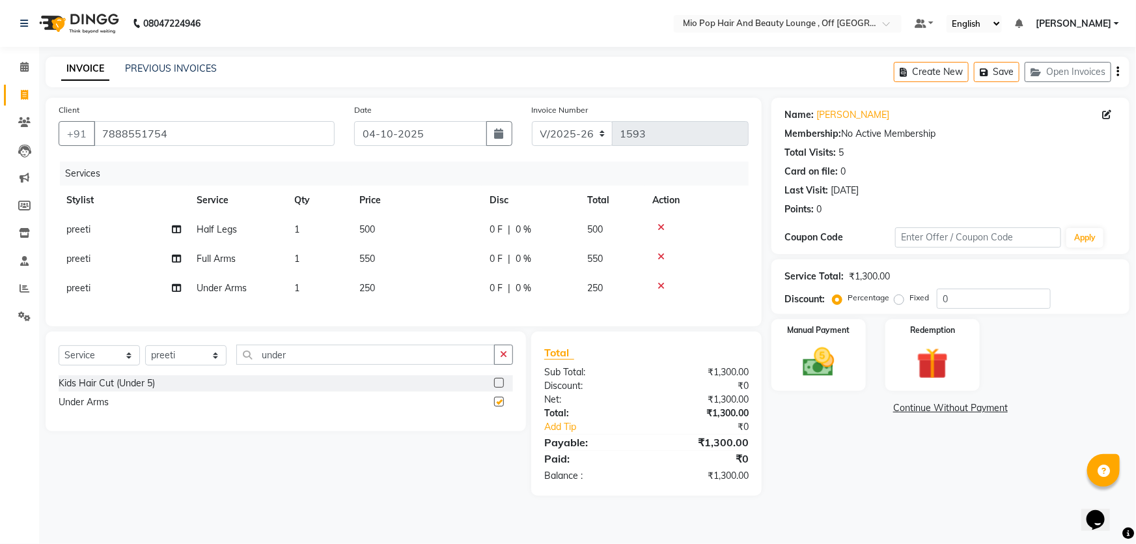
checkbox input "false"
click at [342, 362] on input "under" at bounding box center [365, 354] width 259 height 20
type input "u"
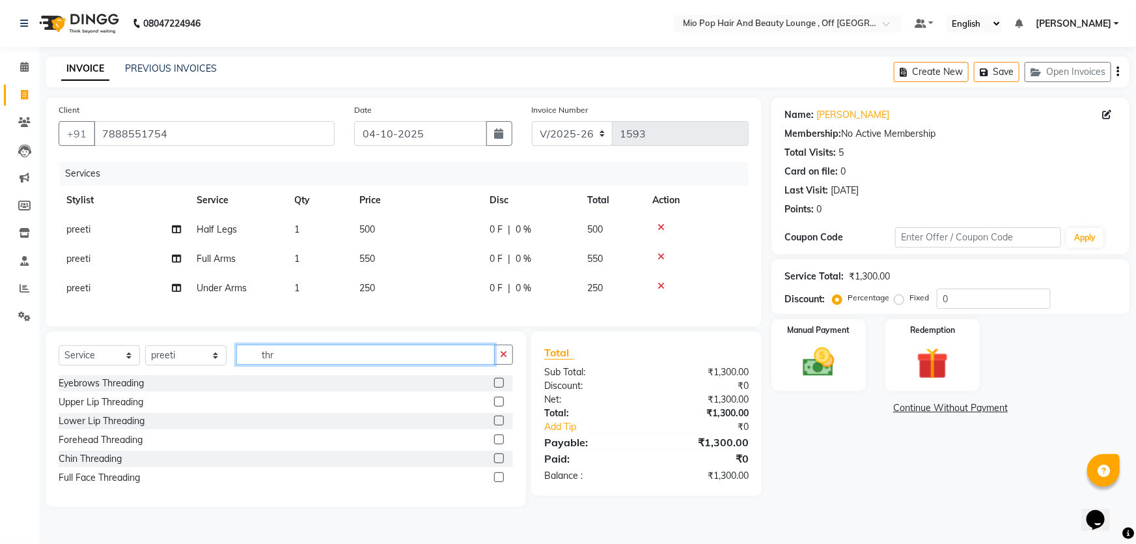
type input "thr"
drag, startPoint x: 500, startPoint y: 392, endPoint x: 458, endPoint y: 391, distance: 42.3
click at [500, 387] on label at bounding box center [499, 383] width 10 height 10
click at [500, 387] on input "checkbox" at bounding box center [498, 383] width 8 height 8
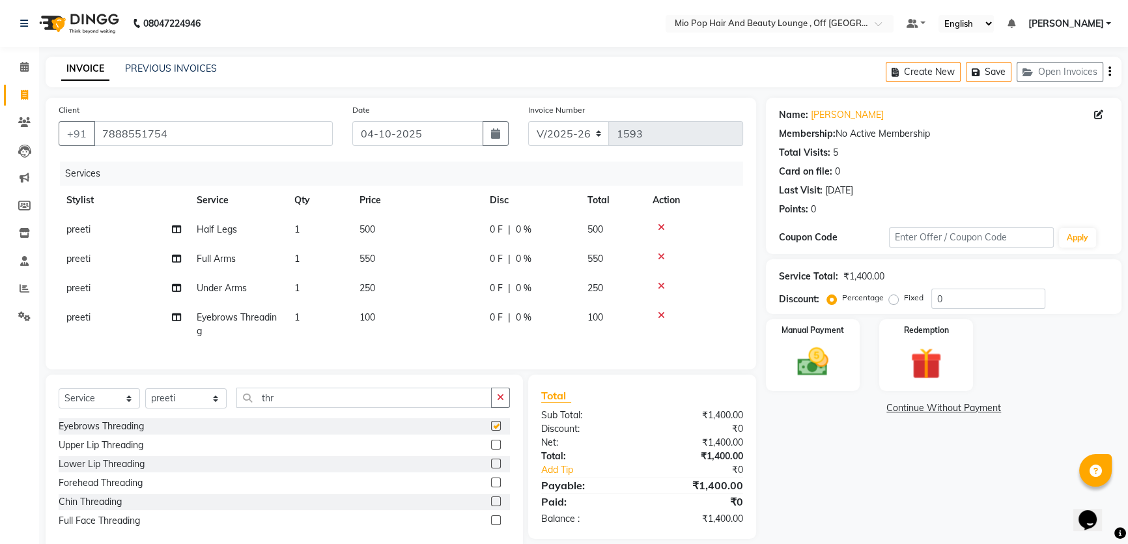
checkbox input "false"
click at [274, 408] on input "thr" at bounding box center [363, 397] width 255 height 20
type input "t"
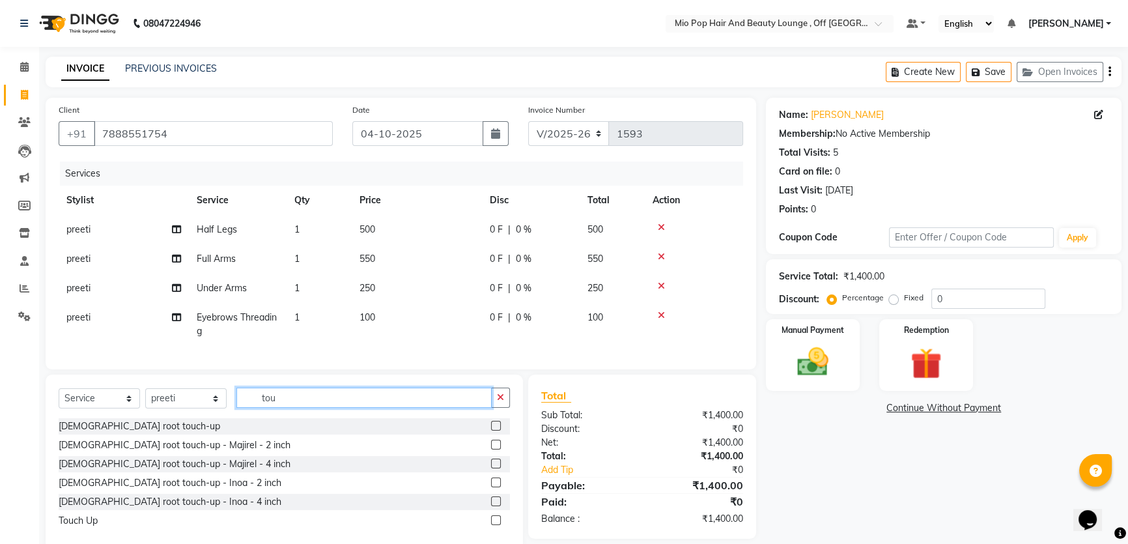
type input "tou"
click at [190, 407] on select "Select Stylist Abhishek anas [PERSON_NAME] [PERSON_NAME] [PERSON_NAME] preeti […" at bounding box center [185, 398] width 81 height 20
select select "70076"
click at [145, 397] on select "Select Stylist Abhishek anas [PERSON_NAME] [PERSON_NAME] [PERSON_NAME] preeti […" at bounding box center [185, 398] width 81 height 20
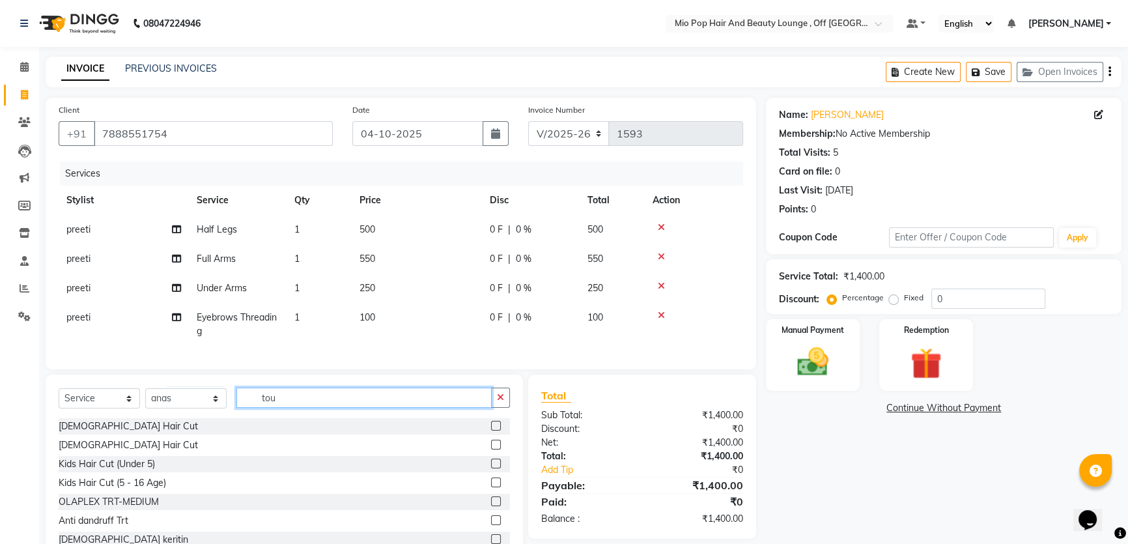
click at [292, 408] on input "tou" at bounding box center [363, 397] width 255 height 20
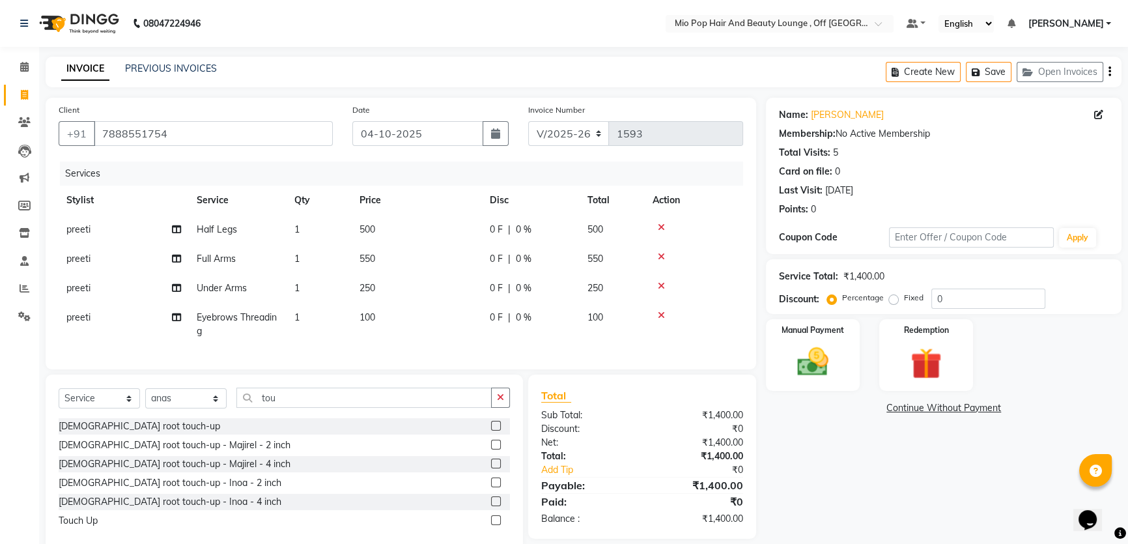
drag, startPoint x: 492, startPoint y: 454, endPoint x: 507, endPoint y: 432, distance: 26.4
click at [493, 449] on label at bounding box center [496, 445] width 10 height 10
click at [493, 449] on input "checkbox" at bounding box center [495, 445] width 8 height 8
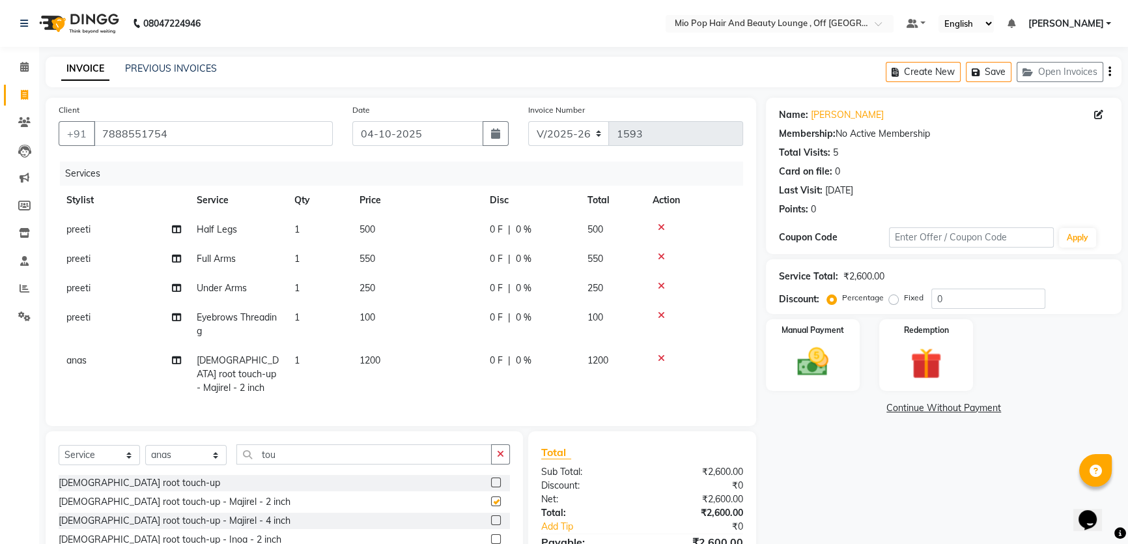
checkbox input "false"
click at [983, 300] on input "0" at bounding box center [988, 298] width 114 height 20
type input "50"
click at [546, 325] on td "50 F | 50 %" at bounding box center [531, 324] width 98 height 43
select select "62922"
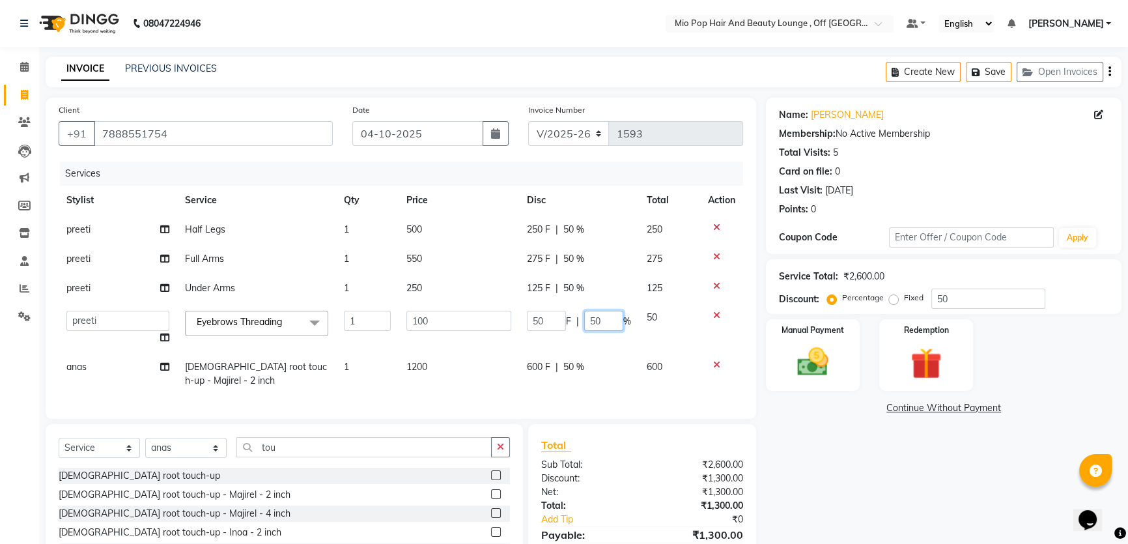
click at [605, 321] on input "50" at bounding box center [603, 321] width 39 height 20
type input "5"
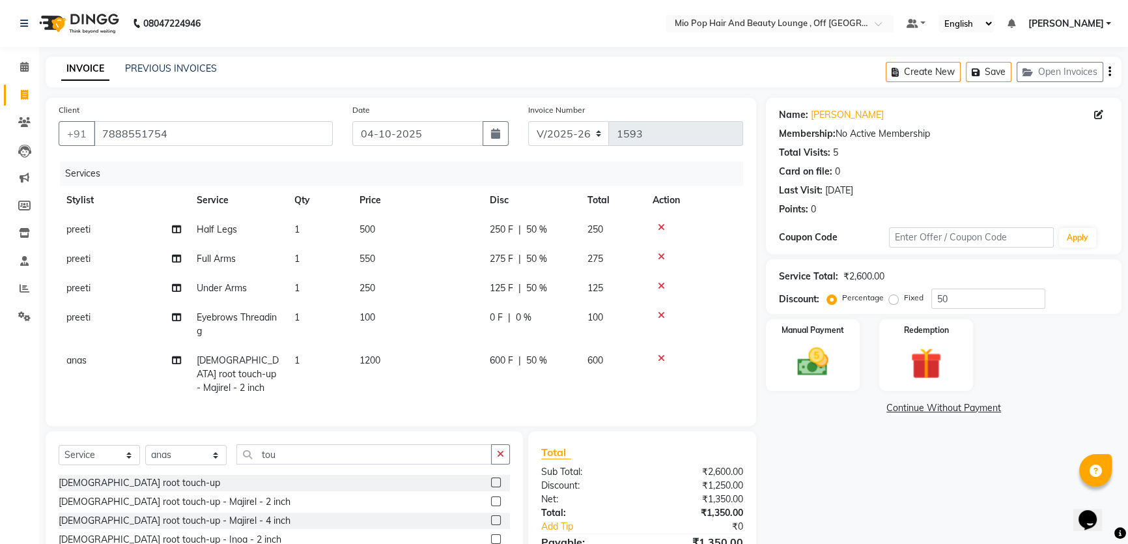
click at [600, 346] on tbody "preeti Half Legs 1 500 250 F | 50 % 250 preeti Full Arms 1 550 275 F | 50 % 275…" at bounding box center [401, 309] width 684 height 188
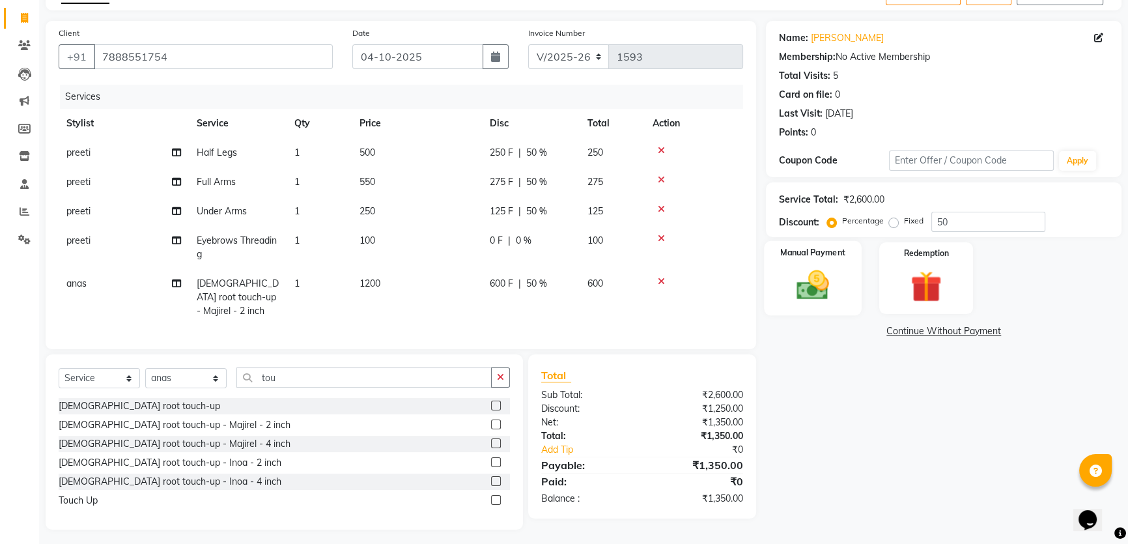
click at [812, 286] on img at bounding box center [813, 284] width 53 height 37
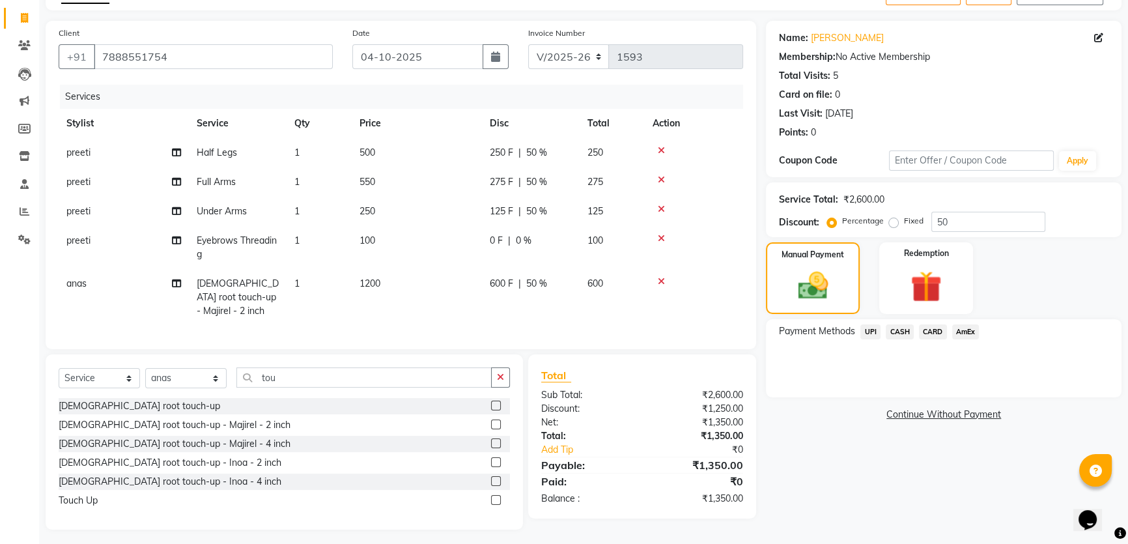
click at [875, 330] on span "UPI" at bounding box center [870, 331] width 20 height 15
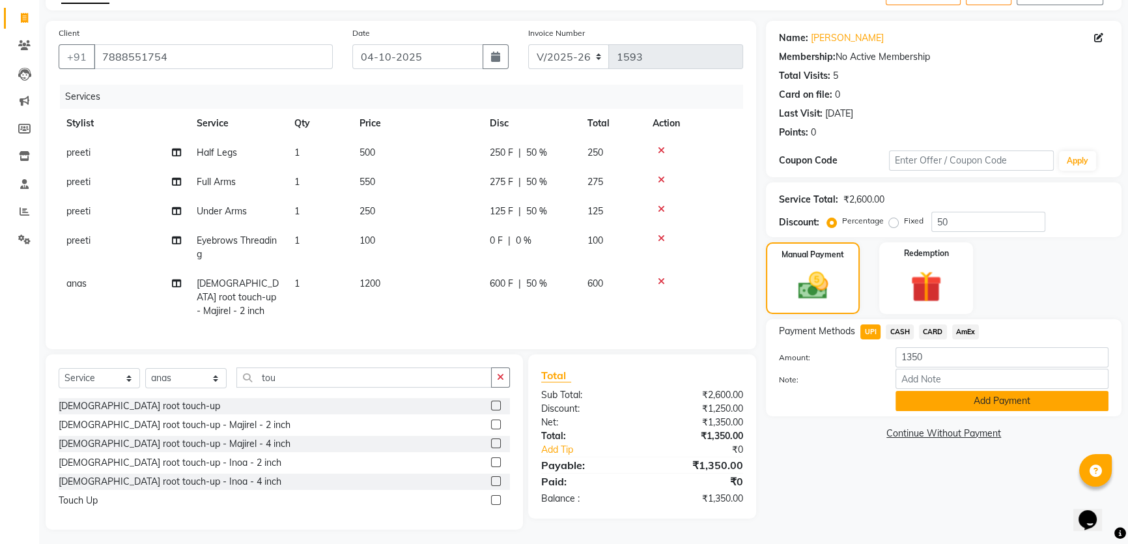
click at [933, 399] on button "Add Payment" at bounding box center [1001, 401] width 213 height 20
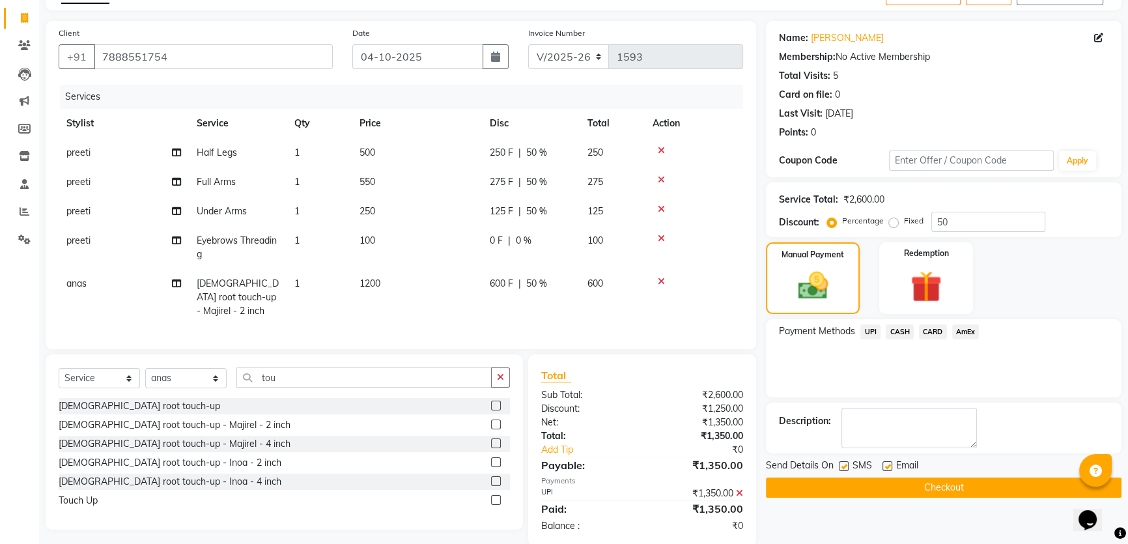
click at [927, 487] on button "Checkout" at bounding box center [944, 487] width 356 height 20
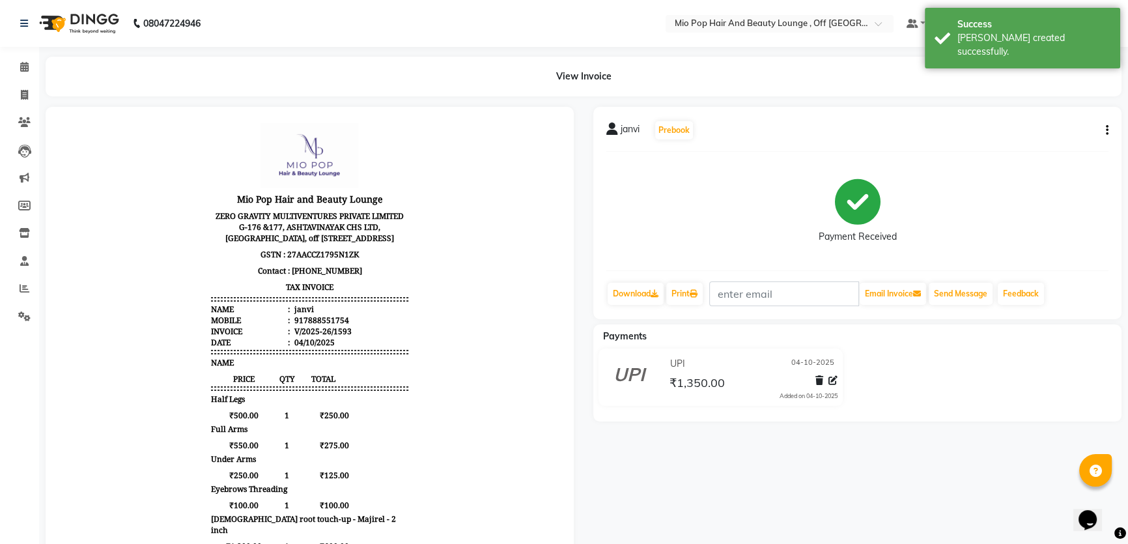
scroll to position [10, 0]
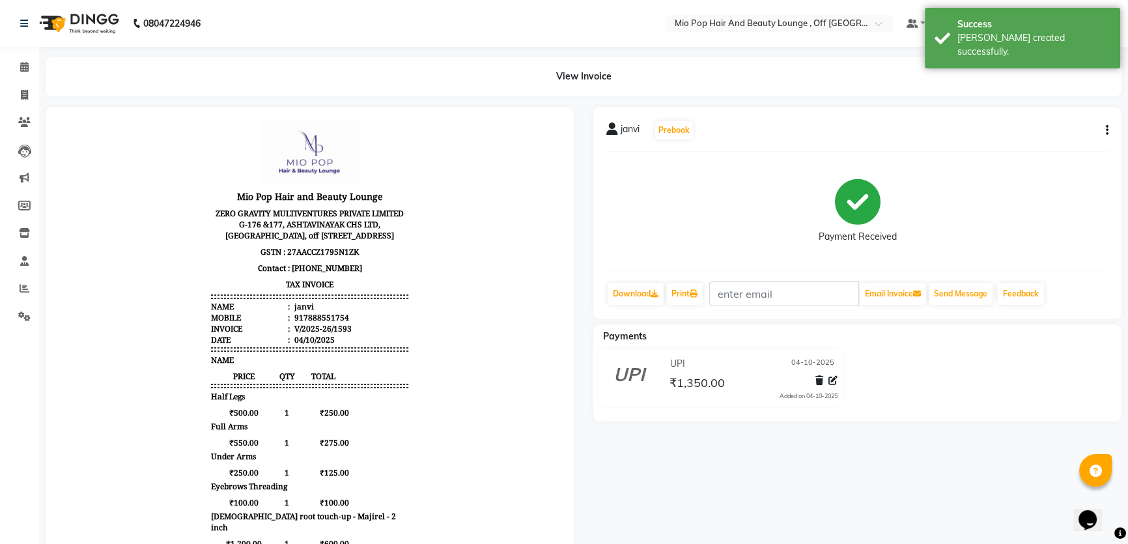
click at [1106, 131] on icon "button" at bounding box center [1107, 130] width 3 height 1
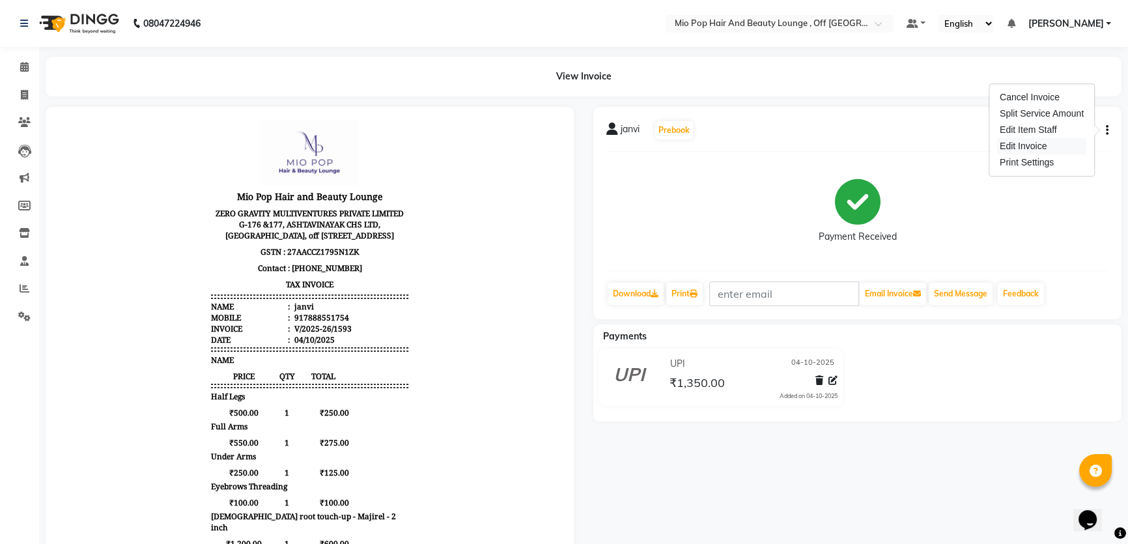
click at [1033, 149] on div "Edit Invoice" at bounding box center [1041, 146] width 89 height 16
select select "service"
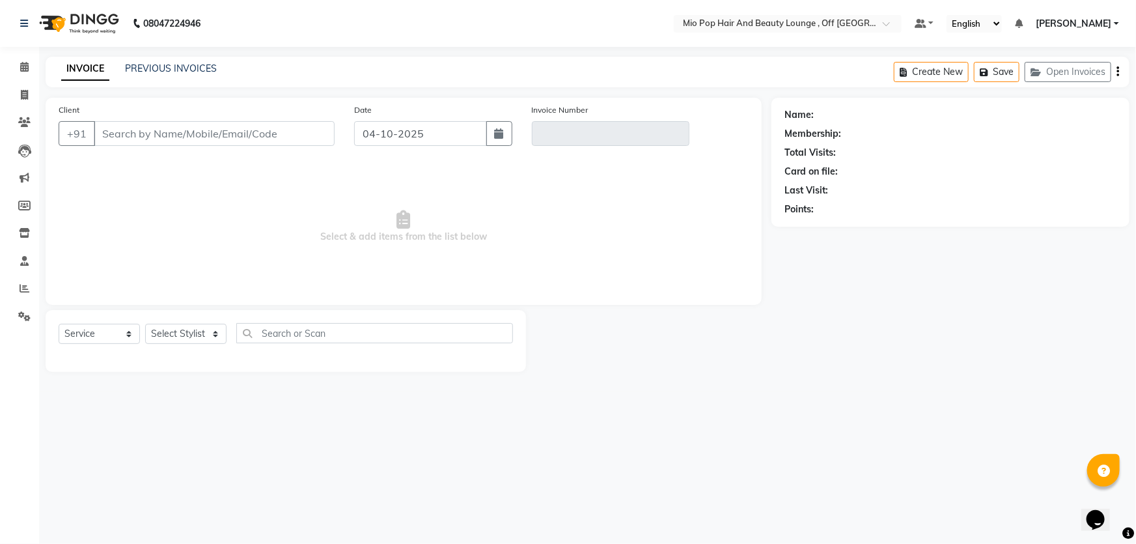
type input "7888551754"
type input "V/2025-26/1593"
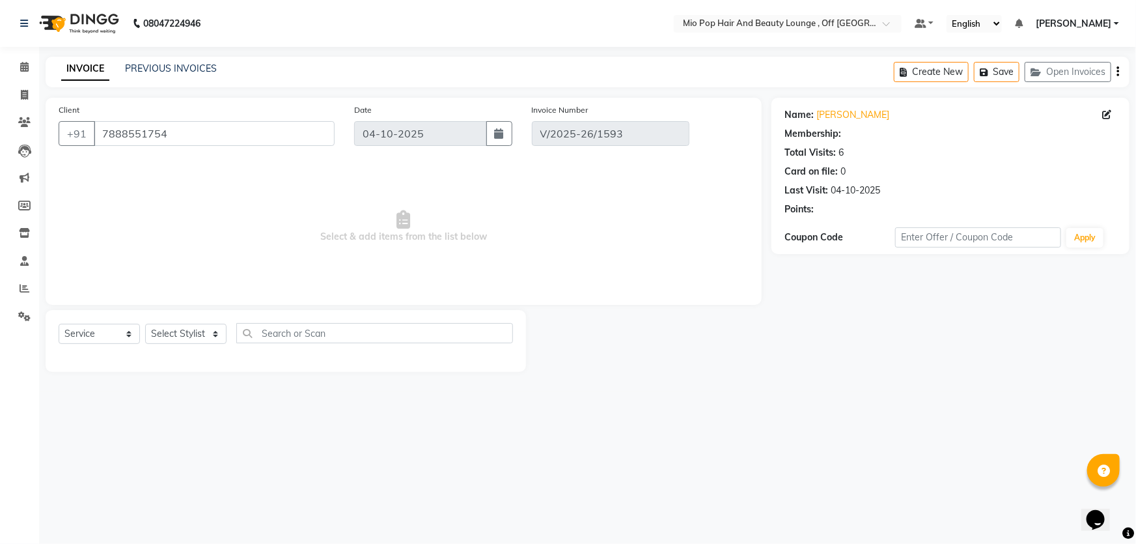
select select "select"
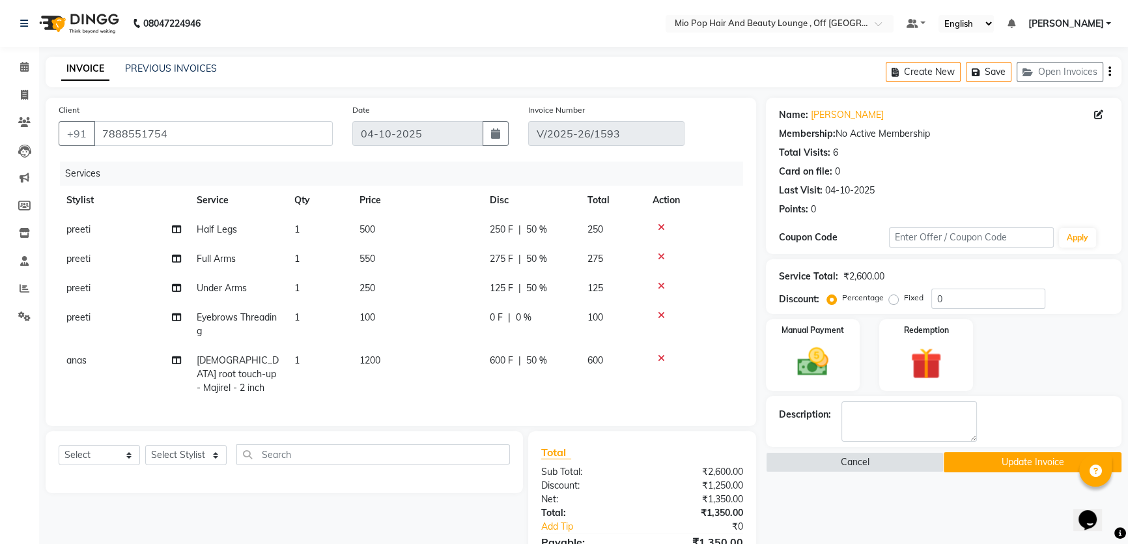
click at [522, 318] on span "0 %" at bounding box center [524, 318] width 16 height 14
select select "62922"
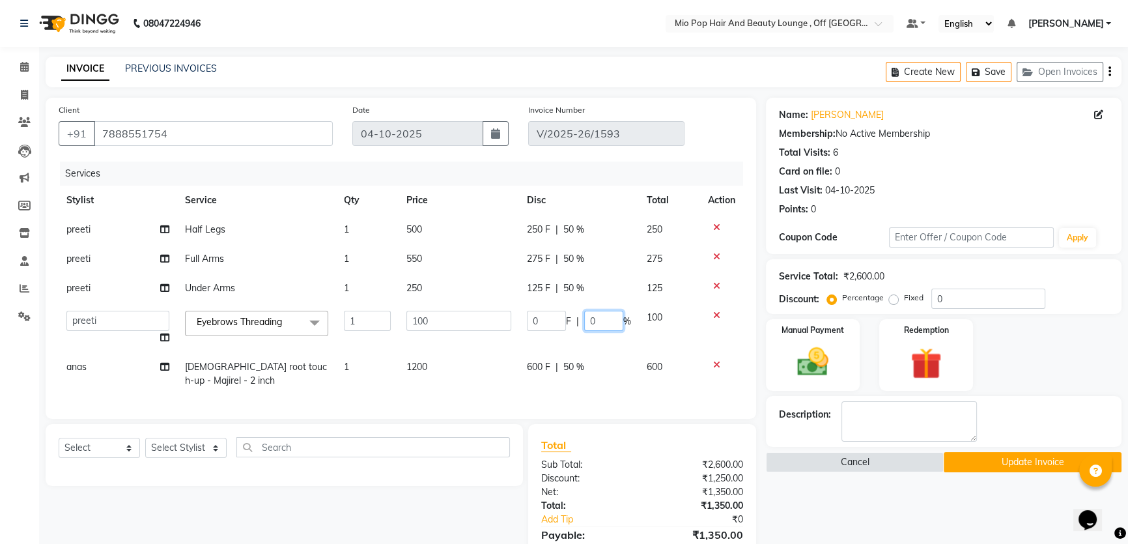
click at [617, 323] on input "0" at bounding box center [603, 321] width 39 height 20
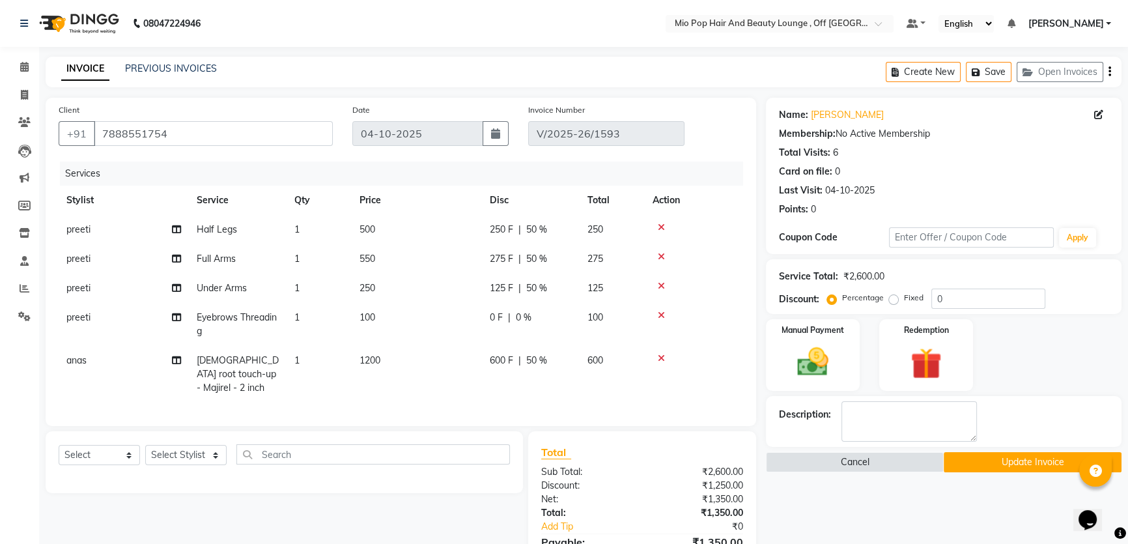
click at [614, 345] on tbody "preeti Half Legs 1 500 250 F | 50 % 250 preeti Full Arms 1 550 275 F | 50 % 275…" at bounding box center [401, 309] width 684 height 188
click at [990, 462] on button "Update Invoice" at bounding box center [1033, 462] width 178 height 20
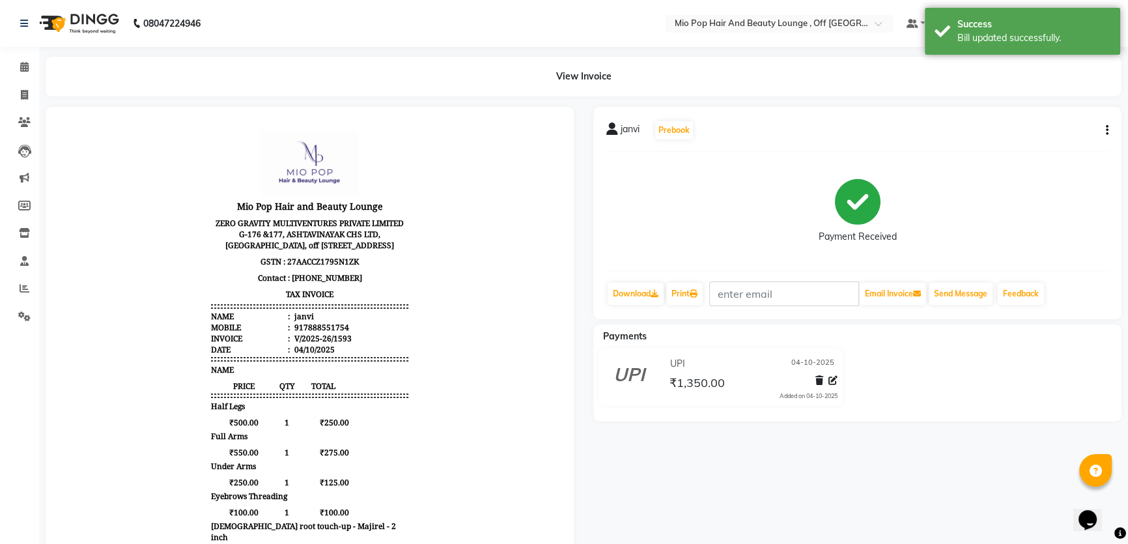
click at [1106, 130] on icon "button" at bounding box center [1107, 130] width 3 height 1
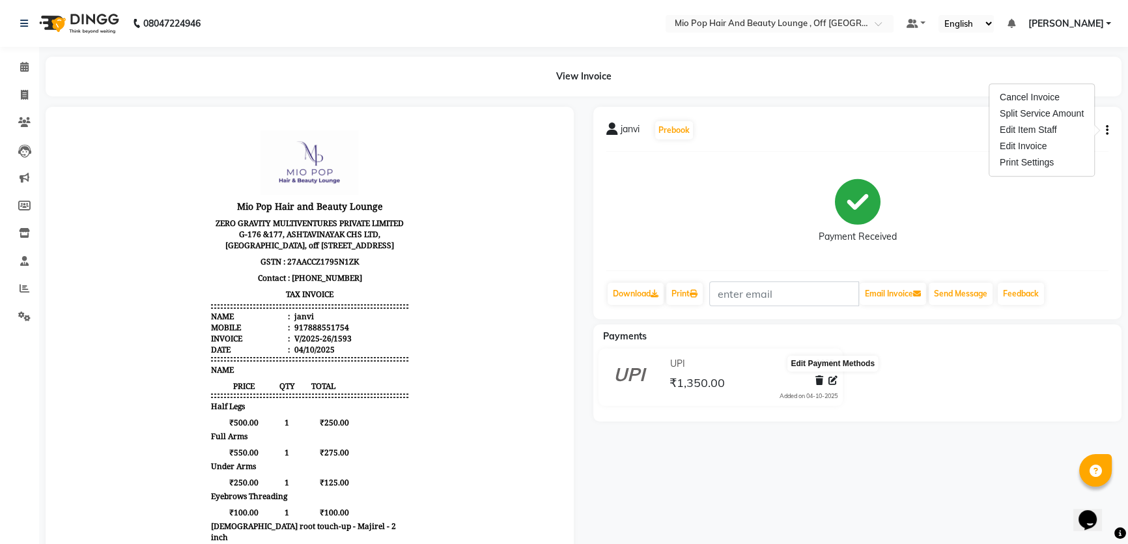
click at [832, 384] on icon at bounding box center [832, 380] width 9 height 9
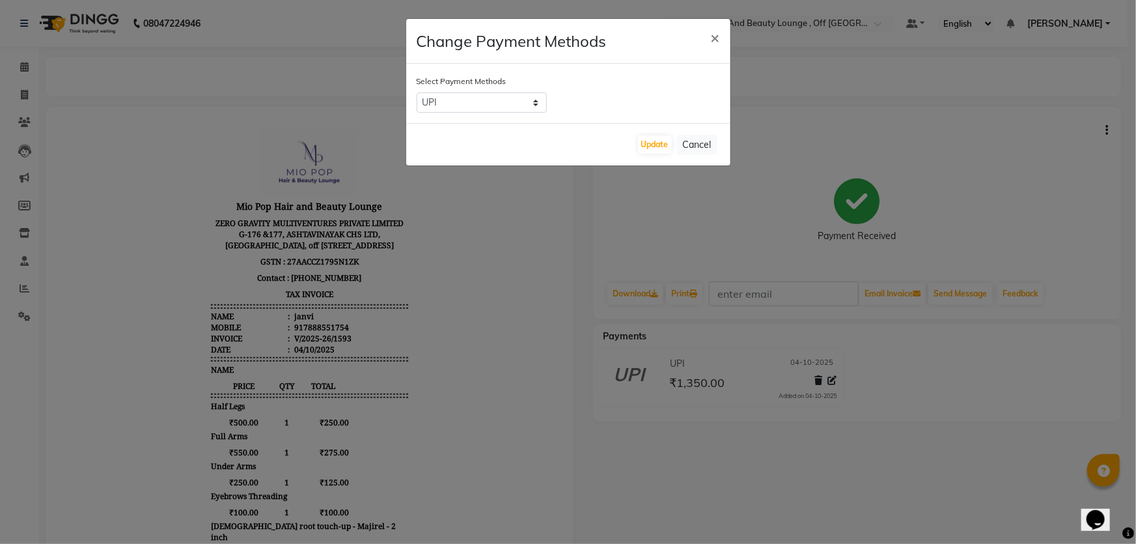
drag, startPoint x: 714, startPoint y: 37, endPoint x: 597, endPoint y: 10, distance: 120.4
click at [712, 37] on span "×" at bounding box center [715, 37] width 9 height 20
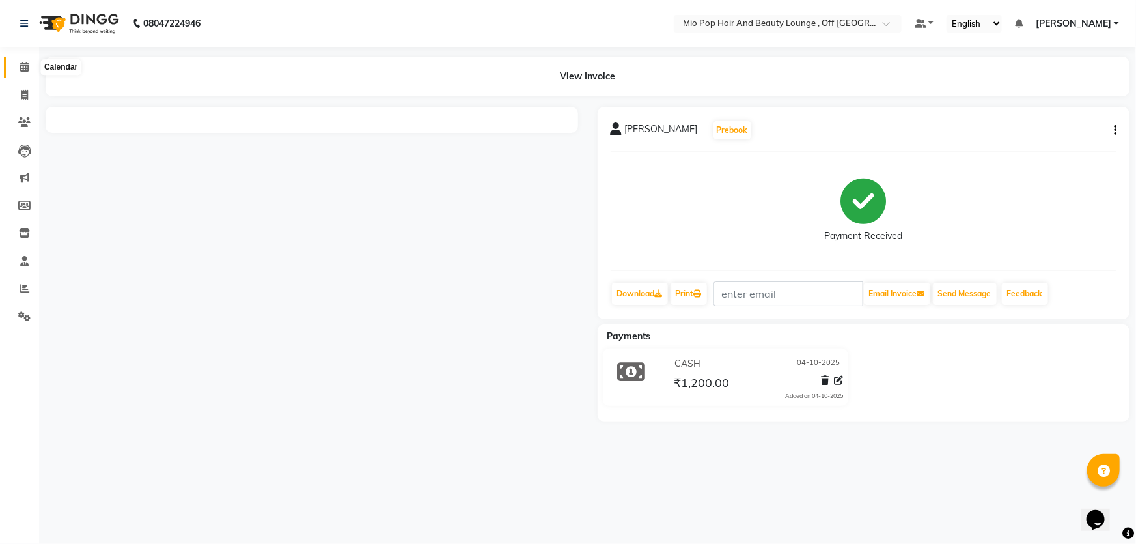
click at [25, 64] on icon at bounding box center [24, 67] width 8 height 10
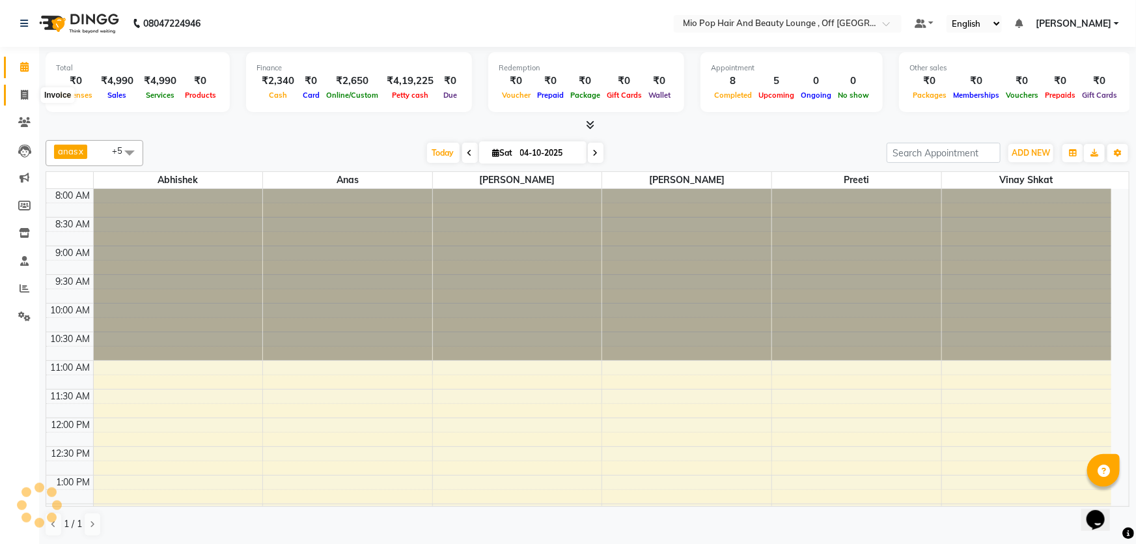
click at [25, 94] on icon at bounding box center [24, 95] width 7 height 10
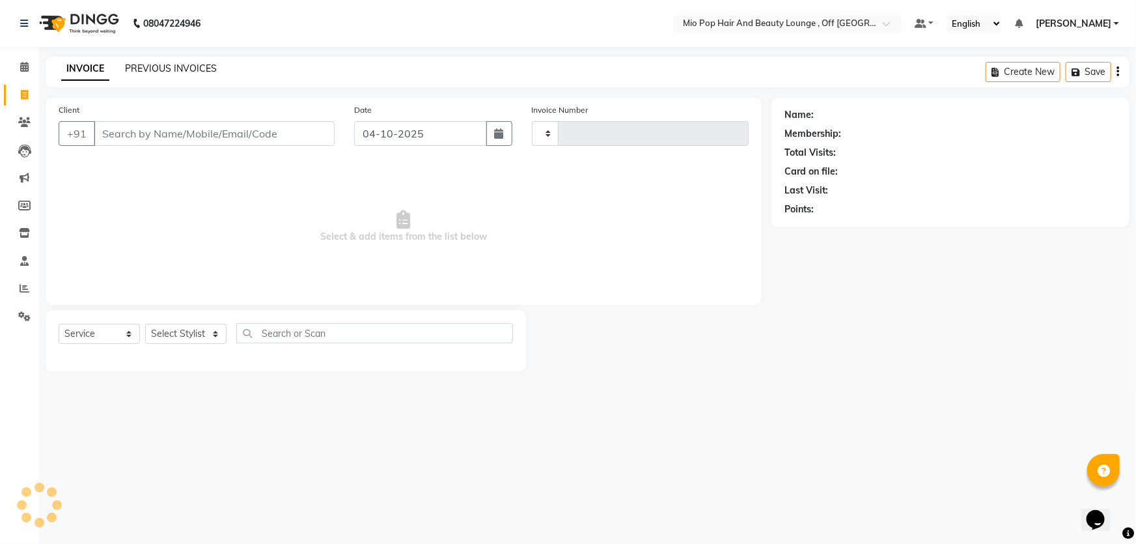
click at [160, 65] on link "PREVIOUS INVOICES" at bounding box center [171, 69] width 92 height 12
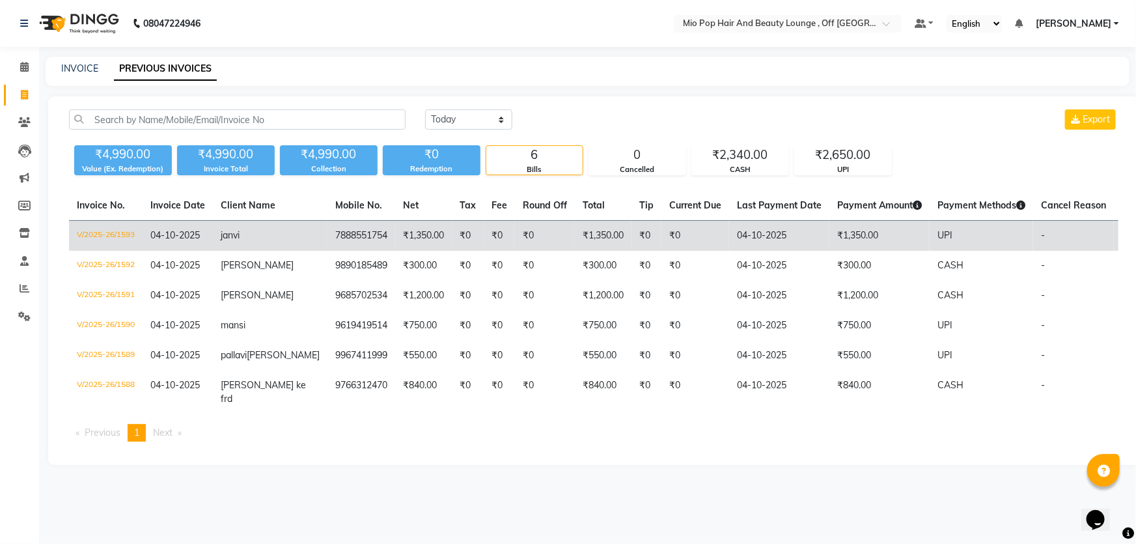
click at [729, 237] on td "04-10-2025" at bounding box center [779, 236] width 100 height 31
click at [775, 241] on td "04-10-2025" at bounding box center [779, 236] width 100 height 31
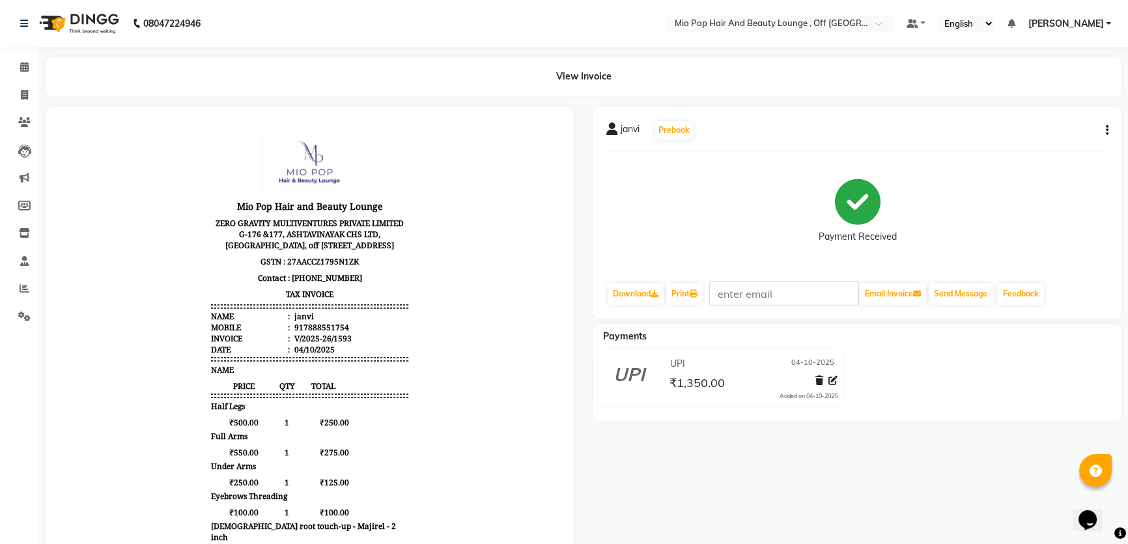
click at [1104, 133] on button "button" at bounding box center [1105, 131] width 8 height 14
click at [1028, 145] on div "Edit Invoice" at bounding box center [1041, 146] width 89 height 16
select select "service"
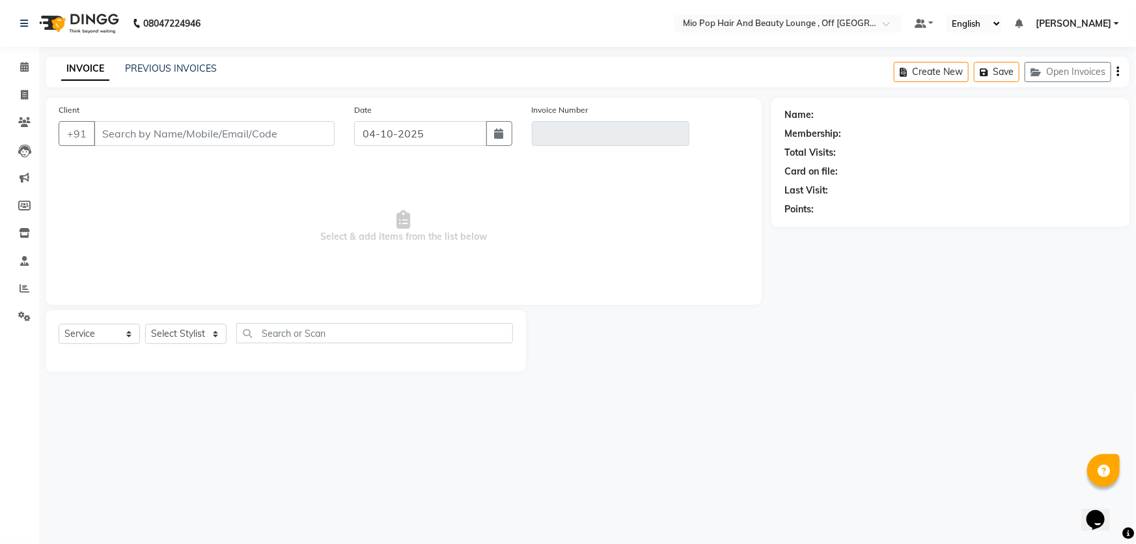
type input "7888551754"
type input "V/2025-26/1593"
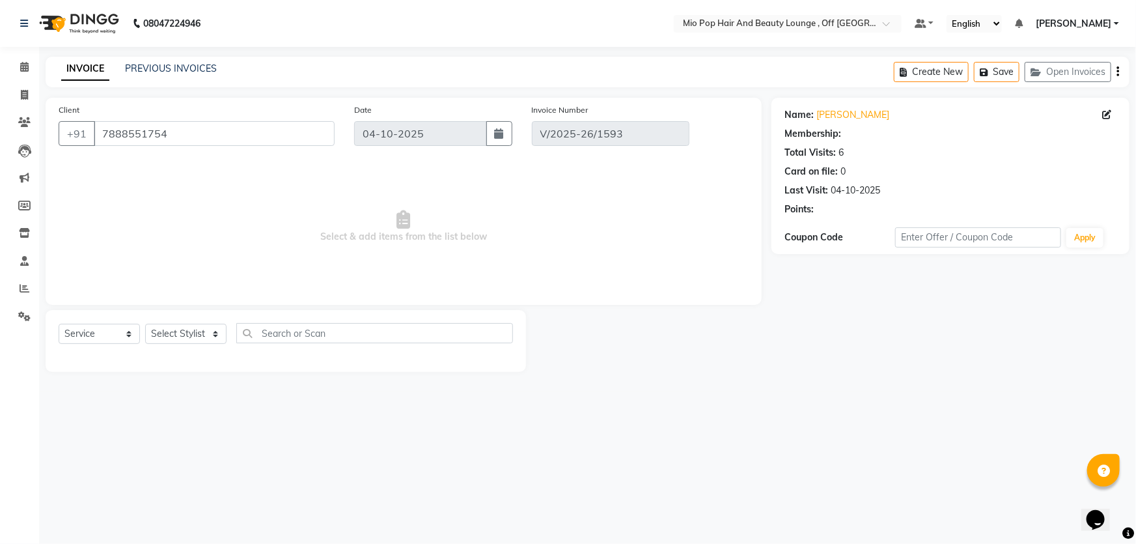
select select "select"
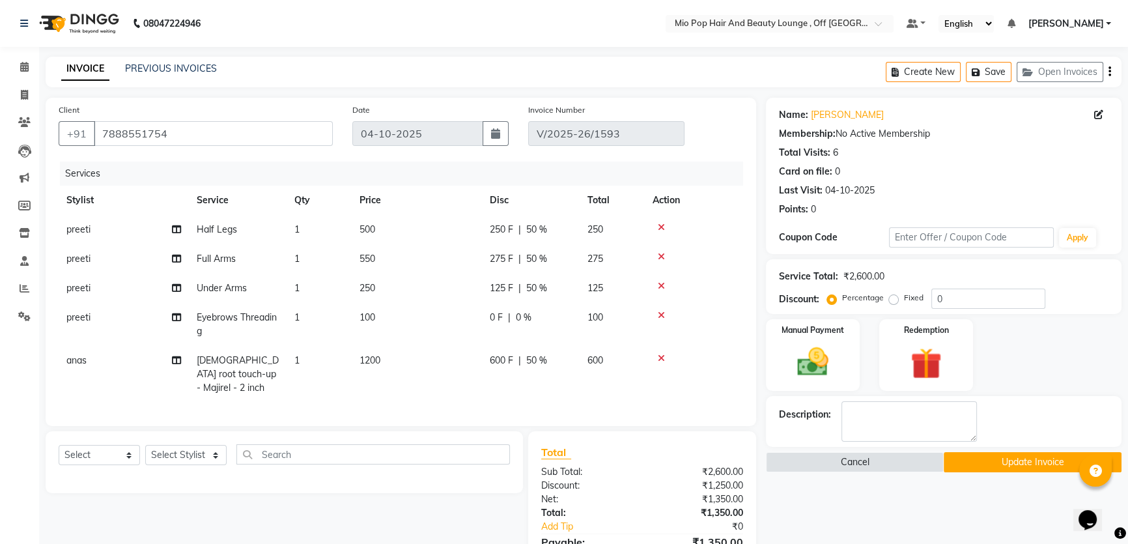
click at [661, 226] on icon at bounding box center [661, 227] width 7 height 9
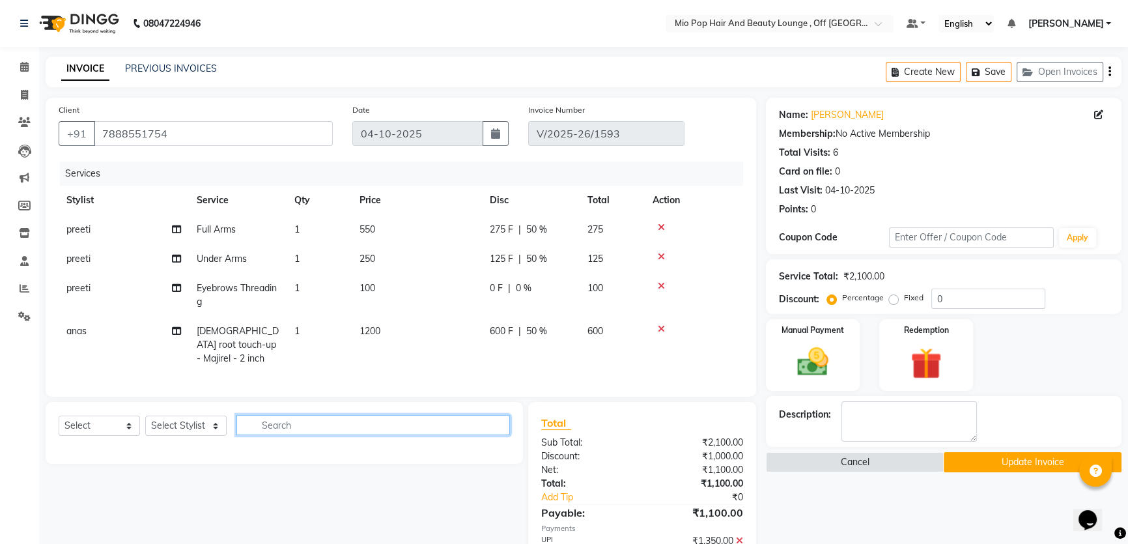
click at [298, 415] on input "text" at bounding box center [373, 425] width 274 height 20
type input "full"
click at [149, 427] on select "Select Stylist Abhishek anas Malcolm Fernandes Meera Kikani Mohd Haroon preeti …" at bounding box center [185, 425] width 81 height 20
select select "62922"
click at [145, 415] on select "Select Stylist Abhishek anas Malcolm Fernandes Meera Kikani Mohd Haroon preeti …" at bounding box center [185, 425] width 81 height 20
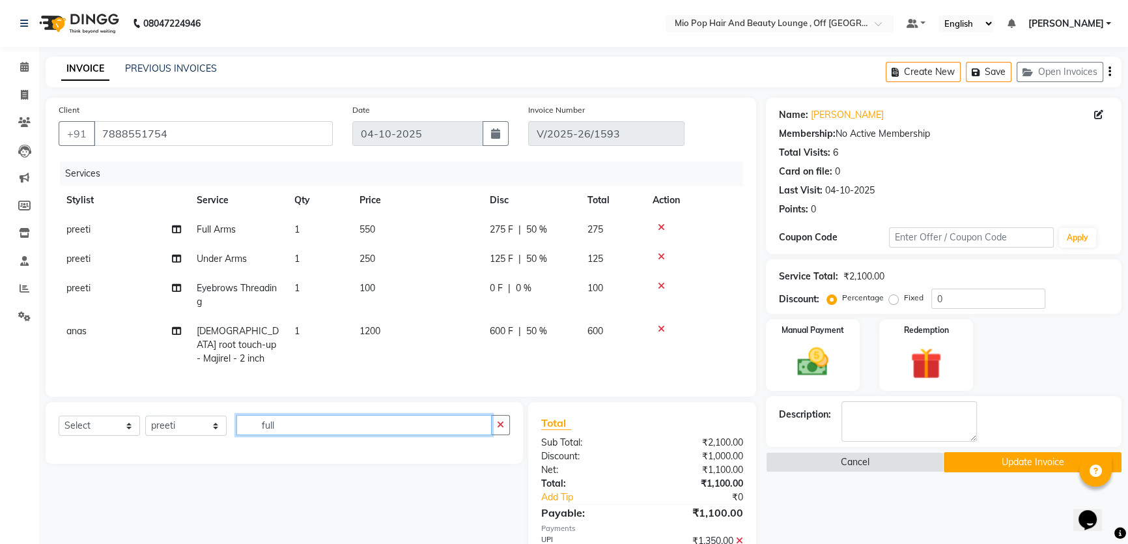
click at [309, 423] on input "full" at bounding box center [363, 425] width 255 height 20
click at [307, 423] on input "full" at bounding box center [363, 425] width 255 height 20
type input "f"
click at [109, 430] on select "Select Service Product Membership Package Voucher Prepaid Gift Card" at bounding box center [99, 425] width 81 height 20
select select "service"
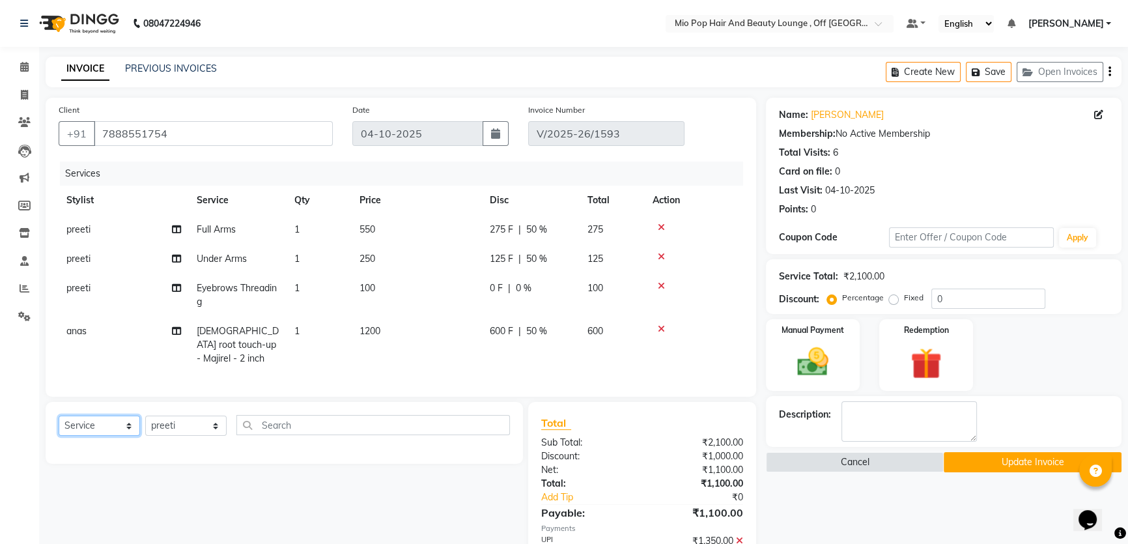
click at [59, 415] on select "Select Service Product Membership Package Voucher Prepaid Gift Card" at bounding box center [99, 425] width 81 height 20
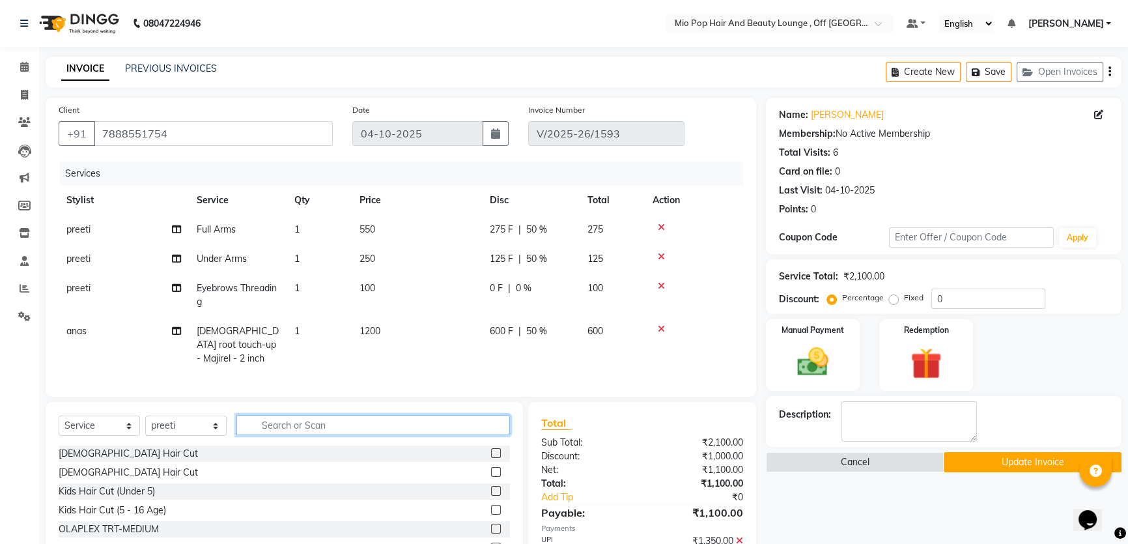
drag, startPoint x: 298, startPoint y: 419, endPoint x: 291, endPoint y: 411, distance: 10.7
click at [296, 419] on input "text" at bounding box center [373, 425] width 274 height 20
type input "full"
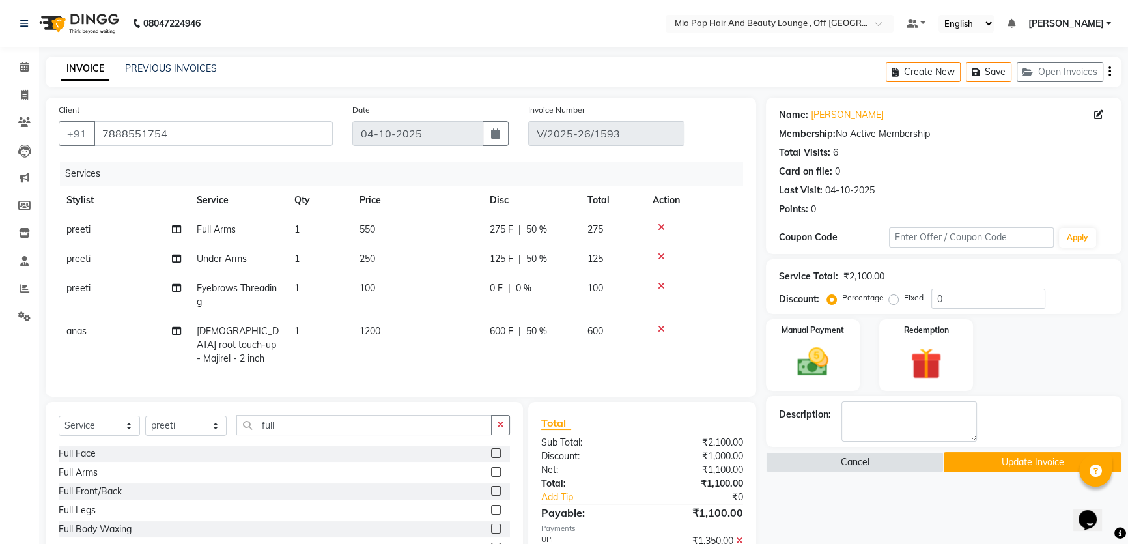
click at [498, 505] on label at bounding box center [496, 510] width 10 height 10
click at [498, 506] on input "checkbox" at bounding box center [495, 510] width 8 height 8
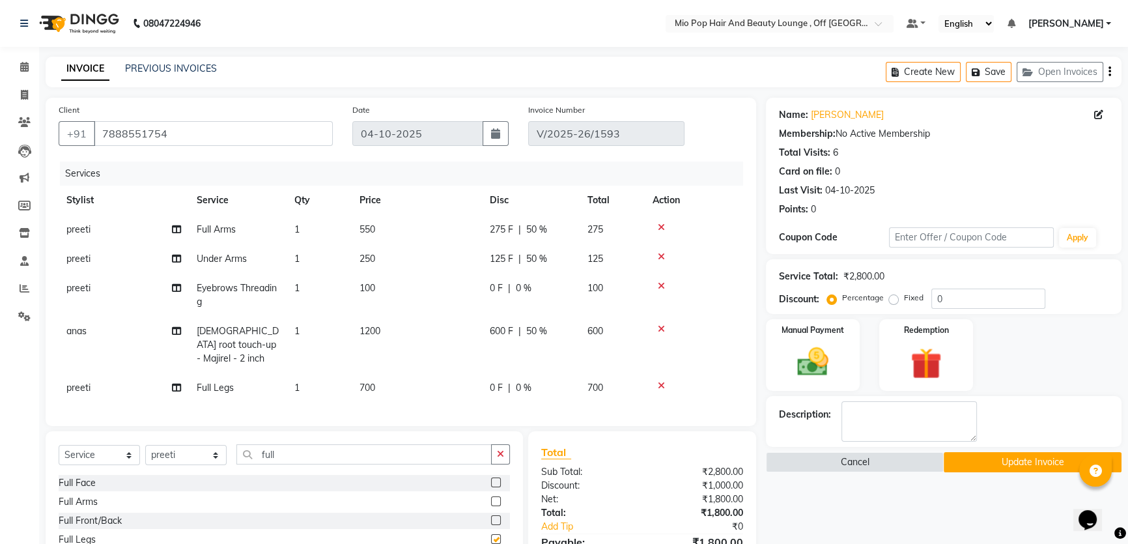
checkbox input "false"
click at [527, 381] on span "0 %" at bounding box center [524, 388] width 16 height 14
select select "62922"
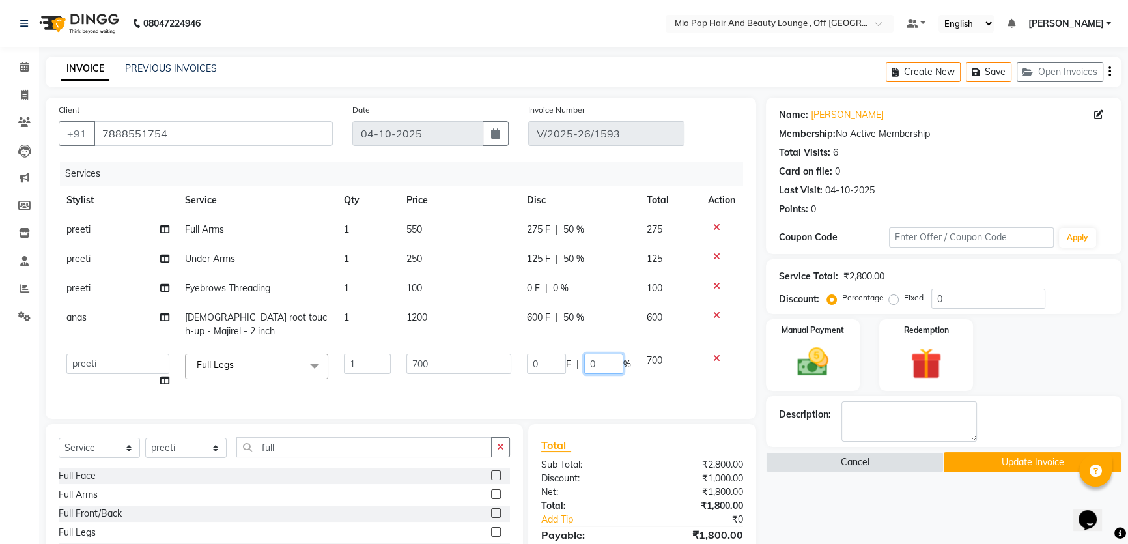
click at [600, 365] on input "0" at bounding box center [603, 364] width 39 height 20
type input "50"
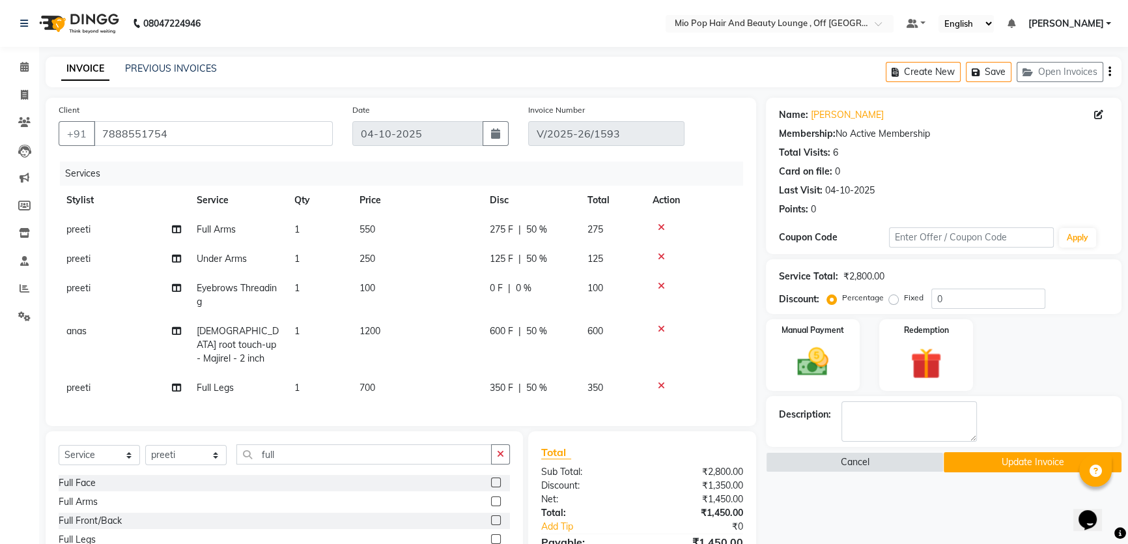
drag, startPoint x: 611, startPoint y: 384, endPoint x: 651, endPoint y: 400, distance: 42.7
click at [612, 384] on tr "preeti Full Legs 1 700 350 F | 50 % 350" at bounding box center [401, 387] width 684 height 29
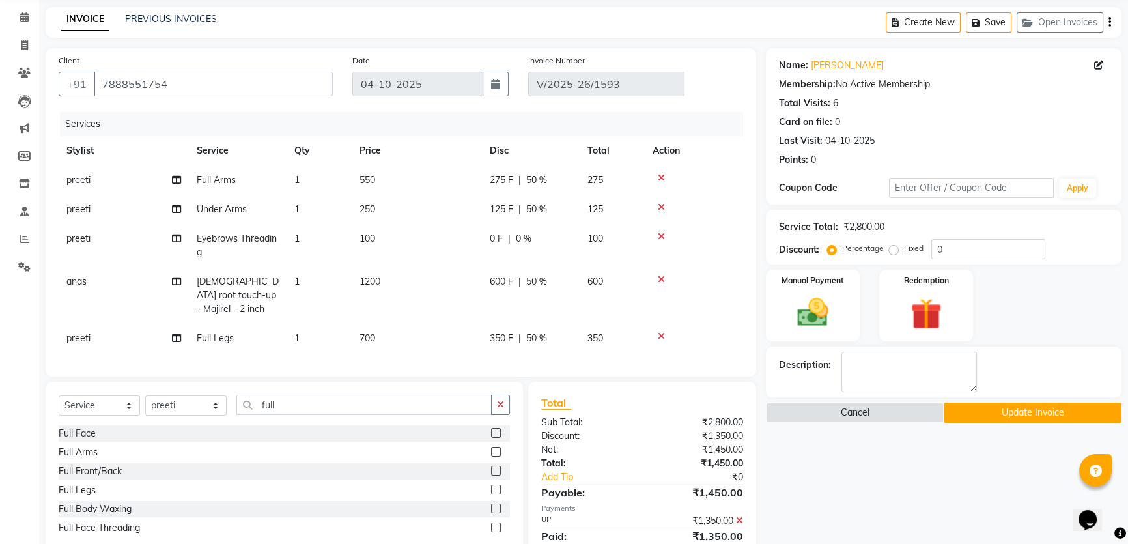
scroll to position [93, 0]
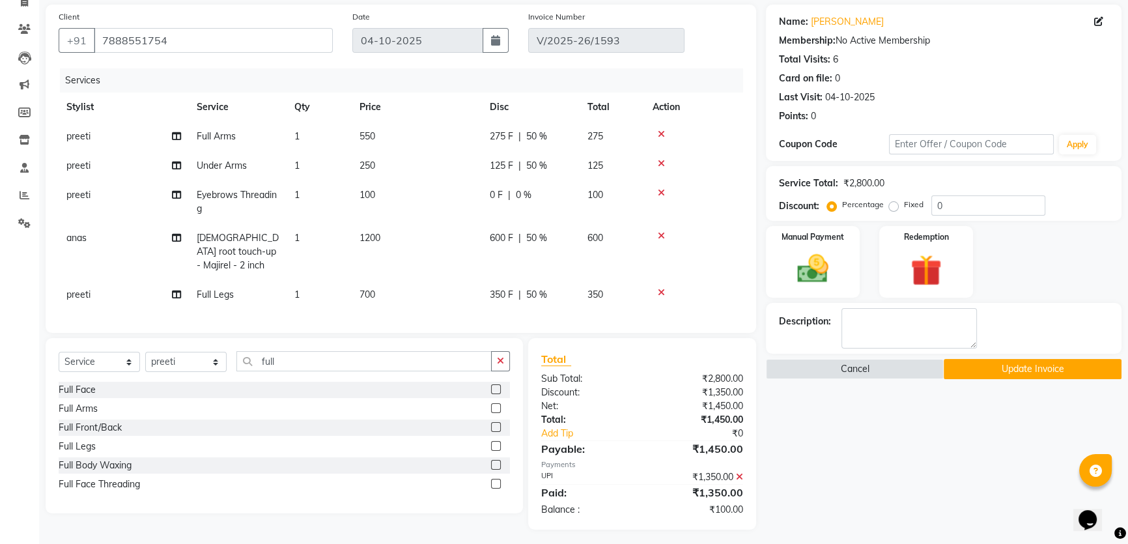
click at [739, 472] on icon at bounding box center [739, 476] width 7 height 9
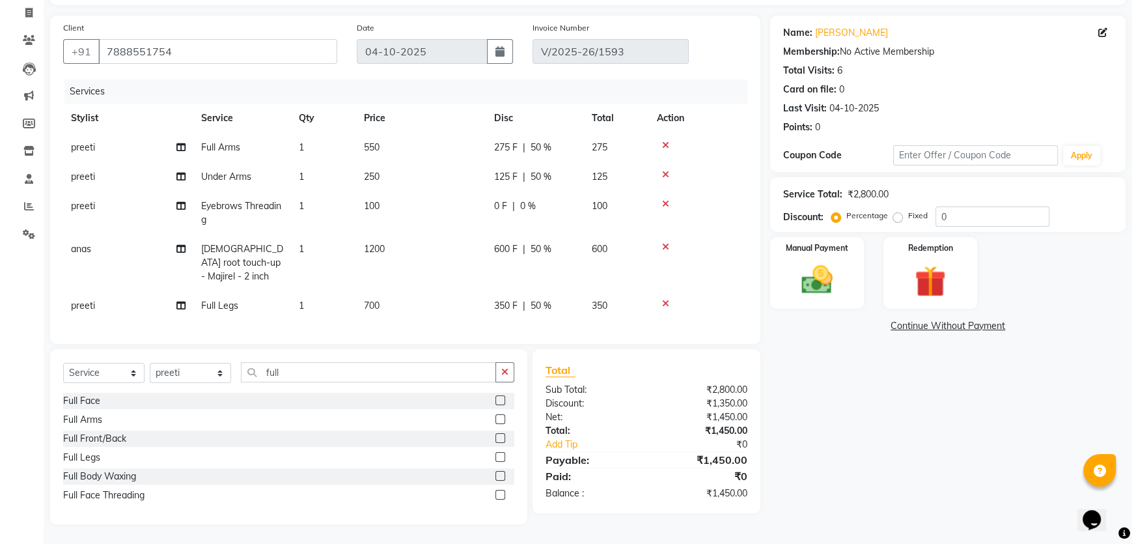
scroll to position [77, 0]
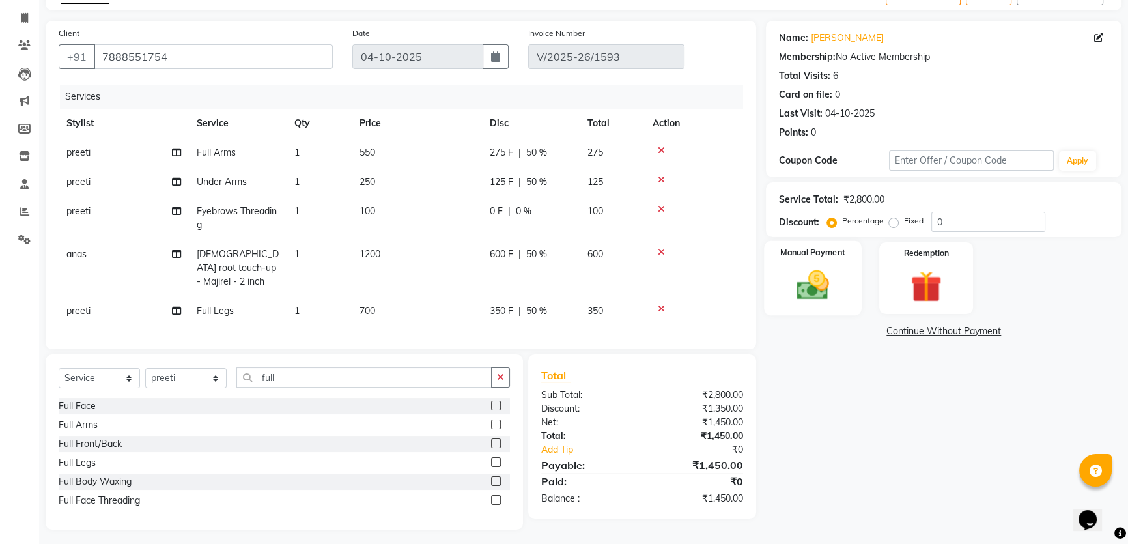
click at [794, 302] on img at bounding box center [813, 284] width 53 height 37
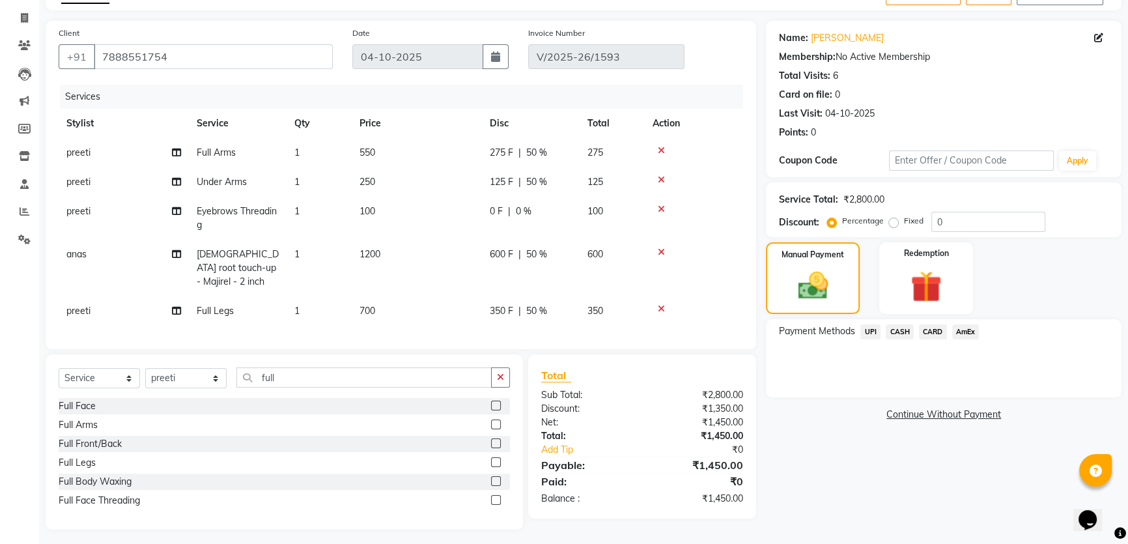
click at [873, 330] on span "UPI" at bounding box center [870, 331] width 20 height 15
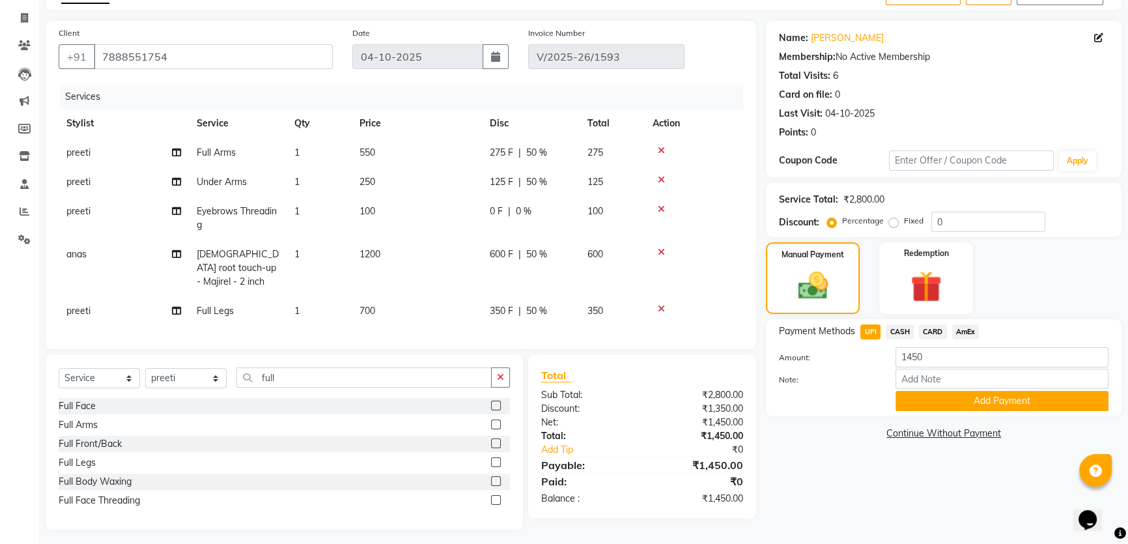
click at [984, 395] on button "Add Payment" at bounding box center [1001, 401] width 213 height 20
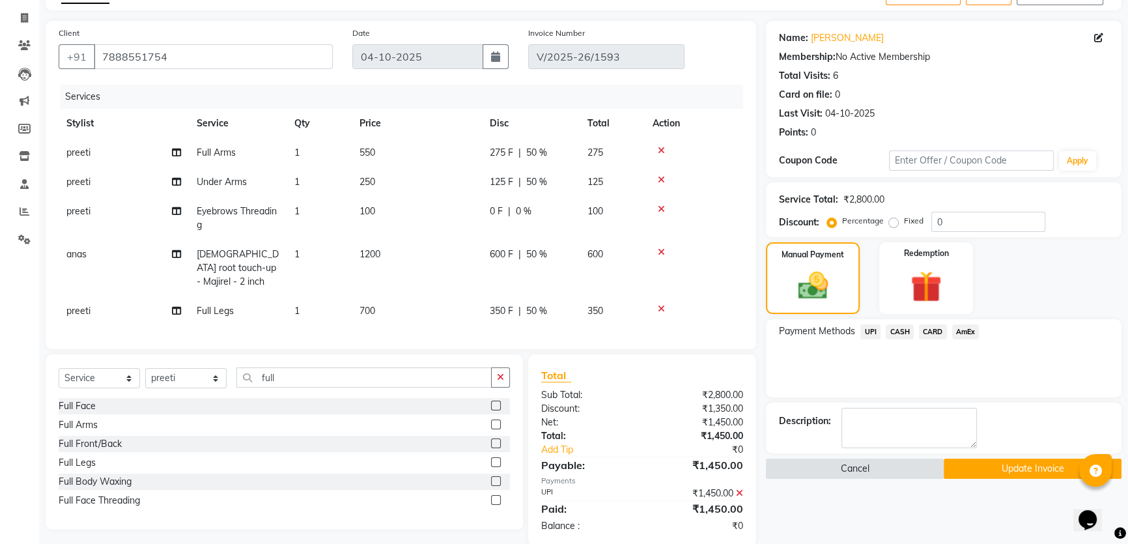
click at [854, 461] on button "Cancel" at bounding box center [855, 468] width 178 height 20
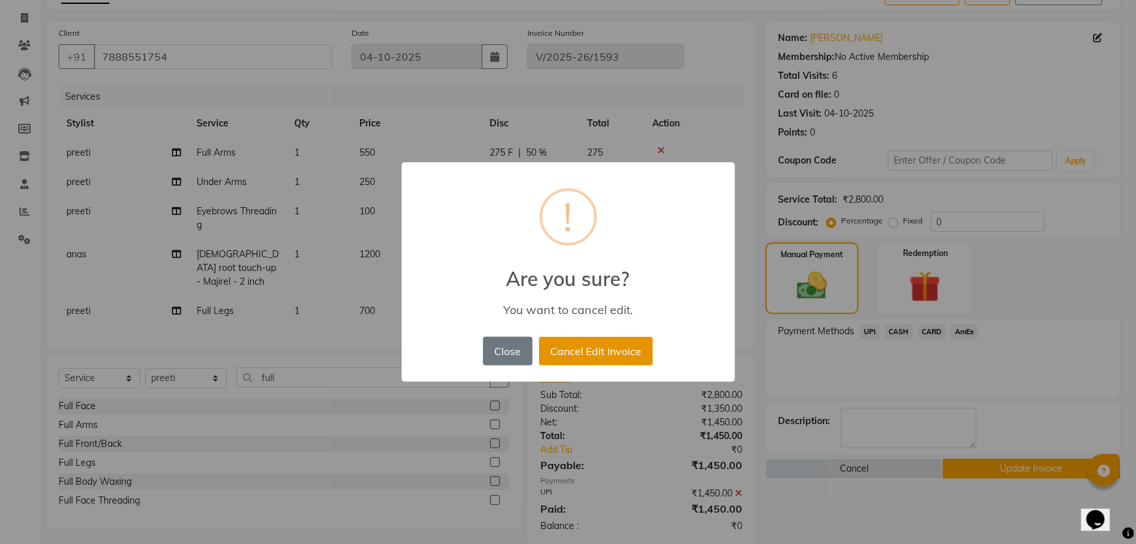
click at [556, 347] on button "Cancel Edit Invoice" at bounding box center [596, 351] width 114 height 29
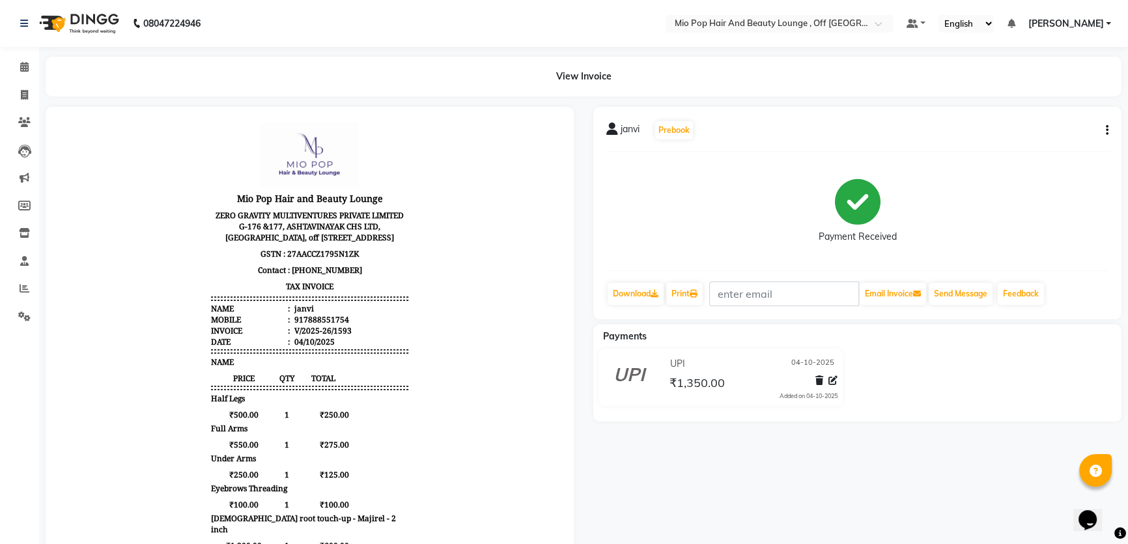
scroll to position [10, 0]
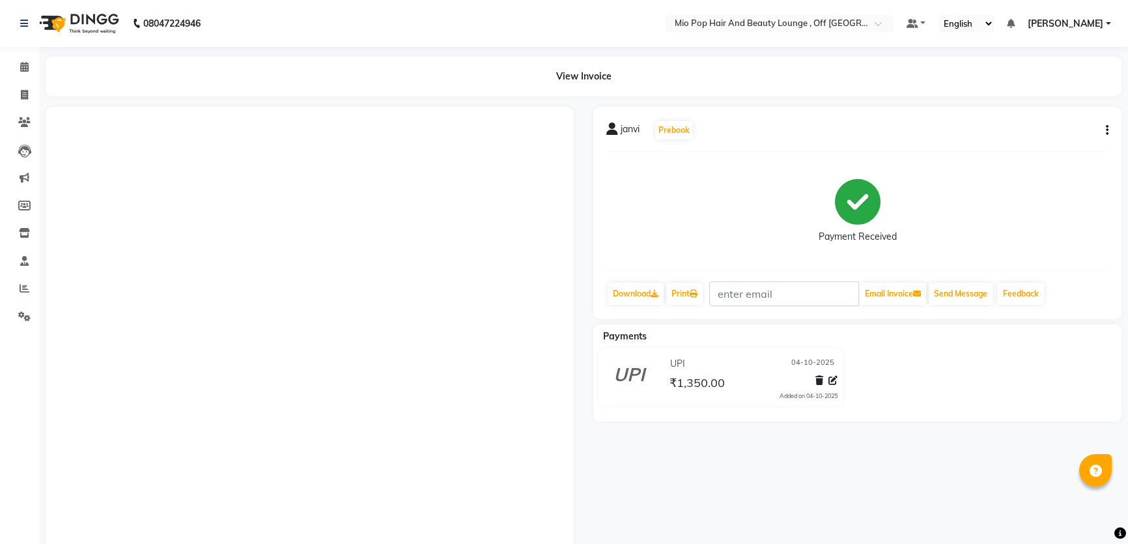
click at [1106, 131] on icon "button" at bounding box center [1107, 130] width 3 height 1
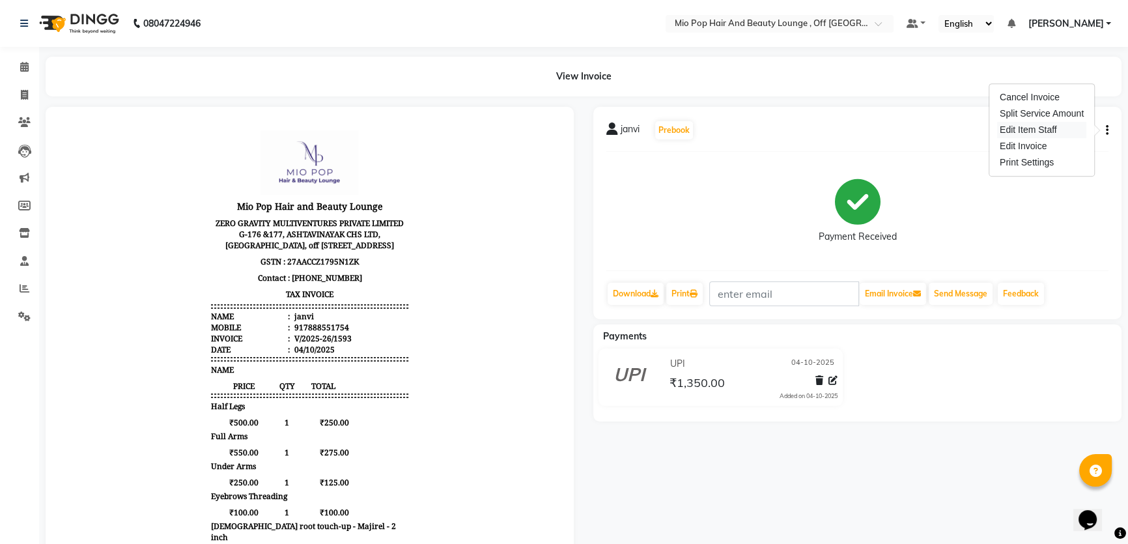
click at [1036, 130] on div "Edit Item Staff" at bounding box center [1041, 130] width 89 height 16
select select "62922"
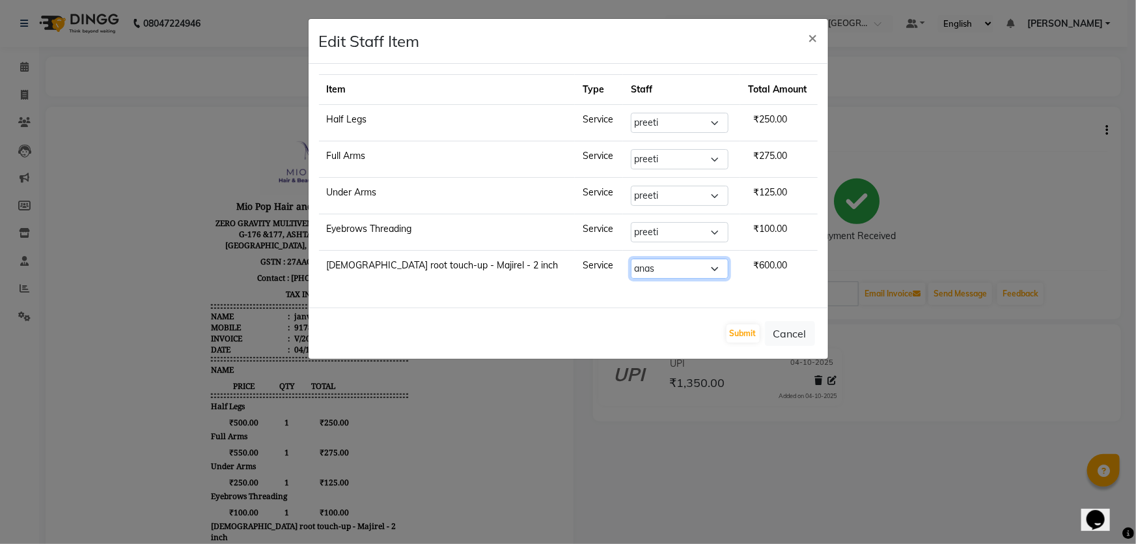
click at [631, 268] on select "Select Abhishek anas Malcolm Fernandes Meera Kikani Mohd Haroon preeti shambhav…" at bounding box center [680, 269] width 98 height 20
click at [631, 259] on select "Select Abhishek anas Malcolm Fernandes Meera Kikani Mohd Haroon preeti shambhav…" at bounding box center [680, 269] width 98 height 20
click at [638, 267] on select "Select Abhishek anas Malcolm Fernandes Meera Kikani Mohd Haroon preeti shambhav…" at bounding box center [680, 269] width 98 height 20
select select "70076"
click at [631, 259] on select "Select Abhishek anas Malcolm Fernandes Meera Kikani Mohd Haroon preeti shambhav…" at bounding box center [680, 269] width 98 height 20
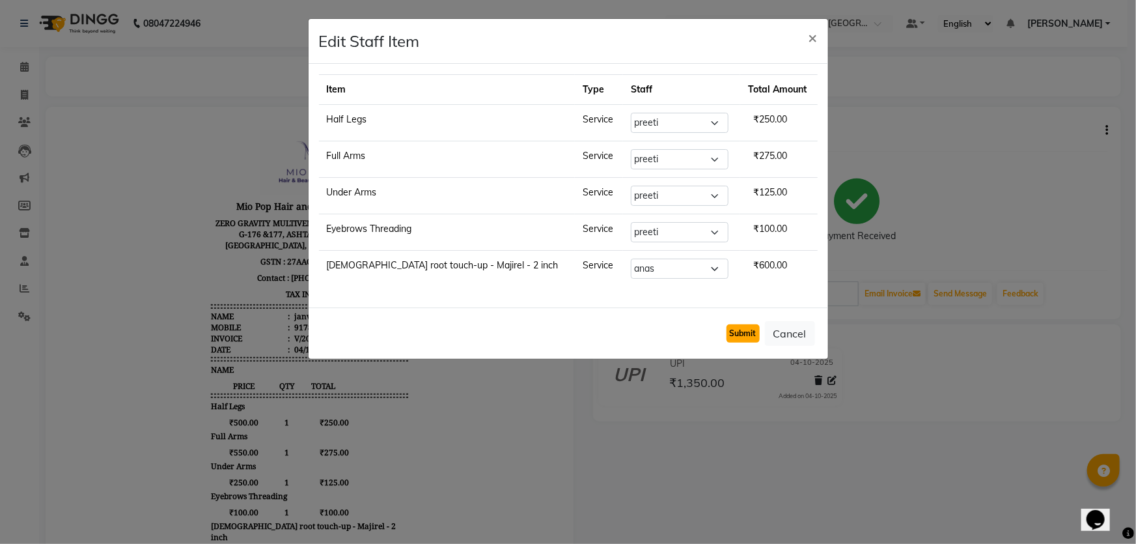
click at [741, 333] on button "Submit" at bounding box center [743, 333] width 33 height 18
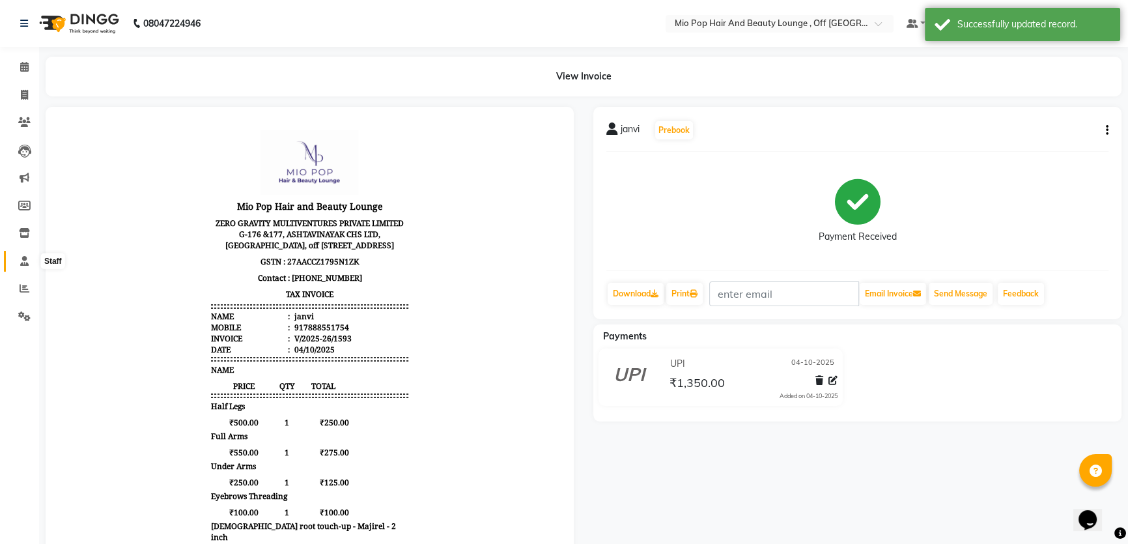
click at [20, 258] on icon at bounding box center [24, 261] width 8 height 10
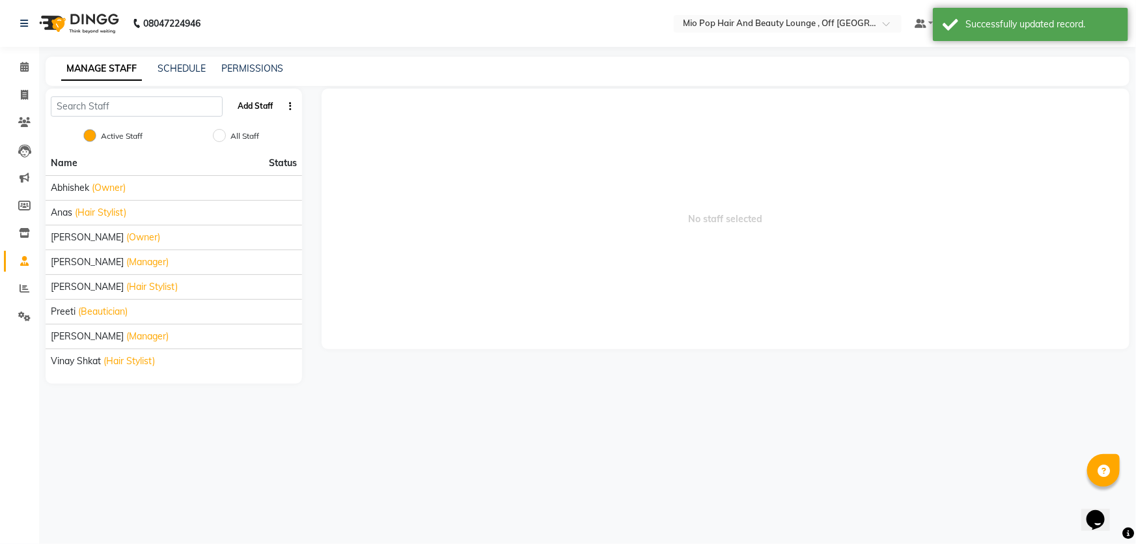
click at [255, 103] on button "Add Staff" at bounding box center [255, 106] width 46 height 22
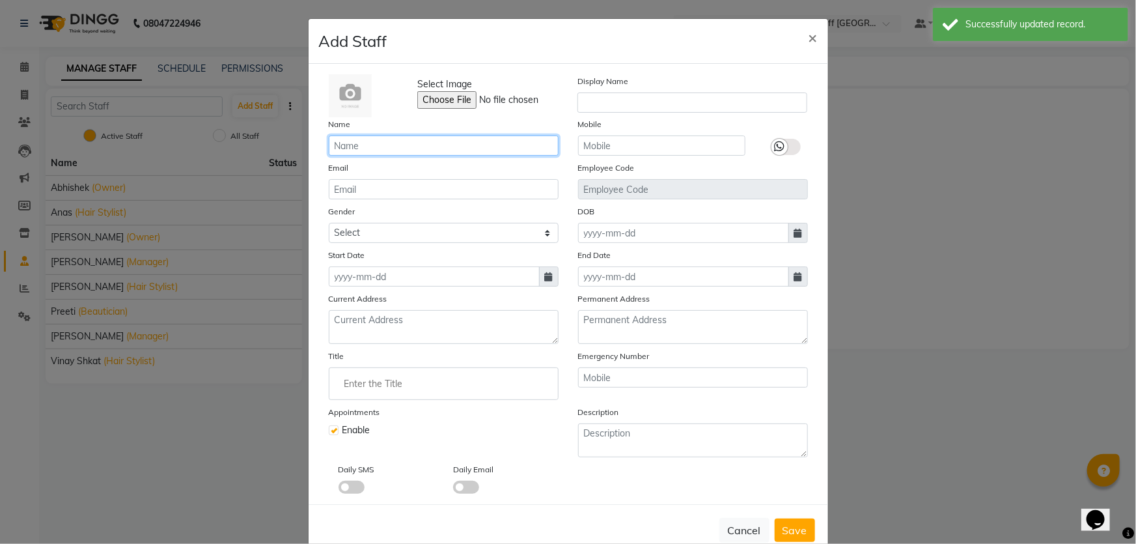
click at [386, 136] on input "text" at bounding box center [444, 145] width 230 height 20
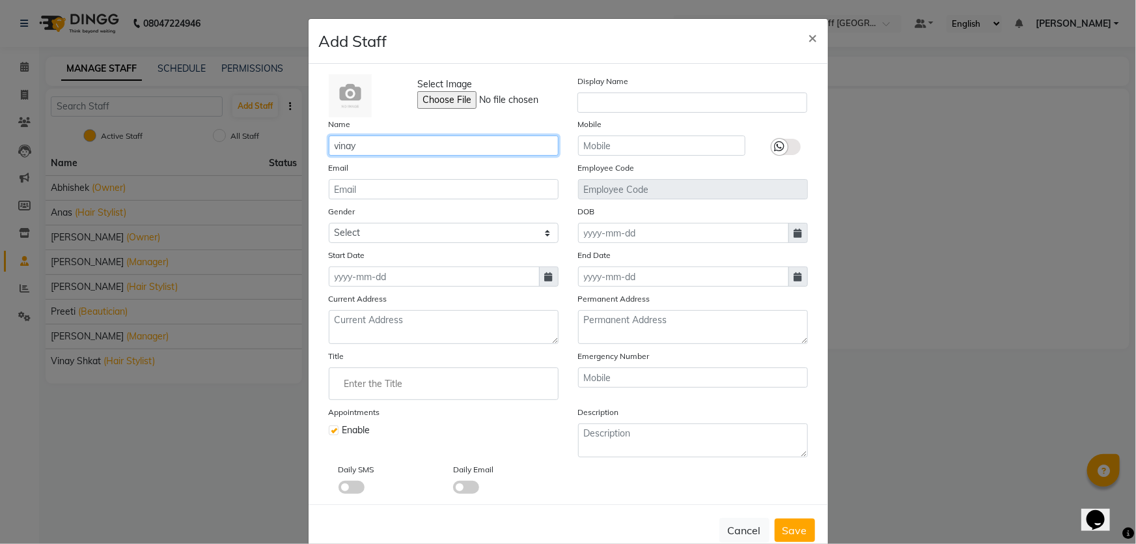
type input "vinay"
drag, startPoint x: 625, startPoint y: 134, endPoint x: 613, endPoint y: 141, distance: 13.4
click at [625, 135] on div "Mobile" at bounding box center [662, 136] width 187 height 38
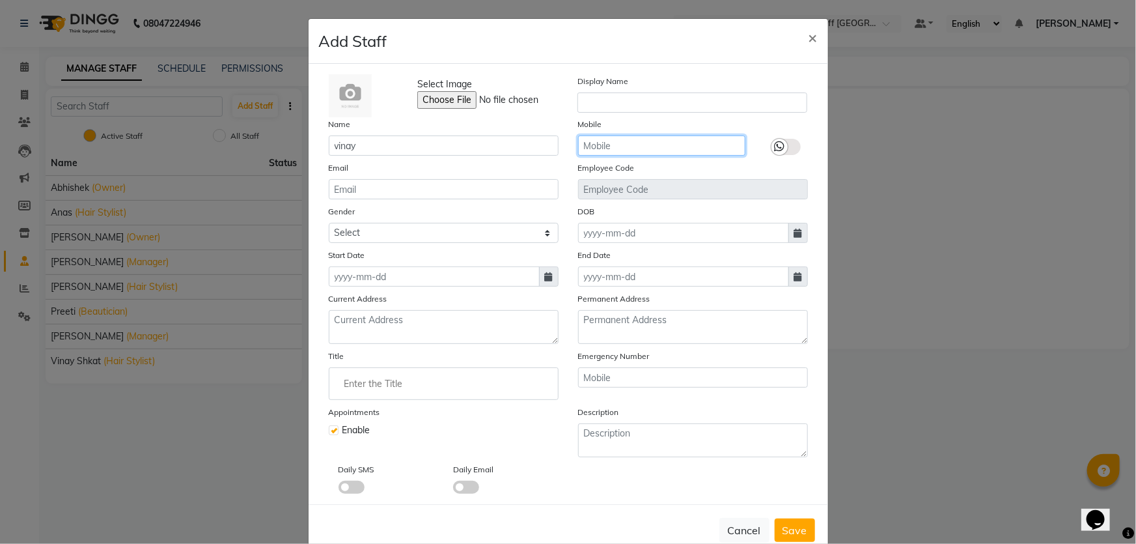
click at [636, 145] on input "text" at bounding box center [661, 145] width 167 height 20
click at [547, 283] on span at bounding box center [549, 276] width 20 height 20
select select "10"
select select "2025"
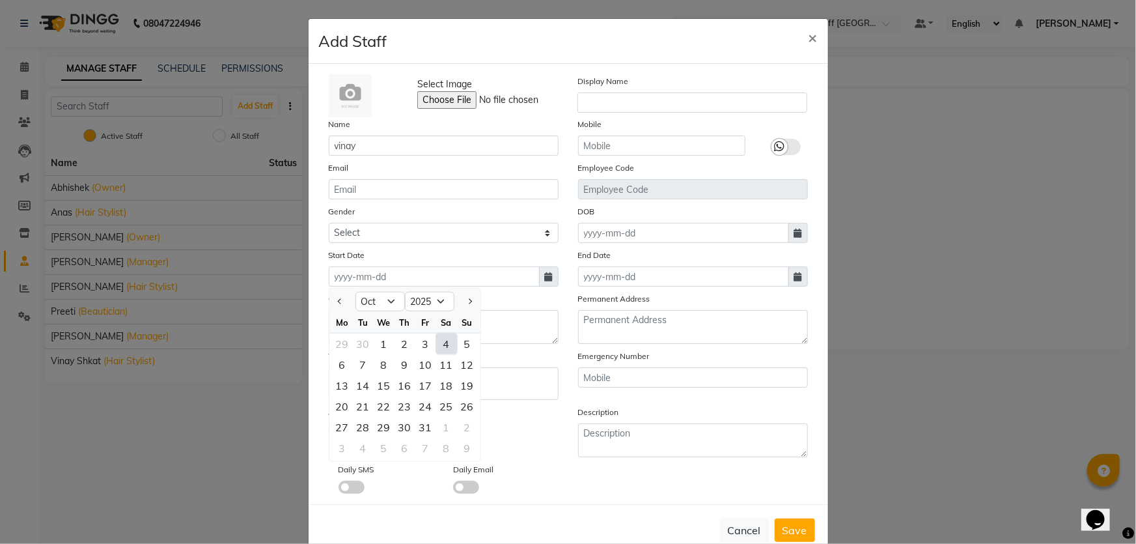
drag, startPoint x: 401, startPoint y: 345, endPoint x: 430, endPoint y: 326, distance: 34.3
click at [401, 345] on div "2" at bounding box center [405, 343] width 21 height 21
type input "02-10-2025"
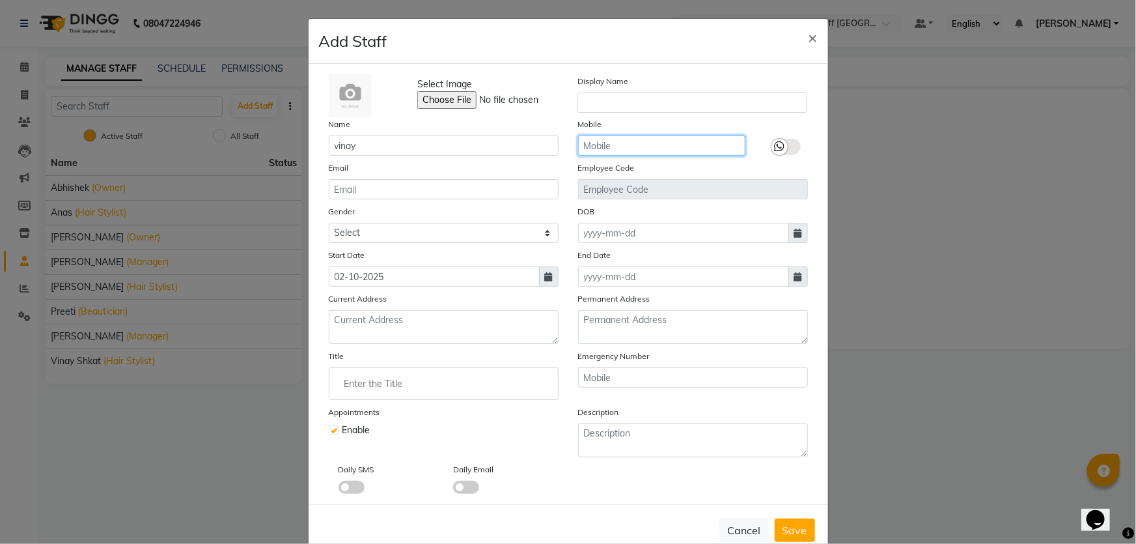
click at [630, 143] on input "text" at bounding box center [661, 145] width 167 height 20
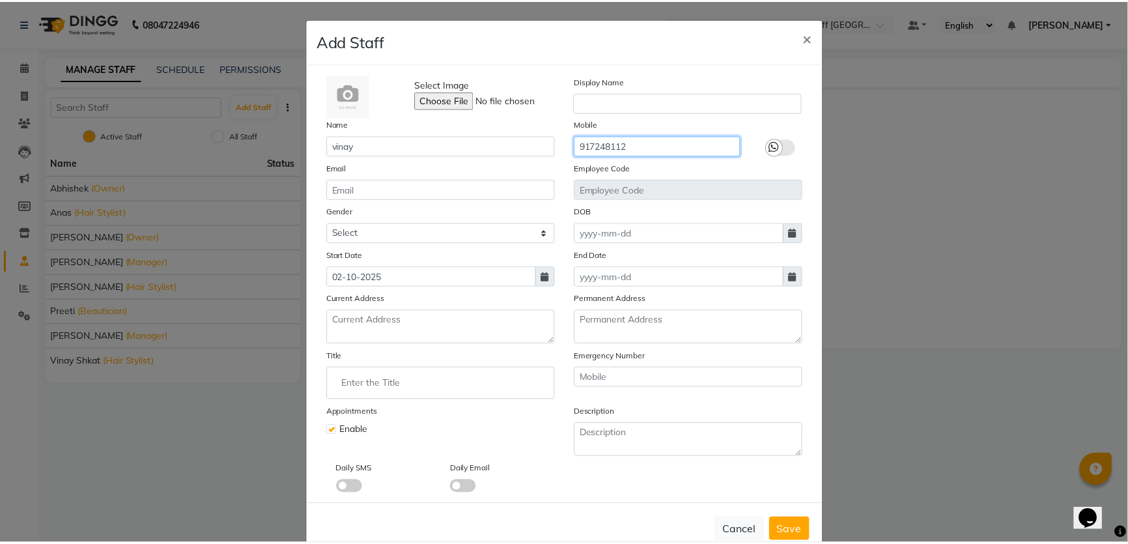
scroll to position [33, 0]
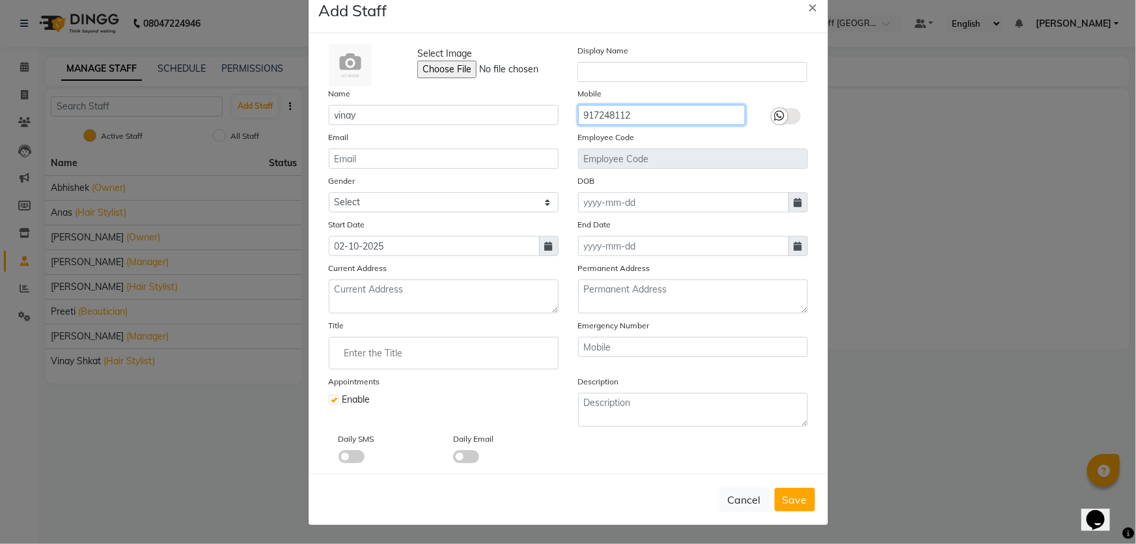
click at [612, 111] on input "917248112" at bounding box center [661, 115] width 167 height 20
type input "9172484112"
click at [794, 507] on button "Save" at bounding box center [795, 499] width 40 height 23
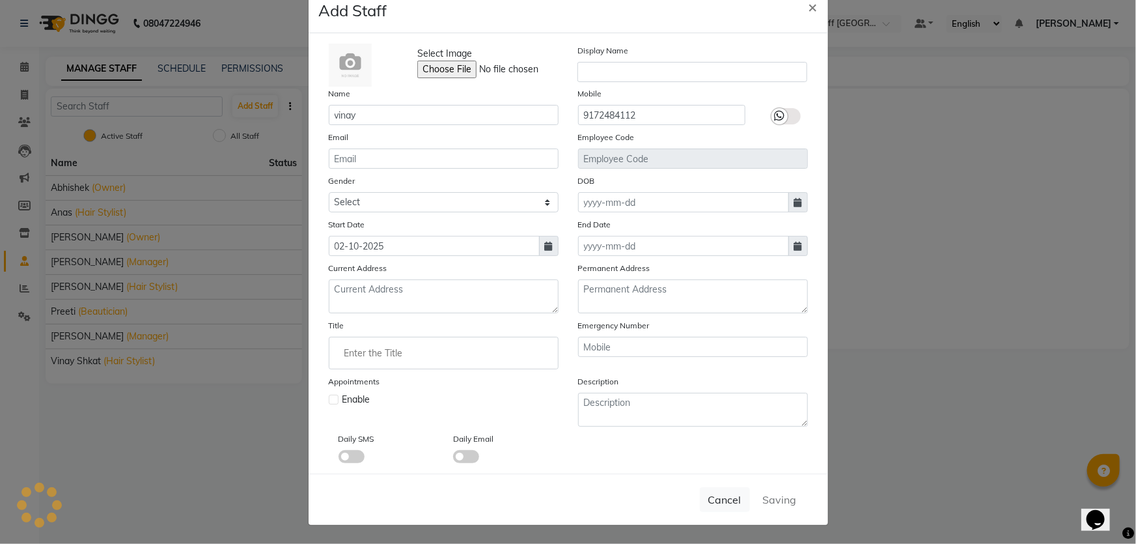
checkbox input "false"
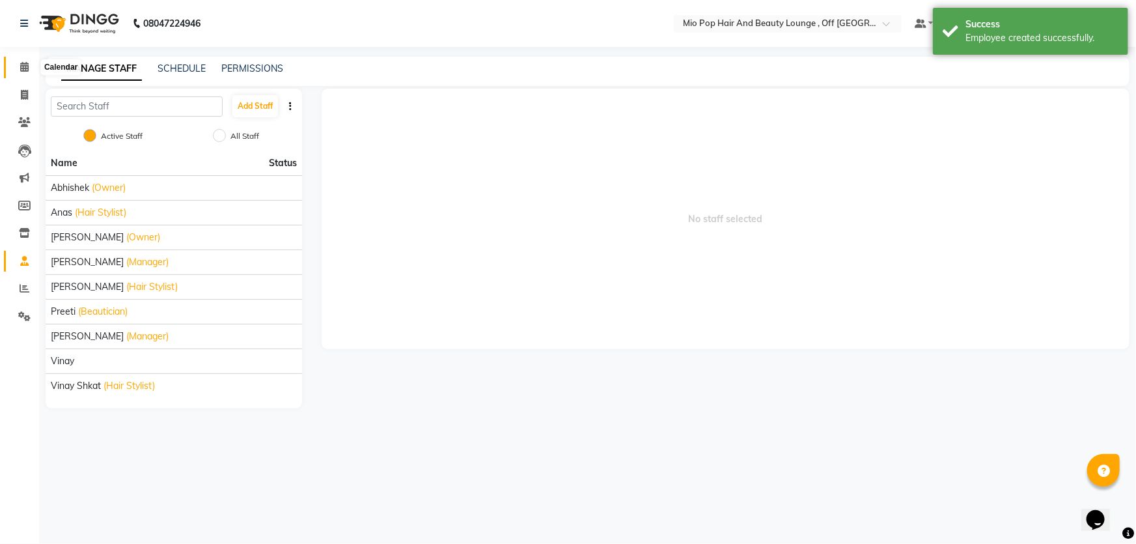
click at [22, 69] on icon at bounding box center [24, 67] width 8 height 10
click at [21, 98] on icon at bounding box center [24, 95] width 7 height 10
select select "service"
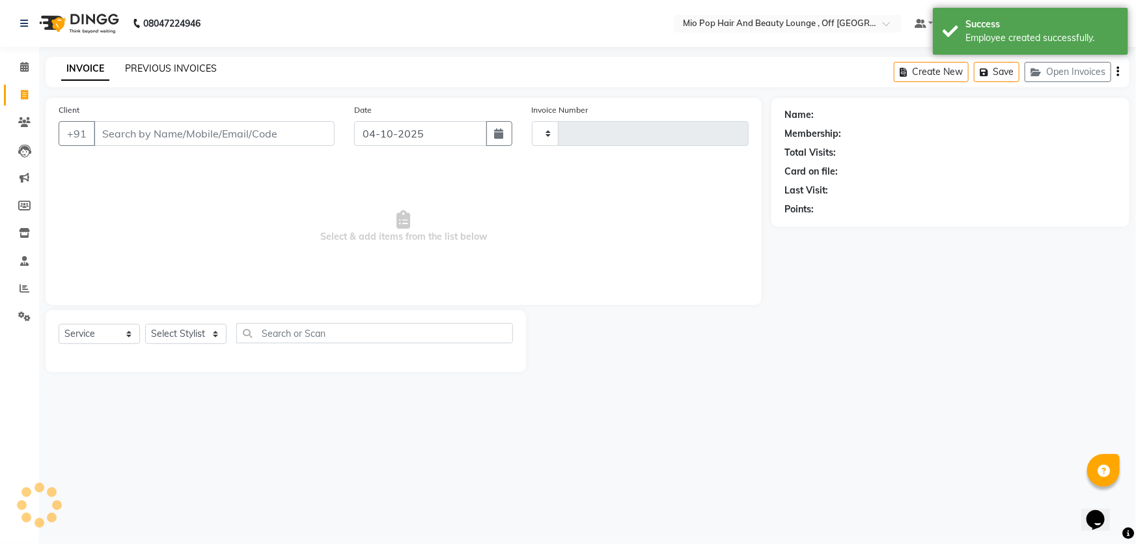
click at [193, 68] on link "PREVIOUS INVOICES" at bounding box center [171, 69] width 92 height 12
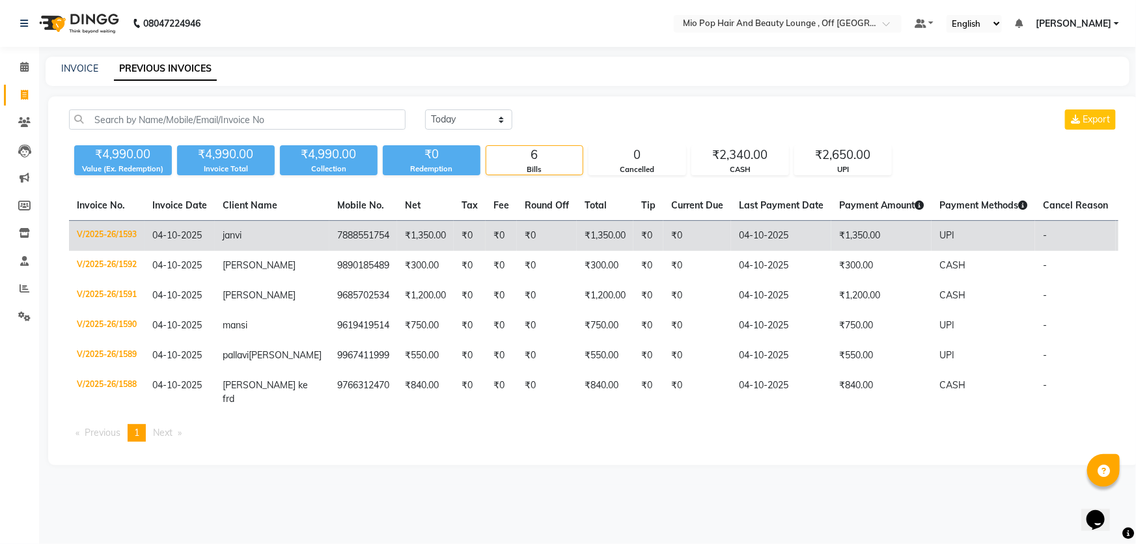
click at [832, 231] on td "₹1,350.00" at bounding box center [882, 236] width 100 height 31
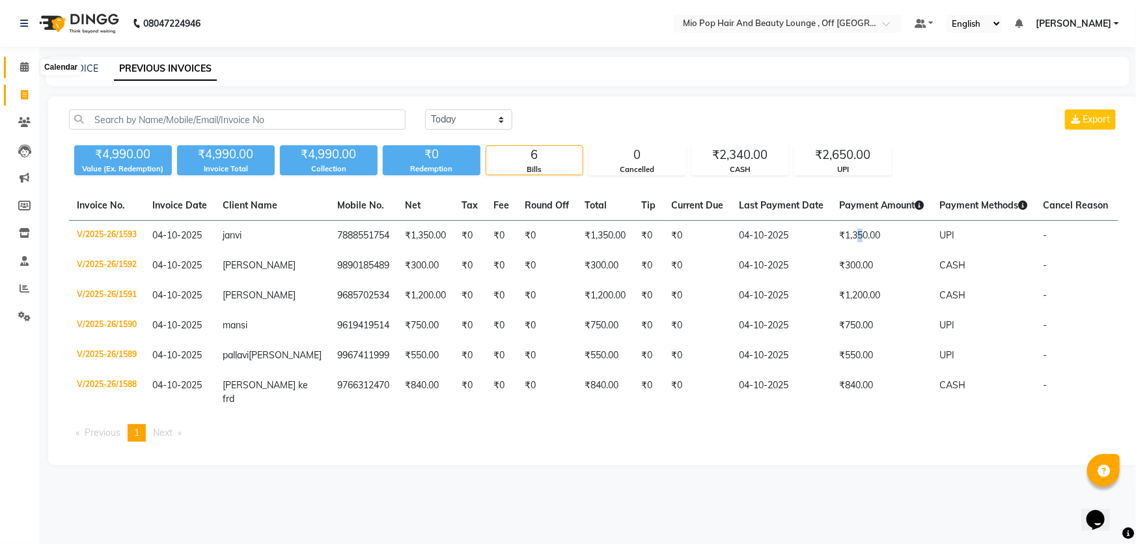
click at [21, 65] on icon at bounding box center [24, 67] width 8 height 10
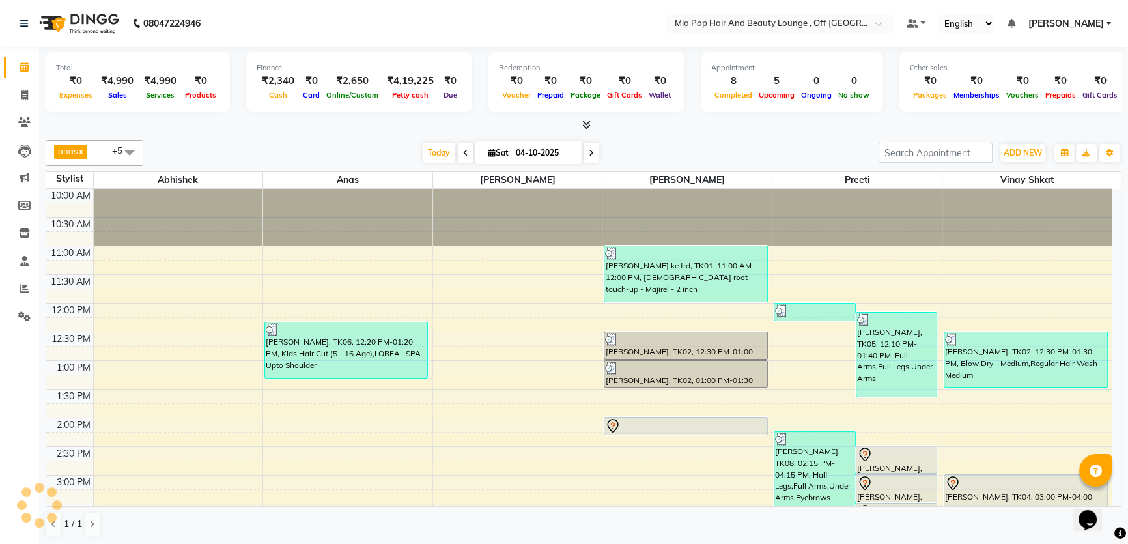
click at [589, 149] on icon at bounding box center [591, 153] width 5 height 8
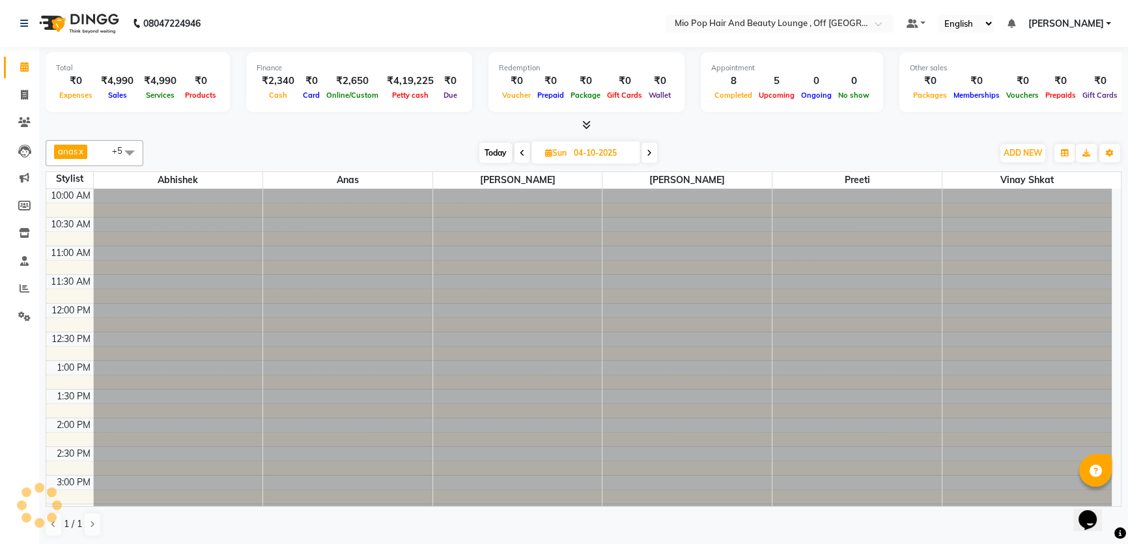
type input "05-10-2025"
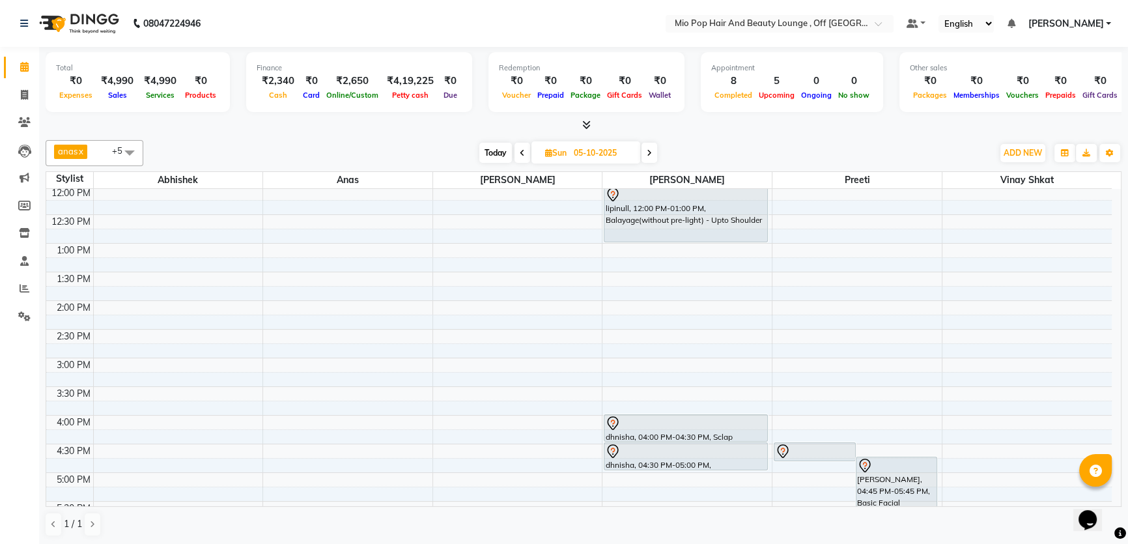
scroll to position [12, 0]
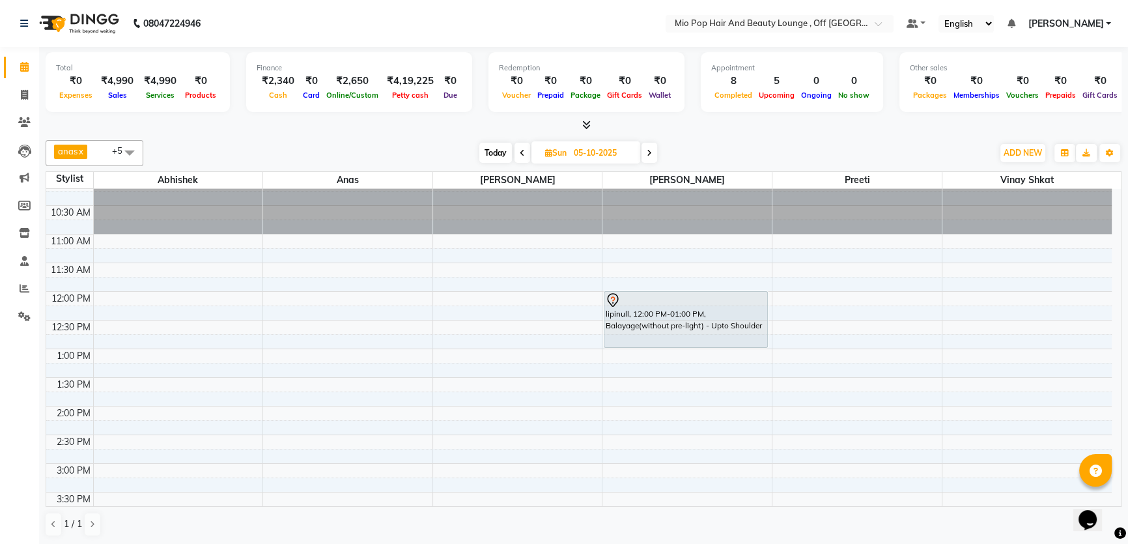
click at [331, 468] on div "10:00 AM 10:30 AM 11:00 AM 11:30 AM 12:00 PM 12:30 PM 1:00 PM 1:30 PM 2:00 PM 2…" at bounding box center [578, 520] width 1065 height 687
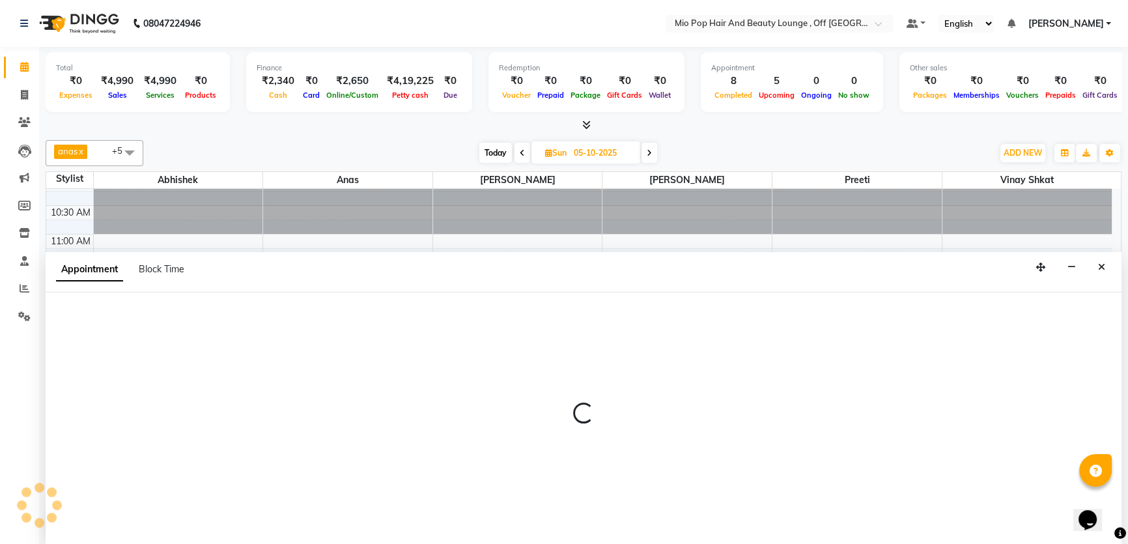
scroll to position [0, 0]
select select "70076"
select select "tentative"
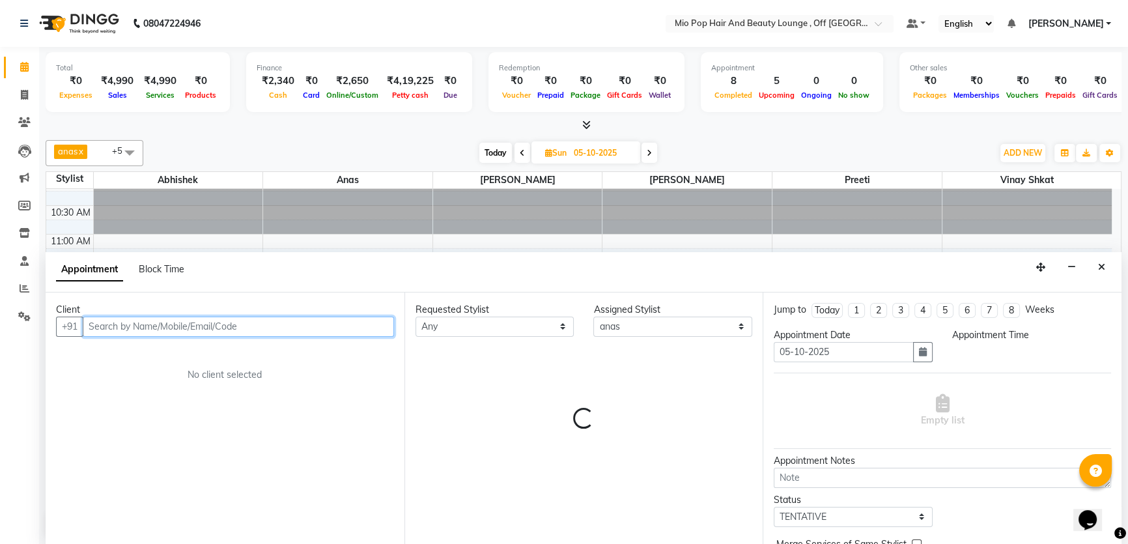
select select "900"
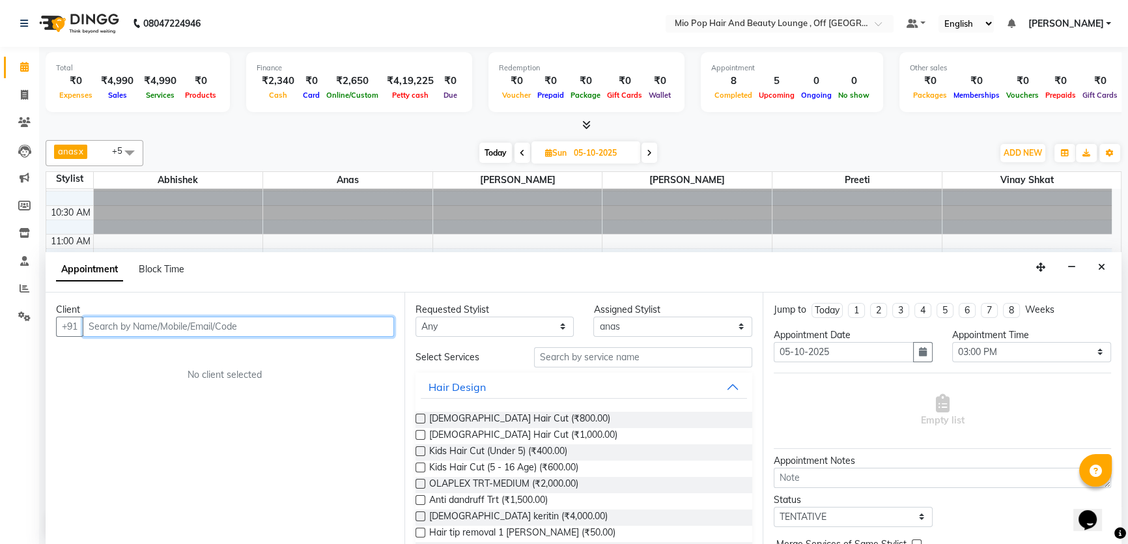
click at [169, 324] on input "text" at bounding box center [238, 326] width 311 height 20
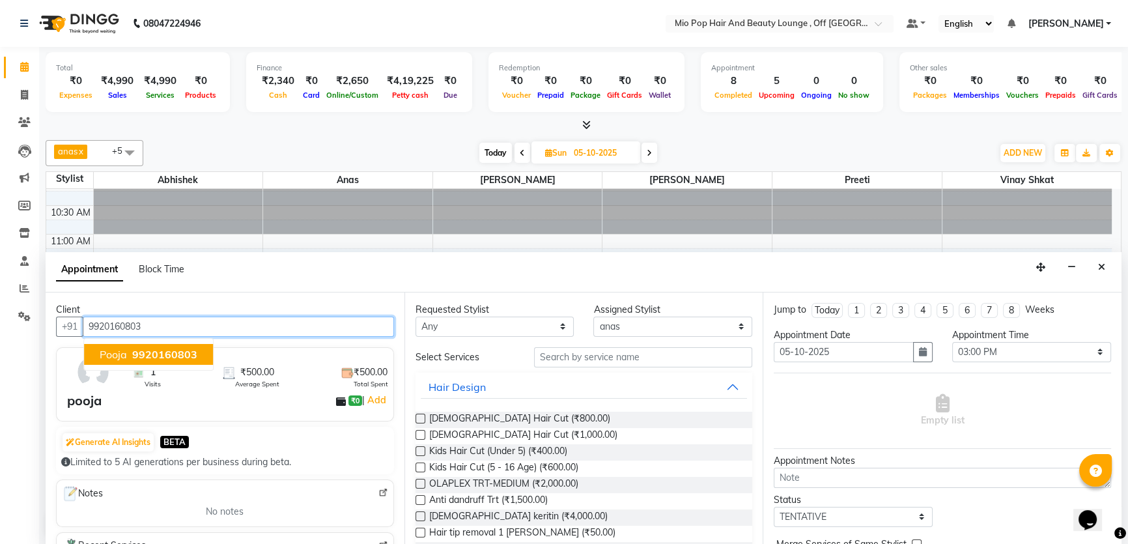
click at [136, 348] on span "9920160803" at bounding box center [164, 354] width 65 height 13
type input "9920160803"
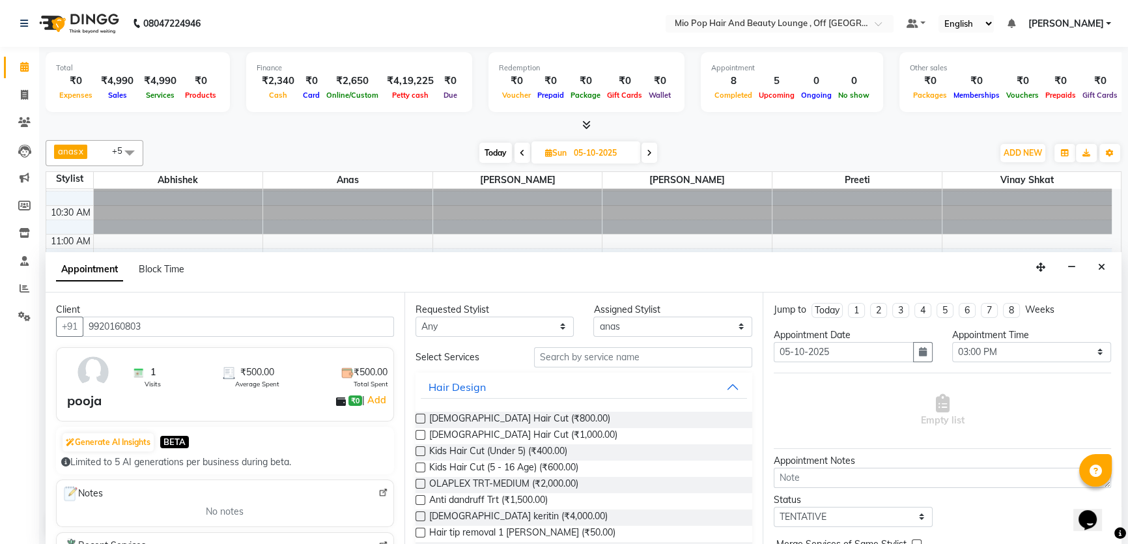
click at [420, 430] on label at bounding box center [420, 435] width 10 height 10
click at [420, 432] on input "checkbox" at bounding box center [419, 436] width 8 height 8
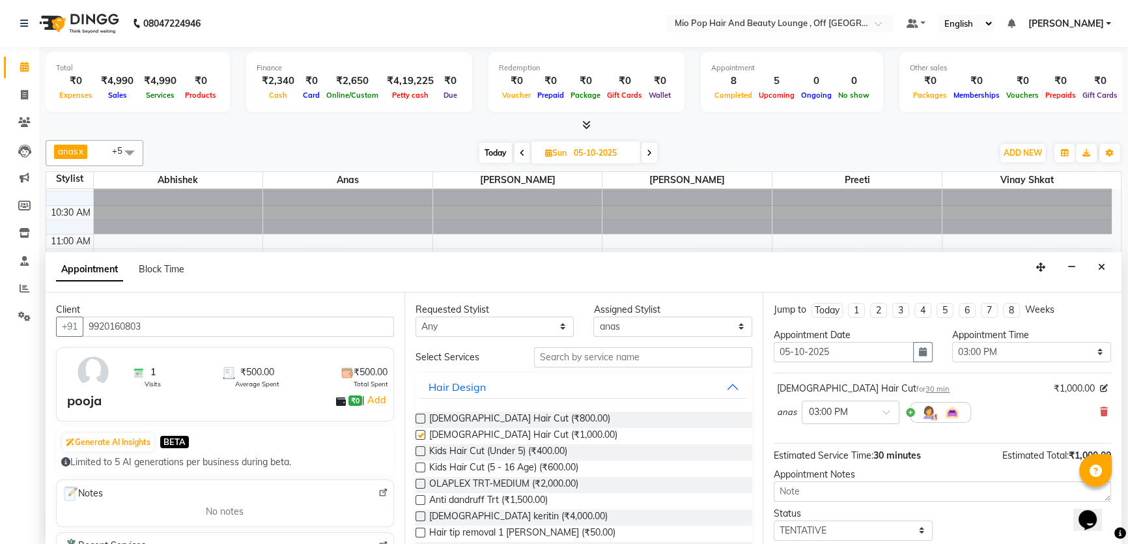
checkbox input "false"
click at [732, 327] on select "Select Abhishek anas Malcolm Fernandes Meera Kikani Mohd Haroon preeti vinay vi…" at bounding box center [672, 326] width 159 height 20
select select "55180"
click at [593, 316] on select "Select Abhishek anas Malcolm Fernandes Meera Kikani Mohd Haroon preeti vinay vi…" at bounding box center [672, 326] width 159 height 20
click at [421, 432] on label at bounding box center [420, 435] width 10 height 10
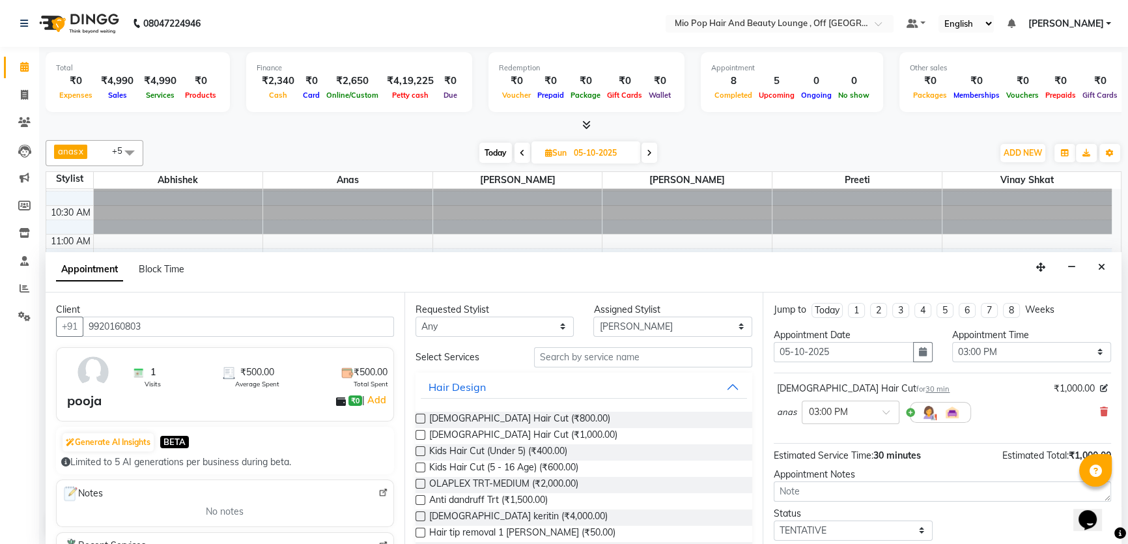
click at [421, 432] on input "checkbox" at bounding box center [419, 436] width 8 height 8
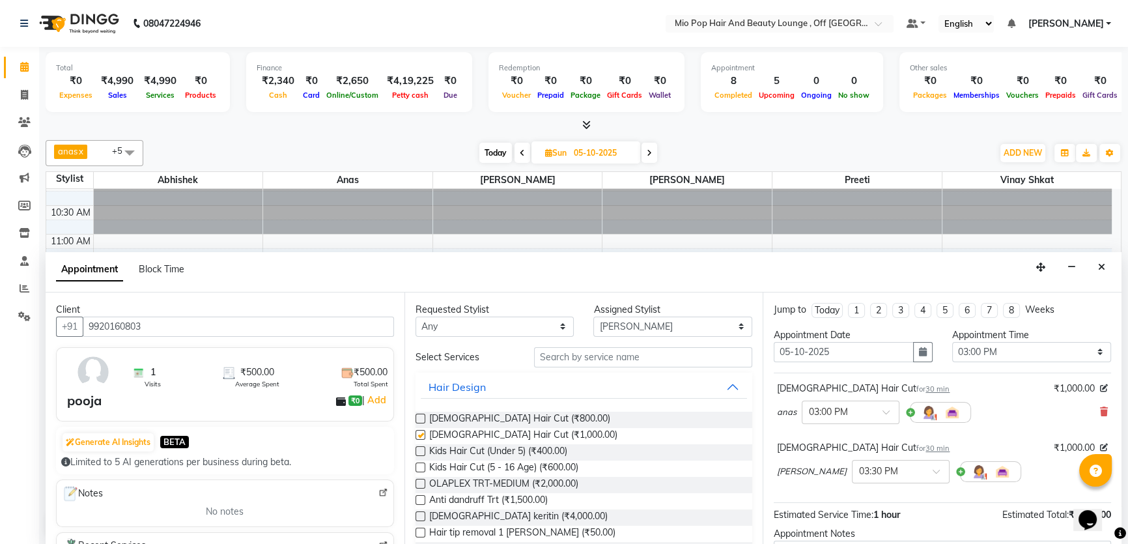
checkbox input "false"
click at [884, 468] on input "text" at bounding box center [887, 471] width 57 height 14
click at [885, 502] on div "03:00 PM" at bounding box center [900, 508] width 96 height 24
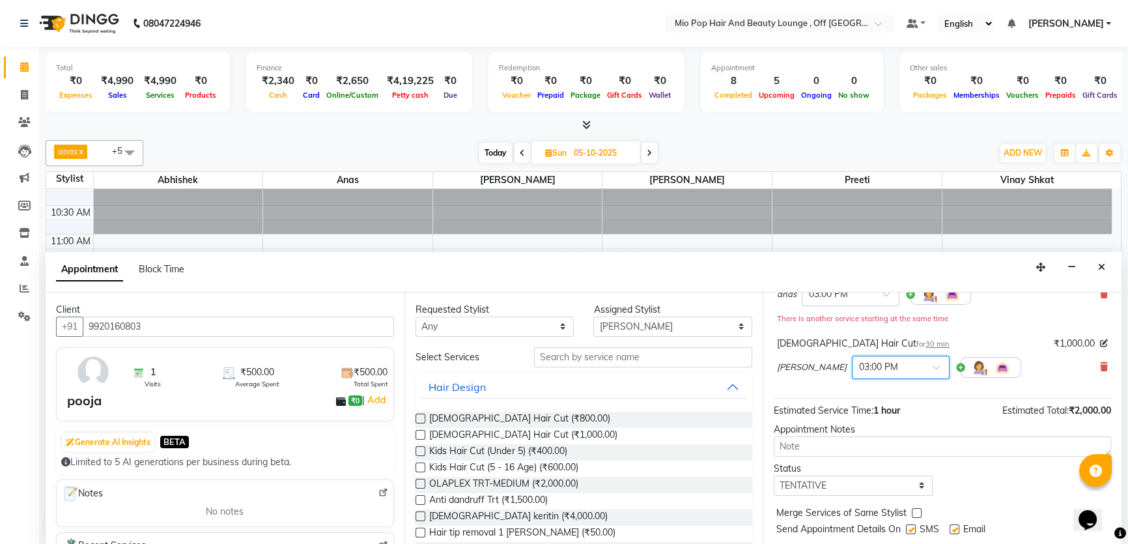
scroll to position [150, 0]
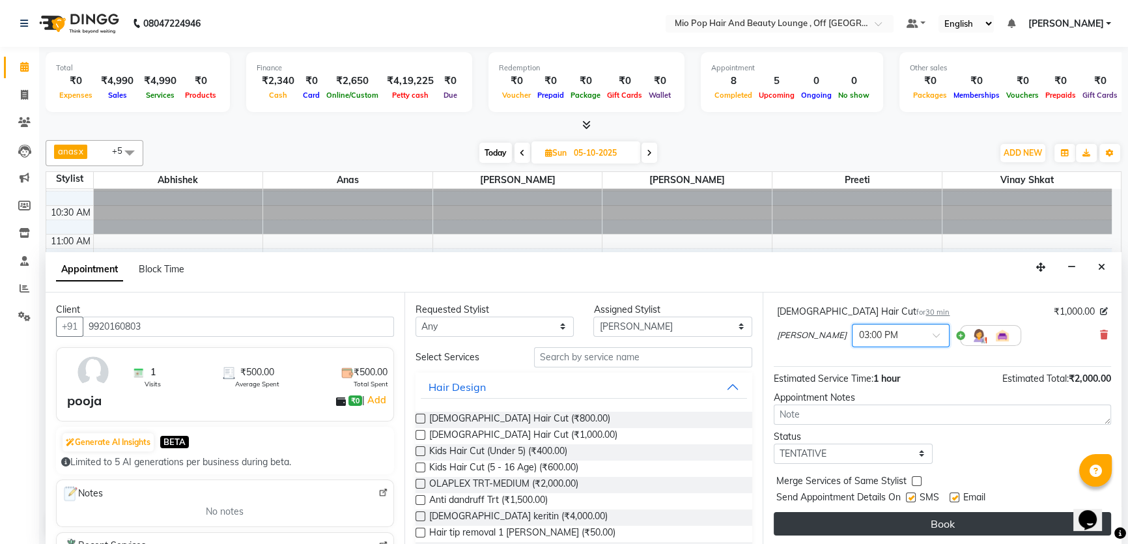
click at [933, 524] on button "Book" at bounding box center [942, 523] width 337 height 23
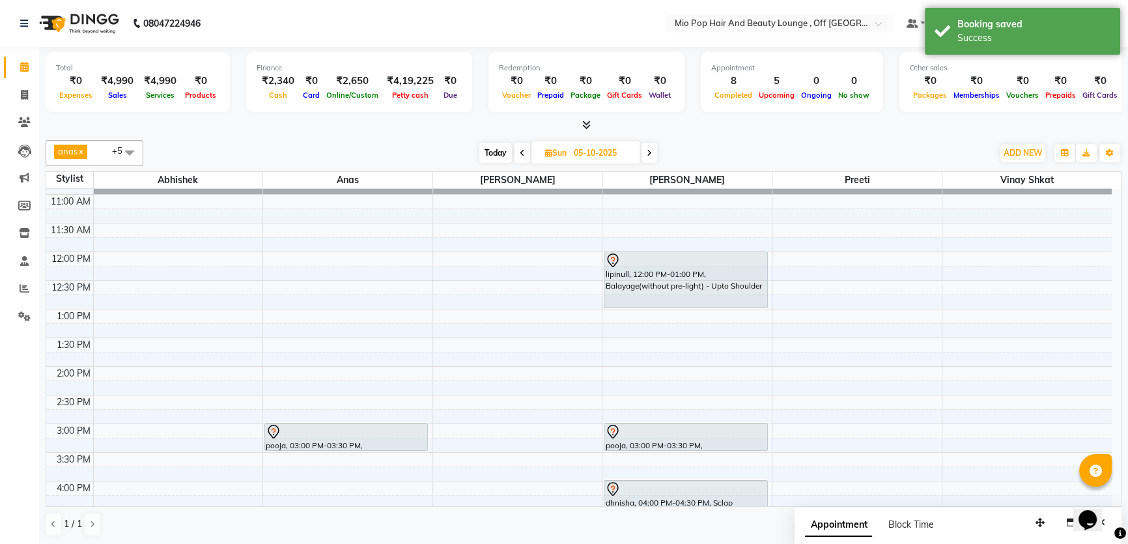
scroll to position [71, 0]
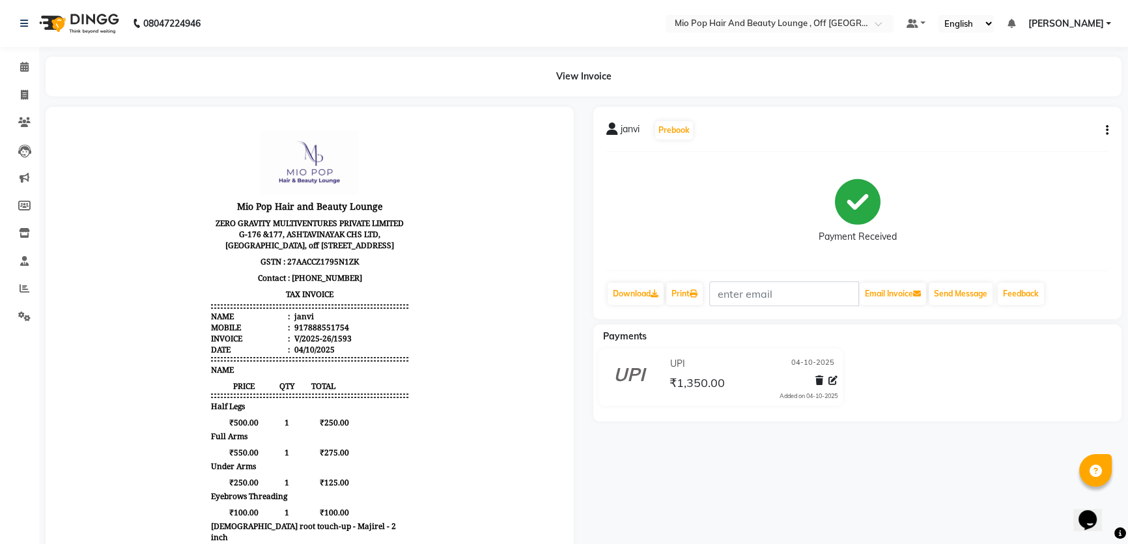
click at [1107, 131] on icon "button" at bounding box center [1107, 130] width 3 height 1
click at [1058, 130] on div "Edit Item Staff" at bounding box center [1041, 130] width 89 height 16
select select "62922"
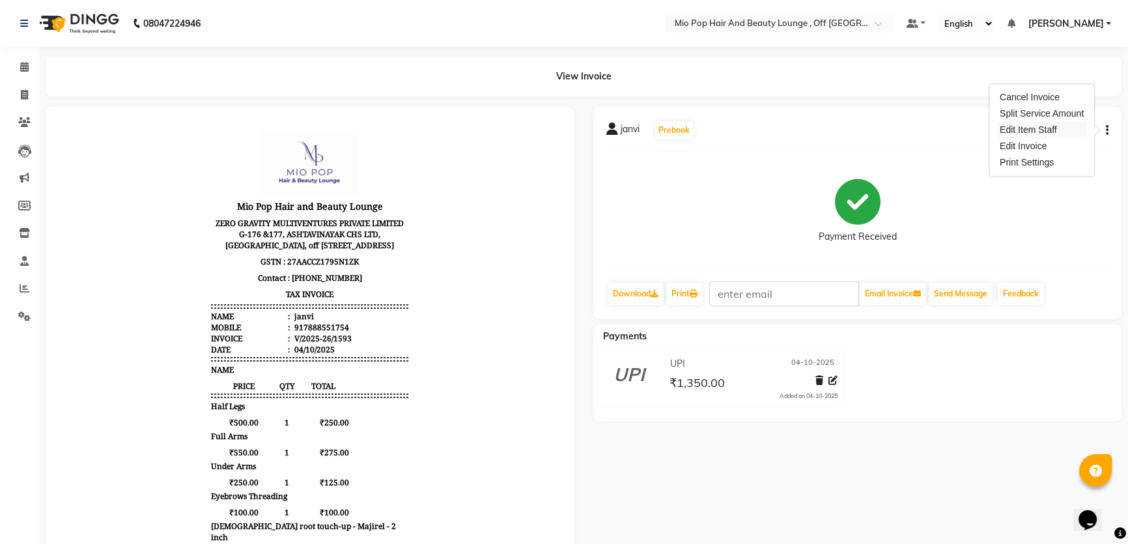
select select "62922"
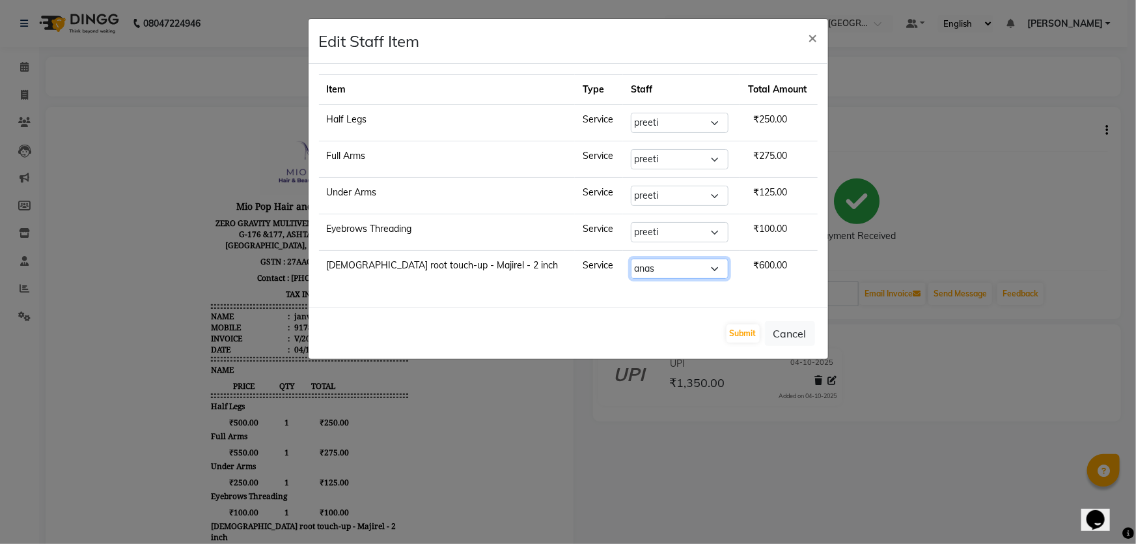
click at [631, 264] on select "Select Abhishek anas [PERSON_NAME] [PERSON_NAME] [PERSON_NAME] preeti [PERSON_N…" at bounding box center [680, 269] width 98 height 20
select select "93641"
click at [631, 259] on select "Select Abhishek anas [PERSON_NAME] [PERSON_NAME] [PERSON_NAME] preeti [PERSON_N…" at bounding box center [680, 269] width 98 height 20
click at [748, 331] on button "Submit" at bounding box center [743, 333] width 33 height 18
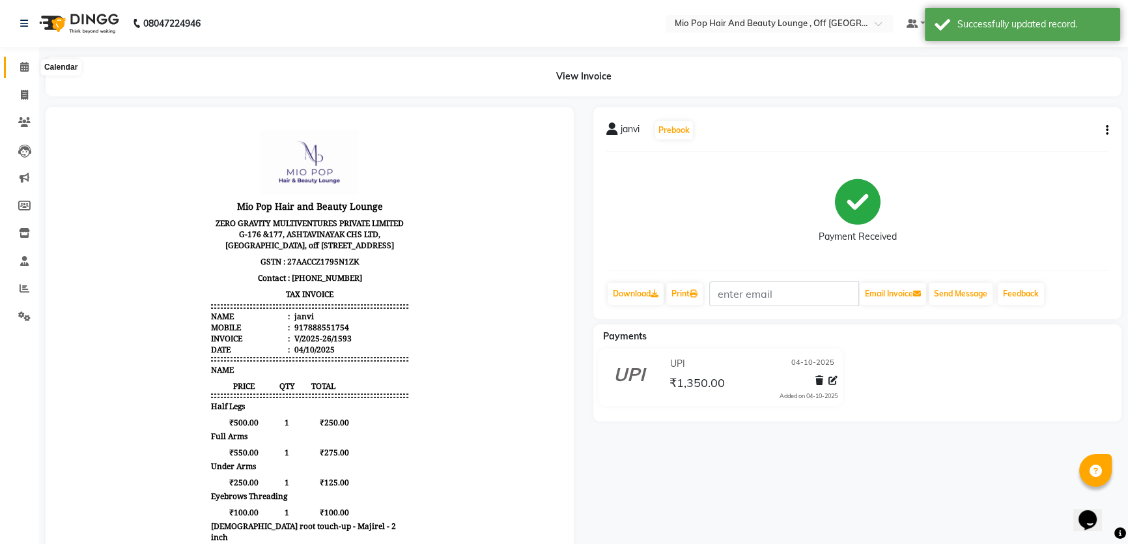
click at [20, 63] on icon at bounding box center [24, 67] width 8 height 10
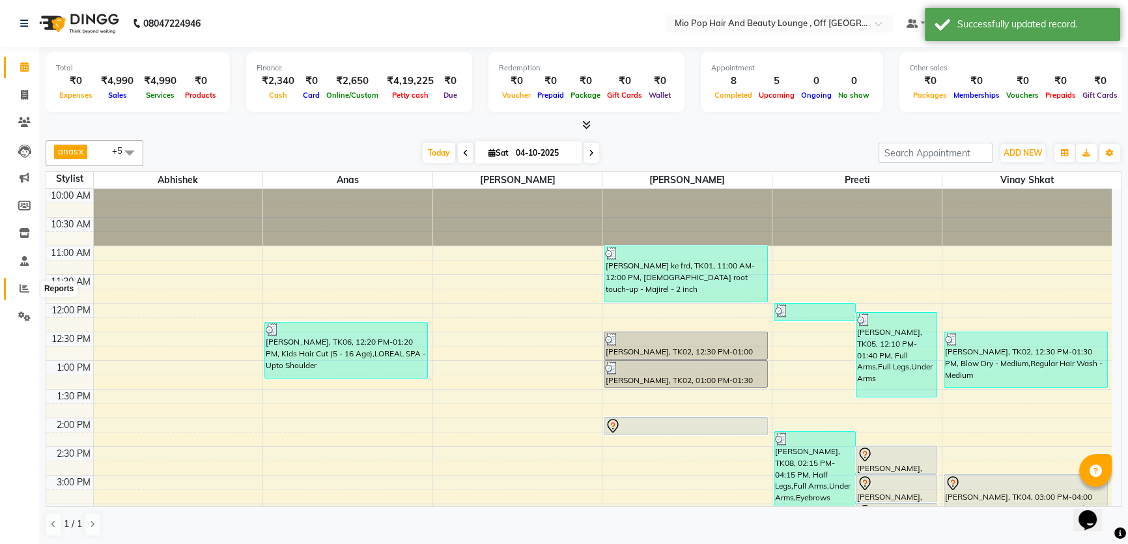
click at [17, 290] on span at bounding box center [24, 288] width 23 height 15
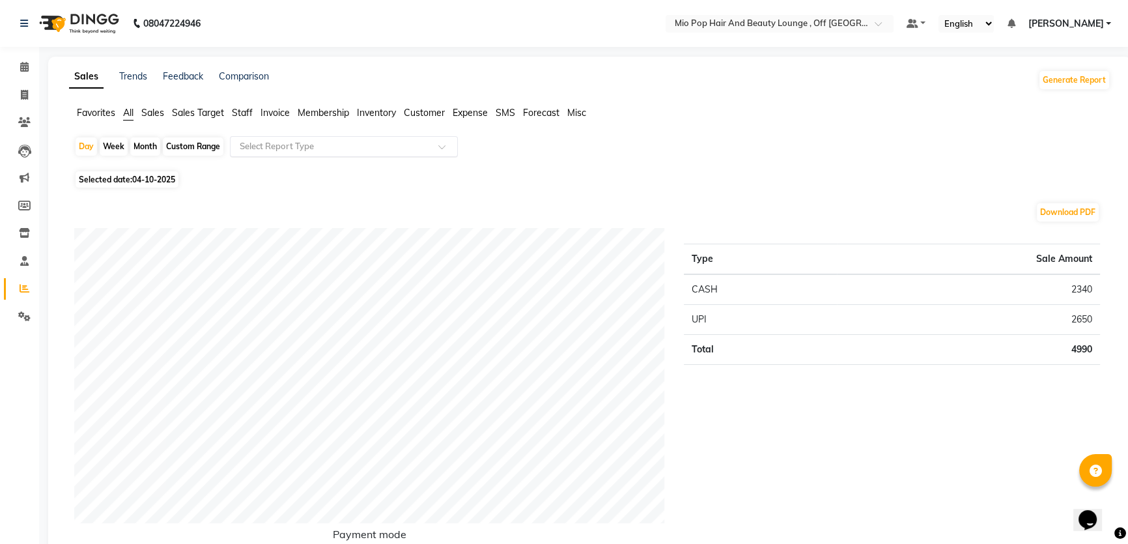
click at [266, 143] on input "text" at bounding box center [331, 146] width 188 height 13
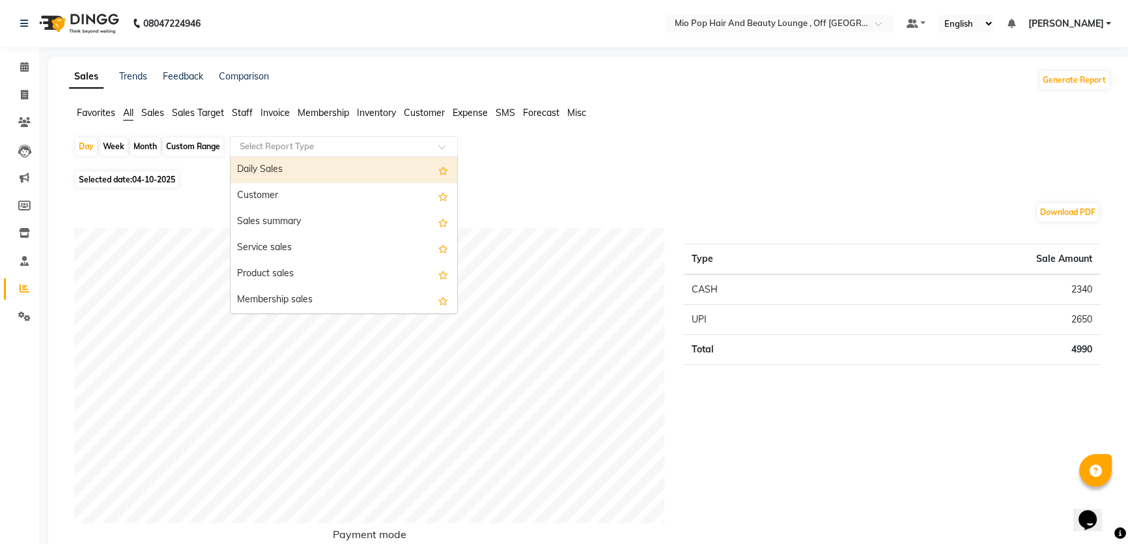
click at [242, 109] on span "Staff" at bounding box center [242, 113] width 21 height 12
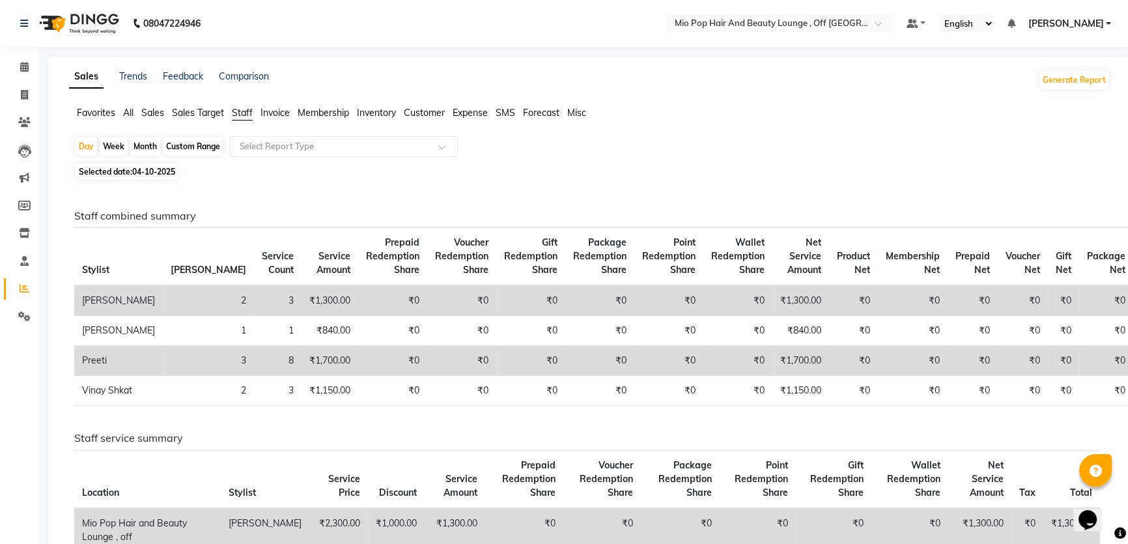
click at [247, 109] on span "Staff" at bounding box center [242, 113] width 21 height 12
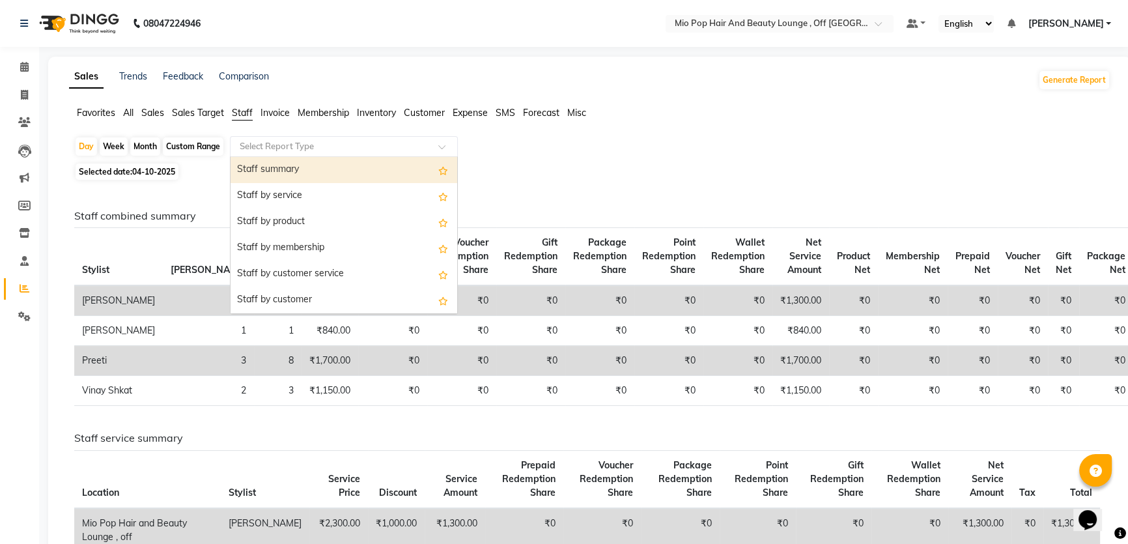
click at [260, 145] on input "text" at bounding box center [331, 146] width 188 height 13
click at [270, 168] on div "Staff summary" at bounding box center [344, 170] width 227 height 26
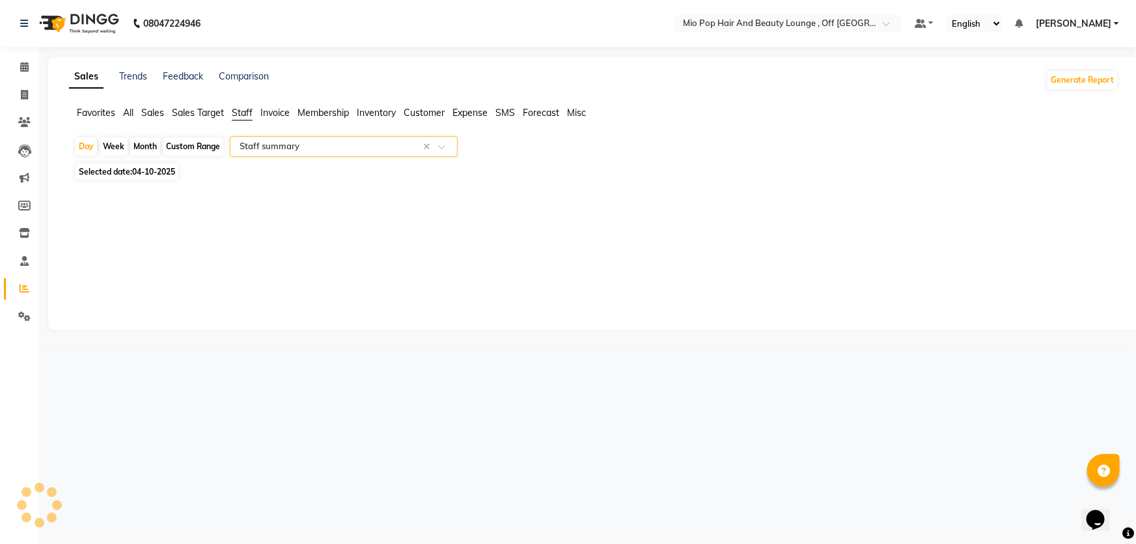
select select "full_report"
select select "csv"
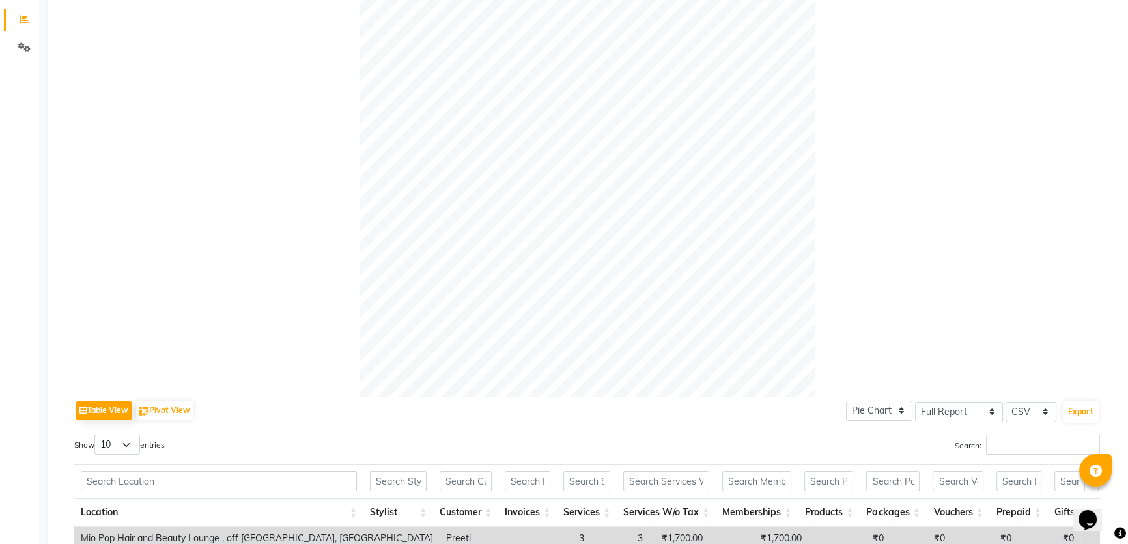
scroll to position [107, 0]
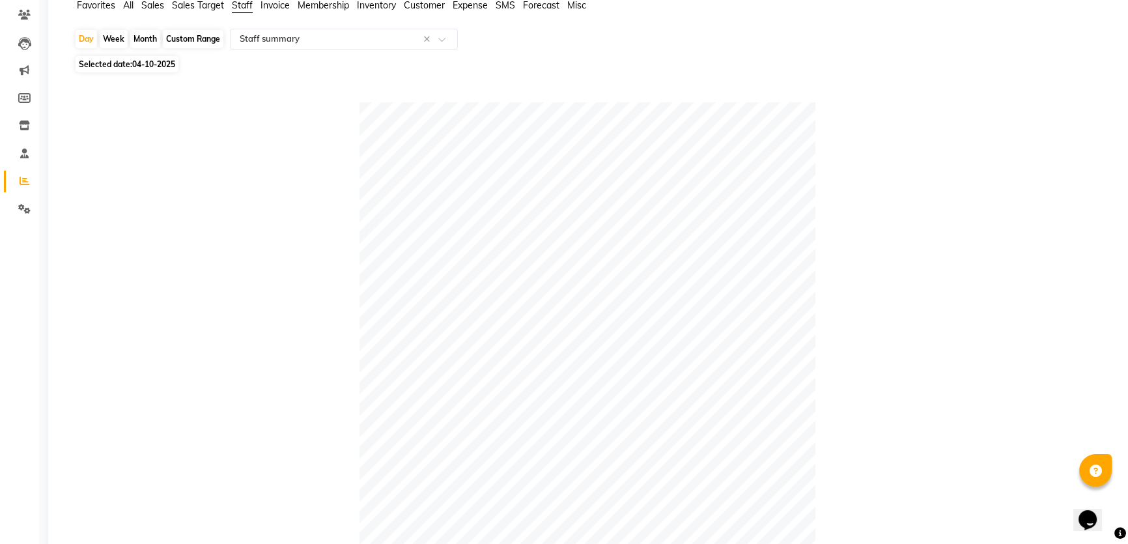
click at [186, 38] on div "Custom Range" at bounding box center [193, 39] width 61 height 18
select select "10"
select select "2025"
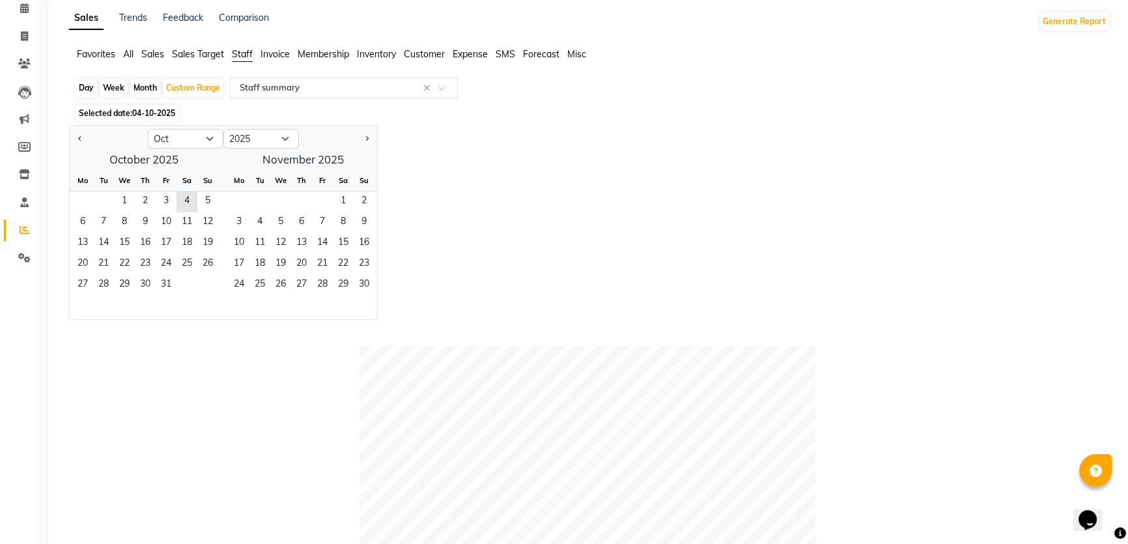
scroll to position [0, 0]
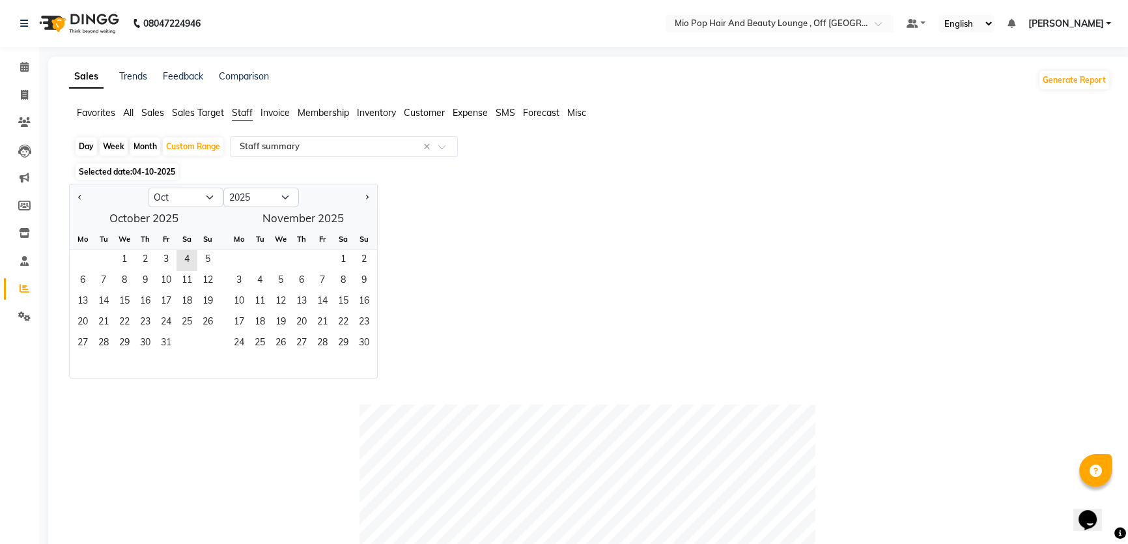
click at [246, 115] on span "Staff" at bounding box center [242, 113] width 21 height 12
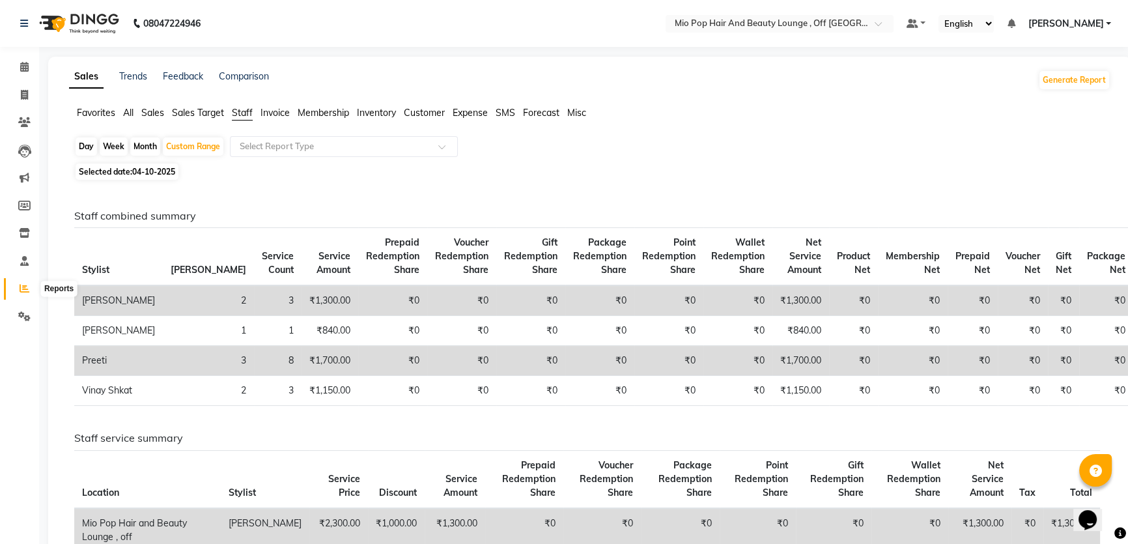
click at [16, 296] on span at bounding box center [24, 288] width 23 height 15
click at [17, 55] on li "Calendar" at bounding box center [19, 67] width 39 height 28
click at [23, 68] on icon at bounding box center [24, 67] width 8 height 10
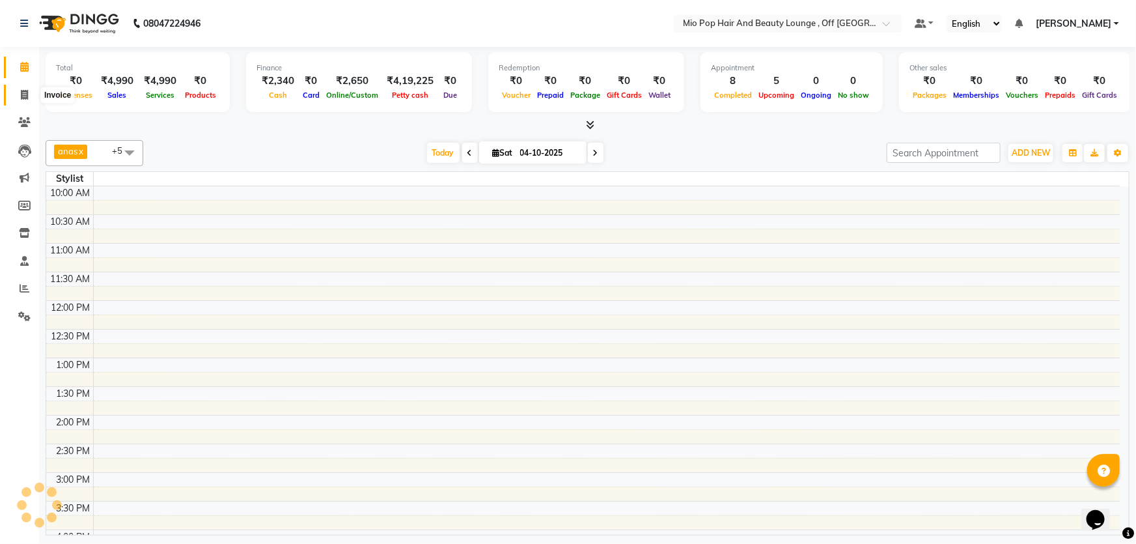
click at [18, 91] on span at bounding box center [24, 95] width 23 height 15
select select "service"
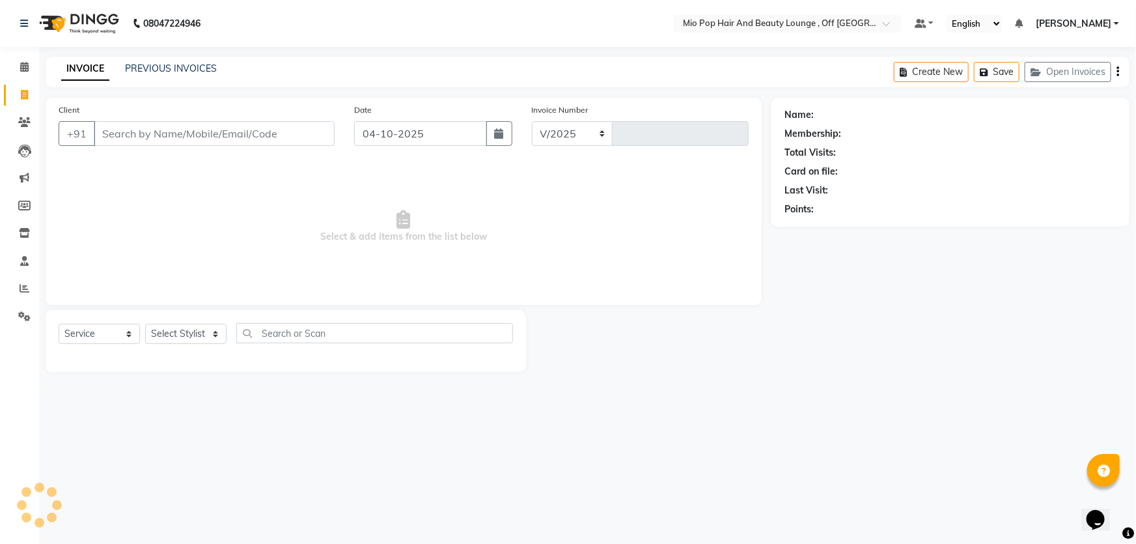
select select "6567"
type input "1594"
click at [171, 74] on link "PREVIOUS INVOICES" at bounding box center [171, 69] width 92 height 12
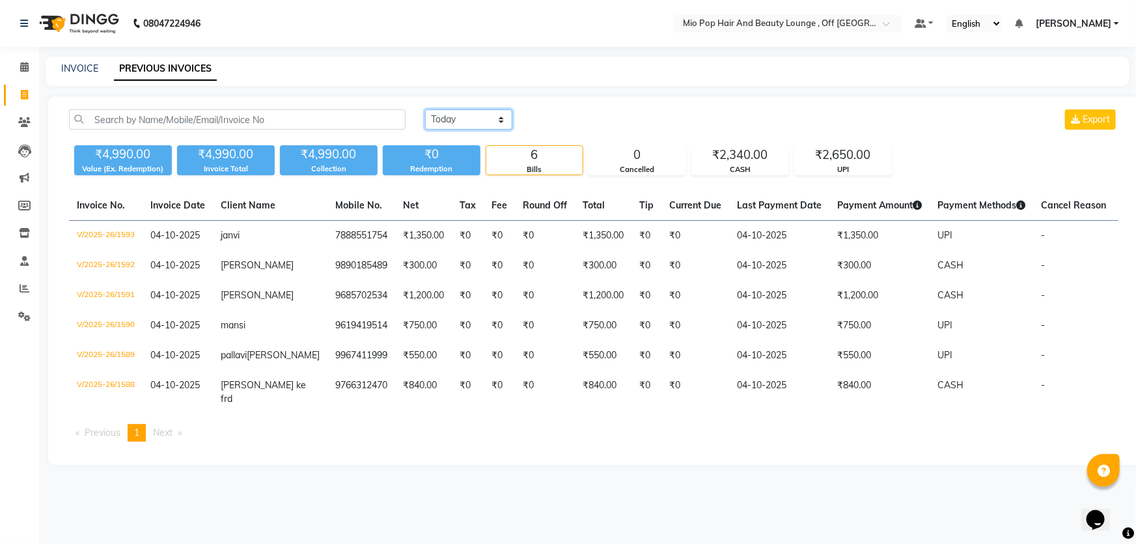
click at [479, 124] on select "[DATE] [DATE] Custom Range" at bounding box center [468, 119] width 87 height 20
click at [425, 109] on select "[DATE] [DATE] Custom Range" at bounding box center [468, 119] width 87 height 20
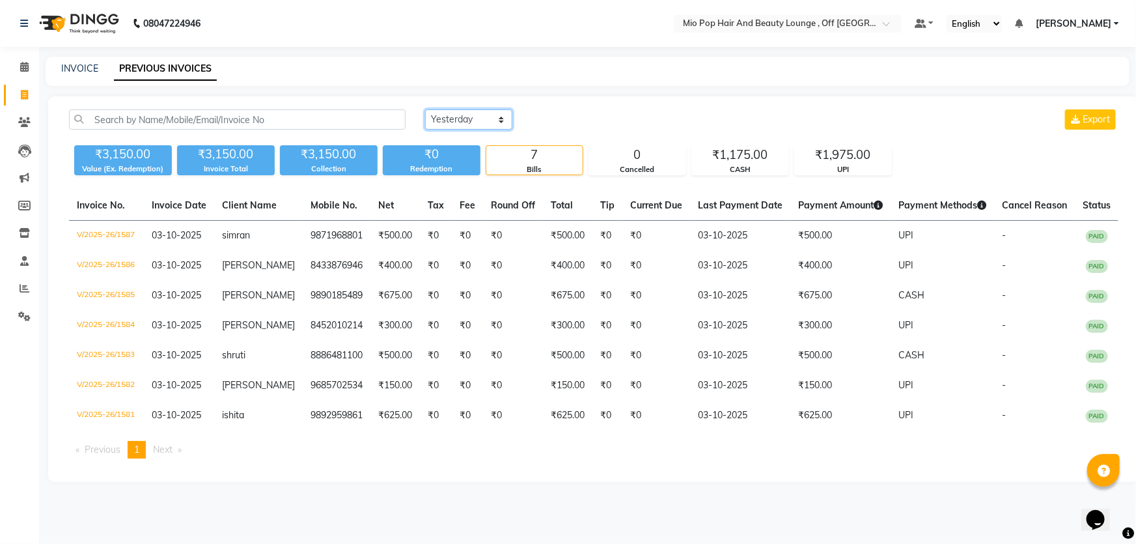
click at [447, 124] on select "[DATE] [DATE] Custom Range" at bounding box center [468, 119] width 87 height 20
select select "range"
click at [425, 109] on select "[DATE] [DATE] Custom Range" at bounding box center [468, 119] width 87 height 20
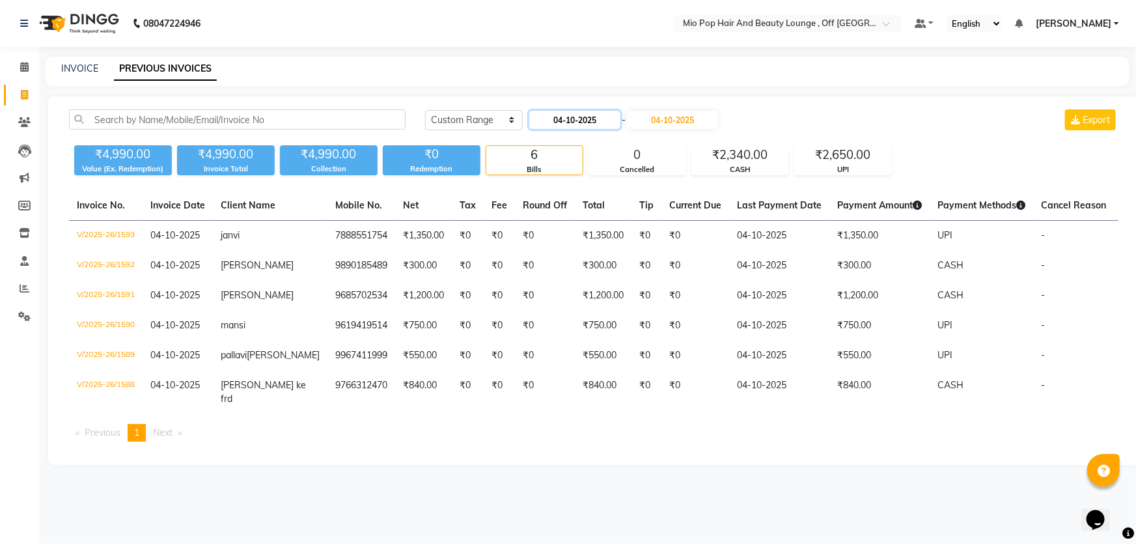
click at [589, 120] on input "04-10-2025" at bounding box center [574, 120] width 91 height 18
select select "10"
select select "2025"
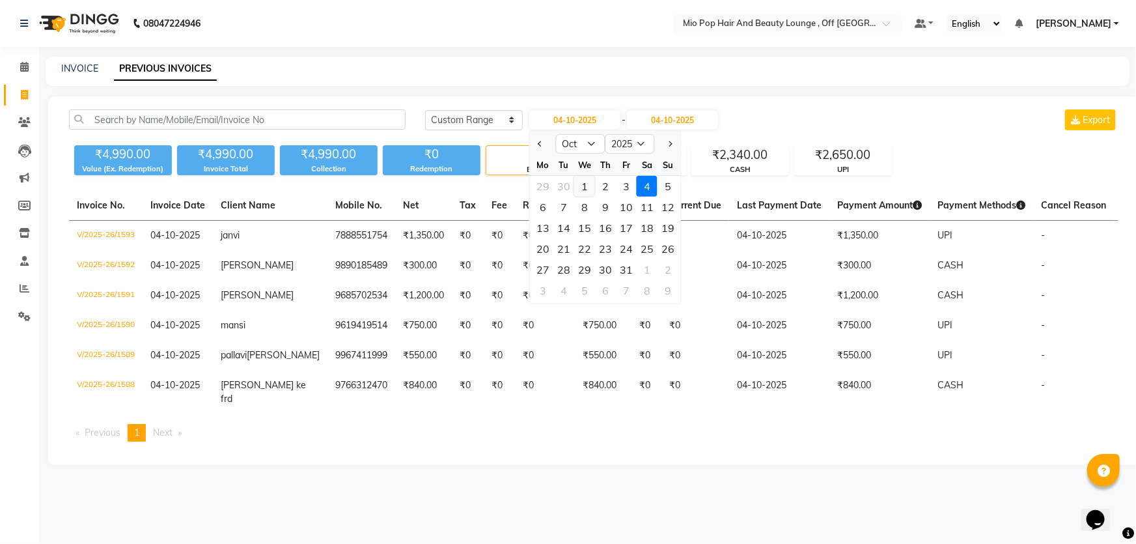
click at [583, 184] on div "1" at bounding box center [584, 186] width 21 height 21
type input "01-10-2025"
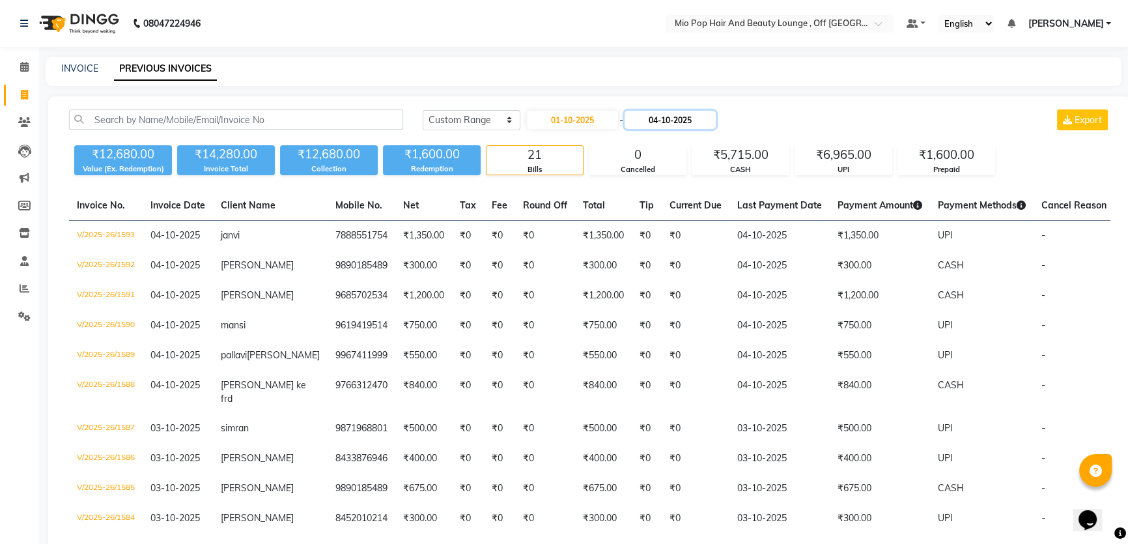
click at [654, 124] on input "04-10-2025" at bounding box center [670, 120] width 91 height 18
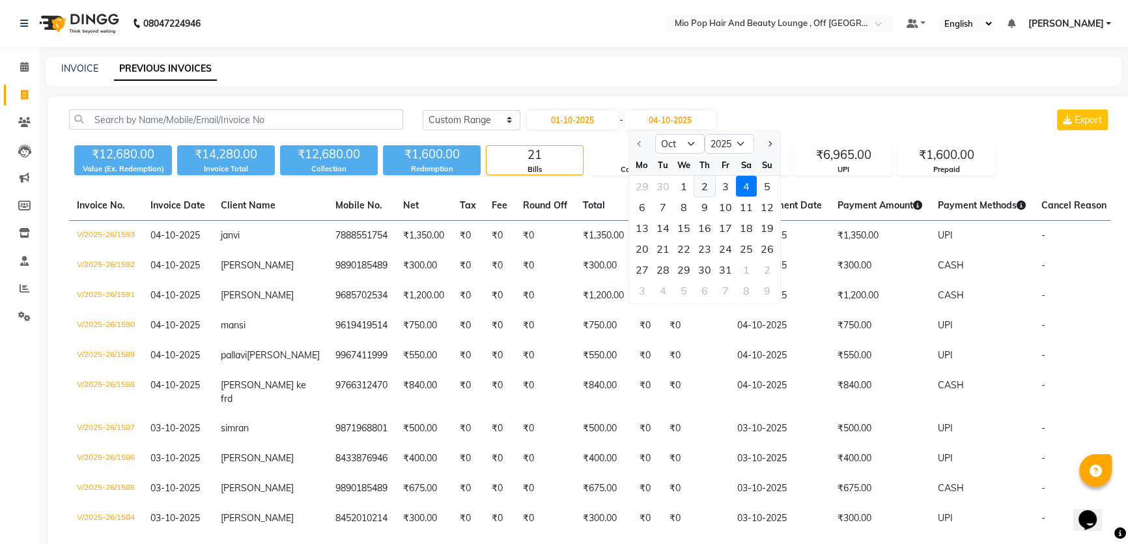
click at [702, 189] on div "2" at bounding box center [704, 186] width 21 height 21
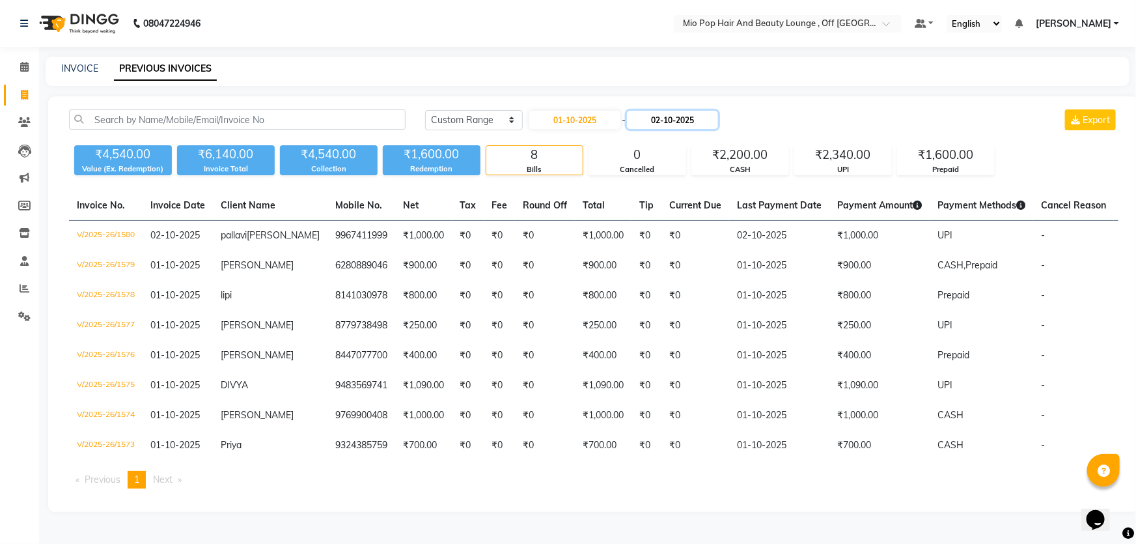
click at [654, 118] on input "02-10-2025" at bounding box center [672, 120] width 91 height 18
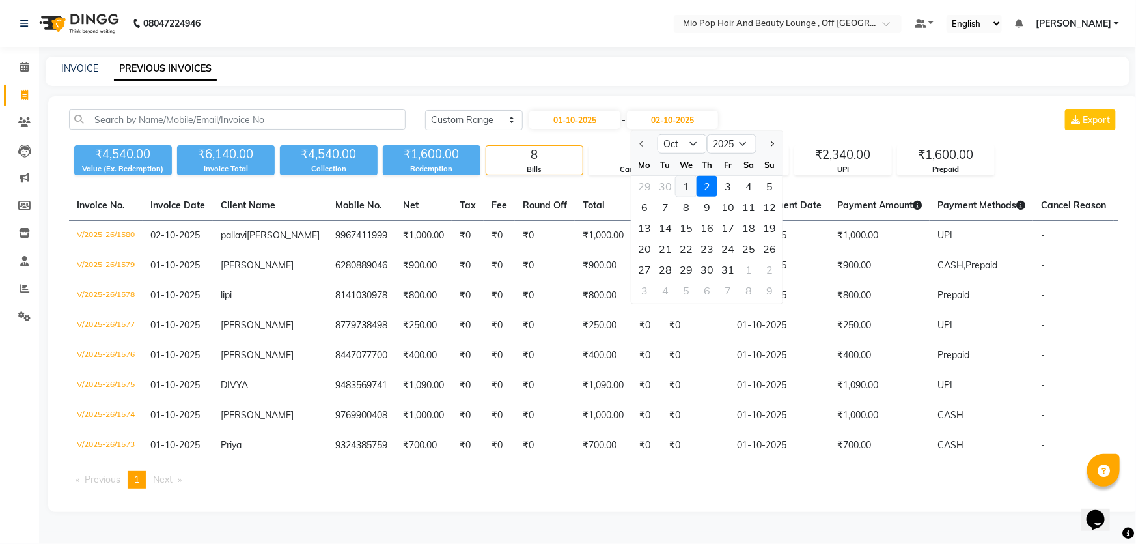
click at [686, 182] on div "1" at bounding box center [686, 186] width 21 height 21
type input "01-10-2025"
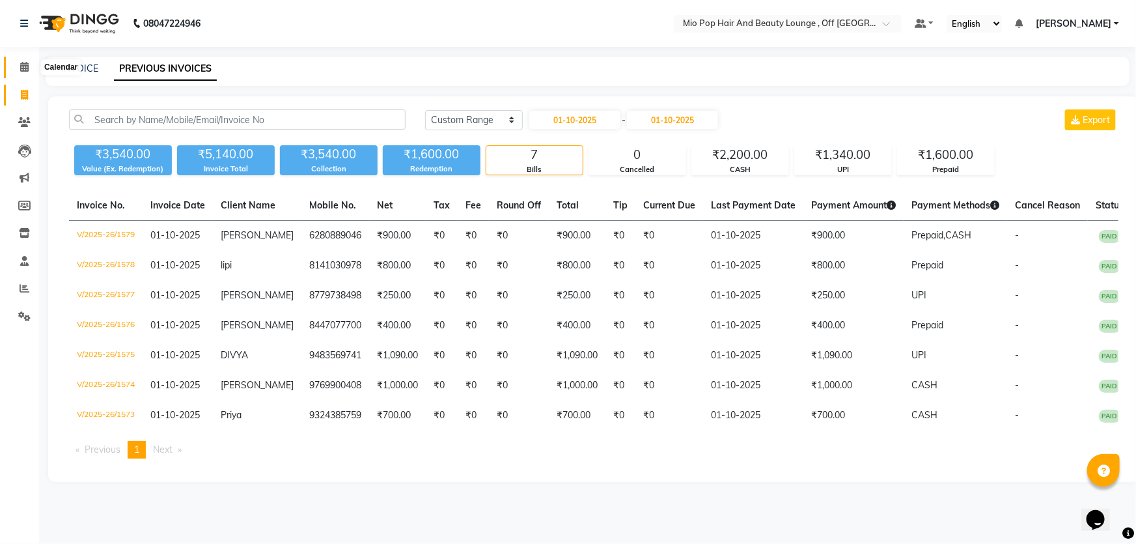
click at [14, 65] on span at bounding box center [24, 67] width 23 height 15
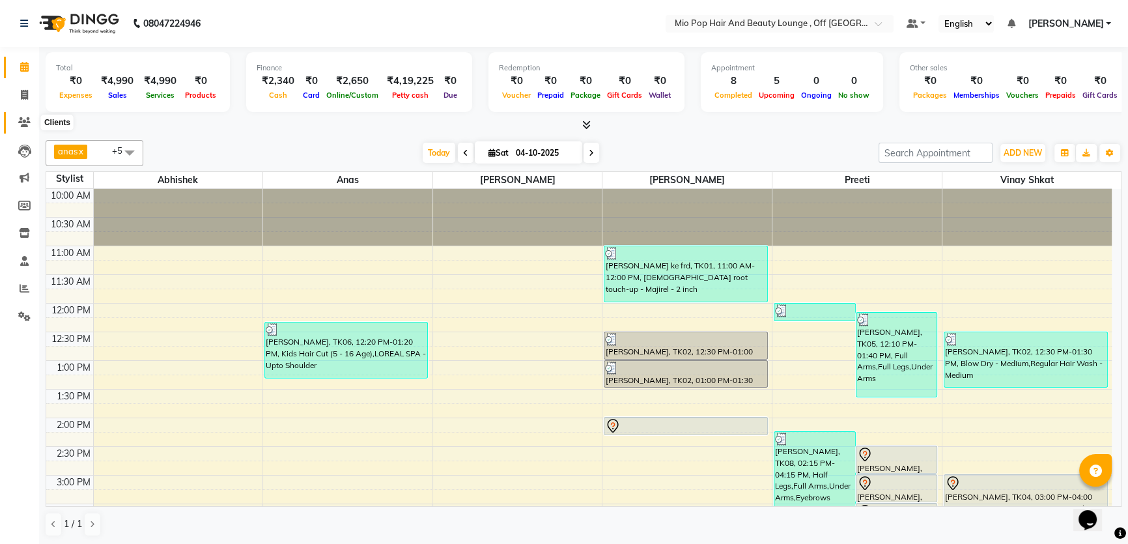
click at [19, 124] on icon at bounding box center [24, 122] width 12 height 10
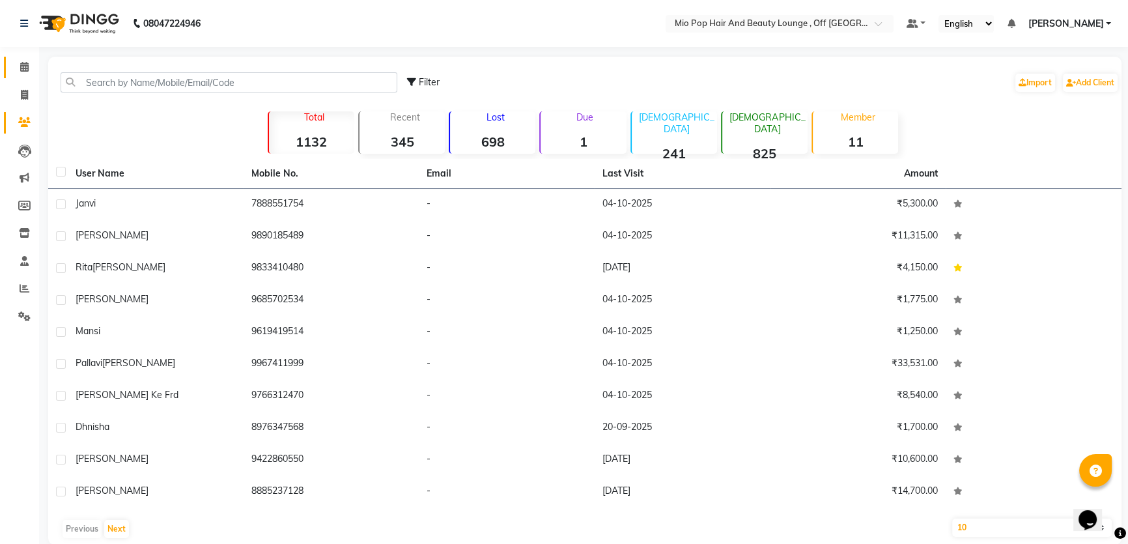
click at [9, 70] on link "Calendar" at bounding box center [19, 67] width 31 height 21
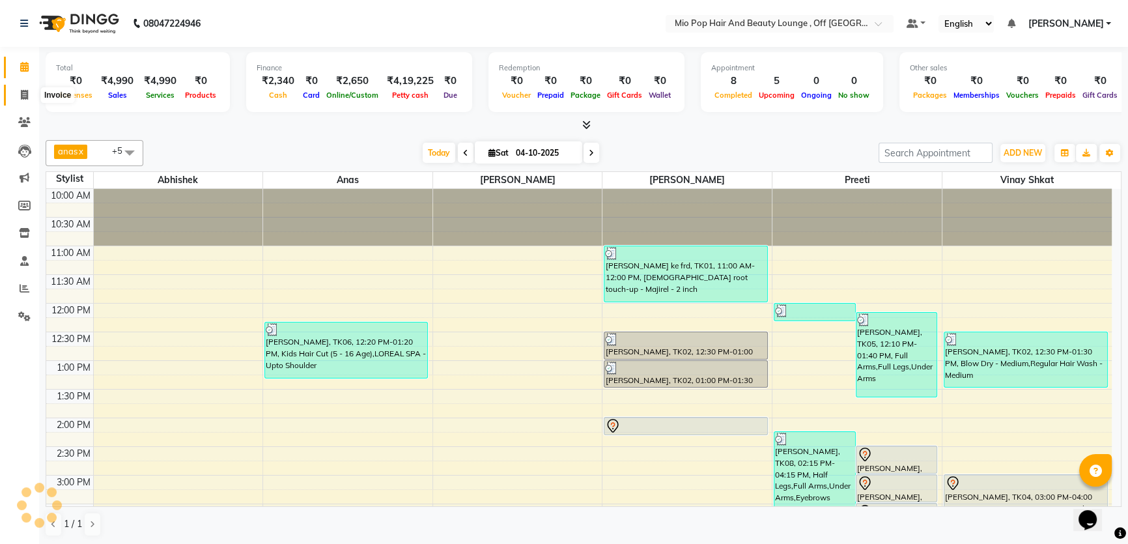
drag, startPoint x: 25, startPoint y: 94, endPoint x: 16, endPoint y: 91, distance: 9.5
click at [25, 93] on icon at bounding box center [24, 95] width 7 height 10
select select "service"
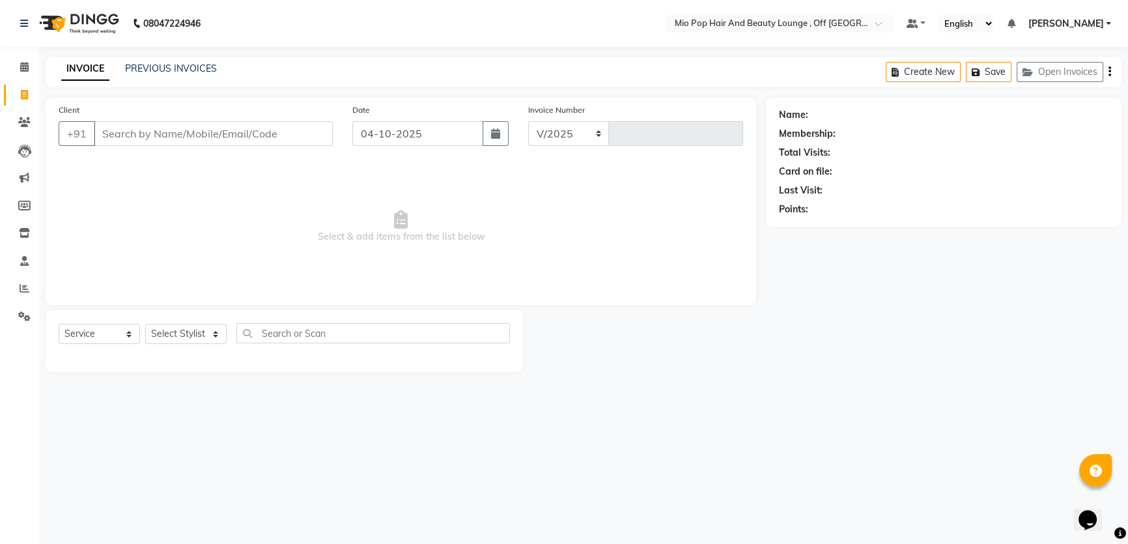
select select "6567"
type input "1594"
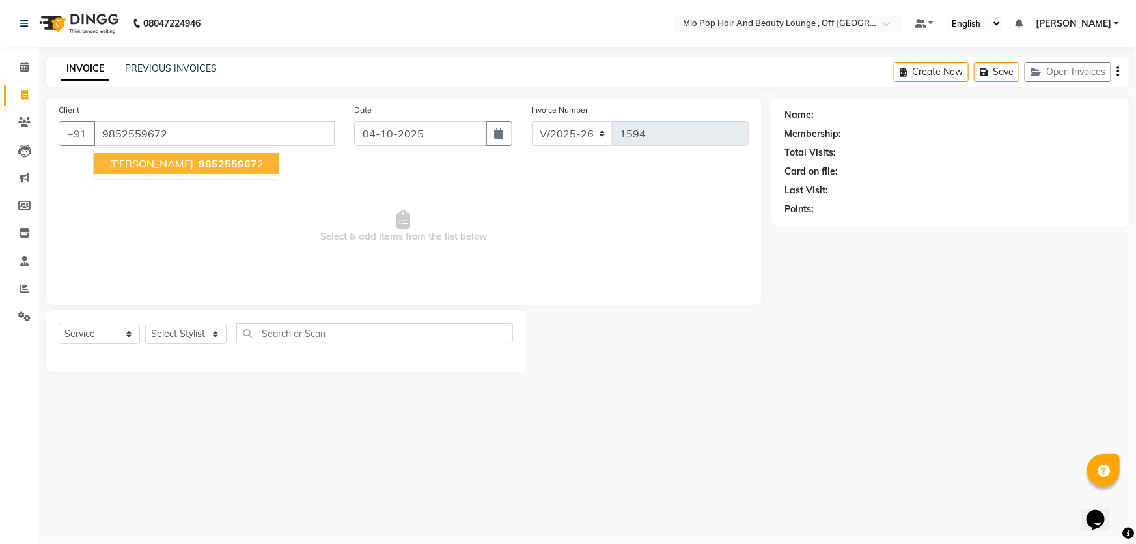
type input "9852559672"
click at [199, 161] on span "985255967" at bounding box center [228, 163] width 59 height 13
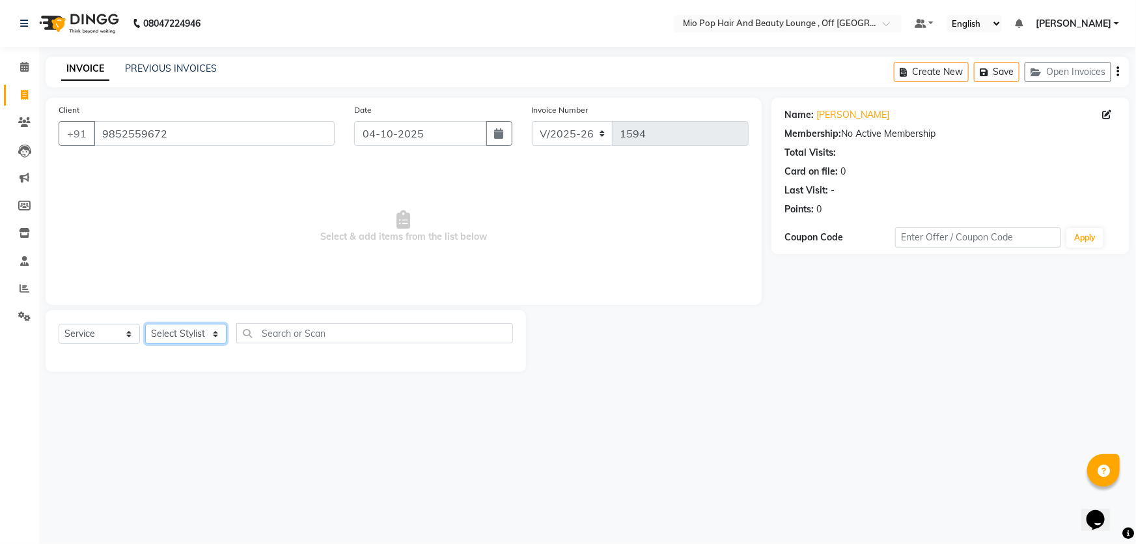
click at [216, 336] on select "Select Stylist Abhishek anas Malcolm Fernandes Meera Kikani Mohd Haroon preeti …" at bounding box center [185, 334] width 81 height 20
select select "55180"
click at [145, 324] on select "Select Stylist Abhishek anas Malcolm Fernandes Meera Kikani Mohd Haroon preeti …" at bounding box center [185, 334] width 81 height 20
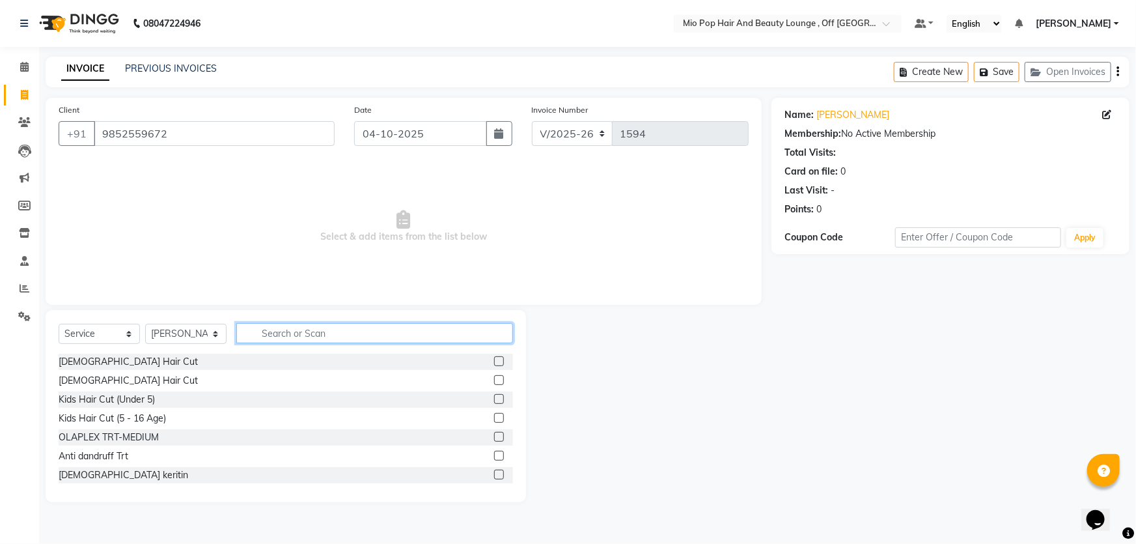
click at [286, 335] on input "text" at bounding box center [374, 333] width 277 height 20
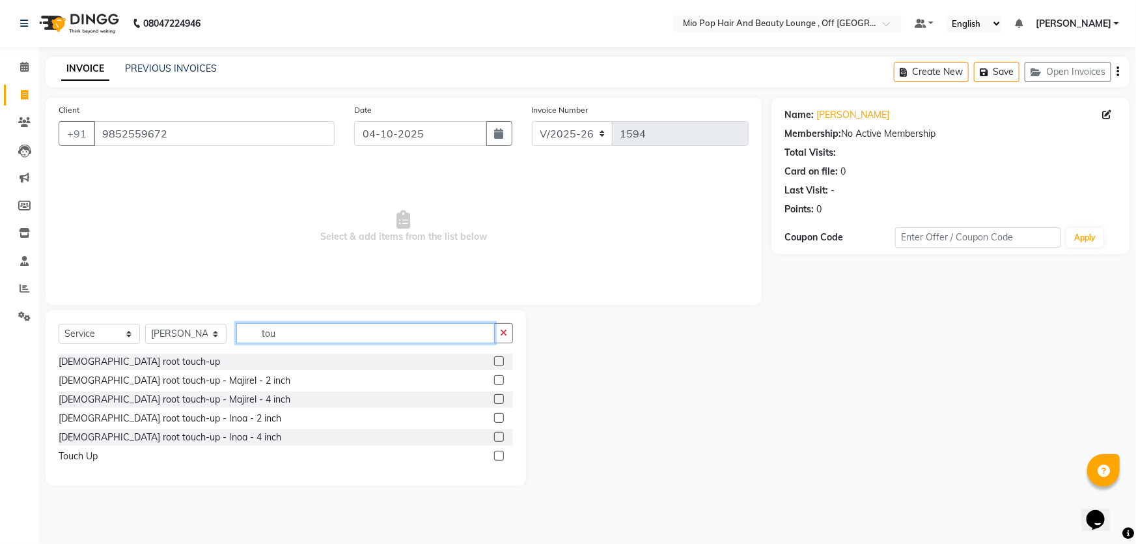
type input "tou"
click at [501, 380] on label at bounding box center [499, 380] width 10 height 10
click at [501, 380] on input "checkbox" at bounding box center [498, 380] width 8 height 8
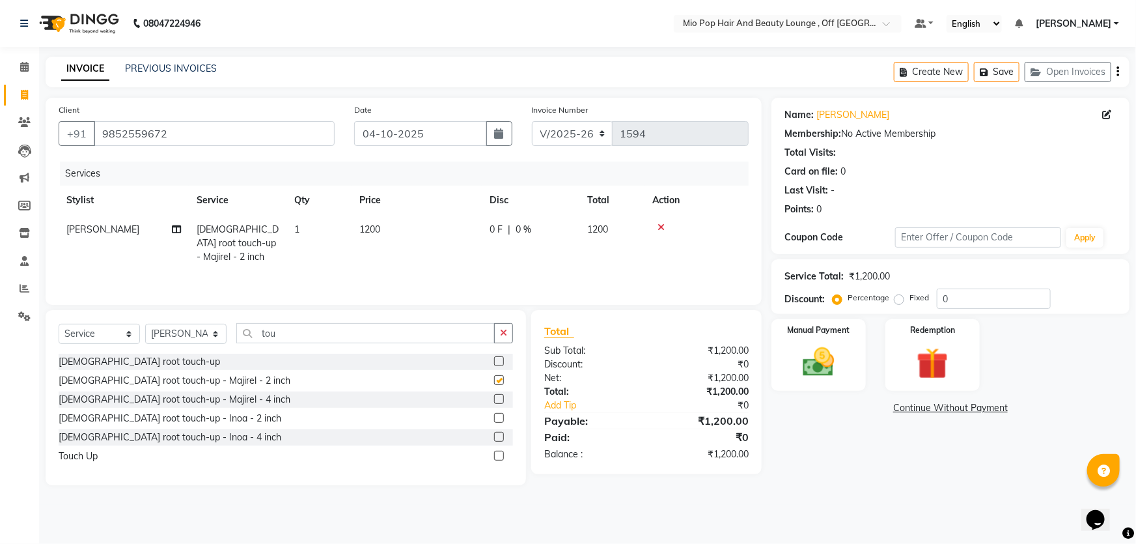
checkbox input "false"
click at [285, 334] on input "tou" at bounding box center [365, 333] width 259 height 20
click at [218, 336] on select "Select Stylist Abhishek anas Malcolm Fernandes Meera Kikani Mohd Haroon preeti …" at bounding box center [185, 334] width 81 height 20
select select "70076"
click at [145, 324] on select "Select Stylist Abhishek anas Malcolm Fernandes Meera Kikani Mohd Haroon preeti …" at bounding box center [185, 334] width 81 height 20
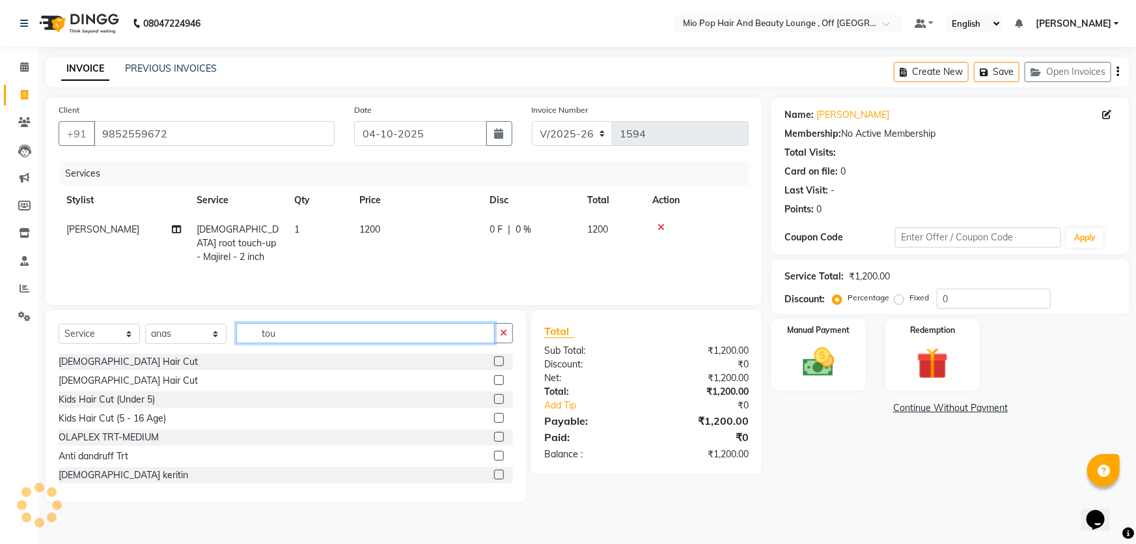
click at [300, 335] on input "tou" at bounding box center [365, 333] width 259 height 20
type input "t"
type input "wash"
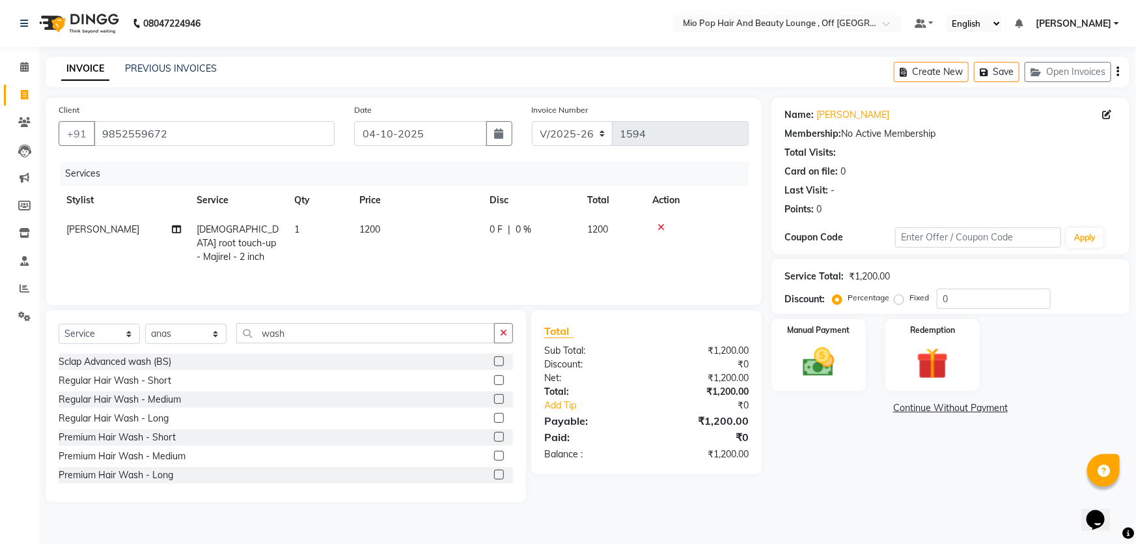
click at [494, 395] on label at bounding box center [499, 399] width 10 height 10
click at [494, 395] on input "checkbox" at bounding box center [498, 399] width 8 height 8
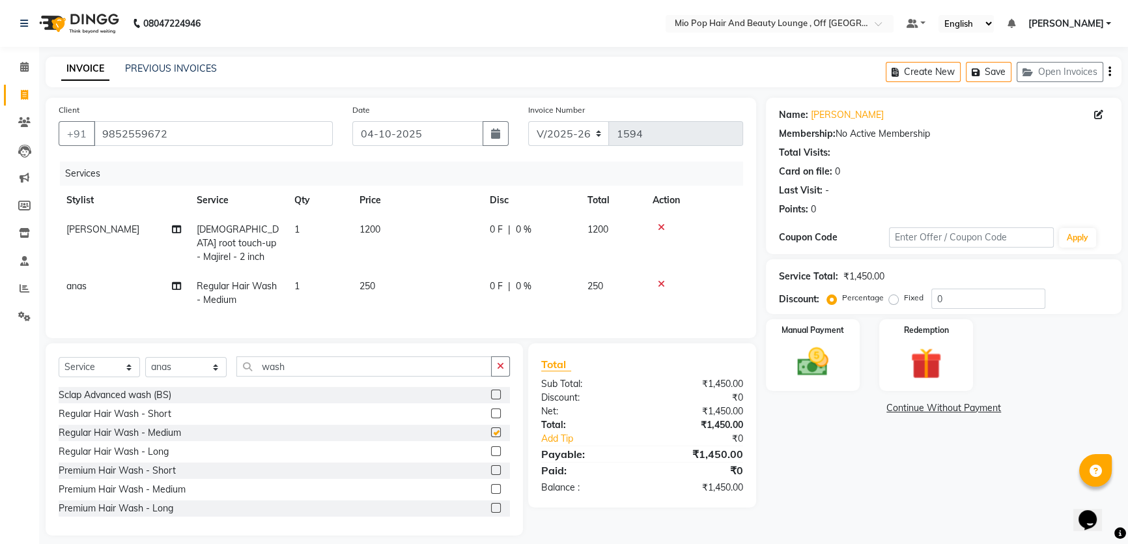
checkbox input "false"
click at [218, 361] on select "Select Stylist Abhishek anas Malcolm Fernandes Meera Kikani Mohd Haroon preeti …" at bounding box center [185, 367] width 81 height 20
select select "62922"
click at [145, 357] on select "Select Stylist Abhishek anas Malcolm Fernandes Meera Kikani Mohd Haroon preeti …" at bounding box center [185, 367] width 81 height 20
click at [294, 364] on input "wash" at bounding box center [363, 366] width 255 height 20
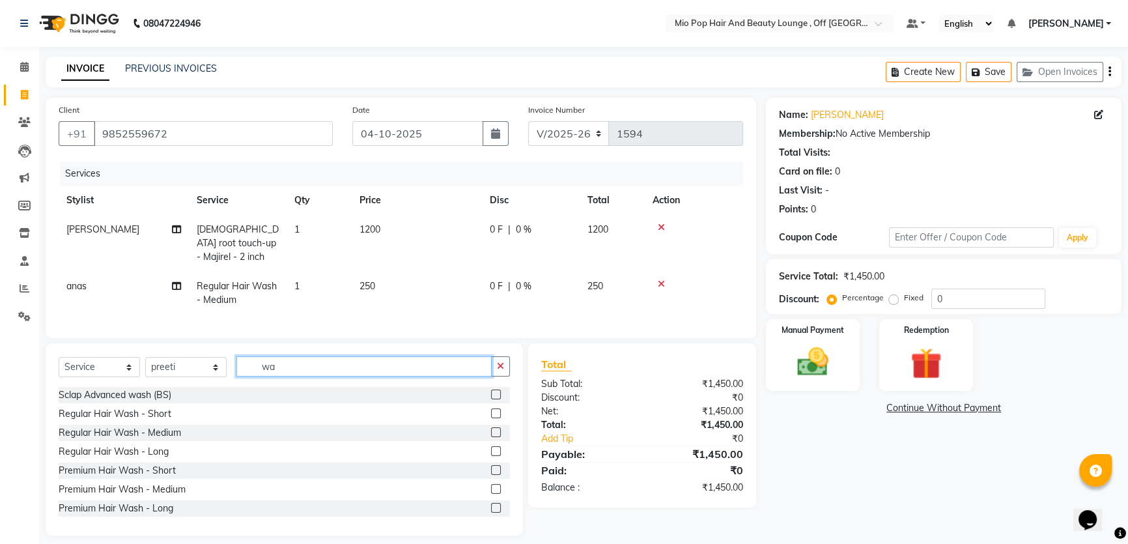
type input "w"
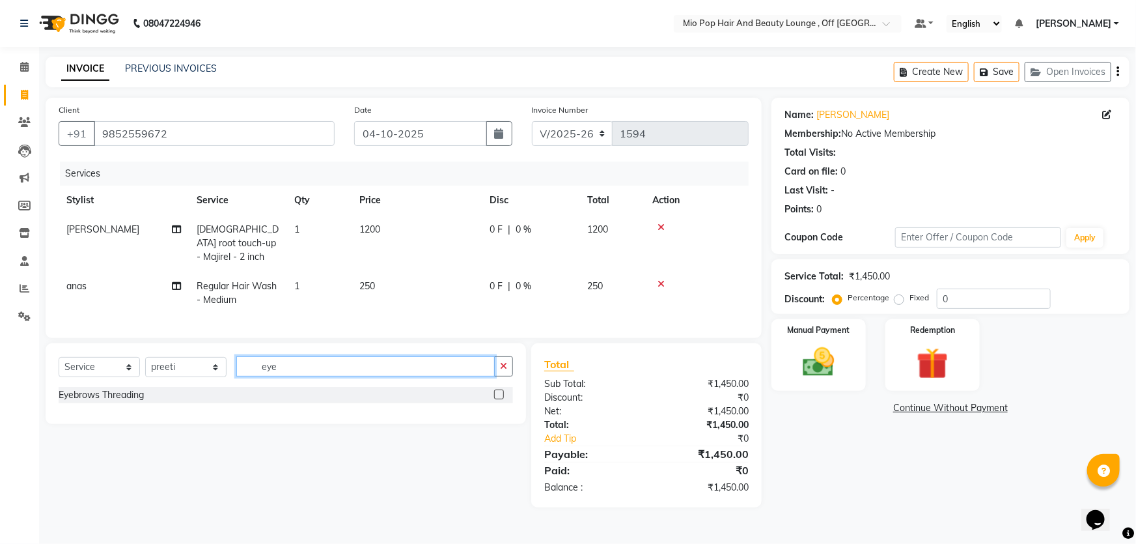
type input "eye"
click at [495, 391] on label at bounding box center [499, 394] width 10 height 10
click at [495, 391] on input "checkbox" at bounding box center [498, 395] width 8 height 8
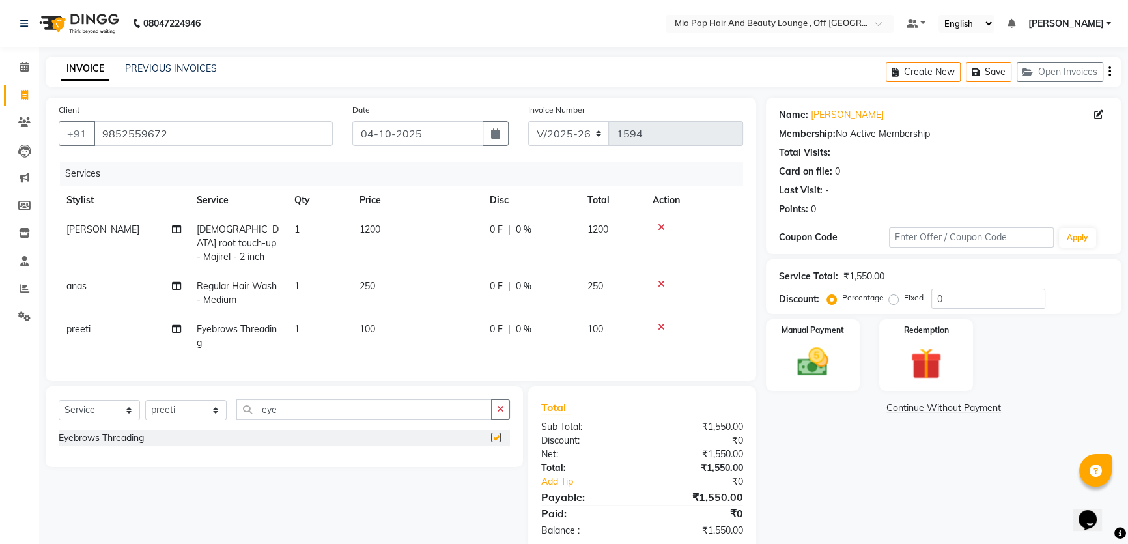
checkbox input "false"
click at [520, 322] on span "0 %" at bounding box center [524, 329] width 16 height 14
select select "62922"
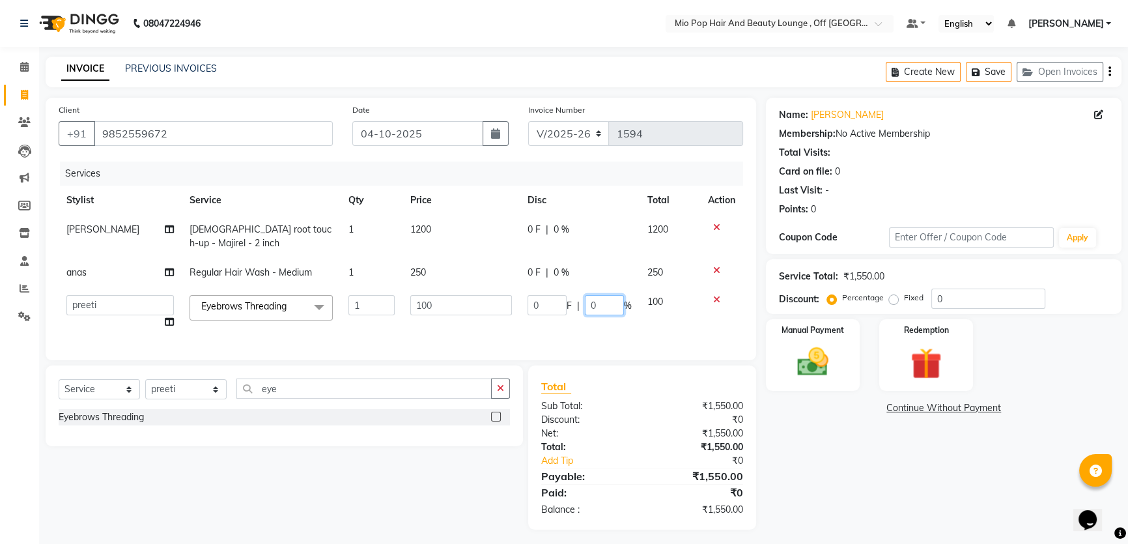
click at [599, 302] on input "0" at bounding box center [604, 305] width 39 height 20
type input "3"
click at [559, 272] on div "0 F | 0 %" at bounding box center [579, 273] width 104 height 14
select select "70076"
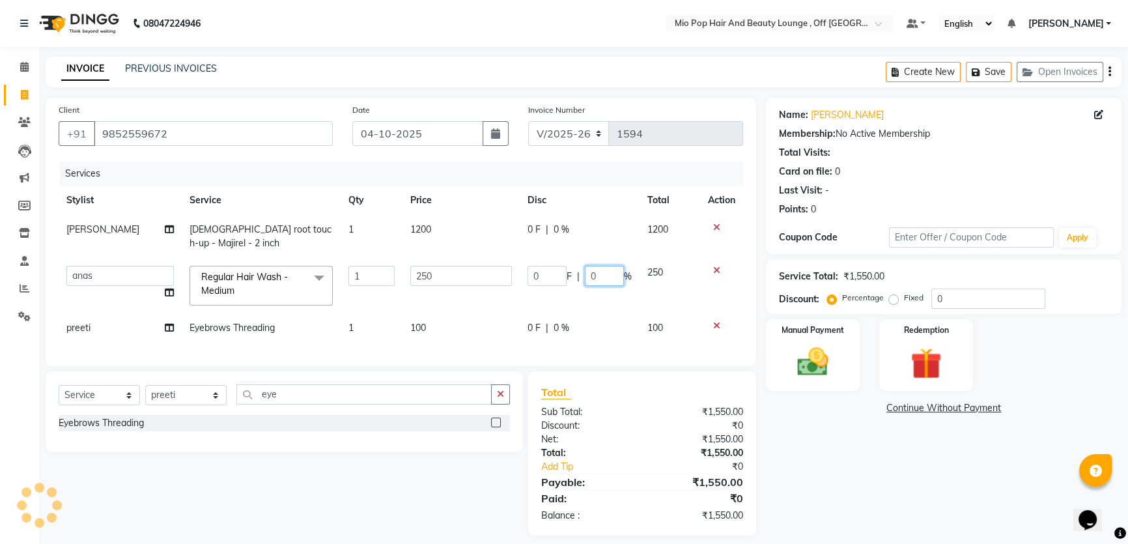
click at [618, 275] on input "0" at bounding box center [604, 276] width 39 height 20
click at [597, 274] on input "050" at bounding box center [604, 276] width 39 height 20
type input "50"
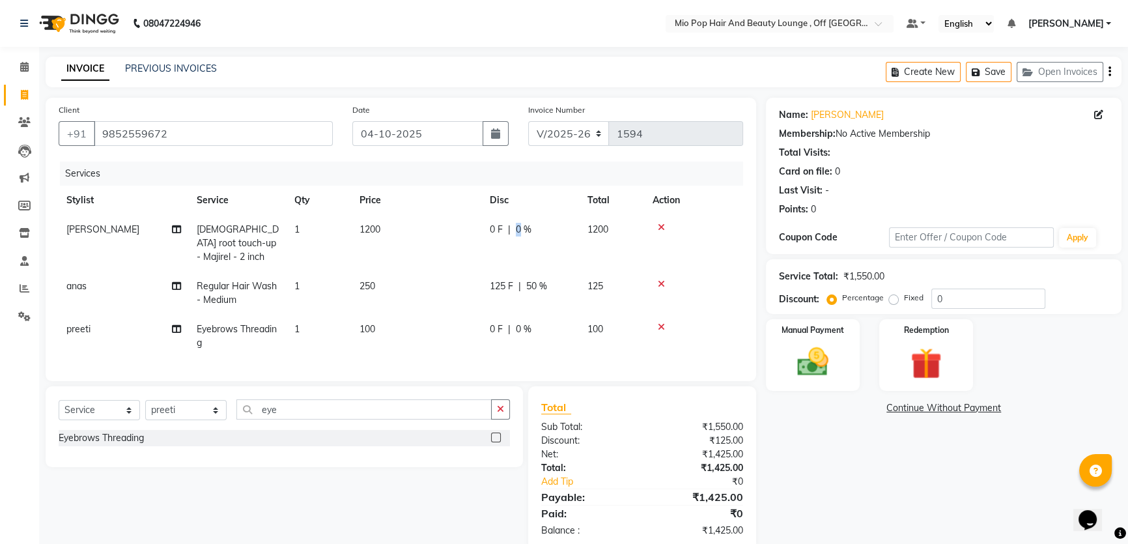
click at [518, 228] on span "0 %" at bounding box center [524, 230] width 16 height 14
select select "55180"
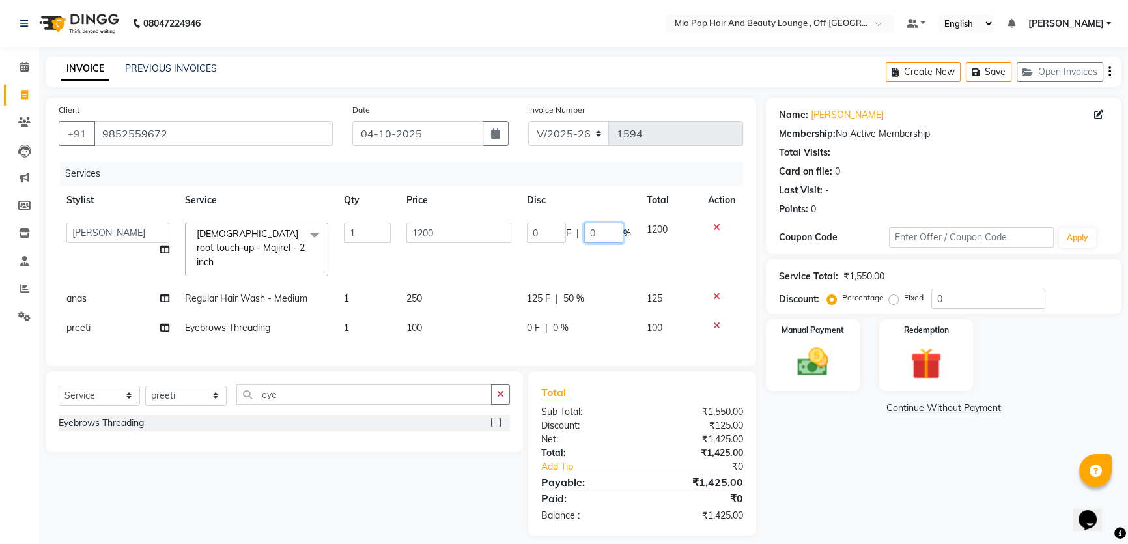
click at [595, 234] on input "0" at bounding box center [603, 233] width 39 height 20
type input "30"
click at [592, 326] on tr "preeti Eyebrows Threading 1 100 0 F | 0 % 100" at bounding box center [401, 327] width 684 height 29
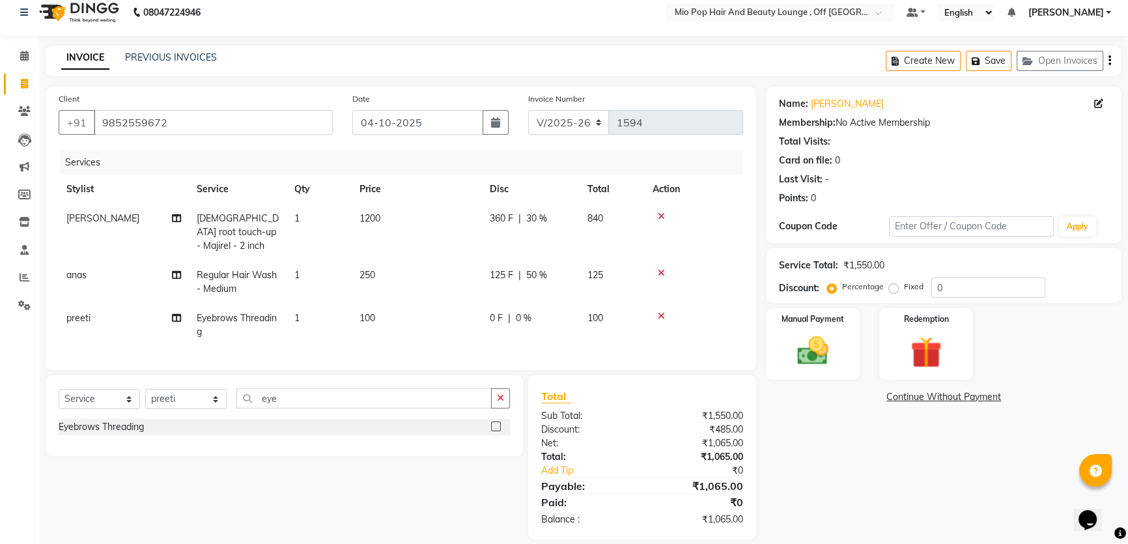
scroll to position [21, 0]
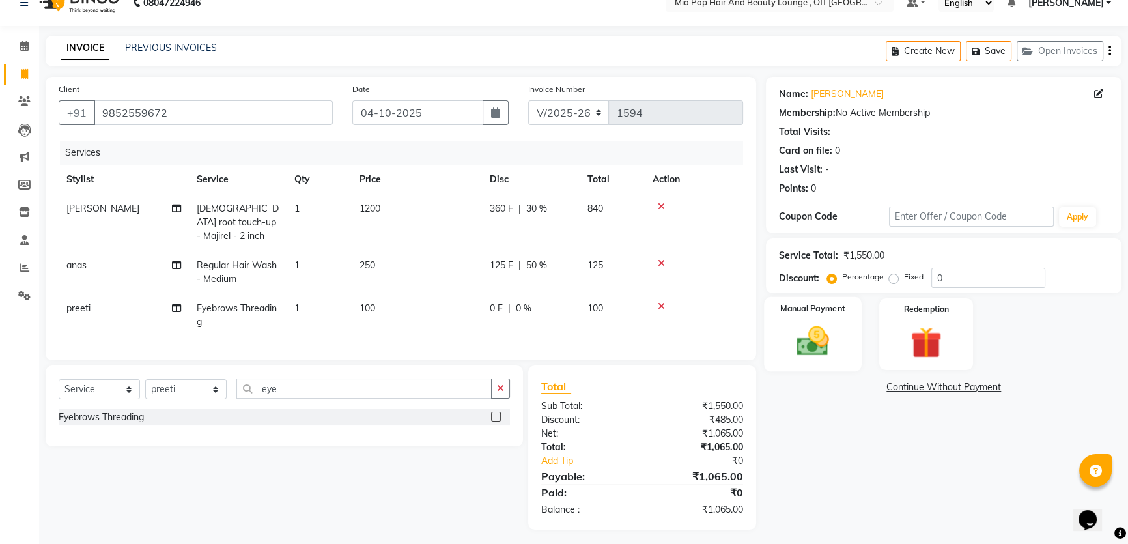
click at [794, 326] on img at bounding box center [813, 340] width 53 height 37
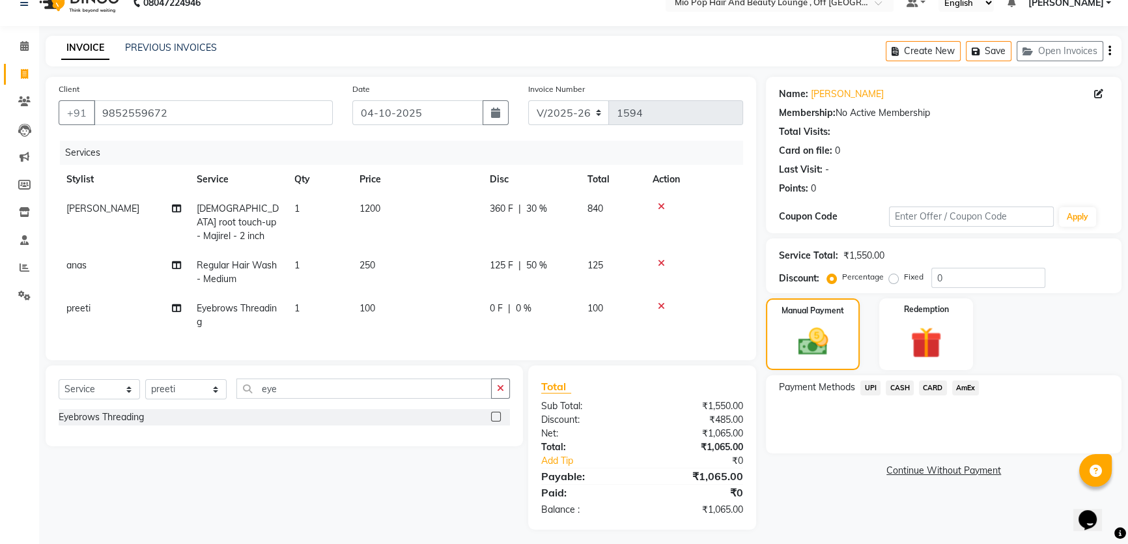
click at [966, 387] on span "AmEx" at bounding box center [965, 387] width 27 height 15
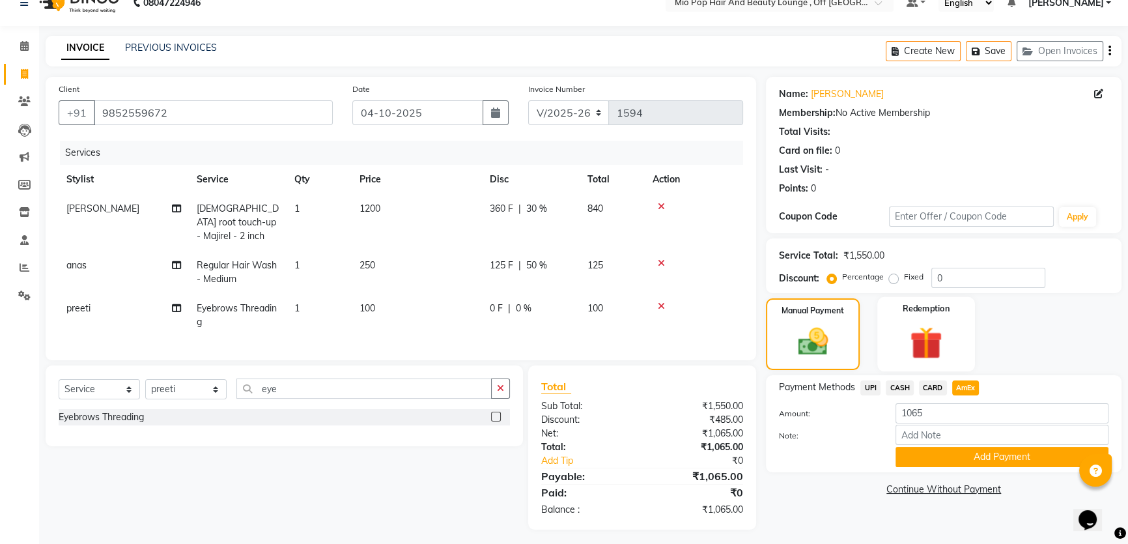
click at [962, 335] on div "Redemption" at bounding box center [926, 334] width 98 height 74
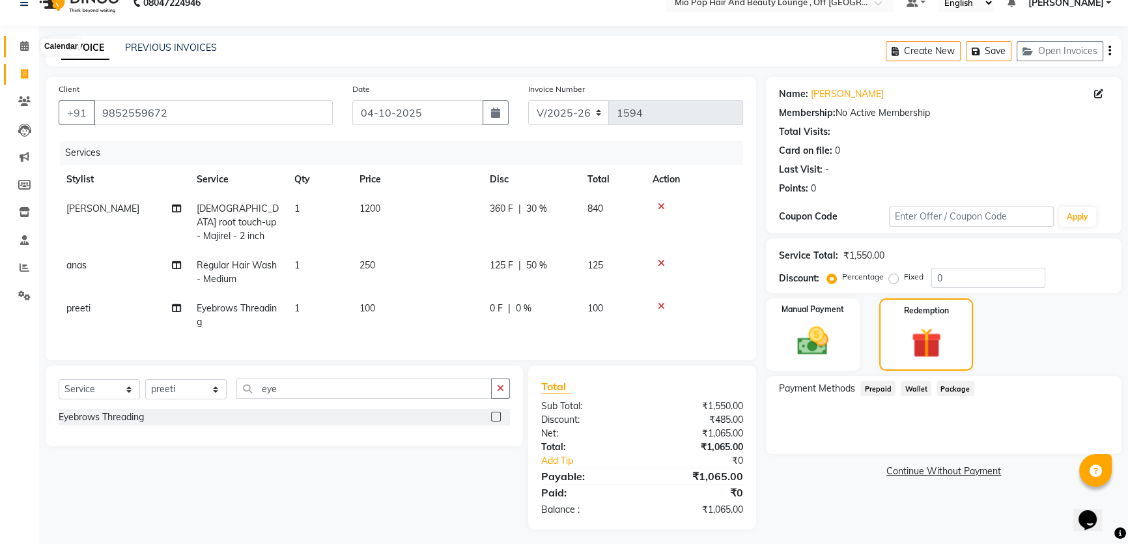
click at [20, 46] on icon at bounding box center [24, 46] width 8 height 10
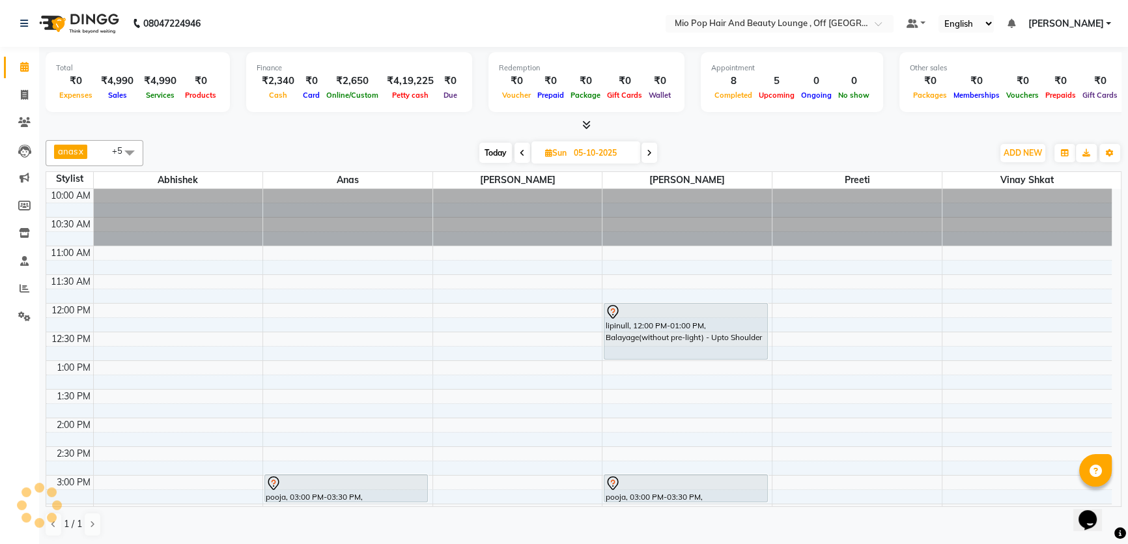
scroll to position [342, 0]
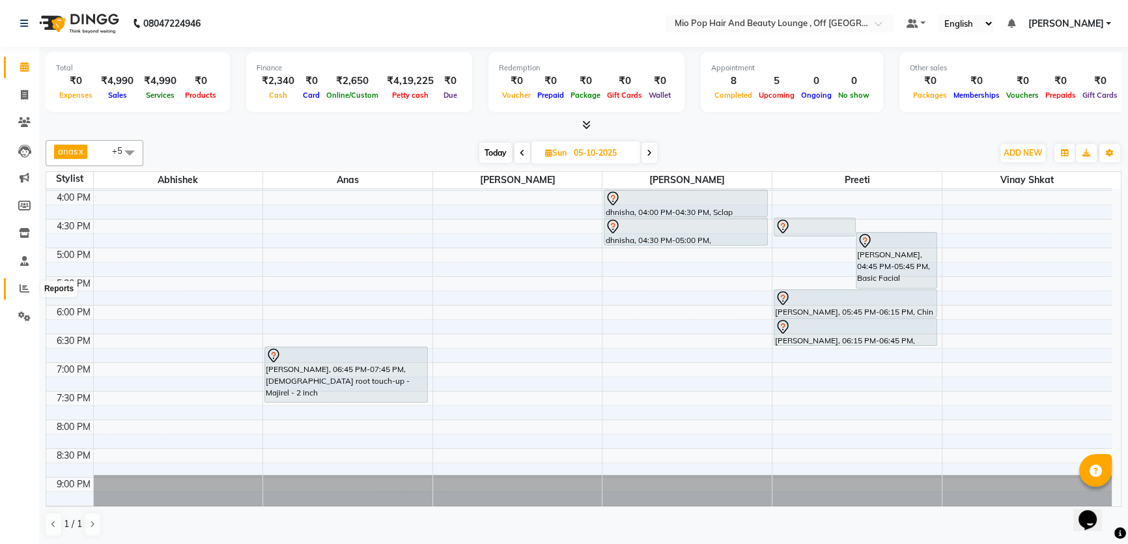
click at [27, 289] on icon at bounding box center [25, 288] width 10 height 10
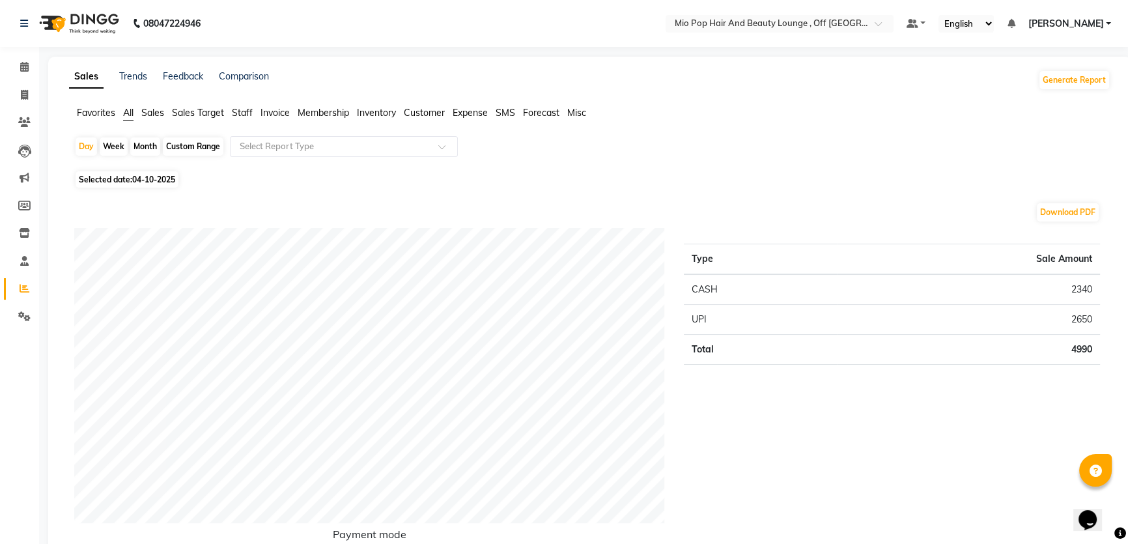
click at [247, 112] on span "Staff" at bounding box center [242, 113] width 21 height 12
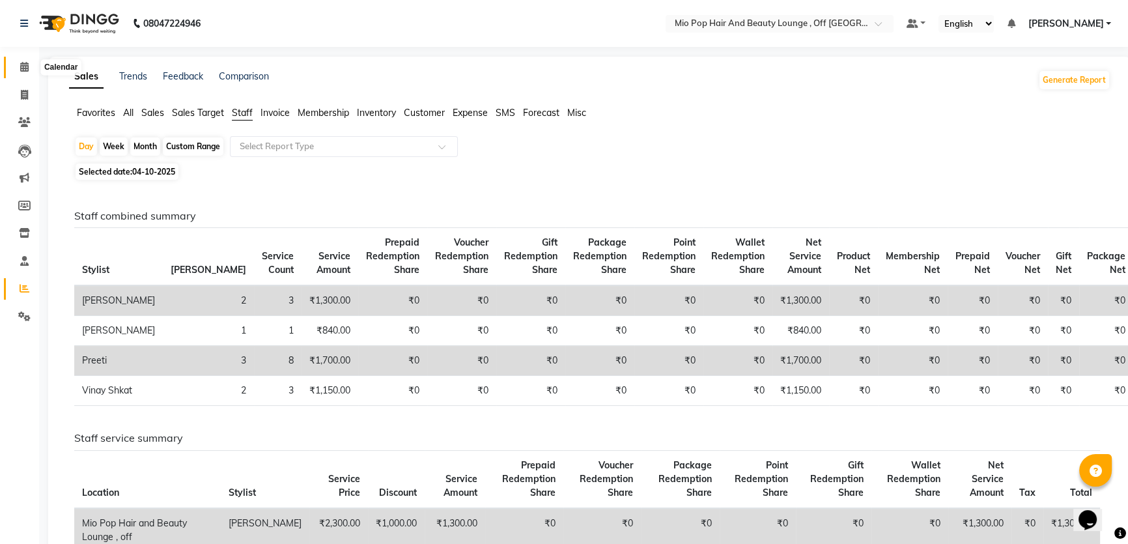
click at [20, 62] on icon at bounding box center [24, 67] width 8 height 10
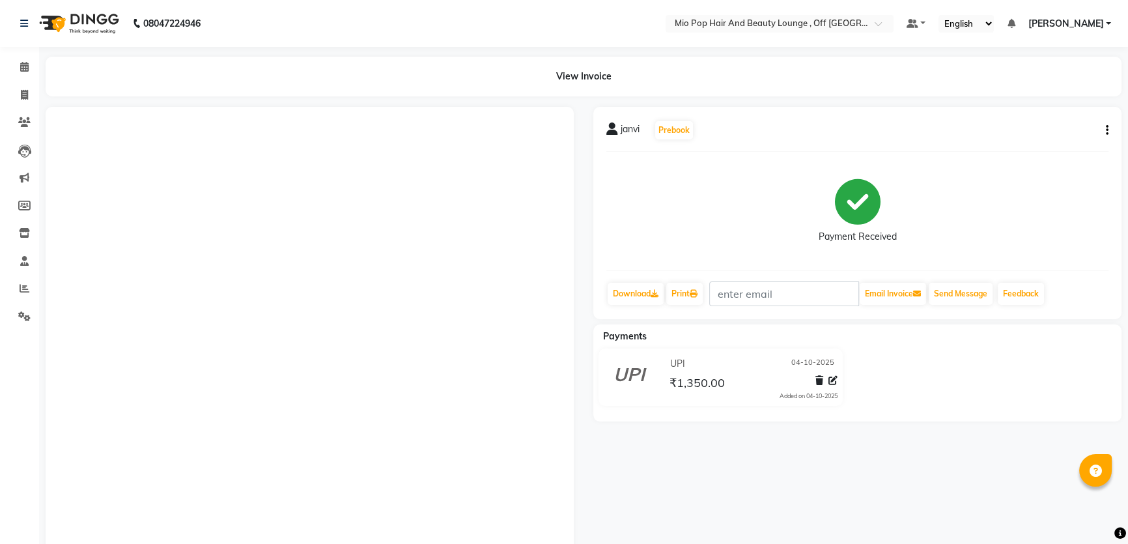
click at [1106, 130] on icon "button" at bounding box center [1107, 130] width 3 height 1
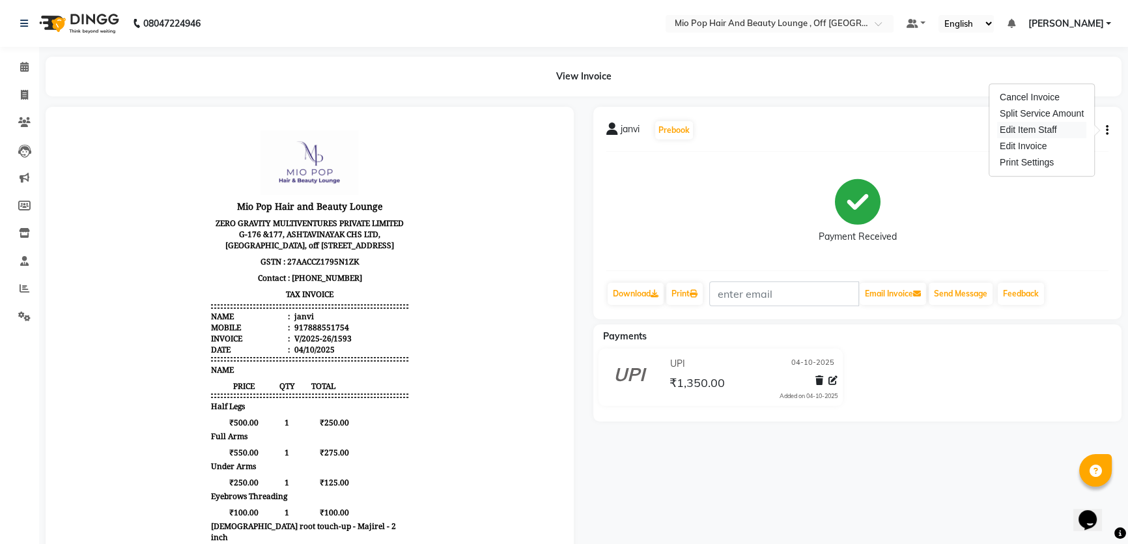
click at [1060, 132] on div "Edit Item Staff" at bounding box center [1041, 130] width 89 height 16
select select
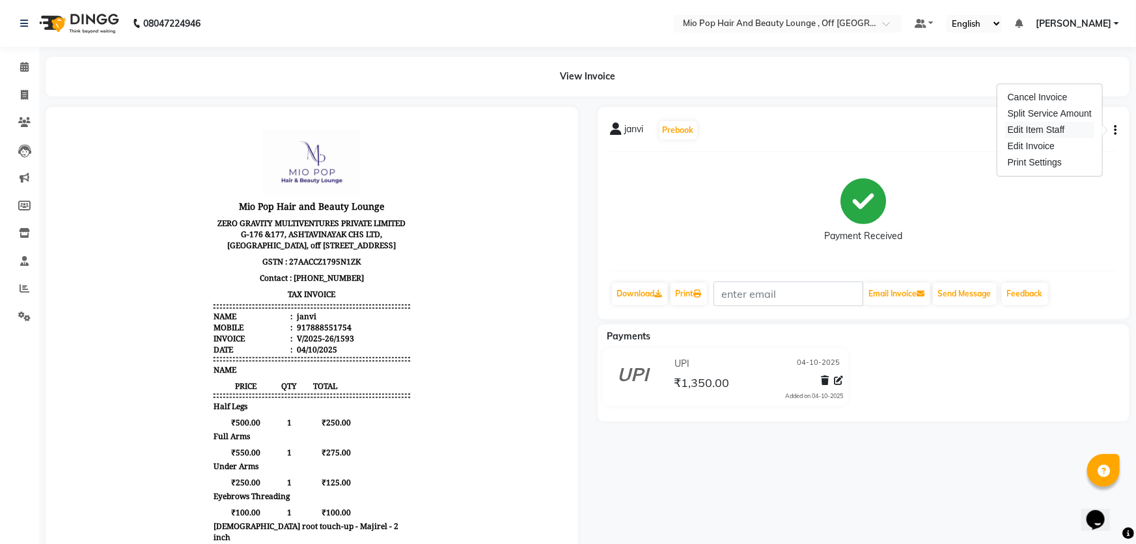
select select
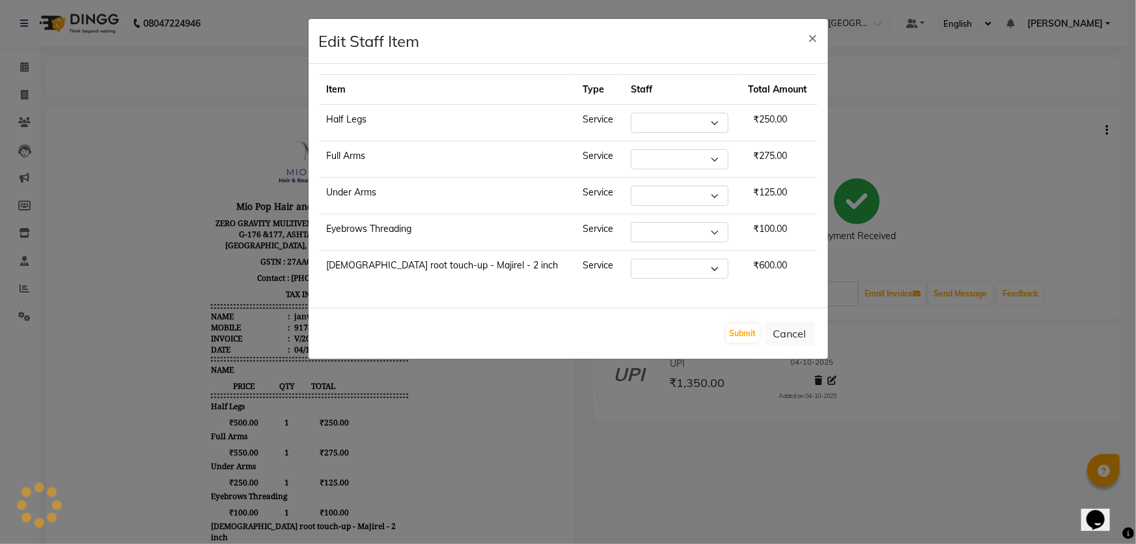
select select "62922"
select select "93641"
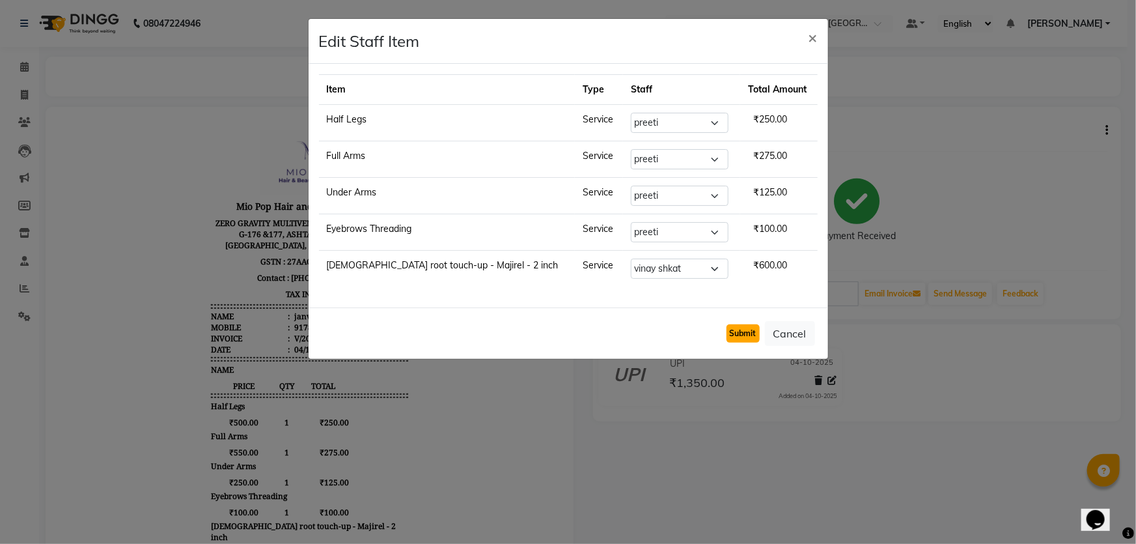
click at [742, 328] on button "Submit" at bounding box center [743, 333] width 33 height 18
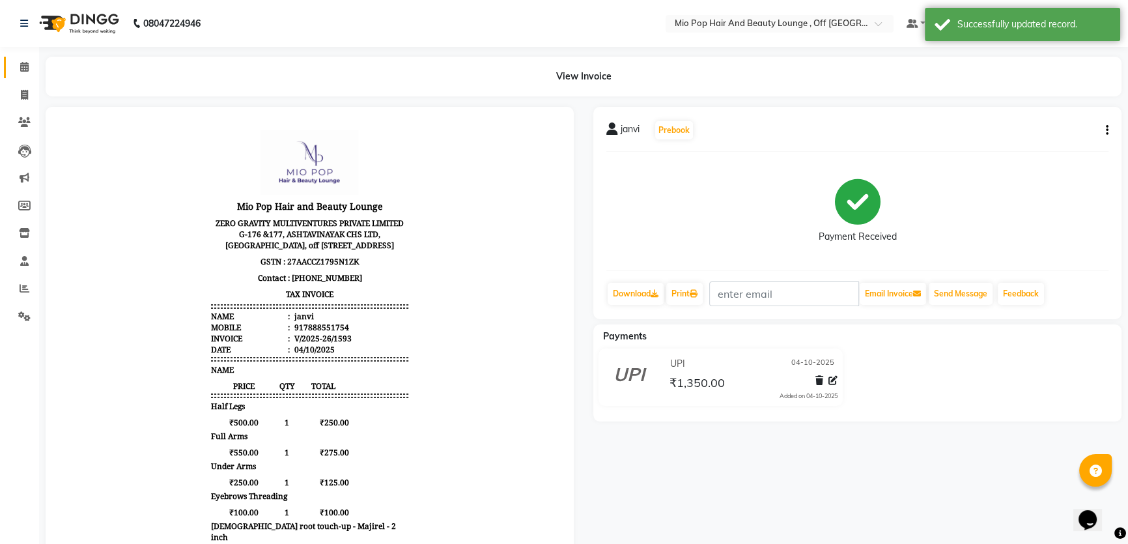
click at [18, 67] on span at bounding box center [24, 67] width 23 height 15
click at [23, 67] on icon at bounding box center [24, 67] width 8 height 10
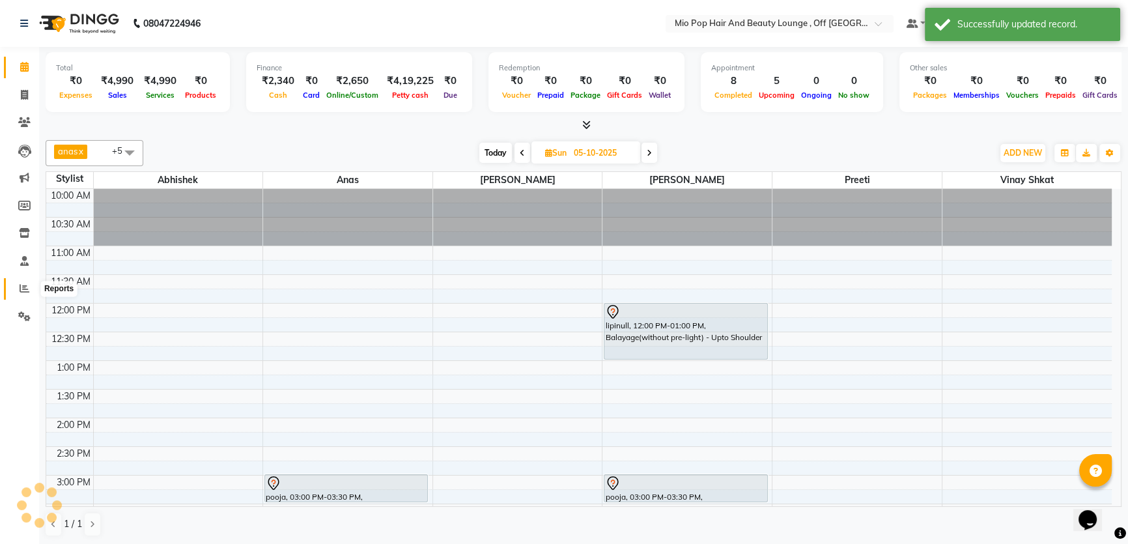
click at [21, 287] on icon at bounding box center [25, 288] width 10 height 10
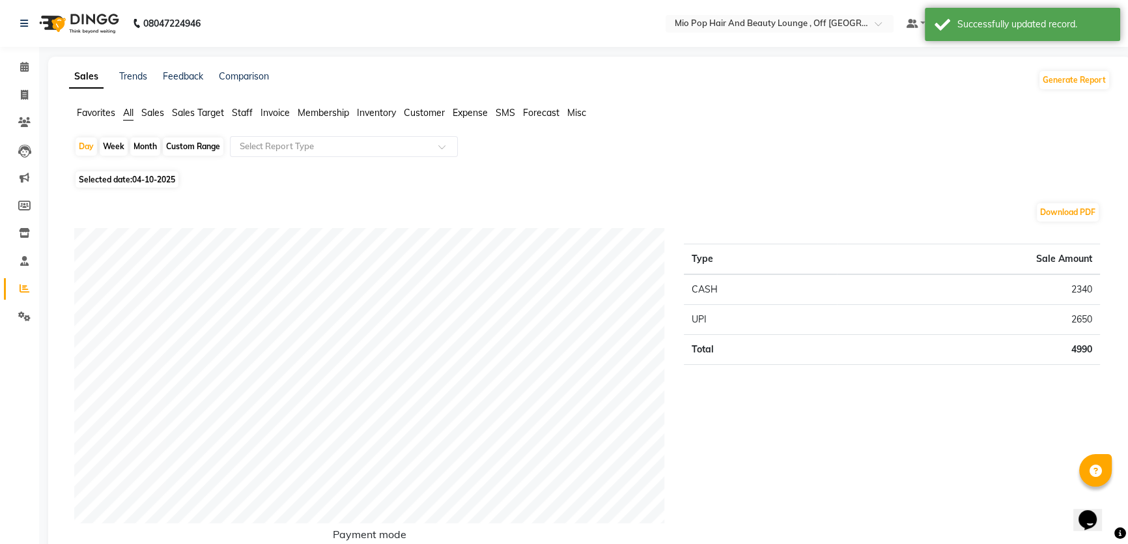
click at [238, 113] on span "Staff" at bounding box center [242, 113] width 21 height 12
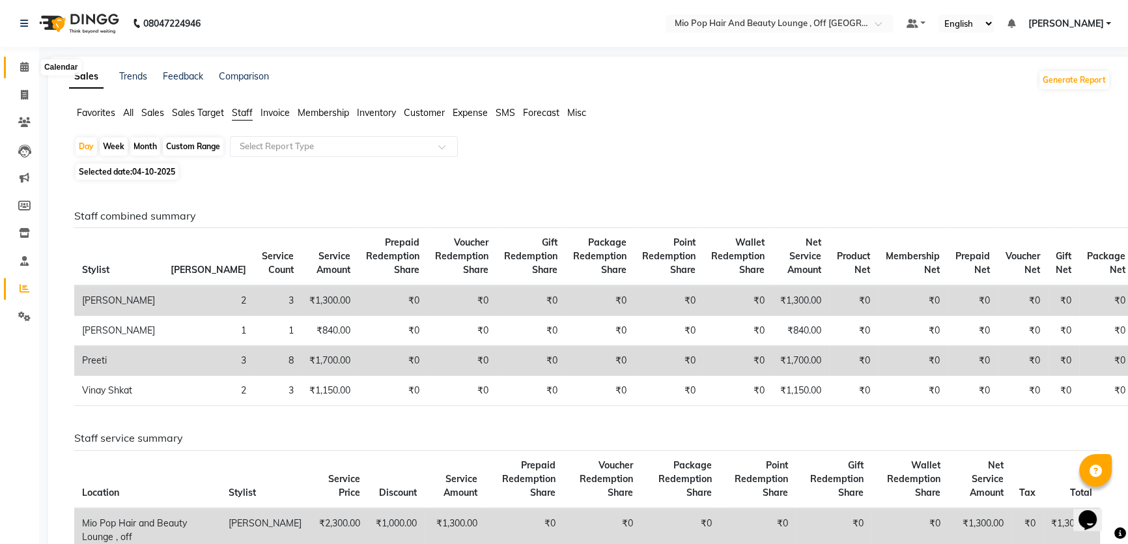
click at [23, 67] on icon at bounding box center [24, 67] width 8 height 10
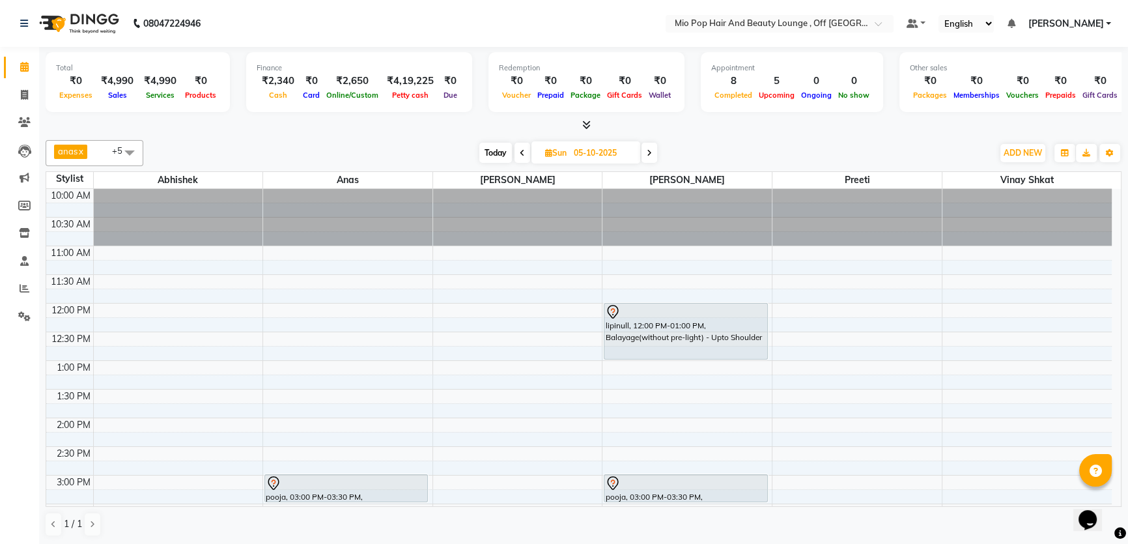
click at [520, 150] on icon at bounding box center [522, 153] width 5 height 8
type input "04-10-2025"
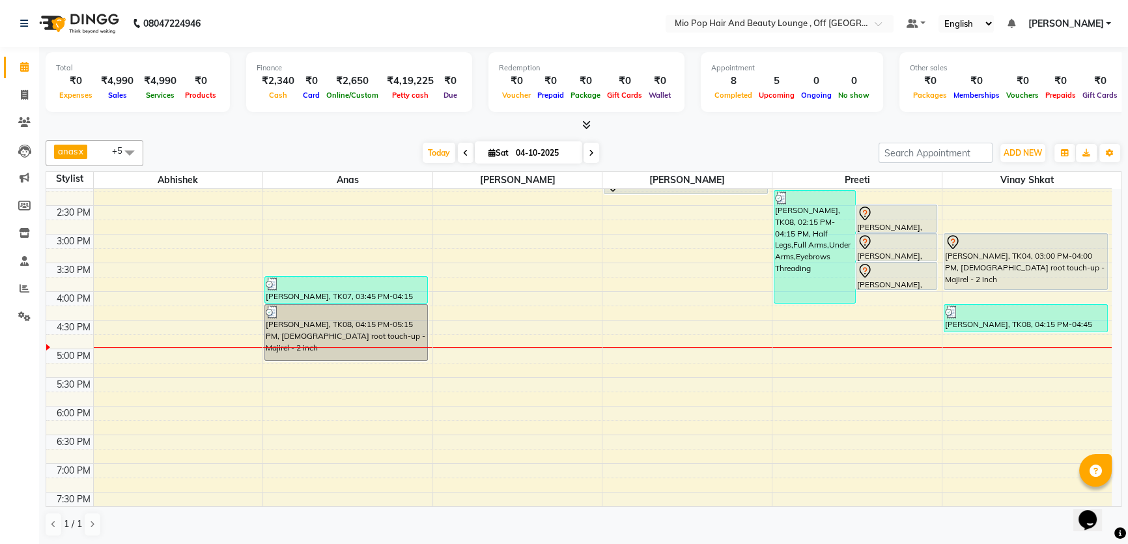
scroll to position [189, 0]
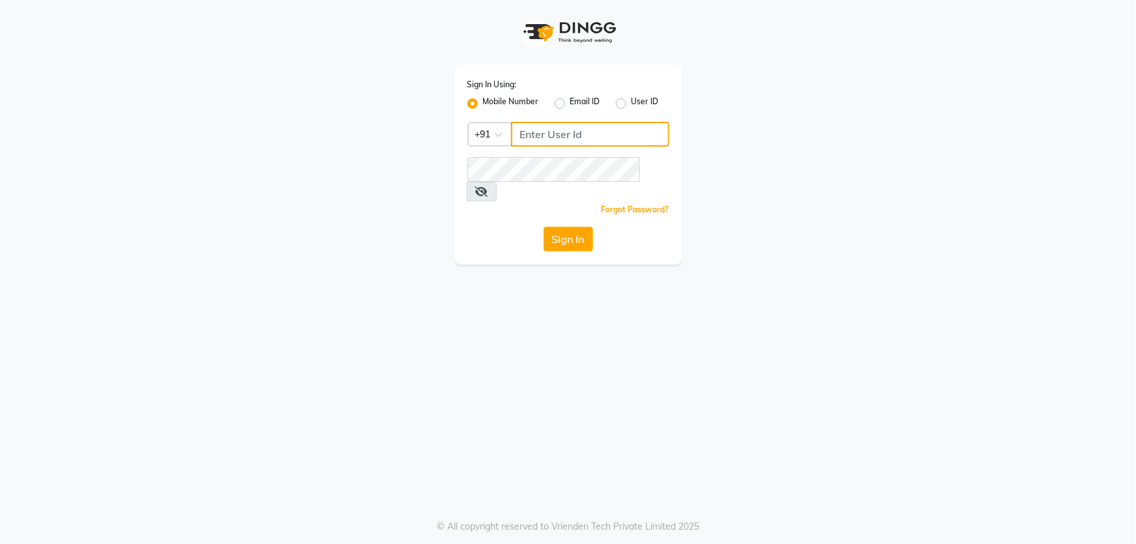
click at [588, 137] on input "Username" at bounding box center [590, 134] width 158 height 25
type input "8928162368"
click at [488, 186] on icon at bounding box center [481, 191] width 13 height 10
click at [585, 229] on button "Sign In" at bounding box center [568, 239] width 49 height 25
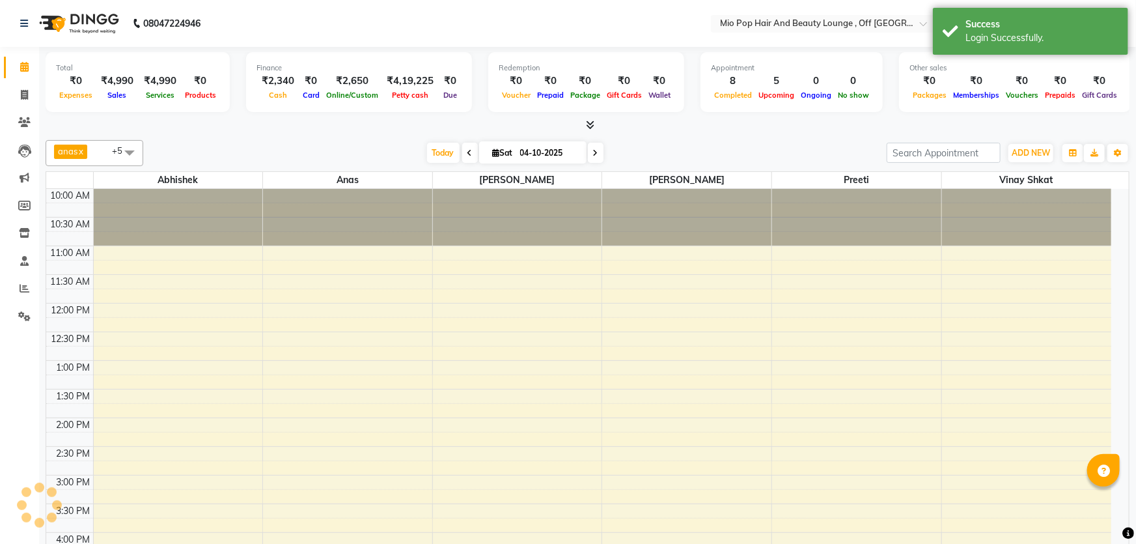
select select "en"
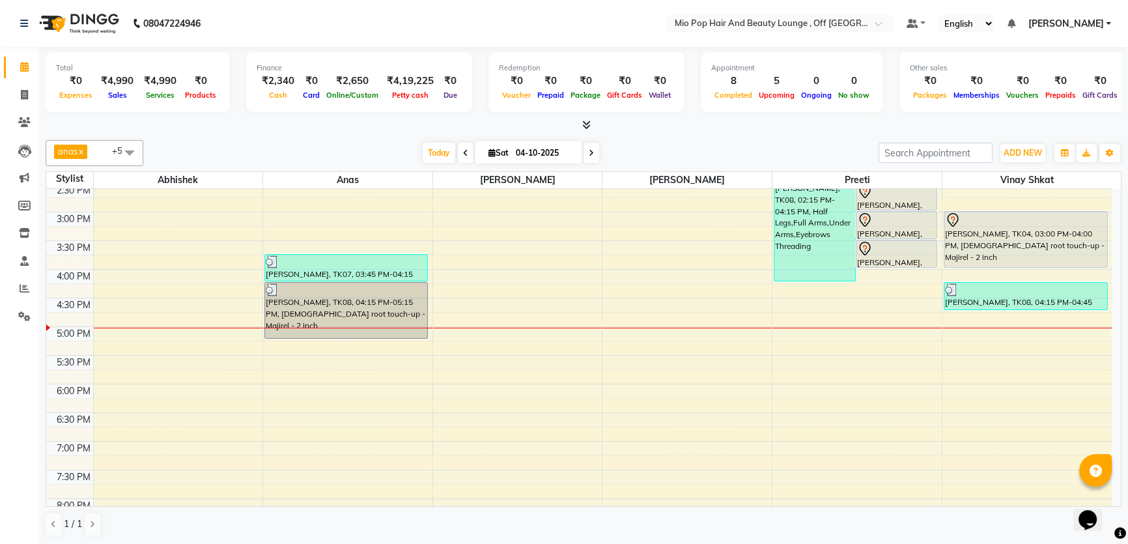
scroll to position [355, 0]
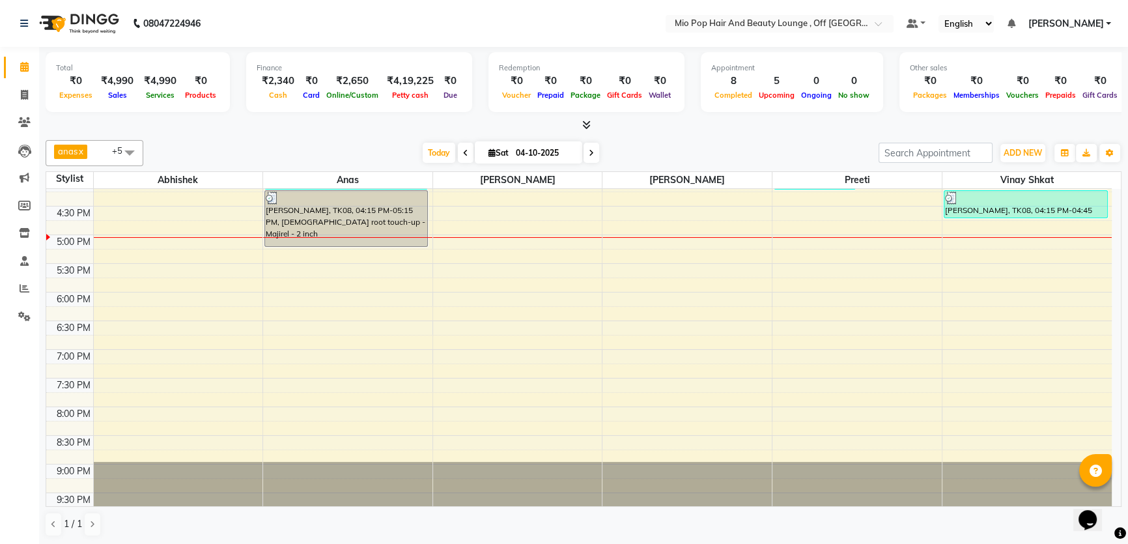
click at [583, 157] on span at bounding box center [591, 153] width 16 height 20
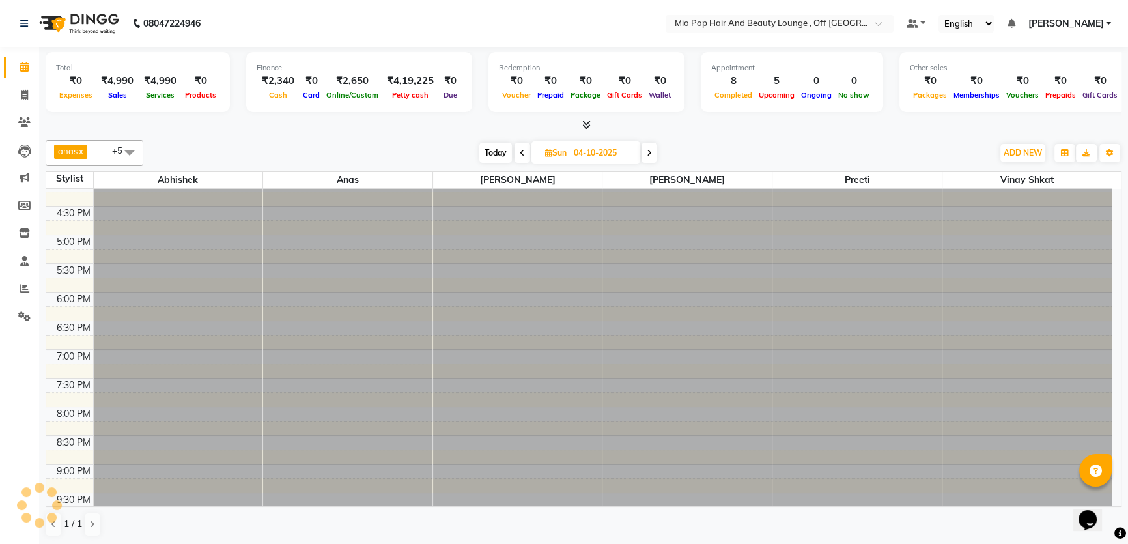
type input "05-10-2025"
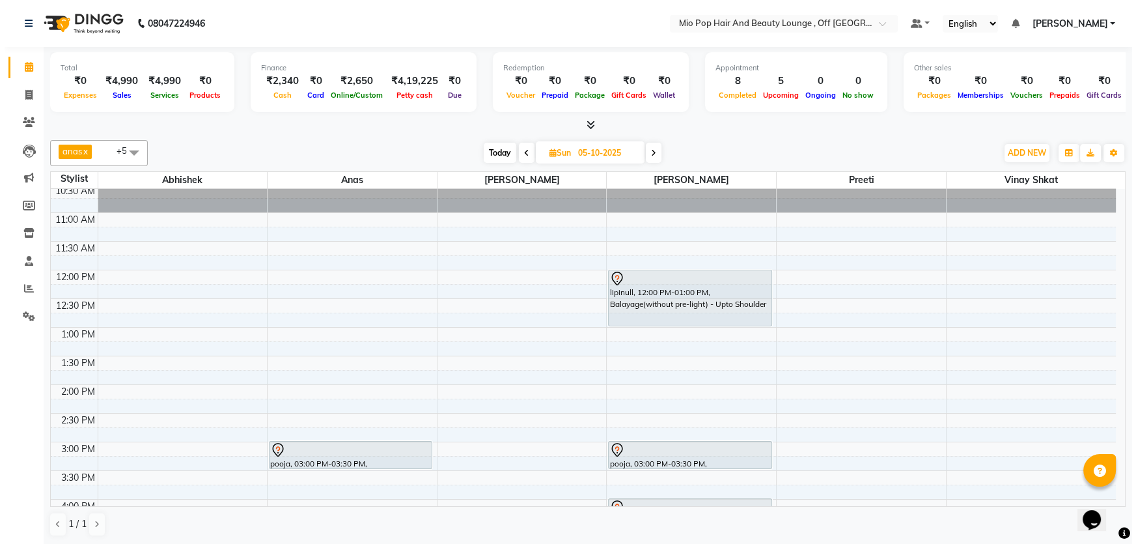
scroll to position [0, 0]
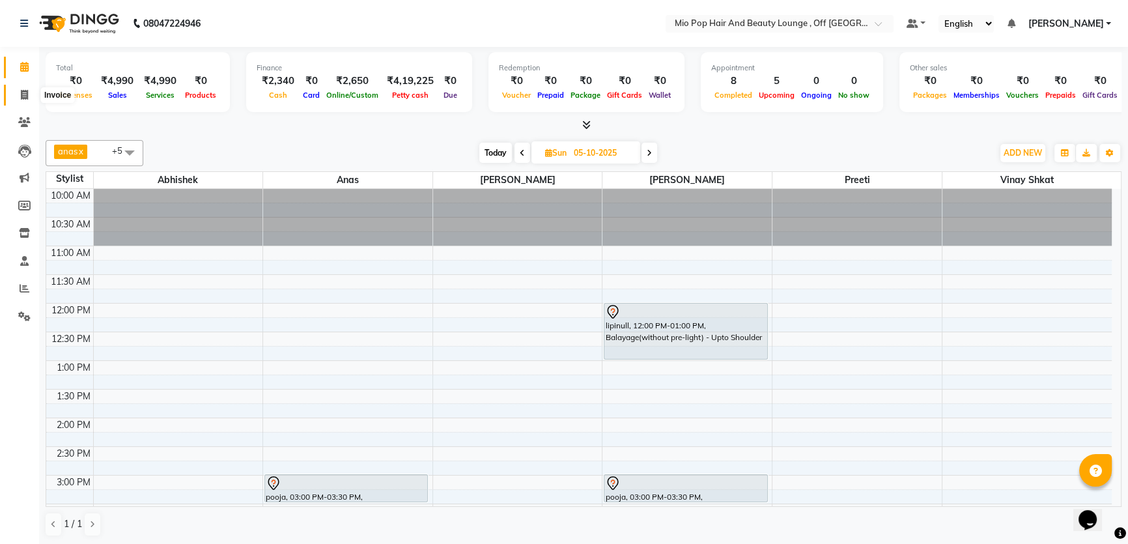
click at [21, 95] on icon at bounding box center [24, 95] width 7 height 10
select select "service"
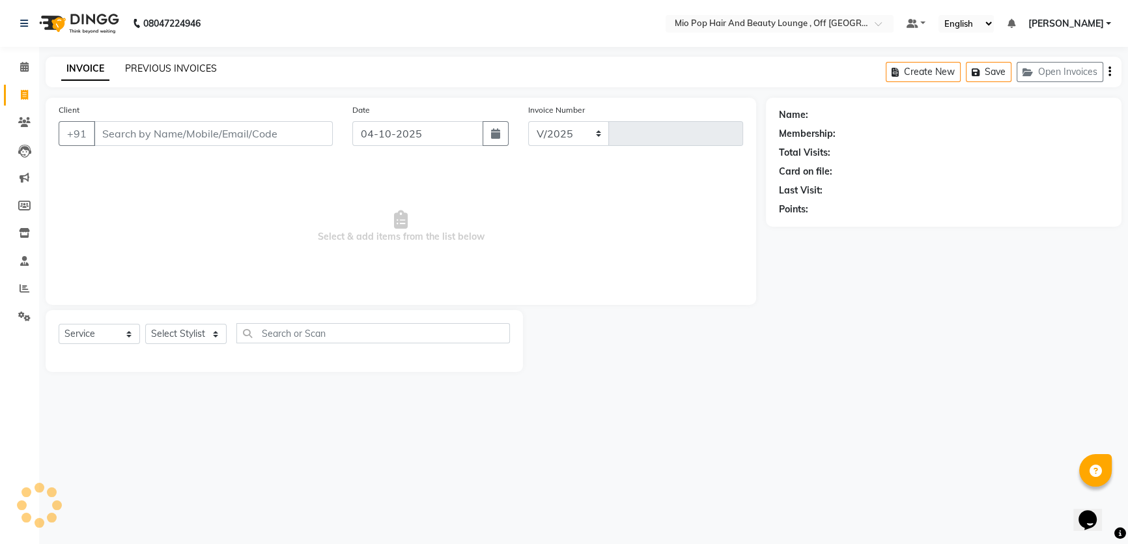
select select "6567"
type input "1594"
click at [208, 65] on link "PREVIOUS INVOICES" at bounding box center [171, 69] width 92 height 12
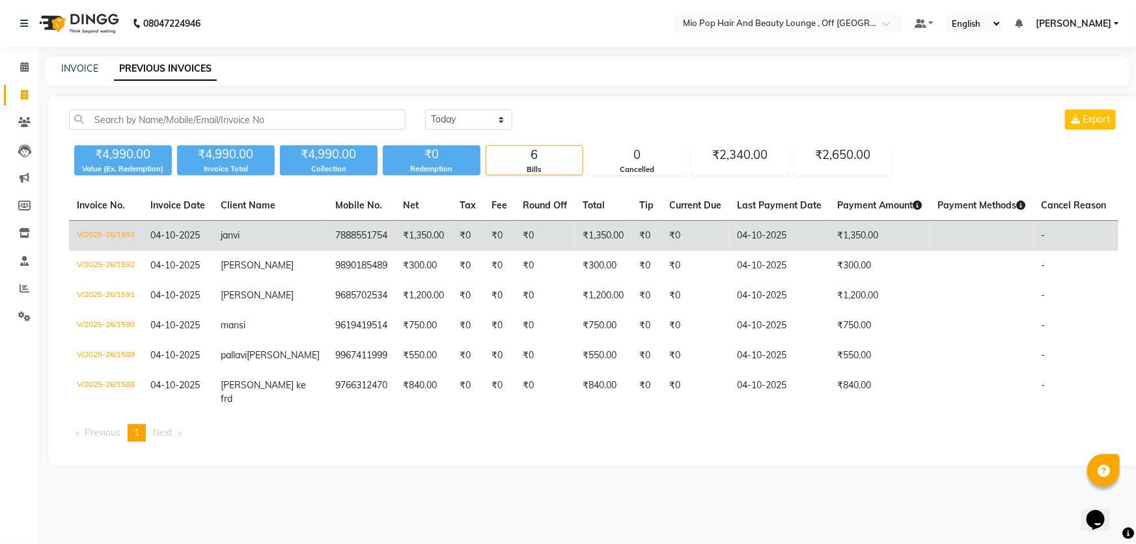
click at [404, 236] on td "₹1,350.00" at bounding box center [423, 236] width 57 height 31
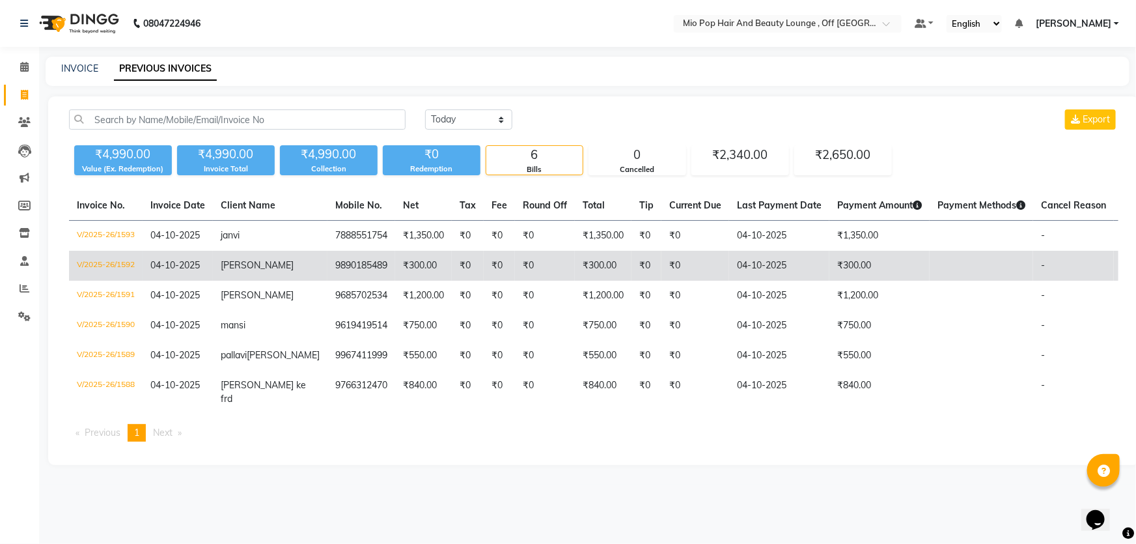
click at [328, 262] on td "9890185489" at bounding box center [362, 266] width 68 height 30
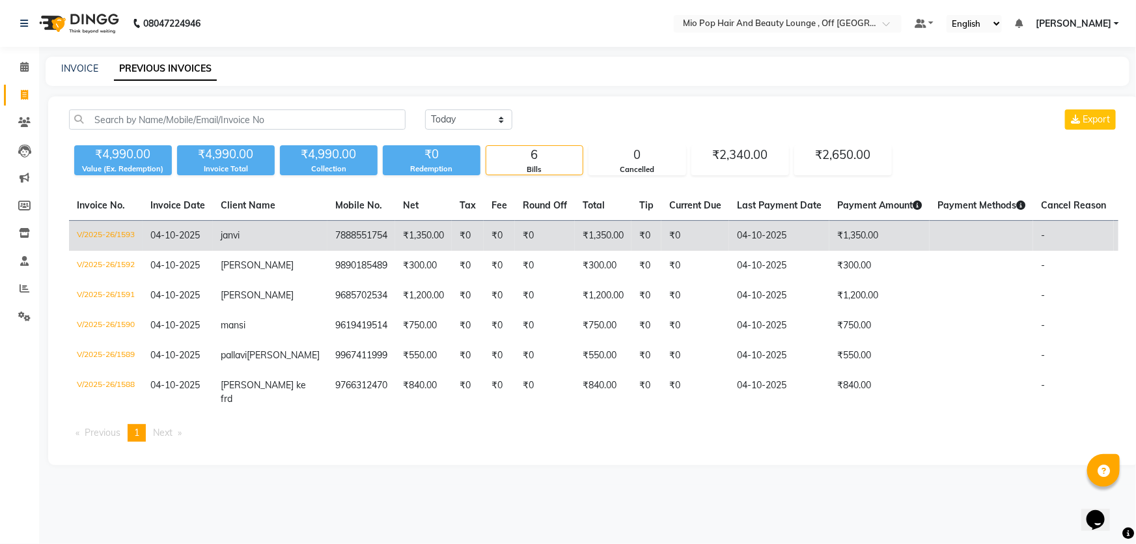
click at [334, 235] on td "7888551754" at bounding box center [362, 236] width 68 height 31
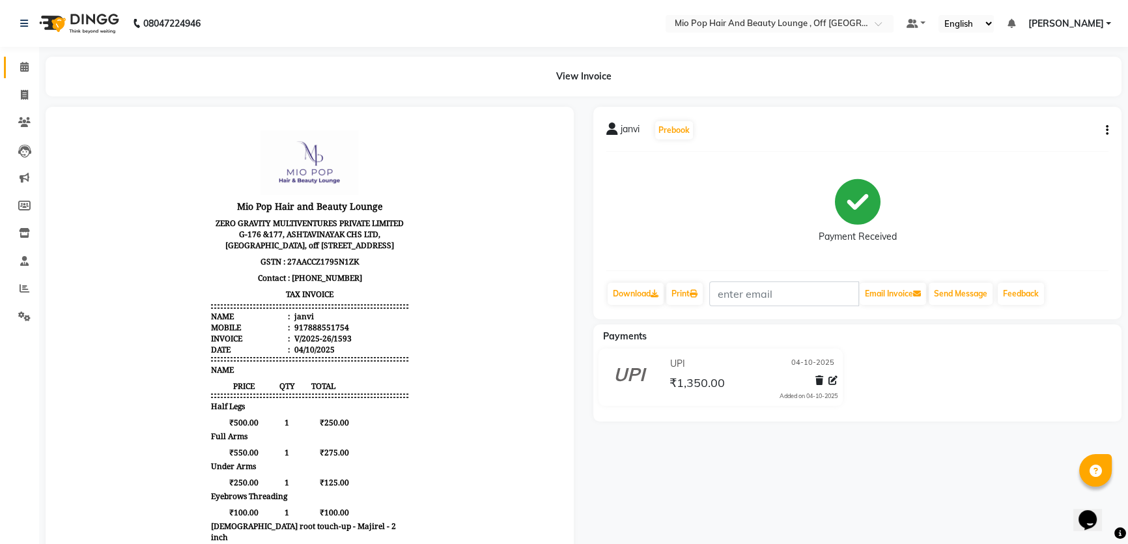
click at [18, 74] on link "Calendar" at bounding box center [19, 67] width 31 height 21
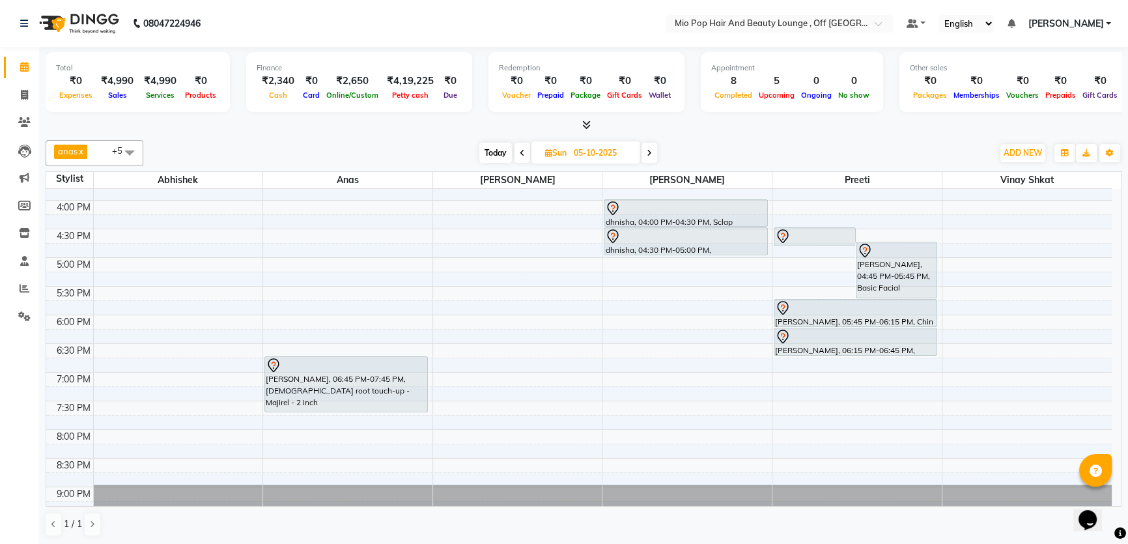
scroll to position [367, 0]
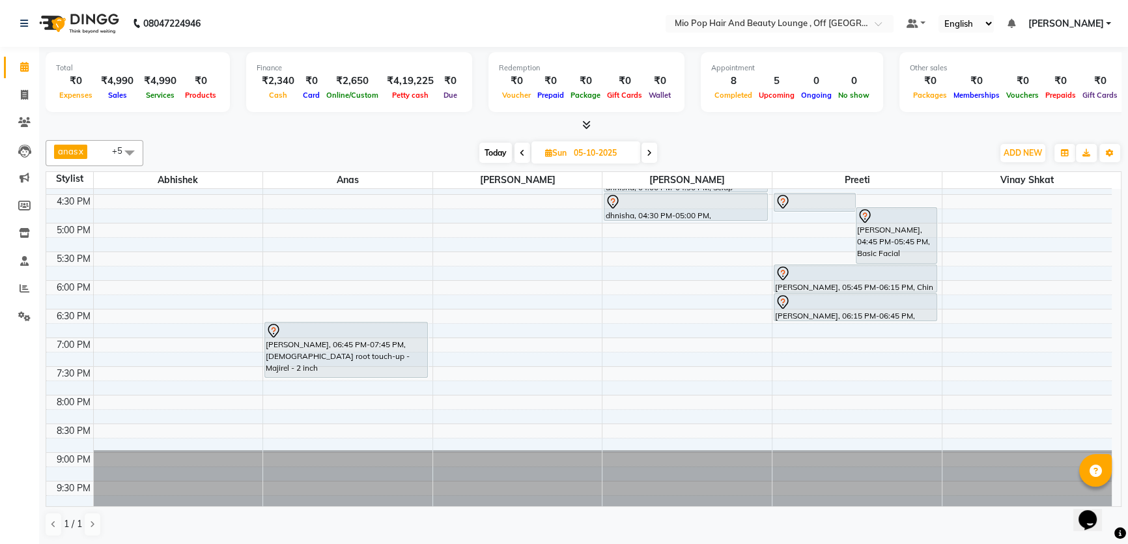
click at [521, 155] on icon at bounding box center [522, 153] width 5 height 8
type input "04-10-2025"
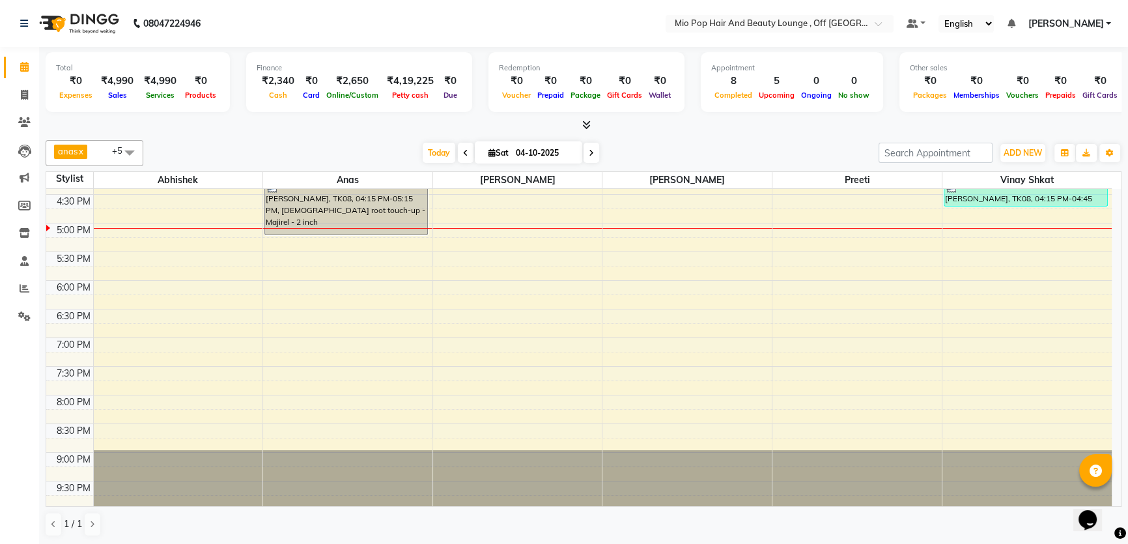
click at [828, 284] on div "10:00 AM 10:30 AM 11:00 AM 11:30 AM 12:00 PM 12:30 PM 1:00 PM 1:30 PM 2:00 PM 2…" at bounding box center [578, 165] width 1065 height 687
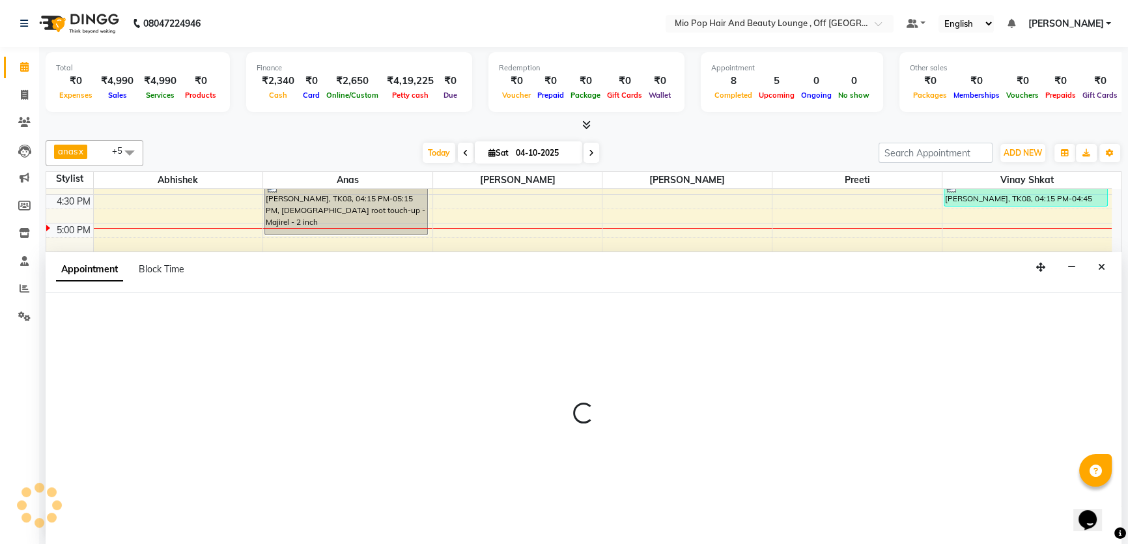
select select "62922"
select select "tentative"
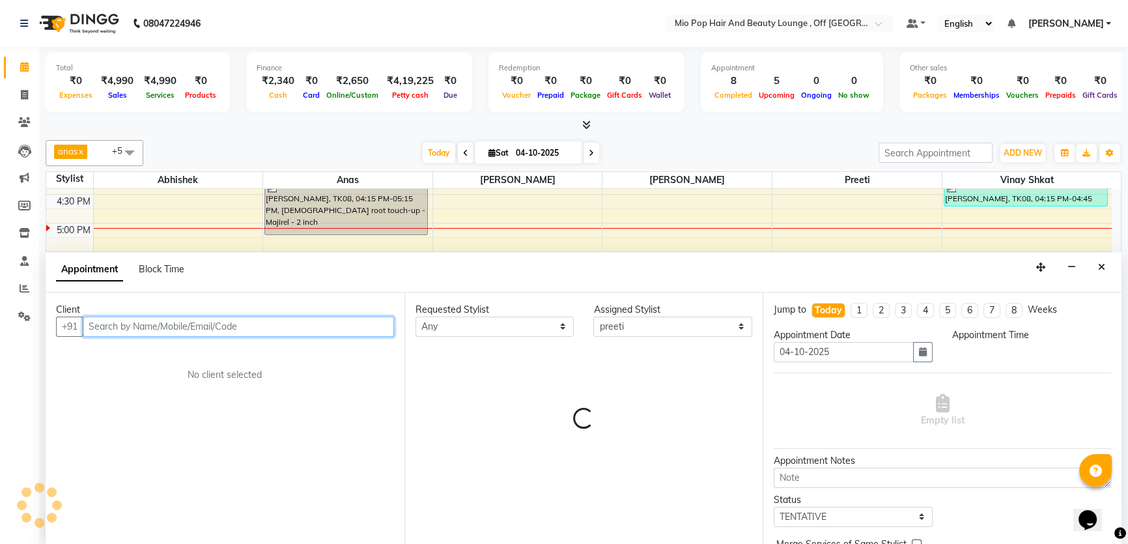
select select "1080"
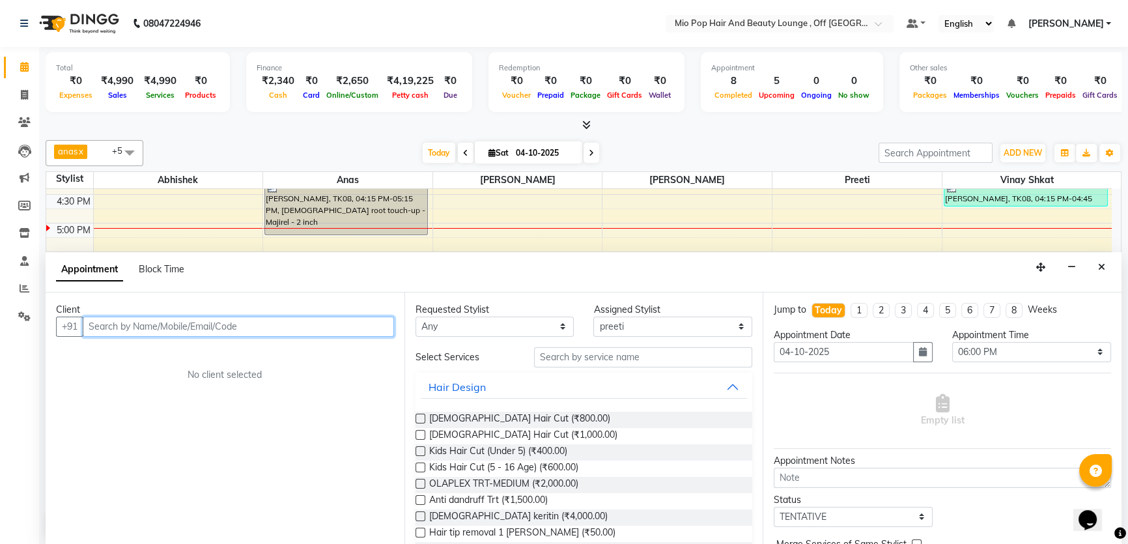
click at [165, 330] on input "text" at bounding box center [238, 326] width 311 height 20
click at [114, 326] on input "text" at bounding box center [238, 326] width 311 height 20
type input "d"
click at [103, 324] on input "pp8366" at bounding box center [211, 326] width 257 height 20
click at [143, 325] on input "pp8366" at bounding box center [211, 326] width 257 height 20
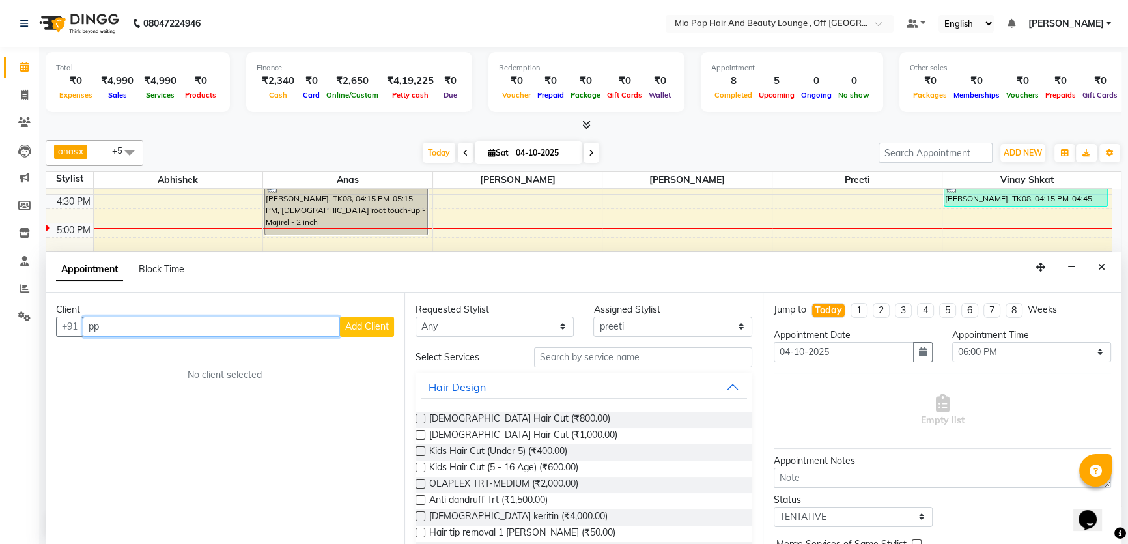
type input "p"
click at [178, 354] on ngb-highlight "98366 643500" at bounding box center [182, 354] width 74 height 13
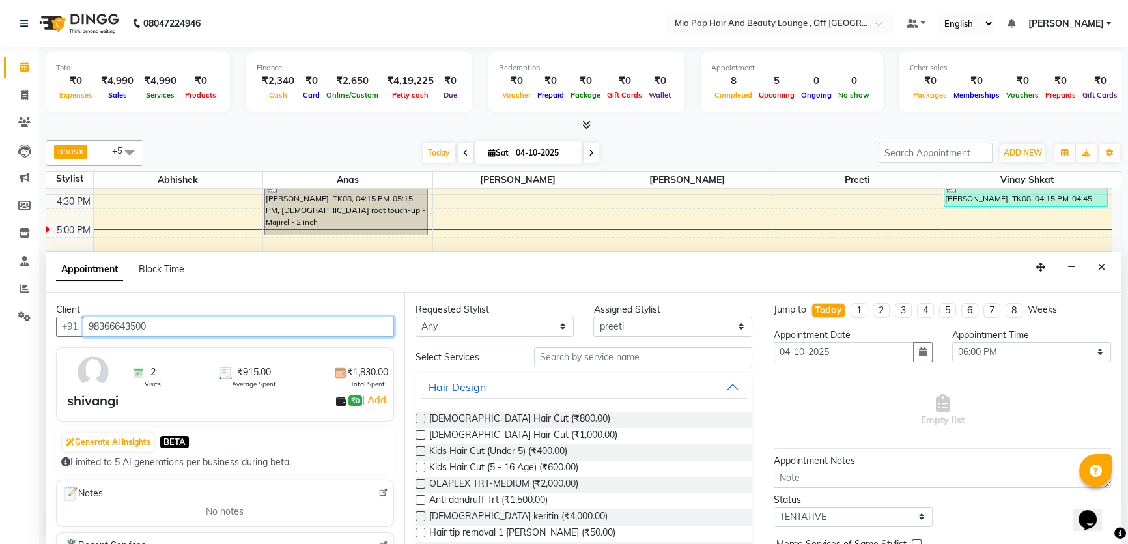
type input "98366643500"
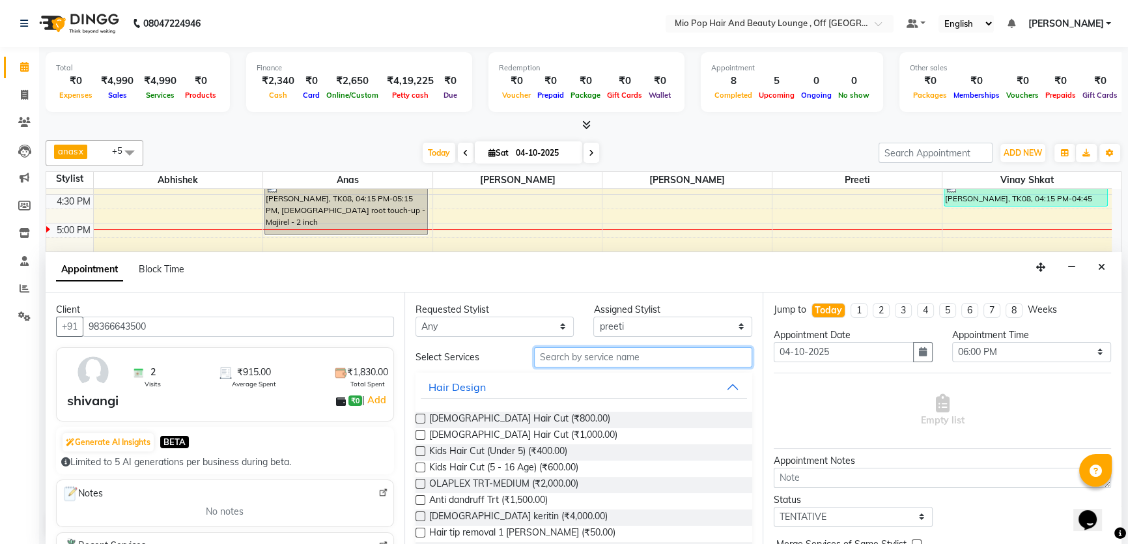
click at [609, 365] on input "text" at bounding box center [643, 357] width 218 height 20
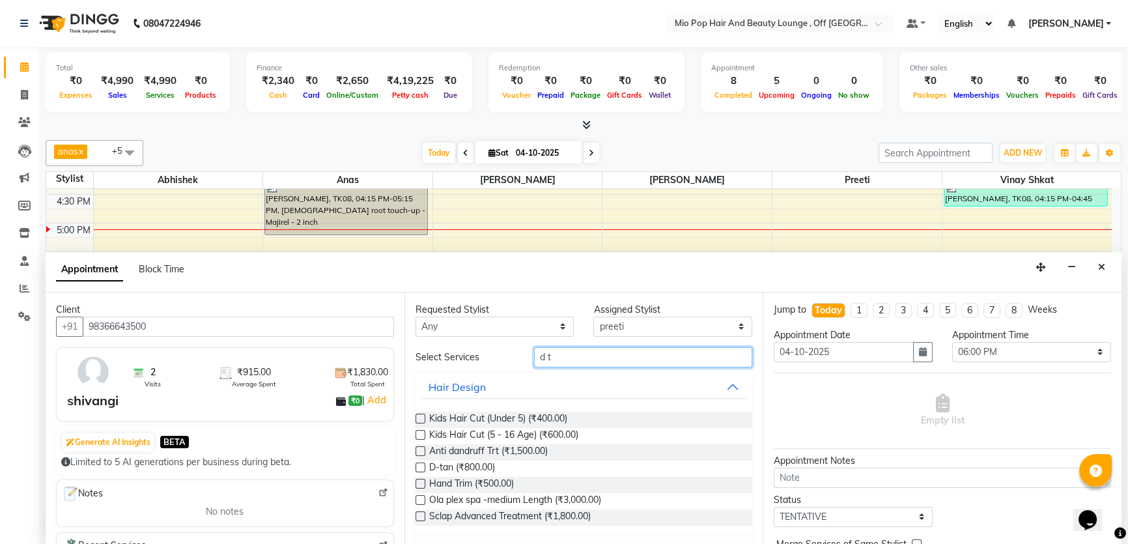
type input "d t"
click at [417, 467] on label at bounding box center [420, 467] width 10 height 10
click at [417, 467] on input "checkbox" at bounding box center [419, 468] width 8 height 8
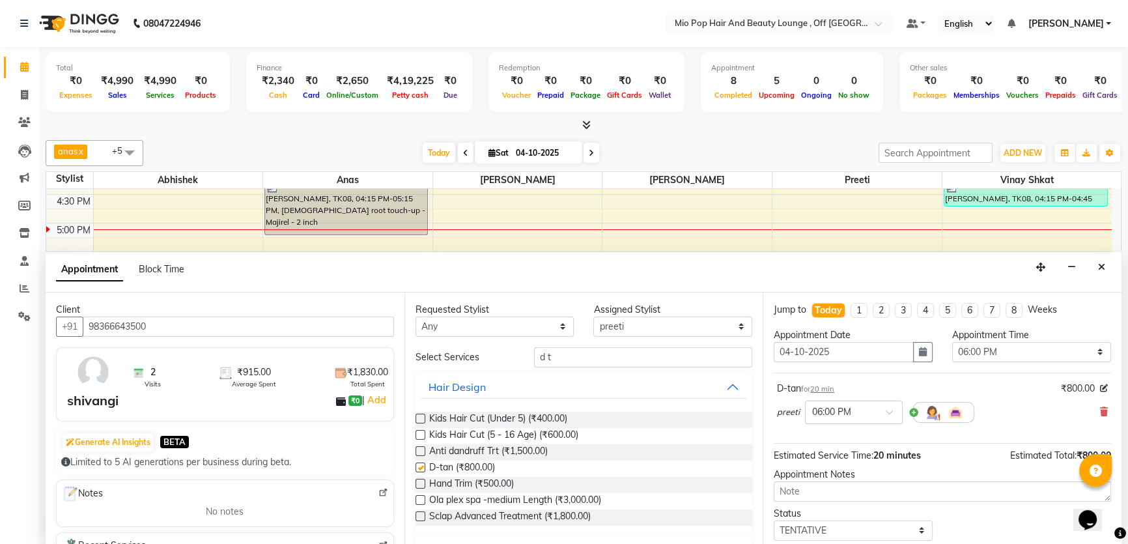
checkbox input "false"
click at [588, 356] on input "d t" at bounding box center [643, 357] width 218 height 20
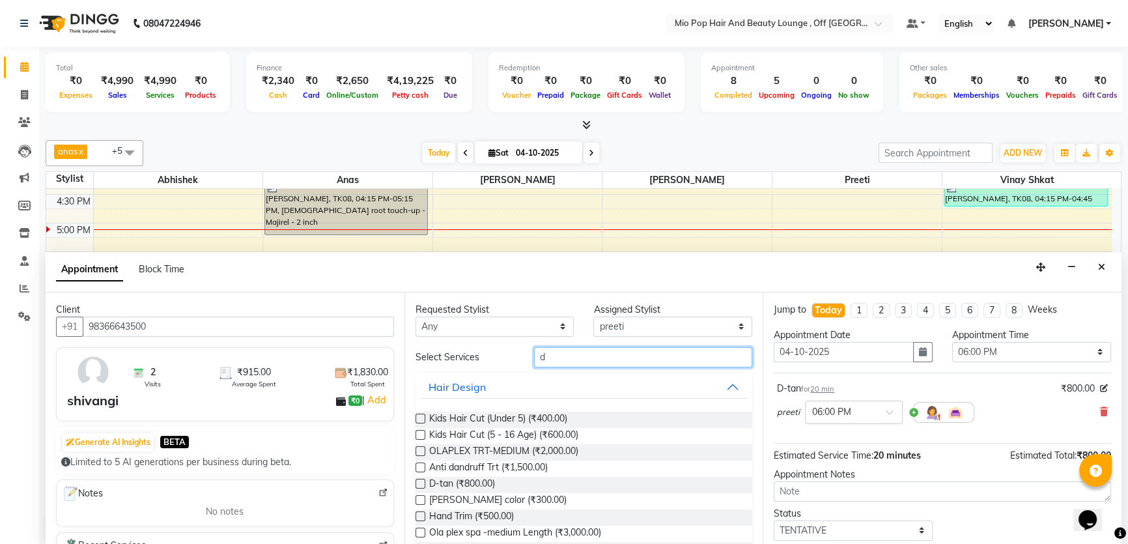
type input "d"
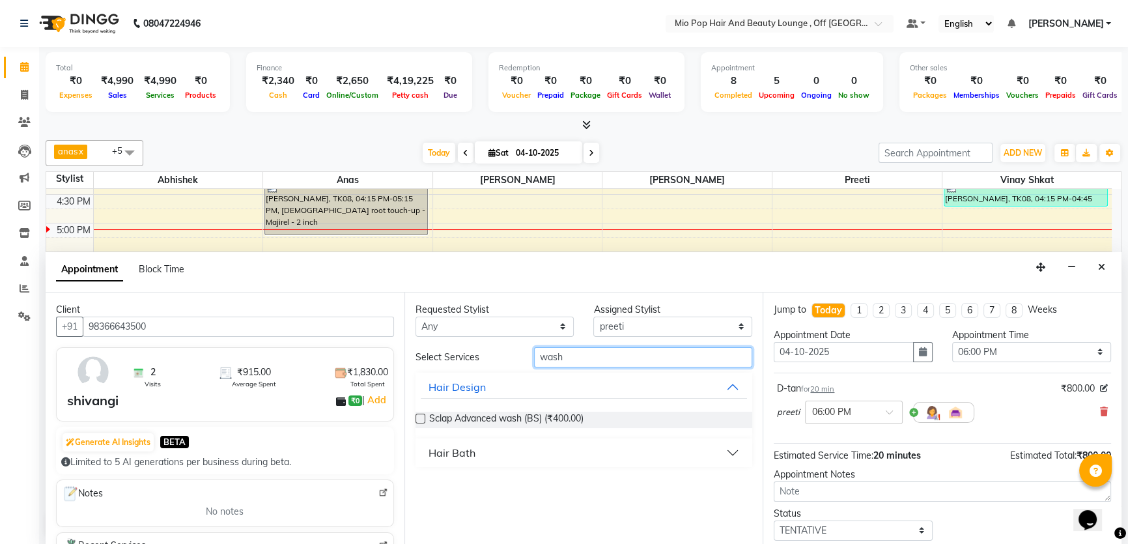
type input "wash"
click at [477, 462] on button "Hair Bath" at bounding box center [584, 452] width 327 height 23
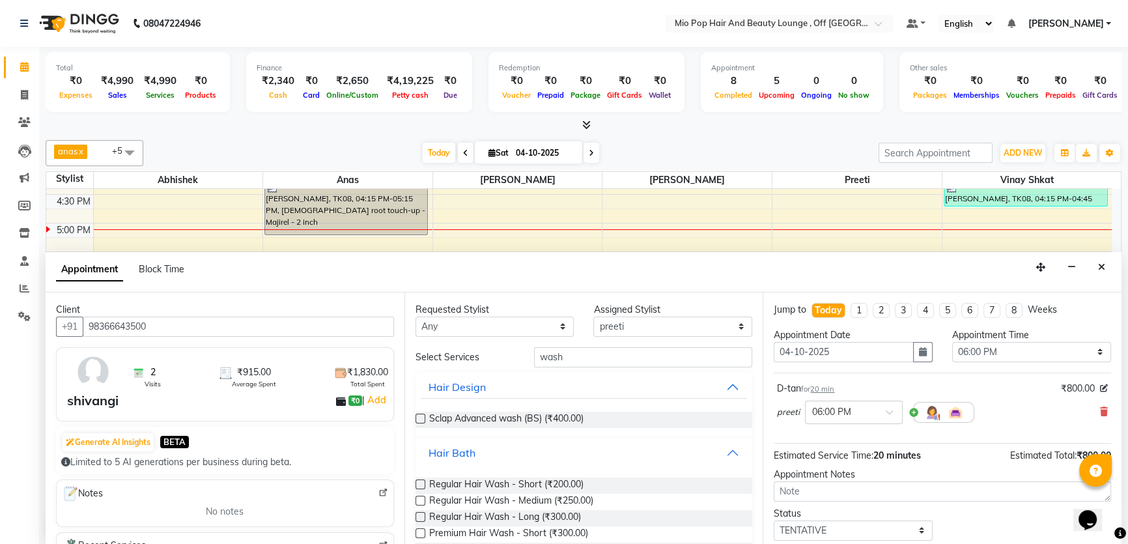
click at [475, 457] on button "Hair Bath" at bounding box center [584, 452] width 327 height 23
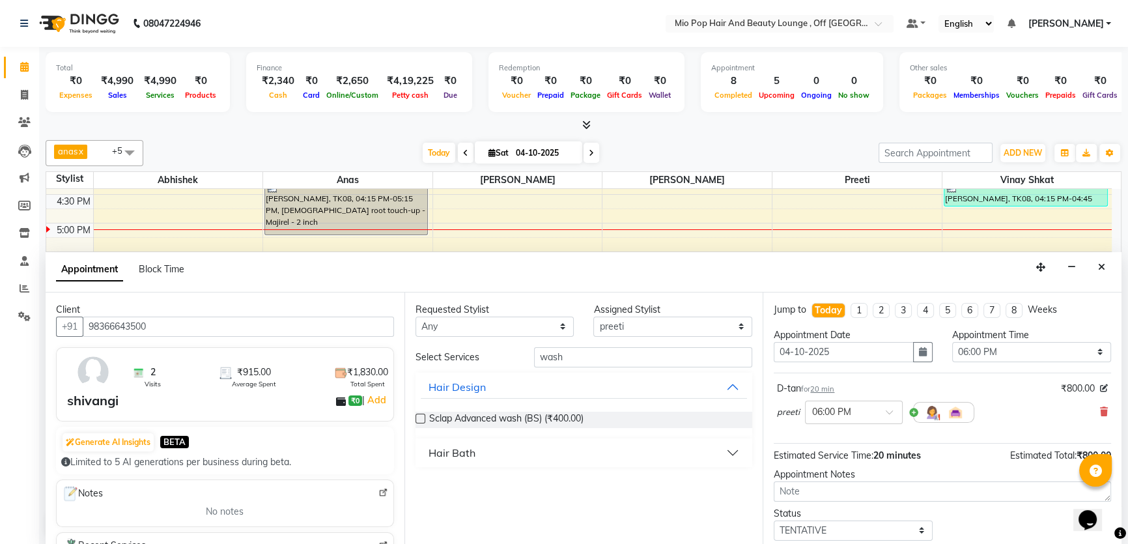
click at [460, 457] on div "Hair Bath" at bounding box center [451, 453] width 47 height 16
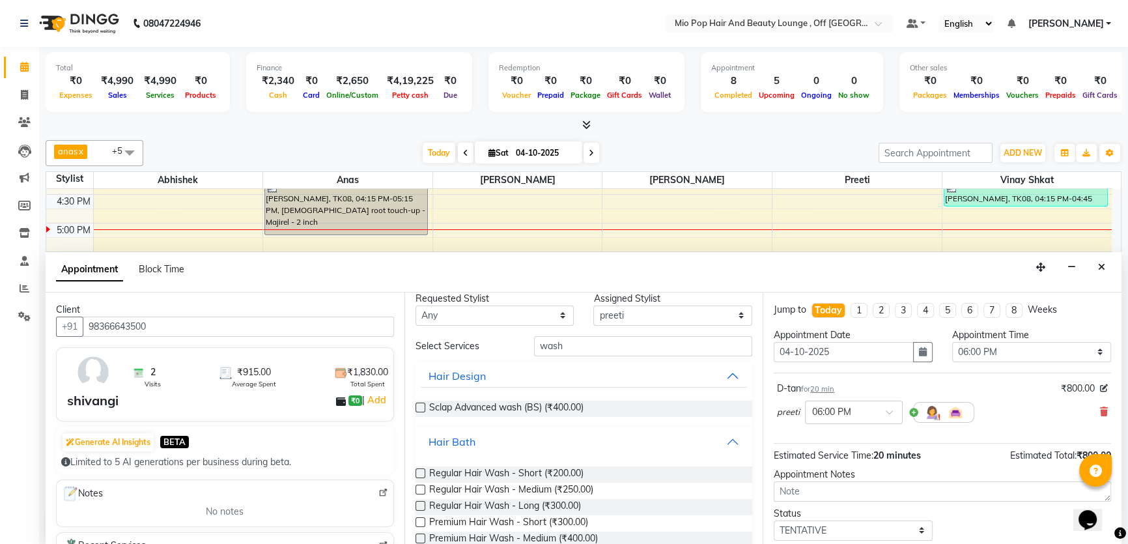
scroll to position [0, 0]
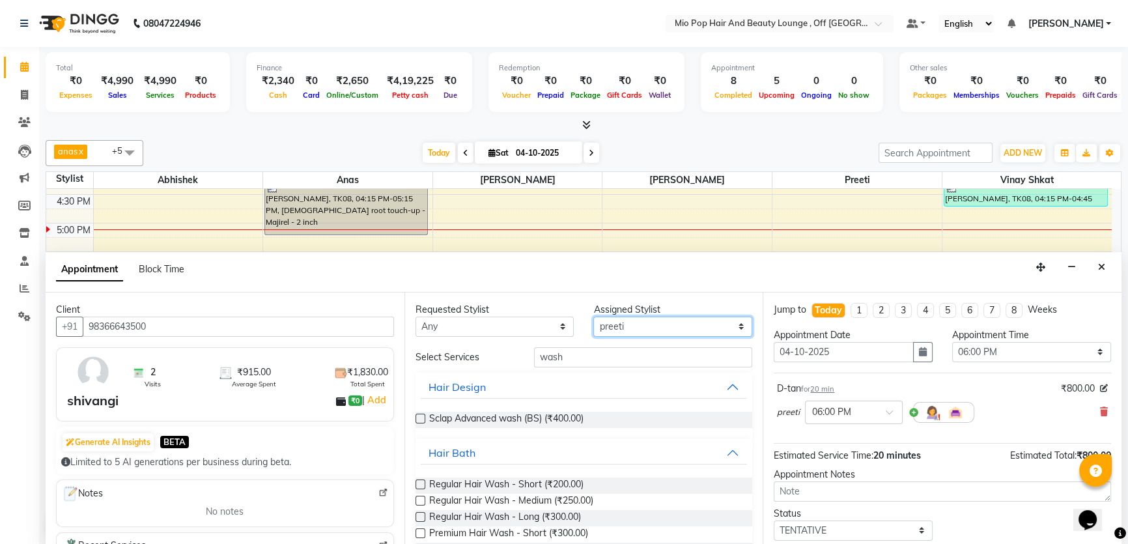
click at [618, 324] on select "Select Abhishek anas Malcolm Fernandes Meera Kikani Mohd Haroon preeti vinay vi…" at bounding box center [672, 326] width 159 height 20
select select "70076"
click at [593, 316] on select "Select Abhishek anas Malcolm Fernandes Meera Kikani Mohd Haroon preeti vinay vi…" at bounding box center [672, 326] width 159 height 20
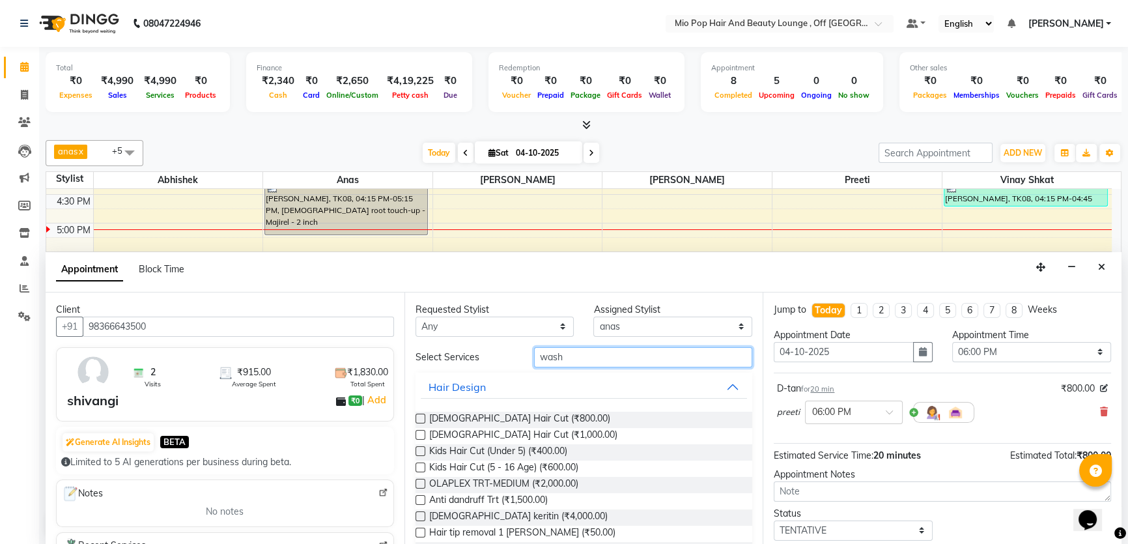
click at [566, 358] on input "wash" at bounding box center [643, 357] width 218 height 20
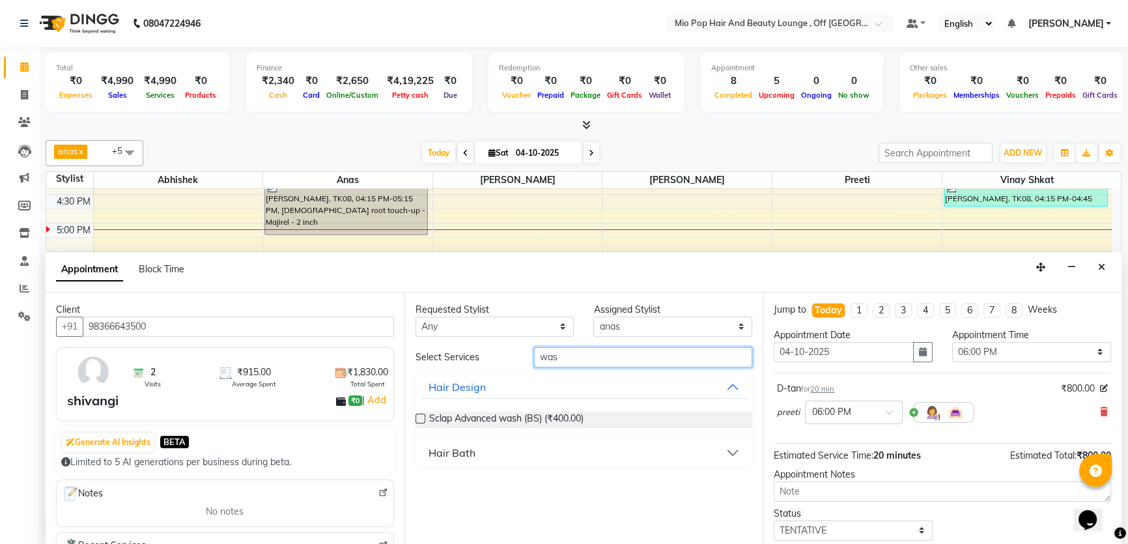
type input "wash"
click at [521, 452] on button "Hair Bath" at bounding box center [584, 452] width 327 height 23
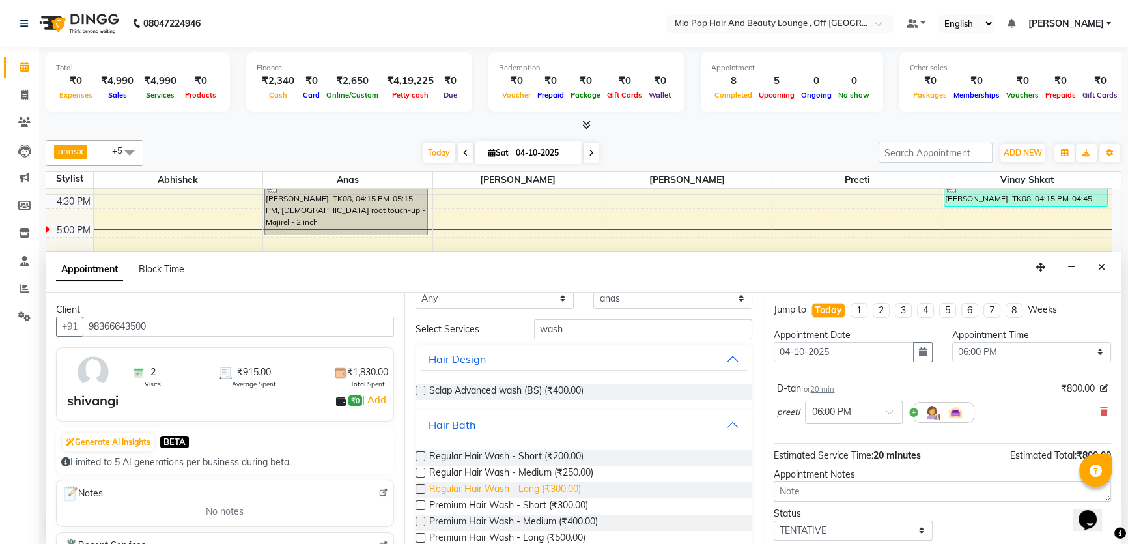
scroll to position [50, 0]
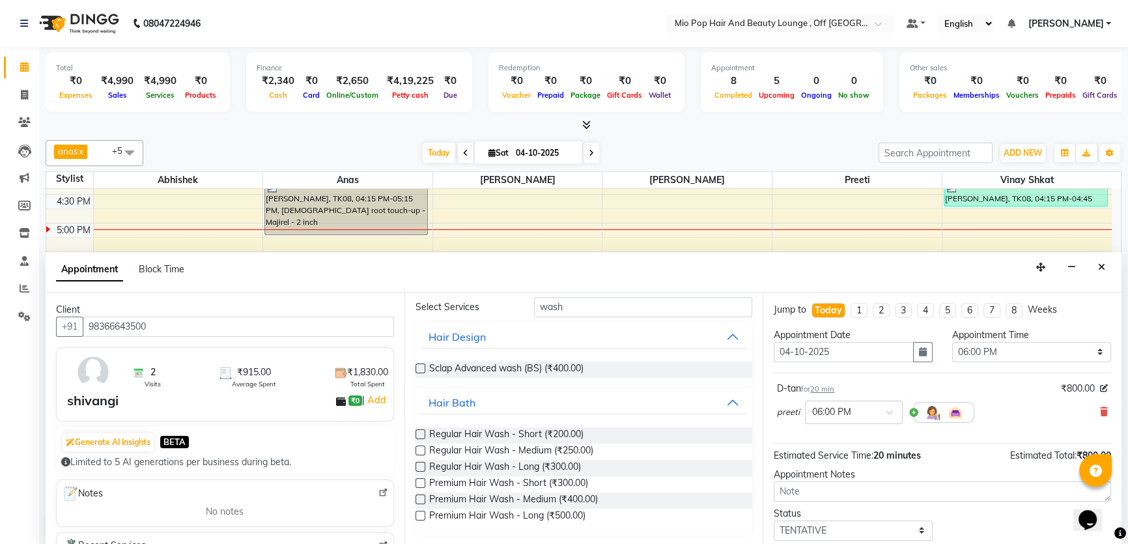
click at [419, 498] on label at bounding box center [420, 499] width 10 height 10
click at [419, 498] on input "checkbox" at bounding box center [419, 500] width 8 height 8
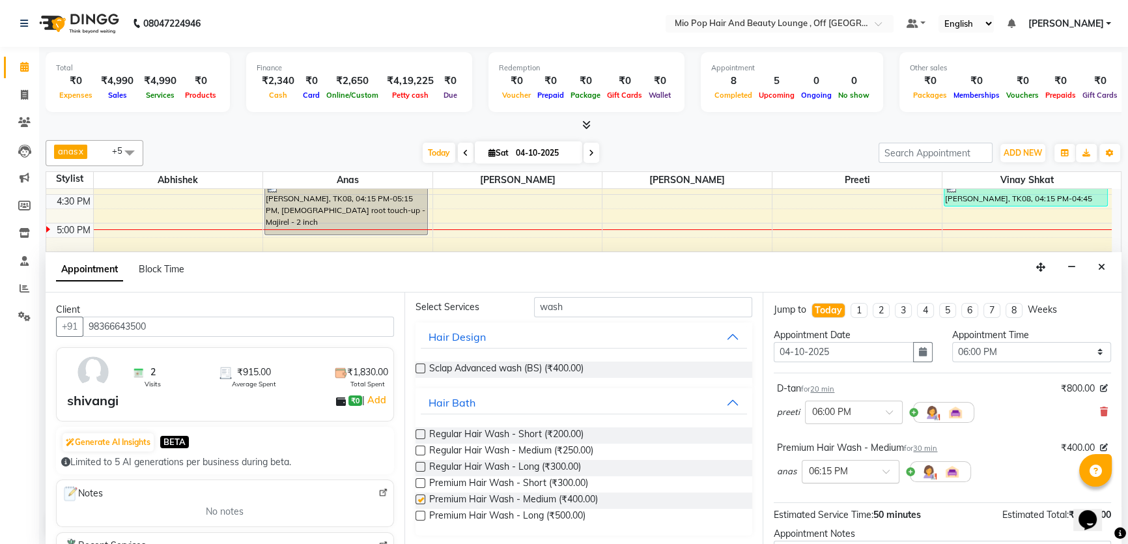
checkbox input "false"
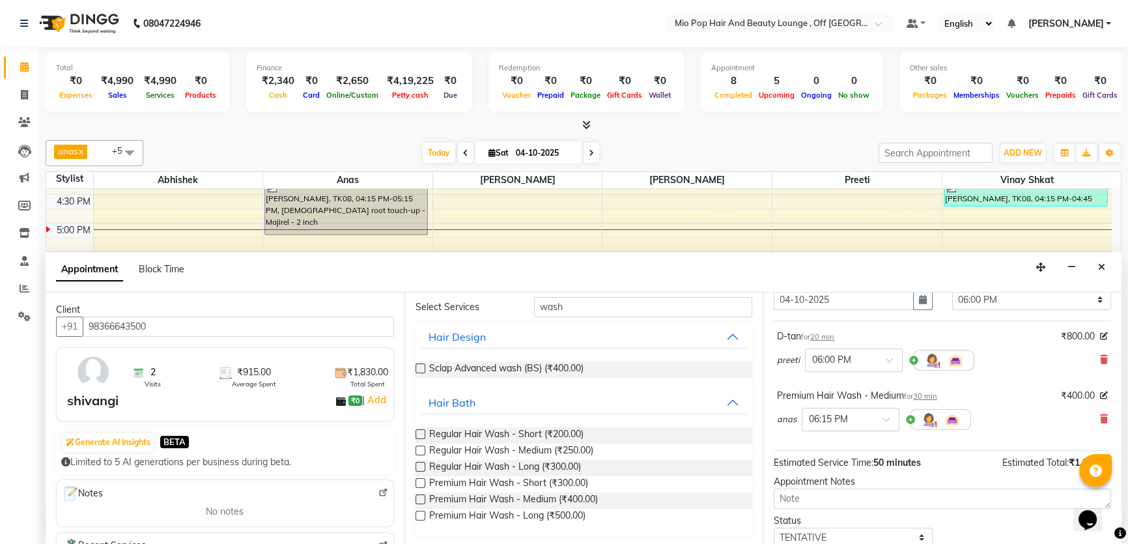
scroll to position [136, 0]
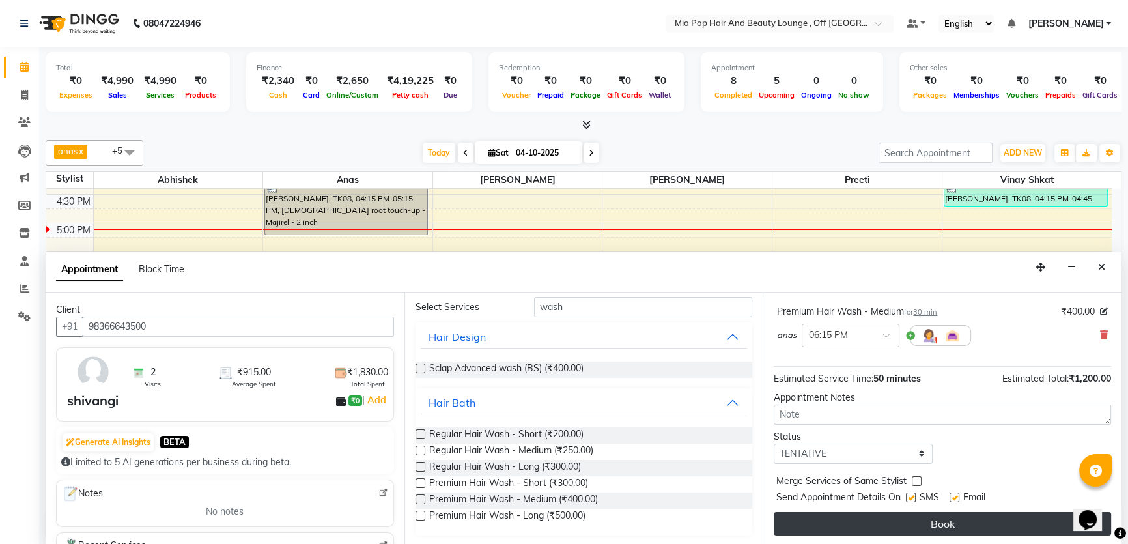
click at [895, 516] on button "Book" at bounding box center [942, 523] width 337 height 23
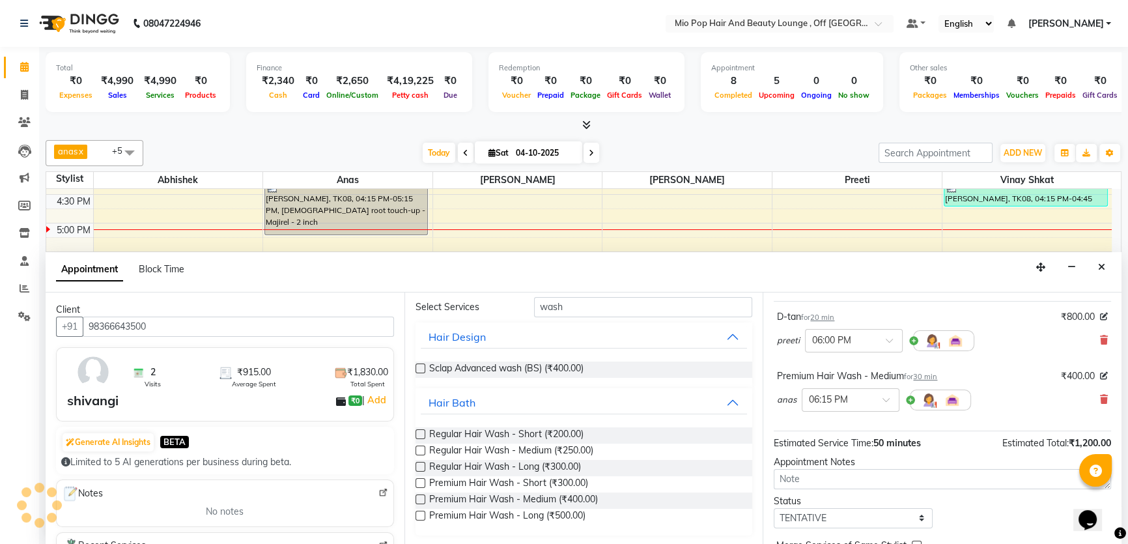
scroll to position [0, 0]
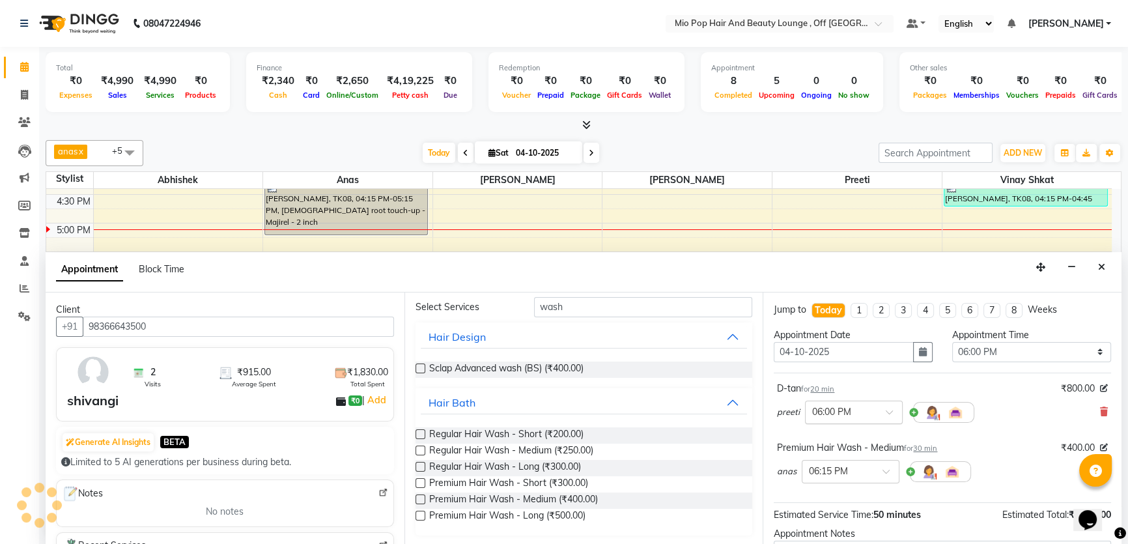
click at [875, 416] on div at bounding box center [854, 411] width 96 height 14
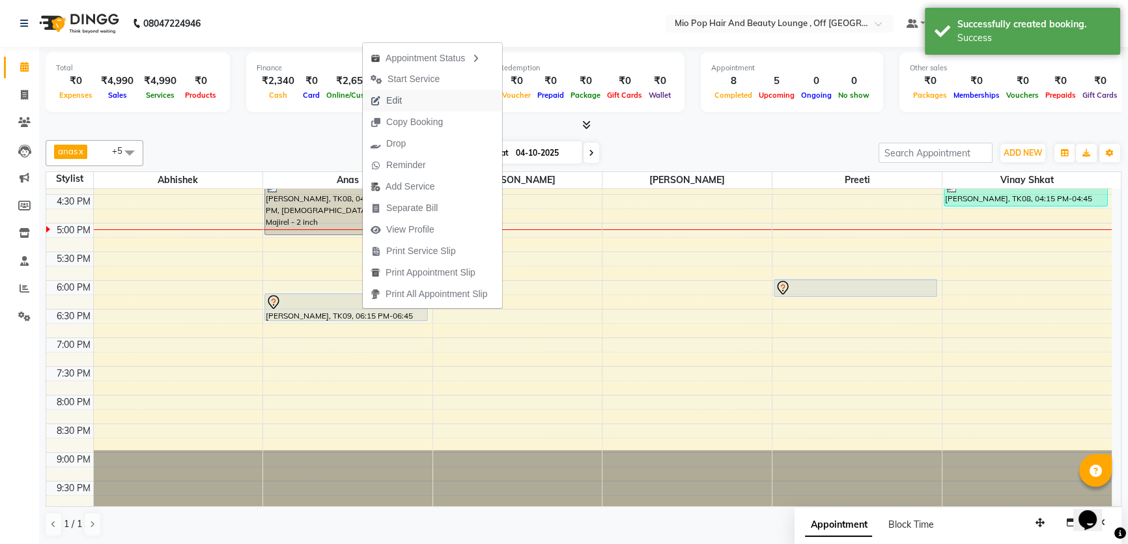
click at [419, 101] on button "Edit" at bounding box center [432, 100] width 139 height 21
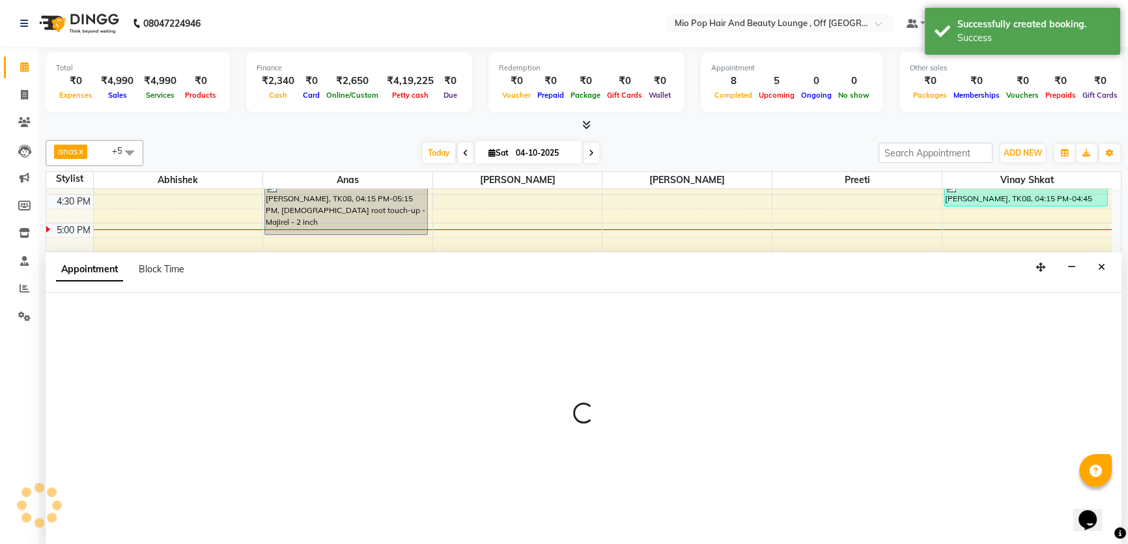
select select "tentative"
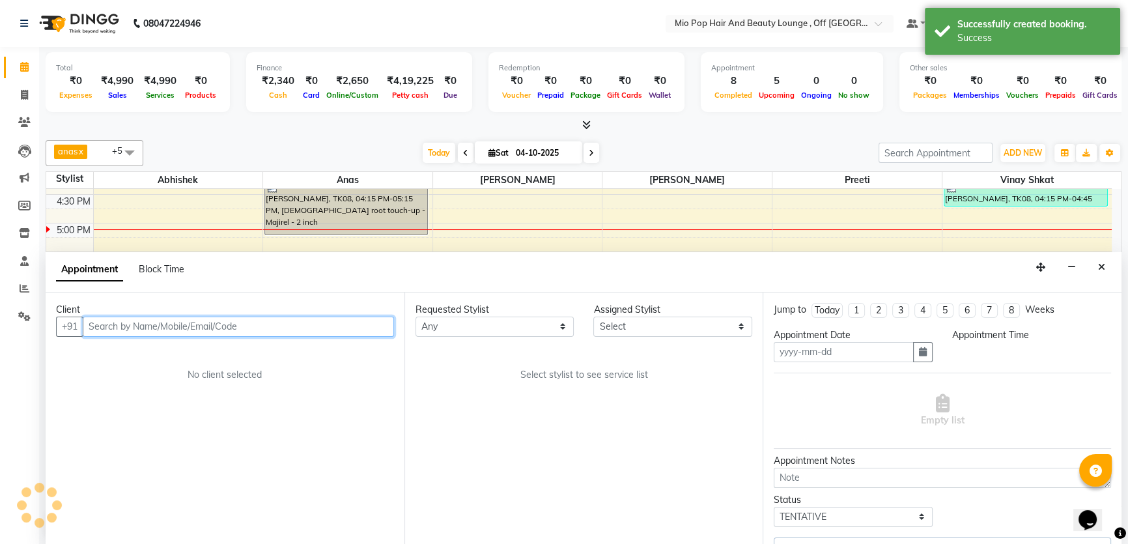
type input "04-10-2025"
select select "1080"
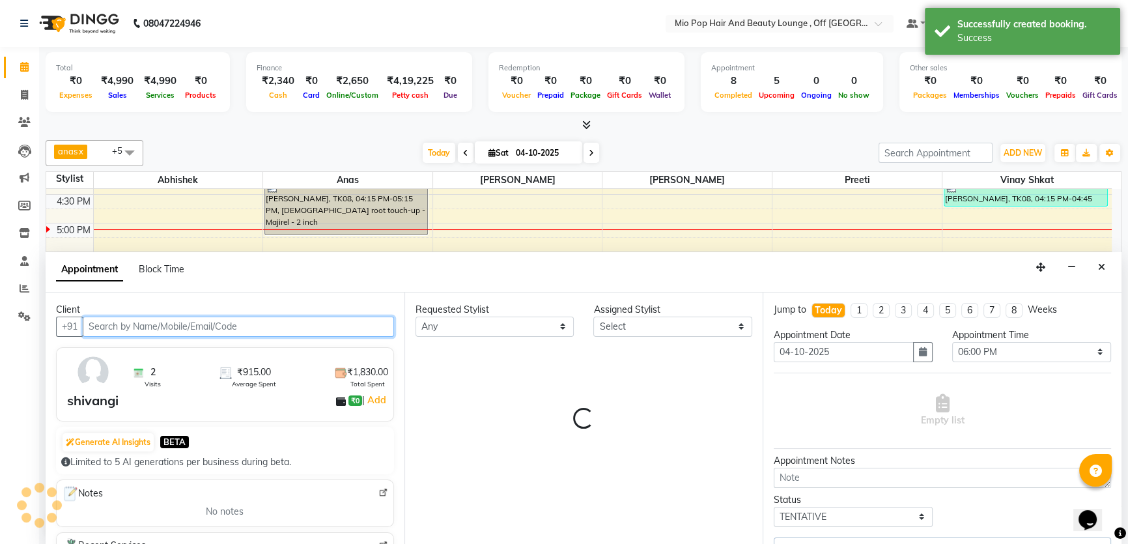
scroll to position [367, 0]
select select "70076"
select select "3272"
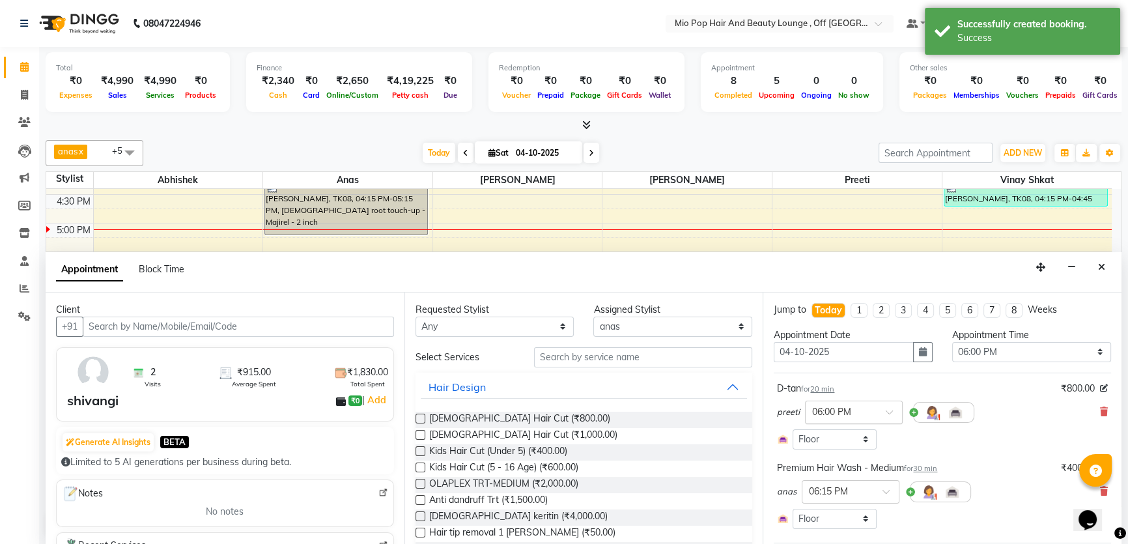
click at [862, 411] on input "text" at bounding box center [840, 411] width 57 height 14
click at [854, 486] on div "06:30 PM" at bounding box center [854, 487] width 96 height 24
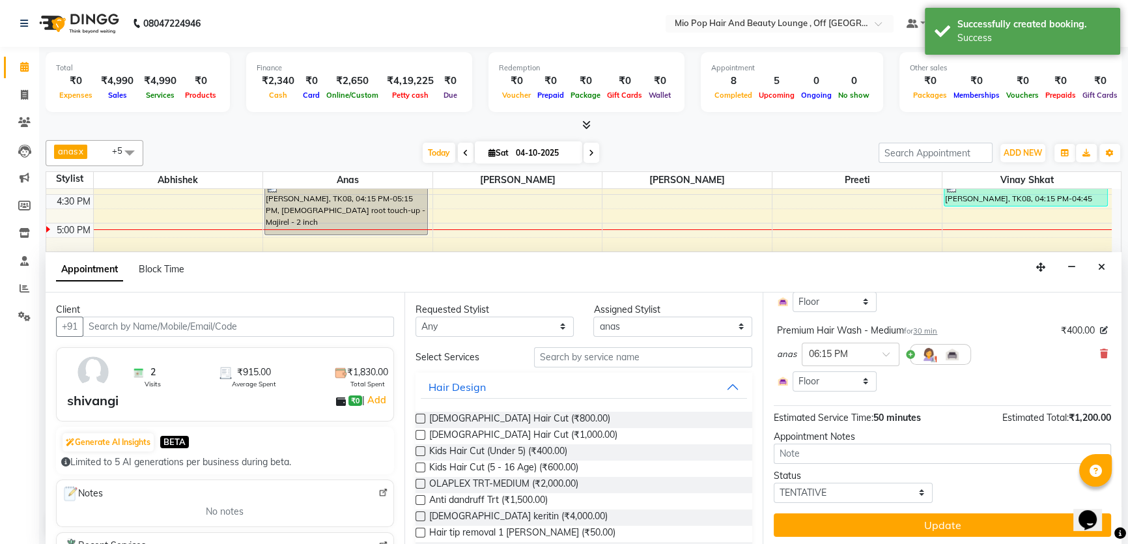
scroll to position [138, 0]
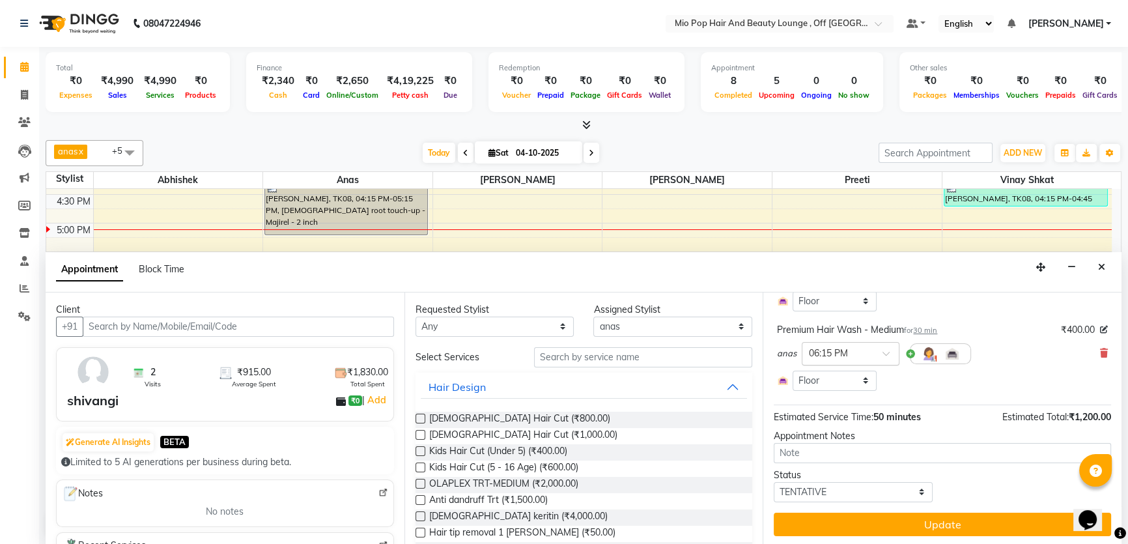
click at [836, 354] on input "text" at bounding box center [837, 353] width 57 height 14
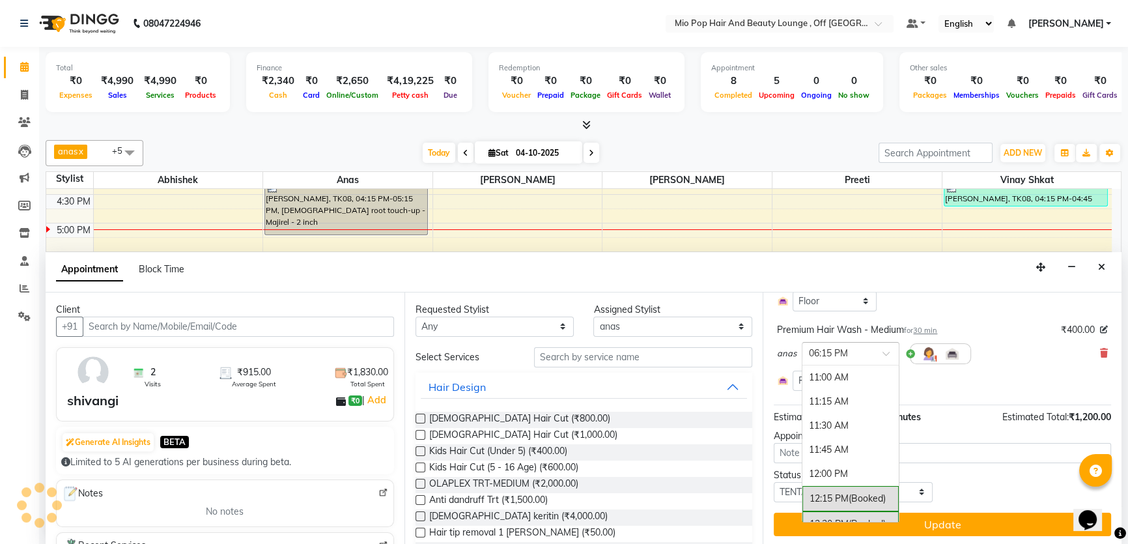
scroll to position [707, 0]
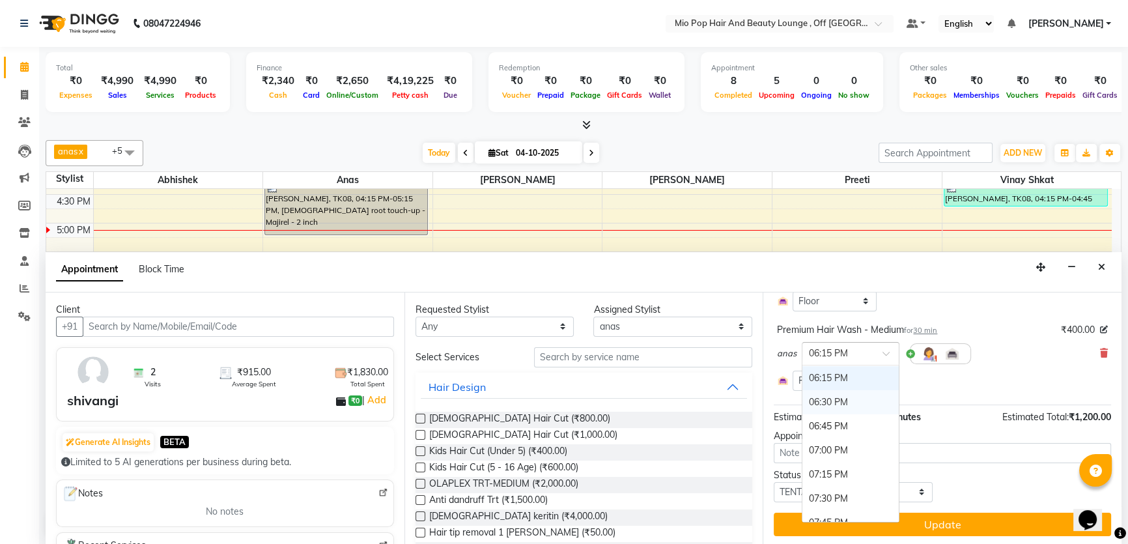
click at [833, 401] on div "06:30 PM" at bounding box center [850, 402] width 96 height 24
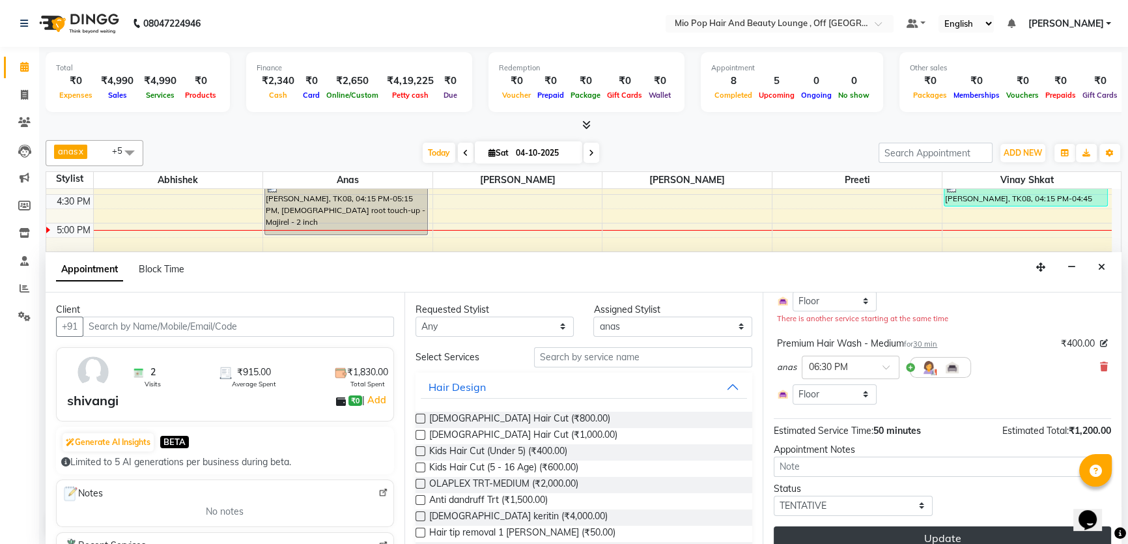
click at [904, 531] on button "Update" at bounding box center [942, 537] width 337 height 23
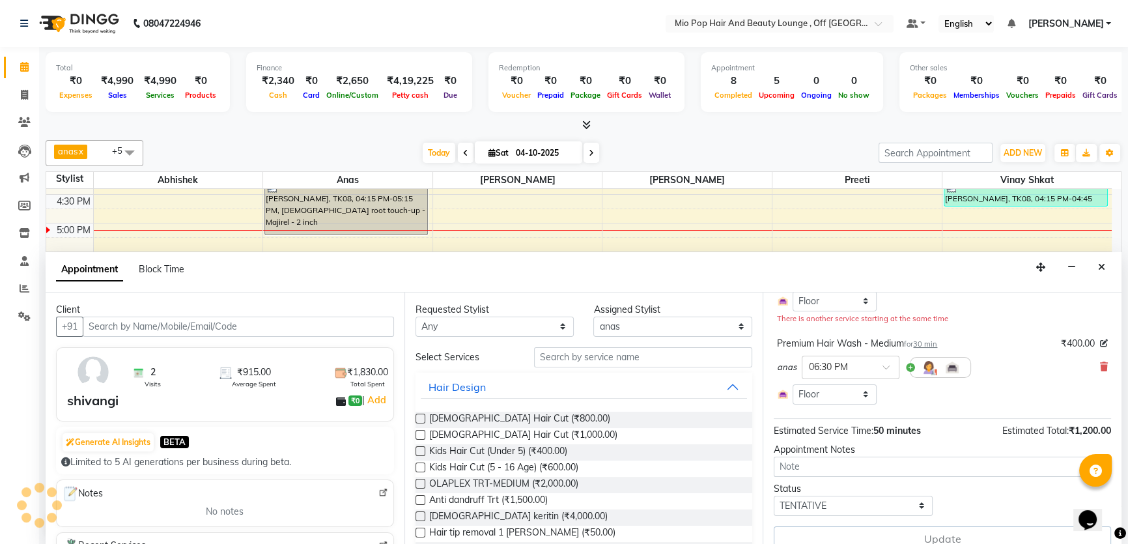
click at [513, 210] on div "10:00 AM 10:30 AM 11:00 AM 11:30 AM 12:00 PM 12:30 PM 1:00 PM 1:30 PM 2:00 PM 2…" at bounding box center [578, 165] width 1065 height 687
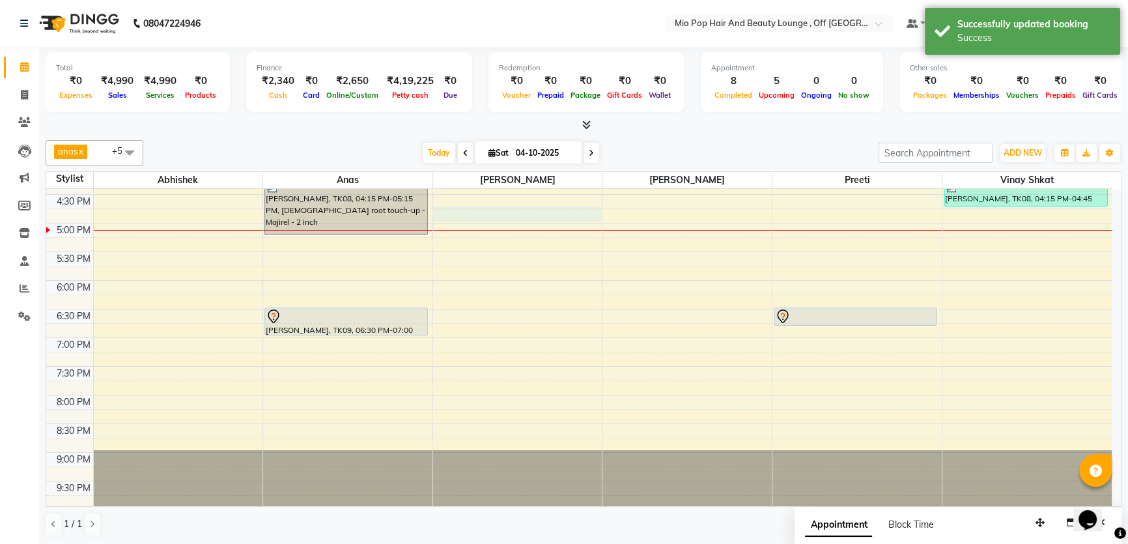
select select "51341"
select select "1005"
select select "tentative"
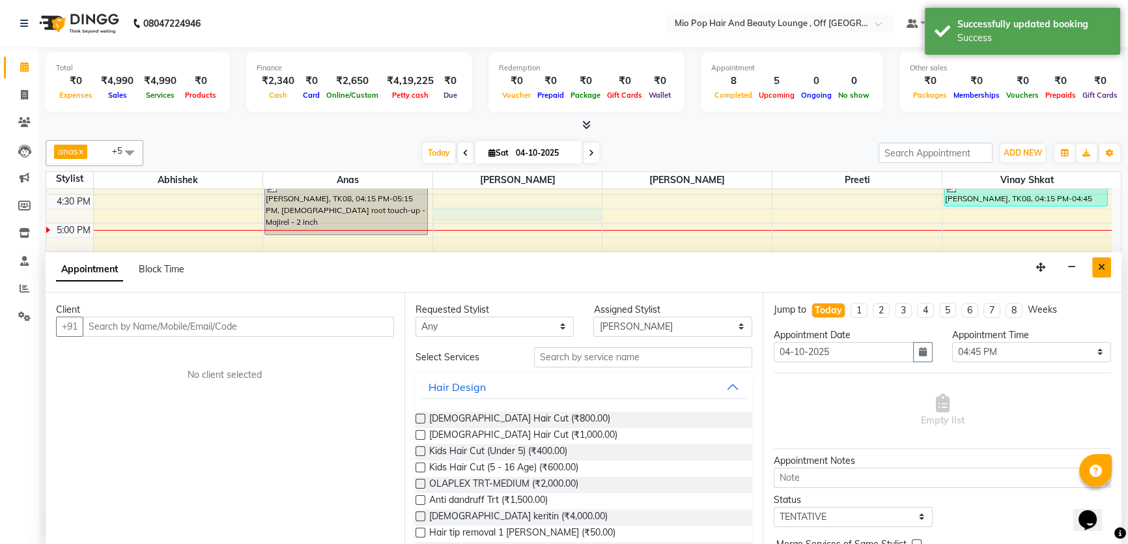
click at [1101, 266] on icon "Close" at bounding box center [1101, 266] width 7 height 9
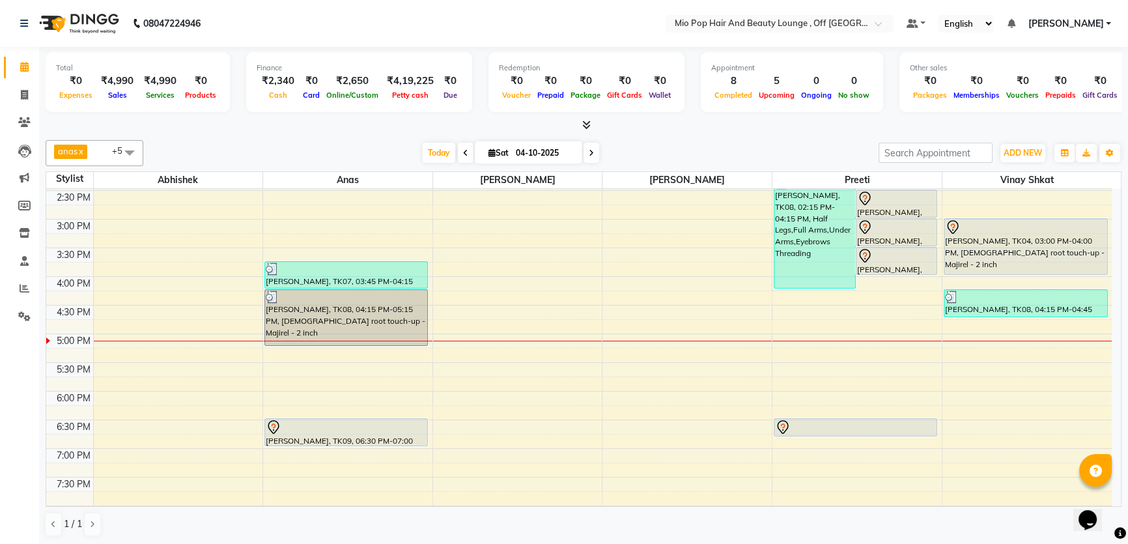
scroll to position [130, 0]
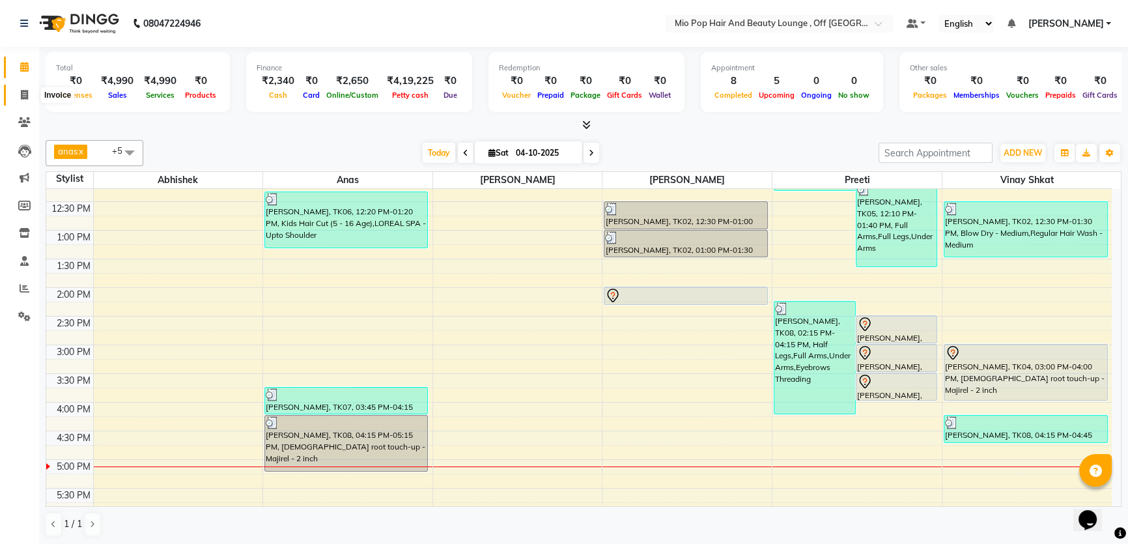
click at [26, 96] on icon at bounding box center [24, 95] width 7 height 10
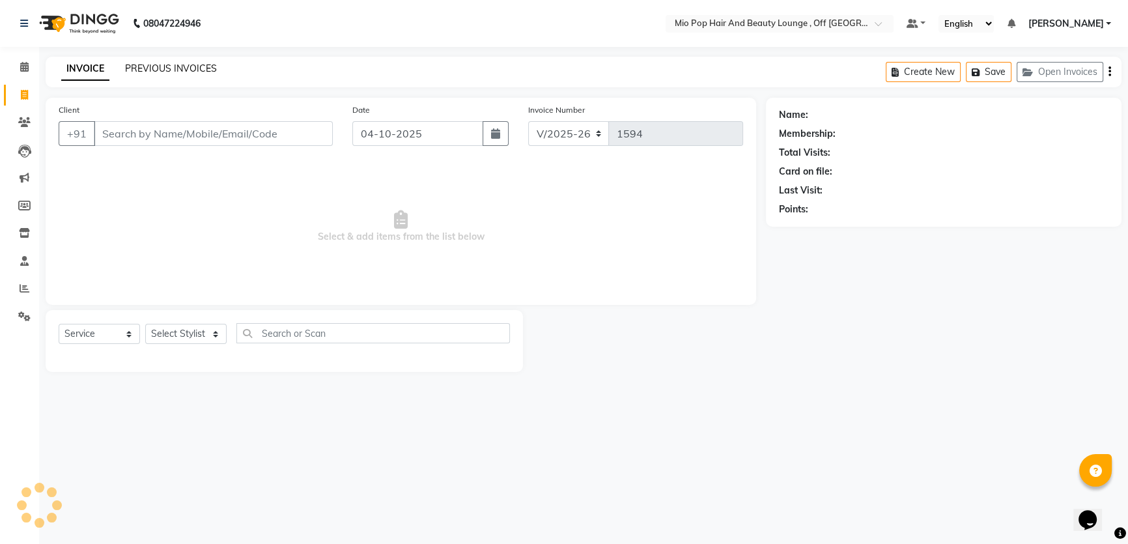
click at [167, 73] on link "PREVIOUS INVOICES" at bounding box center [171, 69] width 92 height 12
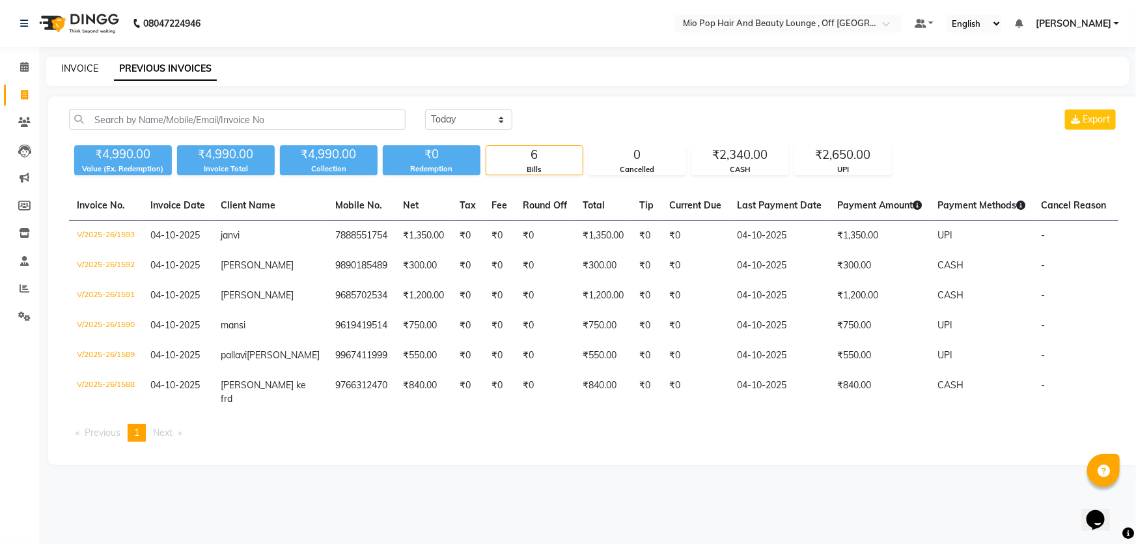
click at [84, 67] on link "INVOICE" at bounding box center [79, 69] width 37 height 12
select select "service"
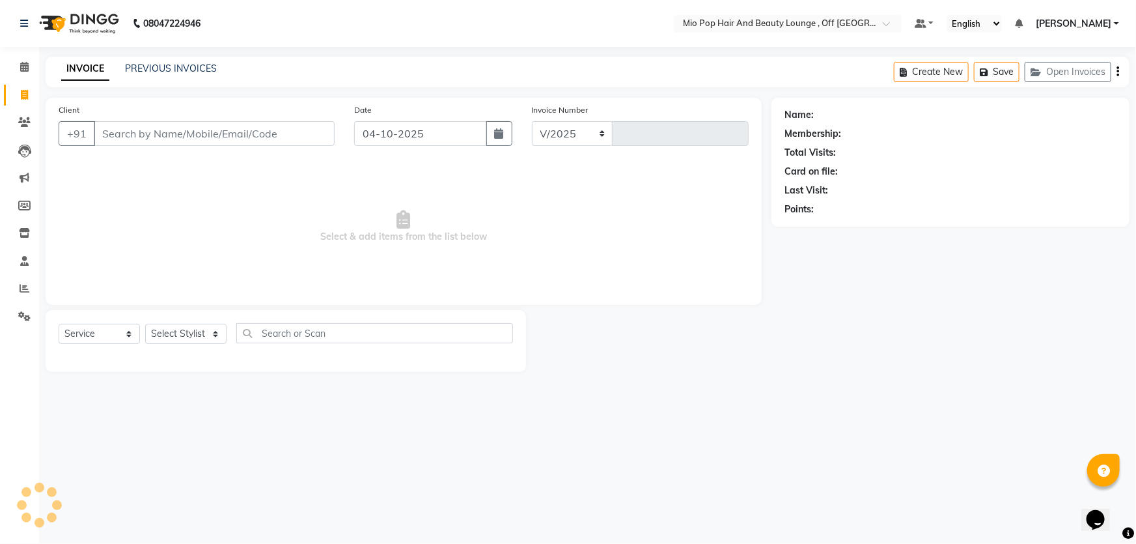
select select "6567"
type input "1594"
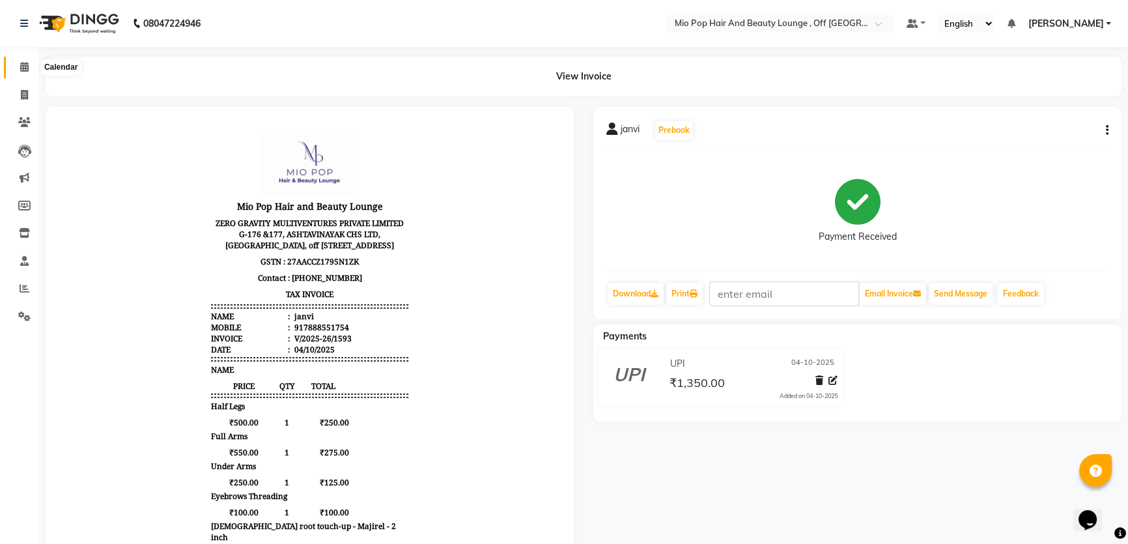
click at [14, 70] on span at bounding box center [24, 67] width 23 height 15
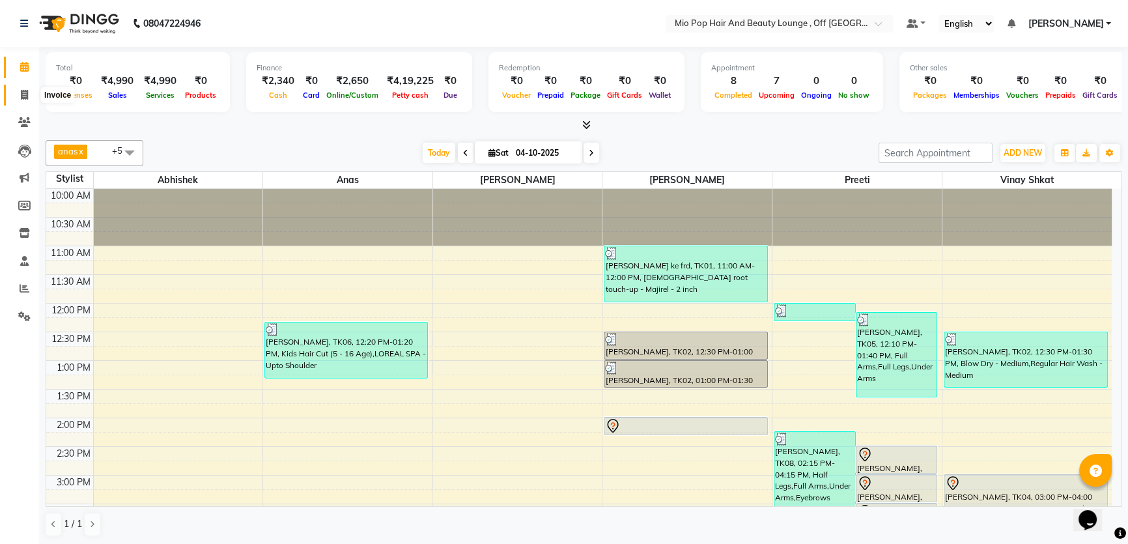
click at [19, 94] on span at bounding box center [24, 95] width 23 height 15
select select "service"
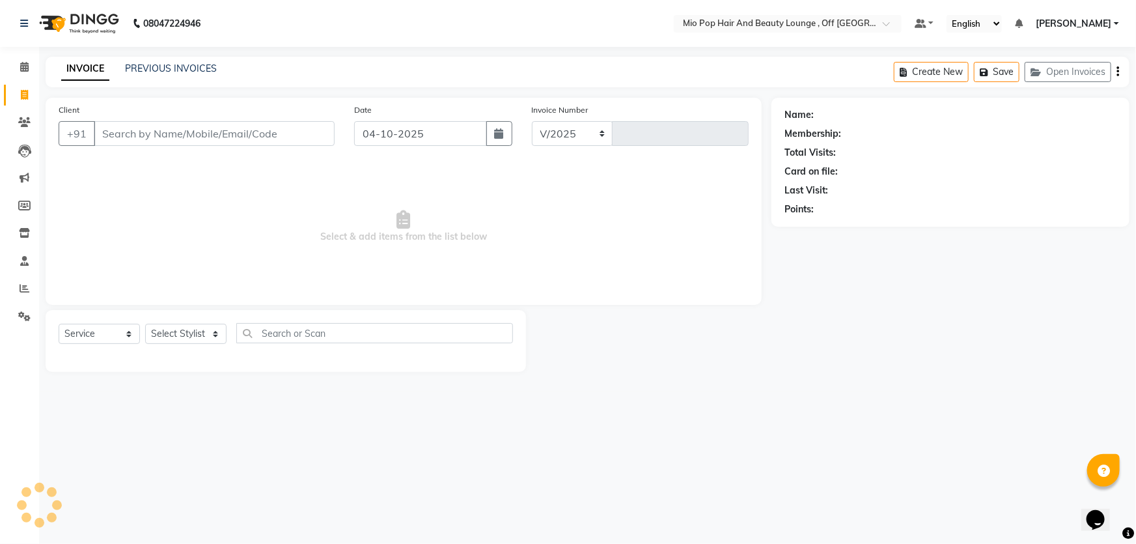
select select "6567"
type input "1594"
click at [191, 338] on select "Select Stylist Abhishek anas Malcolm Fernandes Meera Kikani Mohd Haroon preeti …" at bounding box center [185, 334] width 81 height 20
click at [90, 327] on select "Select Service Product Membership Package Voucher Prepaid Gift Card" at bounding box center [99, 334] width 81 height 20
click at [59, 324] on select "Select Service Product Membership Package Voucher Prepaid Gift Card" at bounding box center [99, 334] width 81 height 20
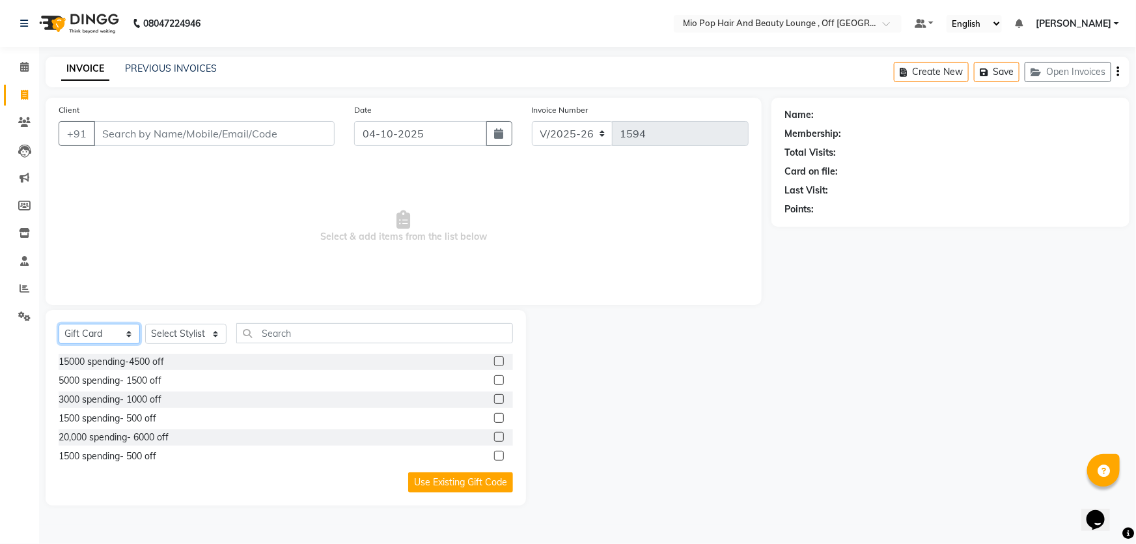
click at [77, 335] on select "Select Service Product Membership Package Voucher Prepaid Gift Card" at bounding box center [99, 334] width 81 height 20
select select "P"
click at [59, 324] on select "Select Service Product Membership Package Voucher Prepaid Gift Card" at bounding box center [99, 334] width 81 height 20
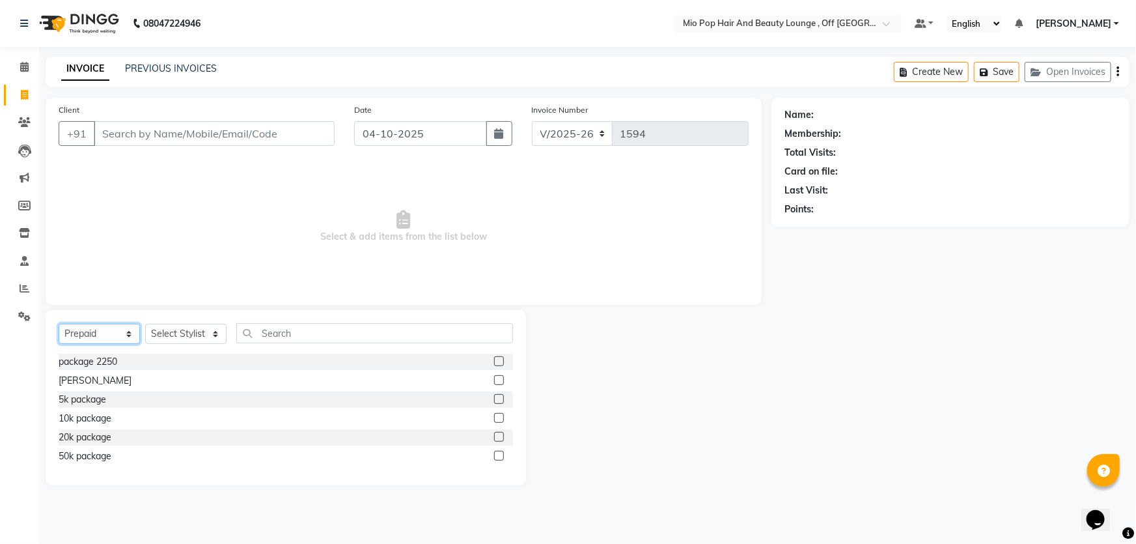
click at [85, 331] on select "Select Service Product Membership Package Voucher Prepaid Gift Card" at bounding box center [99, 334] width 81 height 20
click at [59, 324] on select "Select Service Product Membership Package Voucher Prepaid Gift Card" at bounding box center [99, 334] width 81 height 20
click at [179, 336] on select "Select Stylist Abhishek anas Malcolm Fernandes Meera Kikani Mohd Haroon preeti …" at bounding box center [185, 334] width 81 height 20
select select "55180"
click at [145, 324] on select "Select Stylist Abhishek anas Malcolm Fernandes Meera Kikani Mohd Haroon preeti …" at bounding box center [185, 334] width 81 height 20
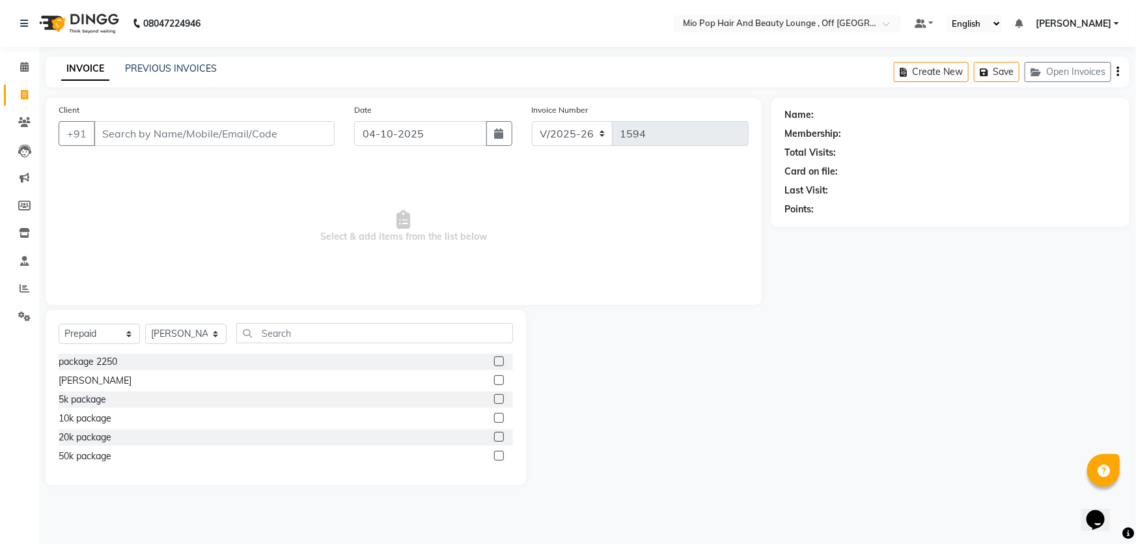
click at [494, 397] on div "5k package" at bounding box center [286, 399] width 455 height 16
click at [502, 399] on label at bounding box center [499, 399] width 10 height 10
click at [502, 399] on input "checkbox" at bounding box center [498, 399] width 8 height 8
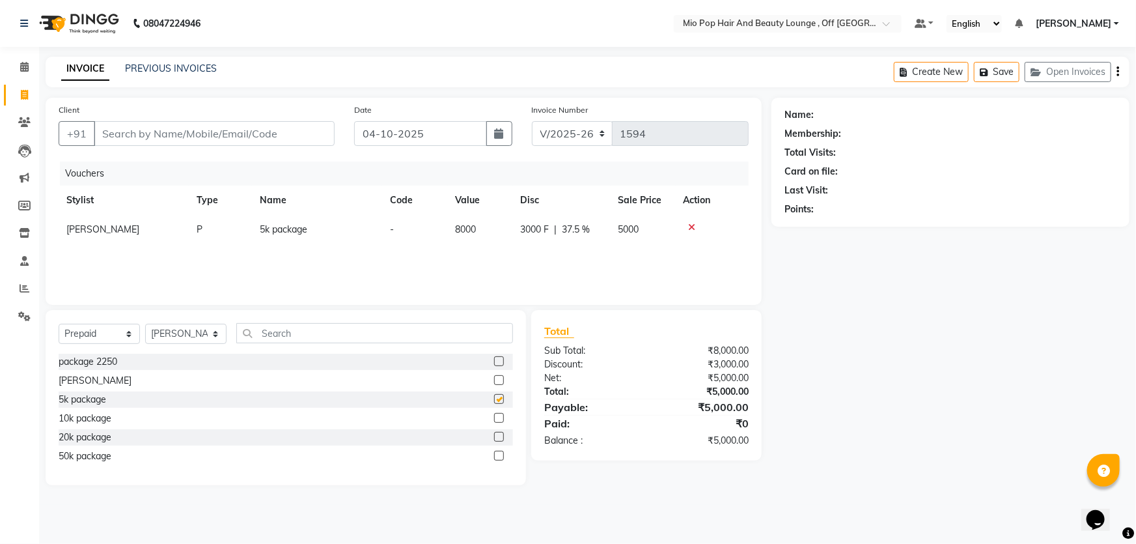
checkbox input "false"
click at [31, 72] on span at bounding box center [24, 67] width 23 height 15
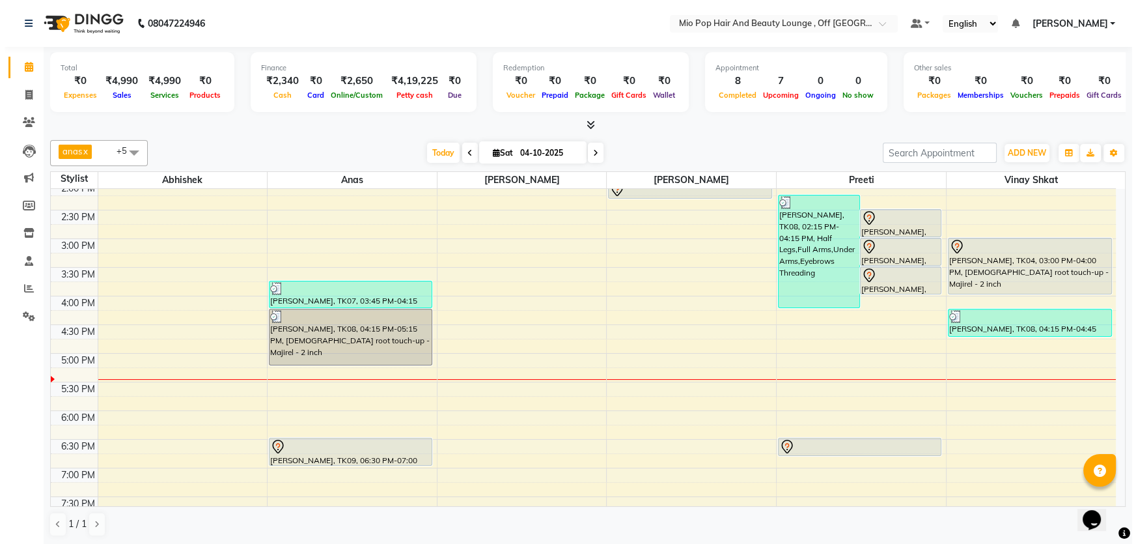
scroll to position [296, 0]
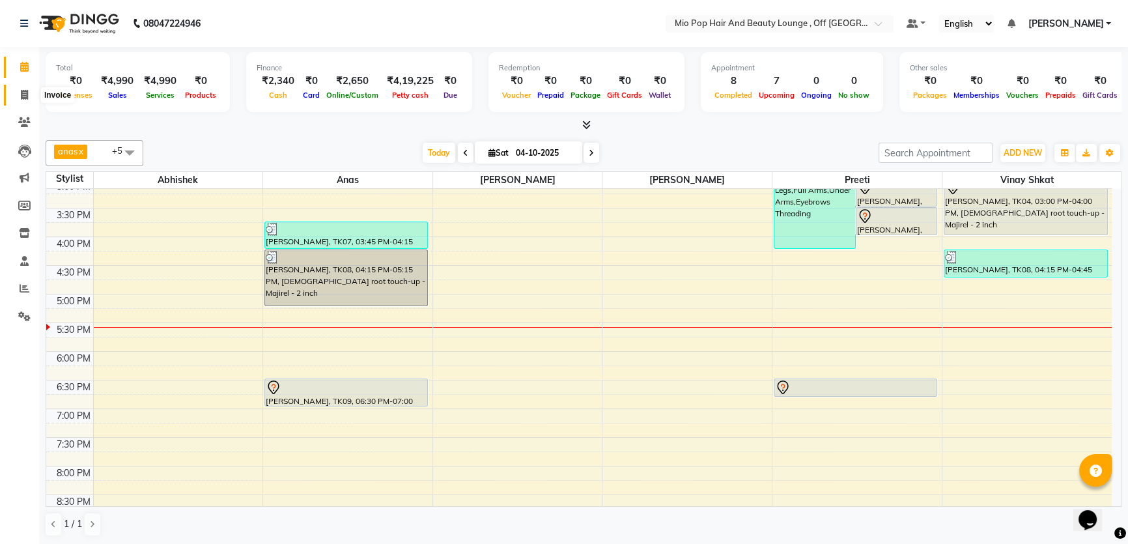
click at [25, 99] on icon at bounding box center [24, 95] width 7 height 10
select select "service"
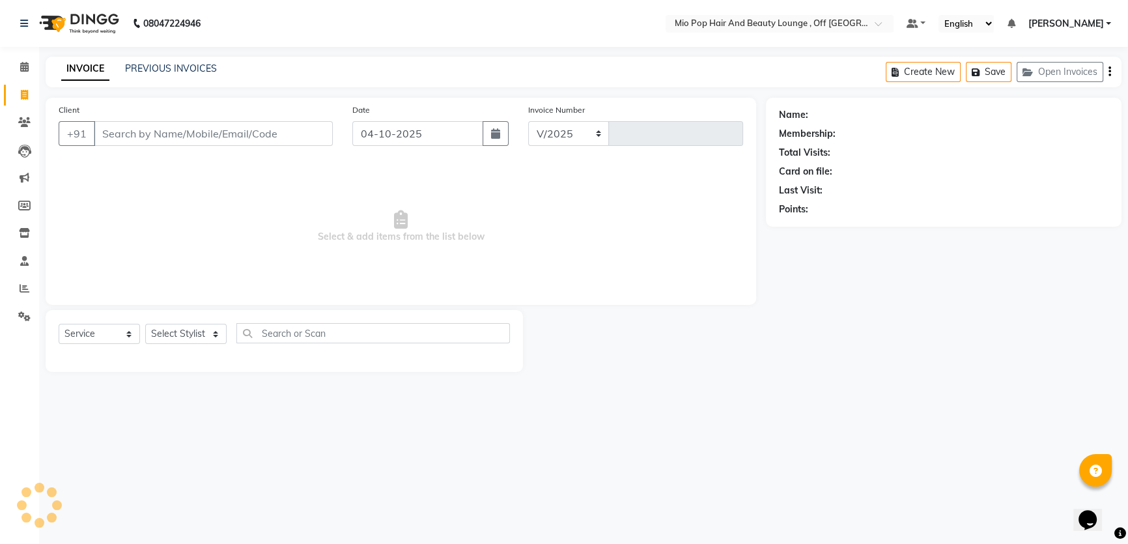
select select "6567"
type input "1594"
click at [138, 131] on input "Client" at bounding box center [214, 133] width 241 height 25
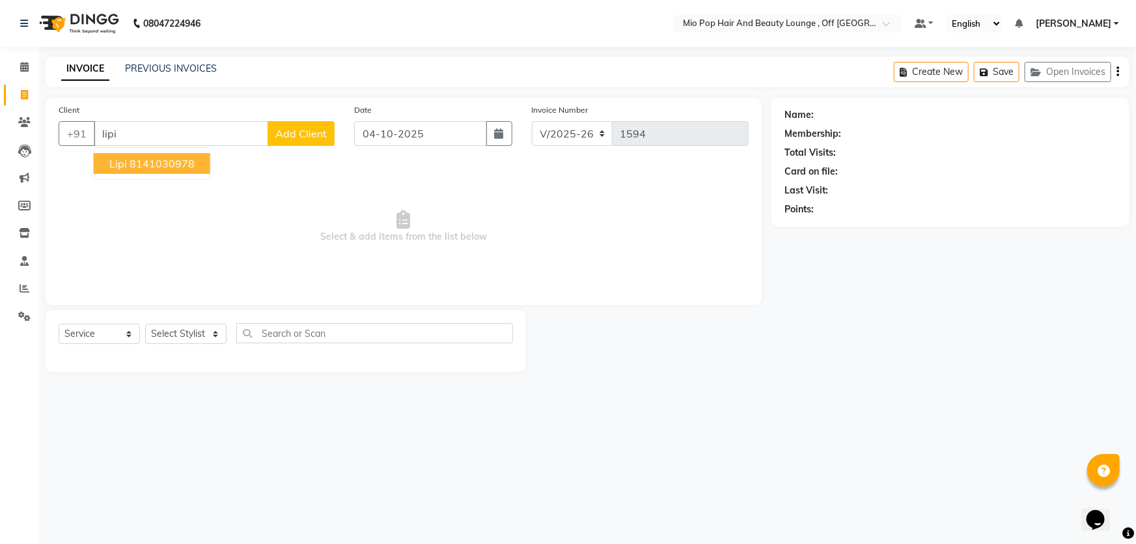
click at [136, 167] on ngb-highlight "8141030978" at bounding box center [162, 163] width 65 height 13
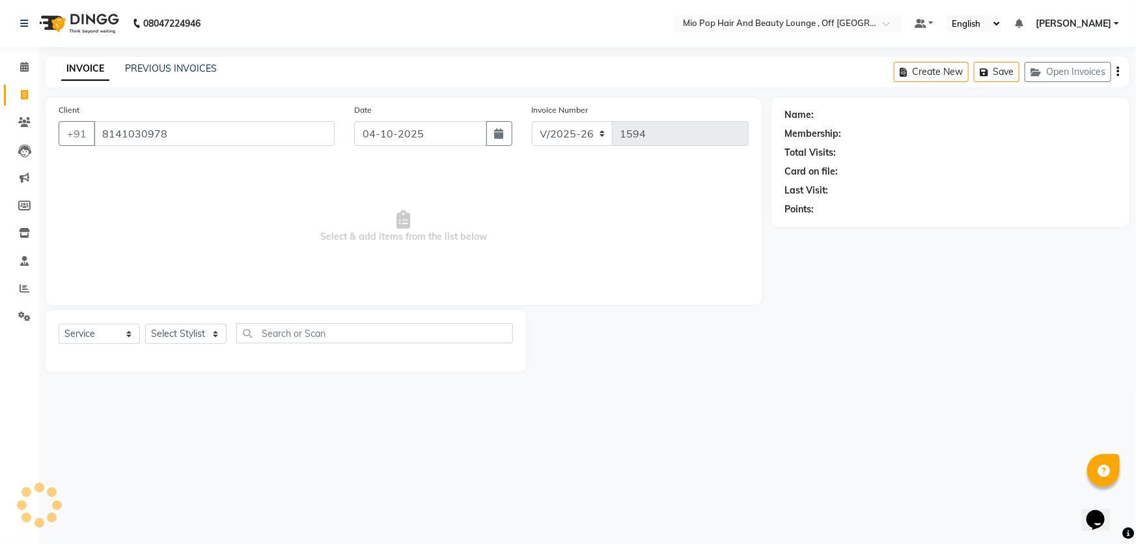
type input "8141030978"
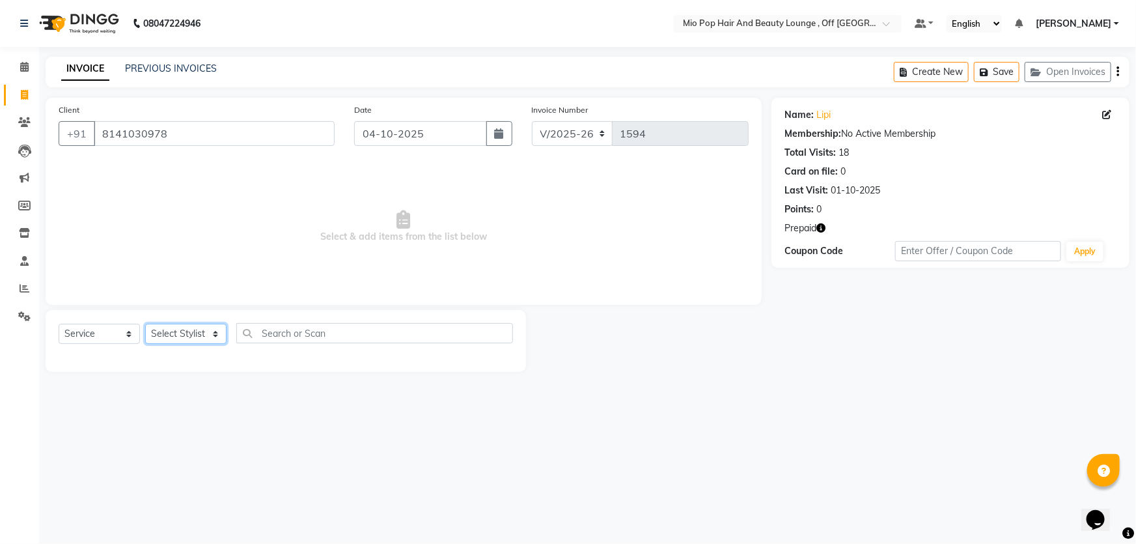
click at [171, 338] on select "Select Stylist Abhishek anas Malcolm Fernandes Meera Kikani Mohd Haroon preeti …" at bounding box center [185, 334] width 81 height 20
select select "55180"
click at [145, 324] on select "Select Stylist Abhishek anas Malcolm Fernandes Meera Kikani Mohd Haroon preeti …" at bounding box center [185, 334] width 81 height 20
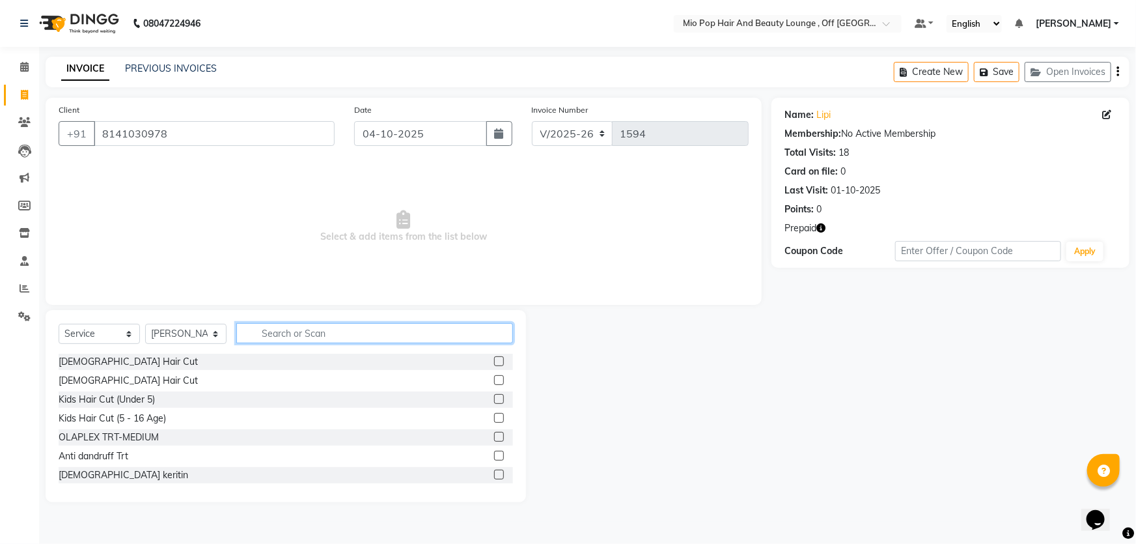
click at [296, 331] on input "text" at bounding box center [374, 333] width 277 height 20
type input "l"
type input "globa"
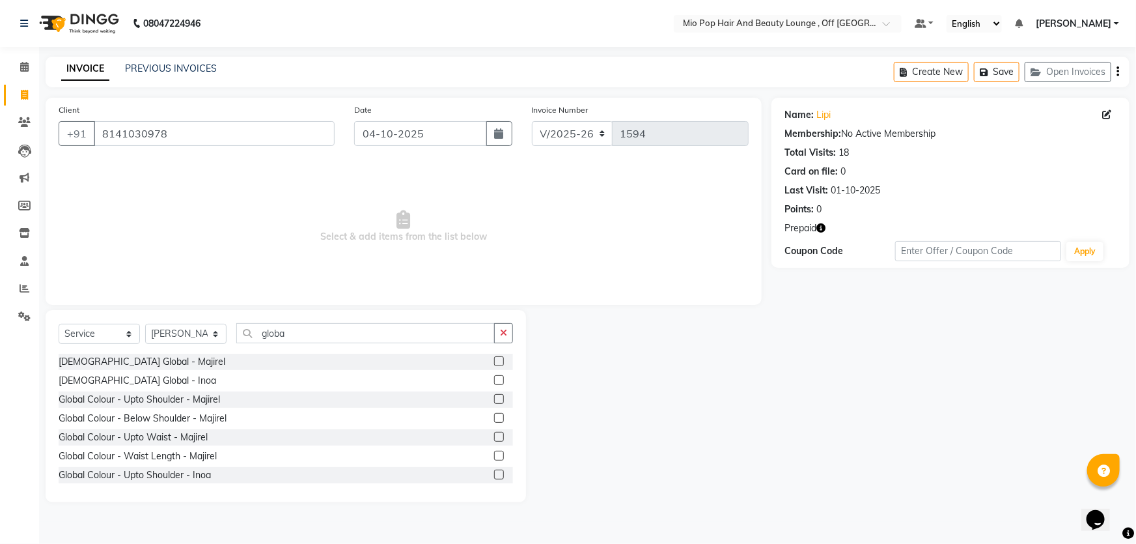
click at [494, 400] on label at bounding box center [499, 399] width 10 height 10
click at [494, 400] on input "checkbox" at bounding box center [498, 399] width 8 height 8
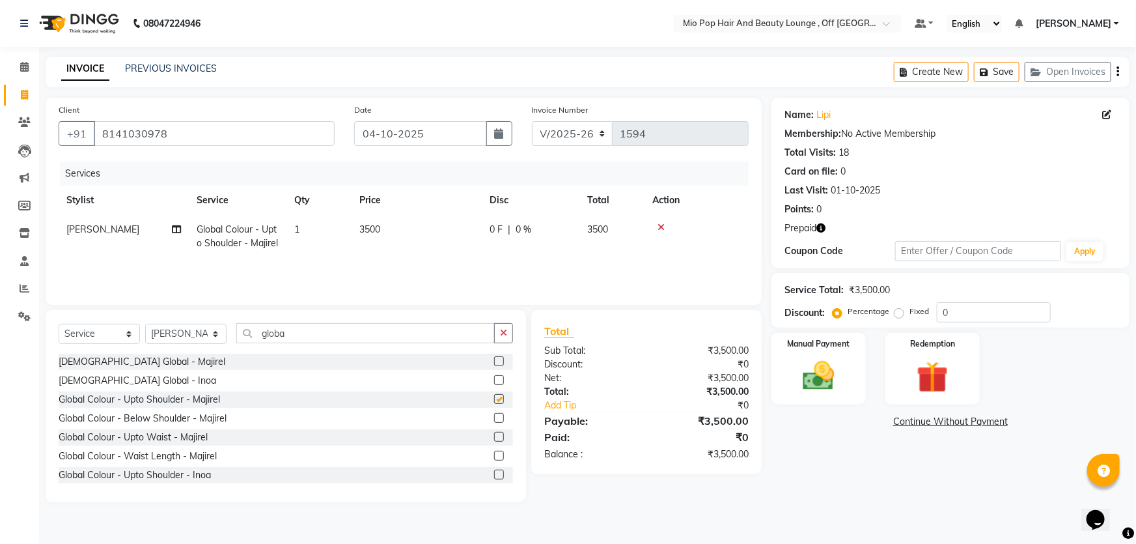
checkbox input "false"
click at [328, 339] on input "globa" at bounding box center [365, 333] width 259 height 20
type input "g"
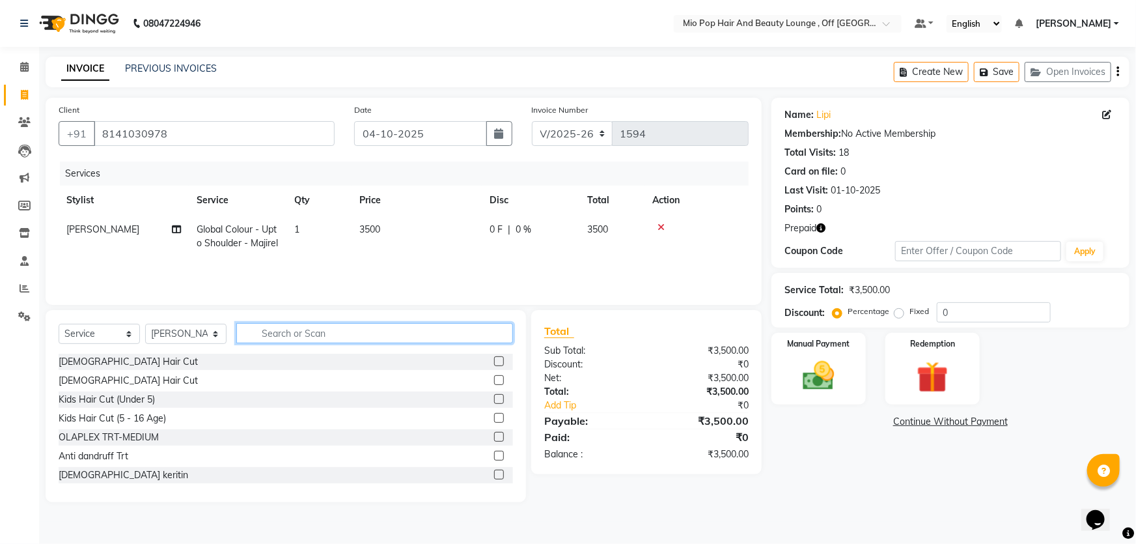
click at [308, 332] on input "text" at bounding box center [374, 333] width 277 height 20
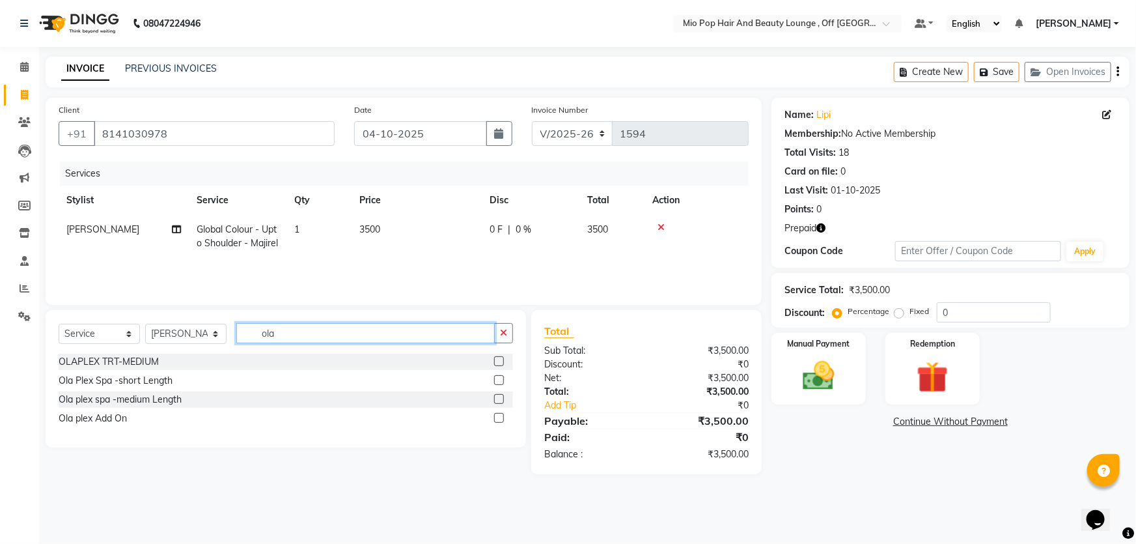
type input "ola"
click at [499, 419] on label at bounding box center [499, 418] width 10 height 10
click at [499, 419] on input "checkbox" at bounding box center [498, 418] width 8 height 8
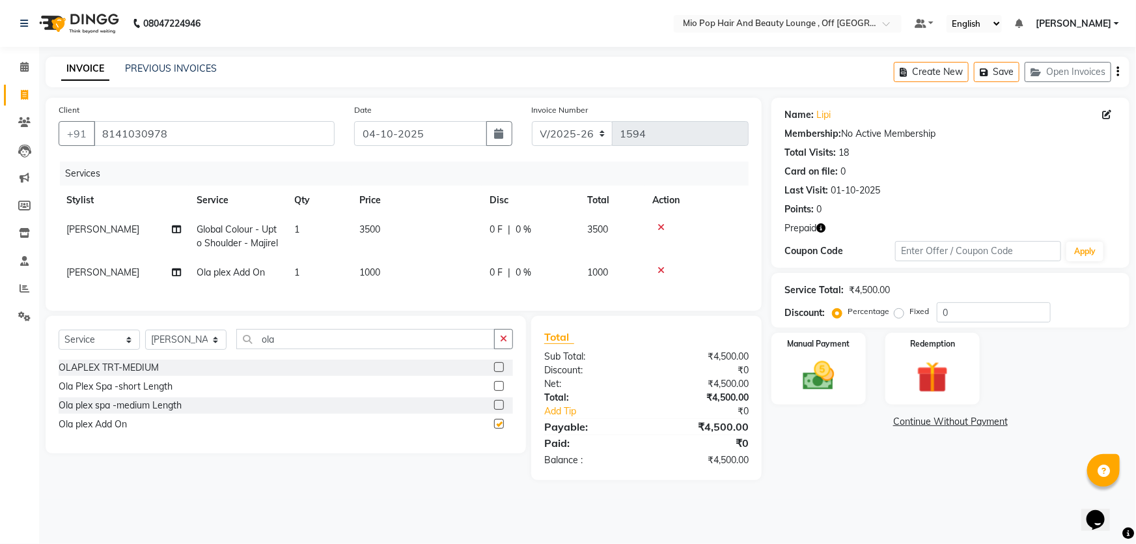
checkbox input "false"
click at [301, 348] on input "ola" at bounding box center [365, 339] width 259 height 20
click at [664, 228] on icon at bounding box center [661, 227] width 7 height 9
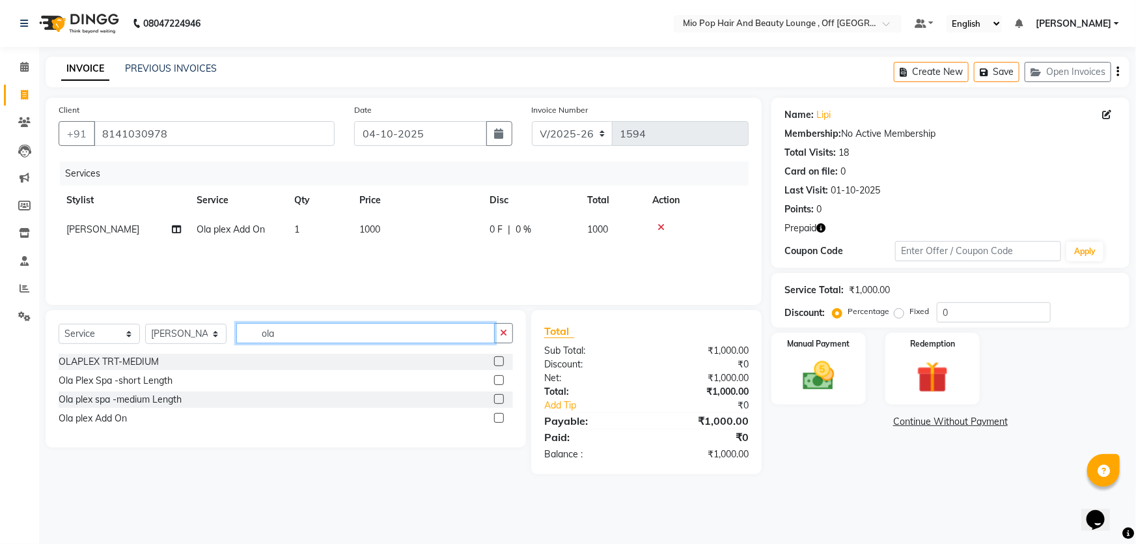
click at [294, 336] on input "ola" at bounding box center [365, 333] width 259 height 20
type input "o"
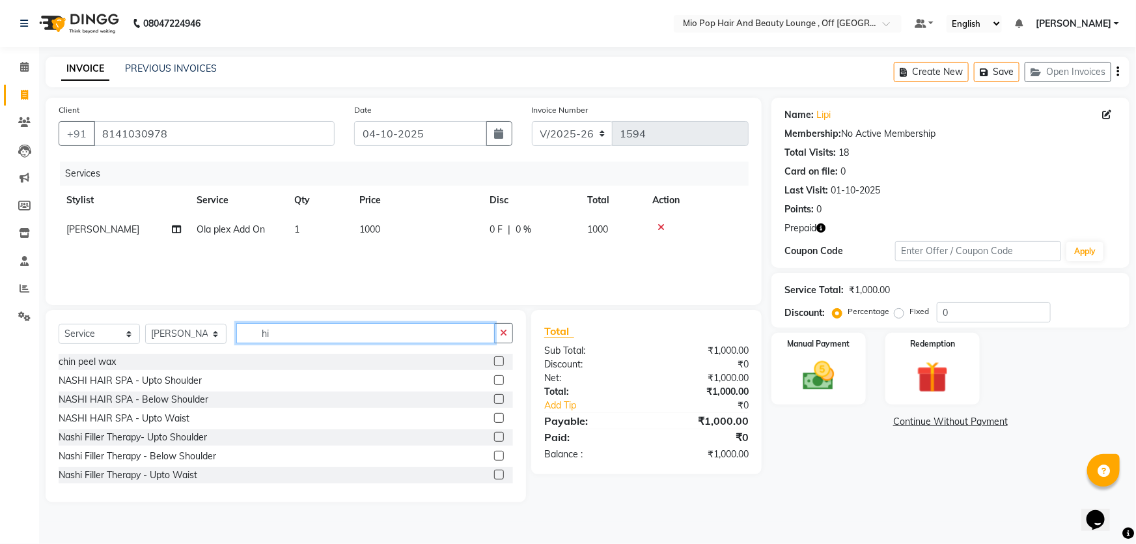
type input "h"
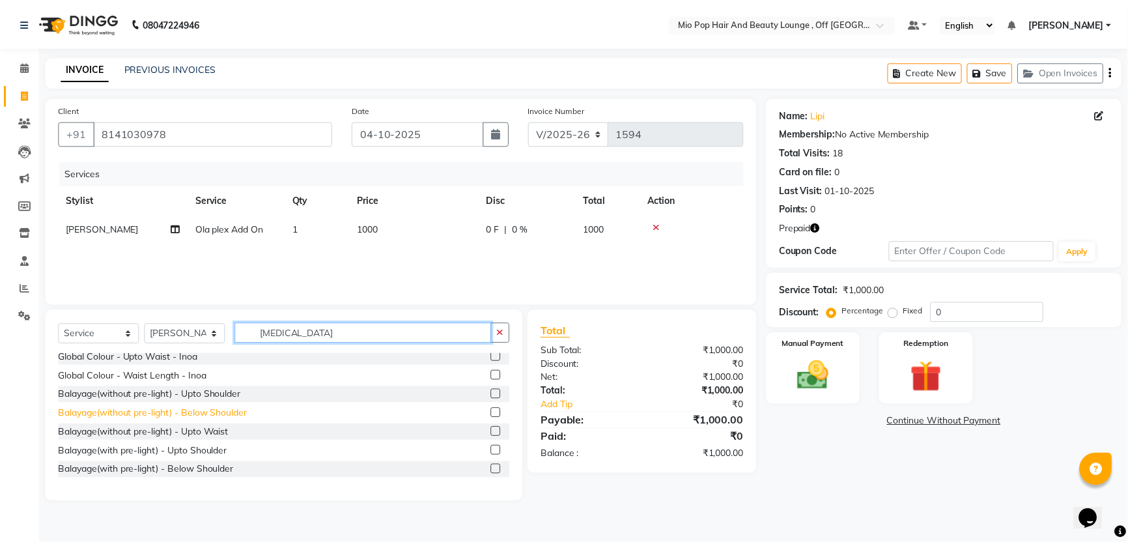
scroll to position [171, 0]
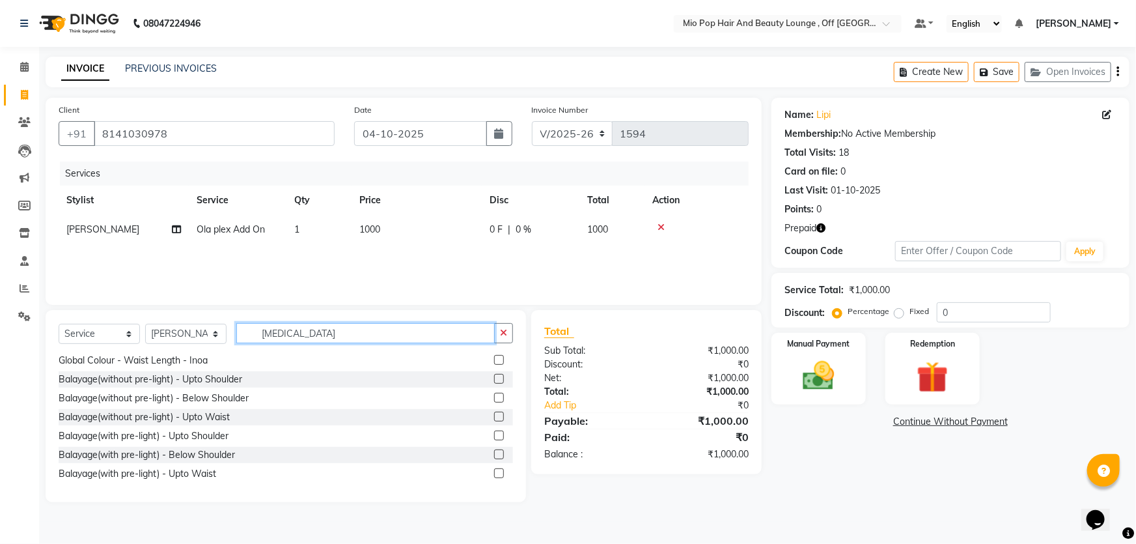
type input "bal"
click at [494, 382] on label at bounding box center [499, 379] width 10 height 10
click at [494, 382] on input "checkbox" at bounding box center [498, 379] width 8 height 8
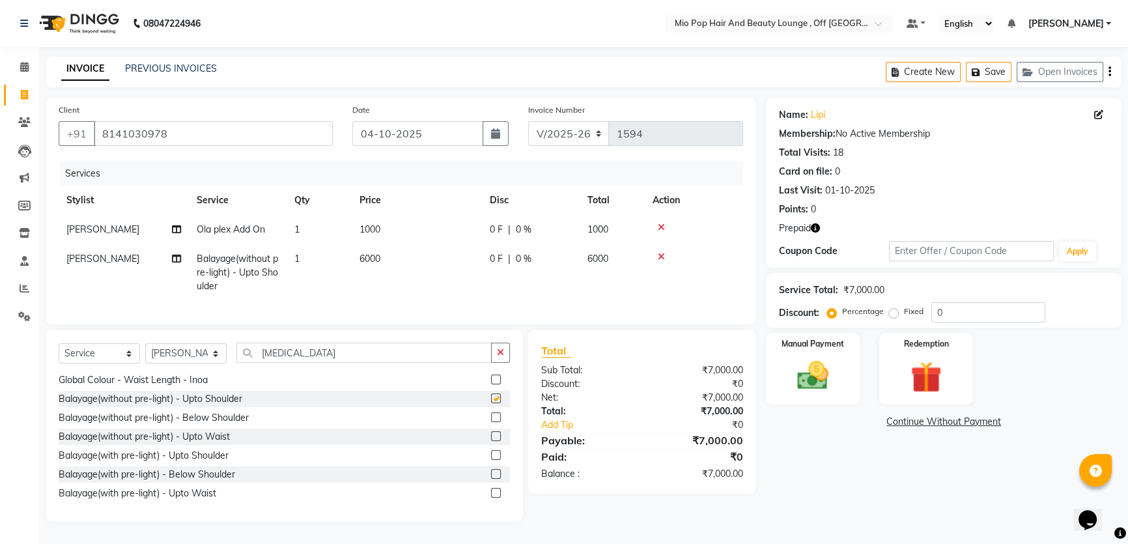
checkbox input "false"
click at [491, 460] on label at bounding box center [496, 455] width 10 height 10
click at [491, 460] on input "checkbox" at bounding box center [495, 455] width 8 height 8
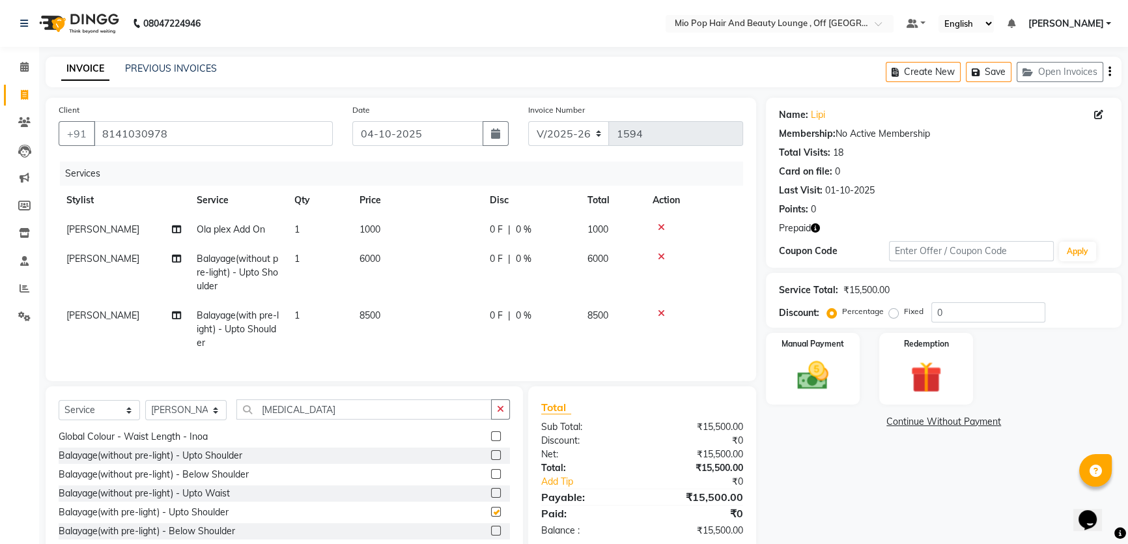
checkbox input "false"
click at [662, 257] on icon at bounding box center [661, 256] width 7 height 9
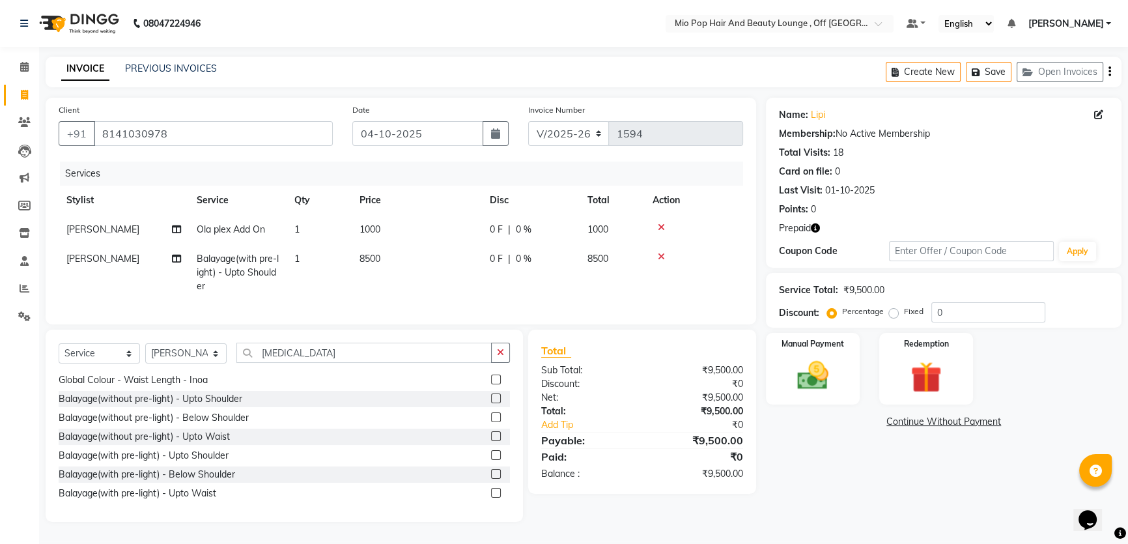
click at [662, 257] on icon at bounding box center [661, 256] width 7 height 9
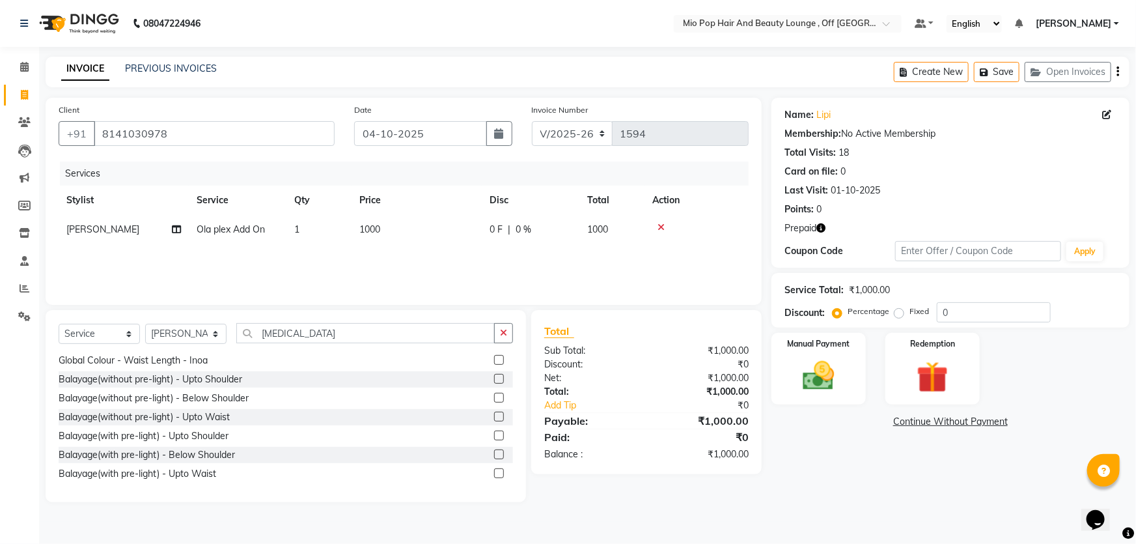
click at [494, 378] on label at bounding box center [499, 379] width 10 height 10
click at [494, 378] on input "checkbox" at bounding box center [498, 379] width 8 height 8
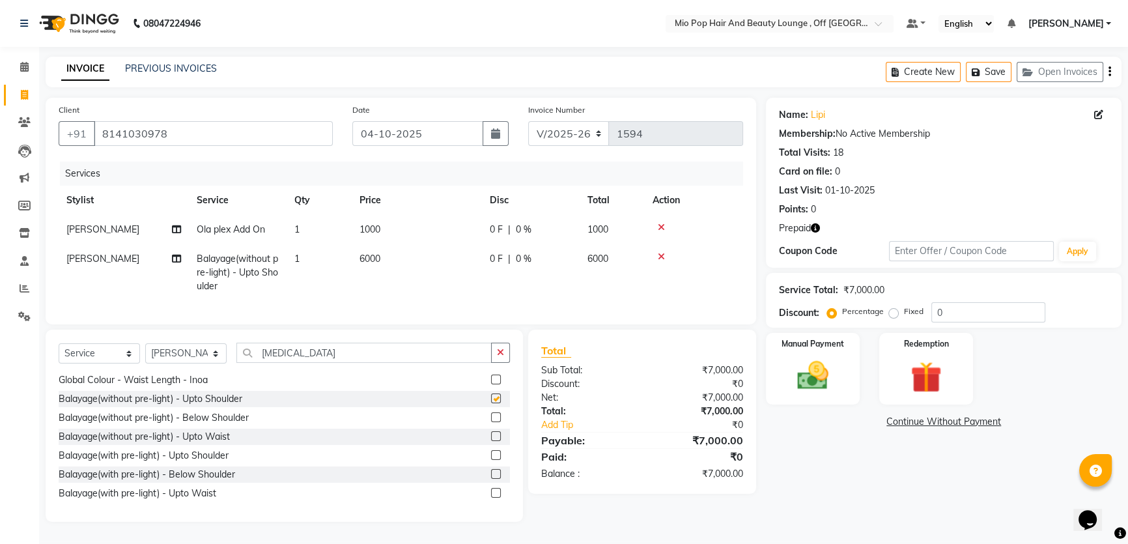
checkbox input "false"
click at [378, 261] on span "6000" at bounding box center [369, 259] width 21 height 12
select select "55180"
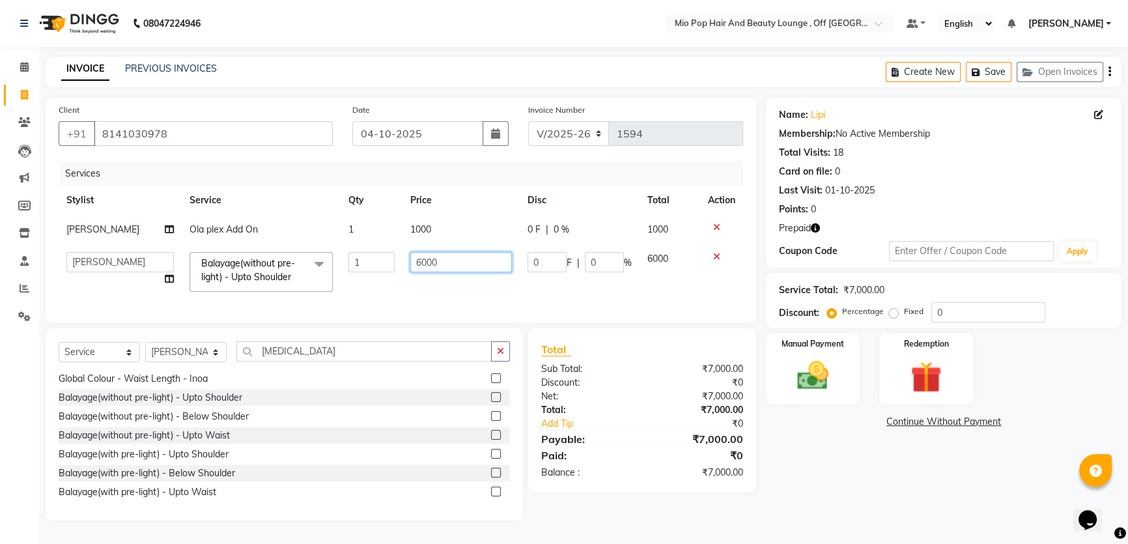
click at [419, 266] on input "6000" at bounding box center [461, 262] width 102 height 20
type input "8000"
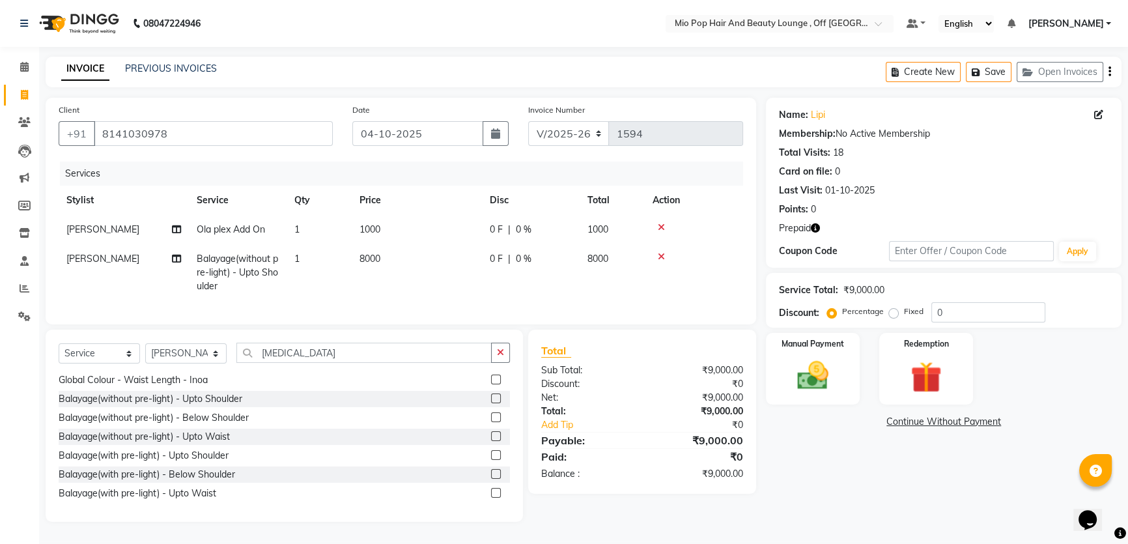
click at [443, 283] on td "8000" at bounding box center [417, 272] width 130 height 57
select select "55180"
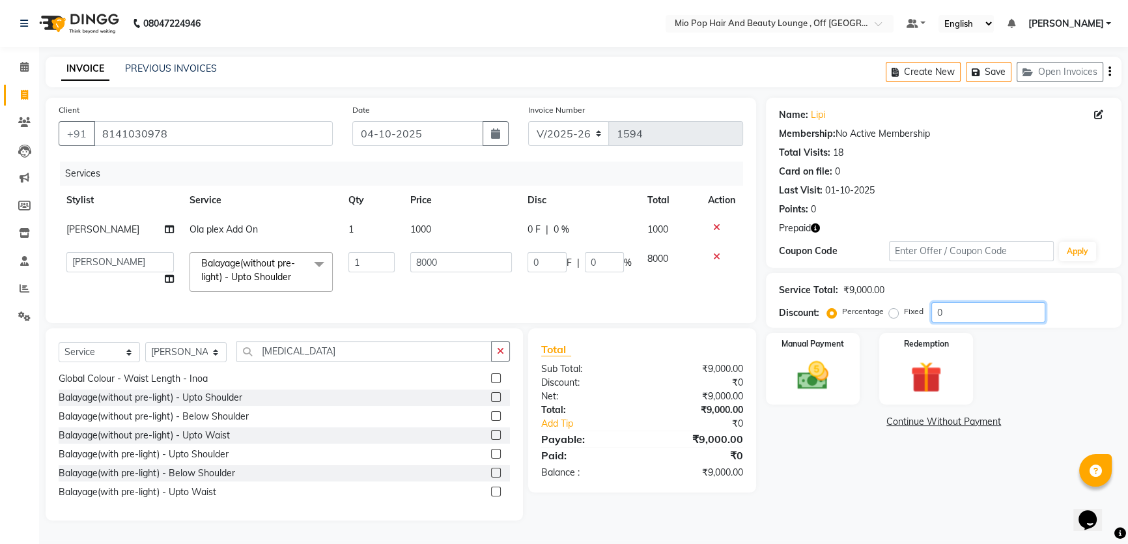
click at [974, 314] on input "0" at bounding box center [988, 312] width 114 height 20
click at [604, 262] on input "0" at bounding box center [604, 262] width 39 height 20
type input "50"
click at [615, 297] on tr "Abhishek anas Malcolm Fernandes Meera Kikani Mohd Haroon preeti shambhavi gupta…" at bounding box center [401, 271] width 684 height 55
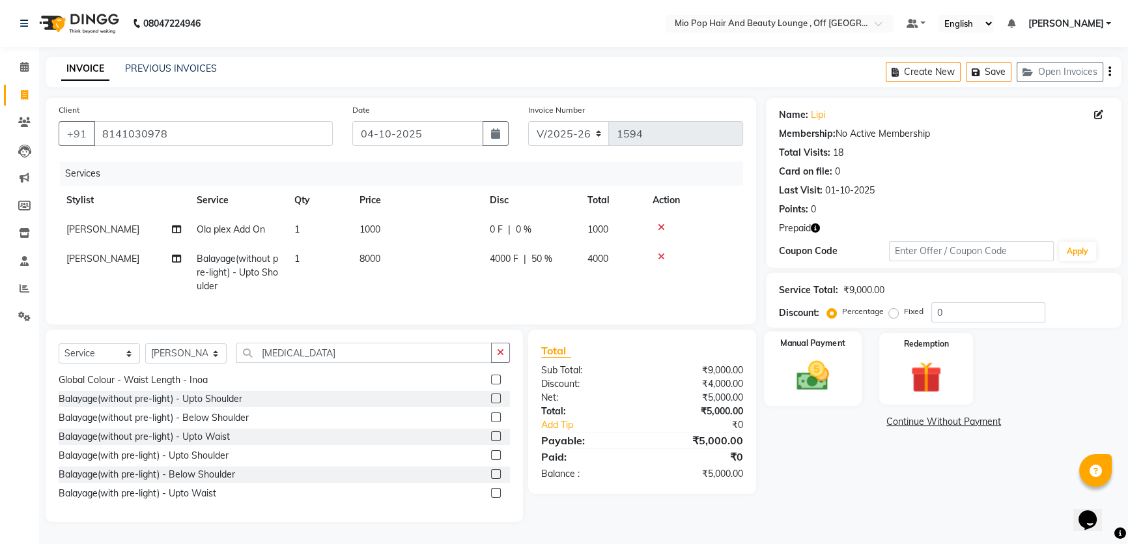
click at [818, 382] on img at bounding box center [813, 375] width 53 height 37
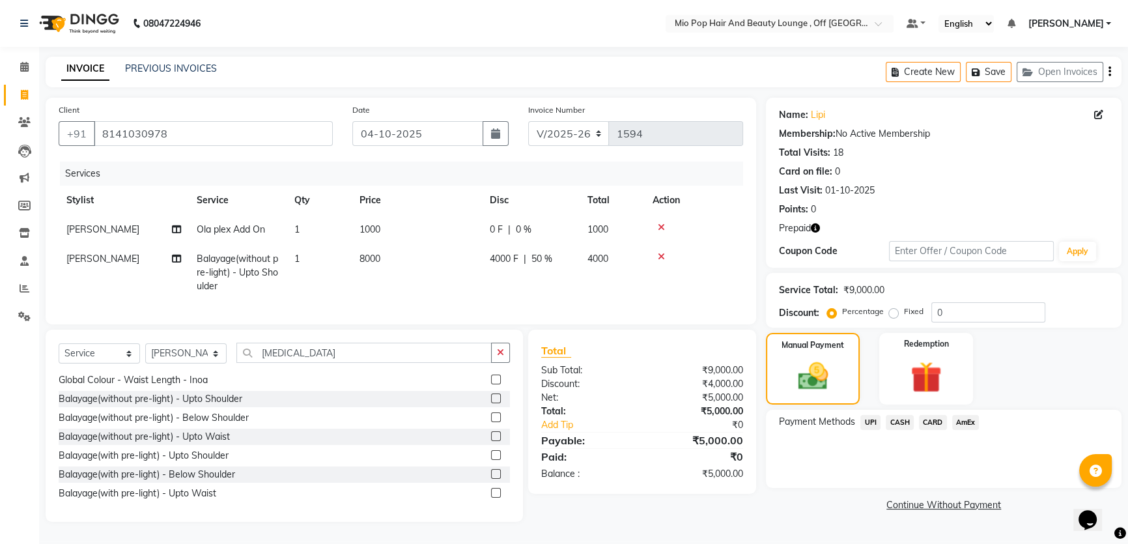
click at [879, 423] on span "UPI" at bounding box center [870, 422] width 20 height 15
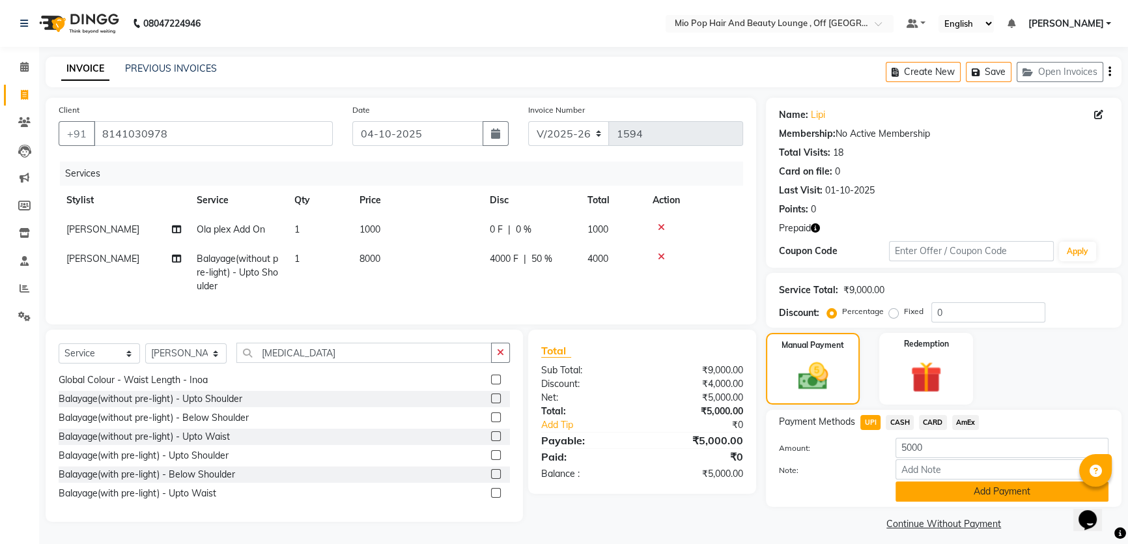
click at [977, 487] on button "Add Payment" at bounding box center [1001, 491] width 213 height 20
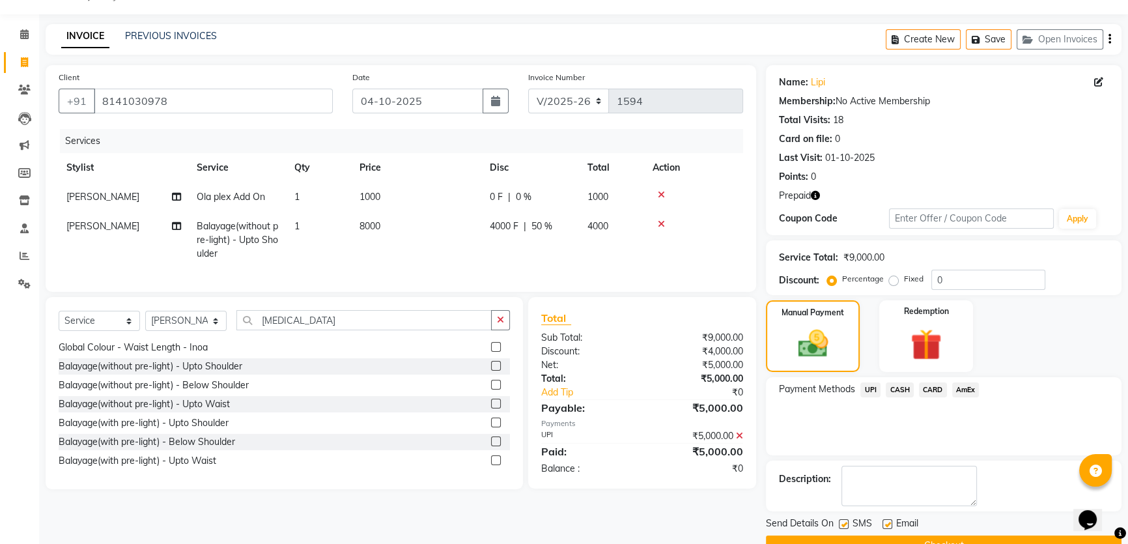
scroll to position [63, 0]
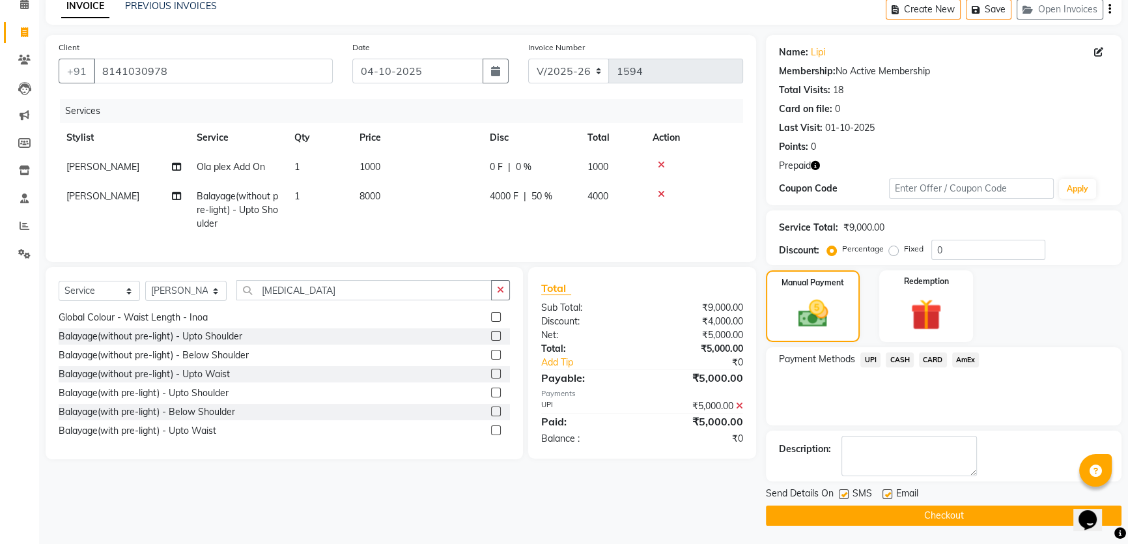
click at [964, 508] on button "Checkout" at bounding box center [944, 515] width 356 height 20
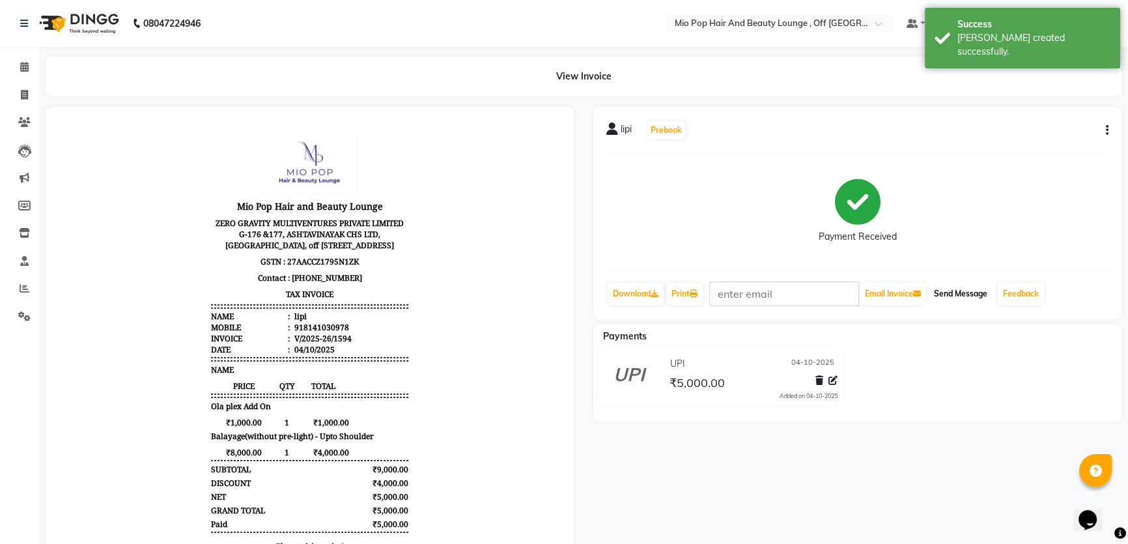
click at [955, 288] on button "Send Message" at bounding box center [961, 294] width 64 height 22
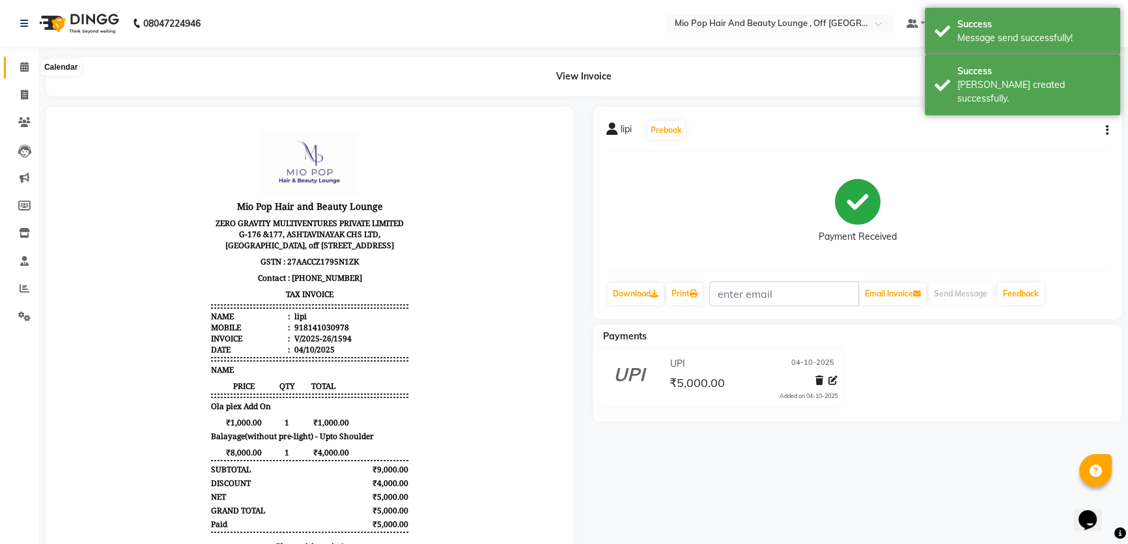
click at [21, 65] on icon at bounding box center [24, 67] width 8 height 10
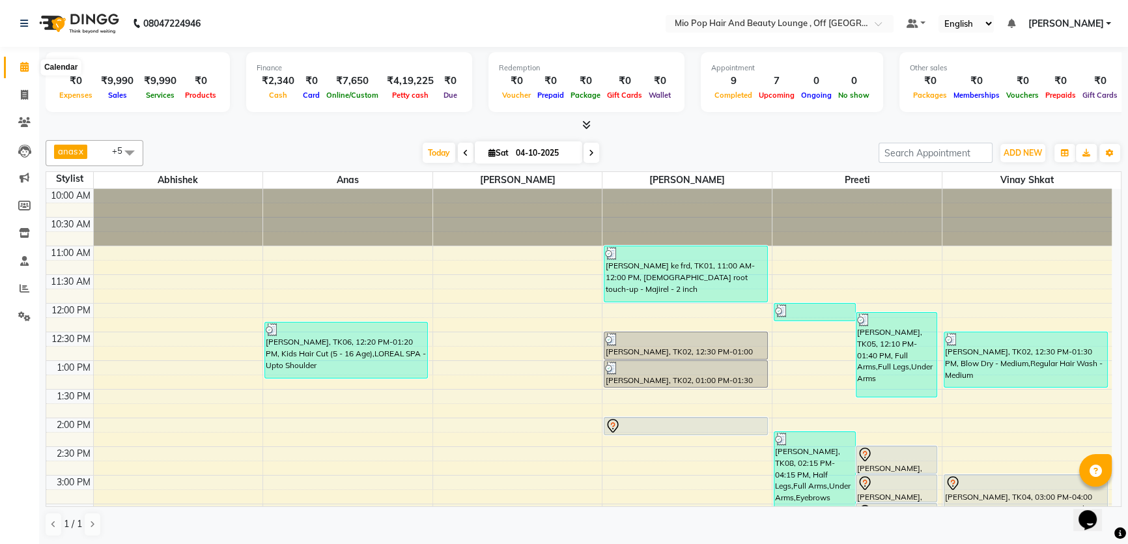
click at [19, 60] on span at bounding box center [24, 67] width 23 height 15
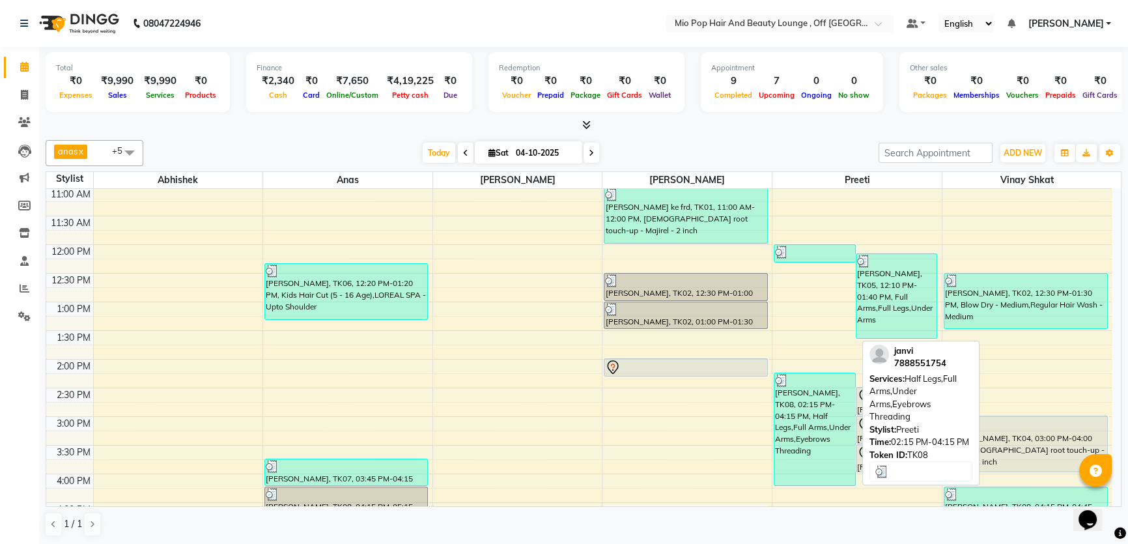
scroll to position [118, 0]
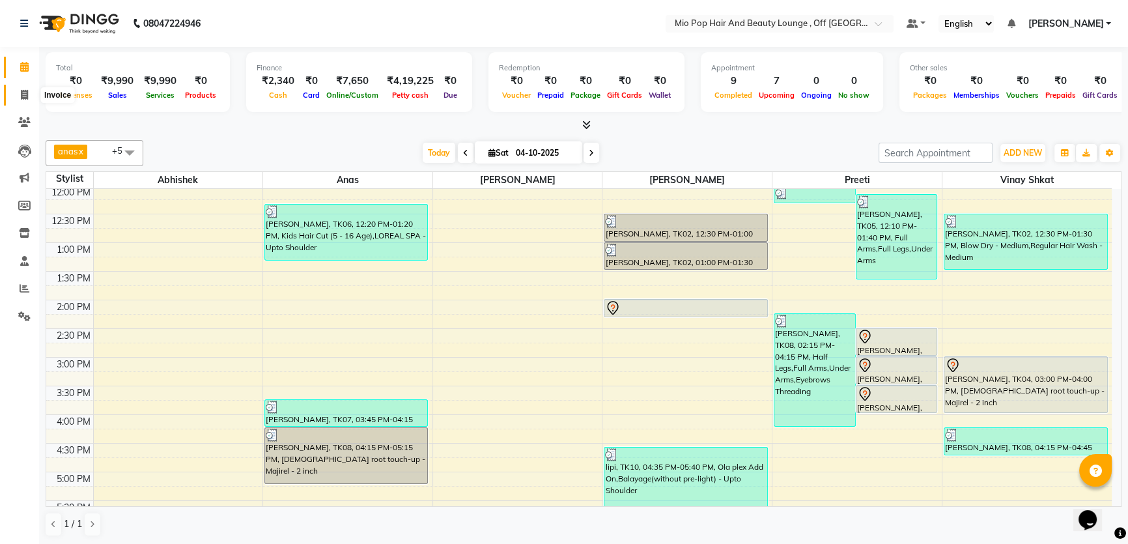
click at [22, 92] on icon at bounding box center [24, 95] width 7 height 10
select select "6567"
select select "service"
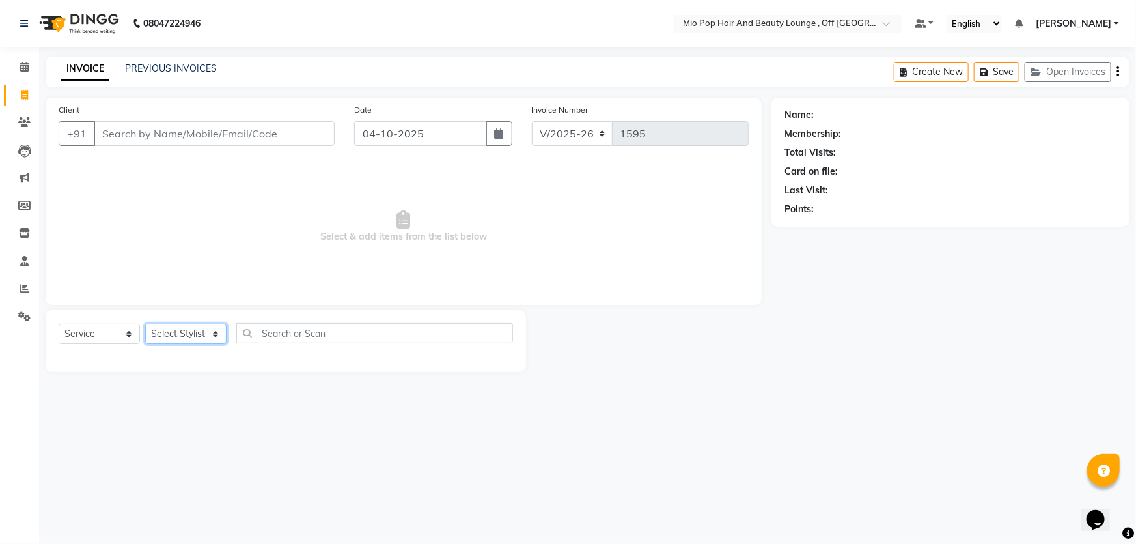
click at [190, 335] on select "Select Stylist" at bounding box center [185, 334] width 81 height 20
select select "62922"
click at [145, 324] on select "Select Stylist Abhishek anas Malcolm Fernandes Meera Kikani Mohd Haroon preeti …" at bounding box center [185, 334] width 81 height 20
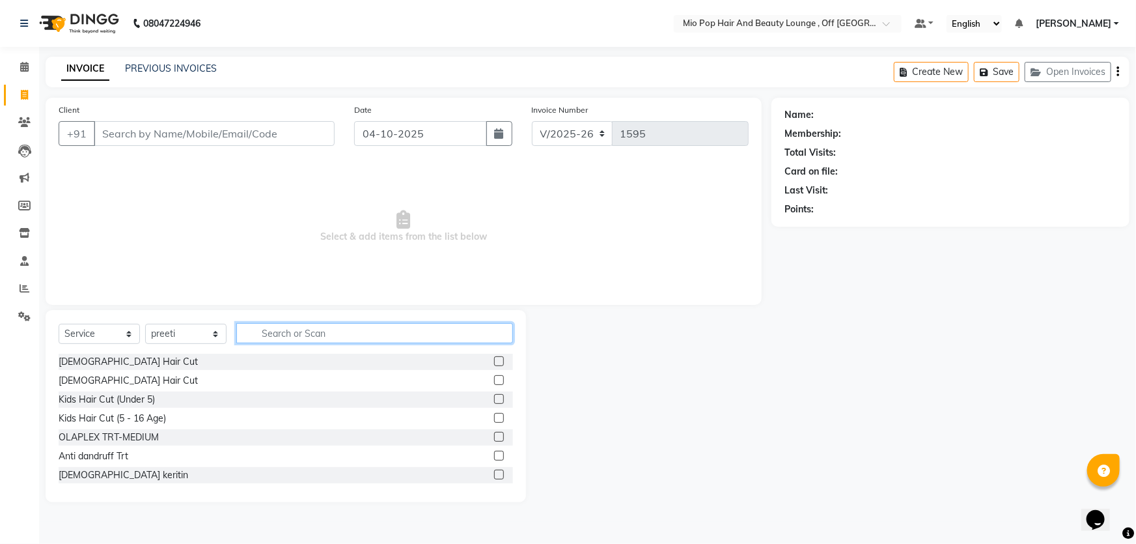
click at [341, 335] on input "text" at bounding box center [374, 333] width 277 height 20
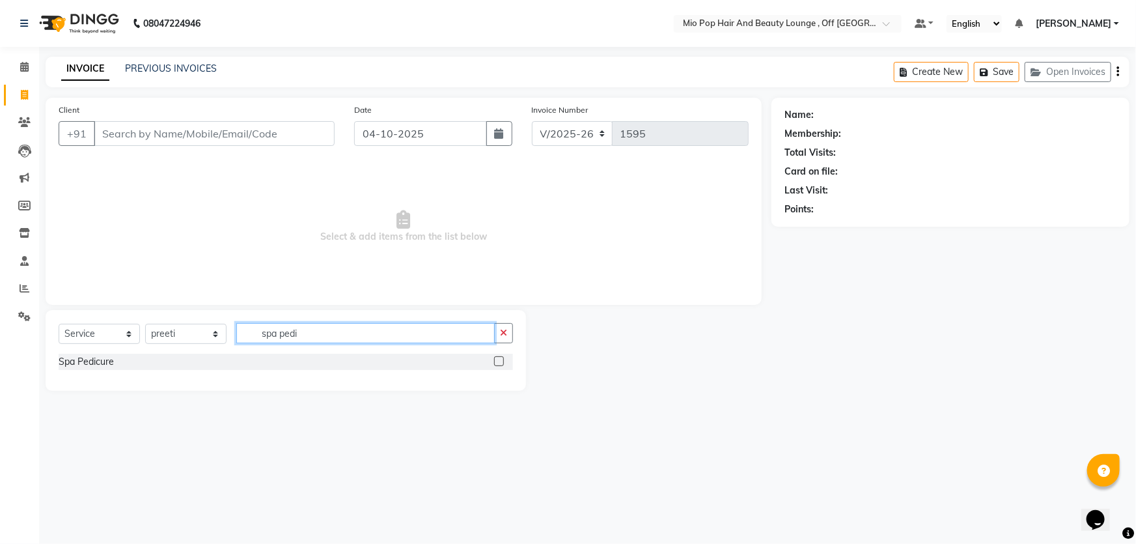
type input "spa pedi"
click at [502, 360] on label at bounding box center [499, 361] width 10 height 10
click at [502, 360] on input "checkbox" at bounding box center [498, 362] width 8 height 8
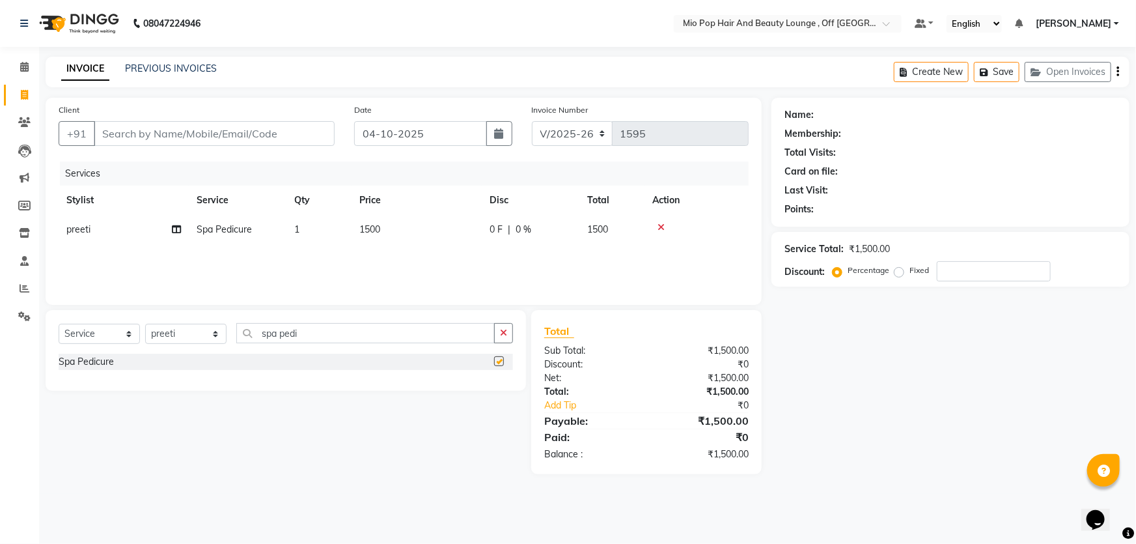
checkbox input "false"
click at [988, 276] on input "number" at bounding box center [994, 271] width 114 height 20
type input "30"
click at [145, 137] on input "Client" at bounding box center [214, 133] width 241 height 25
type input "d"
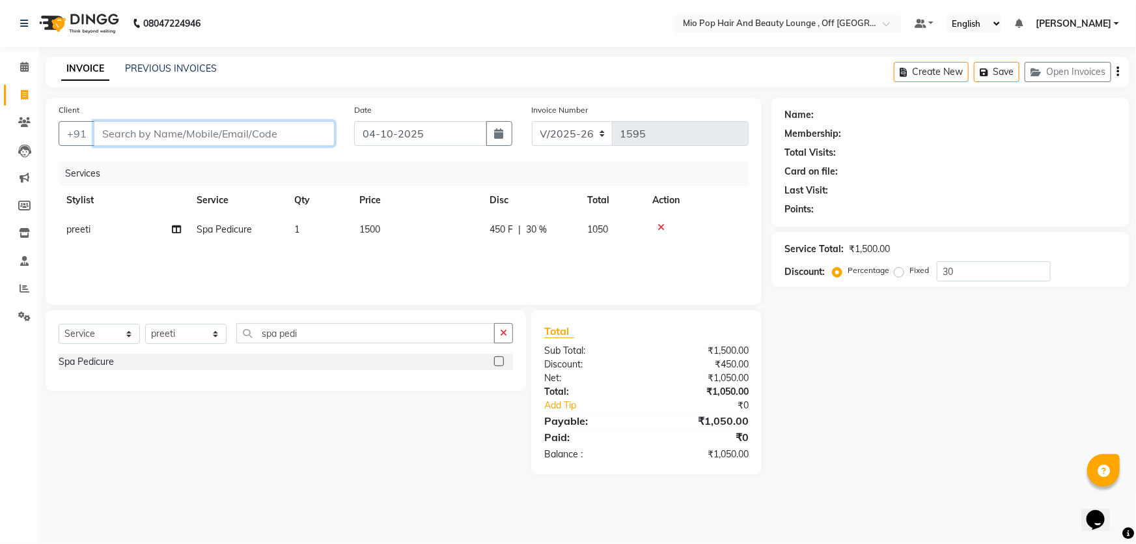
type input "0"
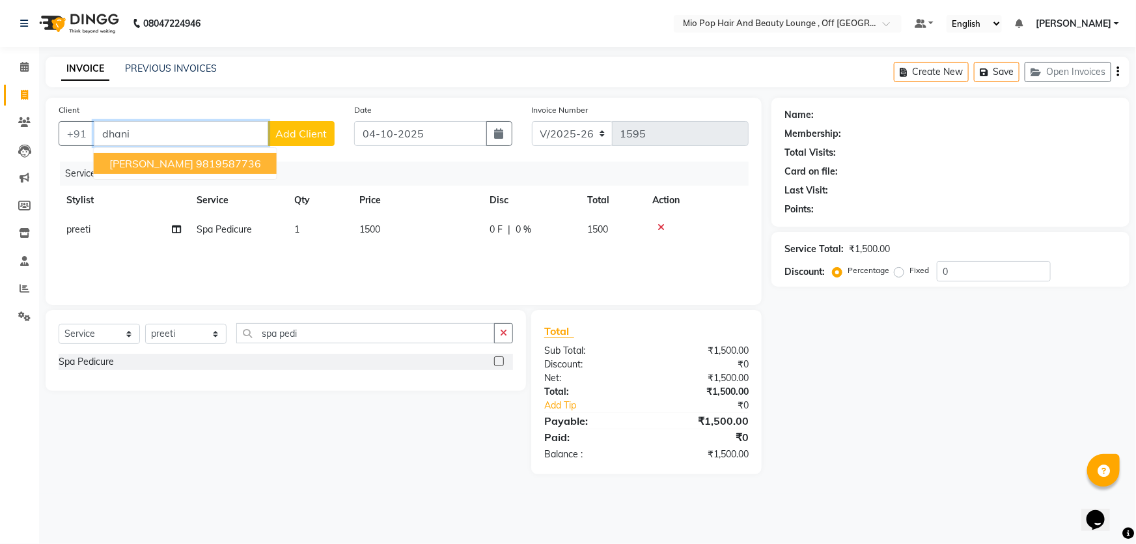
drag, startPoint x: 163, startPoint y: 163, endPoint x: 736, endPoint y: 273, distance: 583.5
click at [196, 164] on ngb-highlight "9819587736" at bounding box center [228, 163] width 65 height 13
type input "9819587736"
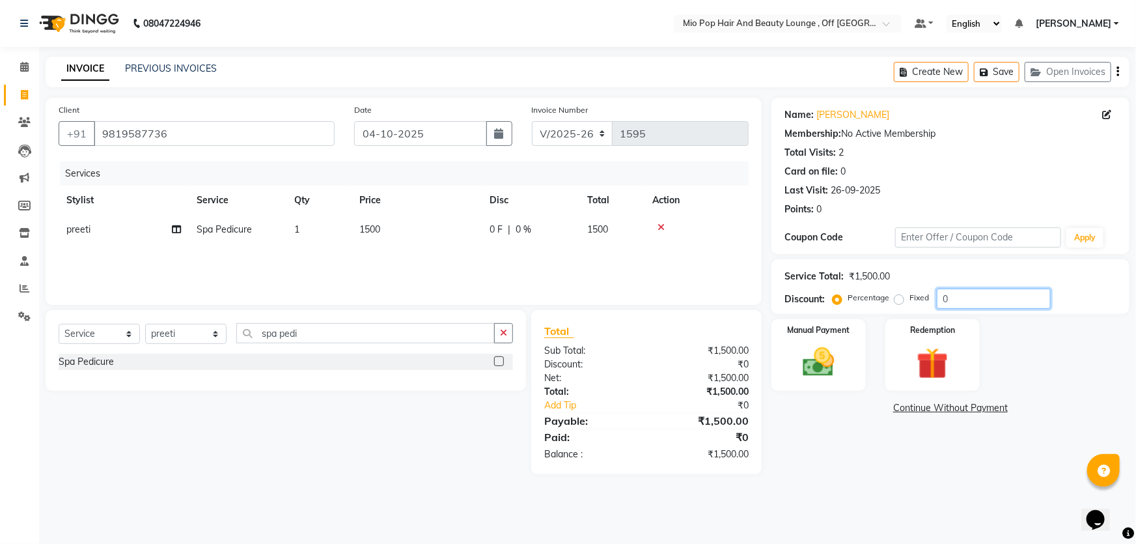
click at [975, 299] on input "0" at bounding box center [994, 298] width 114 height 20
type input "030"
click at [790, 361] on div "Manual Payment" at bounding box center [819, 355] width 98 height 75
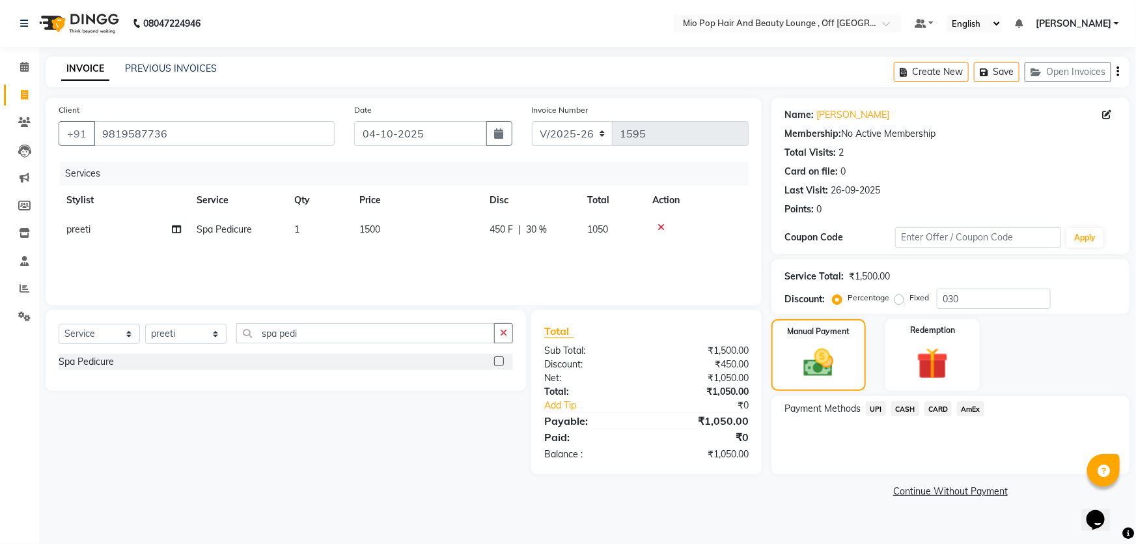
drag, startPoint x: 910, startPoint y: 406, endPoint x: 912, endPoint y: 414, distance: 7.9
click at [911, 406] on span "CASH" at bounding box center [906, 408] width 28 height 15
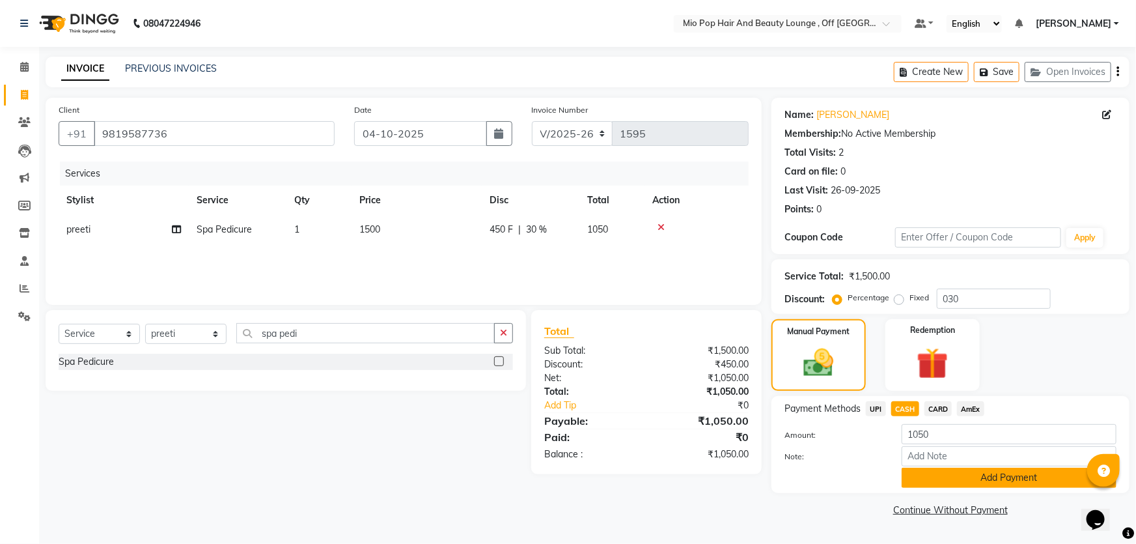
click at [942, 480] on button "Add Payment" at bounding box center [1009, 478] width 215 height 20
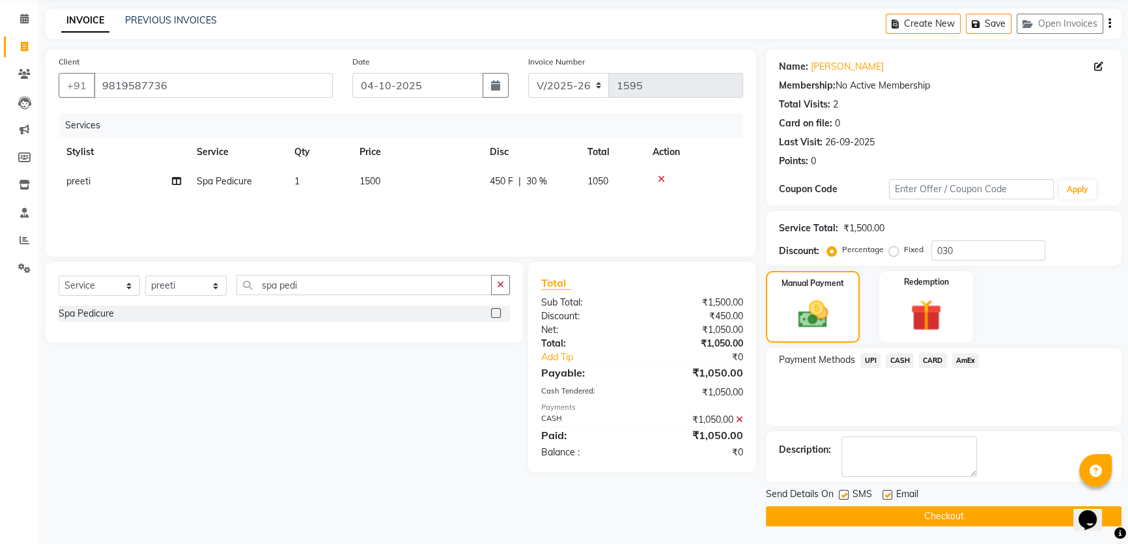
scroll to position [49, 0]
drag, startPoint x: 931, startPoint y: 514, endPoint x: 924, endPoint y: 515, distance: 7.2
click at [931, 514] on button "Checkout" at bounding box center [944, 515] width 356 height 20
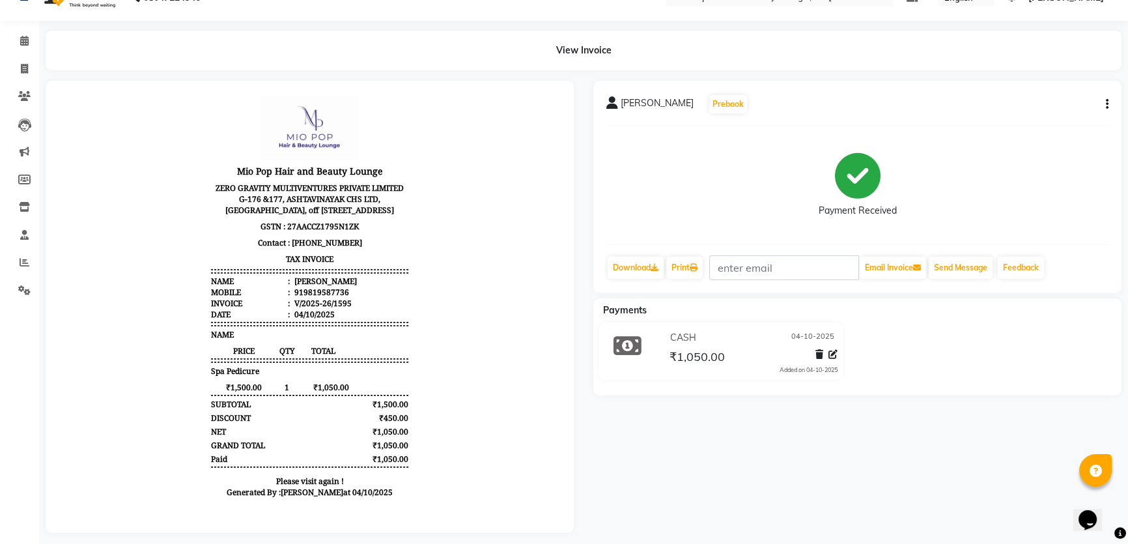
scroll to position [42, 0]
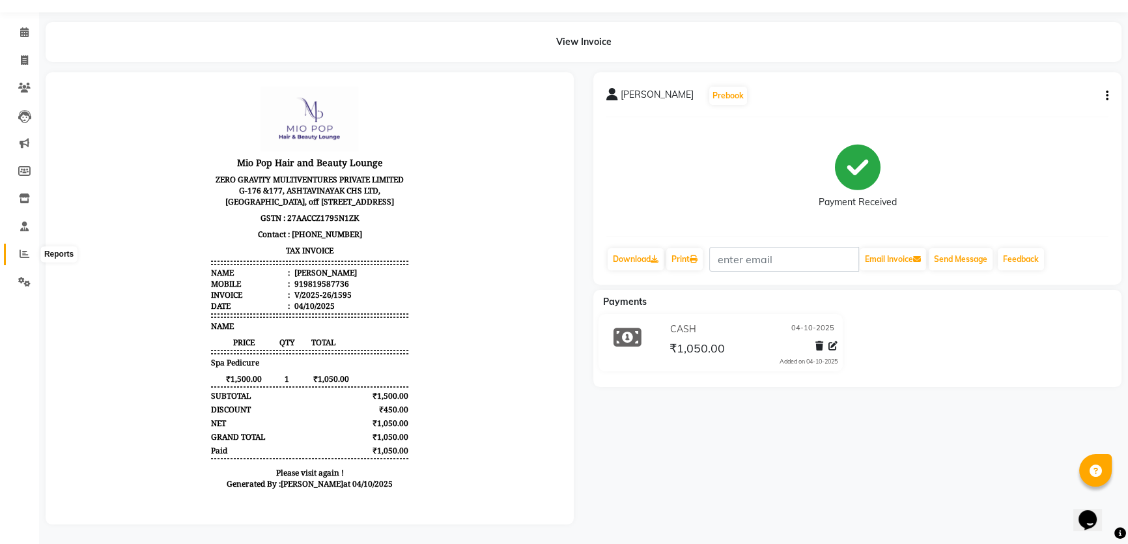
click at [25, 249] on icon at bounding box center [25, 254] width 10 height 10
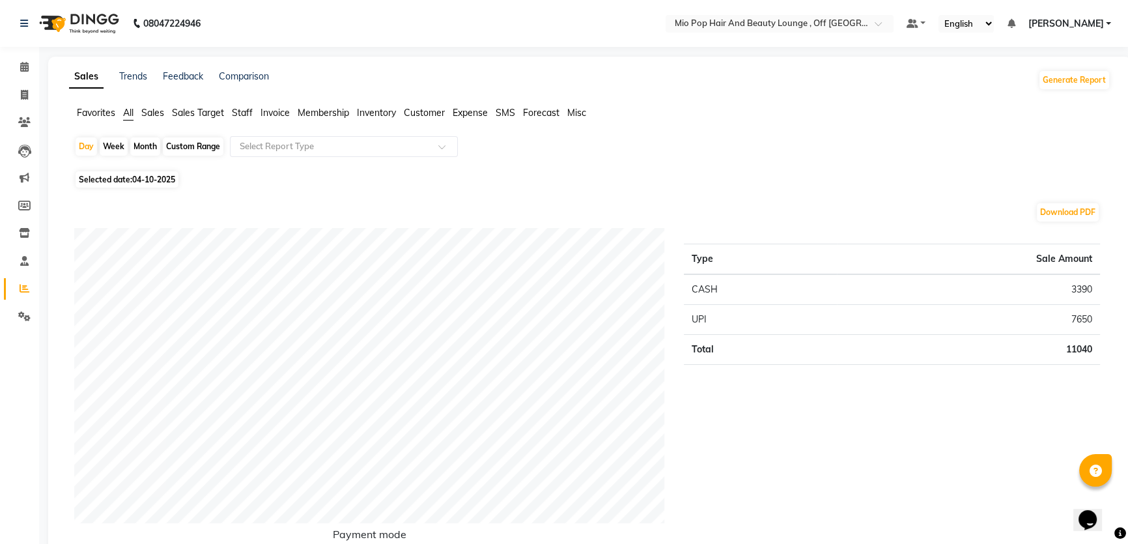
click at [243, 111] on span "Staff" at bounding box center [242, 113] width 21 height 12
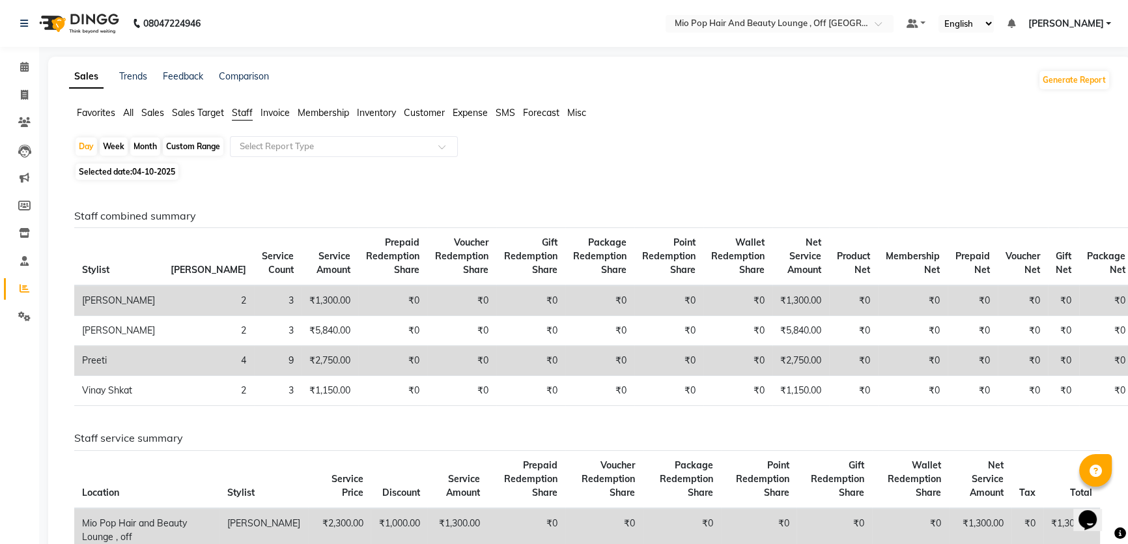
click at [249, 114] on span "Staff" at bounding box center [242, 113] width 21 height 12
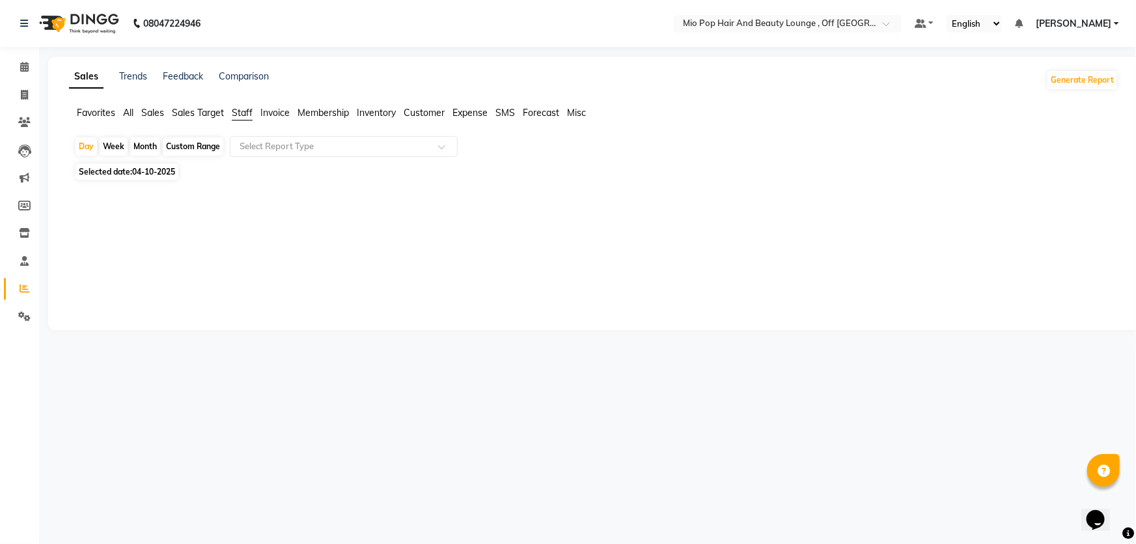
click at [249, 114] on span "Staff" at bounding box center [242, 113] width 21 height 12
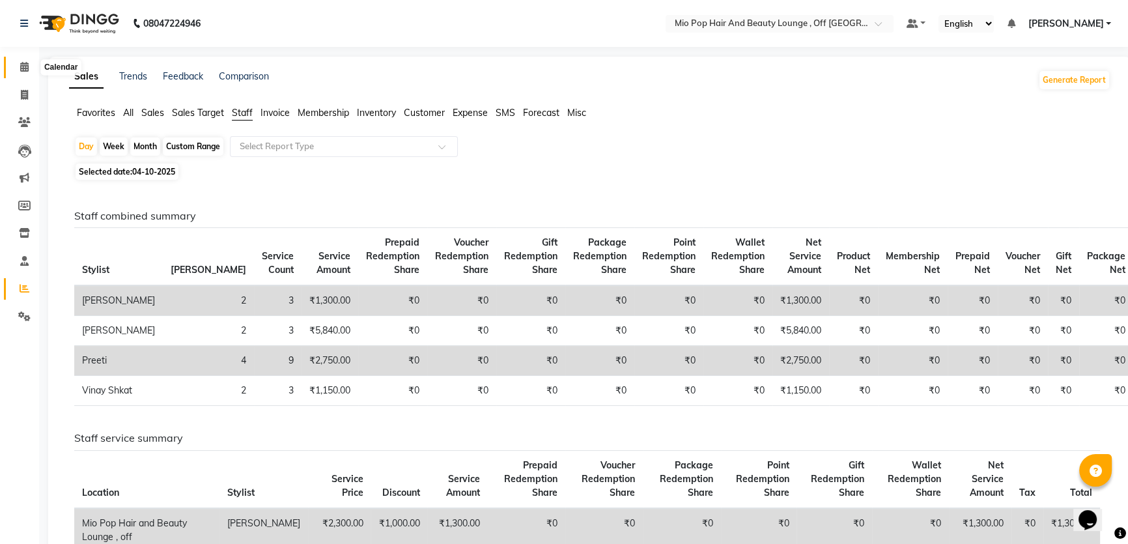
click at [19, 61] on span at bounding box center [24, 67] width 23 height 15
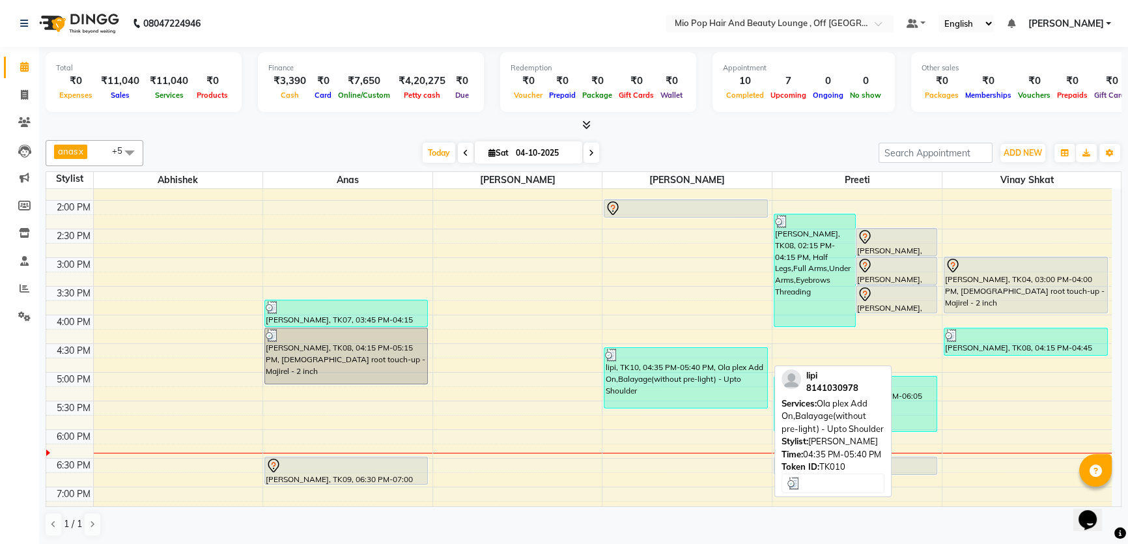
scroll to position [189, 0]
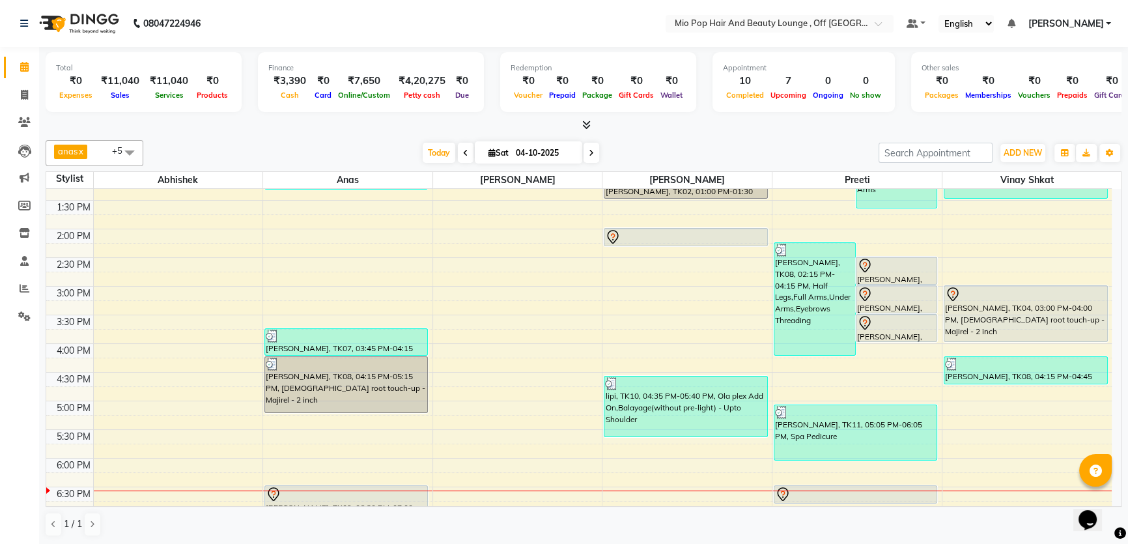
click at [436, 371] on div "10:00 AM 10:30 AM 11:00 AM 11:30 AM 12:00 PM 12:30 PM 1:00 PM 1:30 PM 2:00 PM 2…" at bounding box center [578, 343] width 1065 height 687
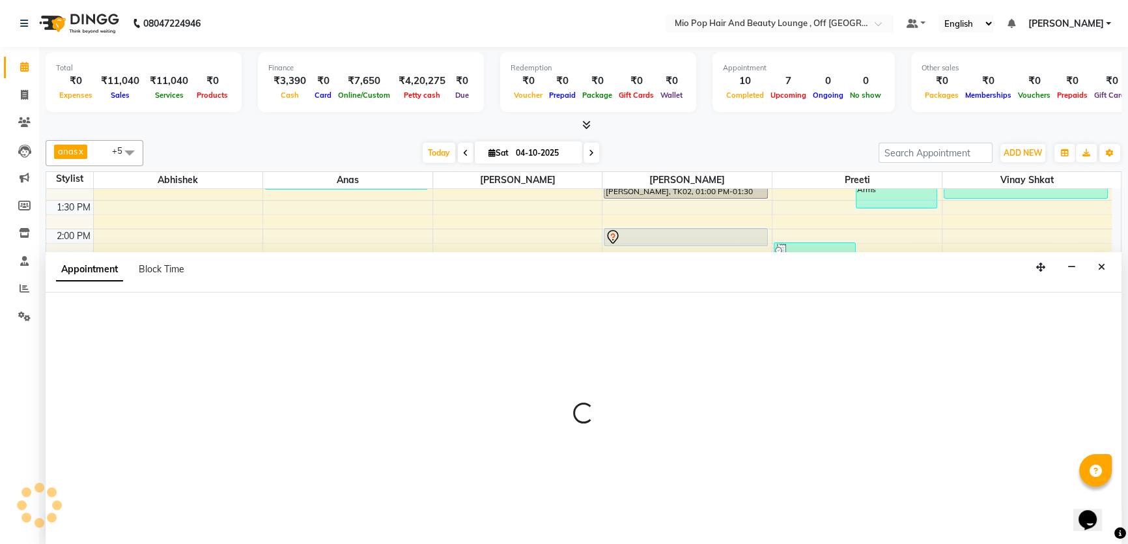
scroll to position [0, 0]
select select "51341"
select select "990"
select select "tentative"
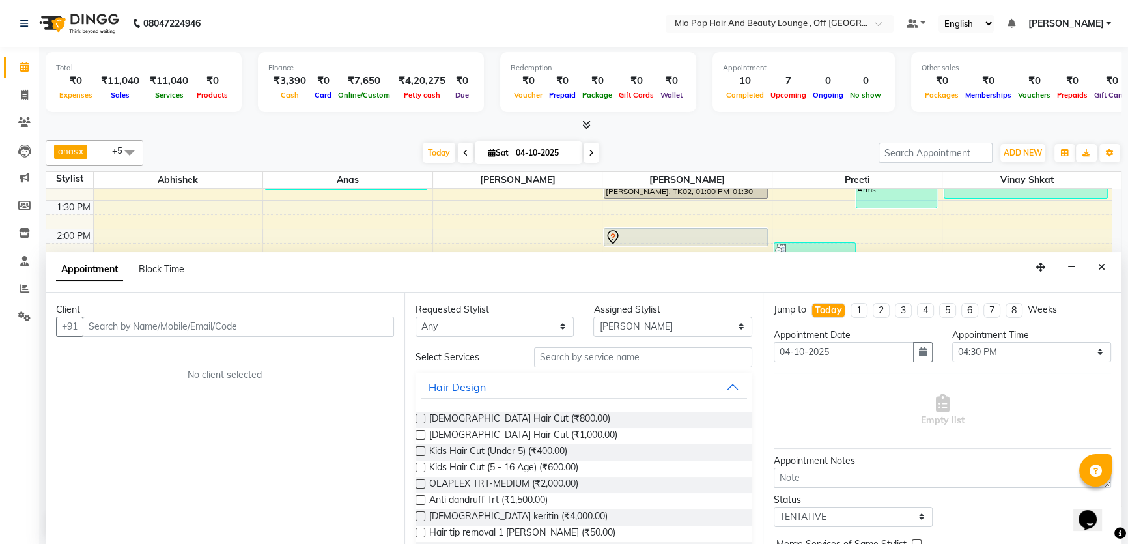
click at [358, 429] on div "Client +91 No client selected" at bounding box center [225, 418] width 359 height 253
click at [361, 431] on div "Client +91 No client selected" at bounding box center [225, 418] width 359 height 253
click at [24, 92] on icon at bounding box center [24, 95] width 7 height 10
select select "service"
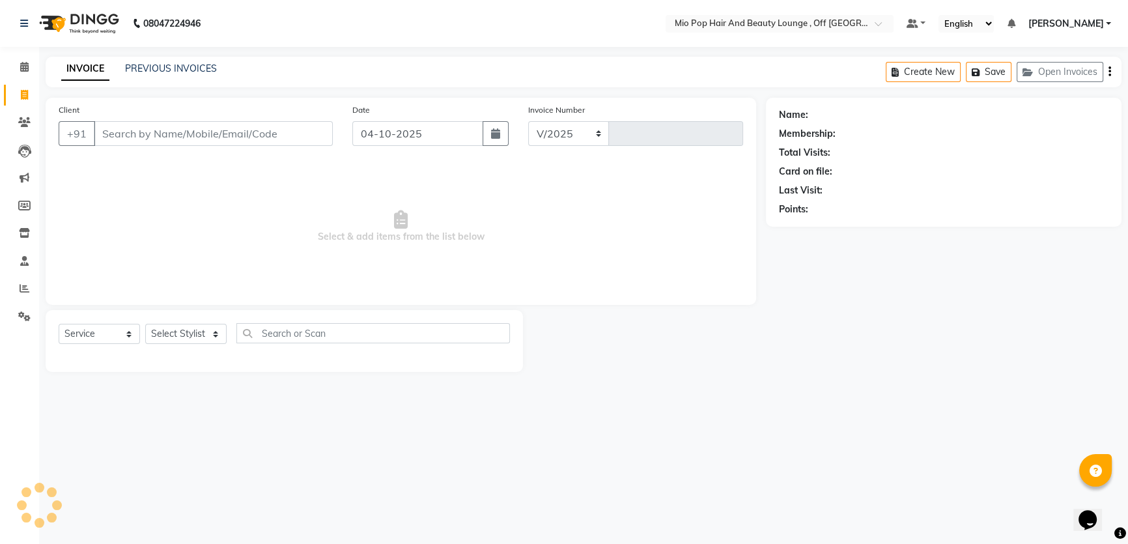
select select "6567"
type input "1596"
click at [215, 333] on select "Select Stylist Abhishek anas Malcolm Fernandes Meera Kikani Mohd Haroon preeti …" at bounding box center [185, 334] width 81 height 20
select select "70076"
click at [145, 324] on select "Select Stylist Abhishek anas Malcolm Fernandes Meera Kikani Mohd Haroon preeti …" at bounding box center [185, 334] width 81 height 20
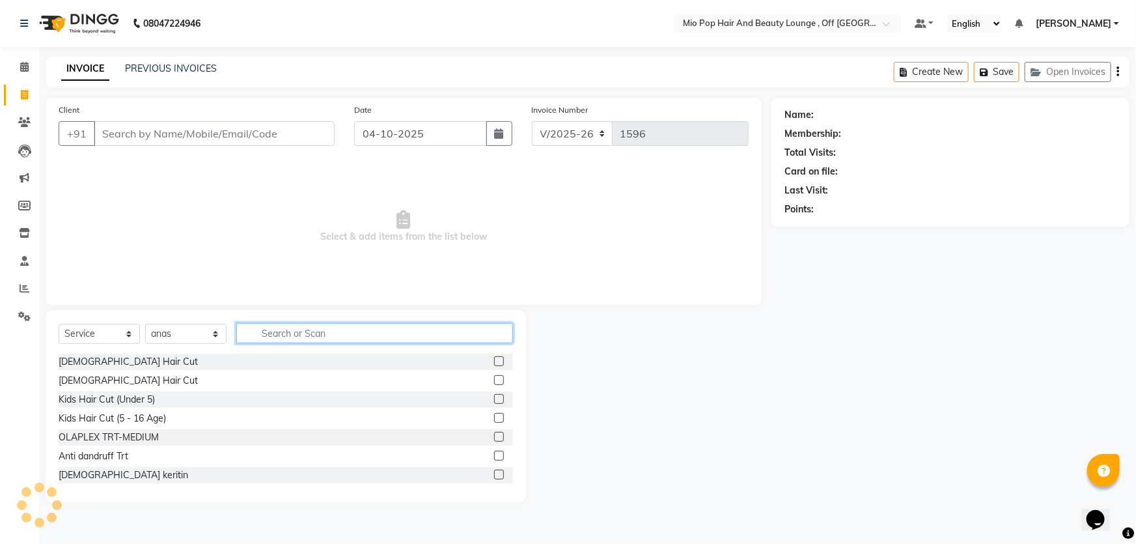
click at [291, 337] on input "text" at bounding box center [374, 333] width 277 height 20
type input "wash"
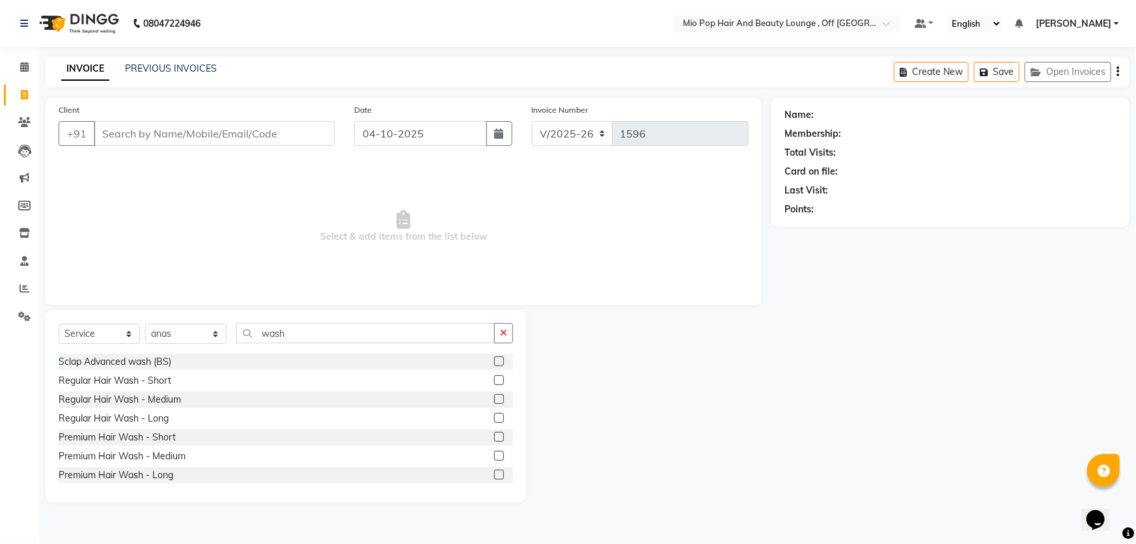
click at [494, 419] on label at bounding box center [499, 418] width 10 height 10
click at [494, 419] on input "checkbox" at bounding box center [498, 418] width 8 height 8
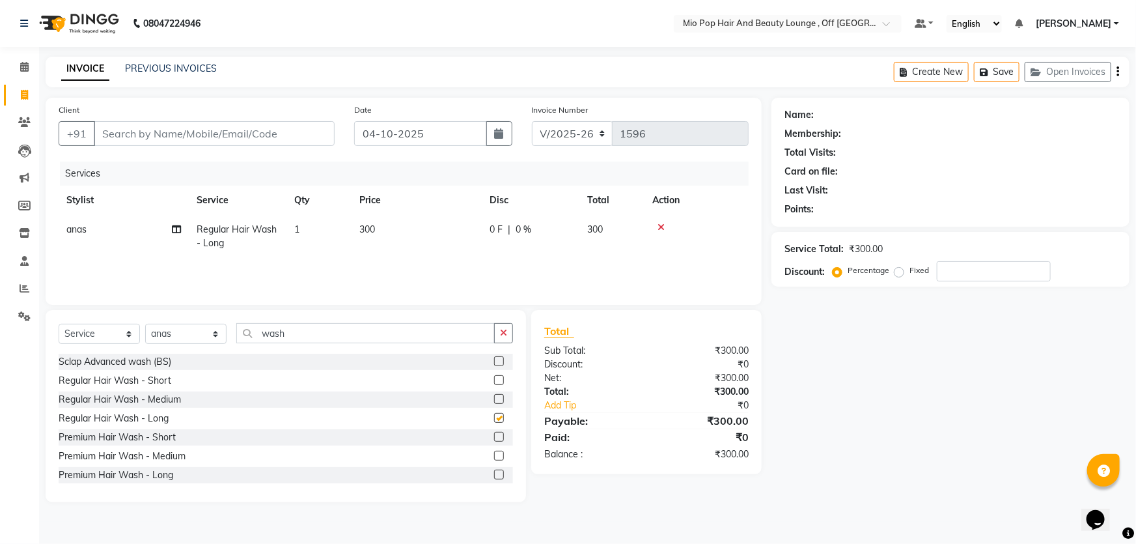
checkbox input "false"
click at [167, 133] on input "Client" at bounding box center [214, 133] width 241 height 25
click at [152, 133] on input "Client" at bounding box center [214, 133] width 241 height 25
type input "c"
type input "0"
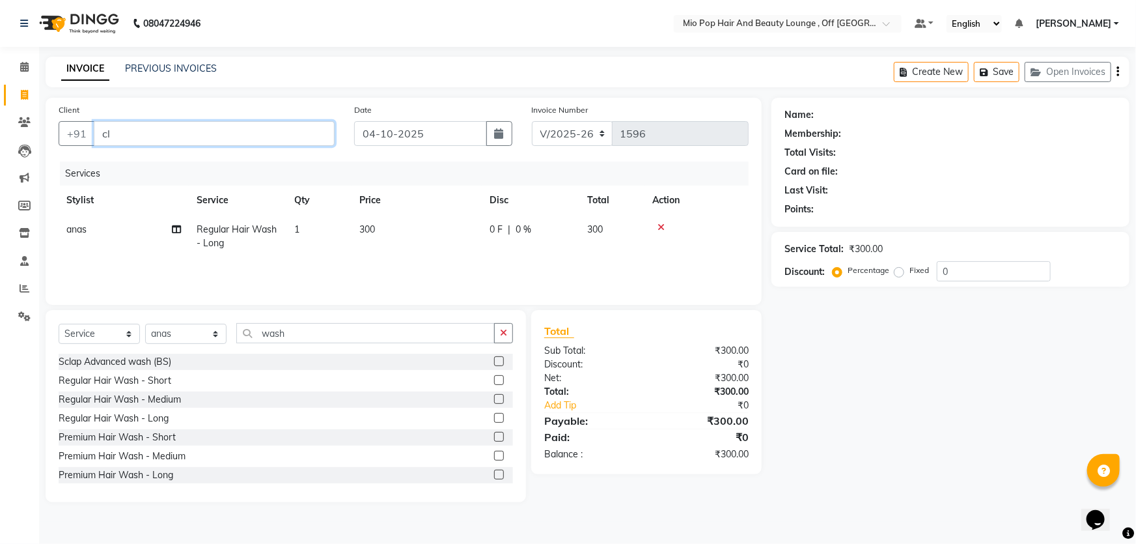
type input "cl"
click at [318, 331] on input "wash" at bounding box center [365, 333] width 259 height 20
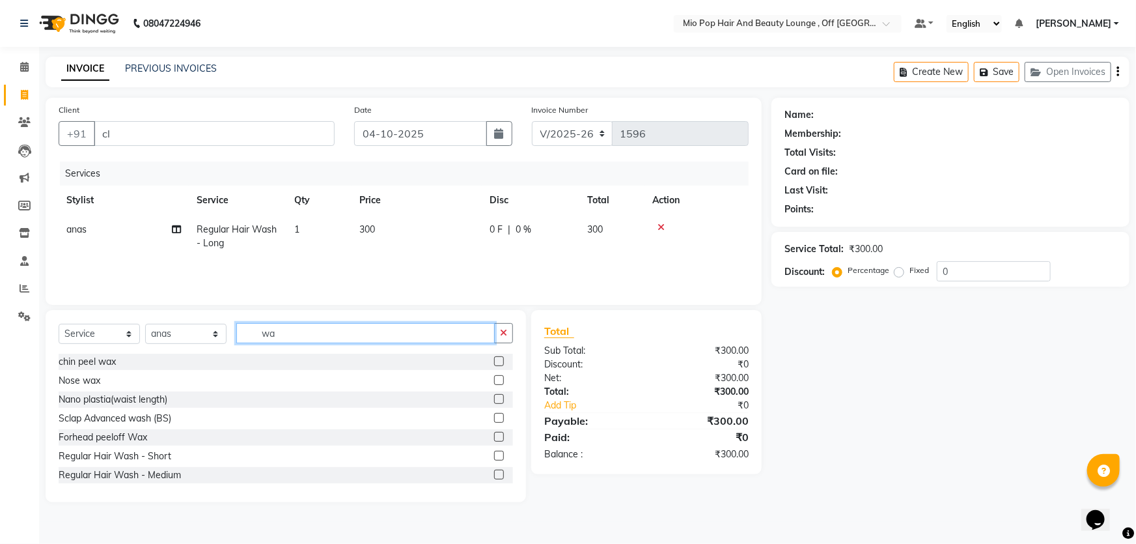
type input "w"
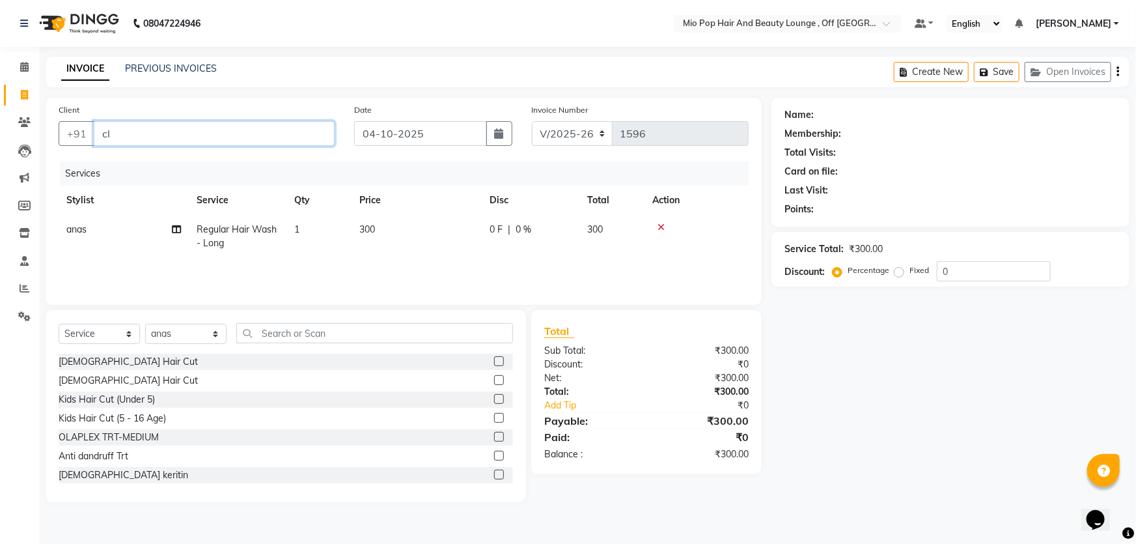
click at [182, 139] on input "cl" at bounding box center [214, 133] width 241 height 25
type input "c"
click at [299, 330] on input "text" at bounding box center [374, 333] width 277 height 20
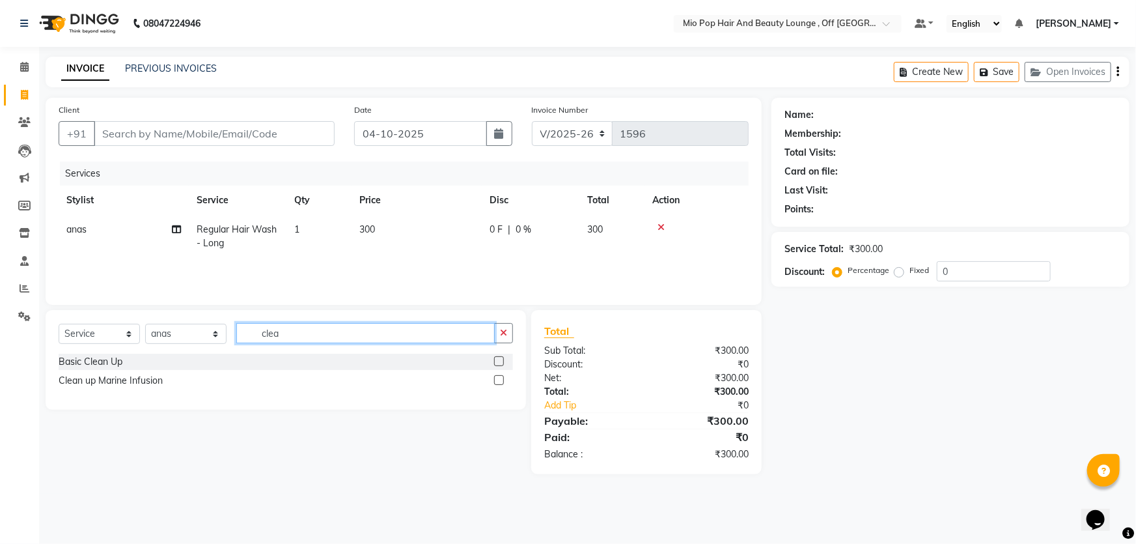
type input "clea"
click at [501, 378] on label at bounding box center [499, 380] width 10 height 10
click at [501, 378] on input "checkbox" at bounding box center [498, 380] width 8 height 8
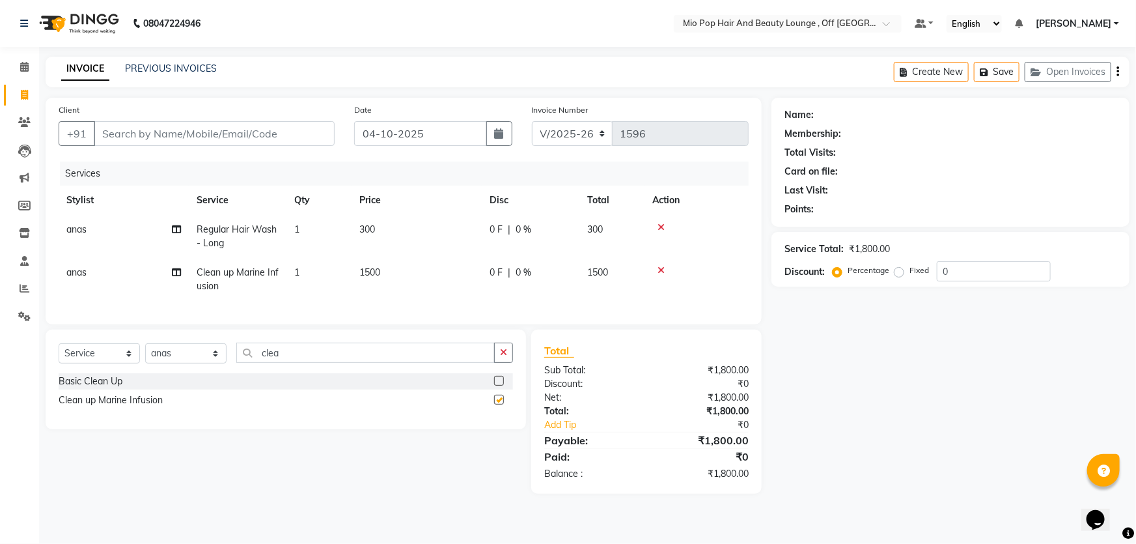
checkbox input "false"
click at [516, 277] on span "0 %" at bounding box center [524, 273] width 16 height 14
select select "70076"
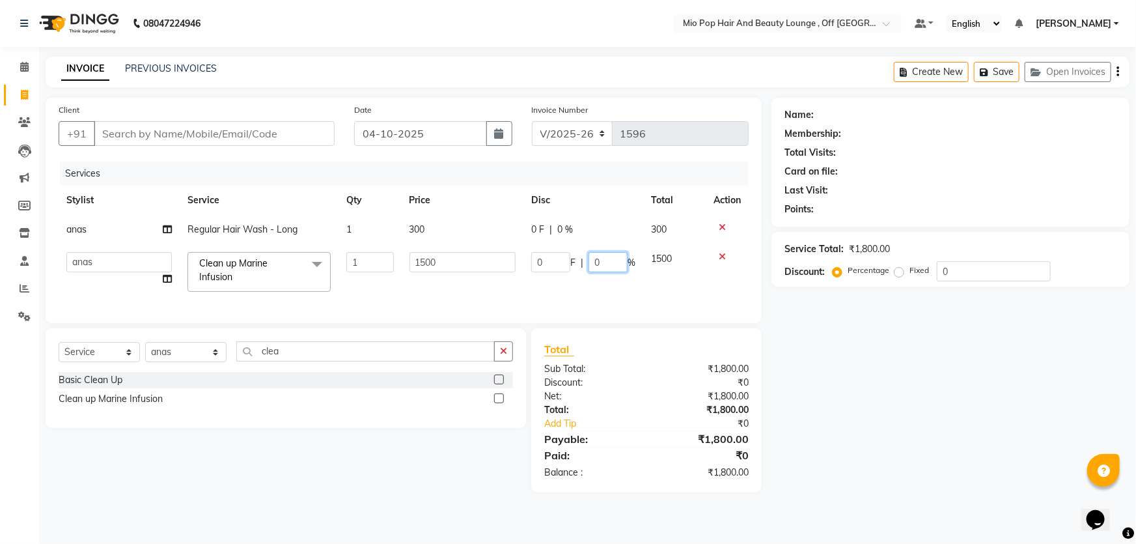
click at [606, 263] on input "0" at bounding box center [608, 262] width 39 height 20
type input "30"
click at [520, 289] on tr "Abhishek anas Malcolm Fernandes Meera Kikani Mohd Haroon preeti shambhavi gupta…" at bounding box center [404, 271] width 690 height 55
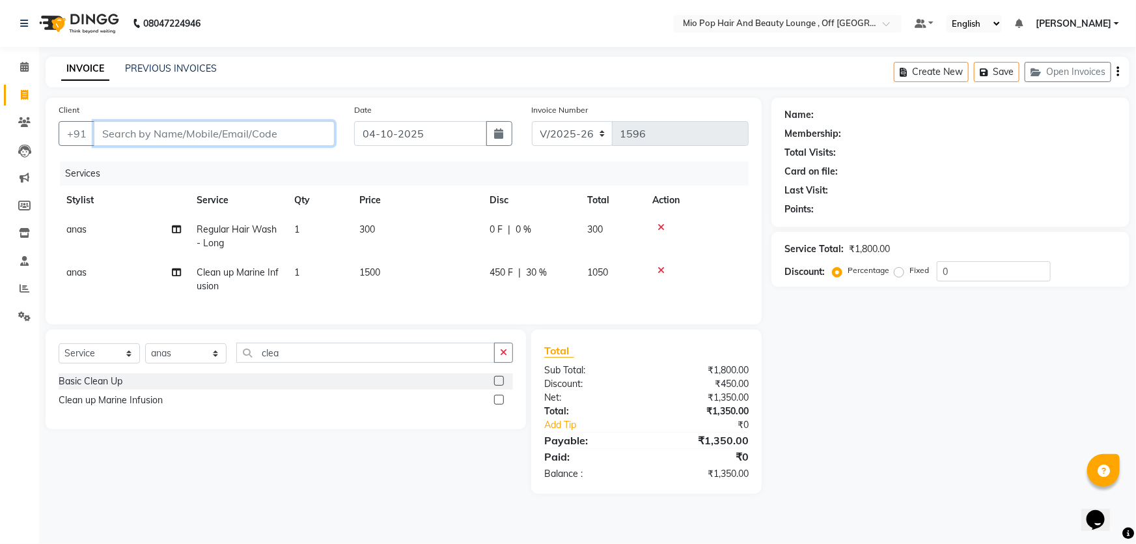
click at [189, 132] on input "Client" at bounding box center [214, 133] width 241 height 25
click at [188, 133] on input "Client" at bounding box center [214, 133] width 241 height 25
click at [190, 135] on input "Client" at bounding box center [214, 133] width 241 height 25
click at [81, 268] on span "anas" at bounding box center [76, 272] width 20 height 12
select select "70076"
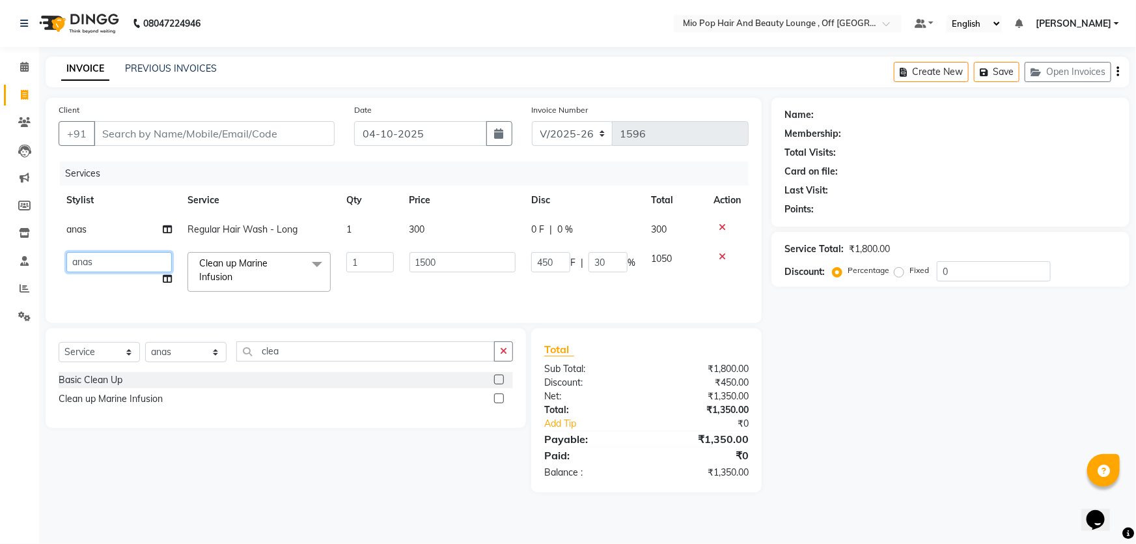
click at [81, 268] on select "Abhishek anas Malcolm Fernandes Meera Kikani Mohd Haroon preeti shambhavi gupta…" at bounding box center [118, 262] width 105 height 20
select select "62922"
click at [23, 287] on icon at bounding box center [25, 288] width 10 height 10
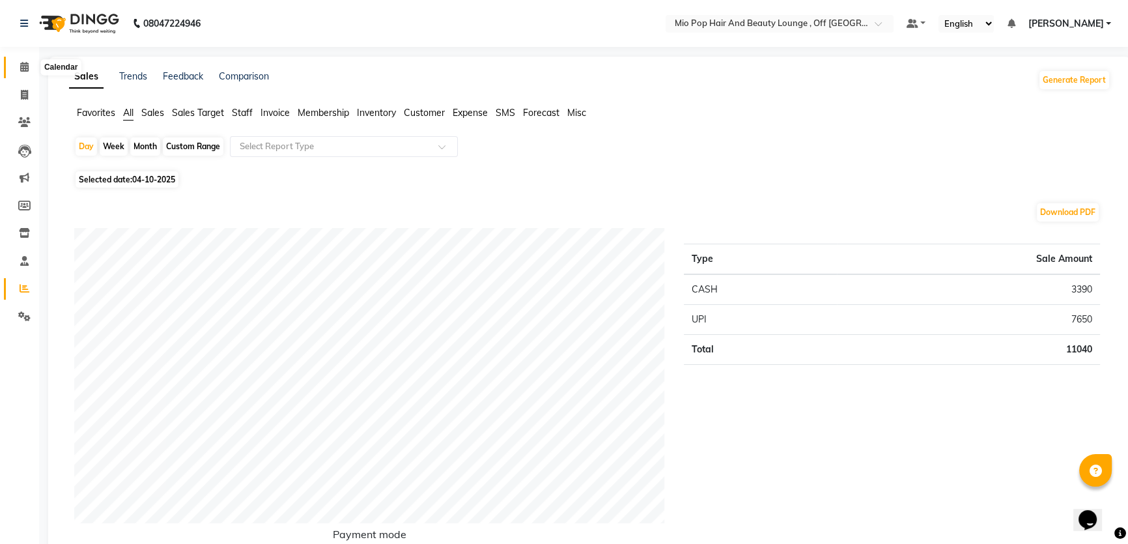
click at [27, 65] on icon at bounding box center [24, 67] width 8 height 10
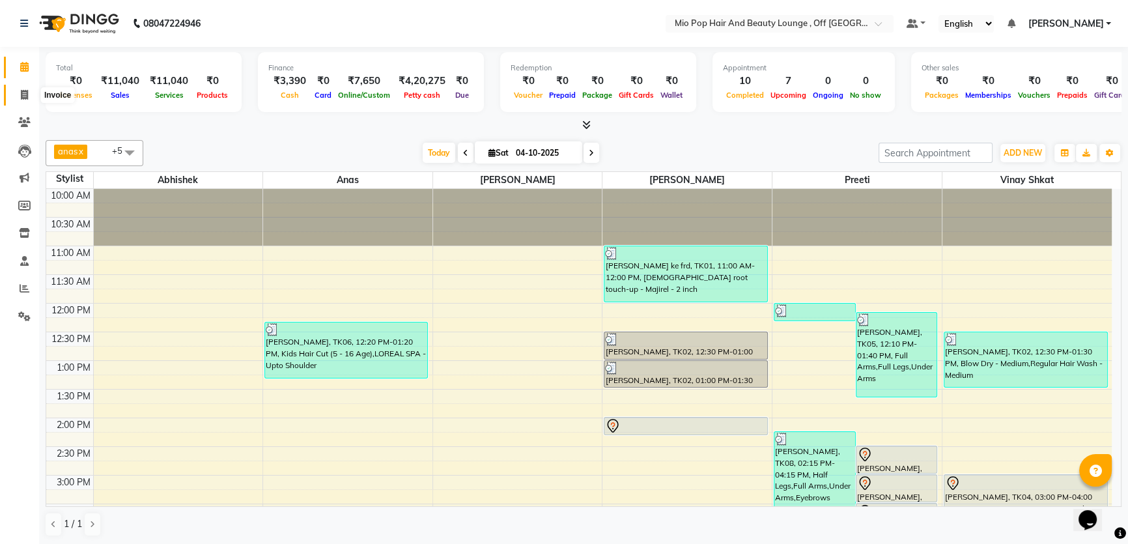
click at [24, 91] on icon at bounding box center [24, 95] width 7 height 10
select select "service"
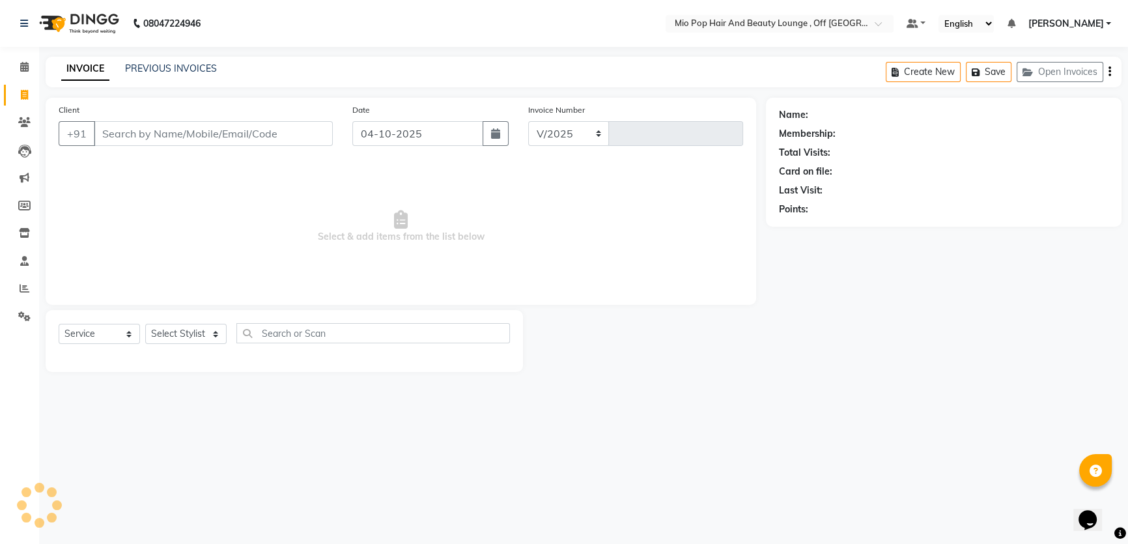
select select "6567"
type input "1596"
click at [177, 65] on link "PREVIOUS INVOICES" at bounding box center [171, 69] width 92 height 12
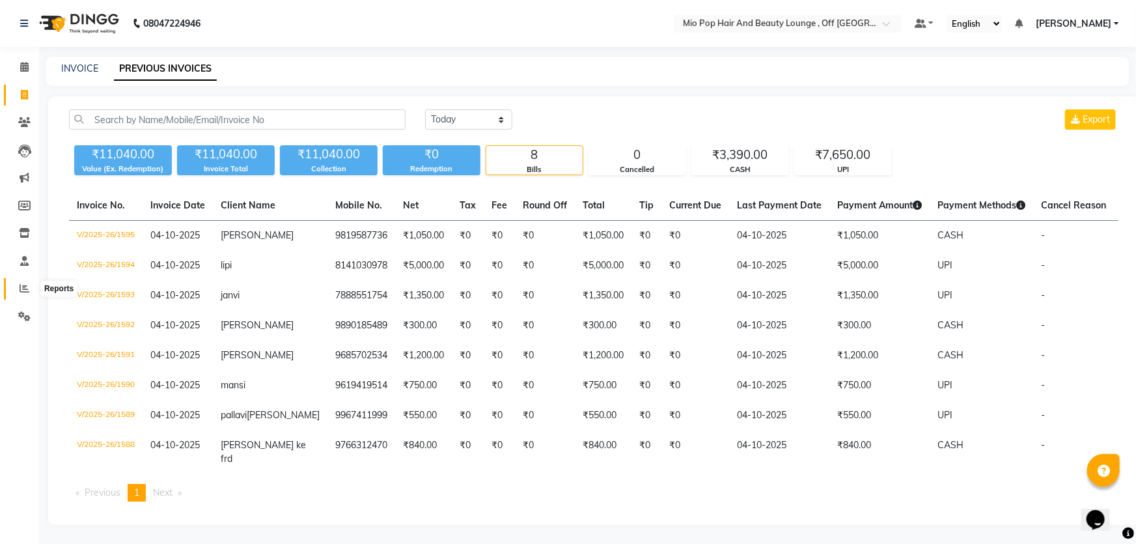
click at [23, 285] on icon at bounding box center [25, 288] width 10 height 10
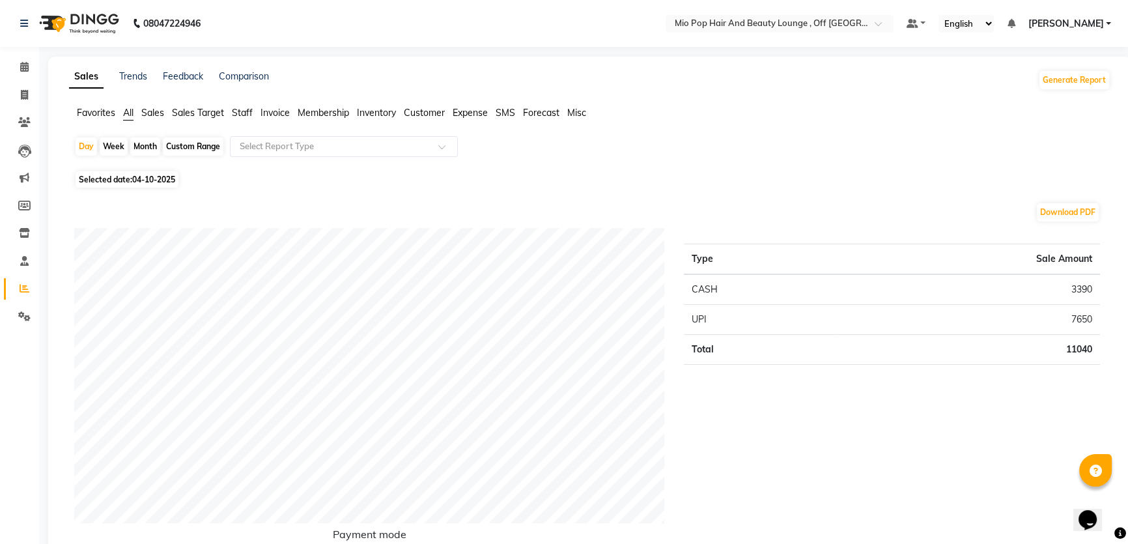
click at [241, 111] on span "Staff" at bounding box center [242, 113] width 21 height 12
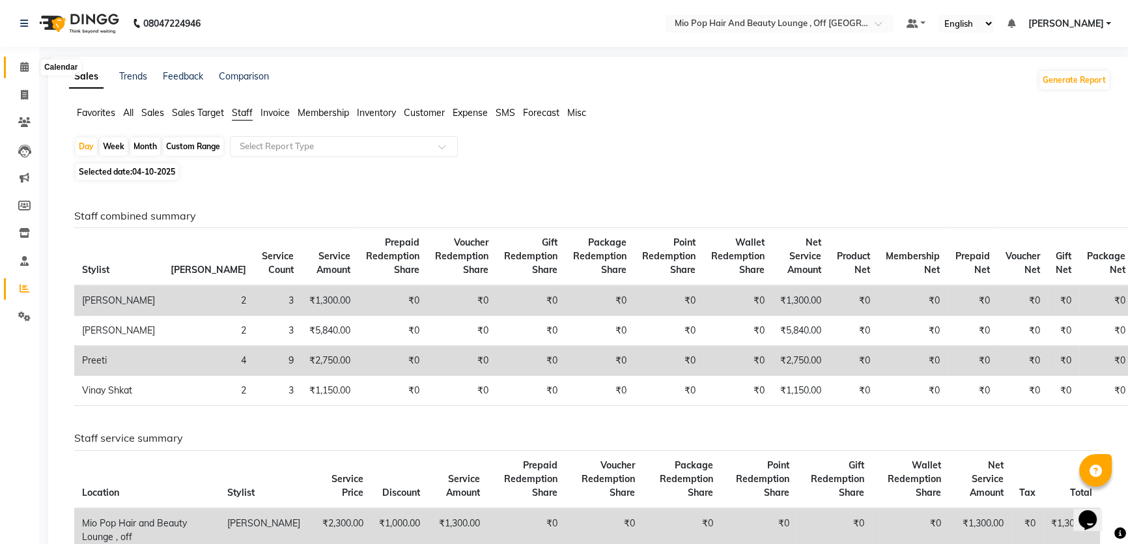
click at [21, 60] on span at bounding box center [24, 67] width 23 height 15
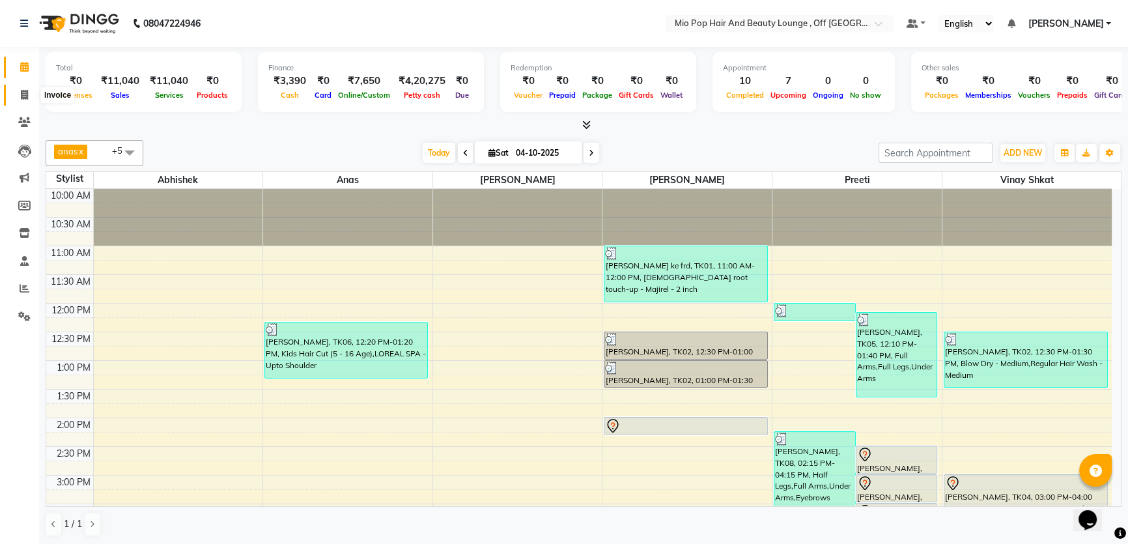
click at [22, 91] on icon at bounding box center [24, 95] width 7 height 10
select select "service"
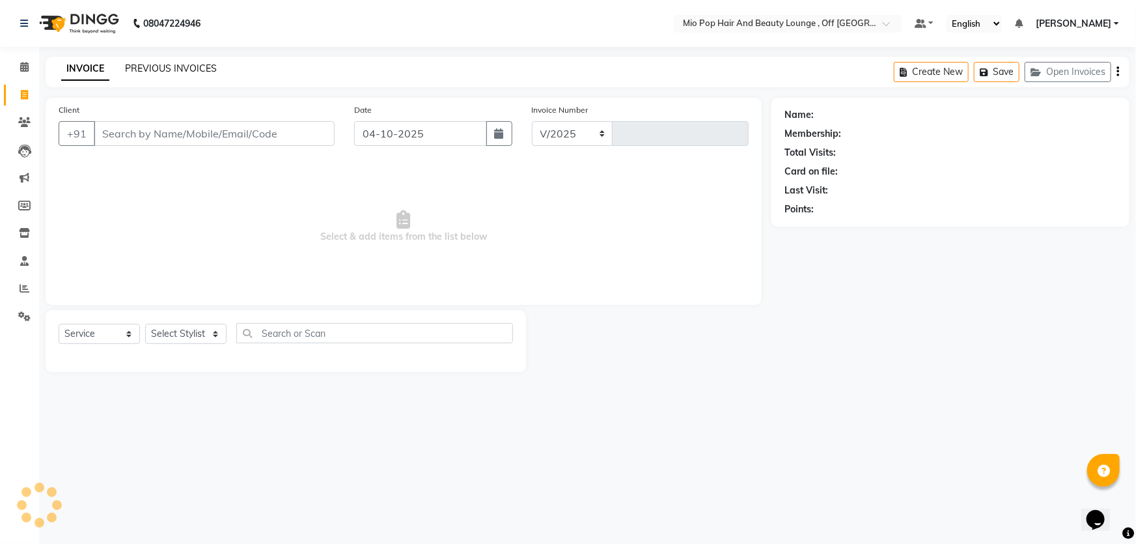
select select "6567"
type input "1597"
click at [169, 68] on link "PREVIOUS INVOICES" at bounding box center [171, 69] width 92 height 12
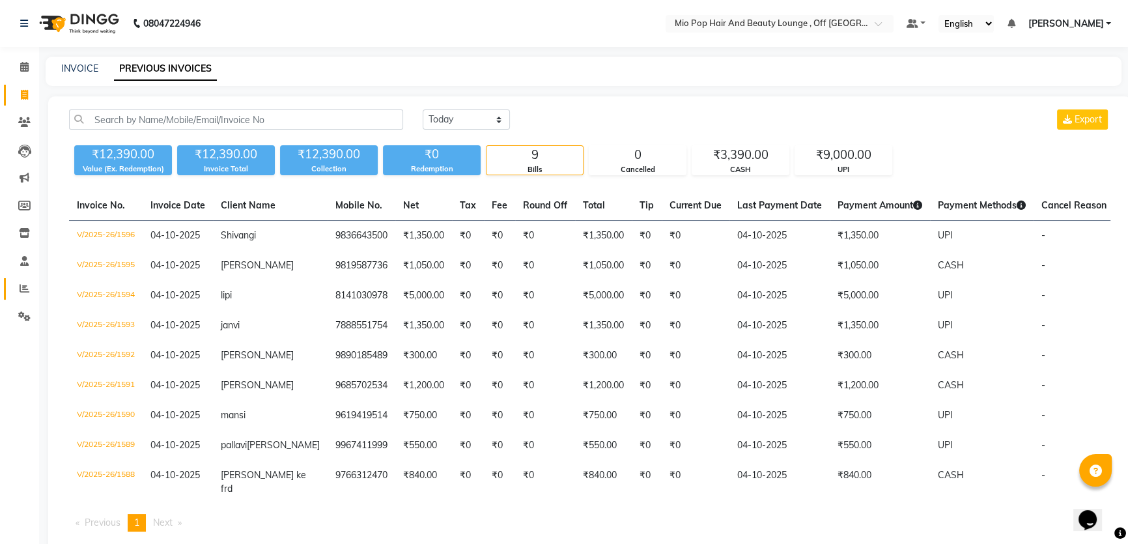
click at [23, 286] on icon at bounding box center [25, 288] width 10 height 10
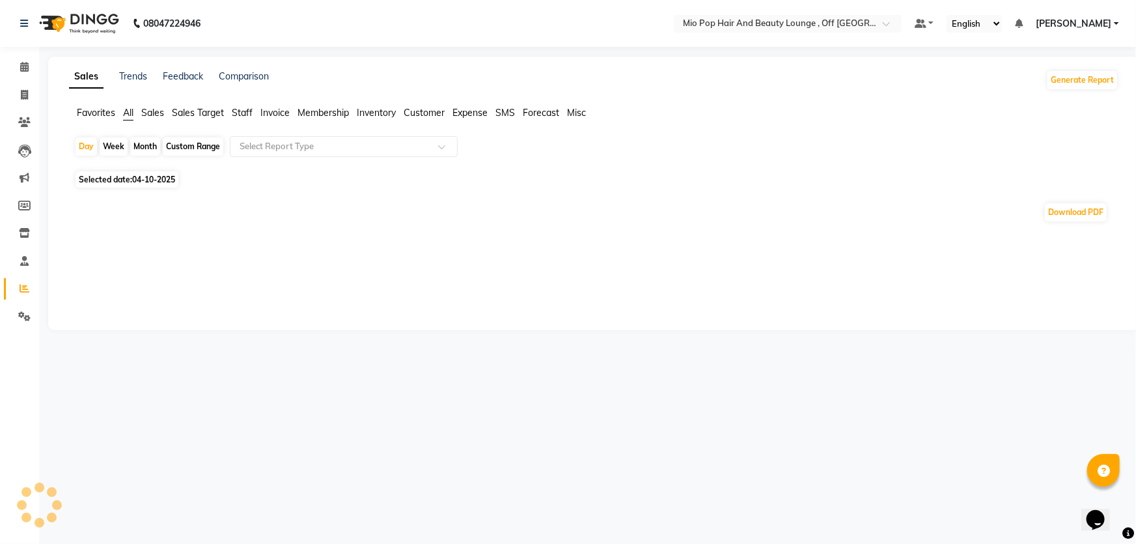
click at [246, 111] on span "Staff" at bounding box center [242, 113] width 21 height 12
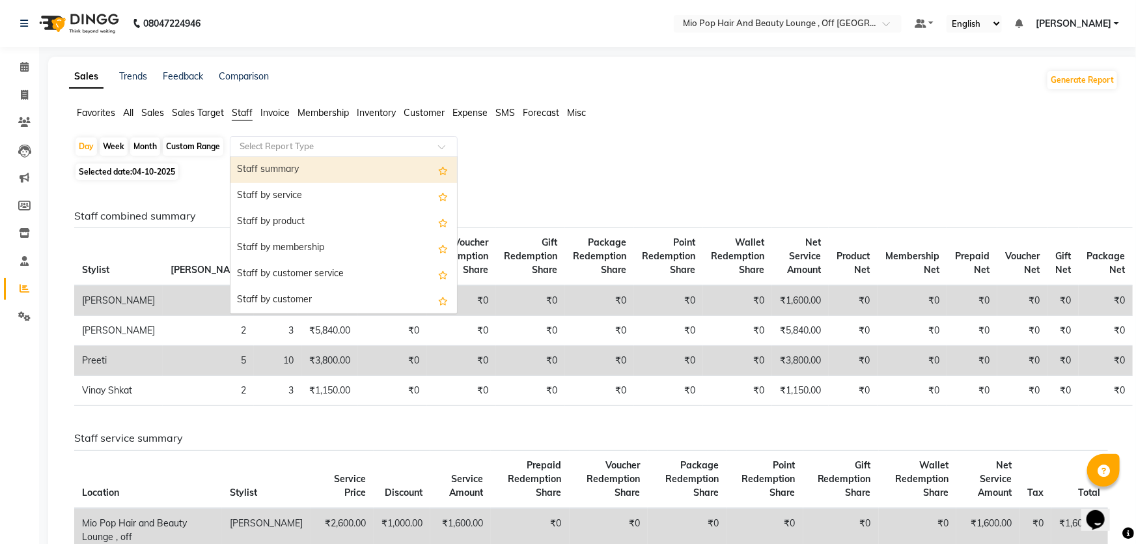
click at [261, 148] on input "text" at bounding box center [331, 146] width 188 height 13
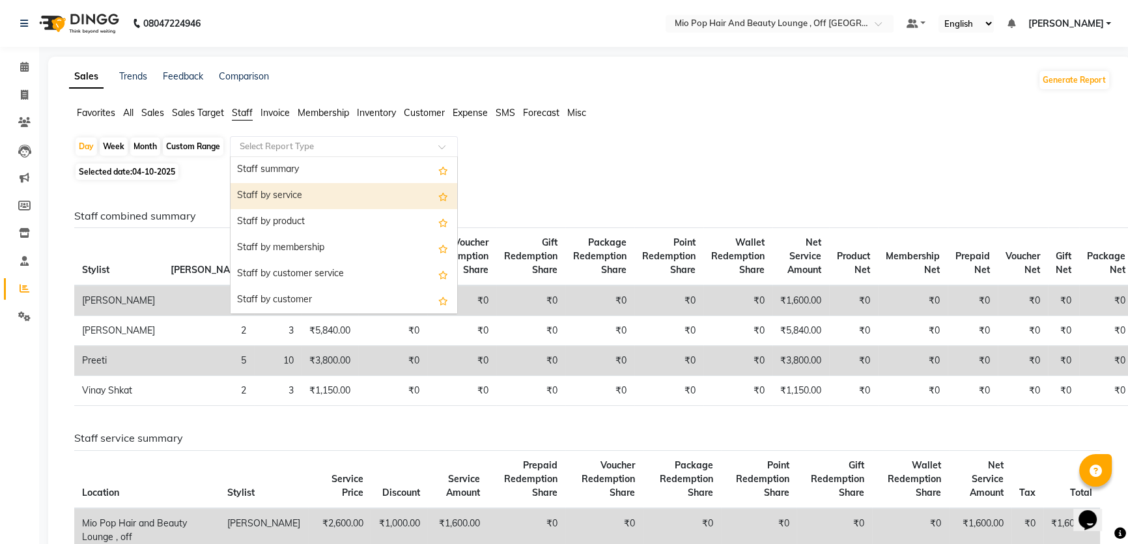
click at [261, 189] on div "Staff by service" at bounding box center [344, 196] width 227 height 26
select select "full_report"
select select "csv"
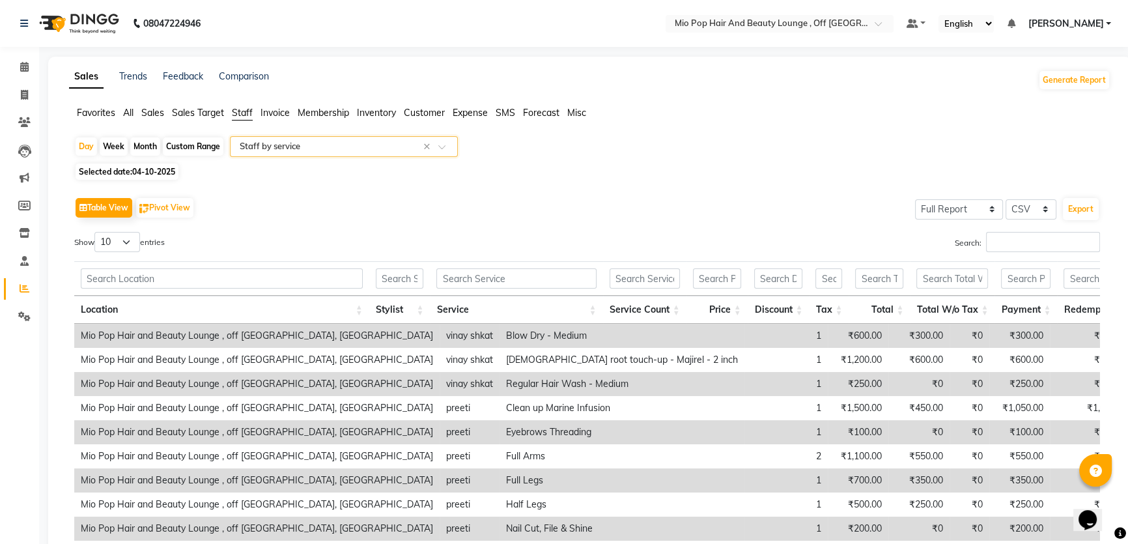
scroll to position [135, 0]
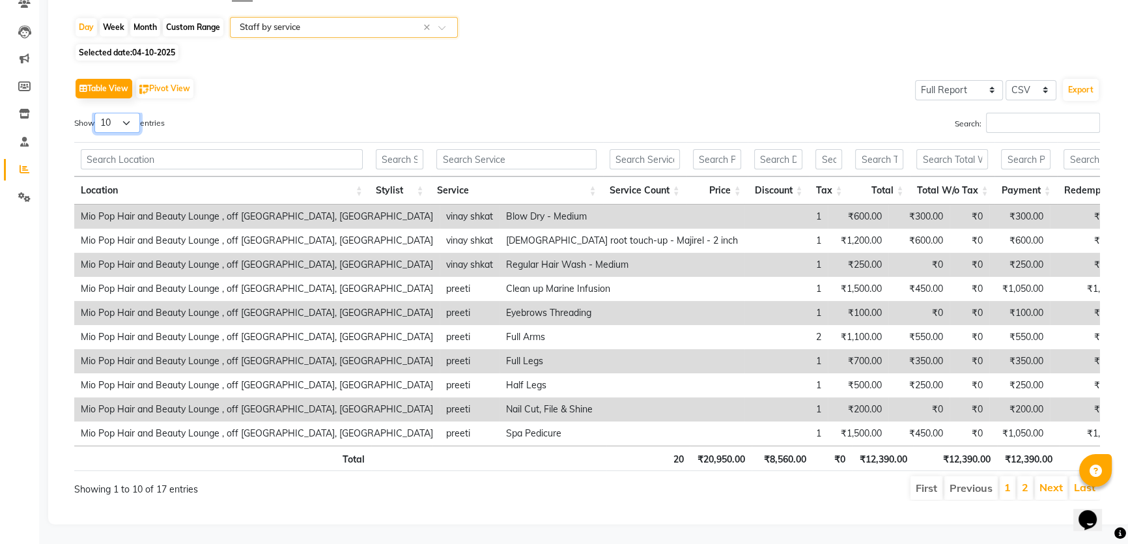
click at [119, 113] on select "10 25 50 100" at bounding box center [117, 123] width 46 height 20
select select "50"
click at [96, 113] on select "10 25 50 100" at bounding box center [117, 123] width 46 height 20
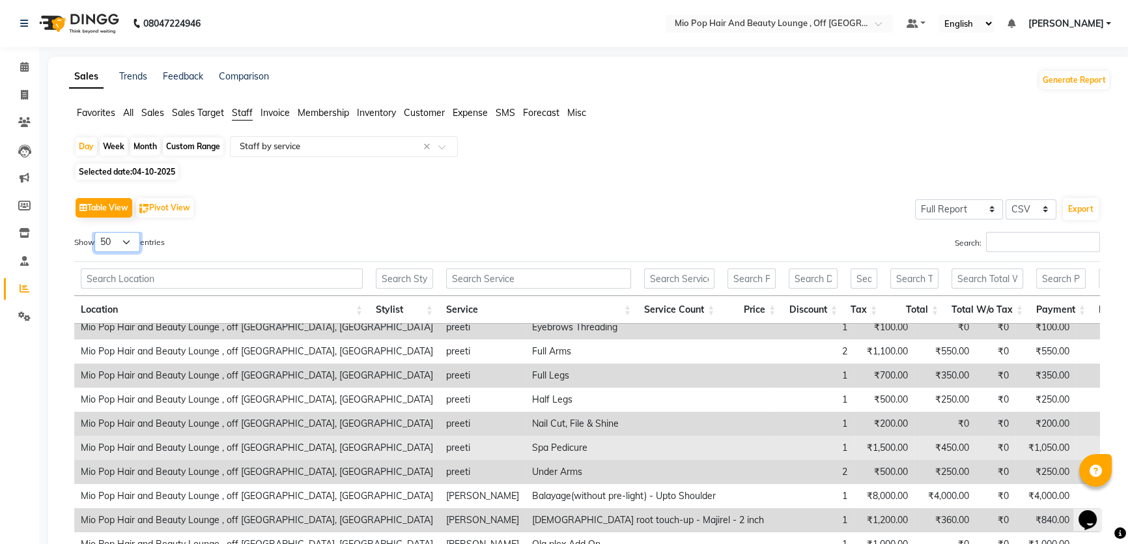
scroll to position [158, 0]
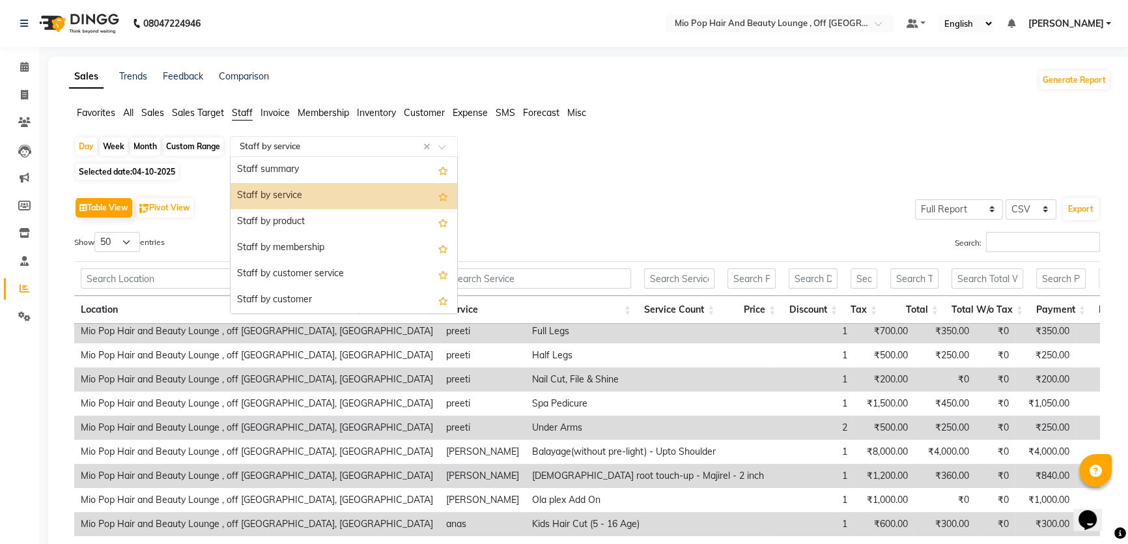
click at [322, 142] on input "text" at bounding box center [331, 146] width 188 height 13
click at [305, 165] on div "Staff summary" at bounding box center [344, 170] width 227 height 26
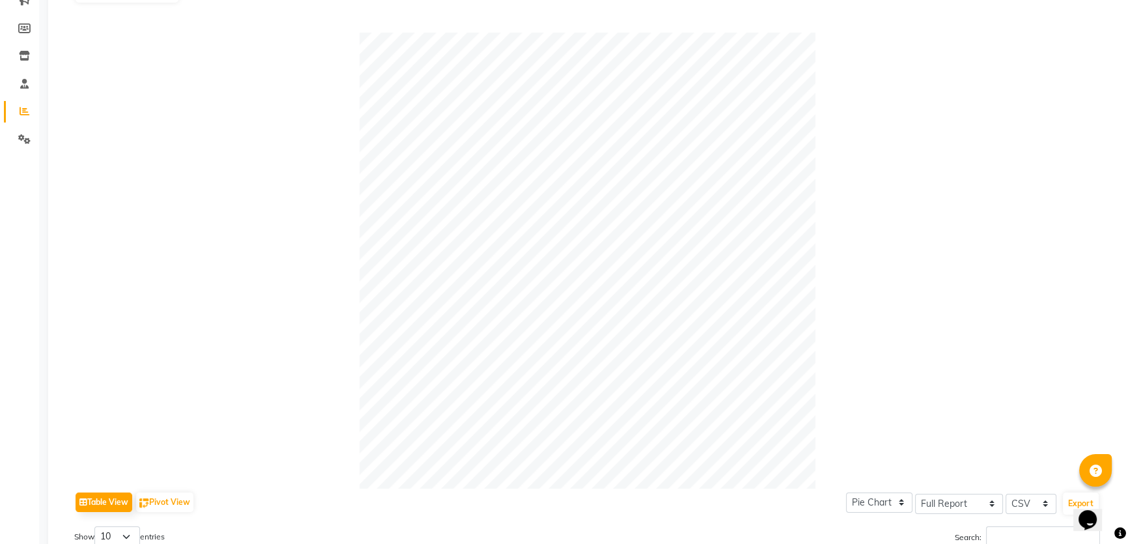
scroll to position [0, 0]
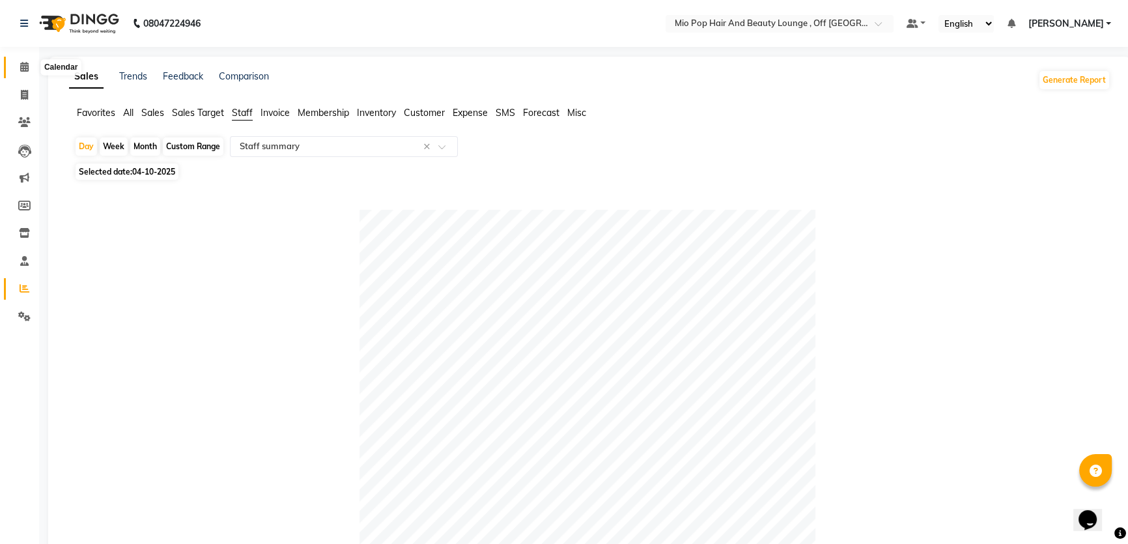
click at [22, 64] on icon at bounding box center [24, 67] width 8 height 10
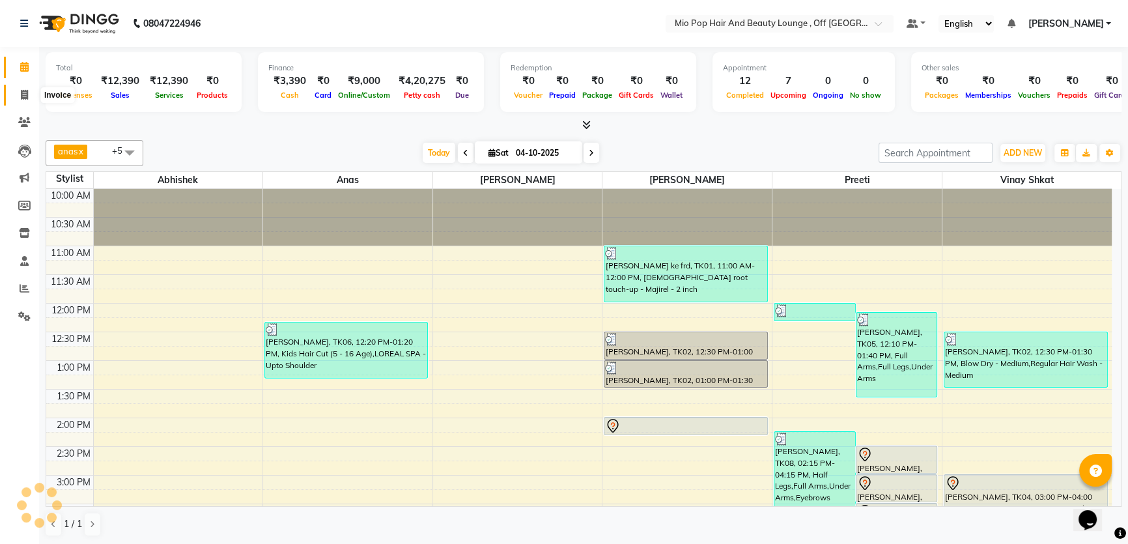
click at [25, 91] on icon at bounding box center [24, 95] width 7 height 10
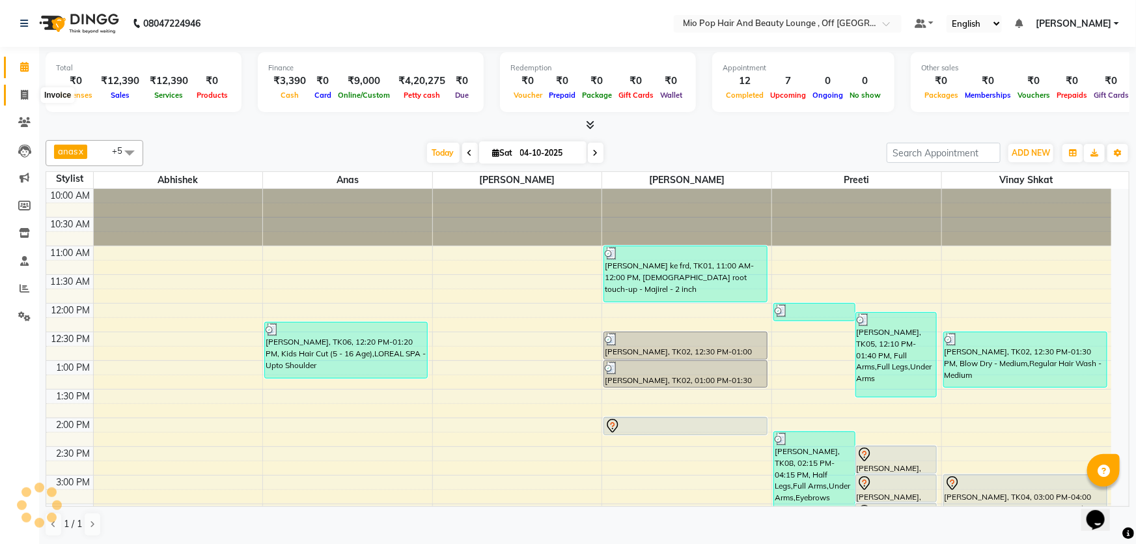
select select "6567"
select select "service"
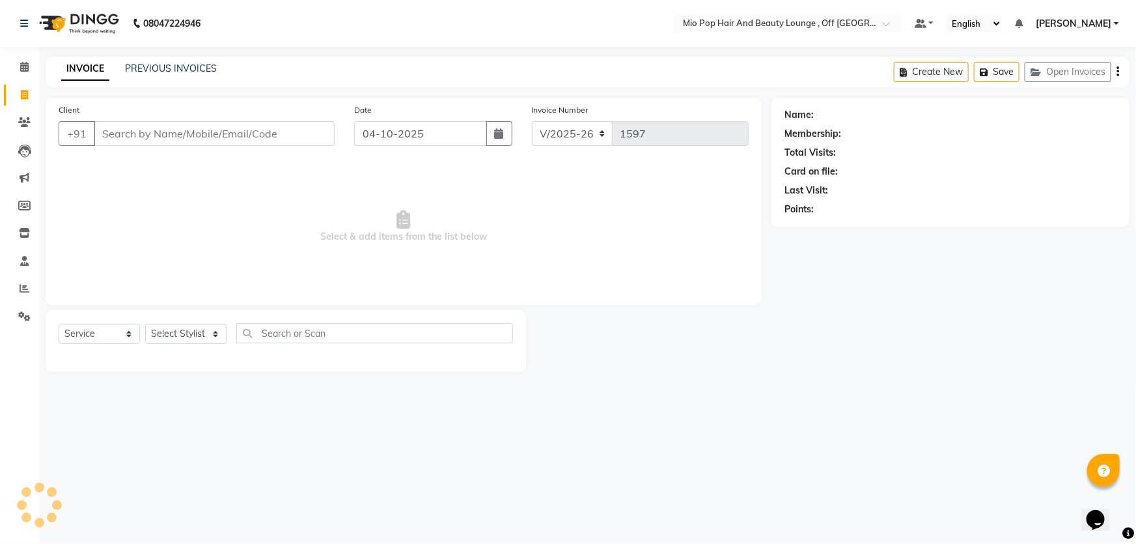
click at [157, 134] on input "Client" at bounding box center [214, 133] width 241 height 25
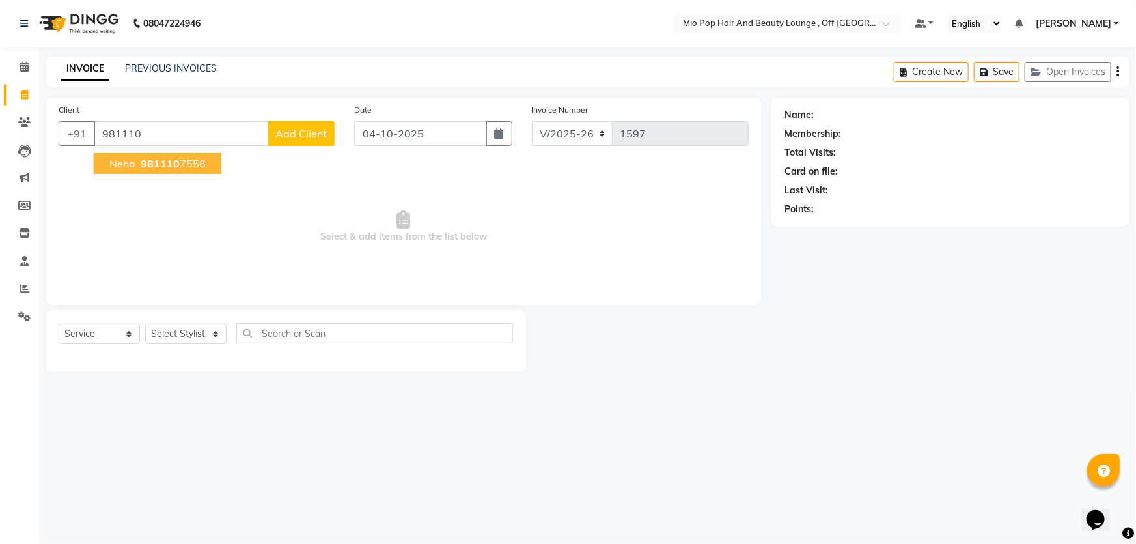
click at [171, 161] on span "981110" at bounding box center [160, 163] width 39 height 13
type input "9811107556"
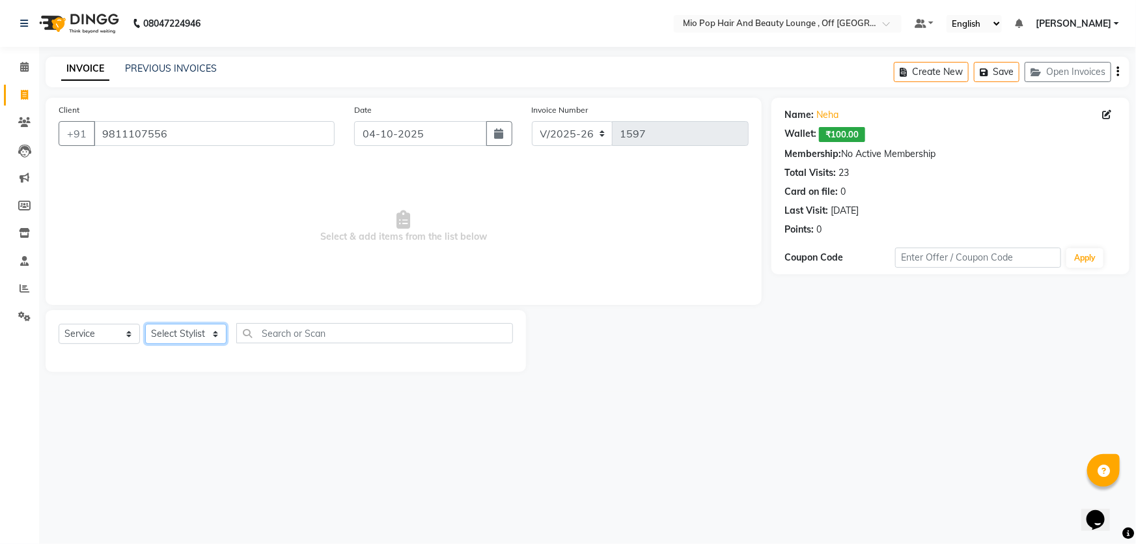
click at [199, 335] on select "Select Stylist Abhishek anas Malcolm Fernandes Meera Kikani Mohd Haroon preeti …" at bounding box center [185, 334] width 81 height 20
select select "62922"
click at [145, 324] on select "Select Stylist Abhishek anas Malcolm Fernandes Meera Kikani Mohd Haroon preeti …" at bounding box center [185, 334] width 81 height 20
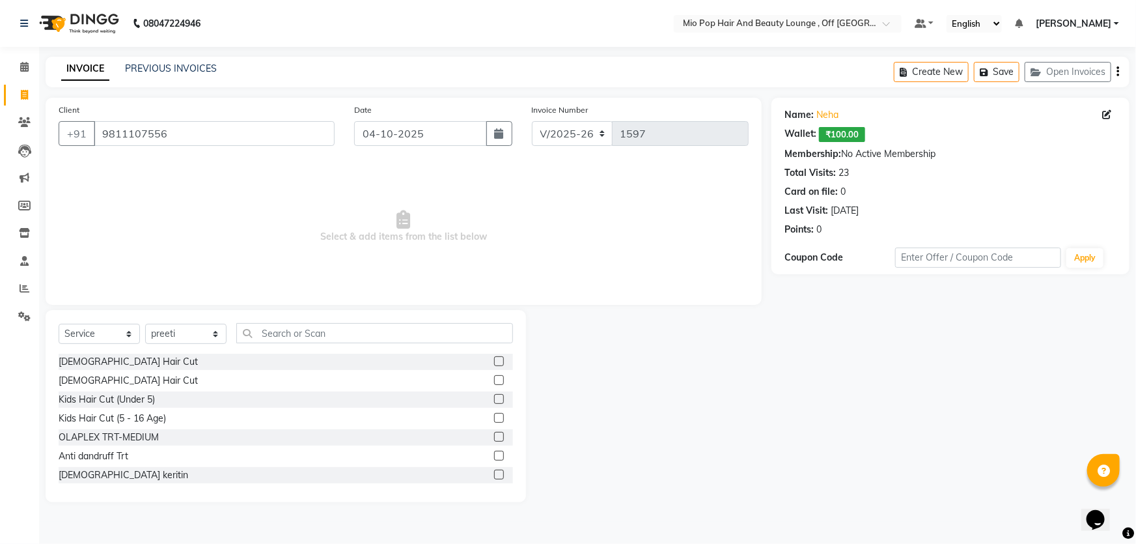
click at [301, 322] on div "Select Service Product Membership Package Voucher Prepaid Gift Card Select Styl…" at bounding box center [286, 406] width 481 height 192
click at [303, 337] on input "text" at bounding box center [374, 333] width 277 height 20
type input "re"
click at [494, 458] on label at bounding box center [499, 456] width 10 height 10
click at [494, 458] on input "checkbox" at bounding box center [498, 456] width 8 height 8
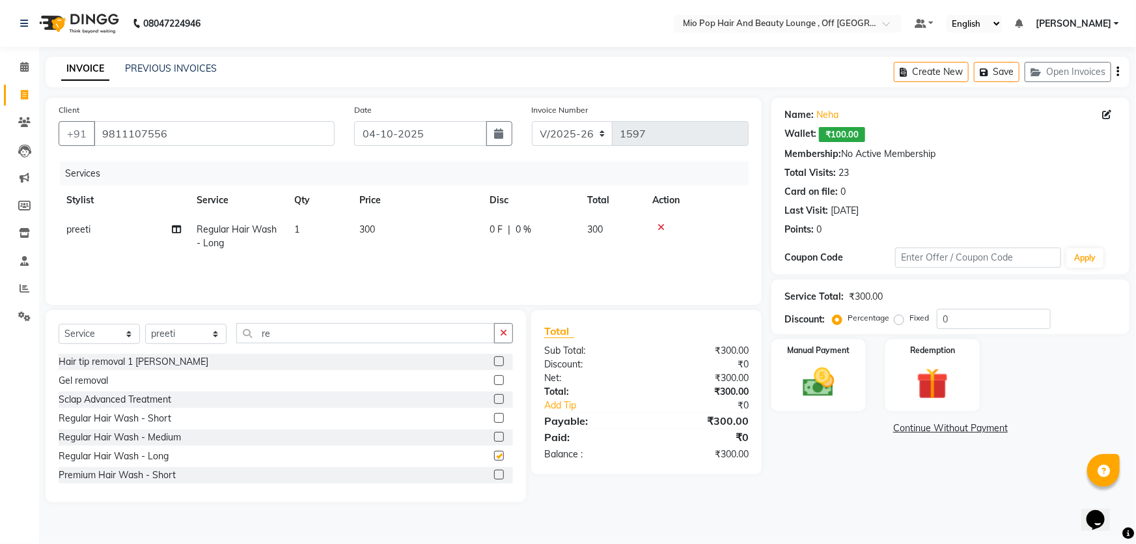
checkbox input "false"
click at [382, 223] on td "300" at bounding box center [417, 236] width 130 height 43
select select "62922"
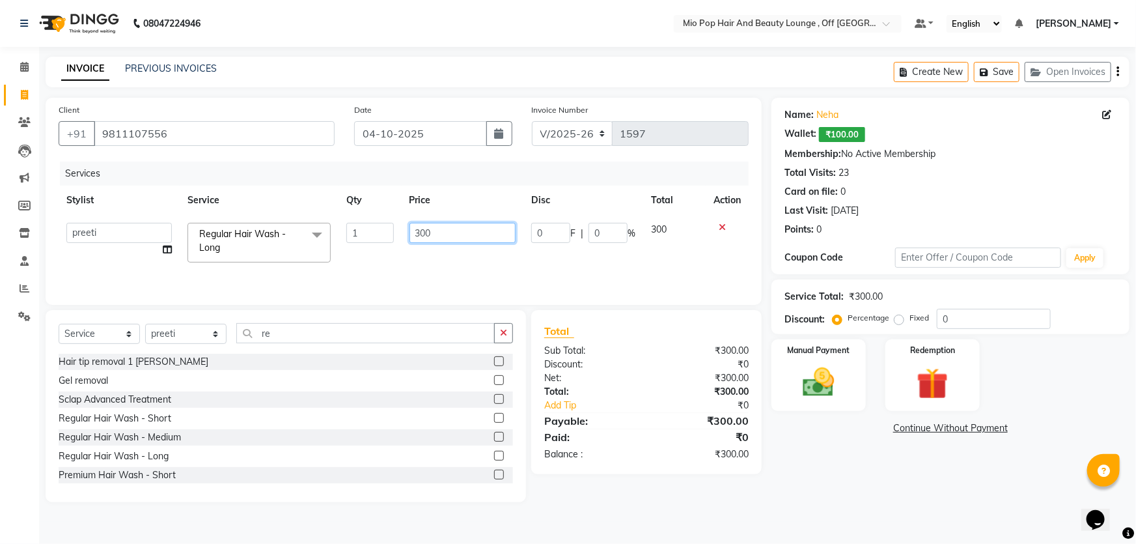
click at [441, 232] on input "300" at bounding box center [463, 233] width 107 height 20
type input "385"
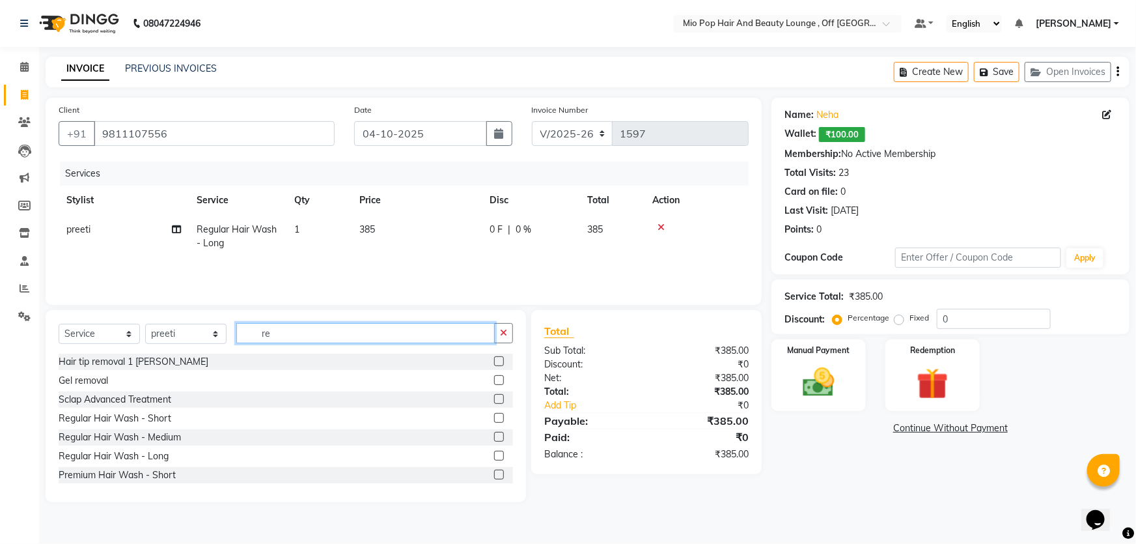
click at [290, 332] on input "re" at bounding box center [365, 333] width 259 height 20
type input "r"
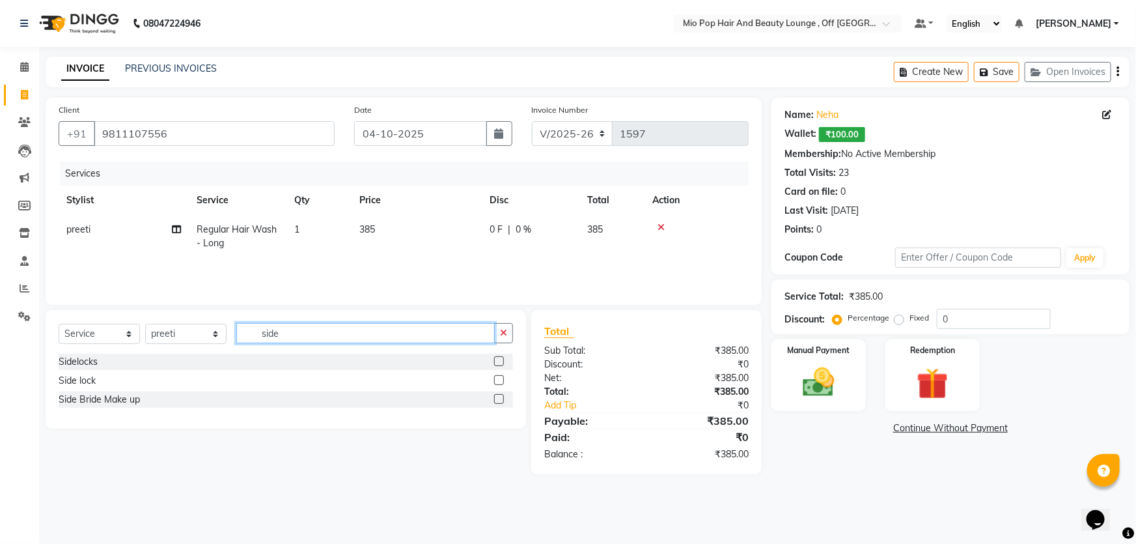
type input "side"
click at [497, 359] on label at bounding box center [499, 361] width 10 height 10
click at [497, 359] on input "checkbox" at bounding box center [498, 362] width 8 height 8
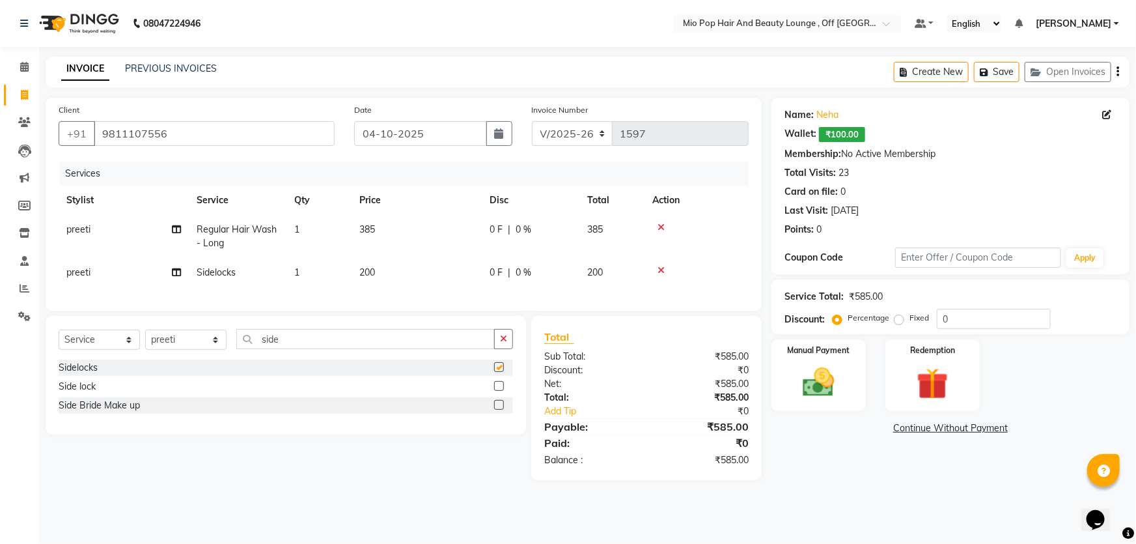
checkbox input "false"
click at [500, 391] on label at bounding box center [499, 386] width 10 height 10
click at [500, 391] on input "checkbox" at bounding box center [498, 386] width 8 height 8
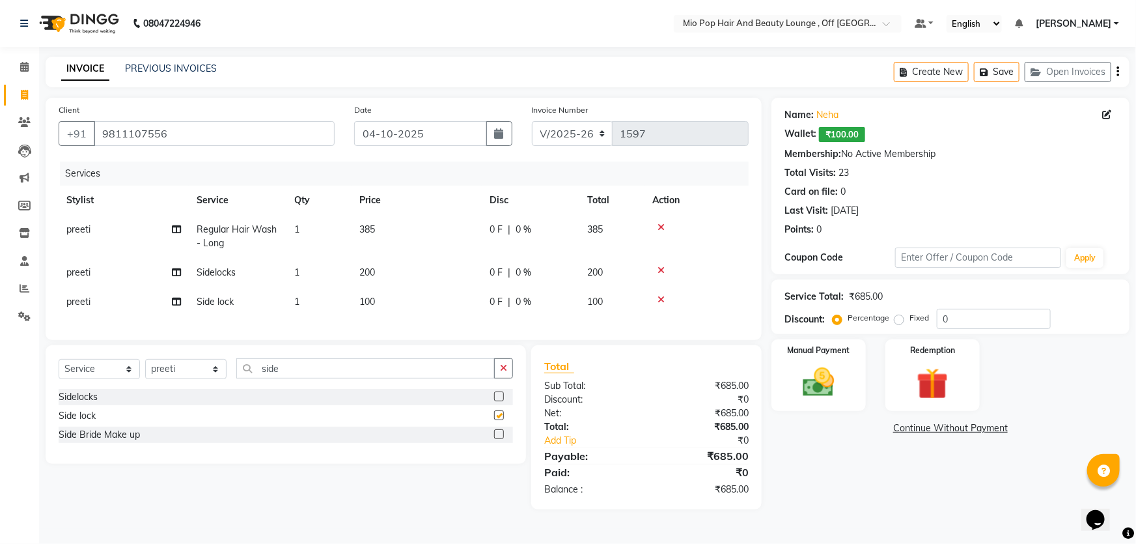
checkbox input "false"
click at [660, 300] on icon at bounding box center [661, 299] width 7 height 9
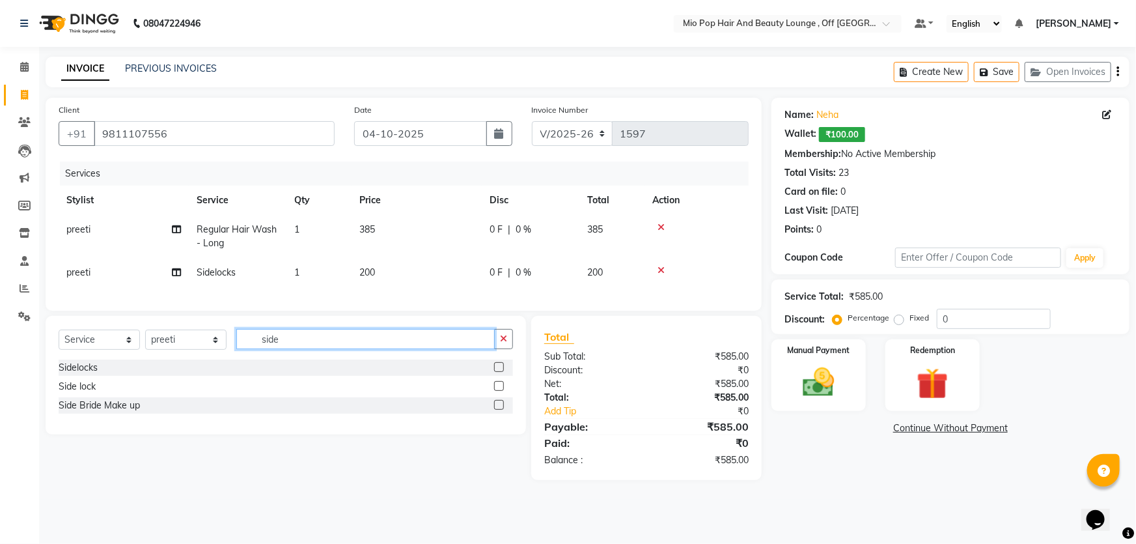
click at [308, 349] on input "side" at bounding box center [365, 339] width 259 height 20
type input "s"
type input "chin"
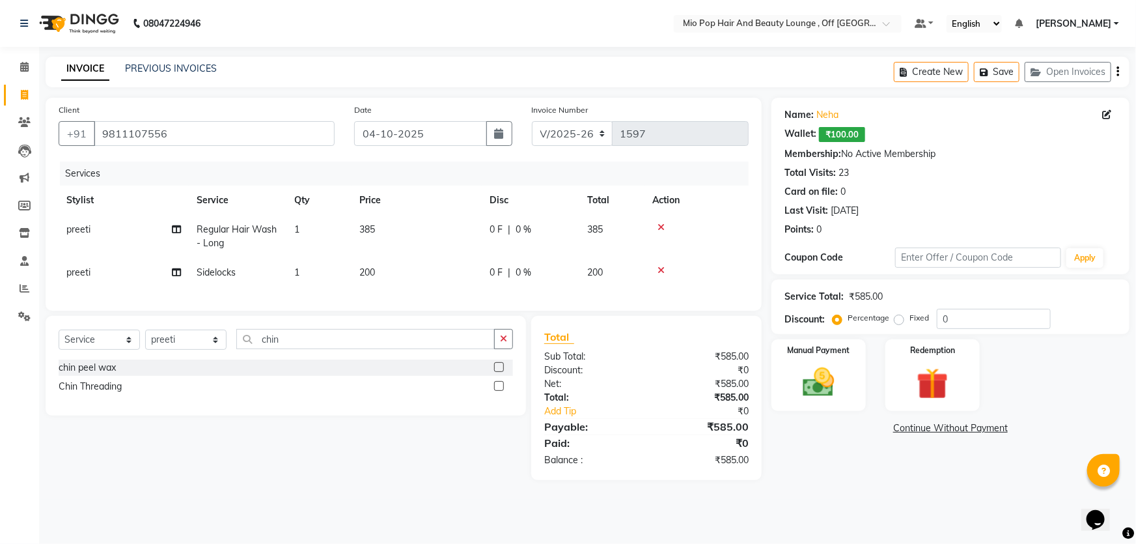
click at [497, 391] on label at bounding box center [499, 386] width 10 height 10
click at [497, 391] on input "checkbox" at bounding box center [498, 386] width 8 height 8
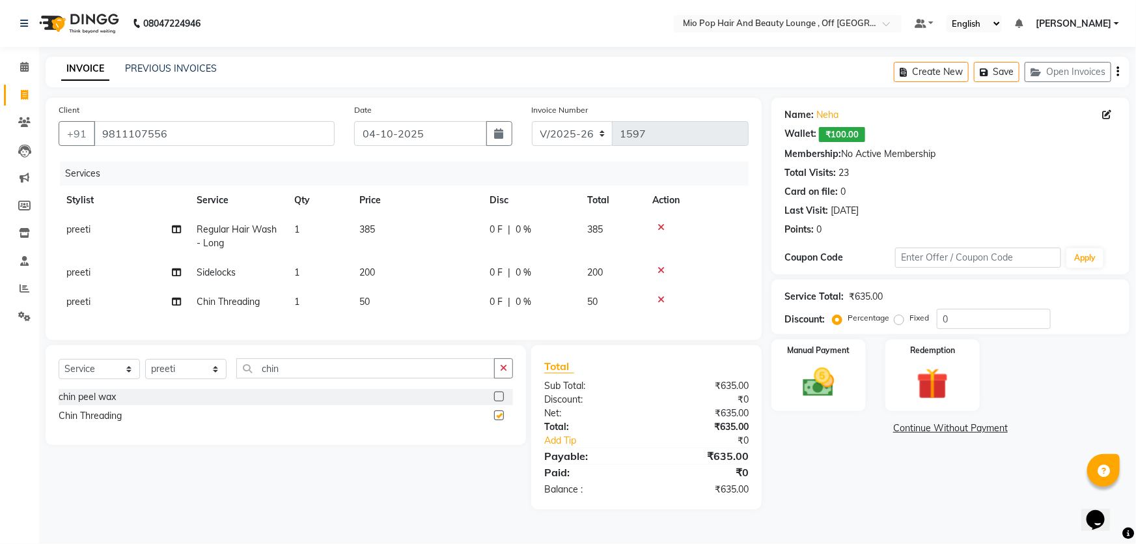
checkbox input "false"
click at [502, 401] on label at bounding box center [499, 396] width 10 height 10
click at [502, 401] on input "checkbox" at bounding box center [498, 397] width 8 height 8
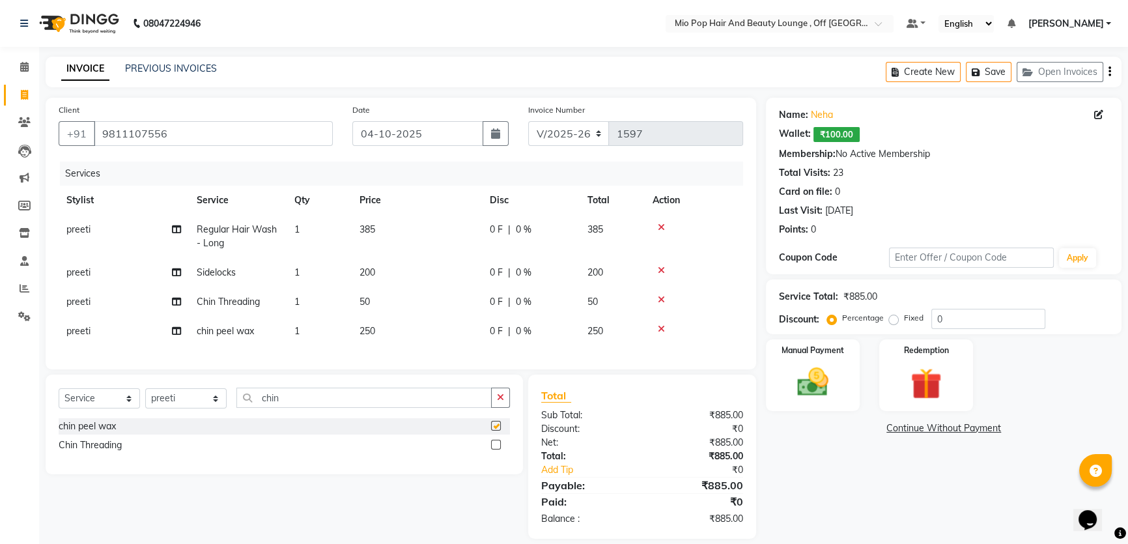
checkbox input "false"
click at [663, 298] on icon at bounding box center [661, 299] width 7 height 9
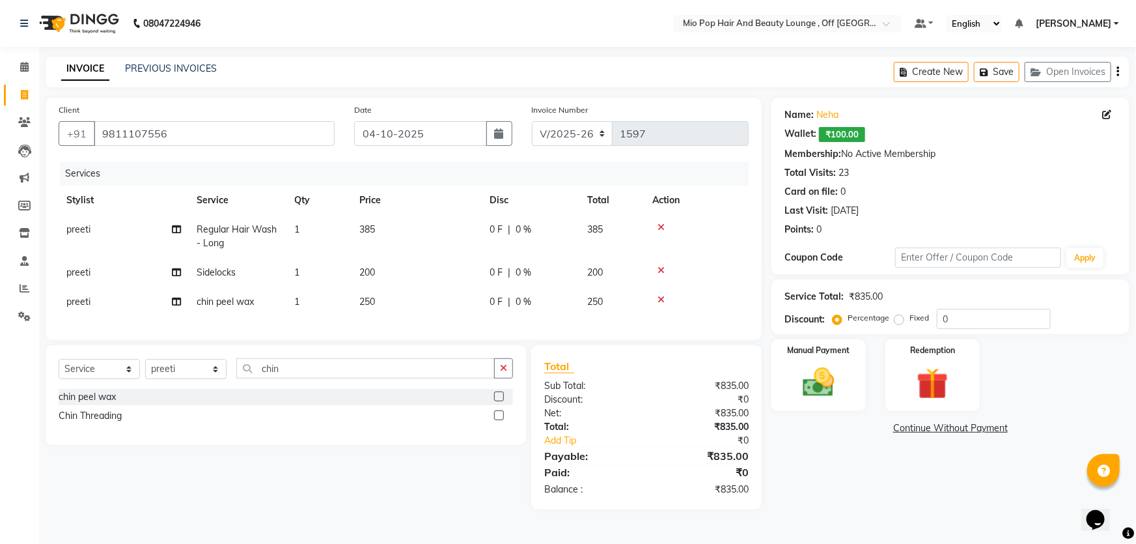
click at [544, 277] on div "0 F | 0 %" at bounding box center [531, 273] width 82 height 14
select select "62922"
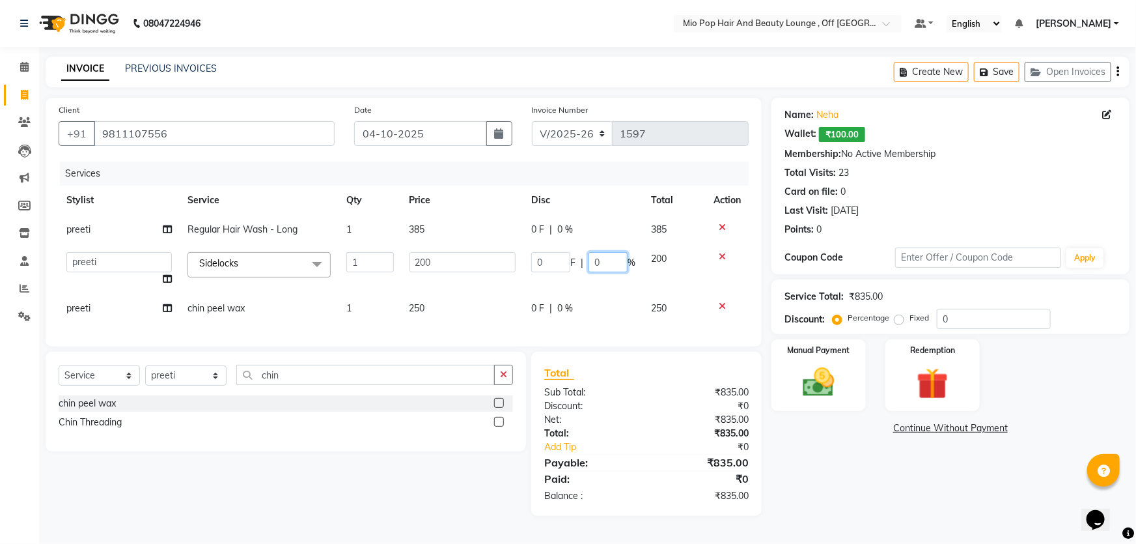
click at [603, 262] on input "0" at bounding box center [608, 262] width 39 height 20
type input "30"
click at [613, 298] on tr "preeti chin peel wax 1 250 0 F | 0 % 250" at bounding box center [404, 308] width 690 height 29
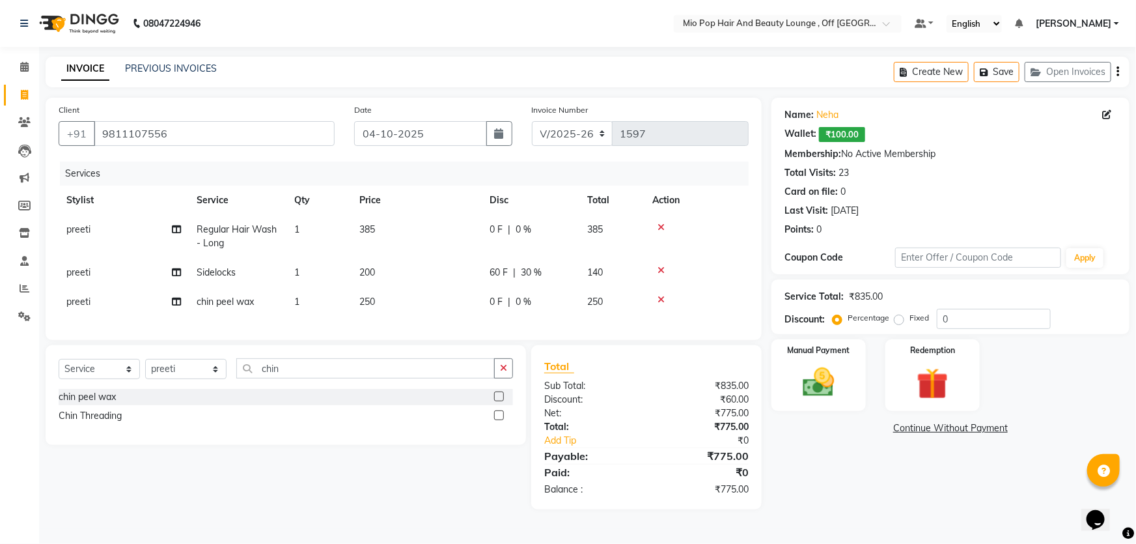
click at [555, 292] on td "0 F | 0 %" at bounding box center [531, 301] width 98 height 29
select select "62922"
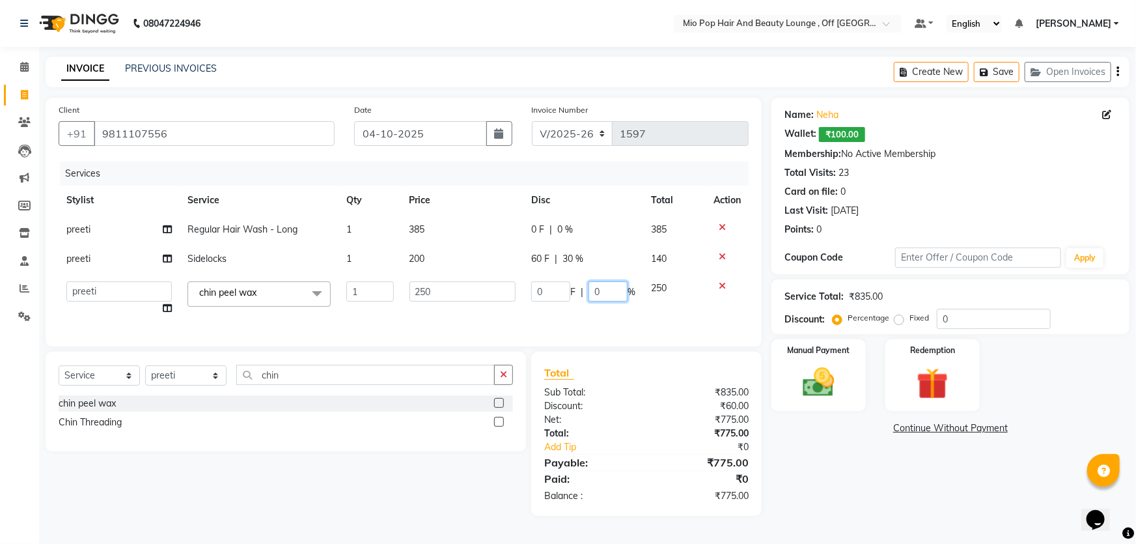
click at [607, 287] on input "0" at bounding box center [608, 291] width 39 height 20
type input "30"
drag, startPoint x: 787, startPoint y: 488, endPoint x: 782, endPoint y: 481, distance: 8.3
click at [786, 486] on div "Name: Neha Wallet: ₹100.00 Membership: No Active Membership Total Visits: 23 Ca…" at bounding box center [956, 307] width 368 height 418
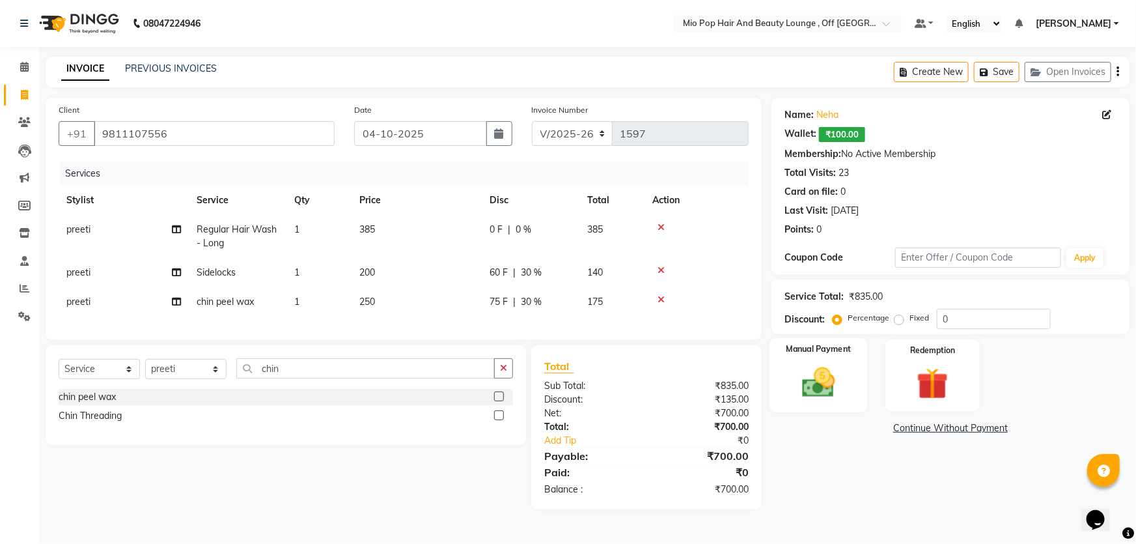
click at [833, 382] on img at bounding box center [819, 382] width 53 height 38
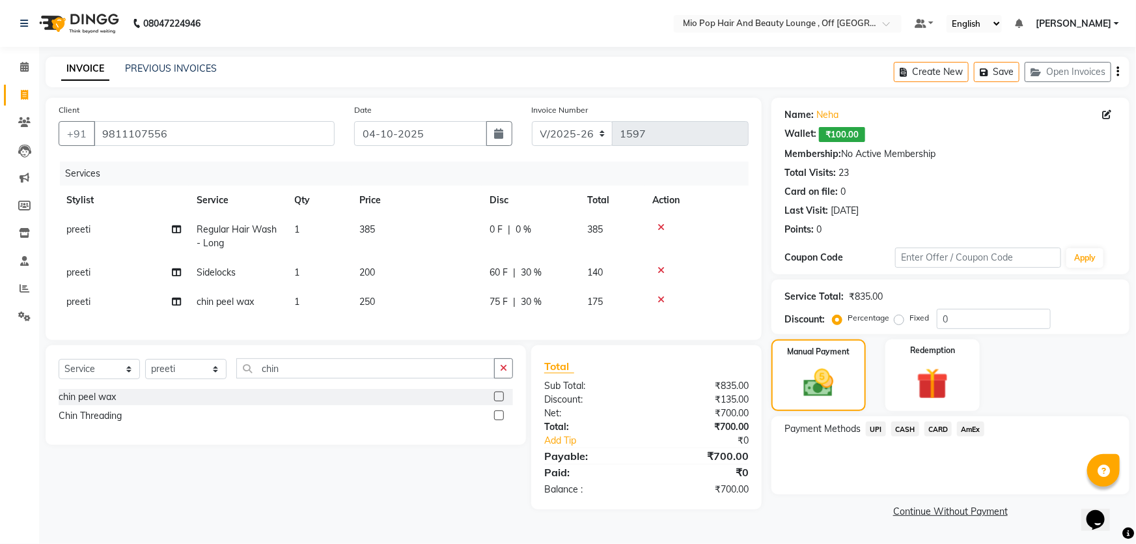
click at [902, 425] on span "CASH" at bounding box center [906, 428] width 28 height 15
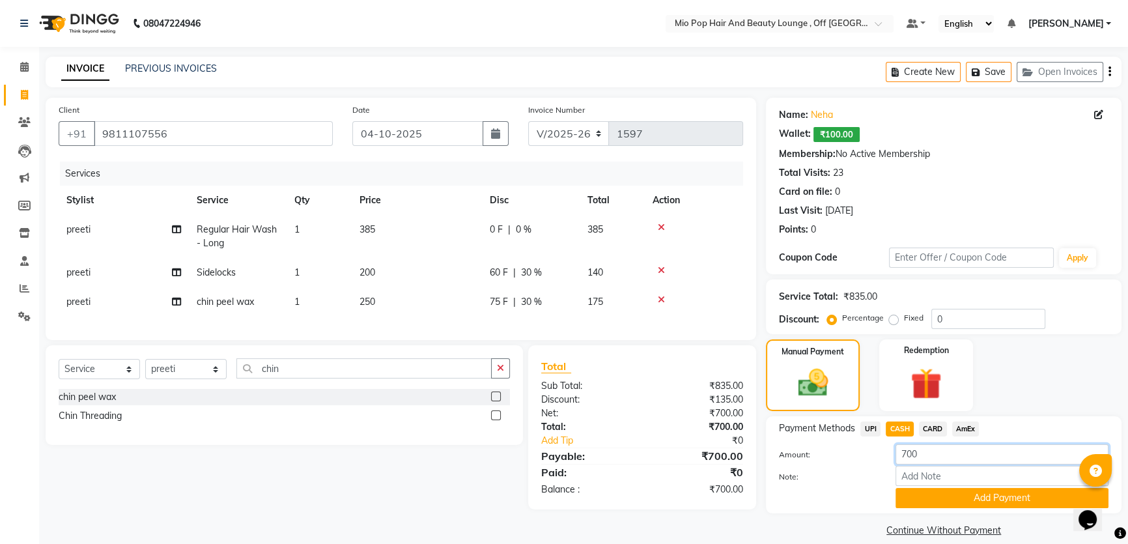
click at [908, 453] on input "700" at bounding box center [1001, 454] width 213 height 20
type input "600"
click at [947, 369] on img at bounding box center [926, 383] width 53 height 40
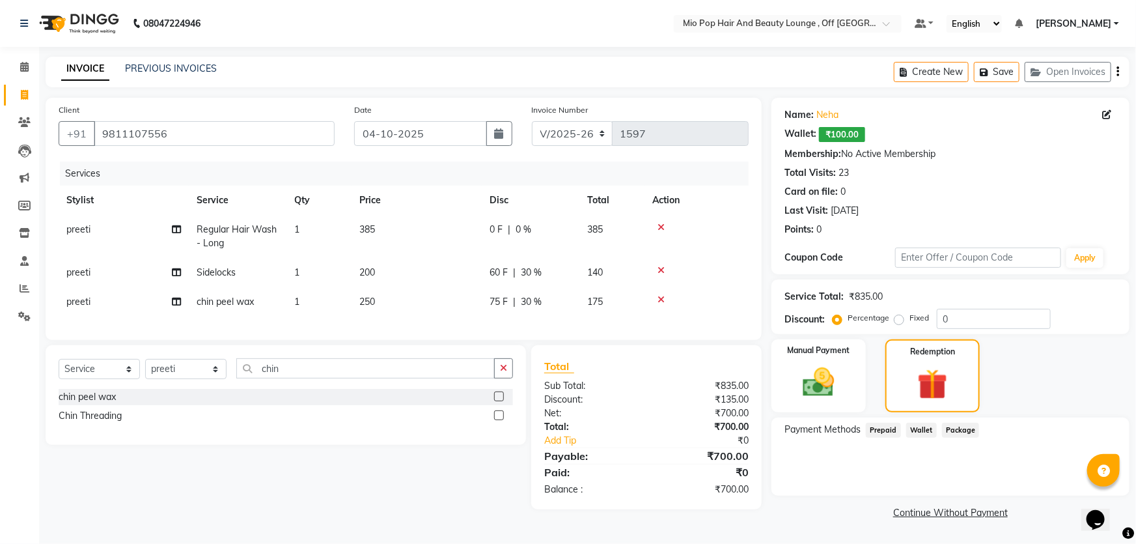
click at [918, 428] on span "Wallet" at bounding box center [921, 430] width 31 height 15
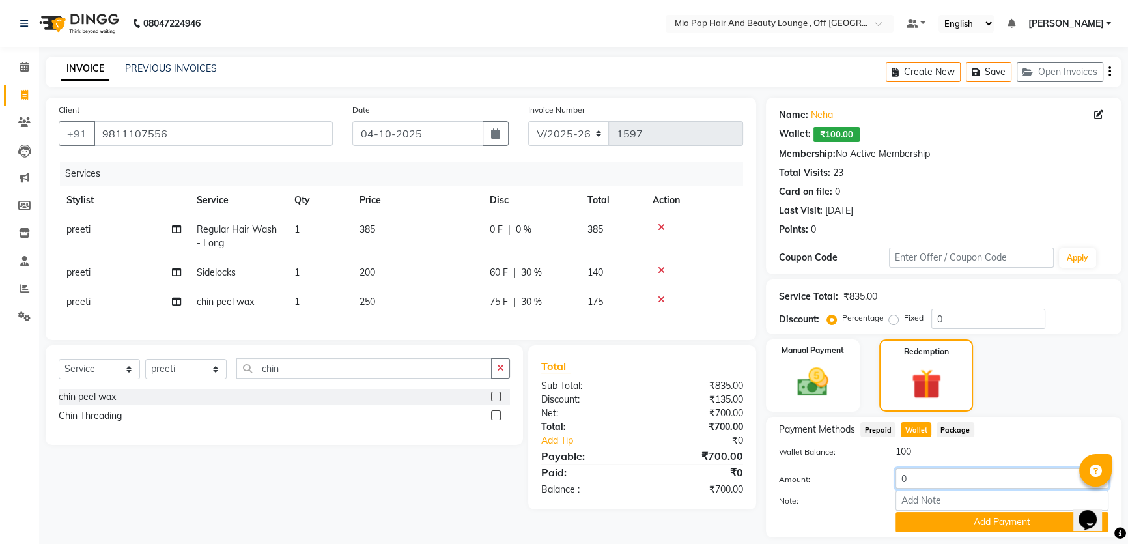
click at [930, 476] on input "0" at bounding box center [1001, 478] width 213 height 20
type input "100"
click at [959, 525] on button "Add Payment" at bounding box center [1001, 522] width 213 height 20
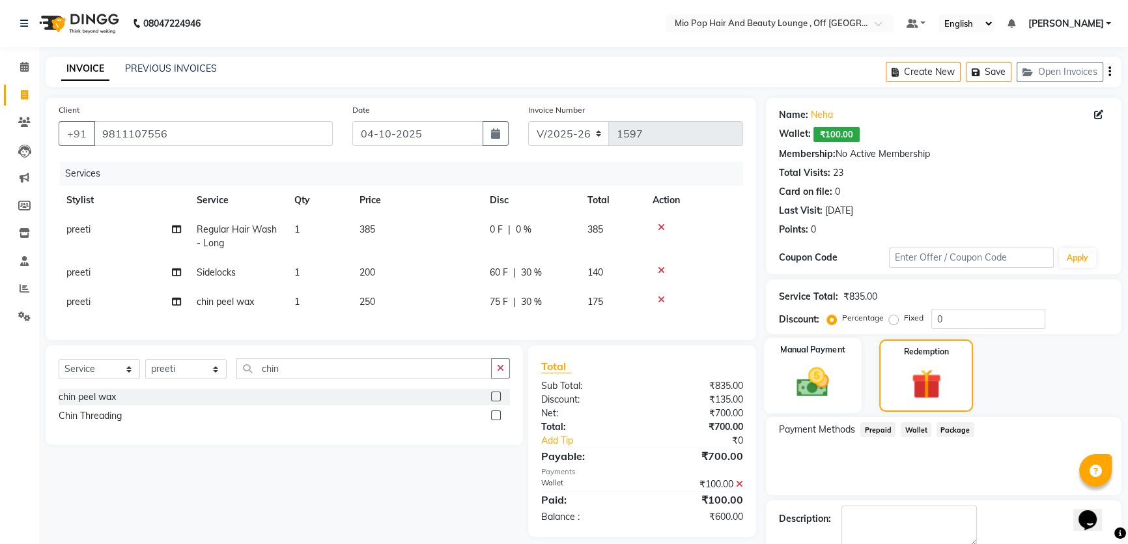
click at [826, 382] on img at bounding box center [813, 381] width 53 height 37
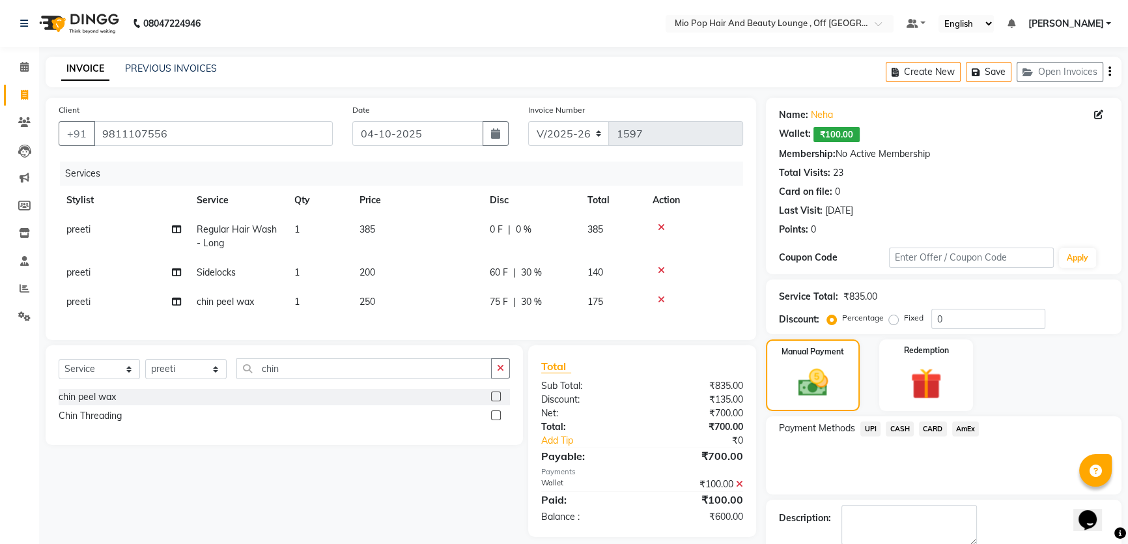
click at [905, 427] on span "CASH" at bounding box center [900, 428] width 28 height 15
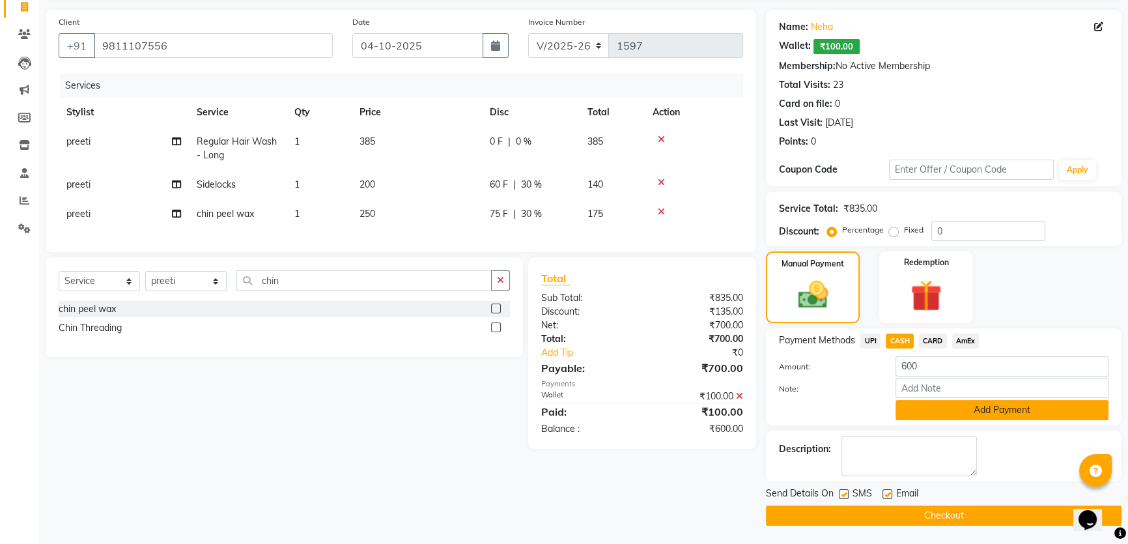
click at [980, 410] on button "Add Payment" at bounding box center [1001, 410] width 213 height 20
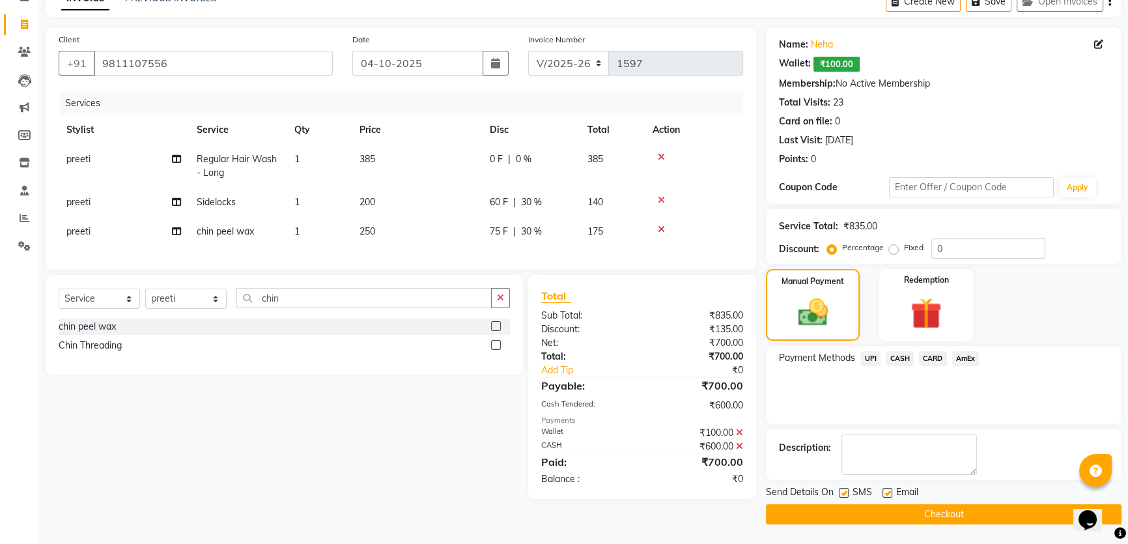
scroll to position [69, 0]
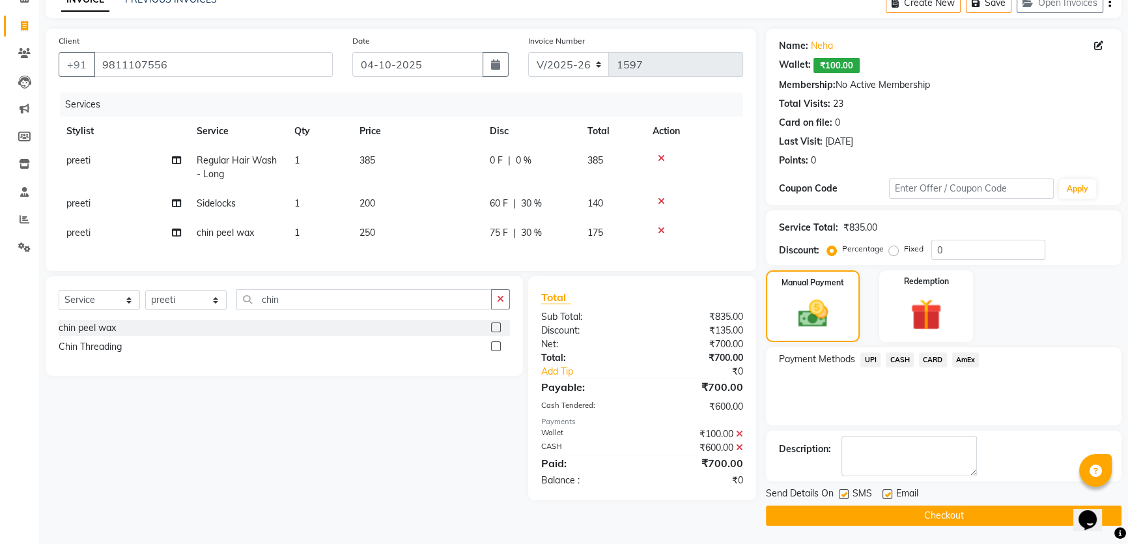
click at [931, 514] on button "Checkout" at bounding box center [944, 515] width 356 height 20
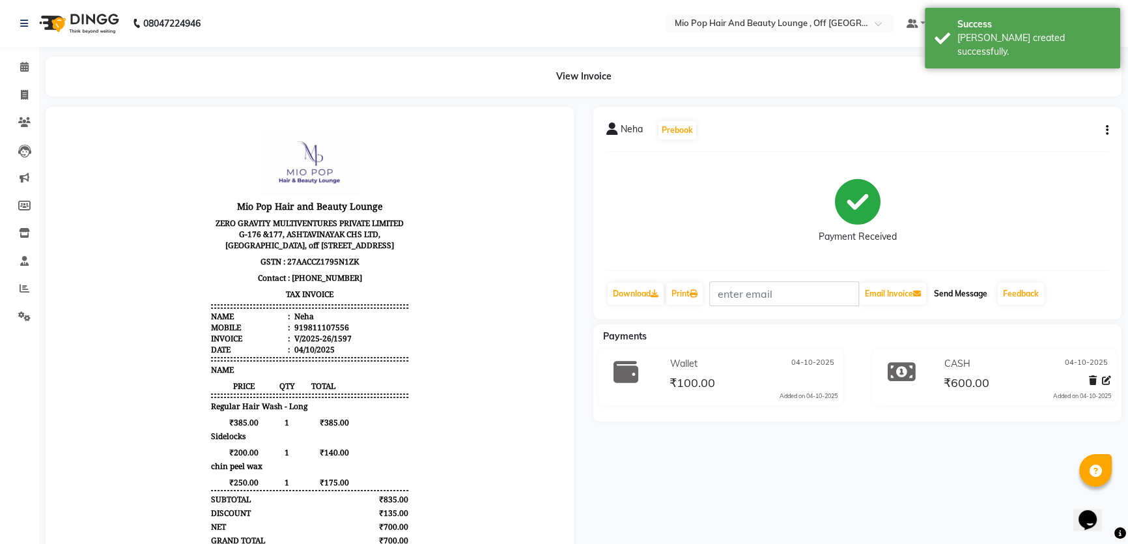
click at [961, 292] on button "Send Message" at bounding box center [961, 294] width 64 height 22
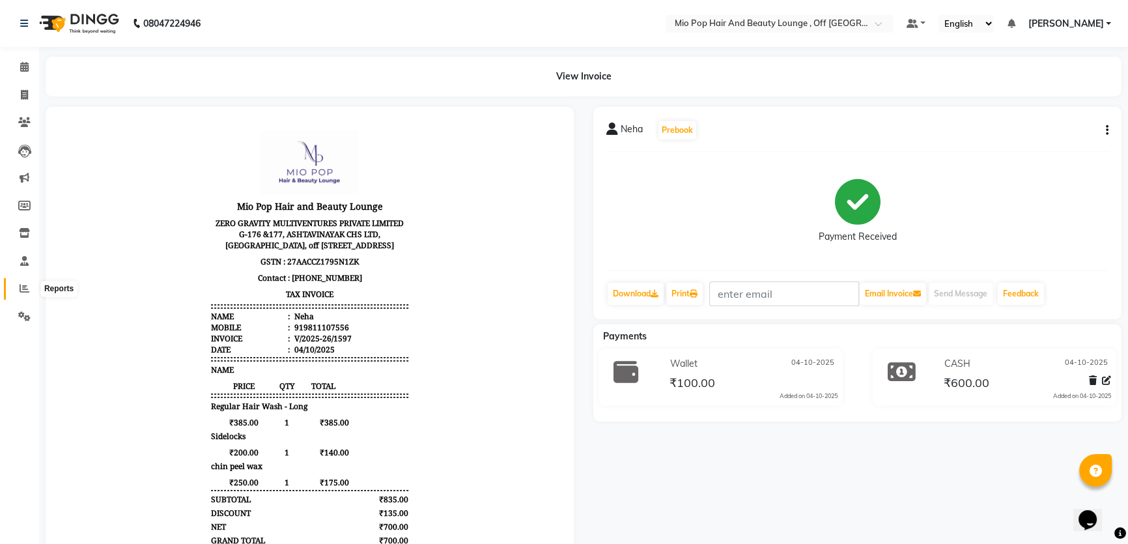
click at [26, 290] on icon at bounding box center [25, 288] width 10 height 10
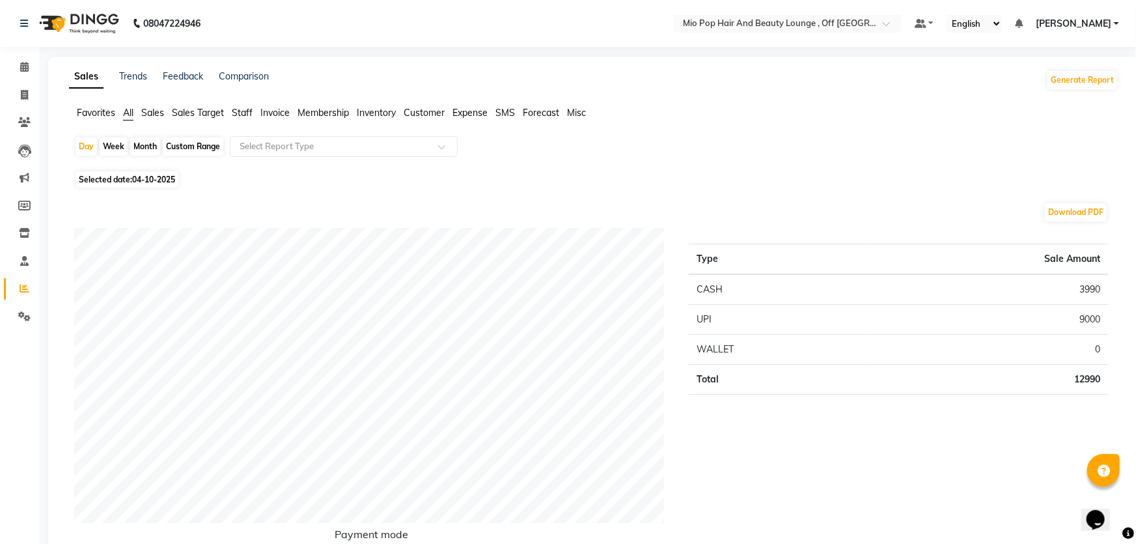
click at [247, 112] on span "Staff" at bounding box center [242, 113] width 21 height 12
